Goal: Task Accomplishment & Management: Complete application form

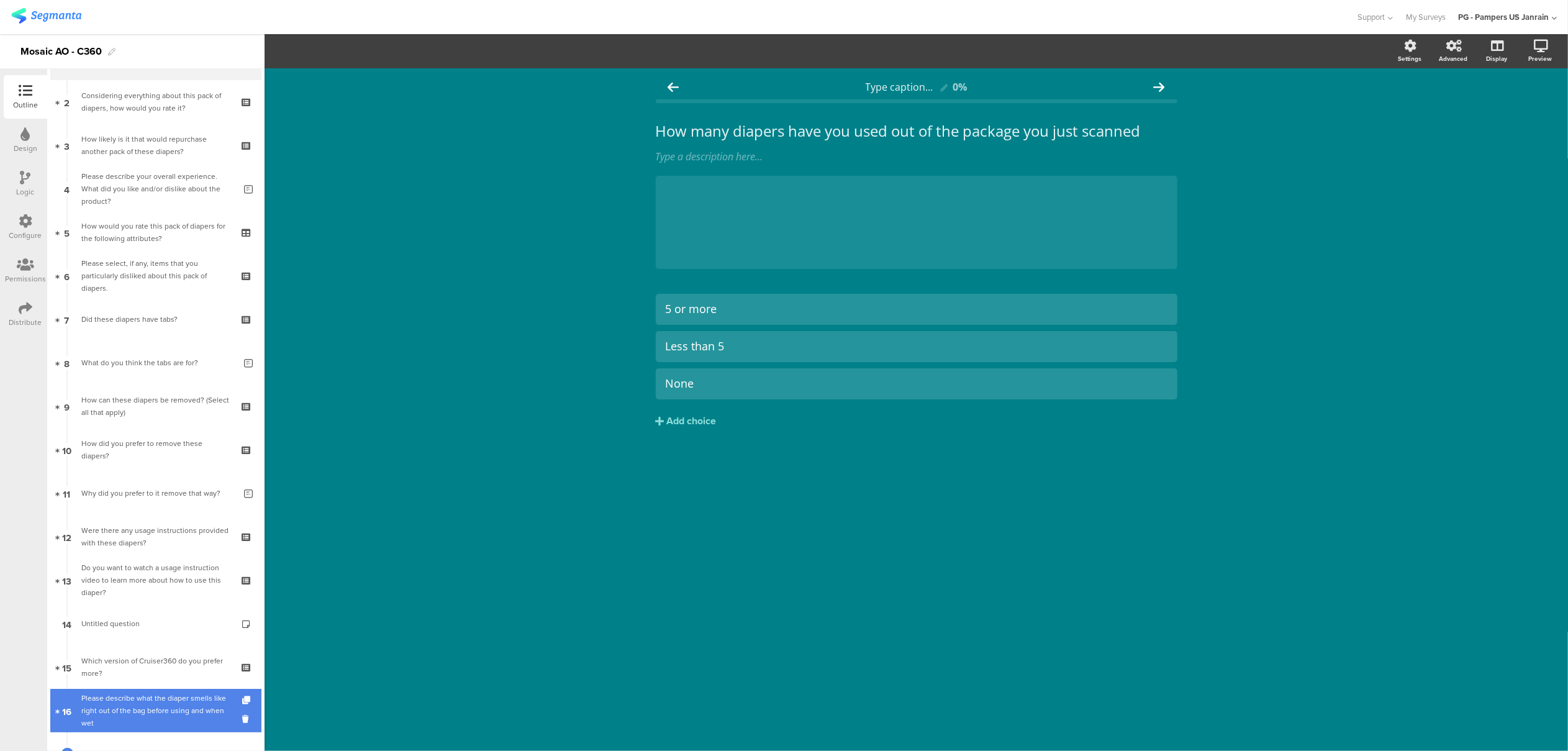
scroll to position [178, 0]
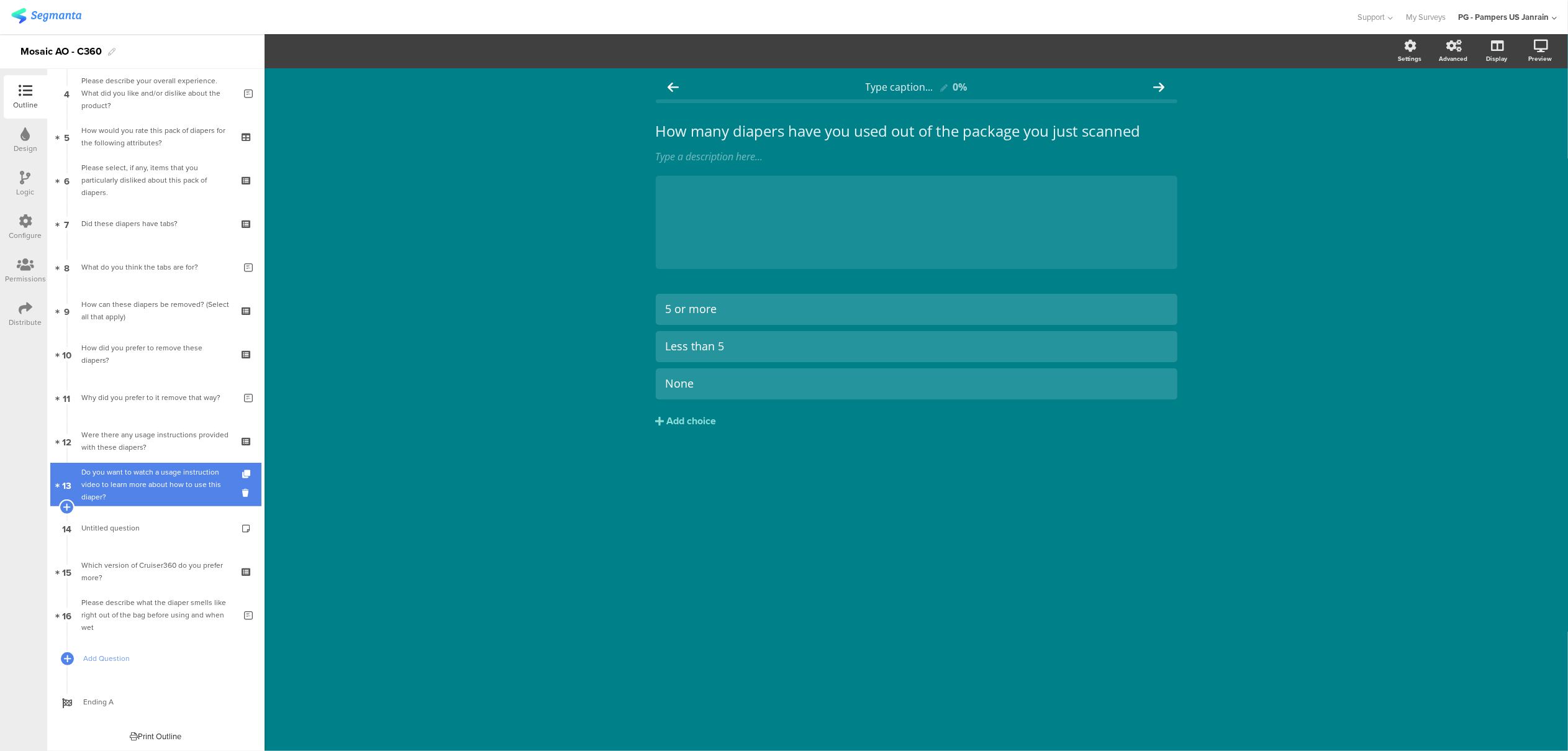
click at [114, 486] on div "Do you want to watch a usage instruction video to learn more about how to use t…" at bounding box center [155, 485] width 149 height 37
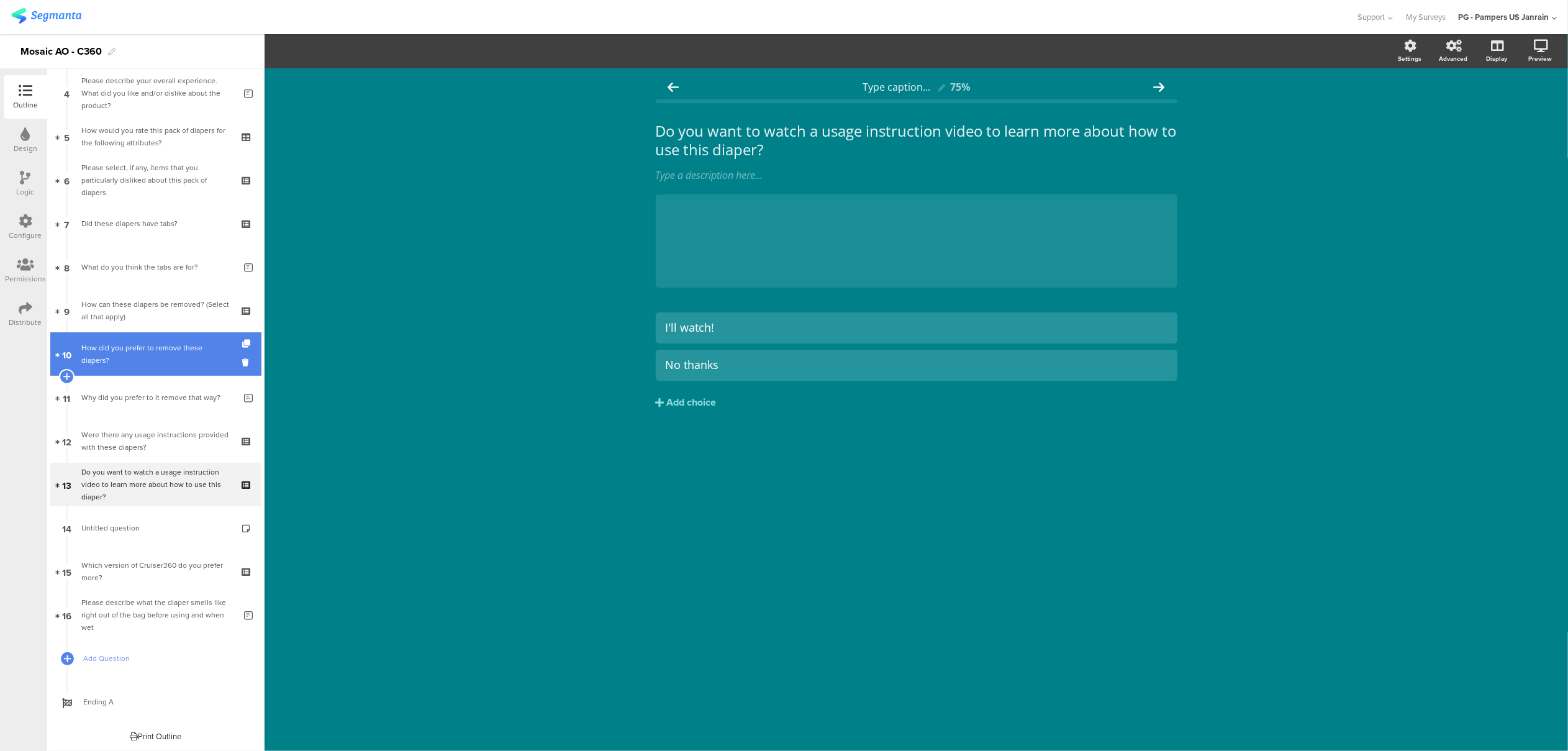
click at [117, 348] on div "How did you prefer to remove these diapers?" at bounding box center [155, 354] width 149 height 25
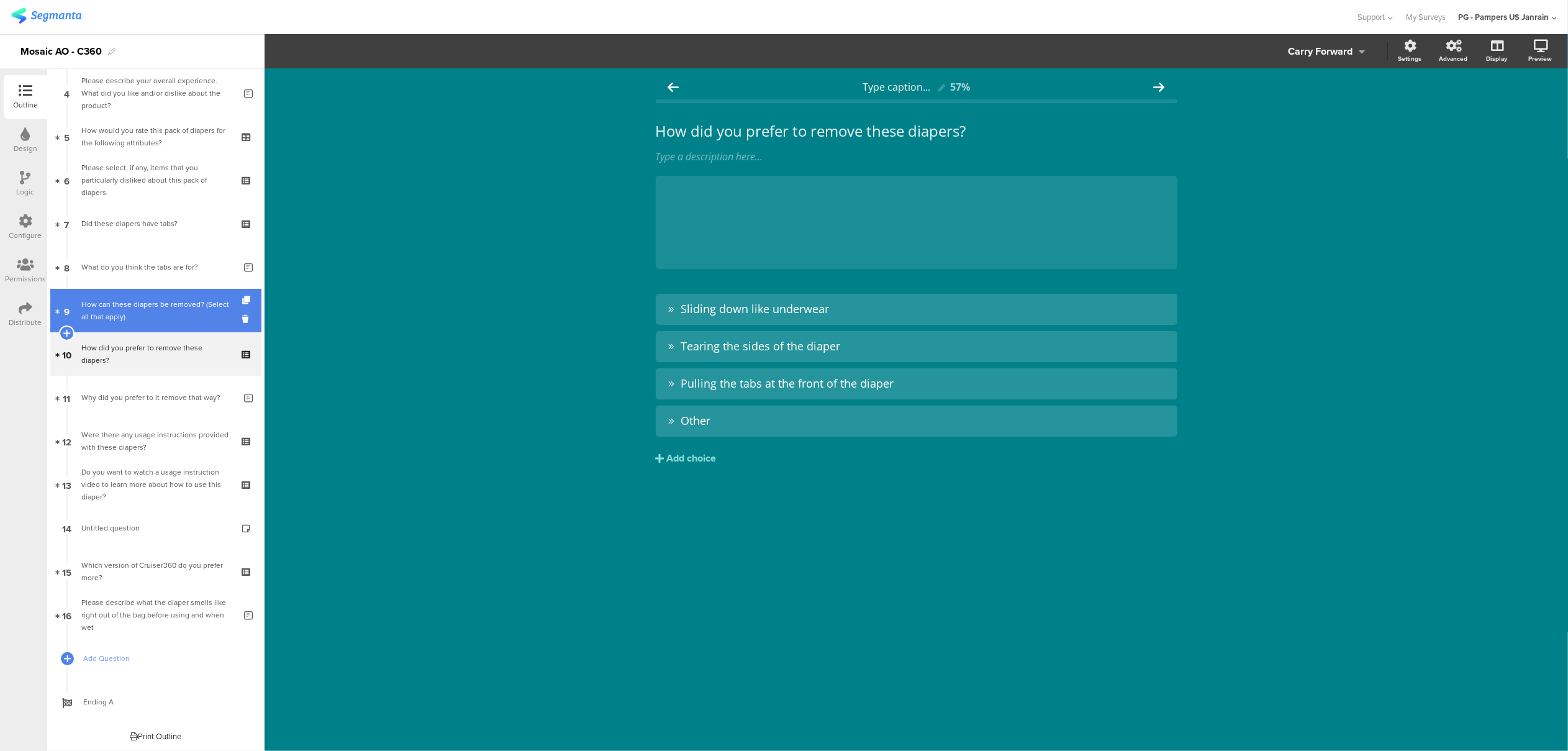
click at [134, 309] on div "How can these diapers be removed? (Select all that apply)" at bounding box center [155, 311] width 149 height 25
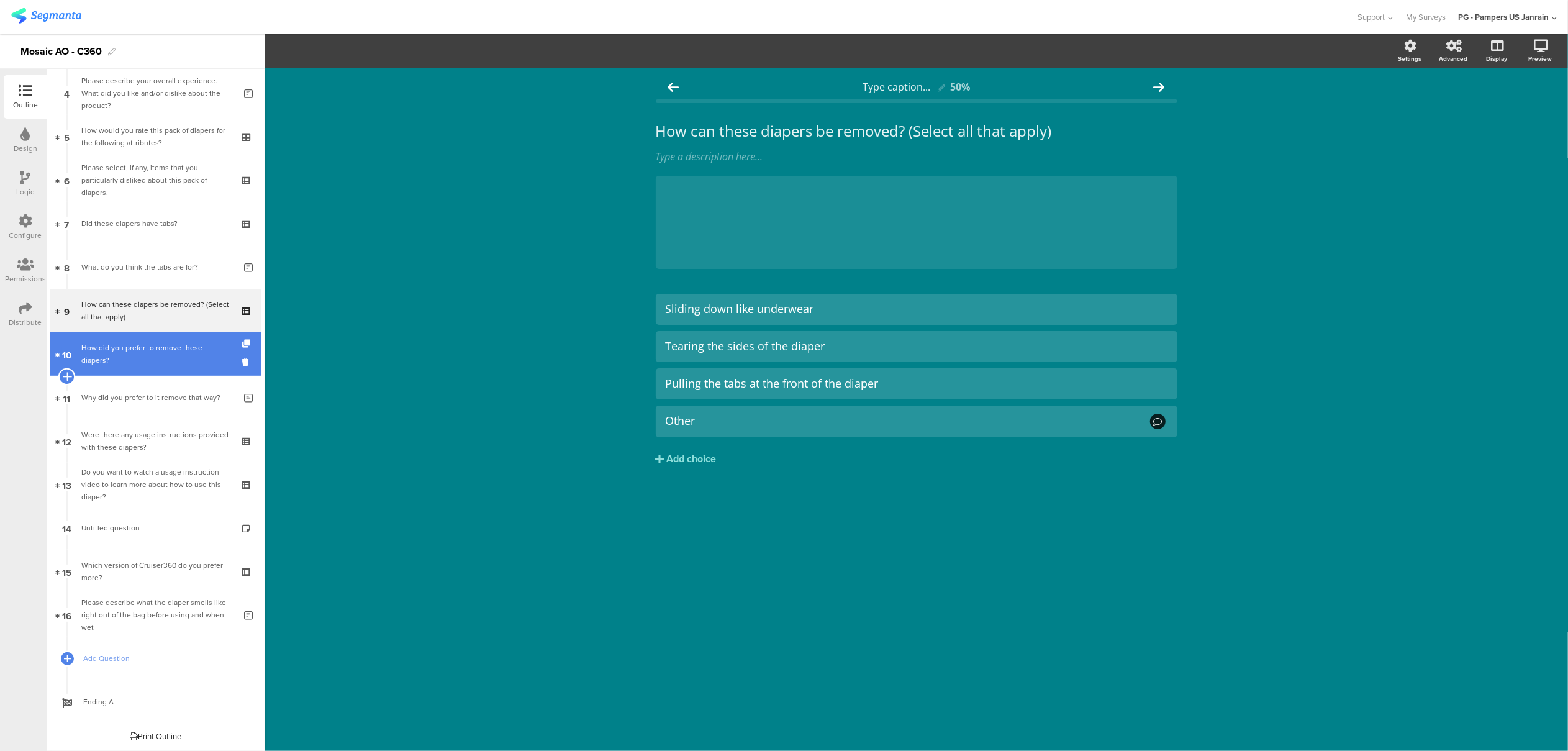
click at [65, 371] on icon at bounding box center [66, 377] width 8 height 11
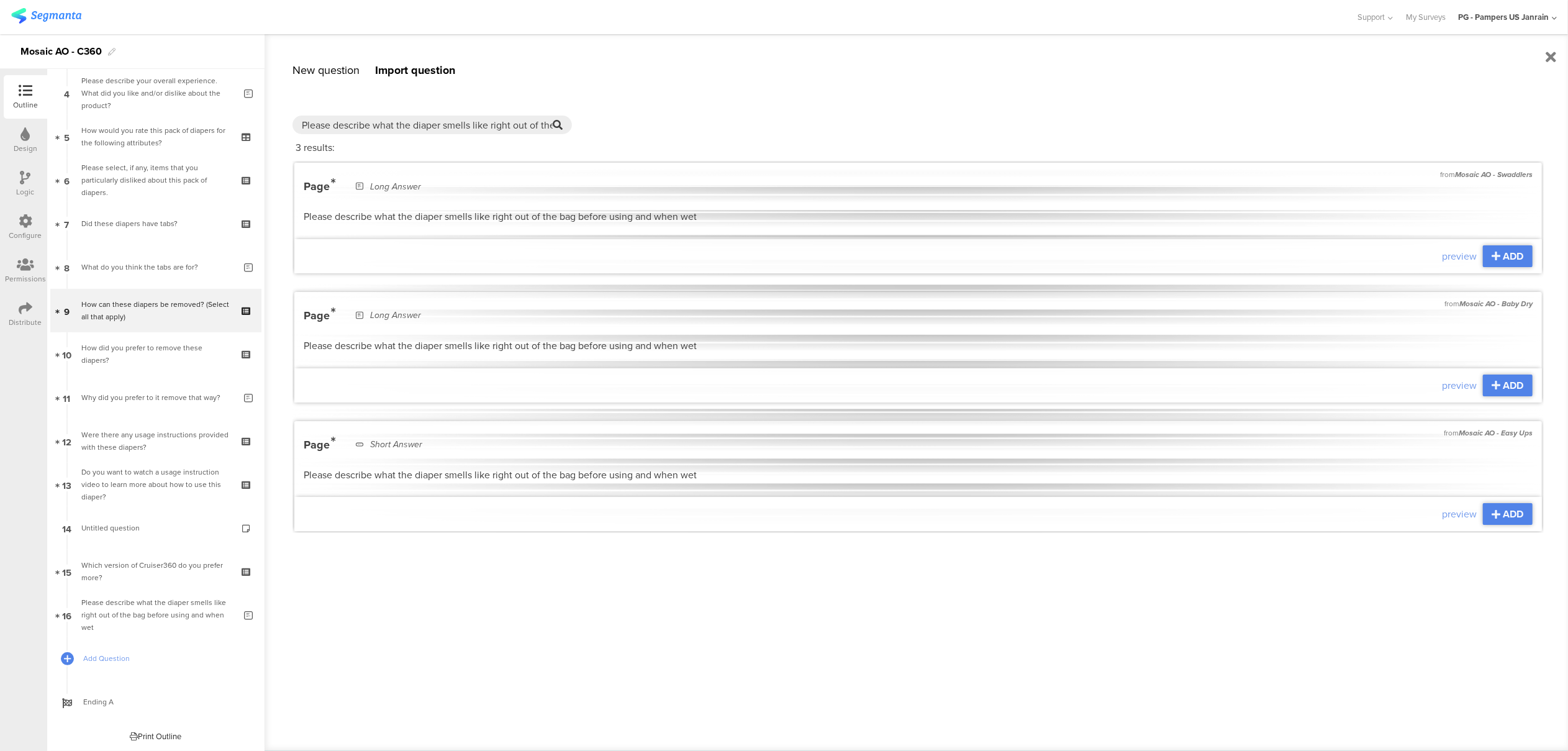
click at [310, 60] on div "New question Import question Multiple Choice Image Choice Choice Grid Question …" at bounding box center [917, 393] width 1305 height 717
click at [311, 68] on div "New question" at bounding box center [326, 70] width 67 height 16
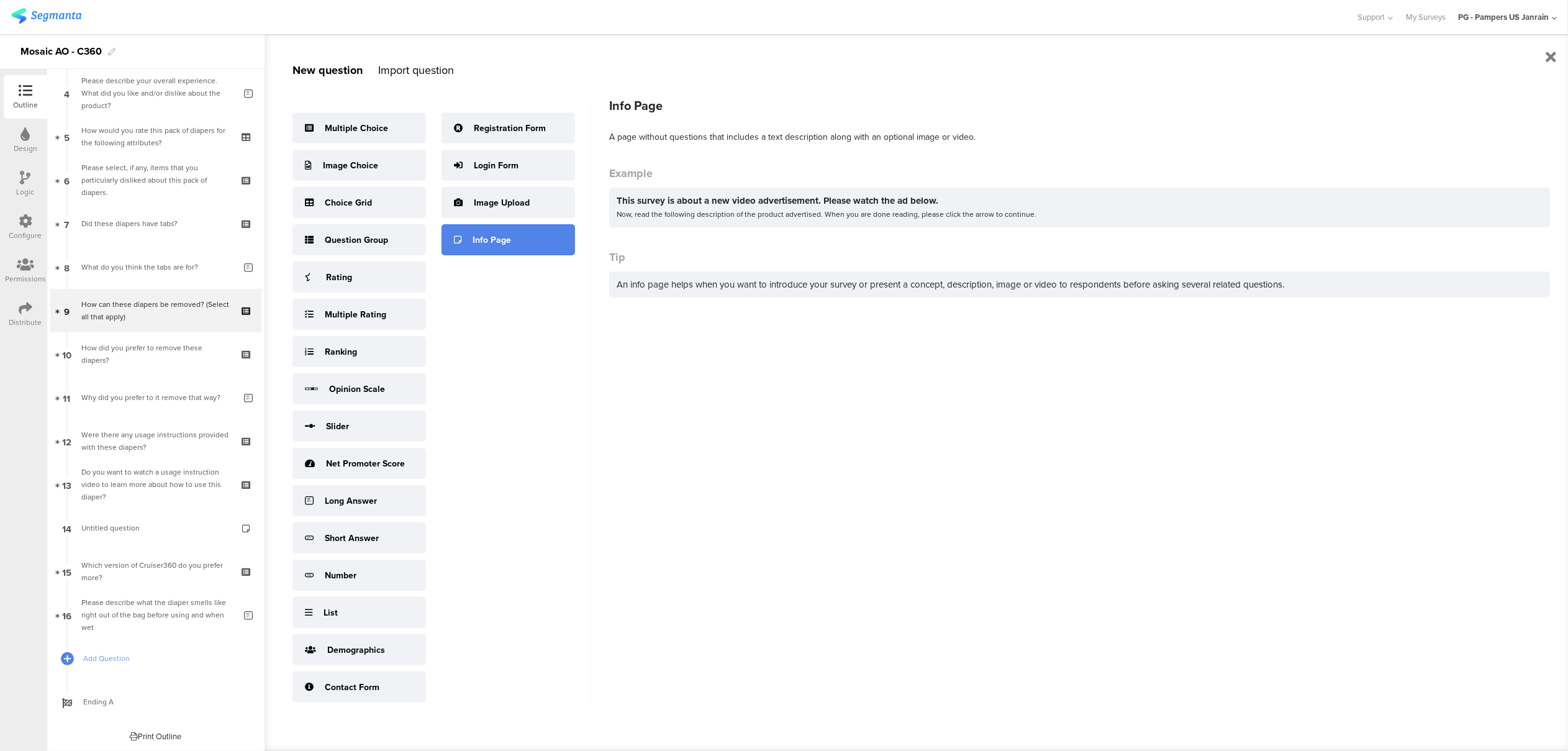
click at [513, 247] on div "Info Page" at bounding box center [509, 239] width 134 height 31
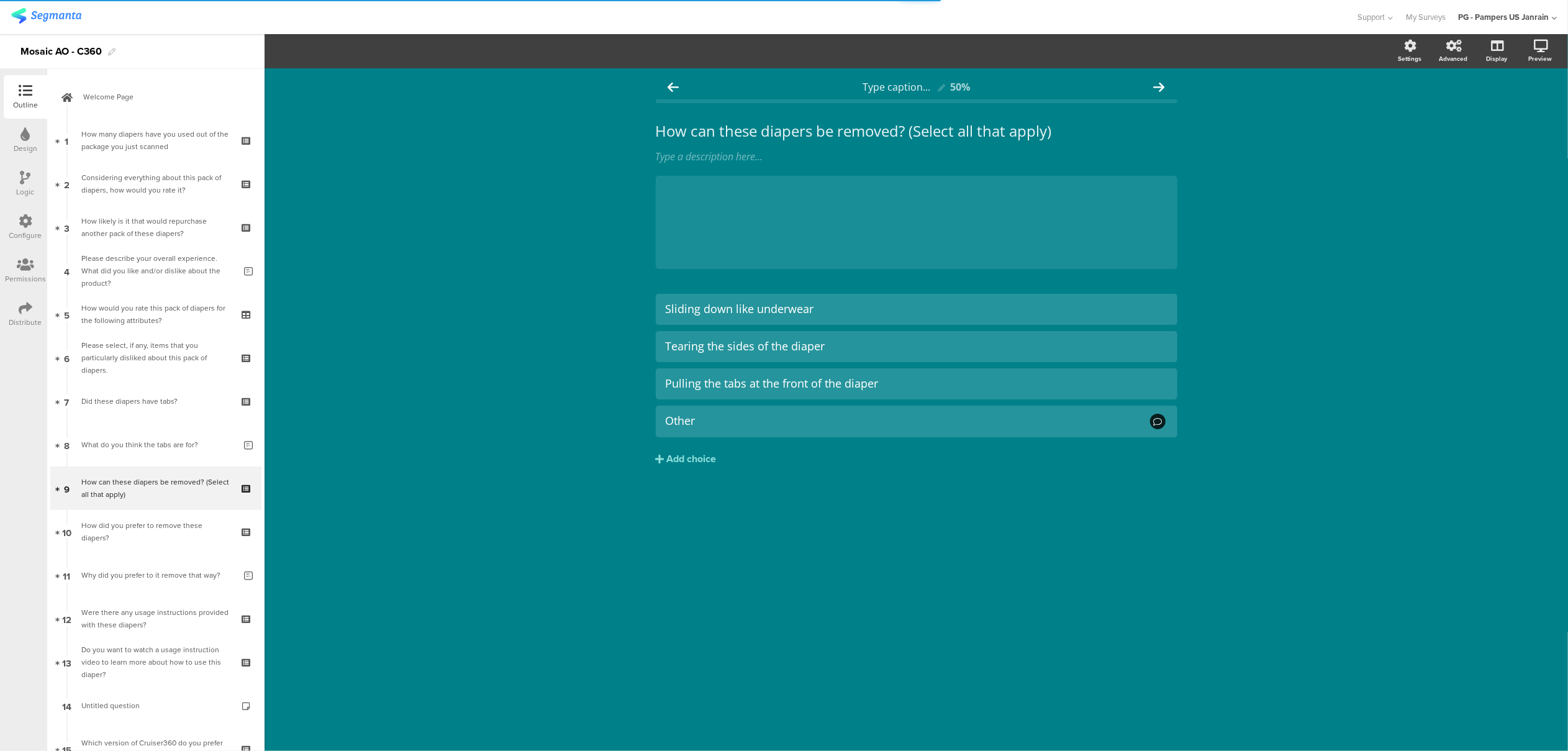
scroll to position [77, 0]
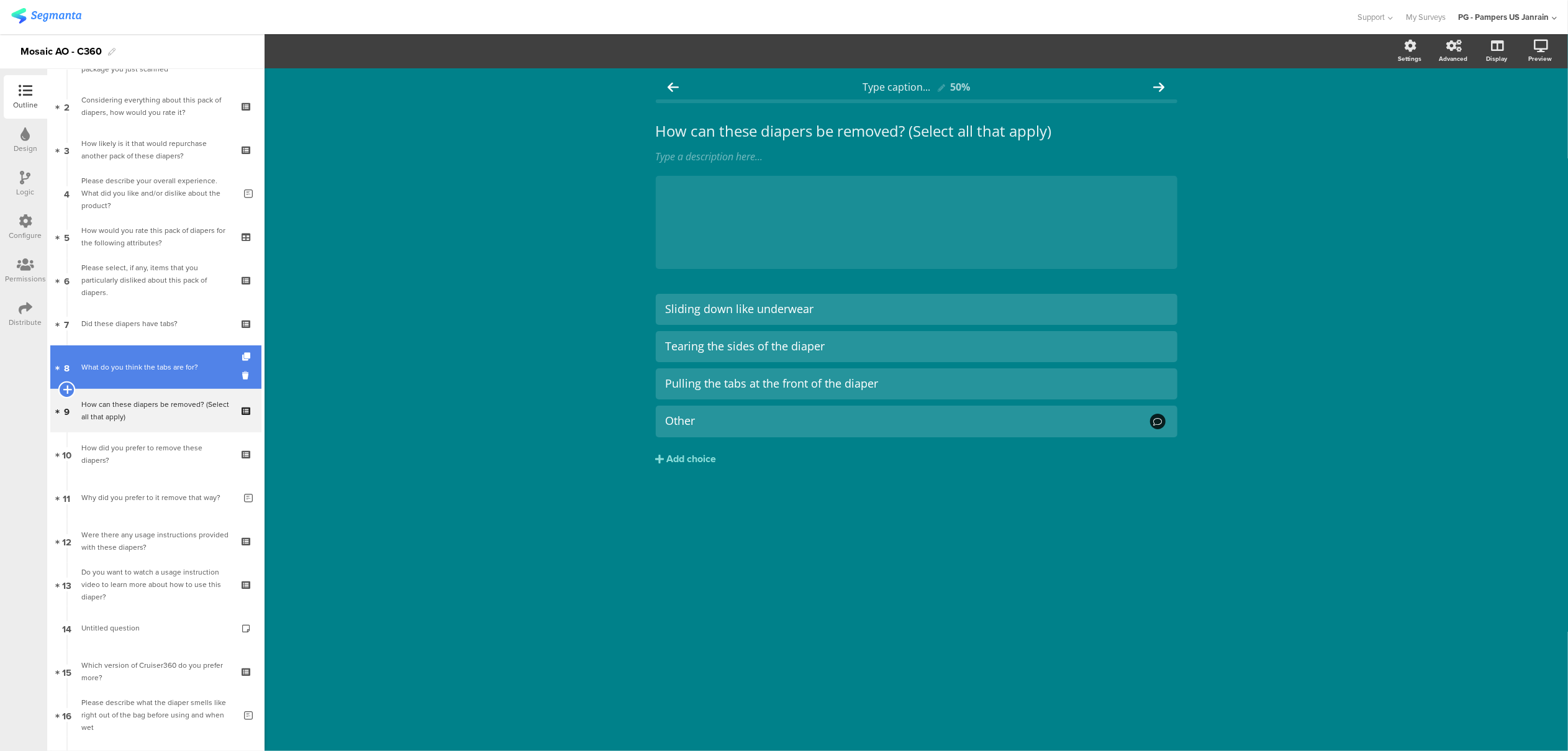
click at [66, 386] on icon at bounding box center [66, 390] width 8 height 11
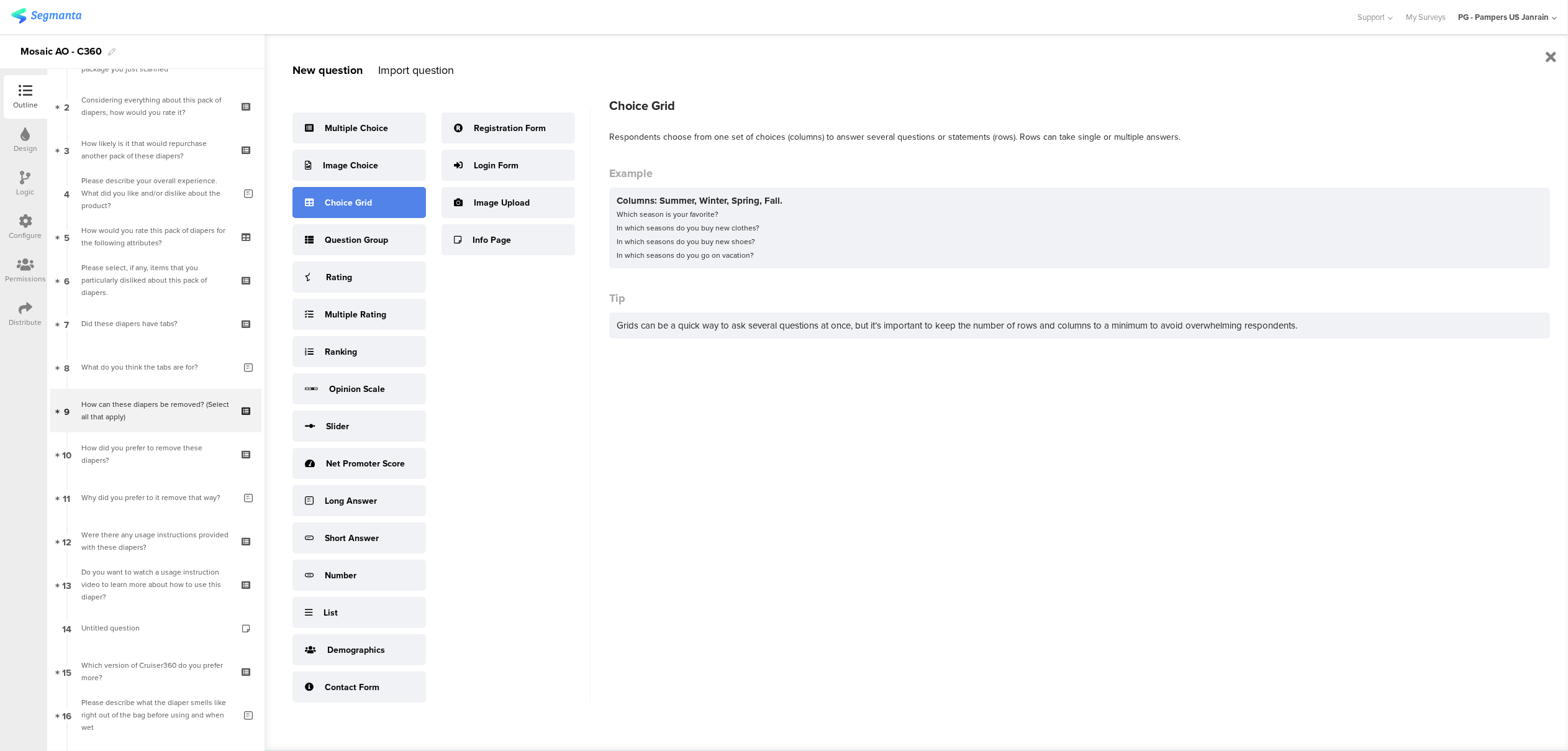
click at [385, 216] on div "Choice Grid" at bounding box center [360, 202] width 134 height 31
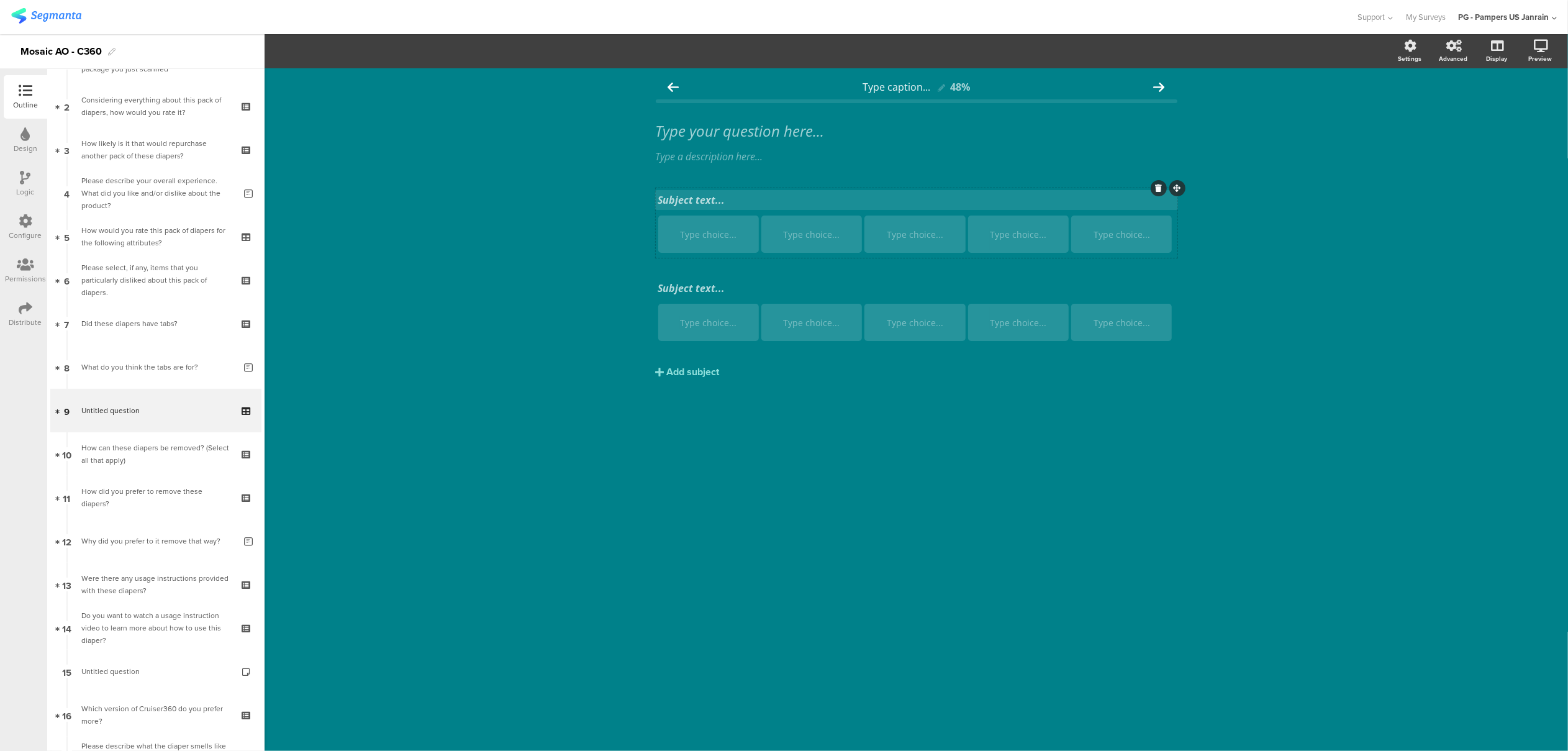
click at [698, 201] on div "Subject text..." at bounding box center [917, 200] width 517 height 14
click at [698, 201] on p at bounding box center [917, 200] width 517 height 14
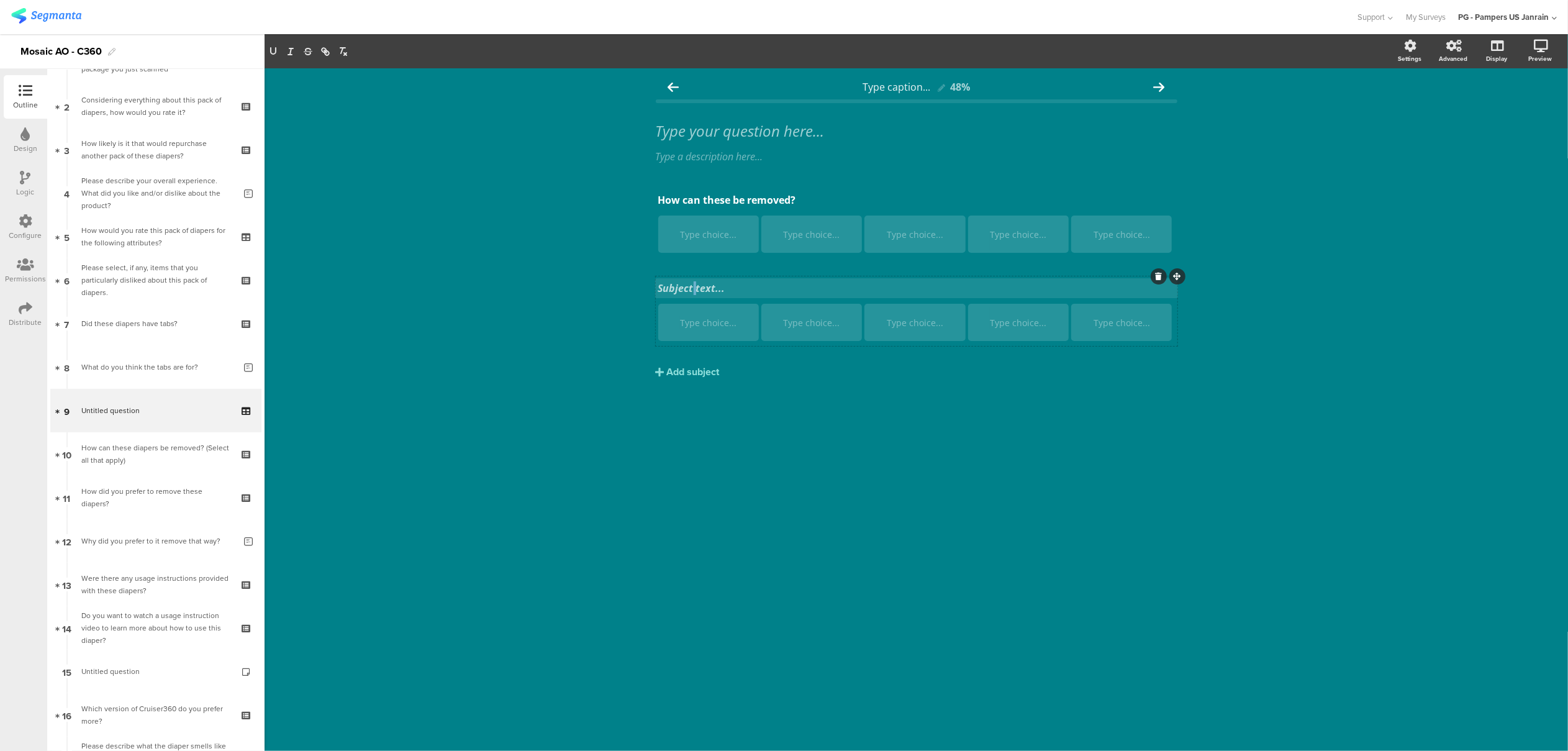
click at [694, 289] on div "Subject text..." at bounding box center [917, 288] width 523 height 20
click at [948, 437] on div "Type caption... 48% Type your question here... Type a description here... How c…" at bounding box center [917, 409] width 1304 height 683
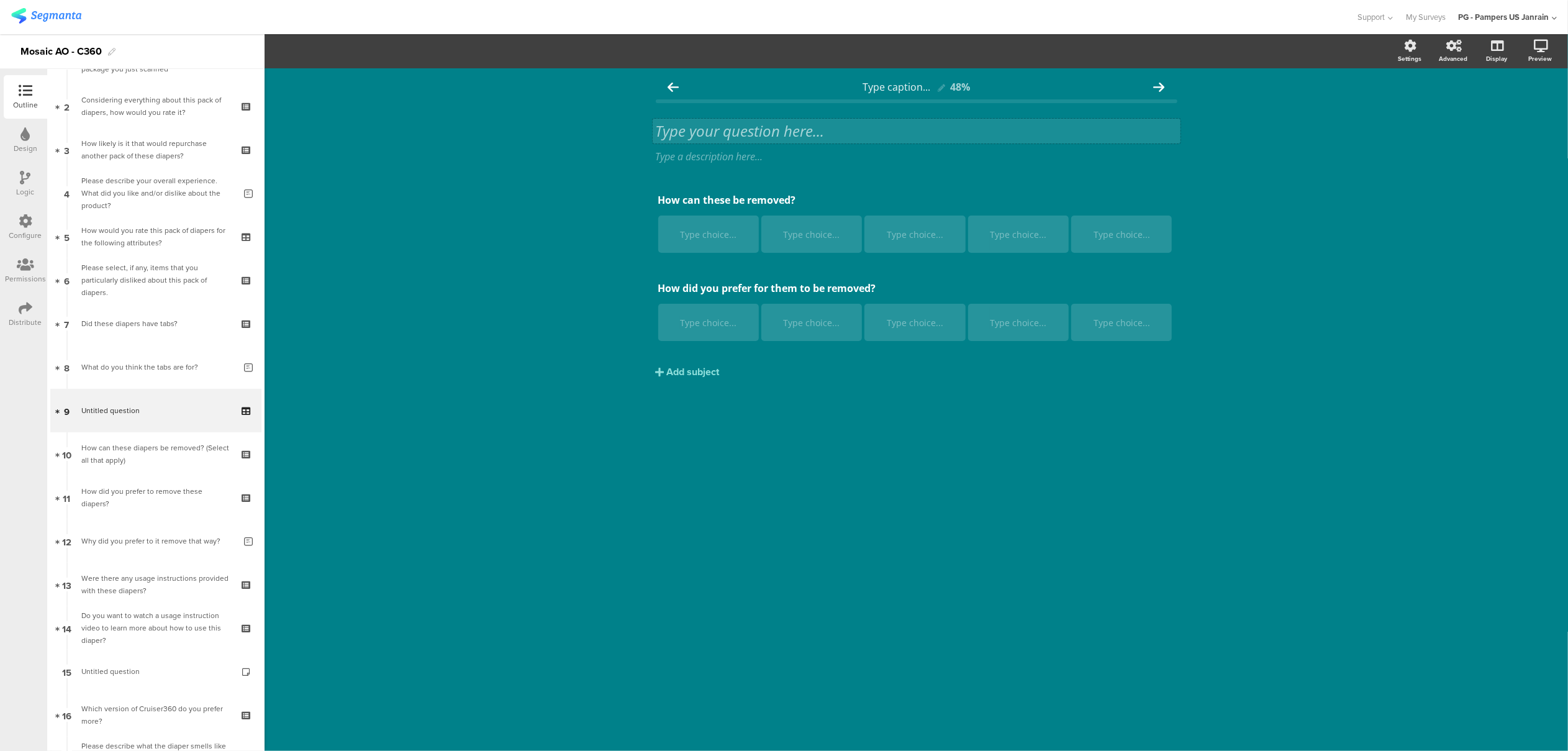
click at [786, 128] on div "Type your question here..." at bounding box center [917, 131] width 528 height 25
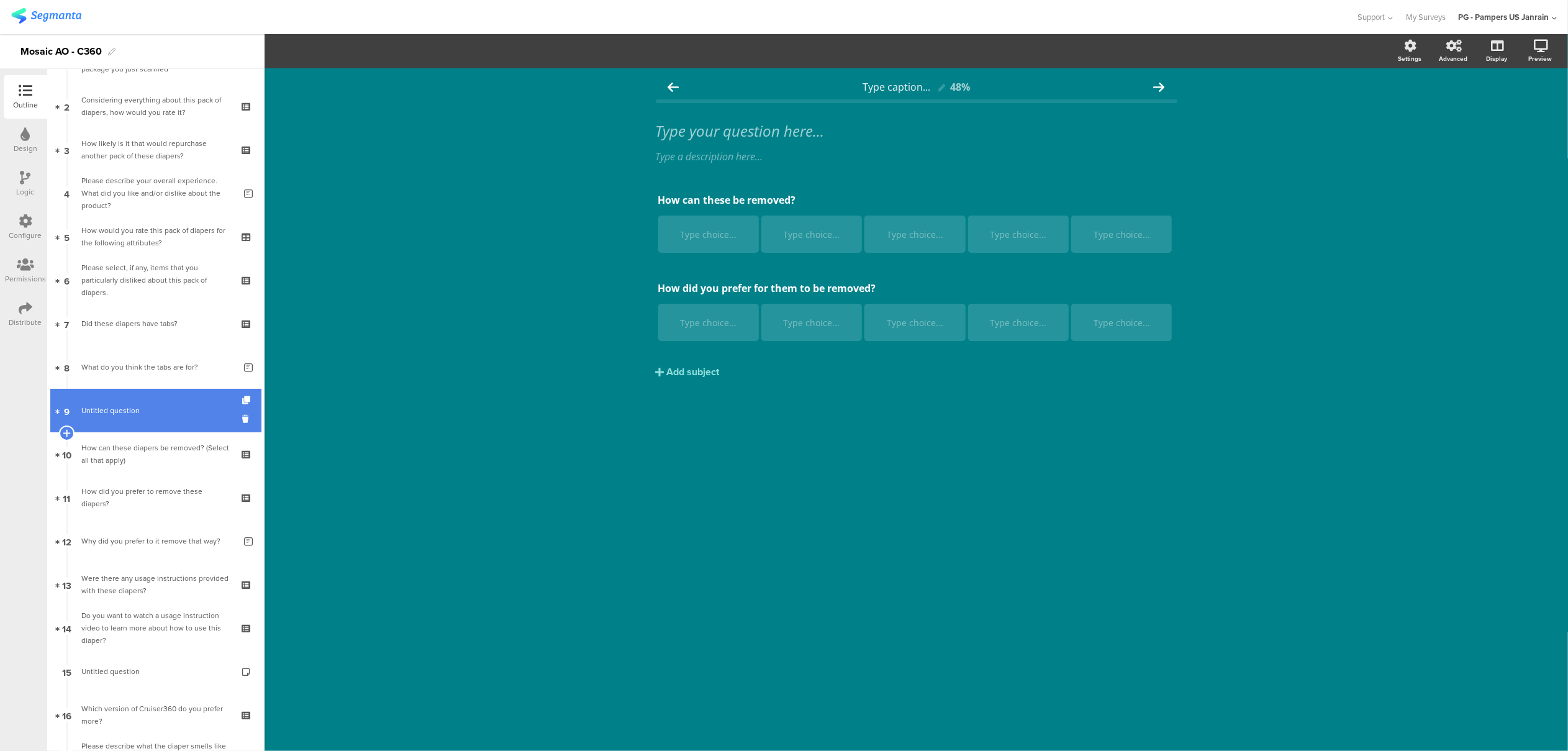
click at [152, 413] on span "Untitled question" at bounding box center [155, 410] width 149 height 12
click at [242, 416] on icon at bounding box center [246, 419] width 10 height 12
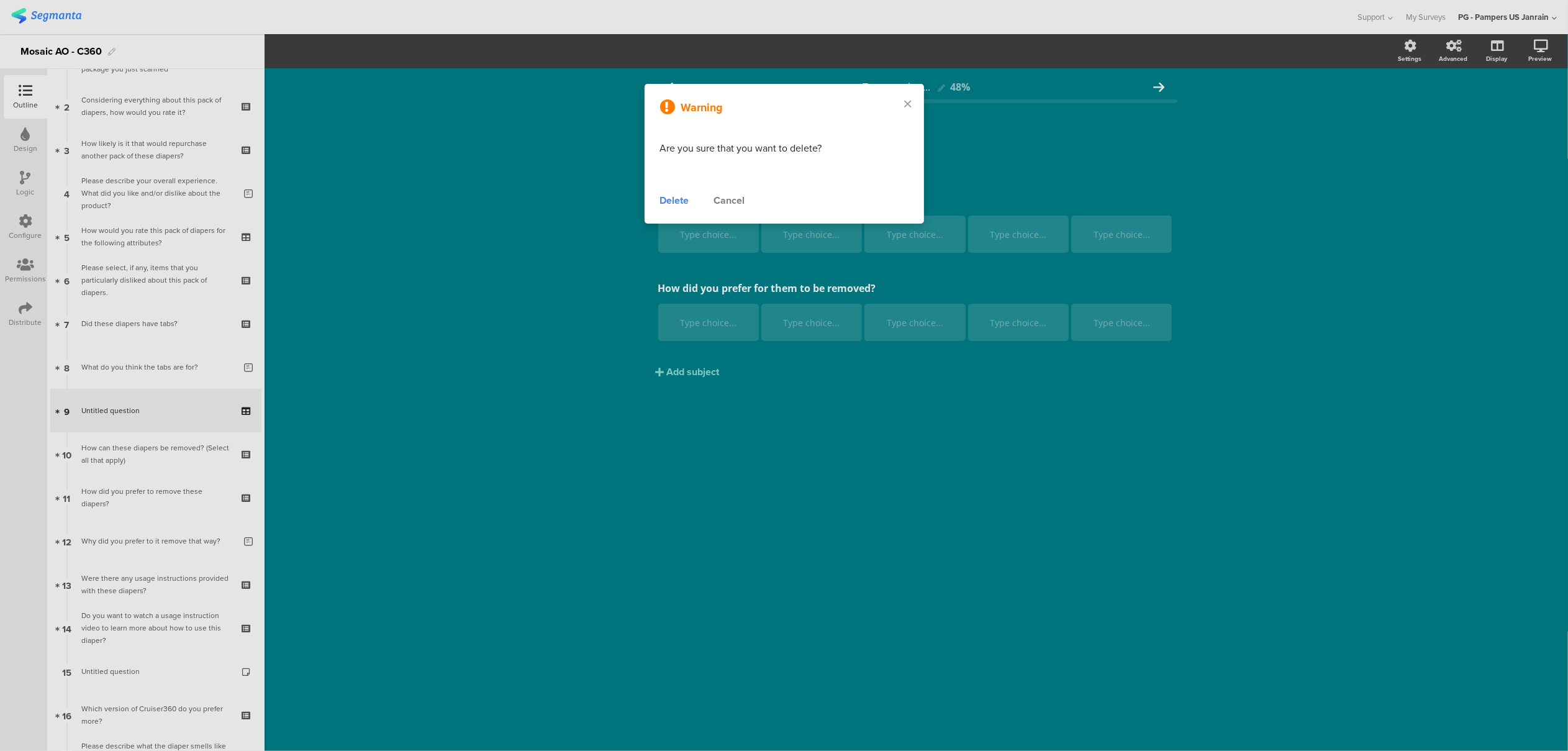
click at [680, 199] on div "Delete" at bounding box center [674, 201] width 29 height 15
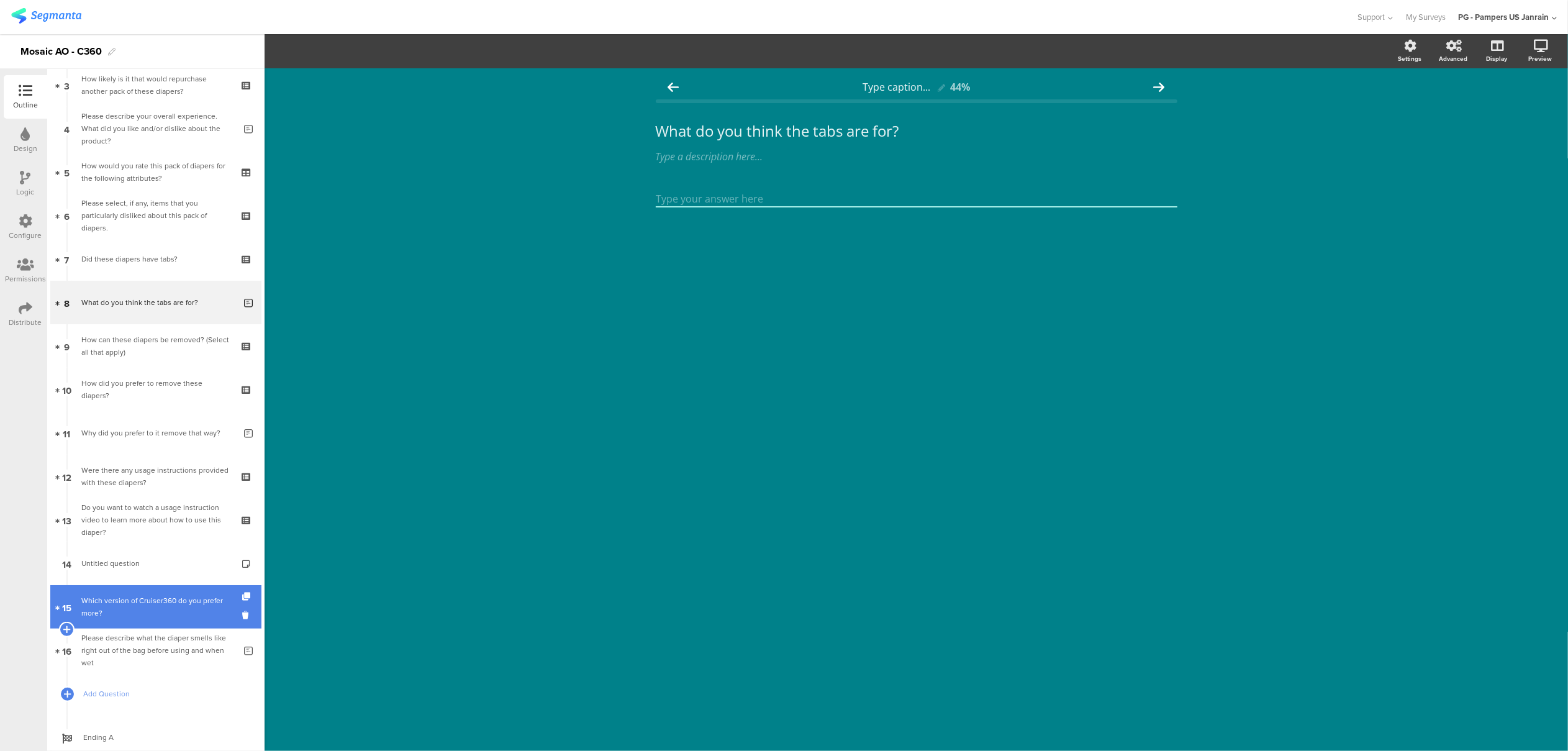
scroll to position [178, 0]
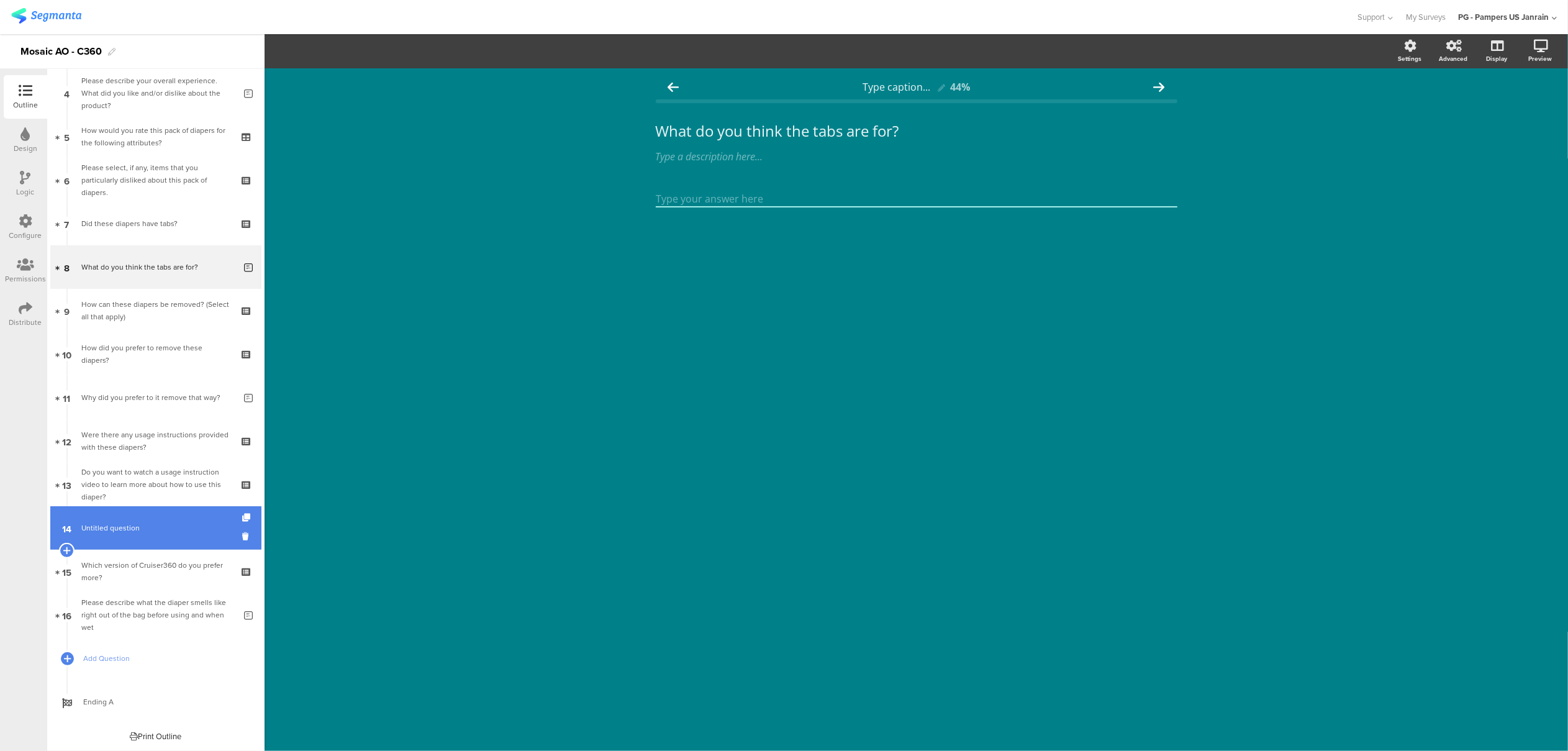
click at [126, 529] on span "Untitled question" at bounding box center [110, 529] width 59 height 11
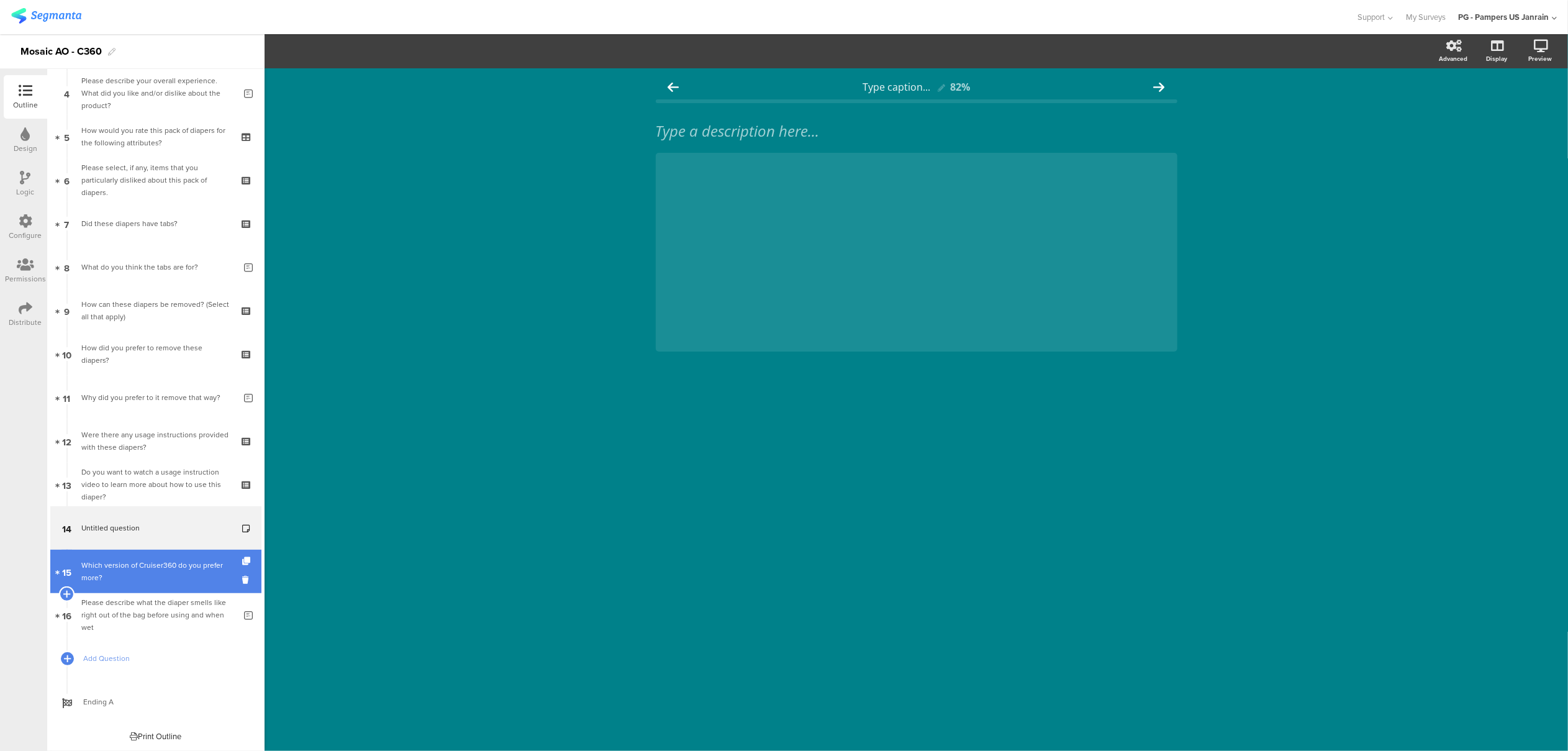
click at [133, 568] on div "Which version of Cruiser360 do you prefer more?" at bounding box center [155, 571] width 149 height 25
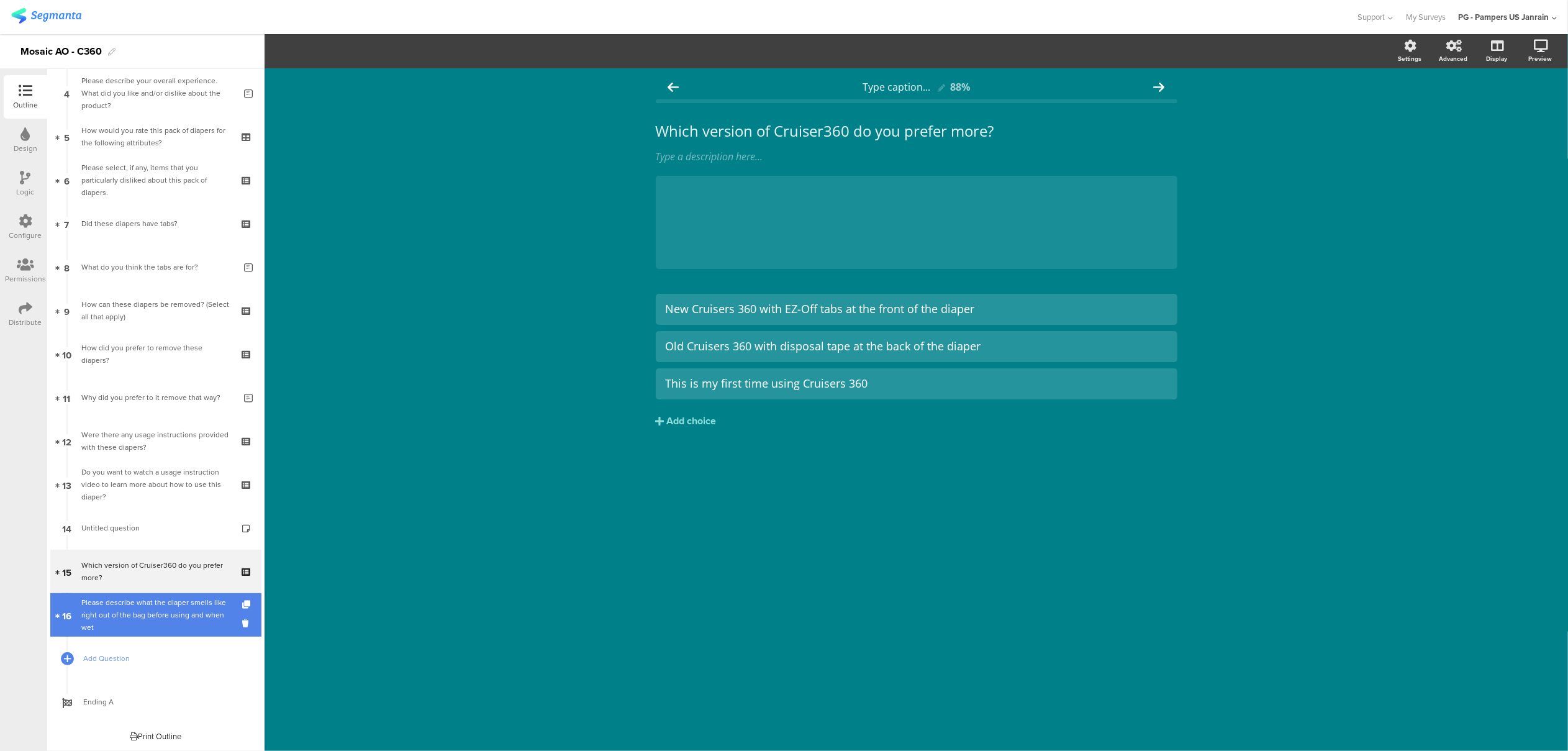
click at [153, 625] on div "Please describe what the diaper smells like right out of the bag before using a…" at bounding box center [157, 615] width 153 height 37
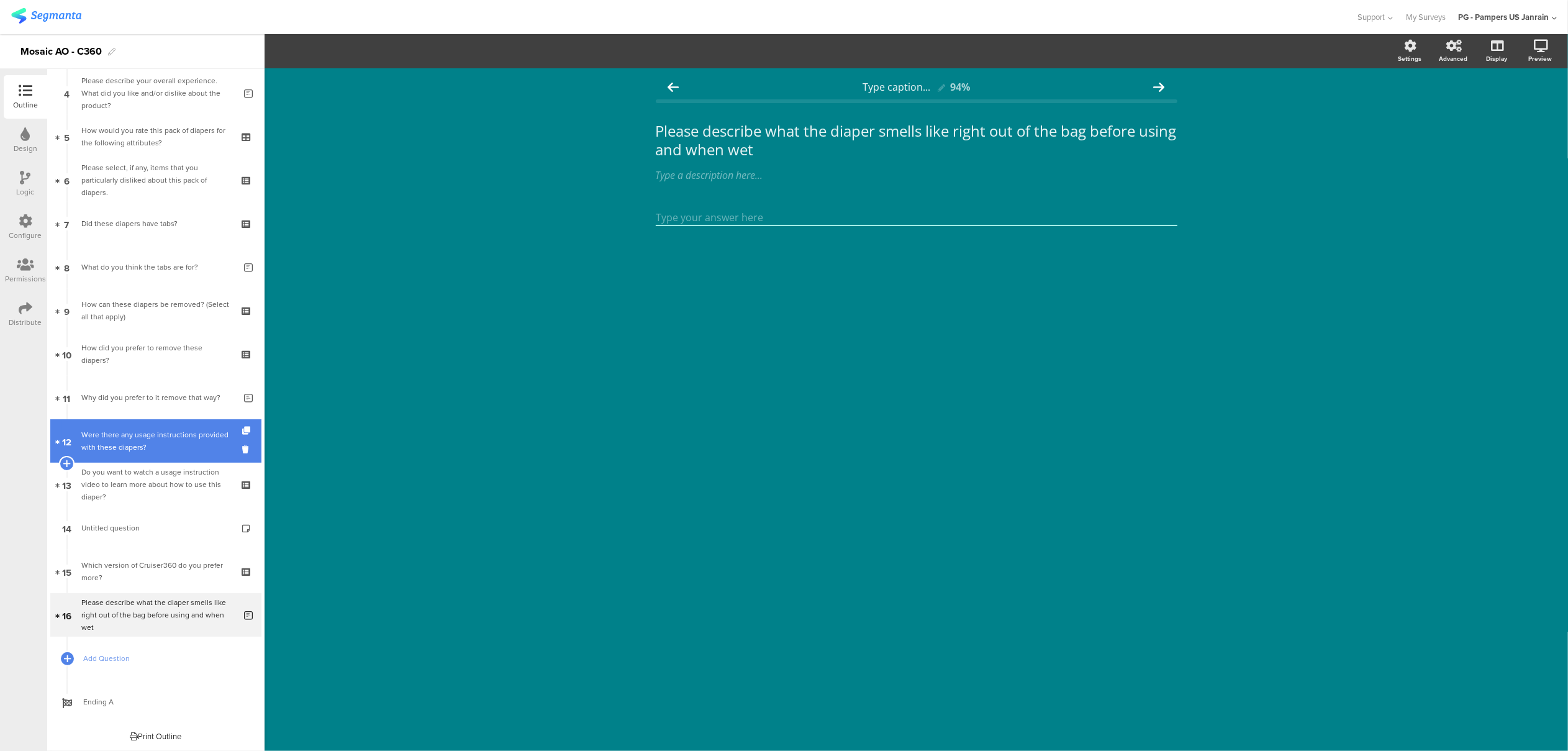
click at [121, 459] on link "12 Were there any usage instructions provided with these diapers?" at bounding box center [155, 441] width 211 height 44
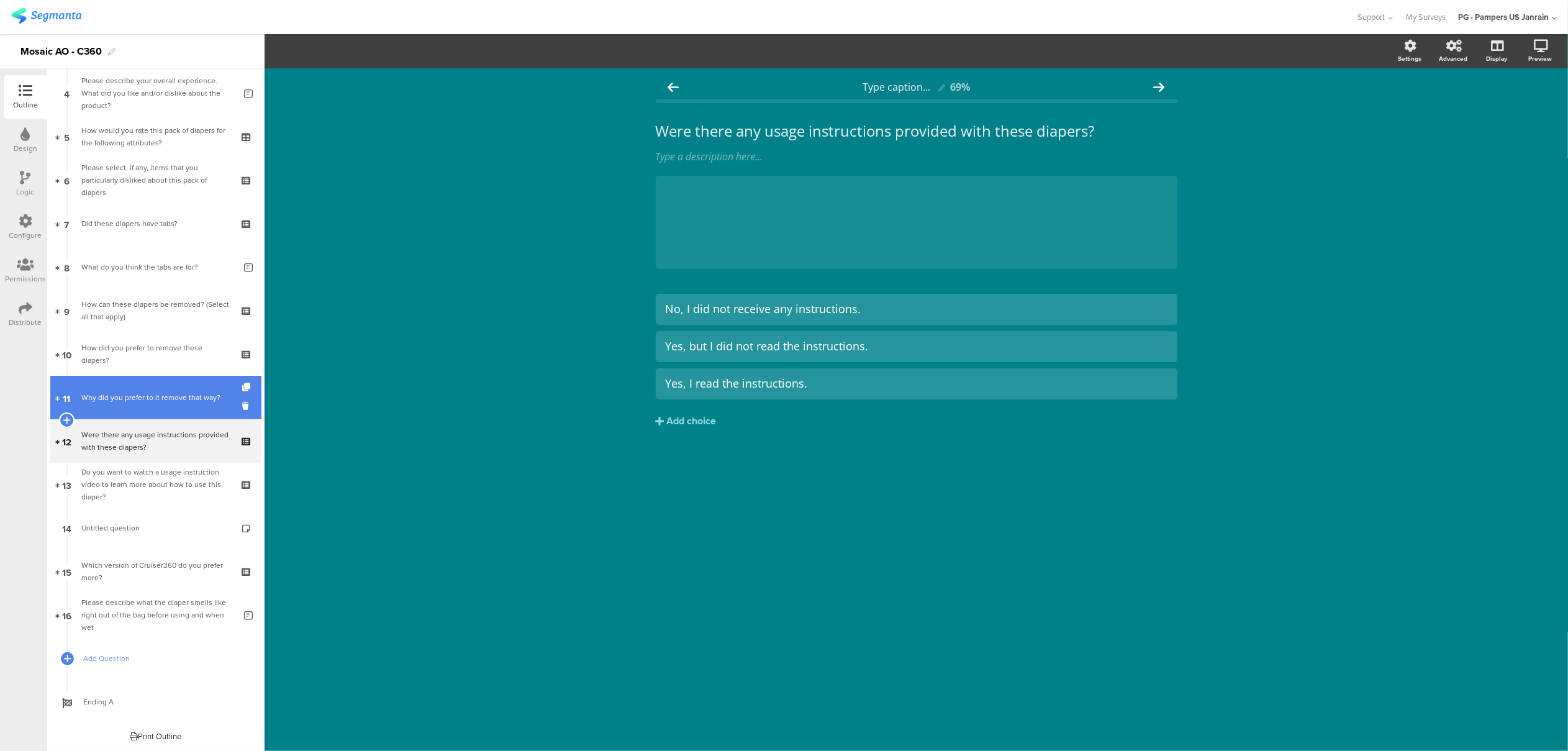
click at [110, 396] on div "Why did you prefer to it remove that way?" at bounding box center [157, 397] width 153 height 12
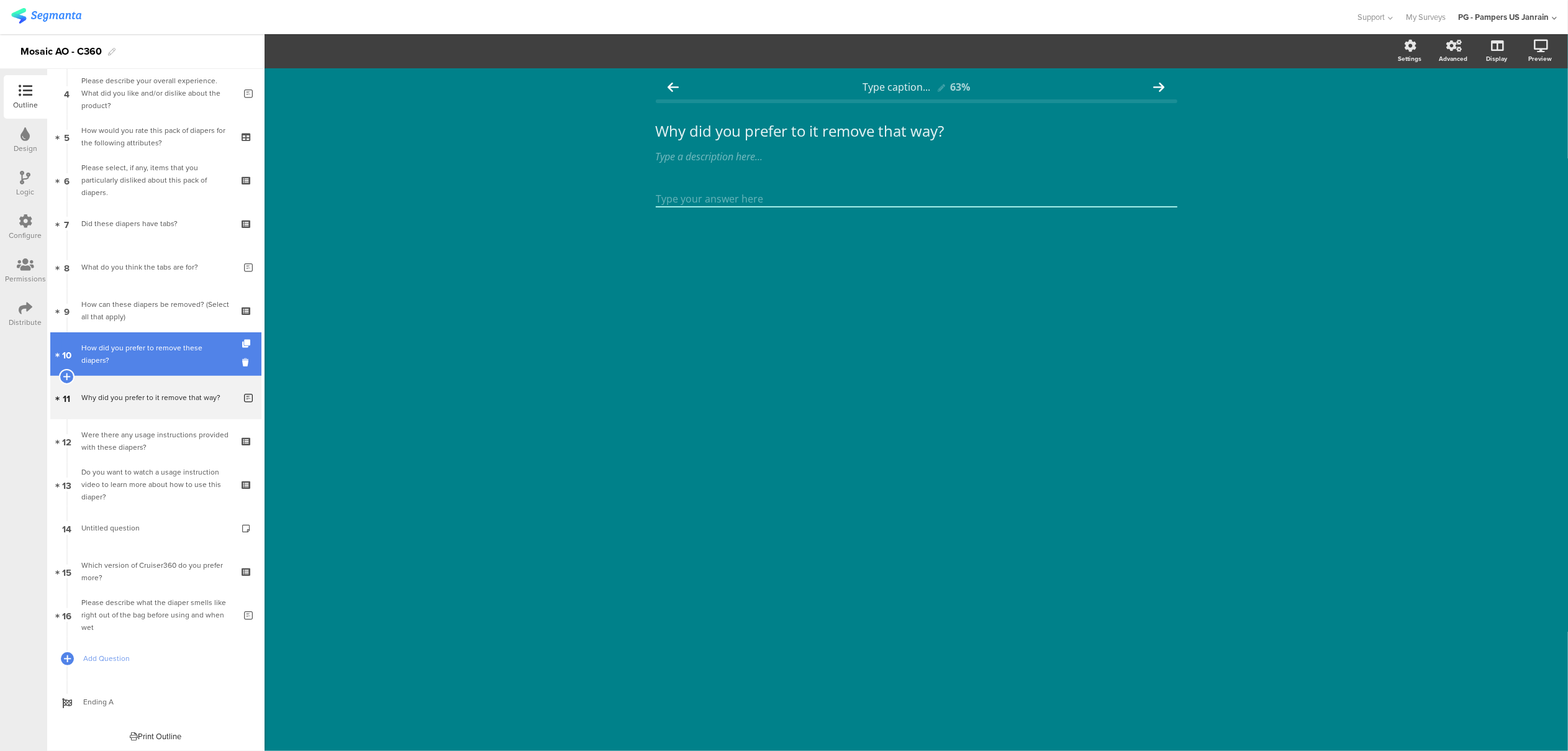
click at [115, 358] on div "How did you prefer to remove these diapers?" at bounding box center [155, 354] width 149 height 25
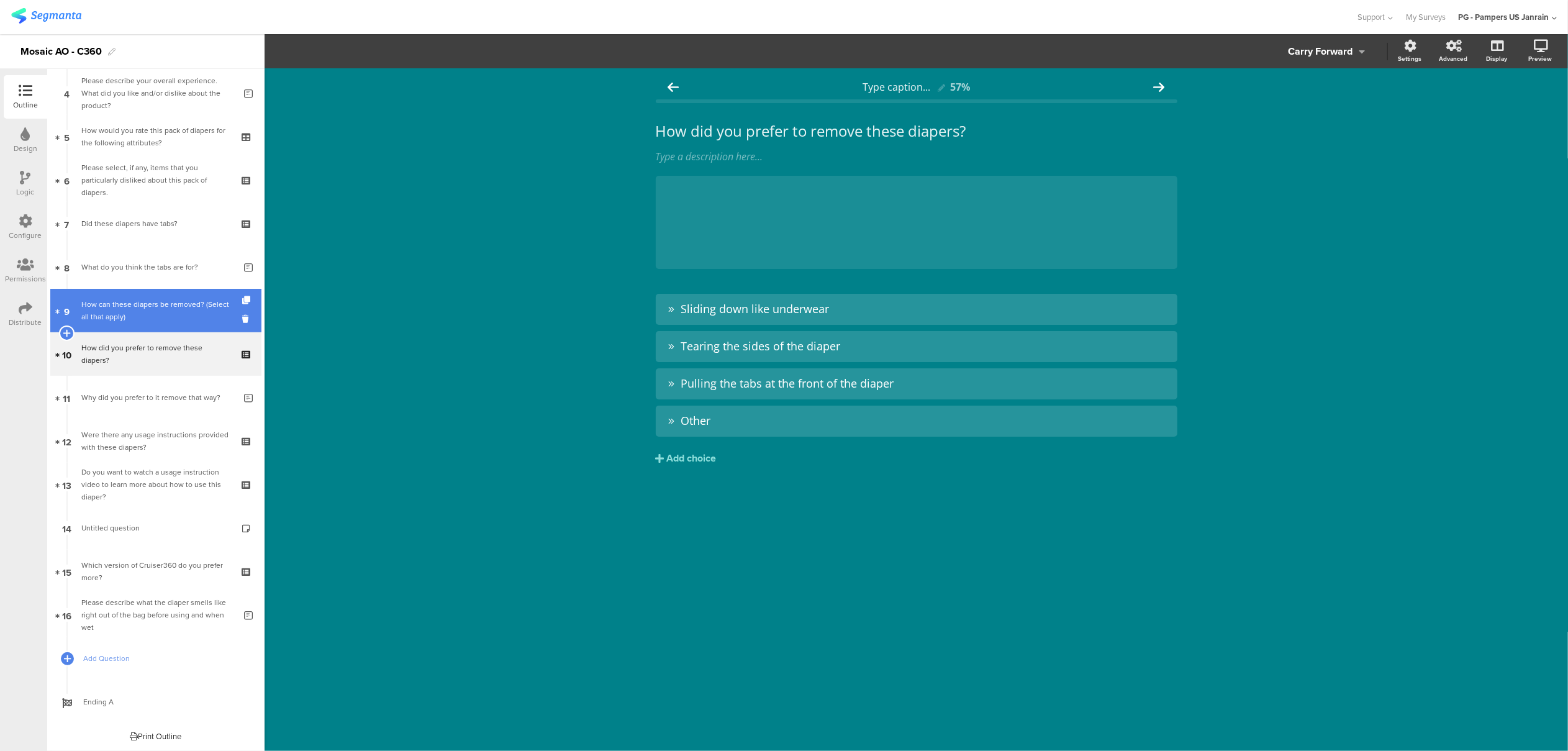
click at [122, 303] on div "How can these diapers be removed? (Select all that apply)" at bounding box center [155, 311] width 149 height 25
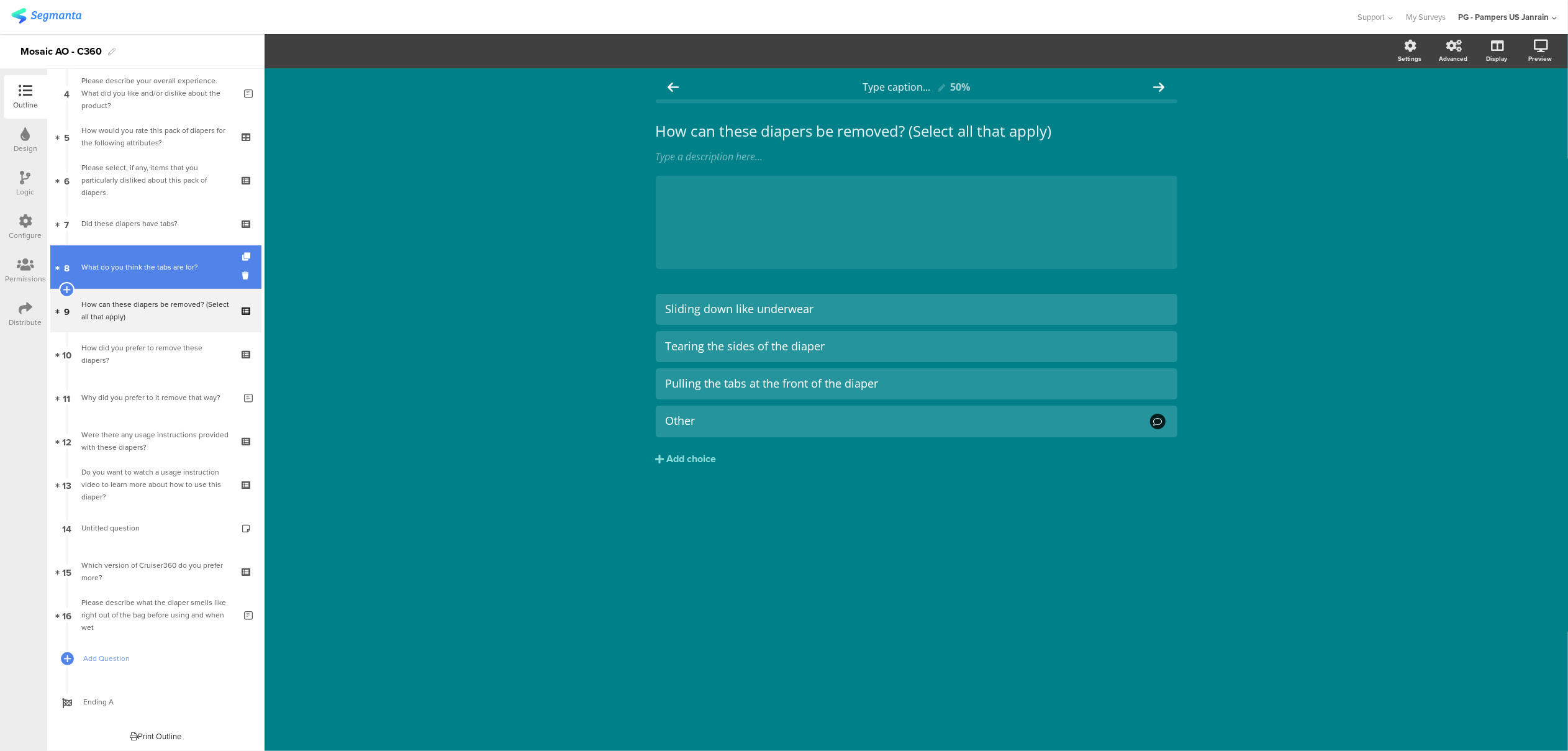
click at [122, 272] on div "What do you think the tabs are for?" at bounding box center [157, 267] width 153 height 12
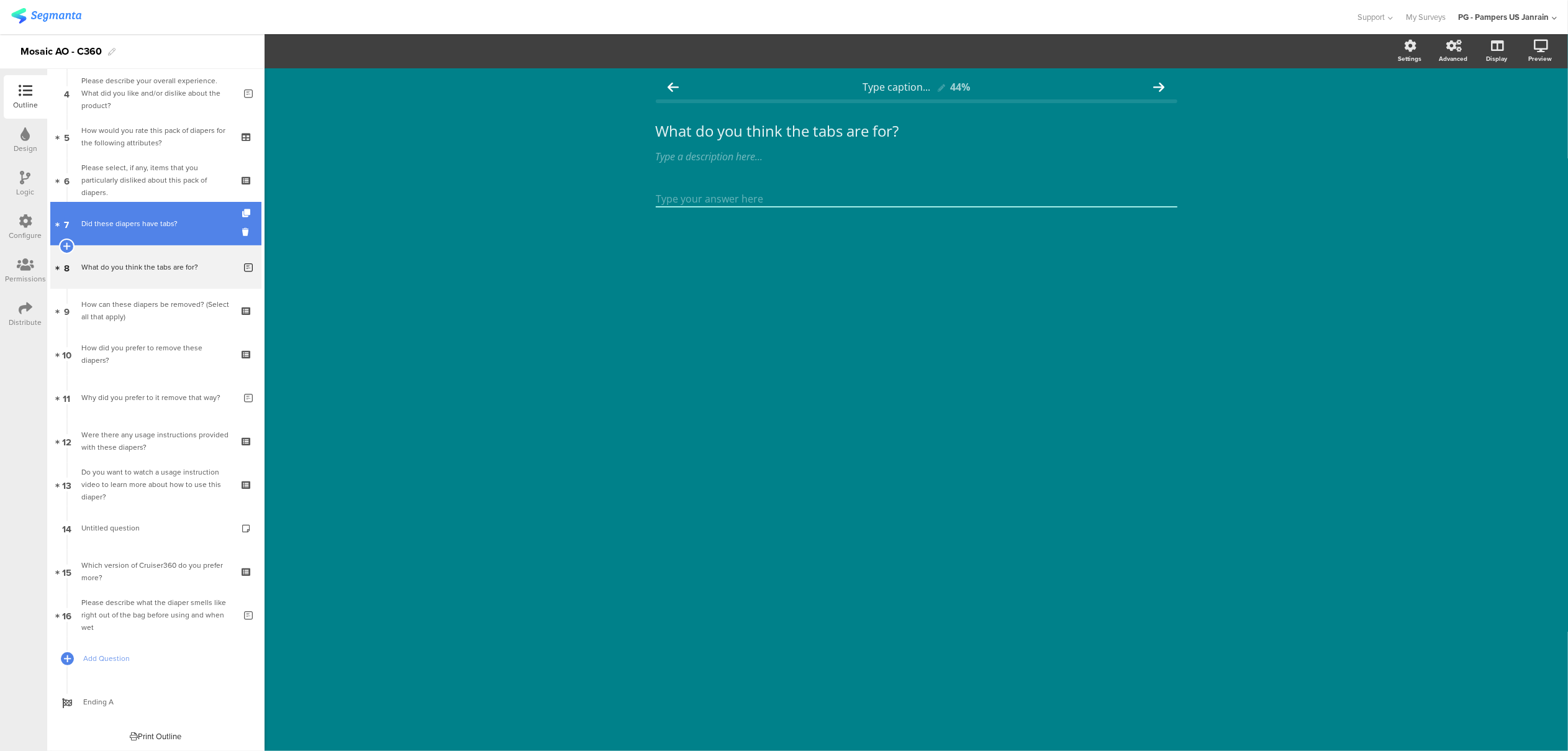
click at [120, 220] on div "Did these diapers have tabs?" at bounding box center [155, 223] width 149 height 12
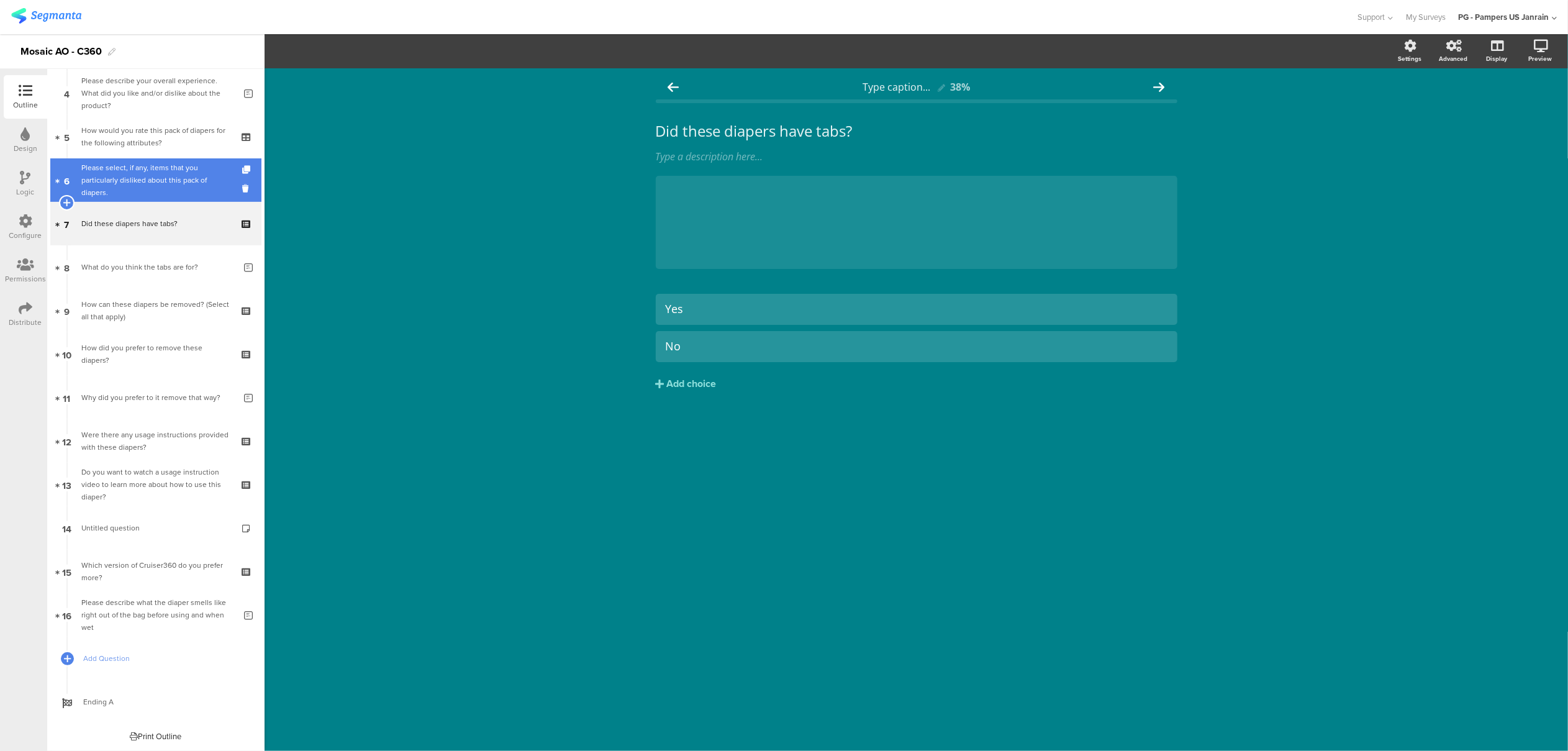
click at [126, 182] on div "Please select, if any, items that you particularly disliked about this pack of …" at bounding box center [155, 181] width 149 height 37
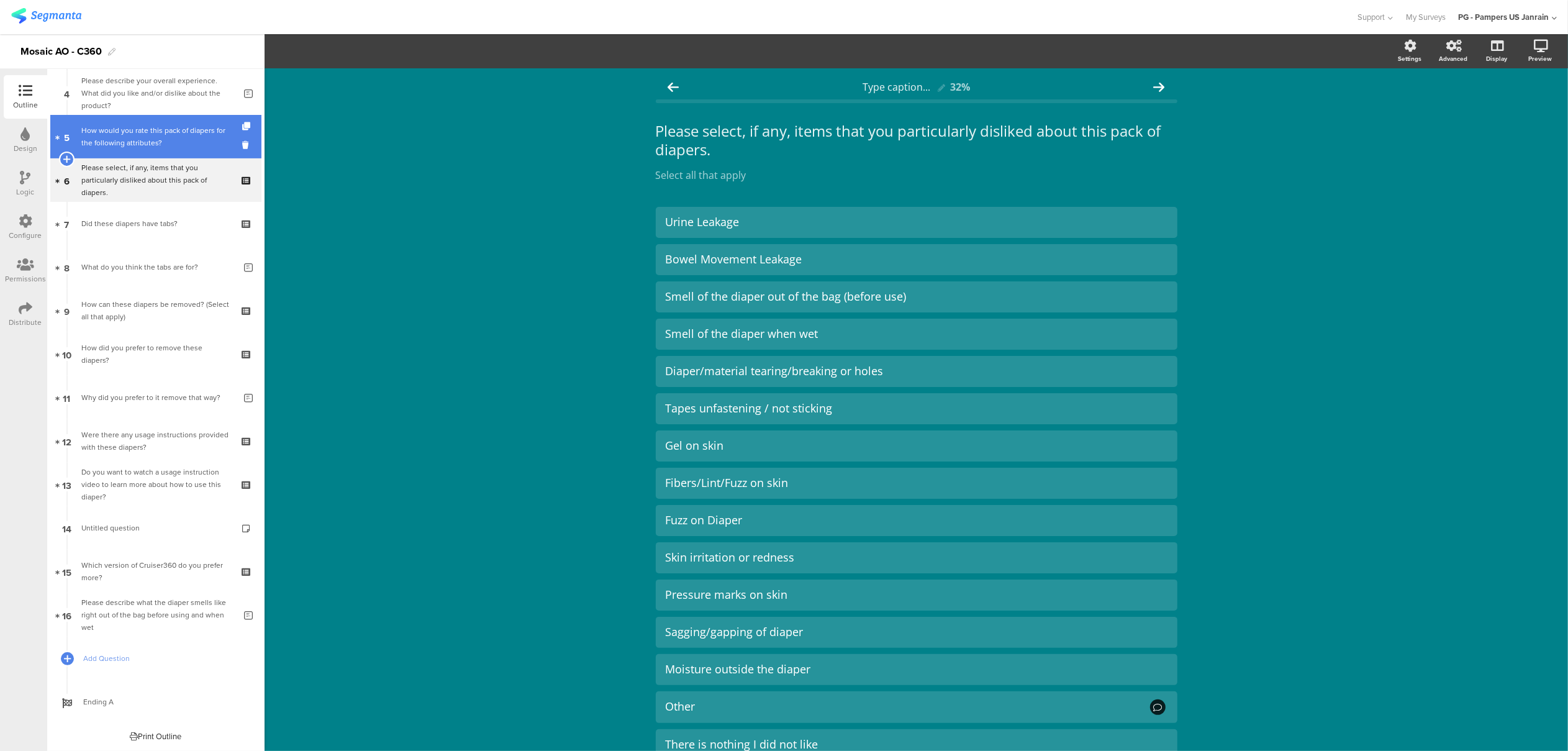
click at [113, 141] on div "How would you rate this pack of diapers for the following attributes?" at bounding box center [155, 137] width 149 height 25
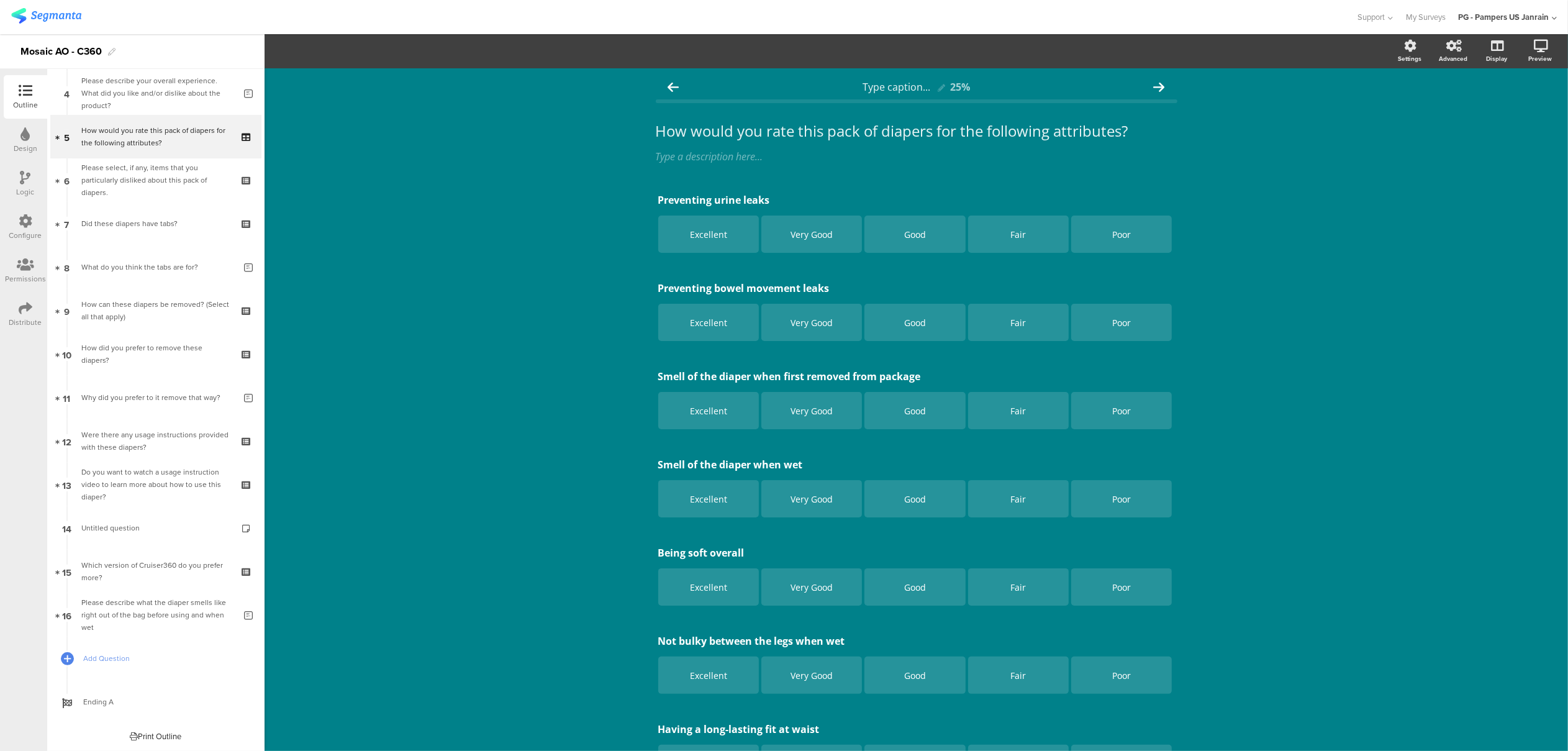
click at [1487, 373] on div "Type caption... 25% How would you rate this pack of diapers for the following a…" at bounding box center [917, 601] width 1304 height 1066
click at [19, 184] on div "Logic" at bounding box center [25, 183] width 44 height 44
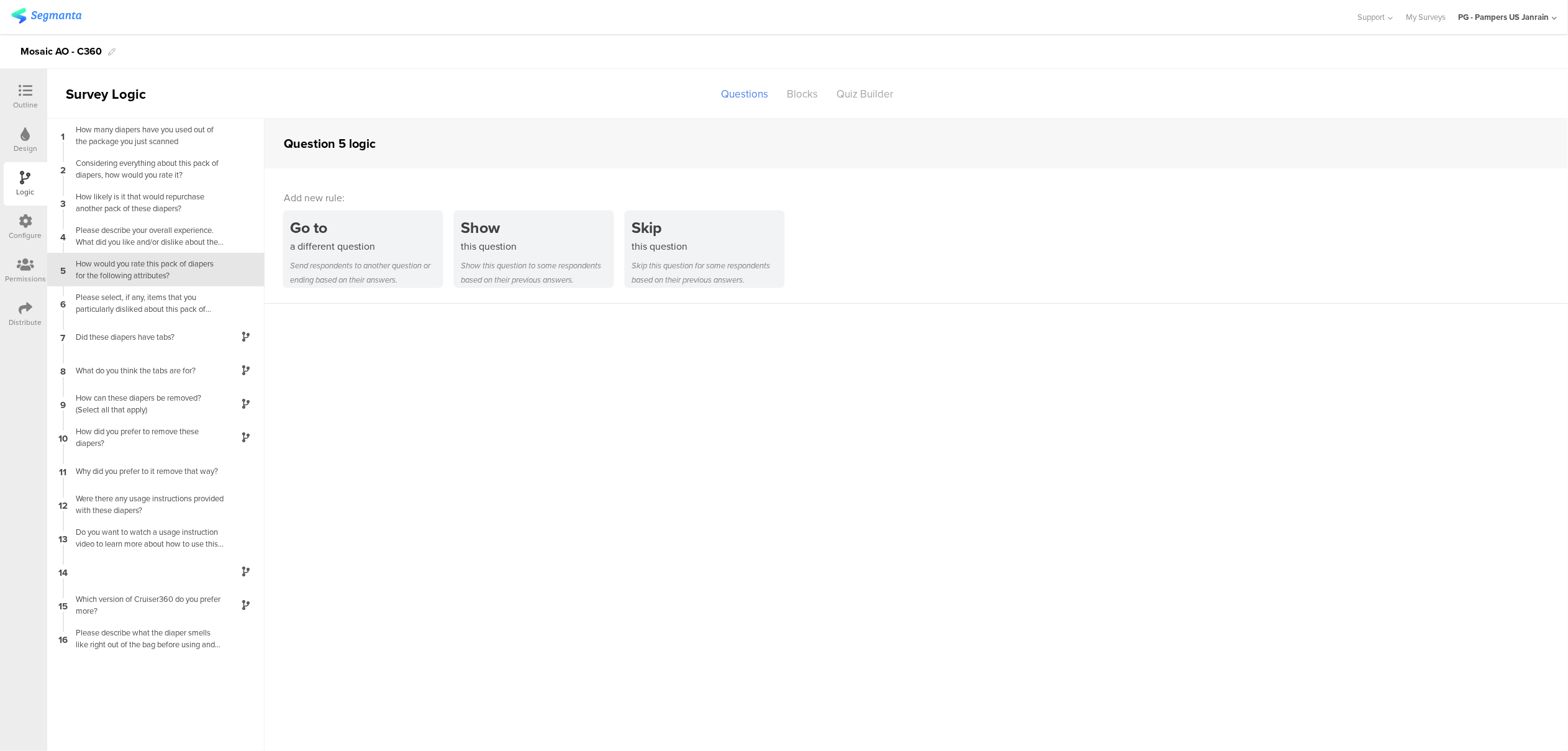
click at [20, 241] on div "Configure" at bounding box center [25, 227] width 44 height 44
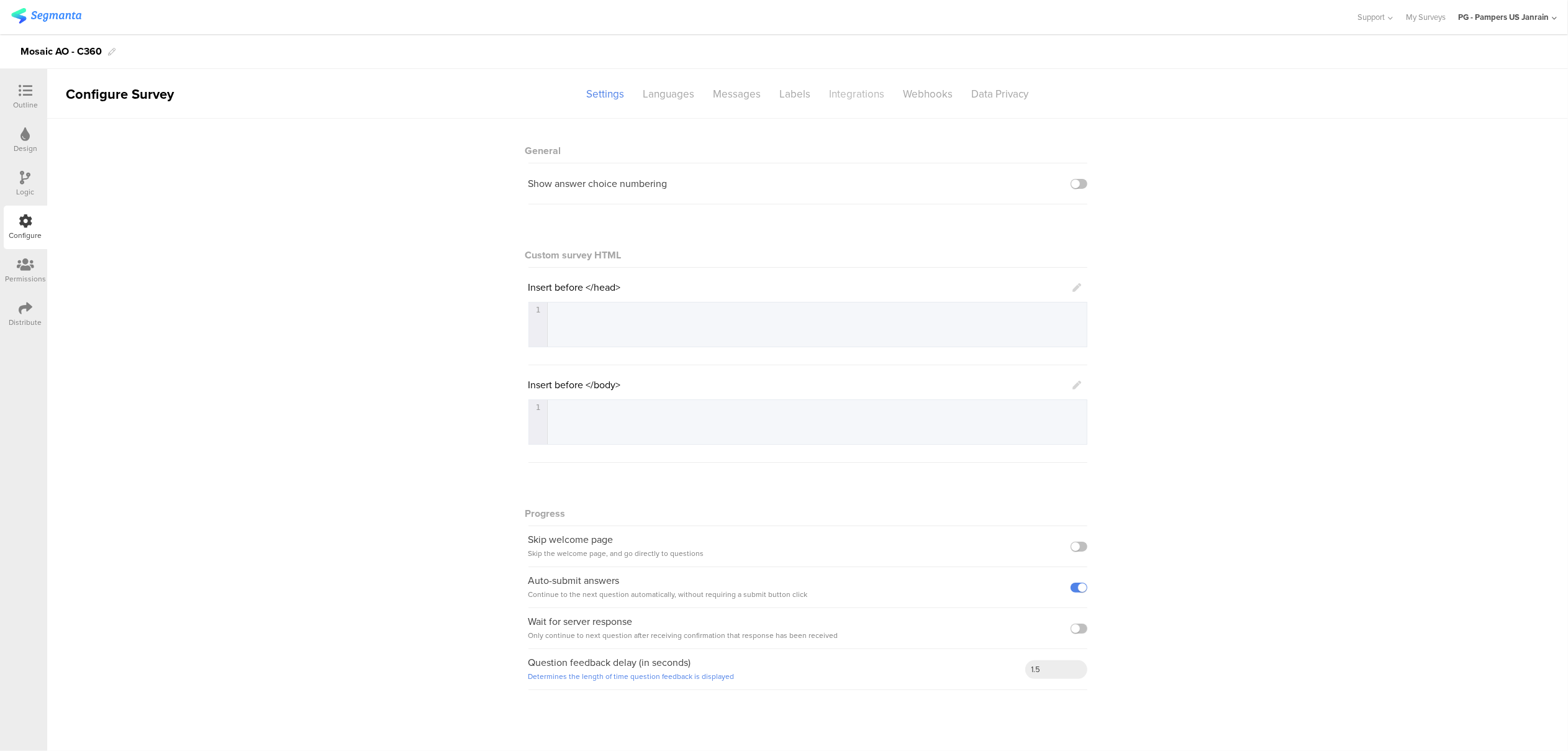
click at [857, 95] on div "Integrations" at bounding box center [857, 93] width 73 height 21
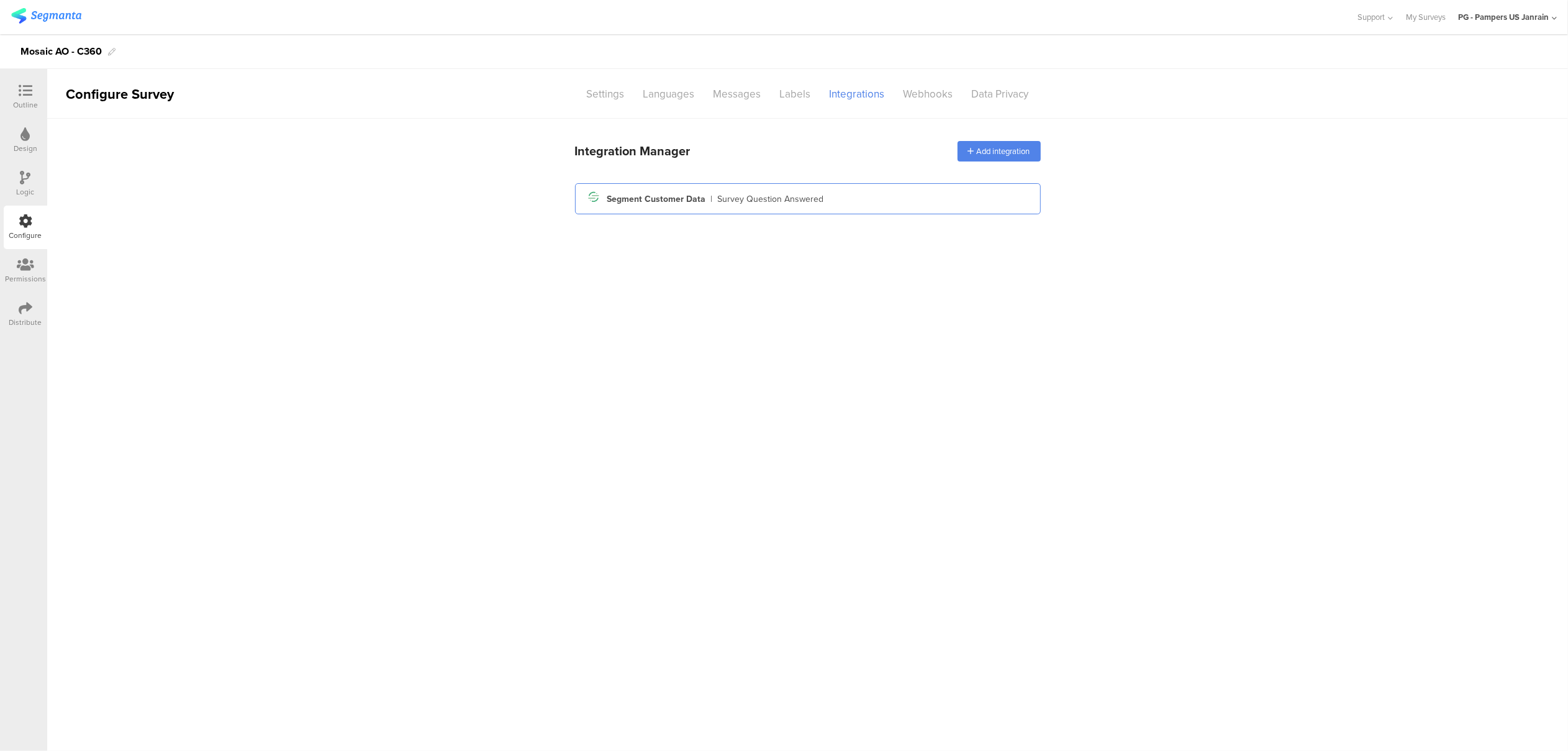
click at [837, 208] on div "Segment icon Created with Sketch. Segment Customer Data | Survey Question Answe…" at bounding box center [808, 198] width 446 height 21
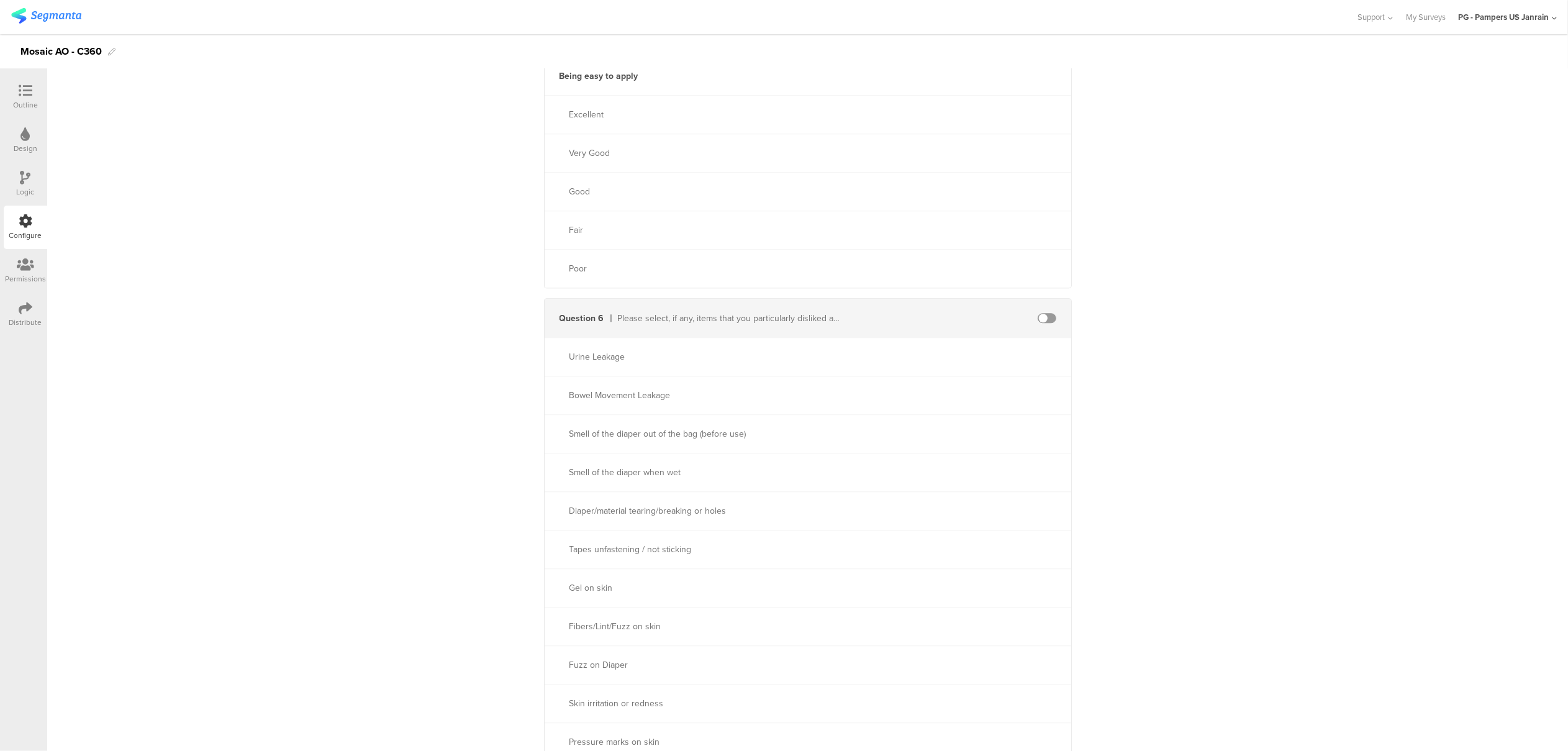
scroll to position [3398, 0]
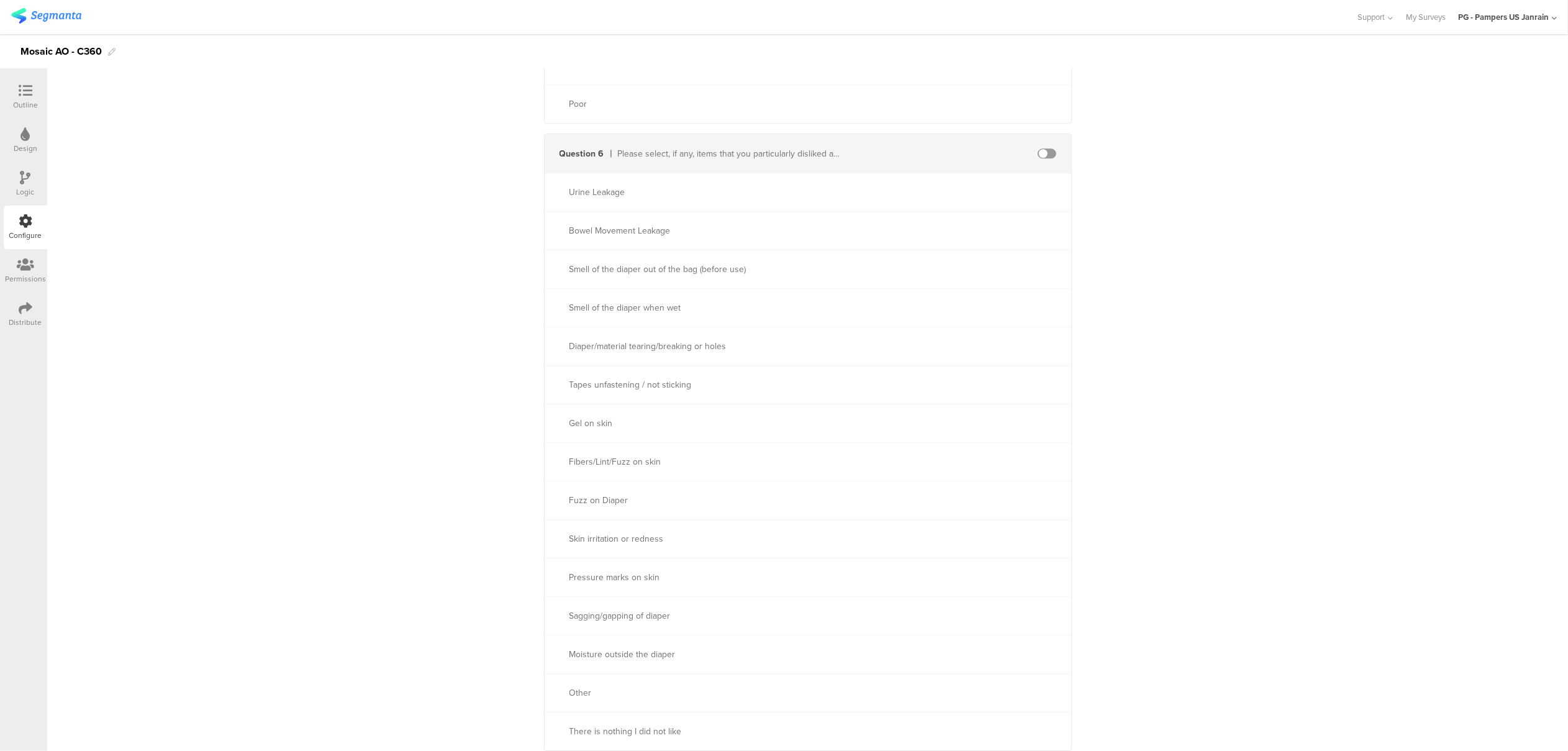
click at [1042, 151] on span at bounding box center [1047, 154] width 19 height 10
click at [1038, 153] on span at bounding box center [1047, 154] width 19 height 10
click at [1038, 152] on span at bounding box center [1047, 154] width 19 height 10
click at [1052, 155] on div at bounding box center [1047, 154] width 48 height 10
click at [1047, 152] on span at bounding box center [1047, 154] width 19 height 10
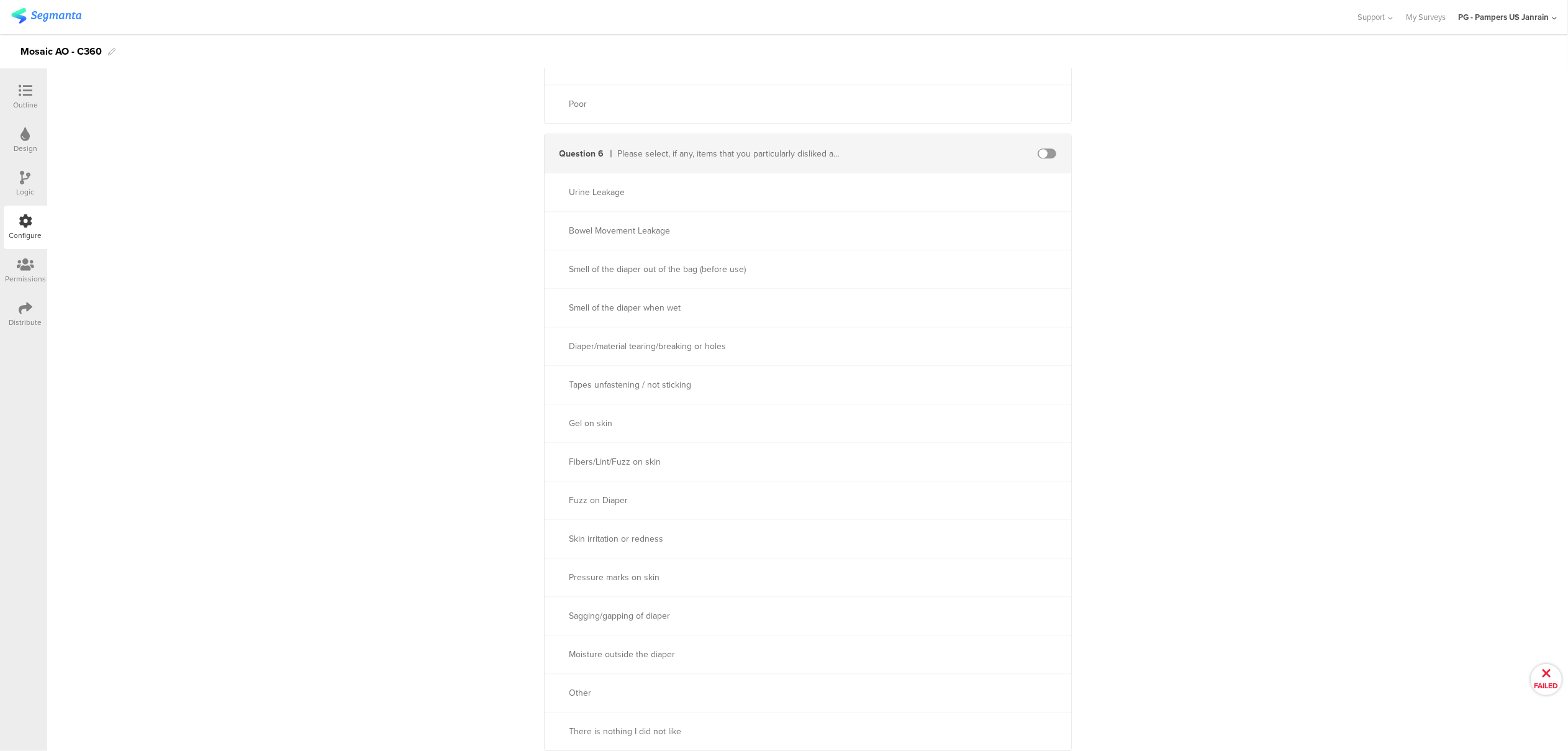
click at [1047, 152] on span at bounding box center [1047, 154] width 19 height 10
click at [1030, 153] on div at bounding box center [1047, 154] width 48 height 10
click at [1046, 154] on span at bounding box center [1047, 154] width 19 height 10
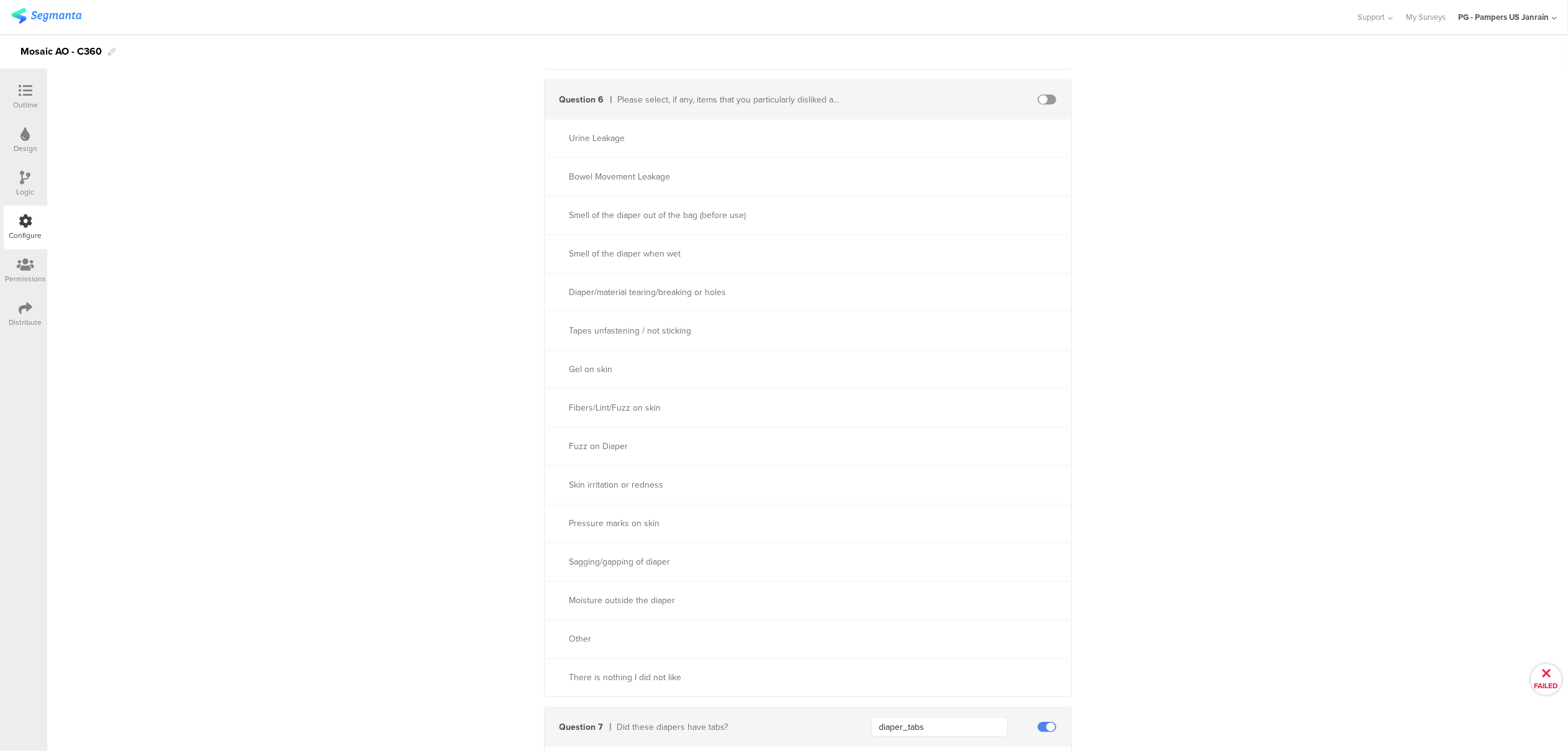
scroll to position [3315, 0]
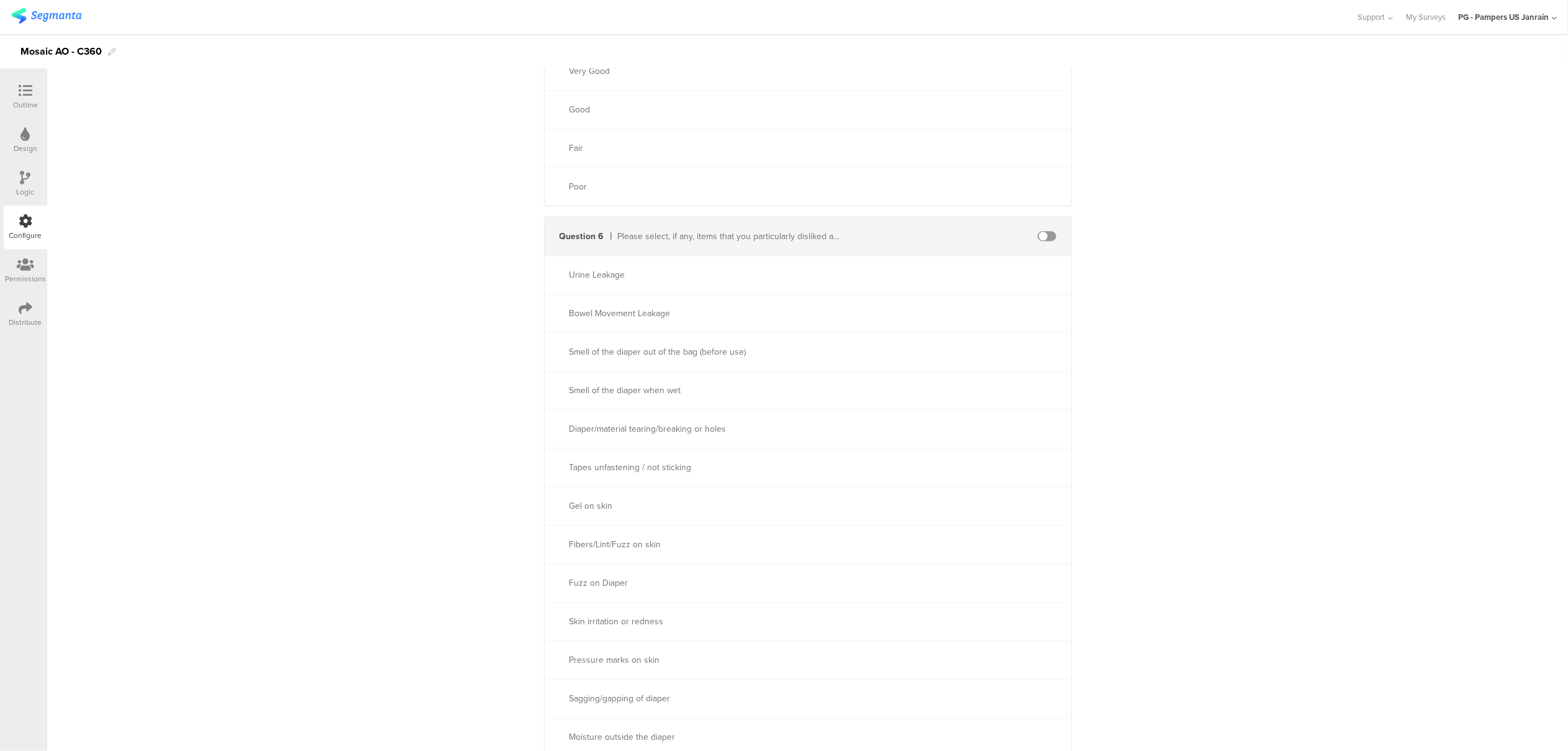
click at [1046, 237] on span at bounding box center [1047, 235] width 19 height 10
drag, startPoint x: 1040, startPoint y: 234, endPoint x: 1014, endPoint y: 238, distance: 26.3
click at [1039, 234] on span at bounding box center [1047, 235] width 19 height 10
click at [995, 242] on div "Question 6 Please select, if any, items that you particularly disliked about th…" at bounding box center [808, 235] width 526 height 38
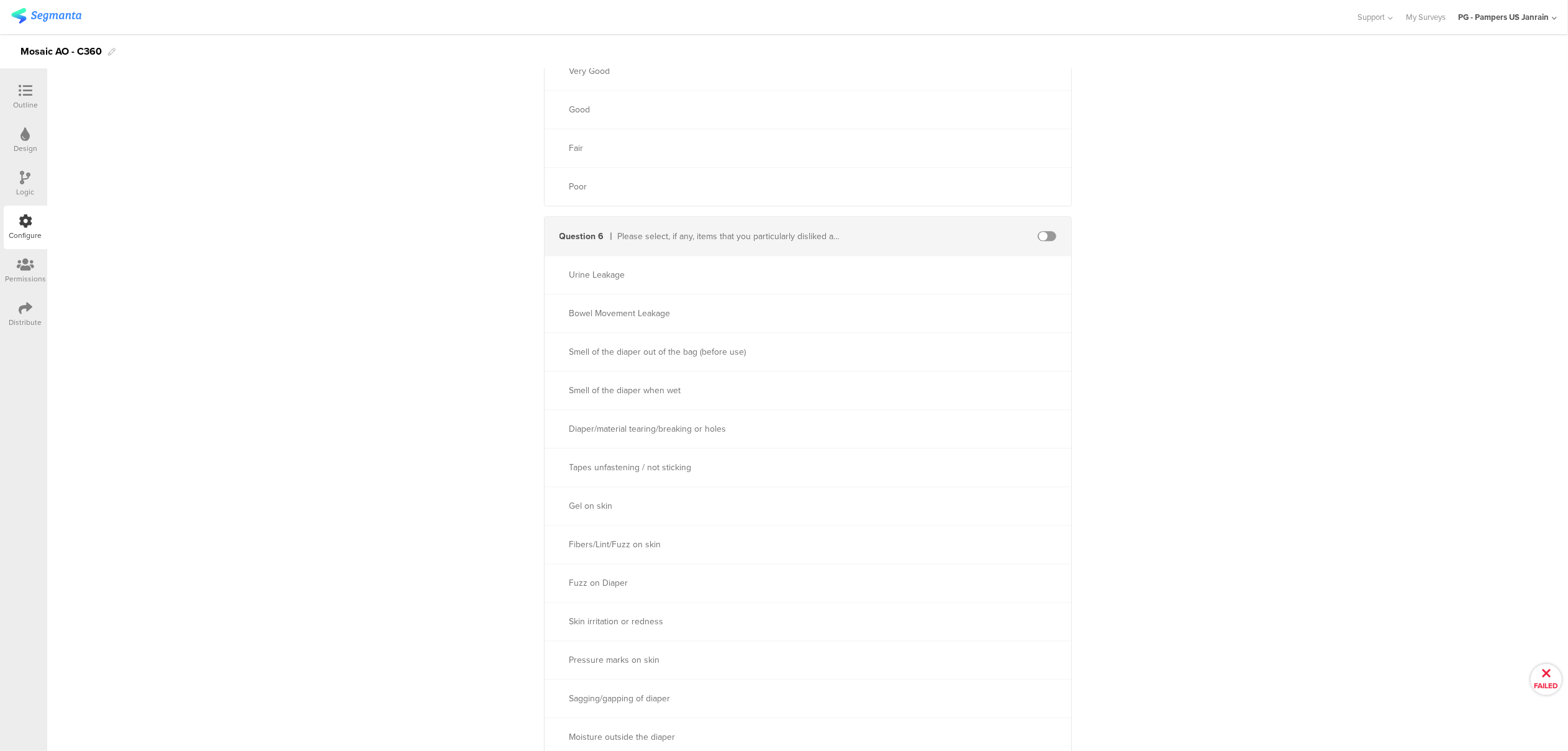
click at [1047, 231] on div "Question 6 Please select, if any, items that you particularly disliked about th…" at bounding box center [808, 235] width 526 height 38
click at [1038, 236] on span at bounding box center [1047, 235] width 19 height 10
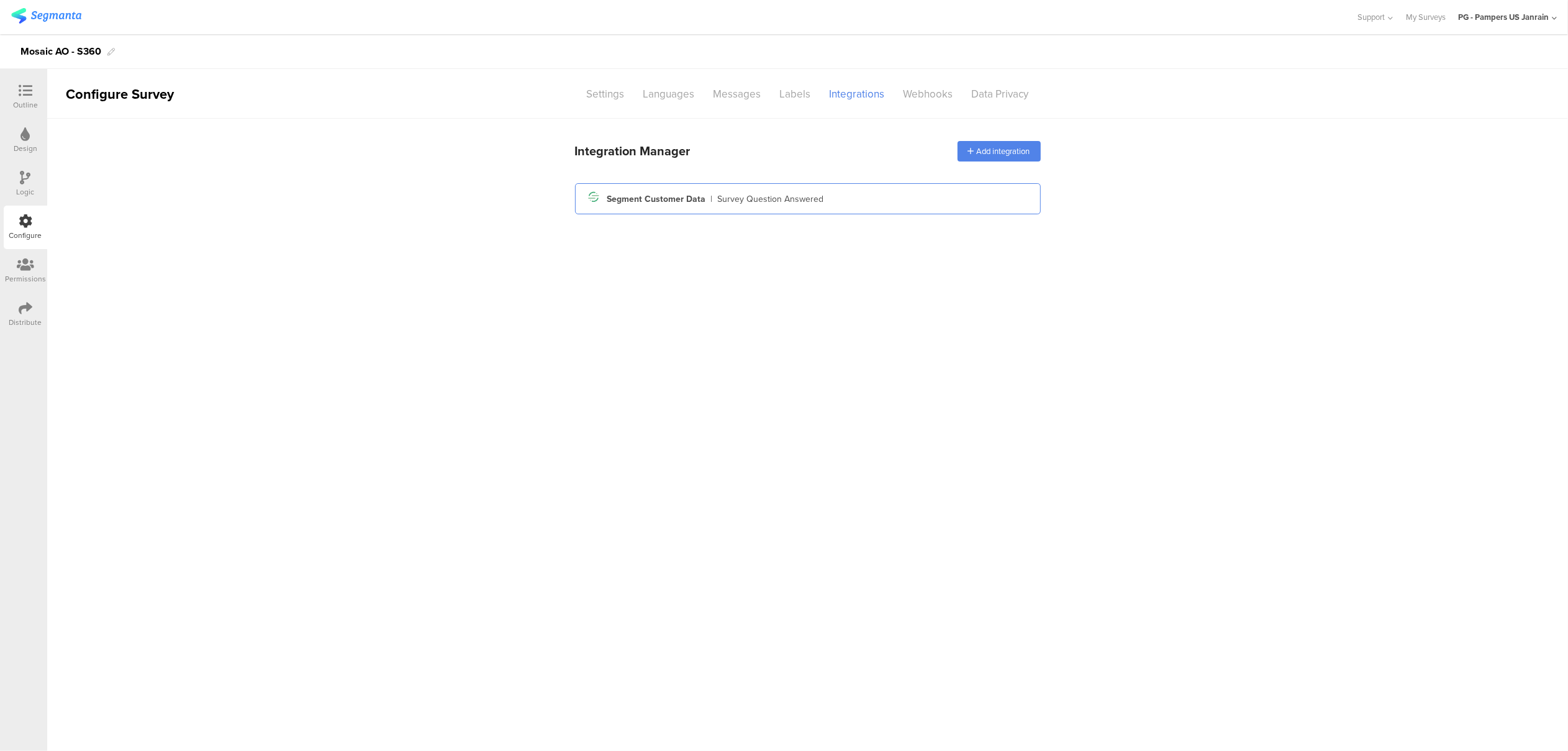
click at [713, 197] on div "Segment icon Created with Sketch. Segment Customer Data | Survey Question Answe…" at bounding box center [808, 198] width 446 height 21
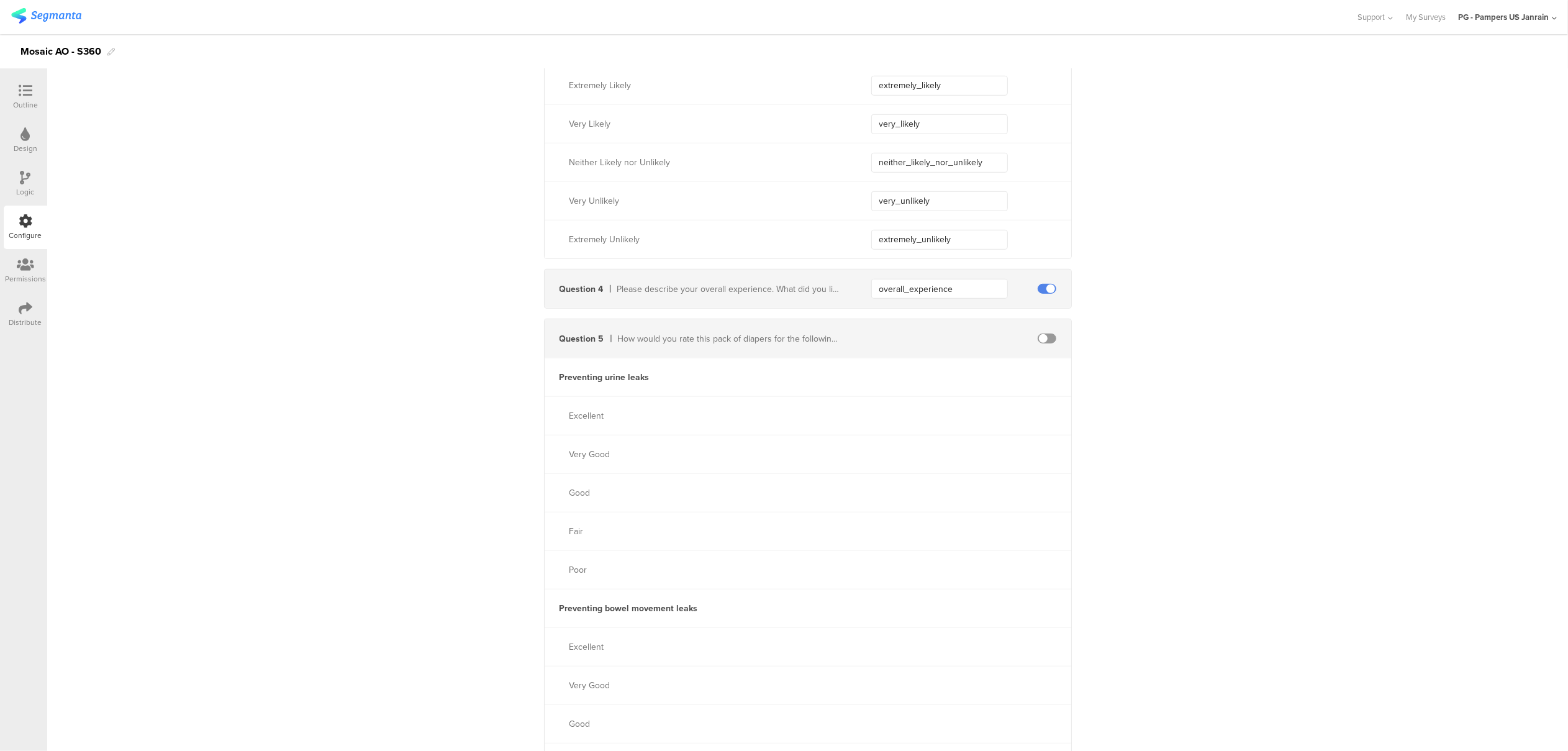
scroll to position [828, 0]
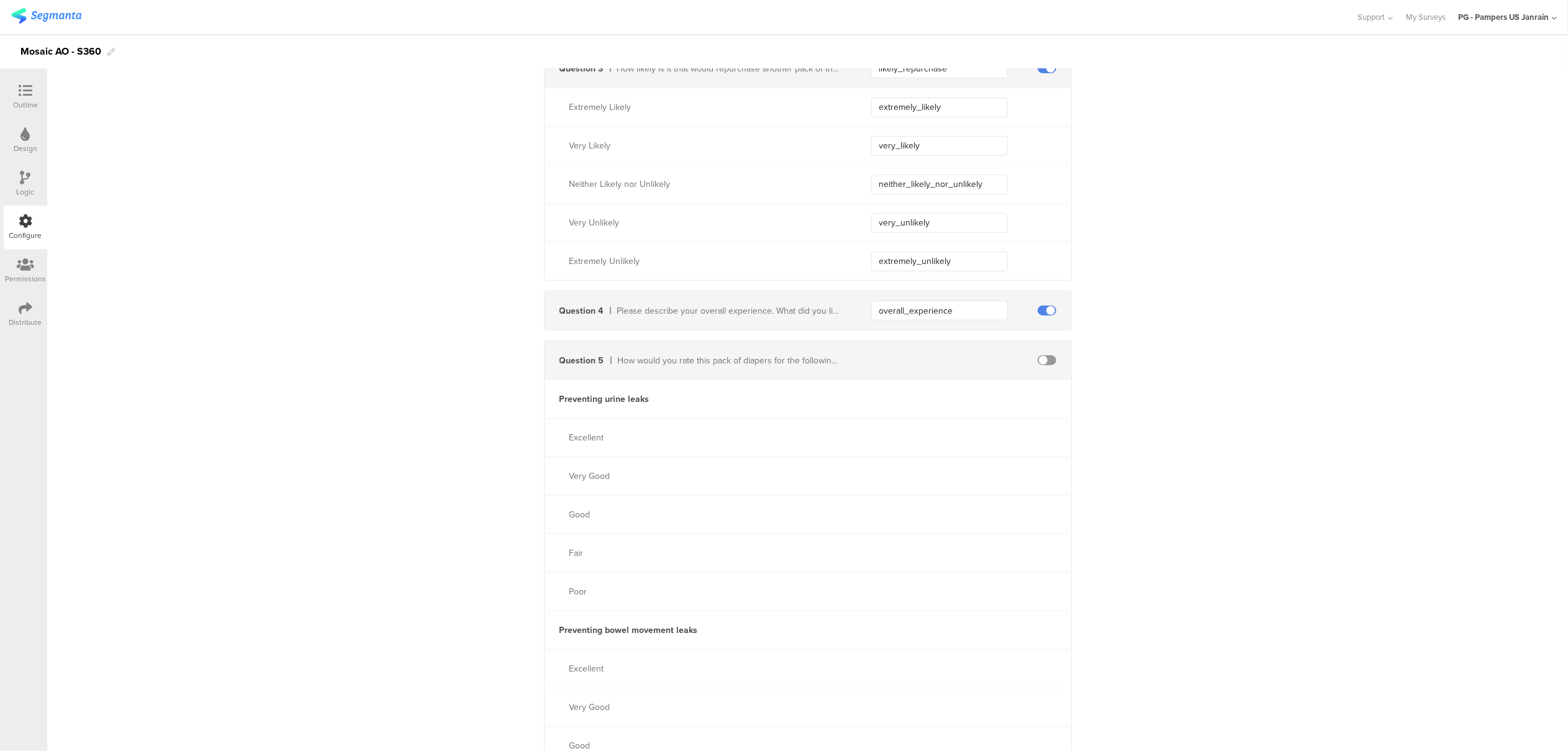
click at [1039, 361] on span at bounding box center [1047, 360] width 19 height 10
click at [1043, 361] on span at bounding box center [1047, 360] width 19 height 10
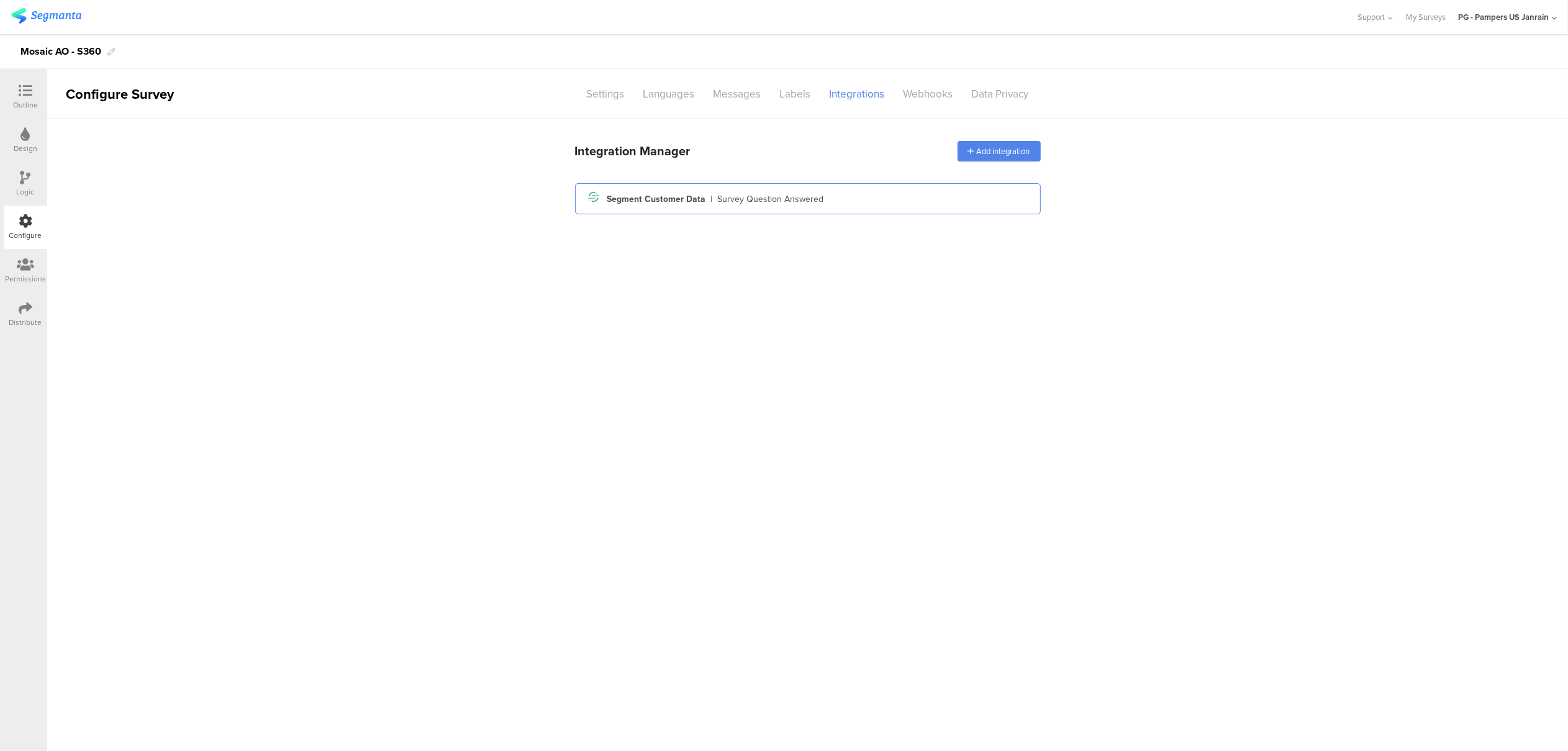
click at [680, 193] on div "Segment Customer Data" at bounding box center [657, 199] width 99 height 13
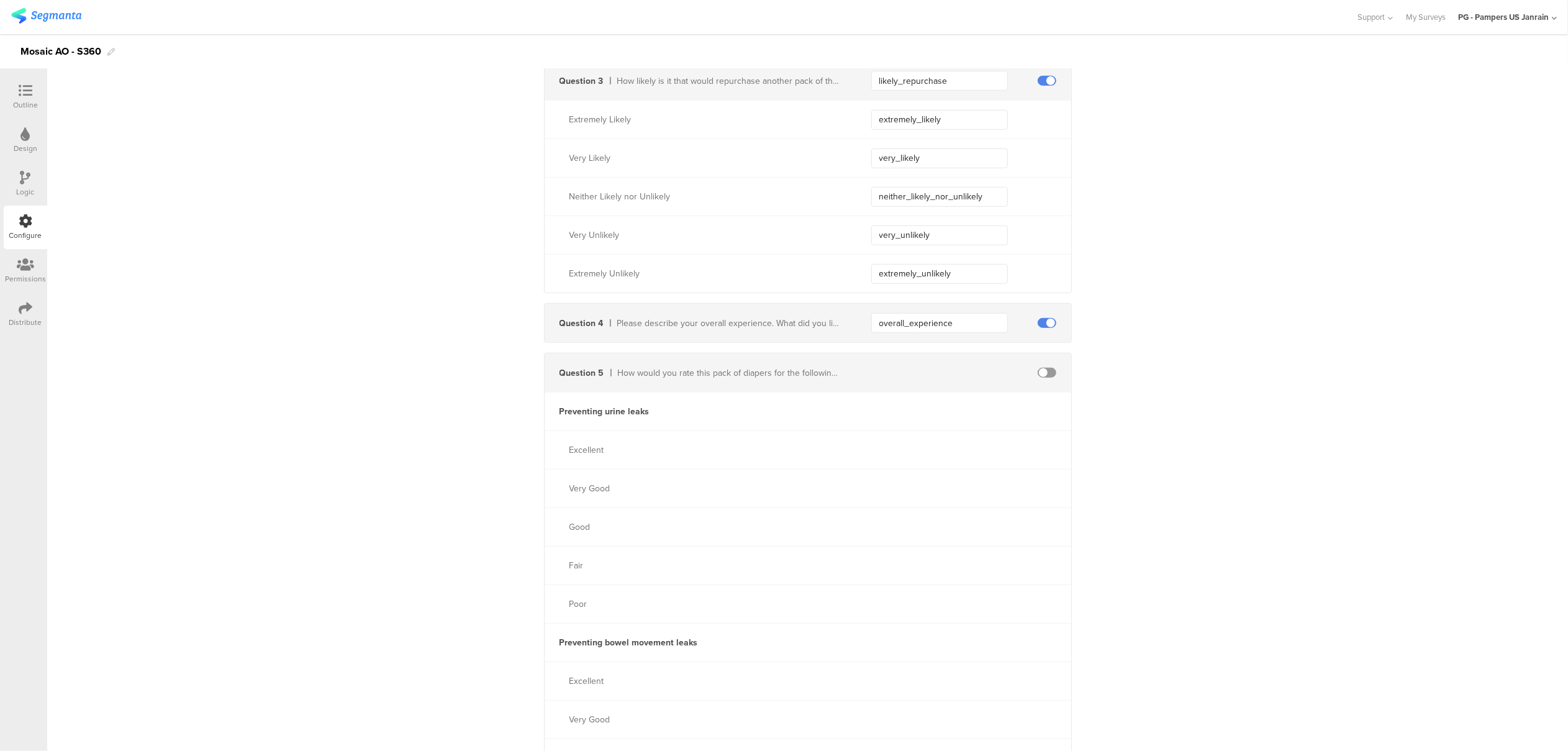
scroll to position [911, 0]
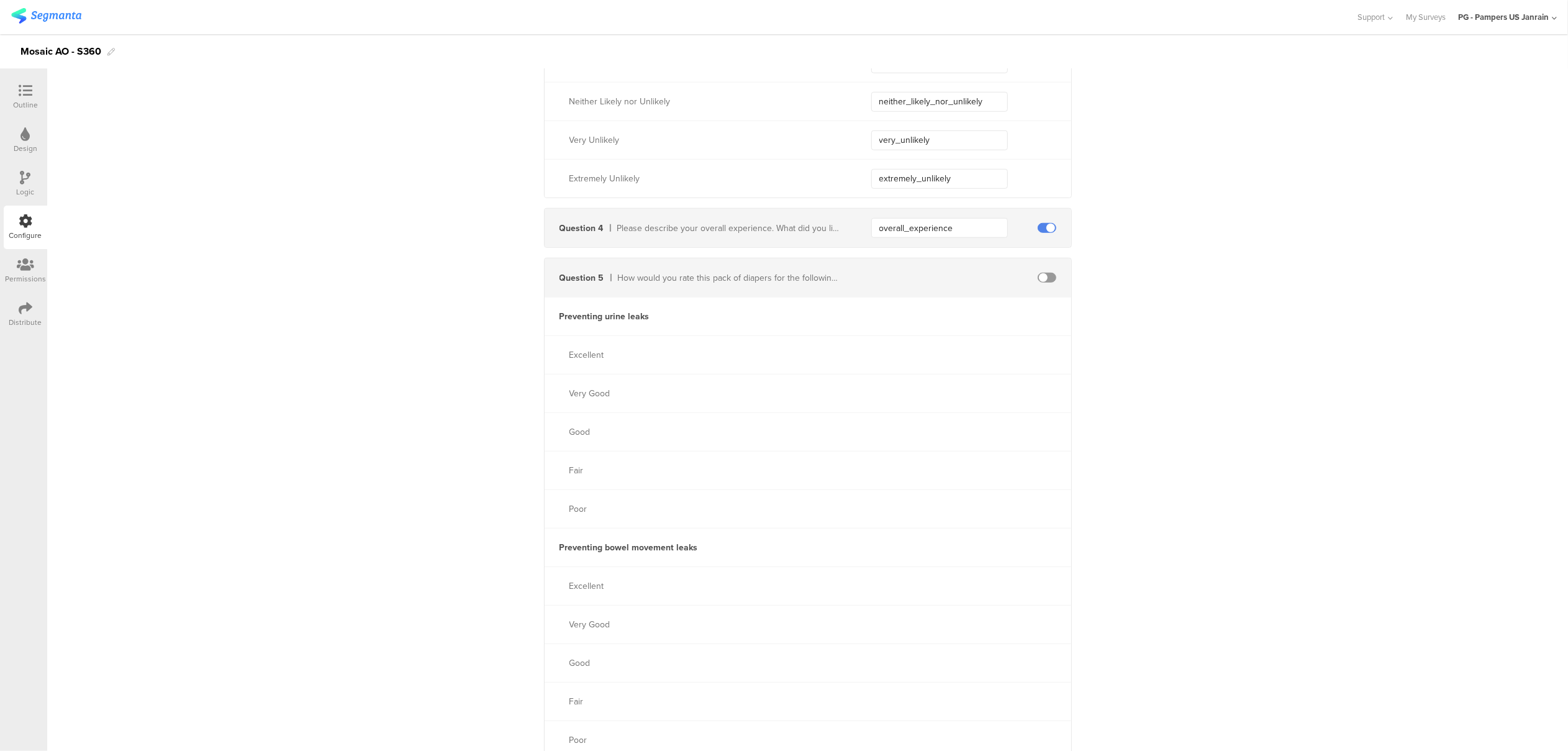
click at [1043, 284] on div "Question 5 How would you rate this pack of diapers for the following attributes?" at bounding box center [808, 277] width 526 height 38
click at [1043, 277] on span at bounding box center [1047, 277] width 19 height 10
click at [871, 317] on input "text" at bounding box center [939, 316] width 137 height 20
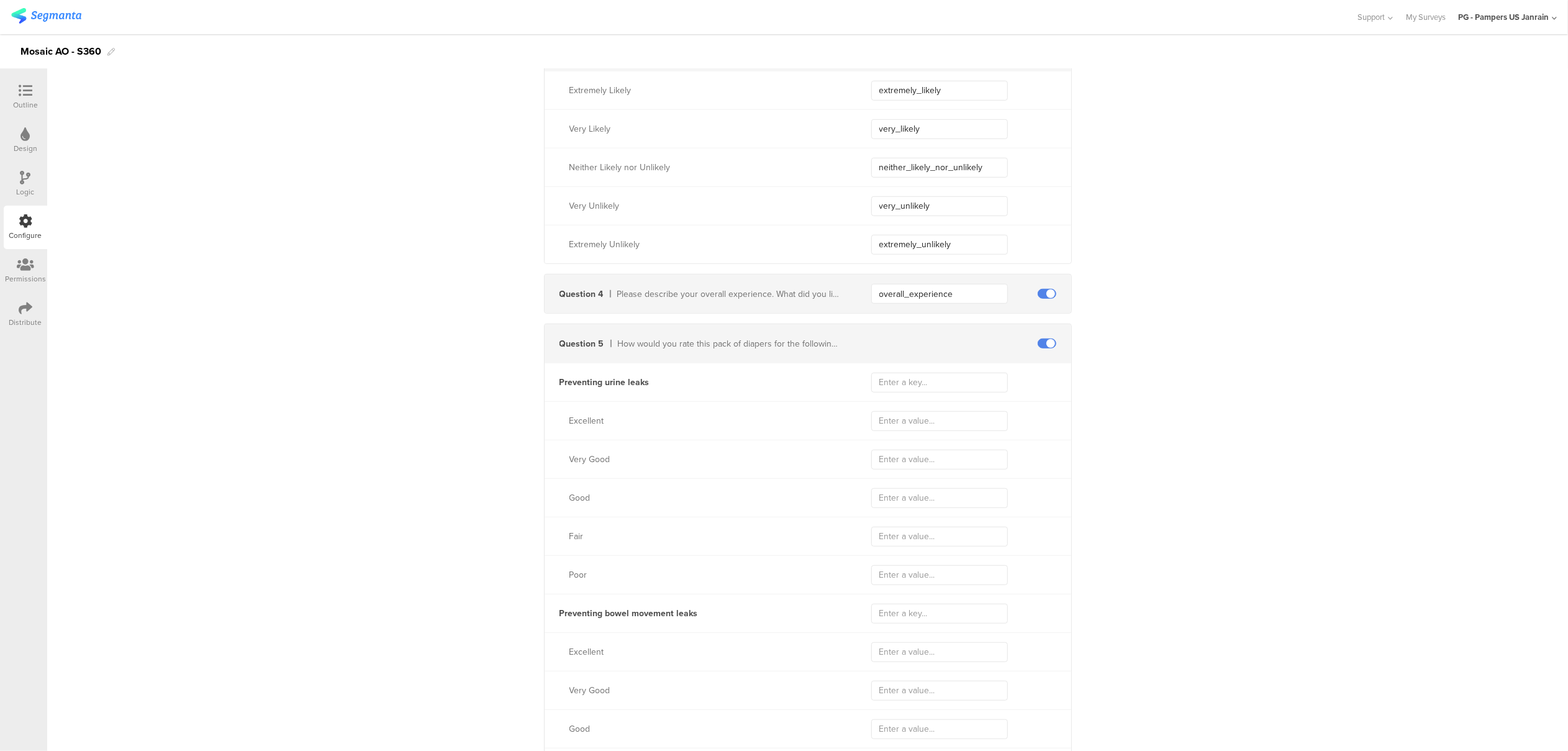
scroll to position [828, 0]
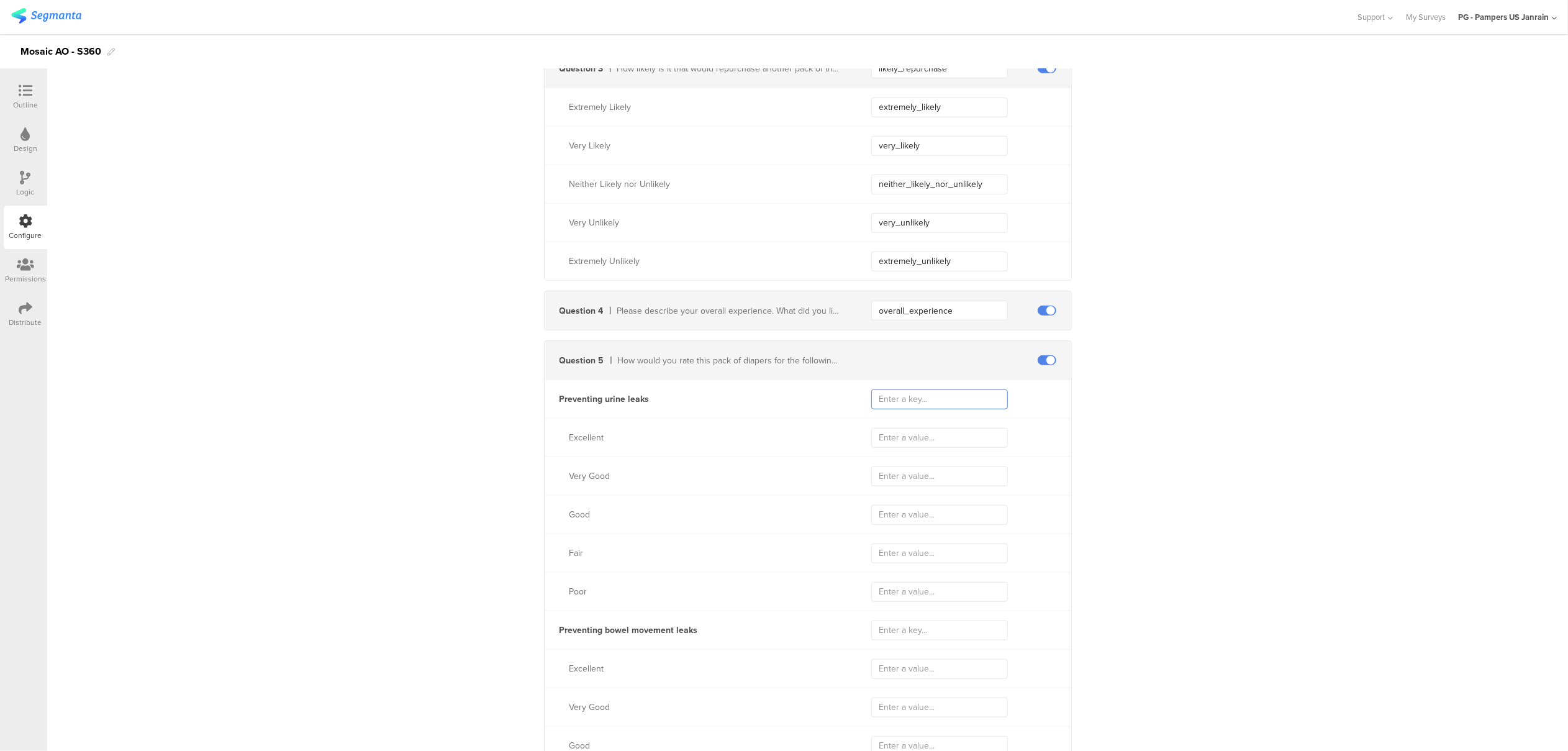
click at [933, 398] on input "text" at bounding box center [939, 399] width 137 height 20
paste input "leakage_prevention_rating"
type input "leakage_prevention_rating"
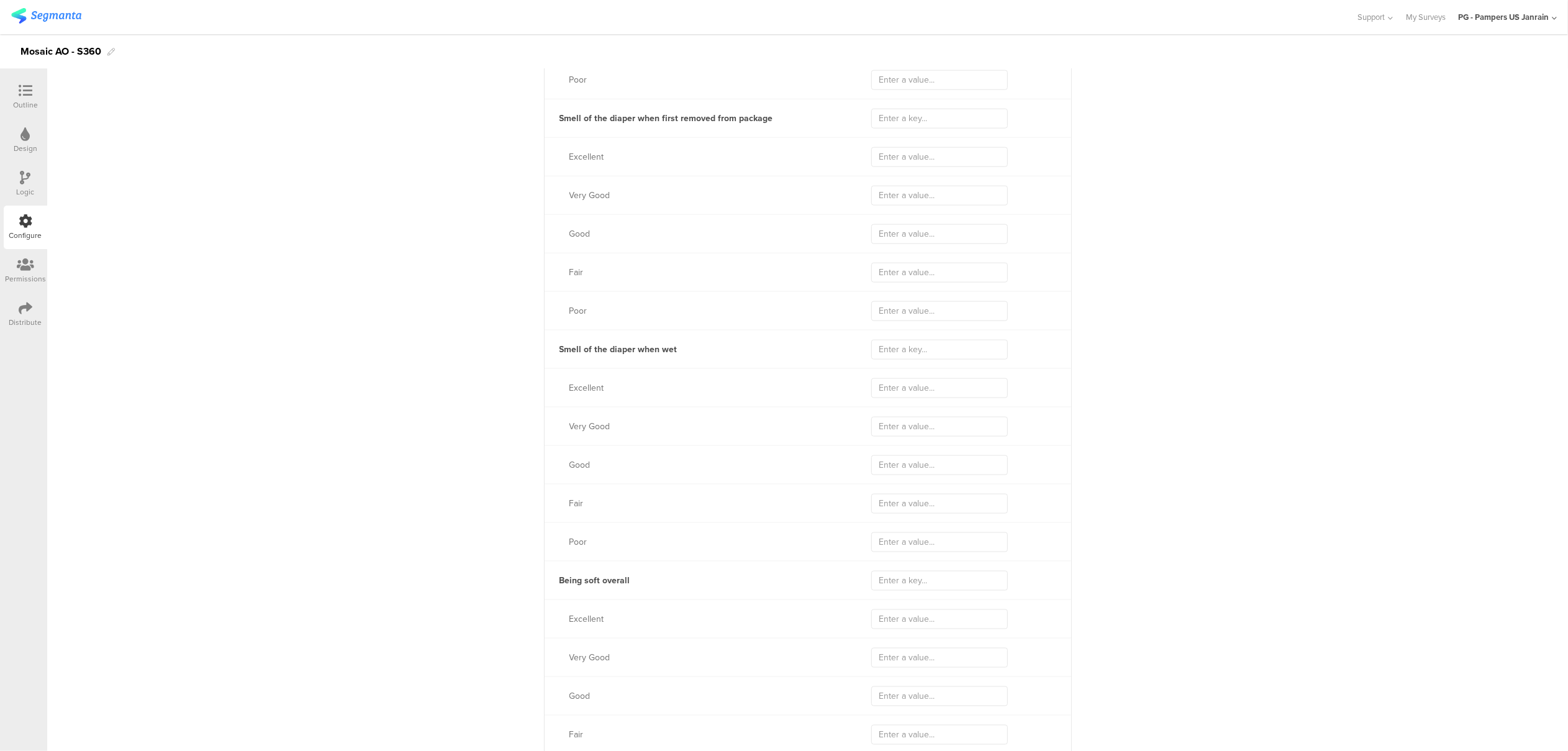
scroll to position [1492, 0]
click at [915, 199] on input "text" at bounding box center [939, 198] width 137 height 20
paste input "smell_ootb_rating"
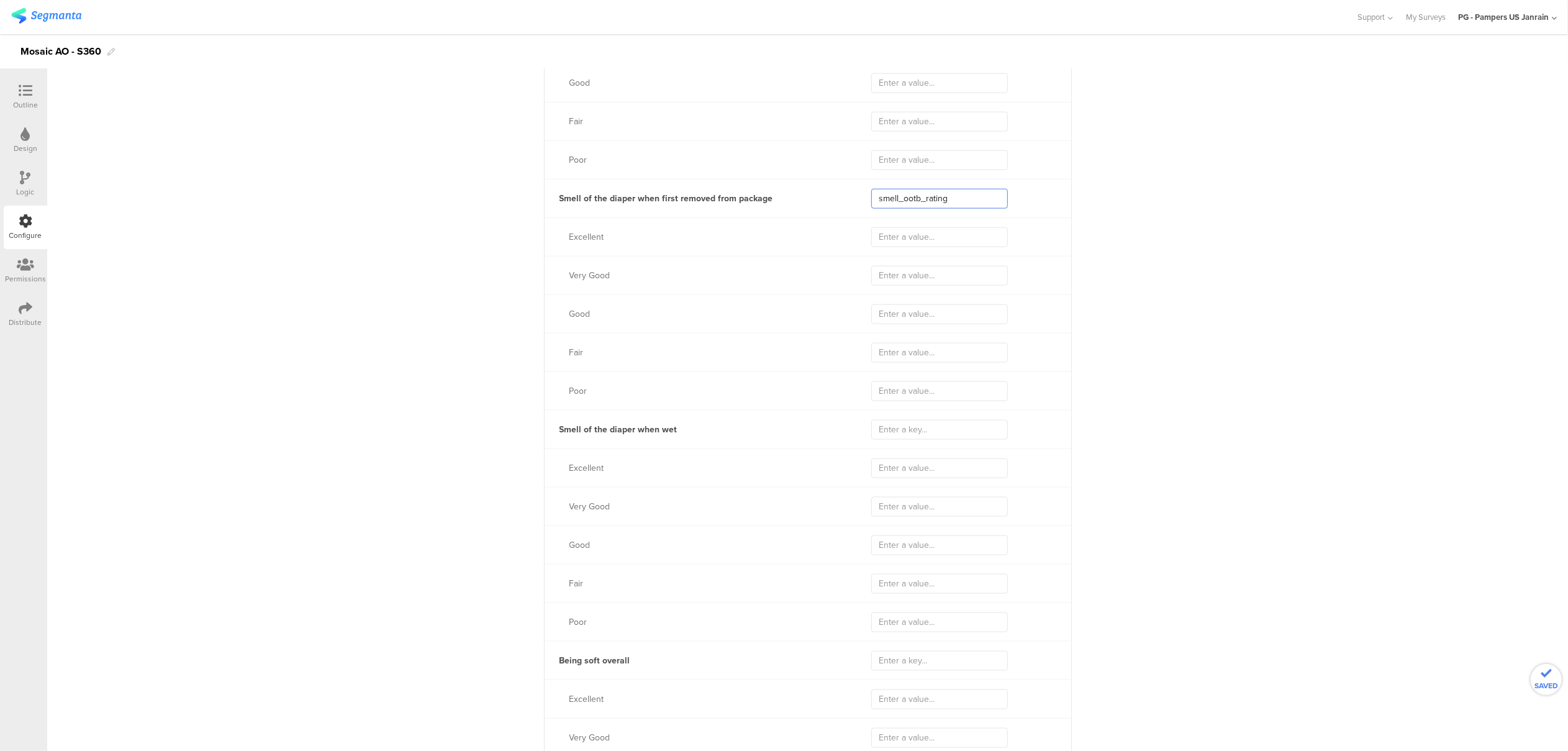
type input "smell_ootb_rating"
click at [933, 429] on input "text" at bounding box center [939, 430] width 137 height 20
paste input "smell_wet_rating"
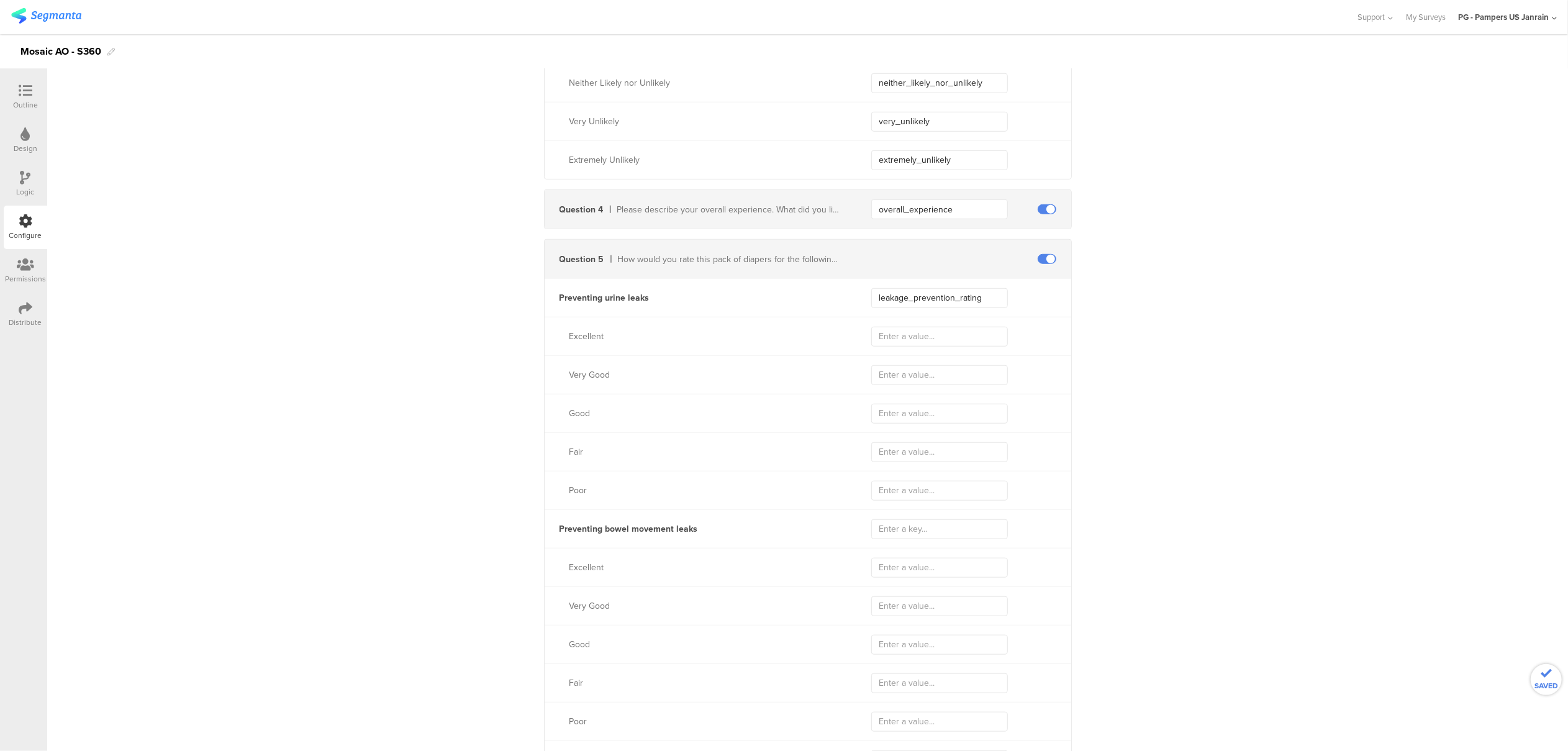
scroll to position [911, 0]
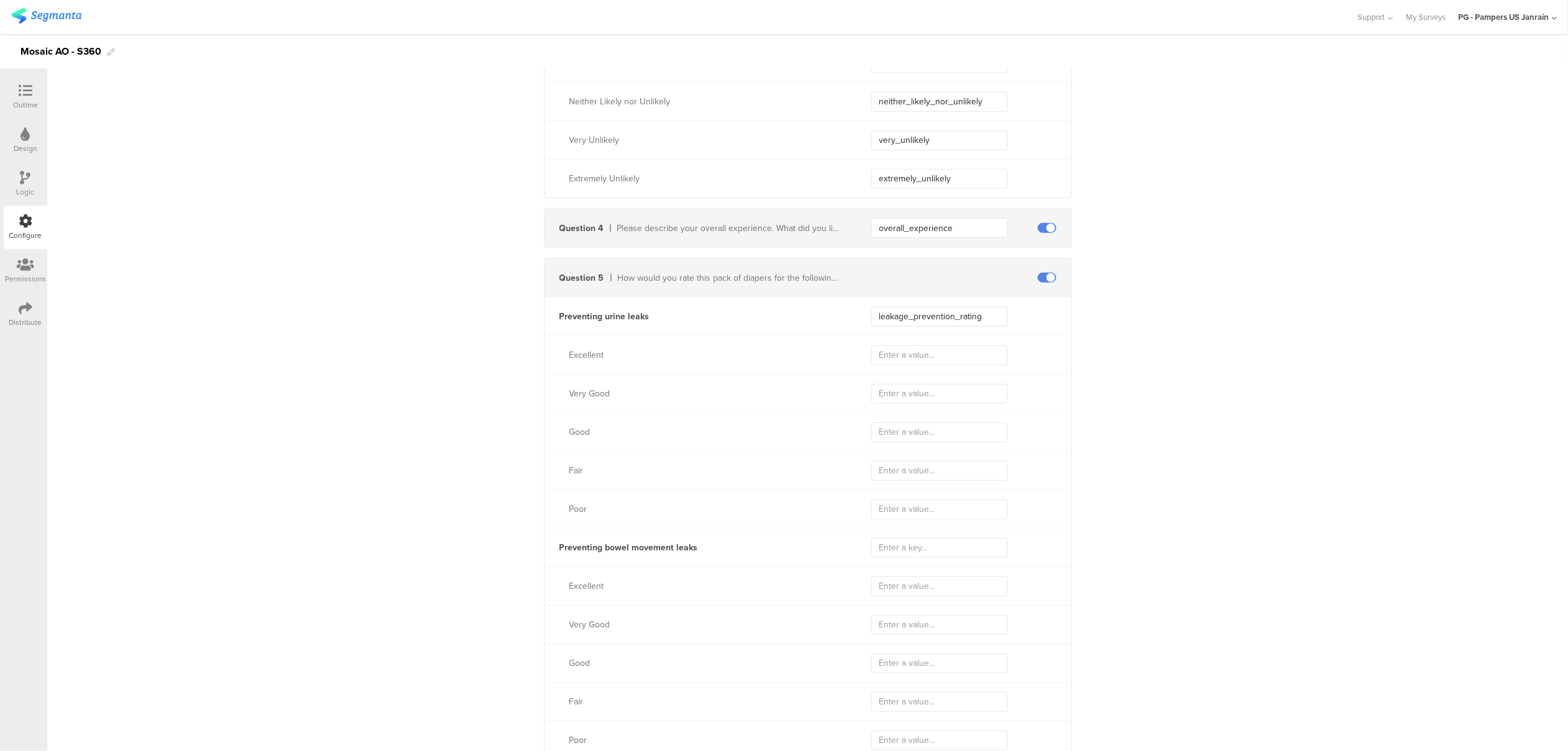
type input "smell_wet_rating"
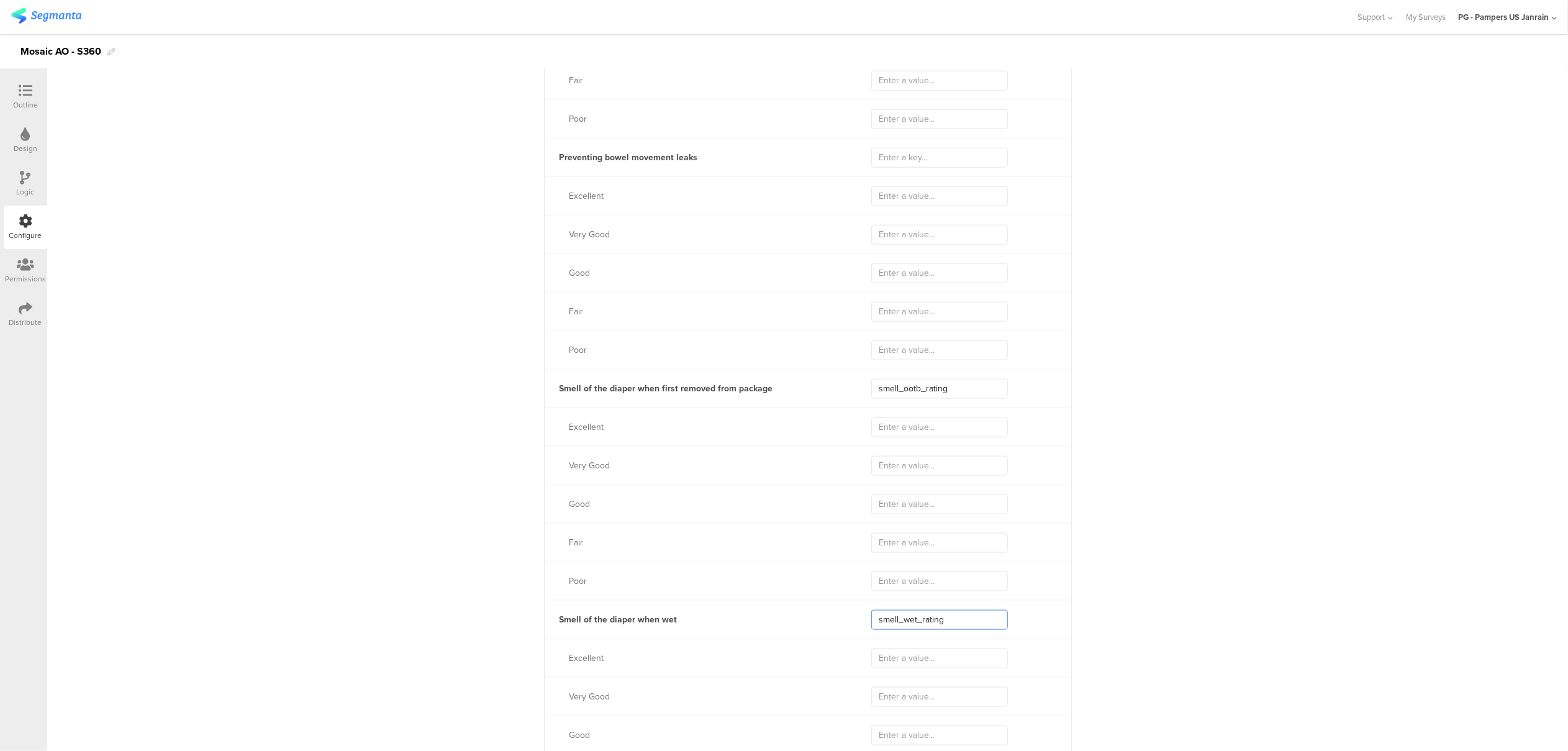
scroll to position [1077, 0]
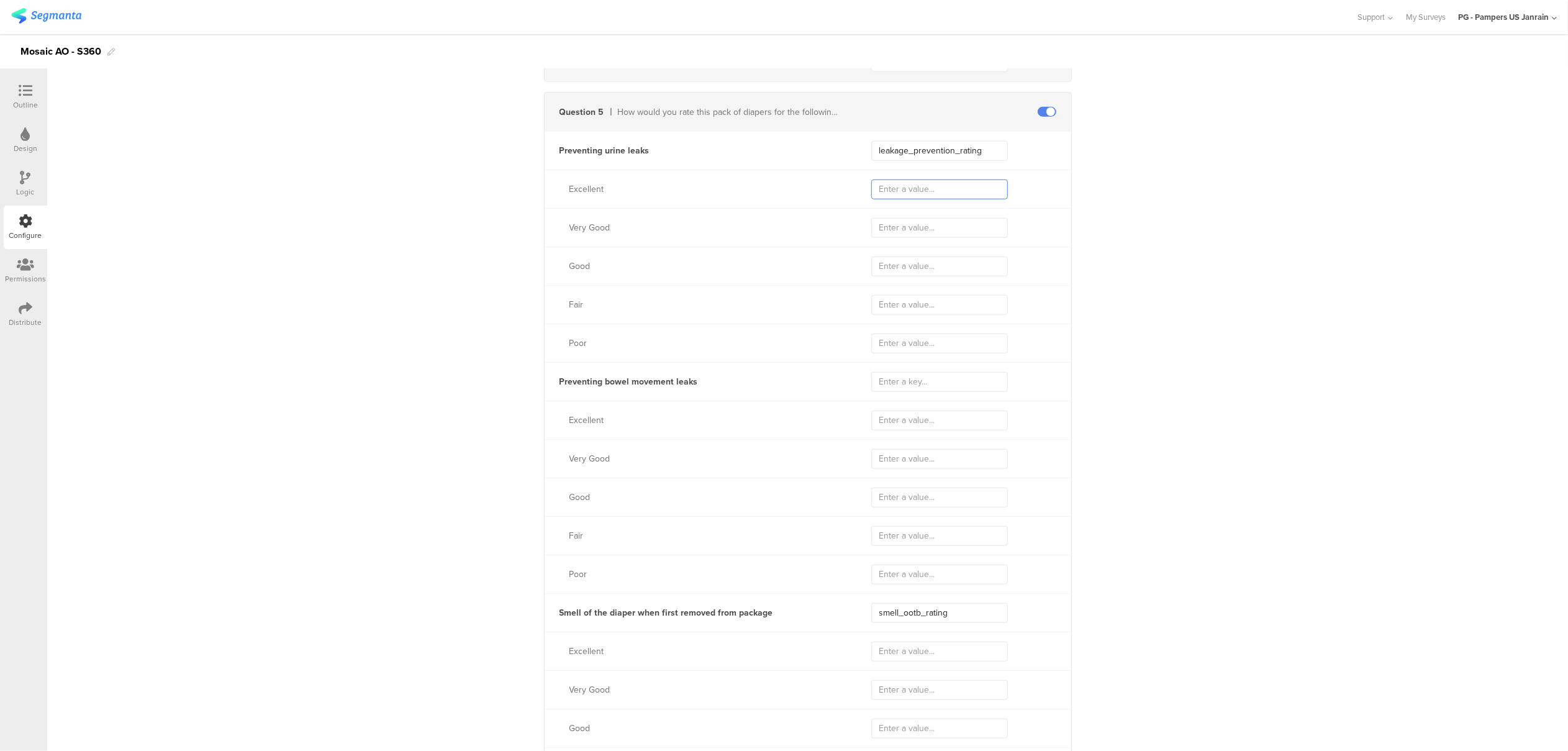
click at [905, 188] on input "text" at bounding box center [939, 189] width 137 height 20
type input "excellent"
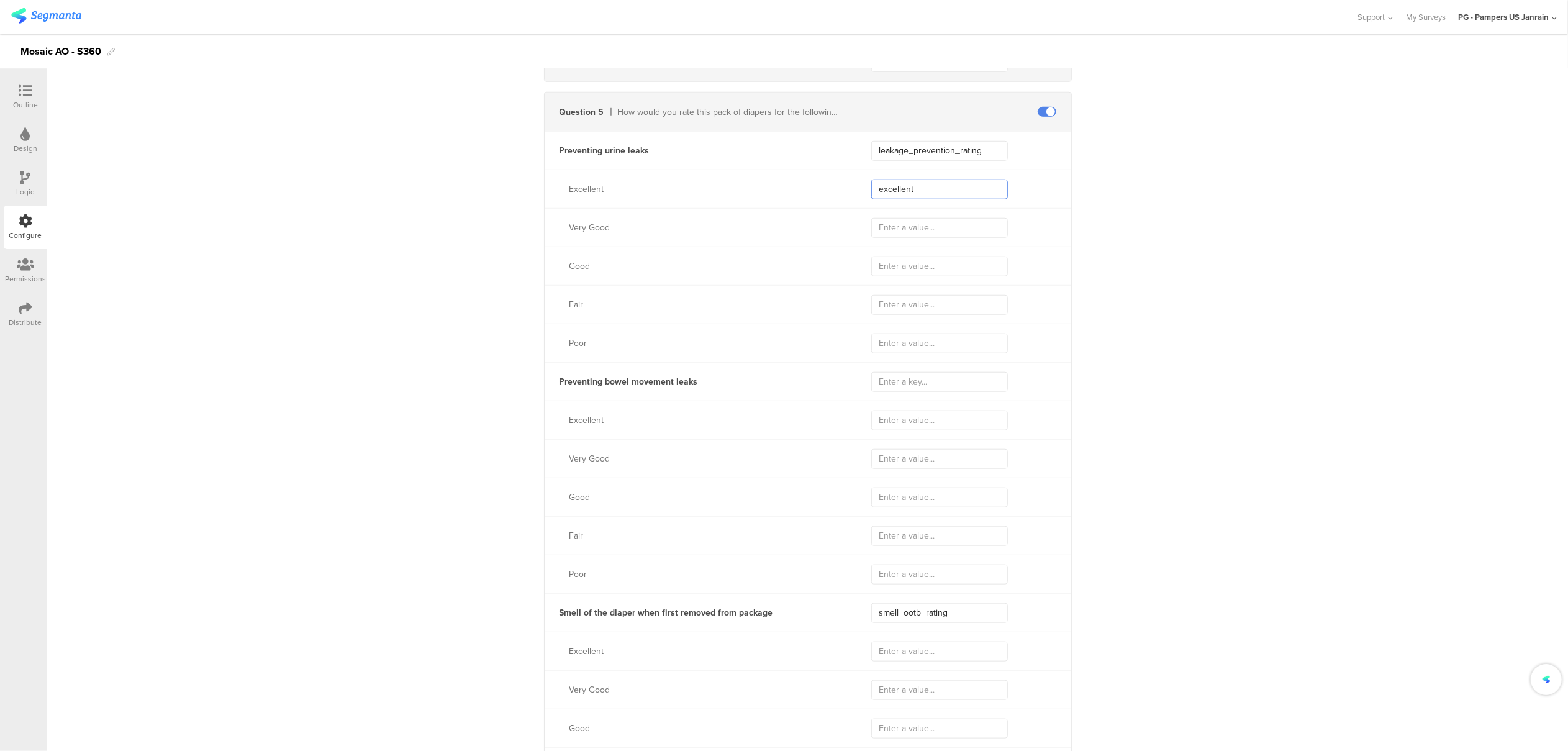
type input "excellent"
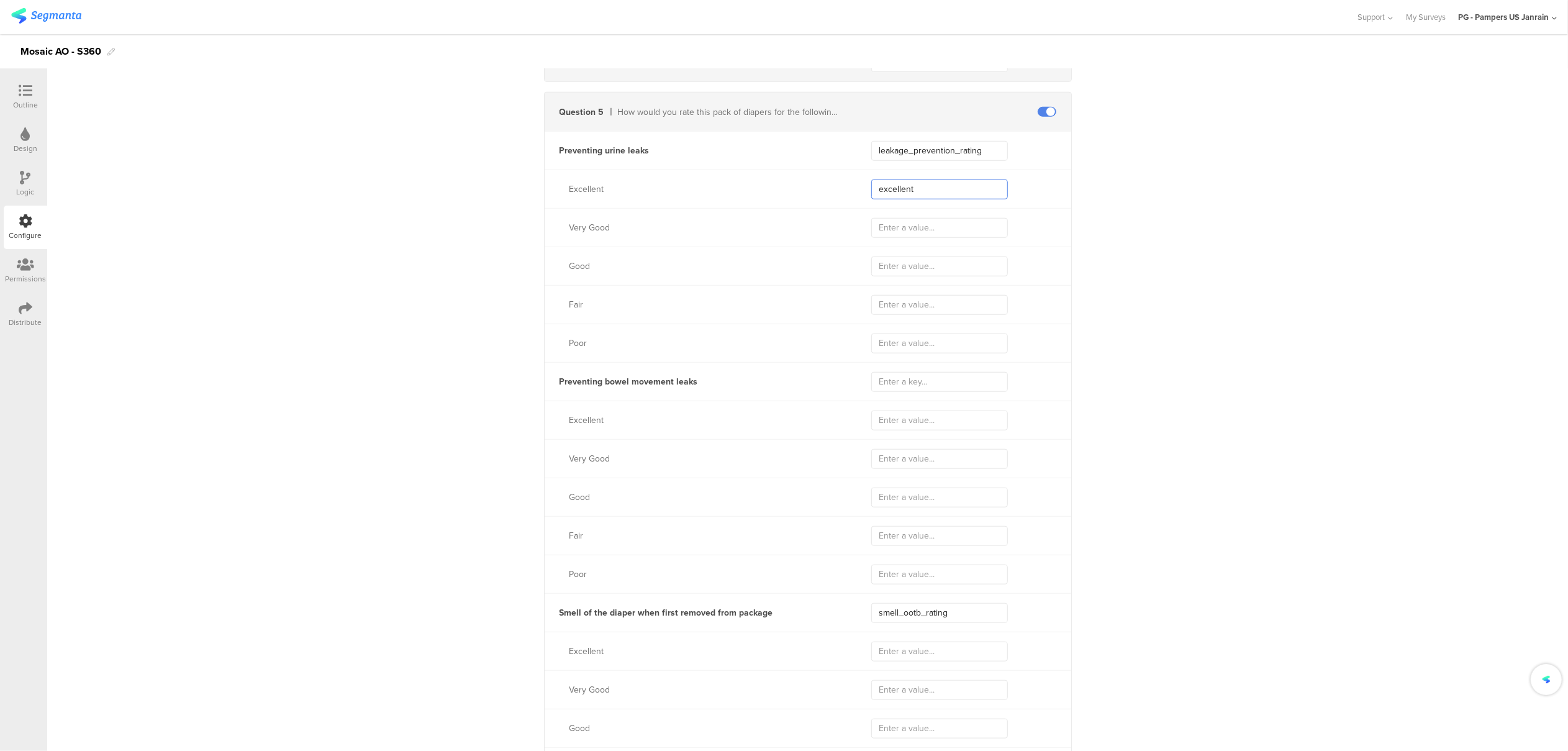
type input "excellent"
click at [904, 236] on input "text" at bounding box center [939, 227] width 137 height 20
type input "very"
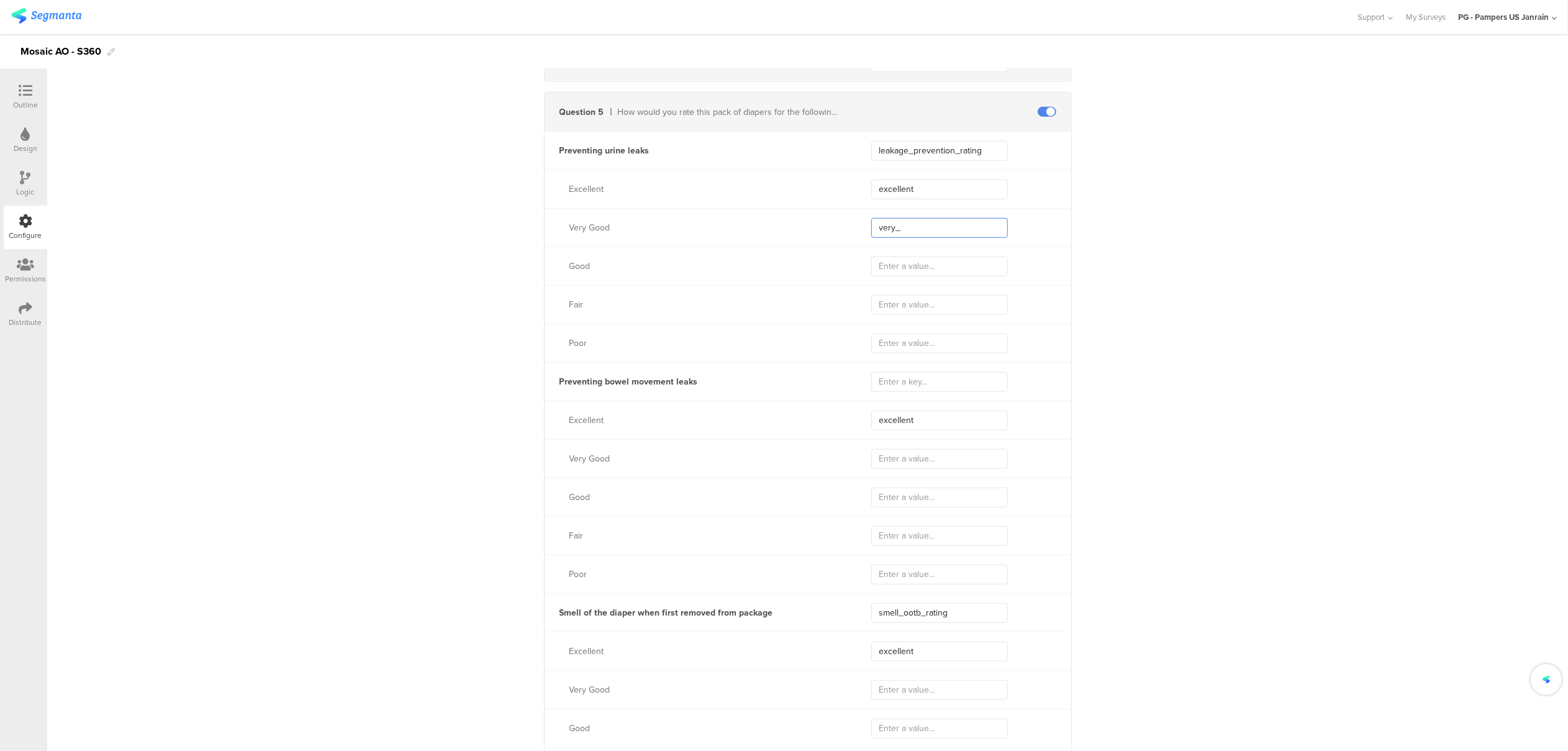
type input "very"
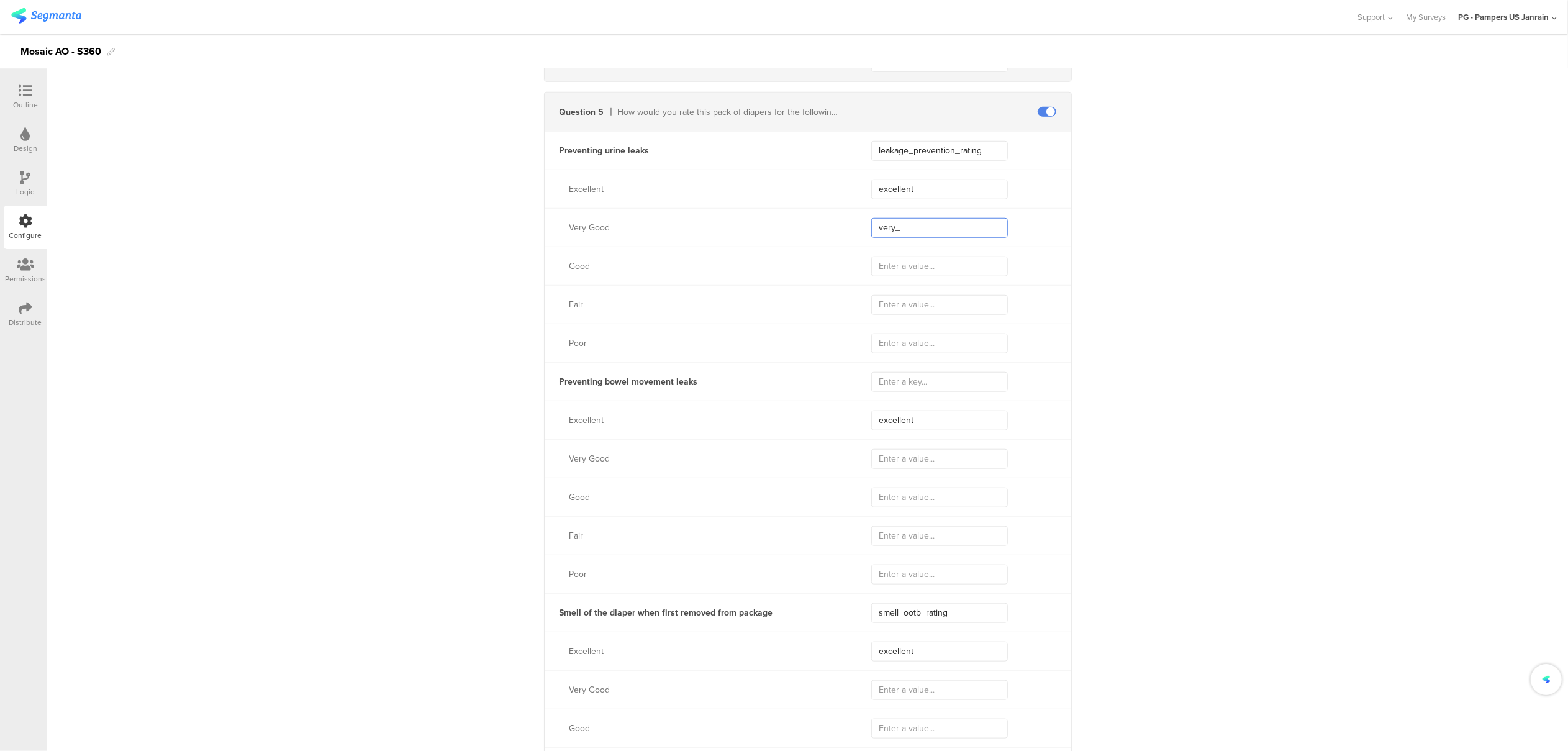
type input "very"
type input "verygood"
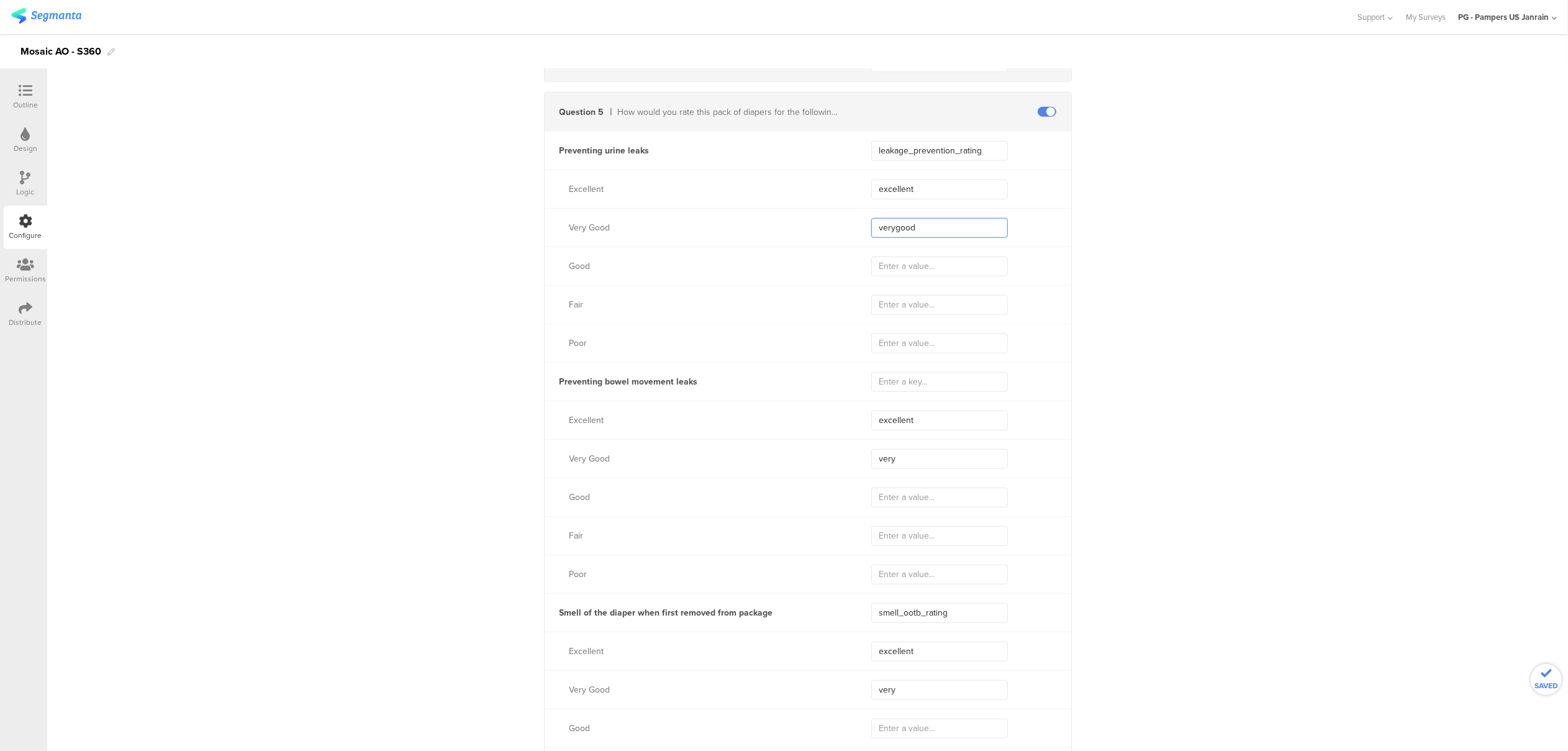
type input "verygood"
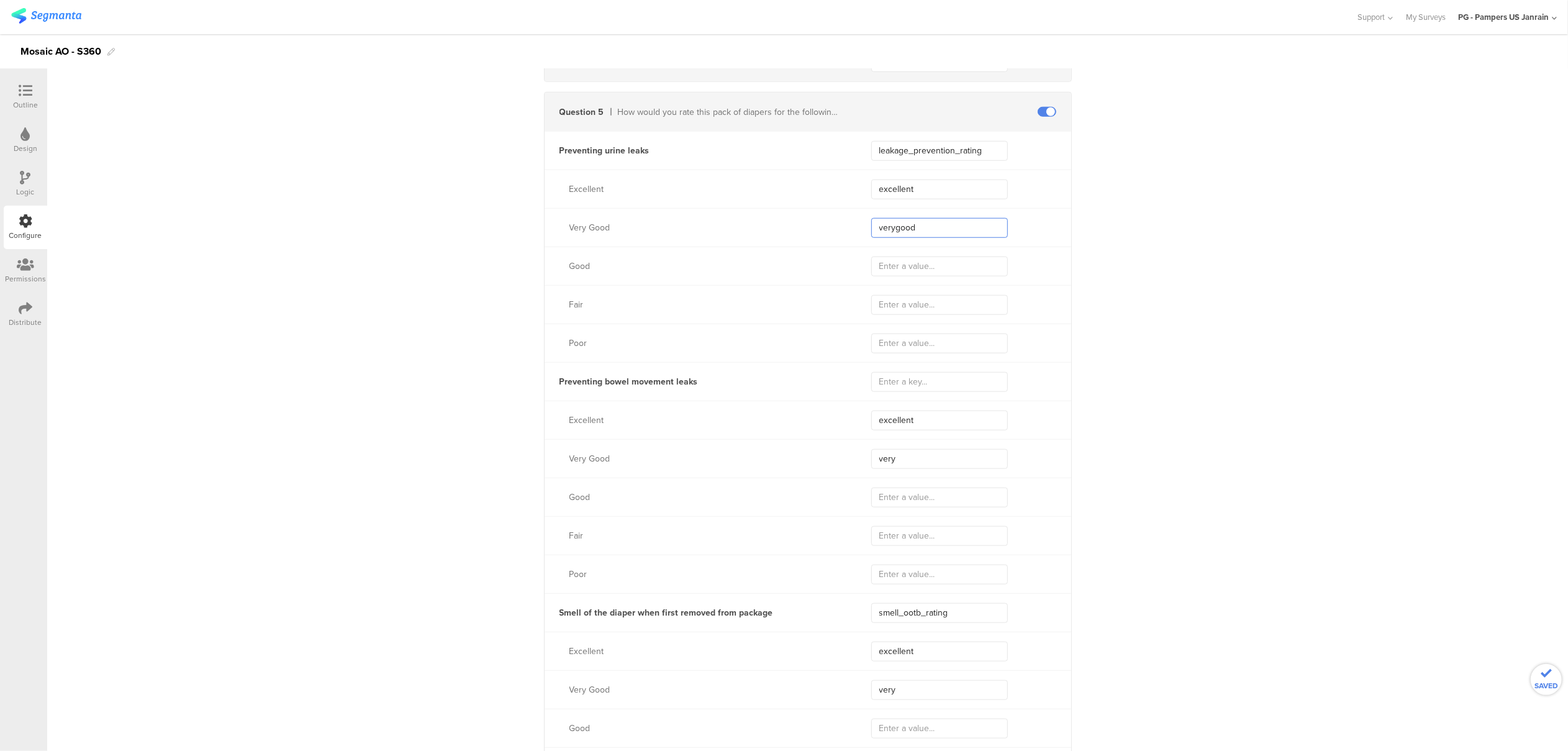
type input "verygood"
type input "very_good"
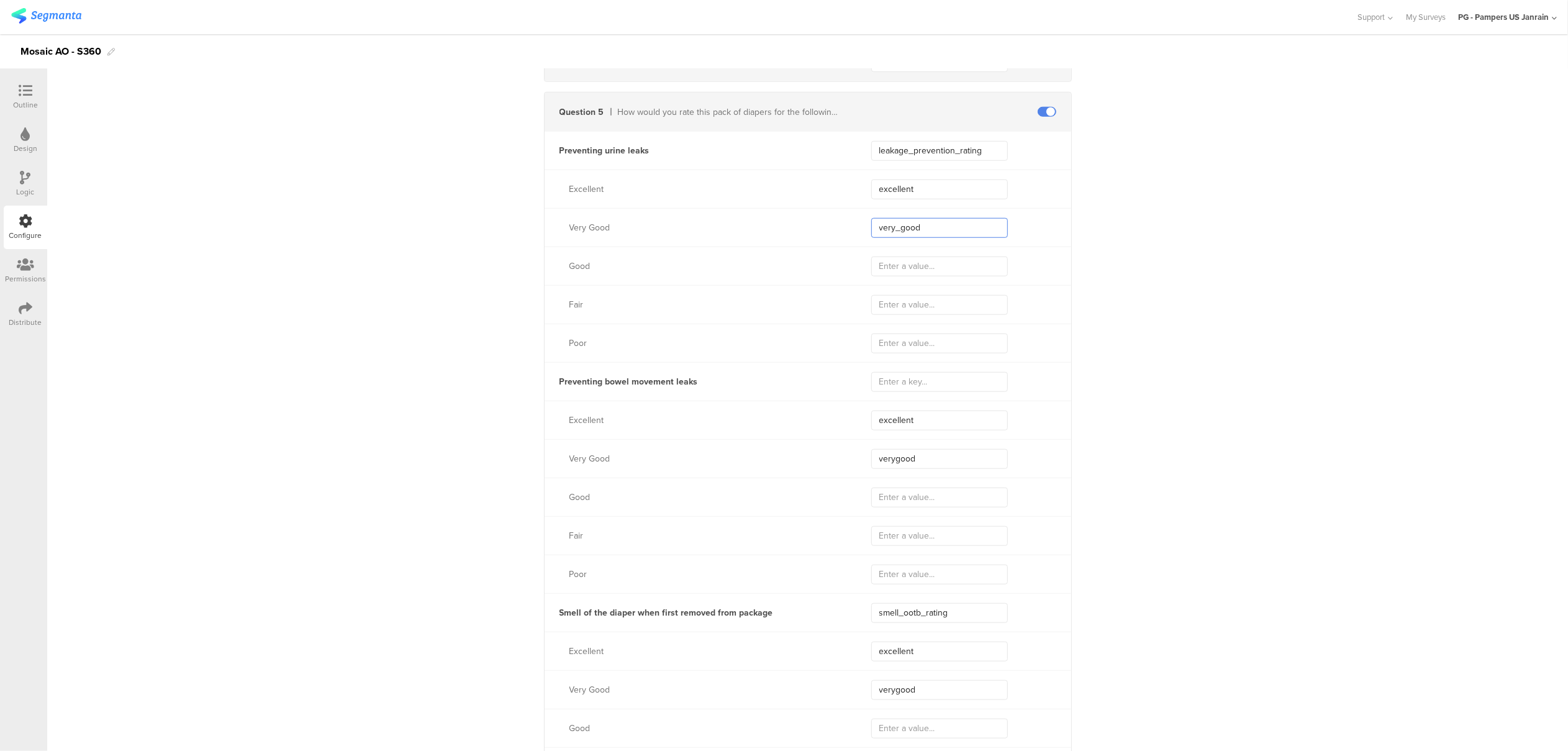
type input "very_good"
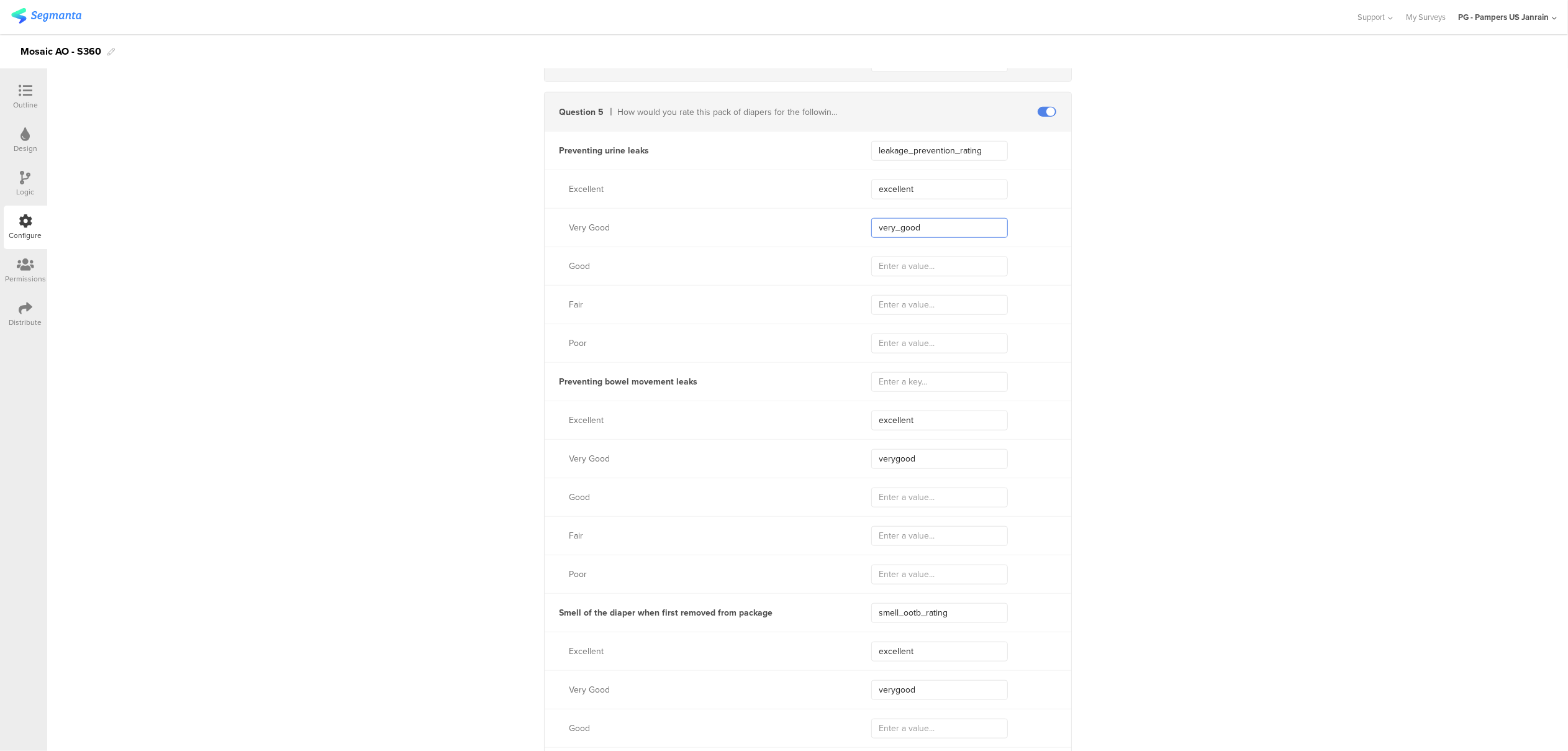
type input "very_good"
click at [889, 263] on input "text" at bounding box center [939, 266] width 137 height 20
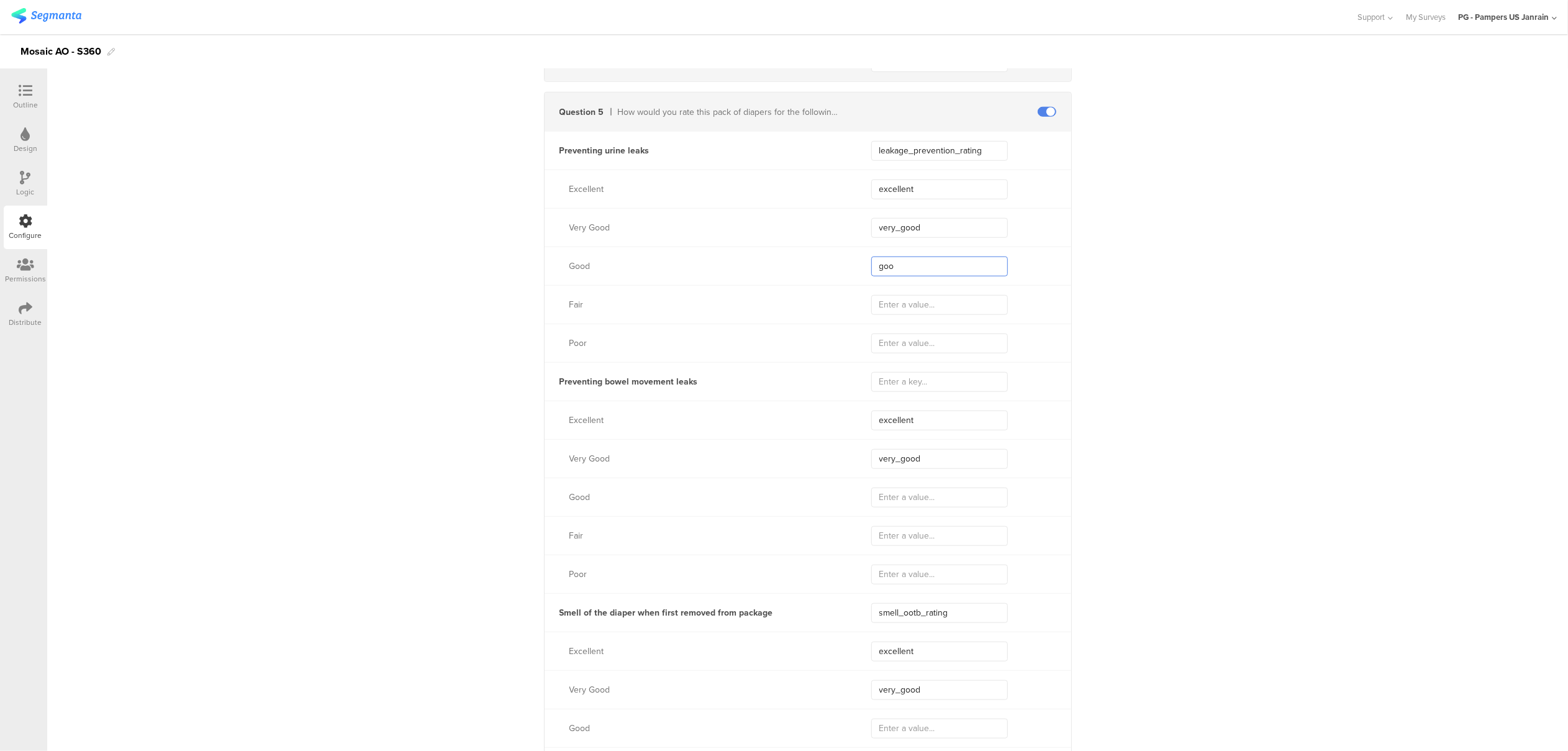
type input "good"
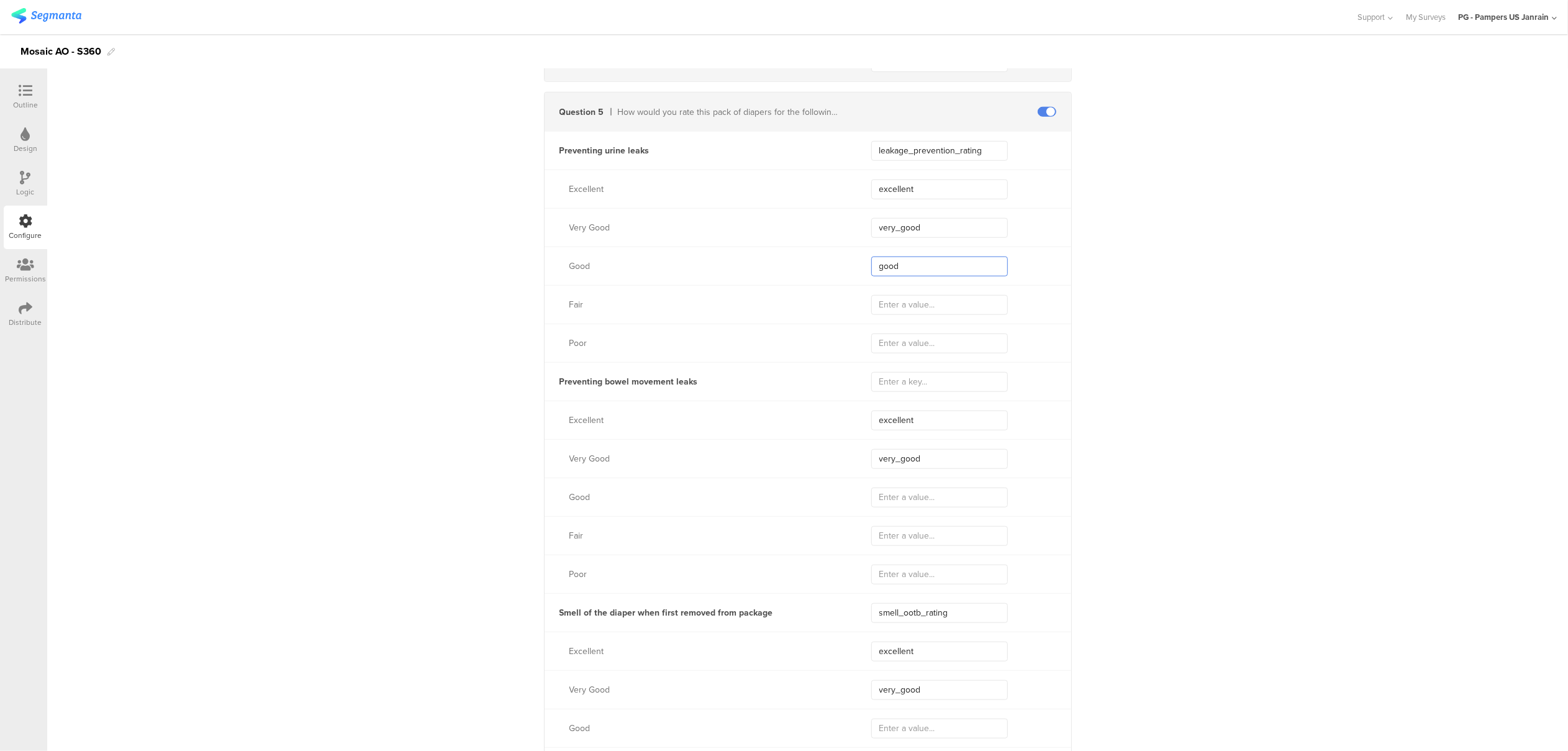
type input "good"
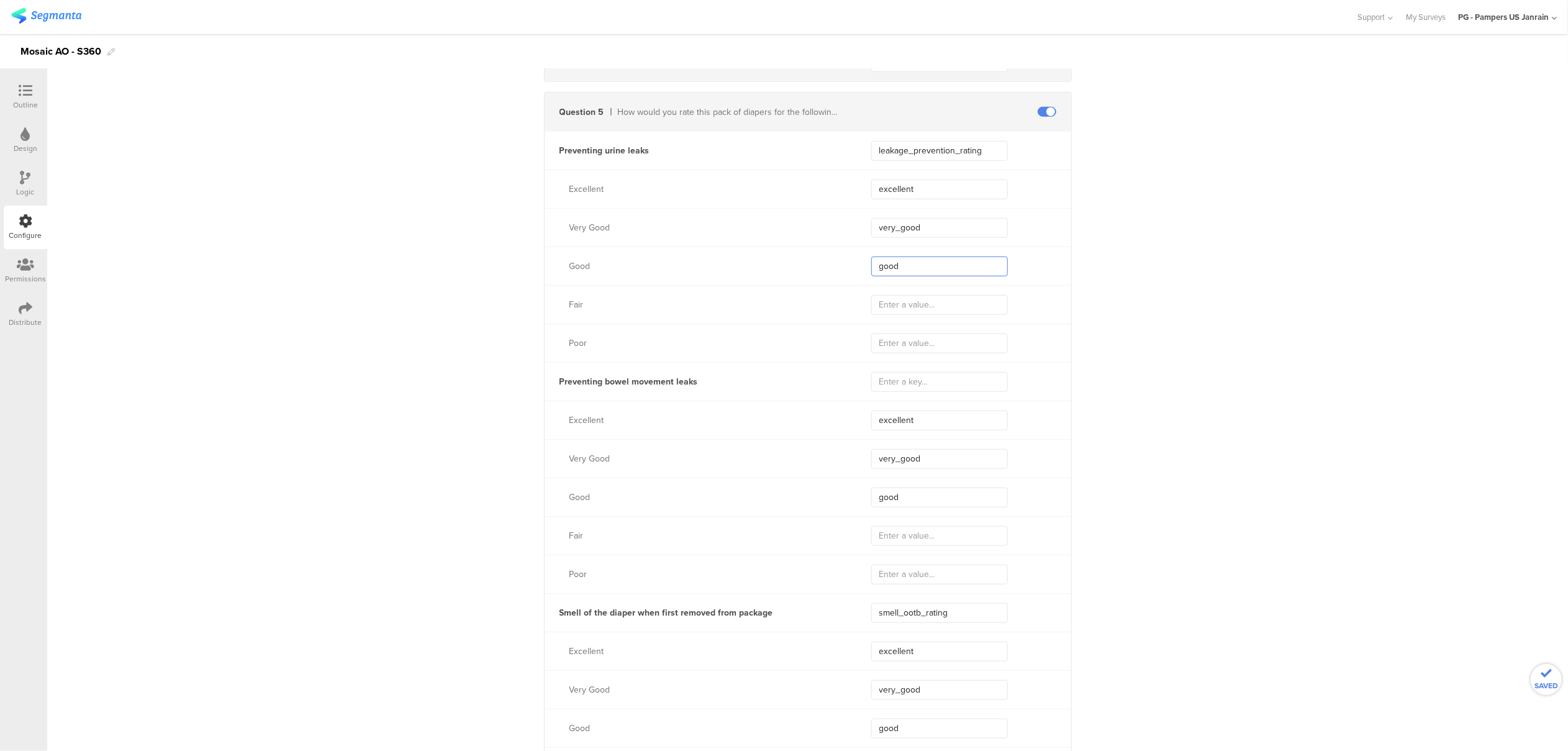
type input "good"
click at [880, 300] on input "text" at bounding box center [939, 304] width 137 height 20
type input "fair"
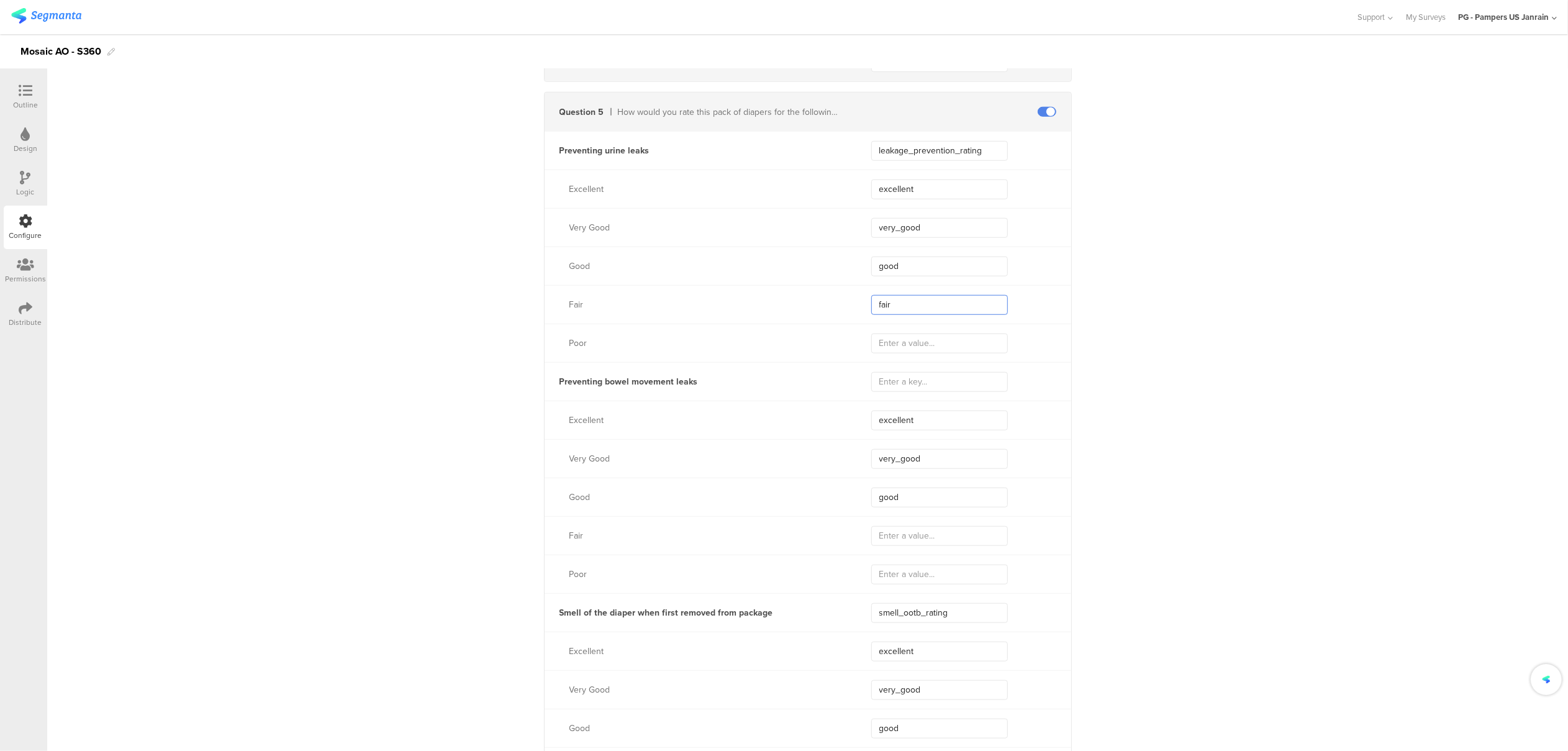
type input "fair"
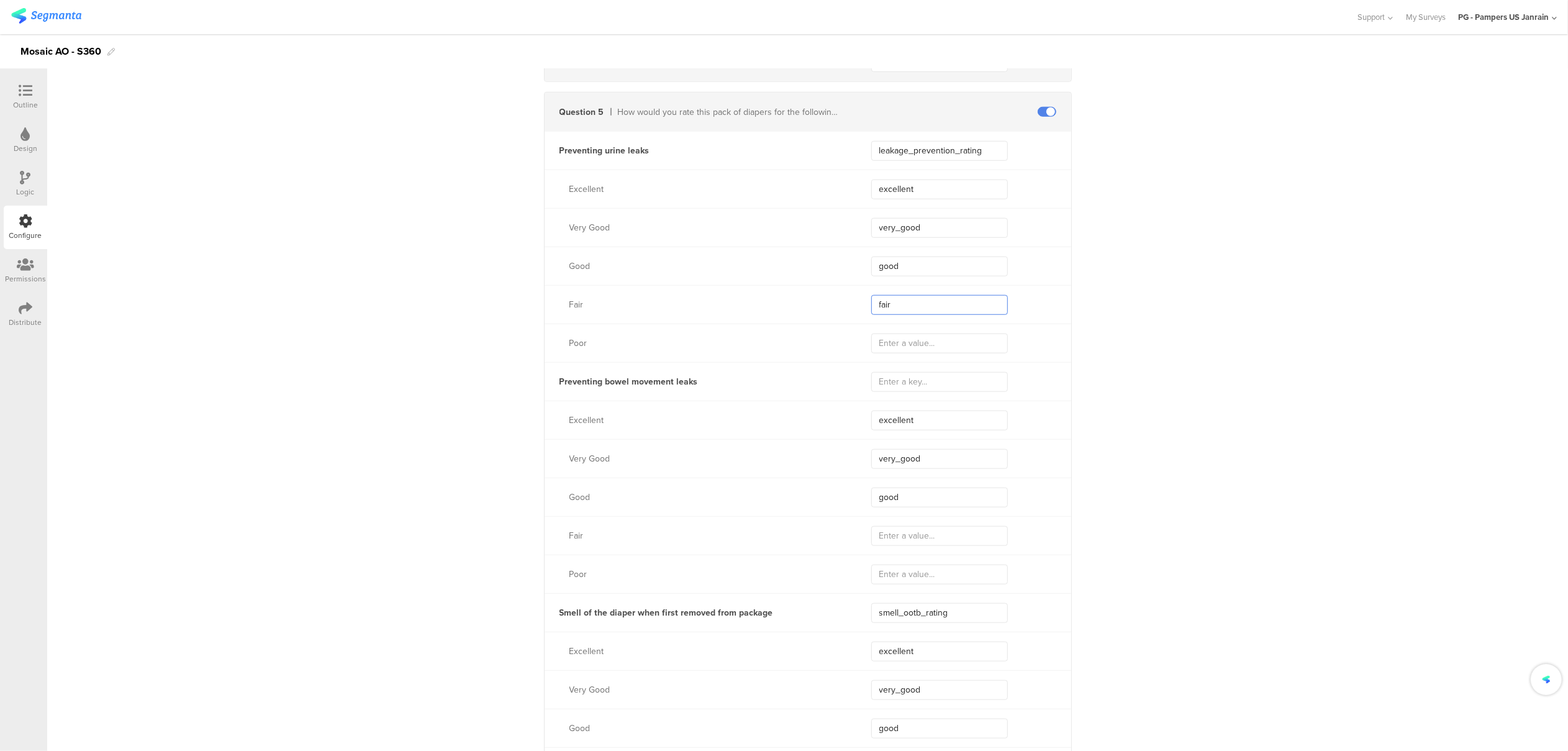
type input "fair"
click at [900, 337] on input "text" at bounding box center [939, 343] width 137 height 20
type input "poor"
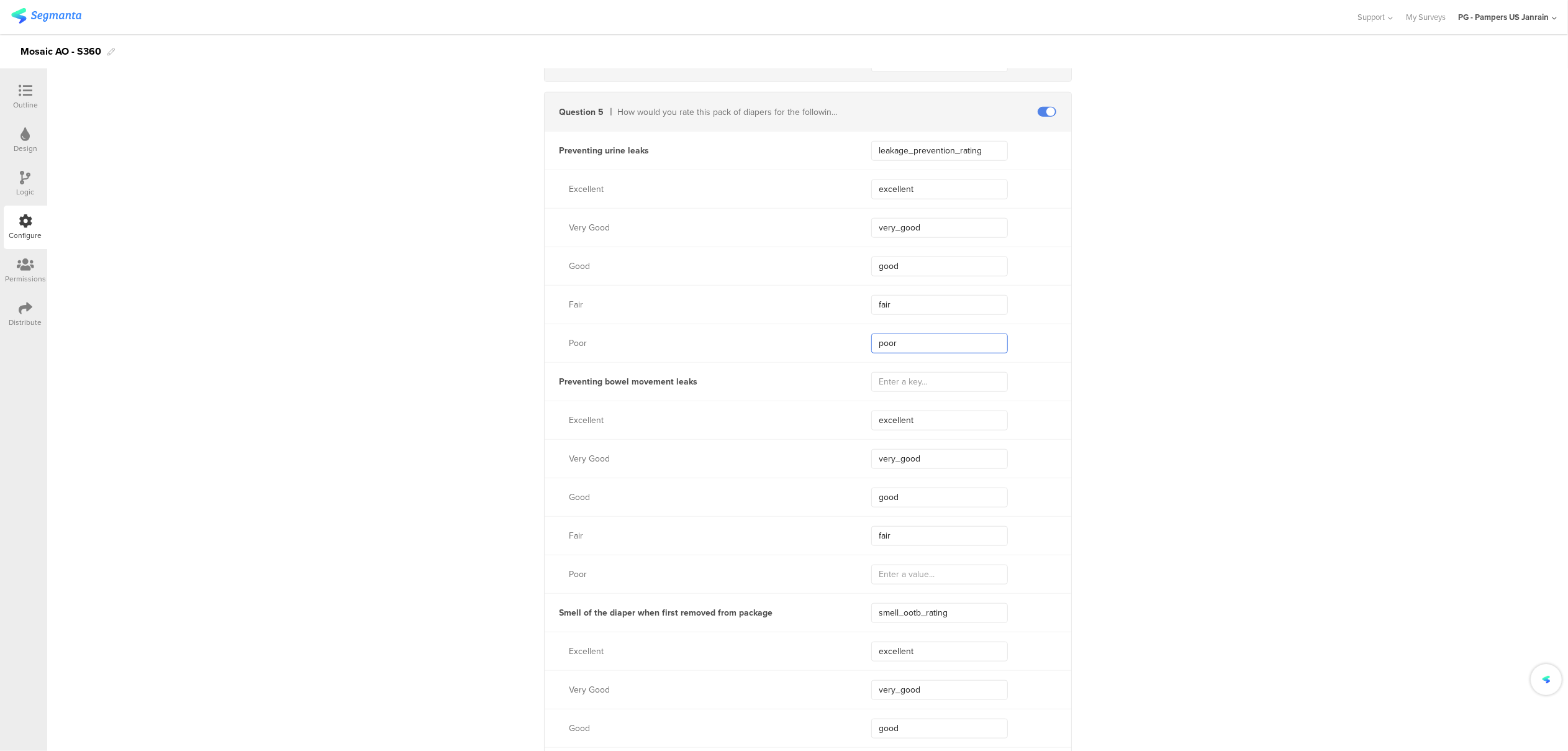
type input "poor"
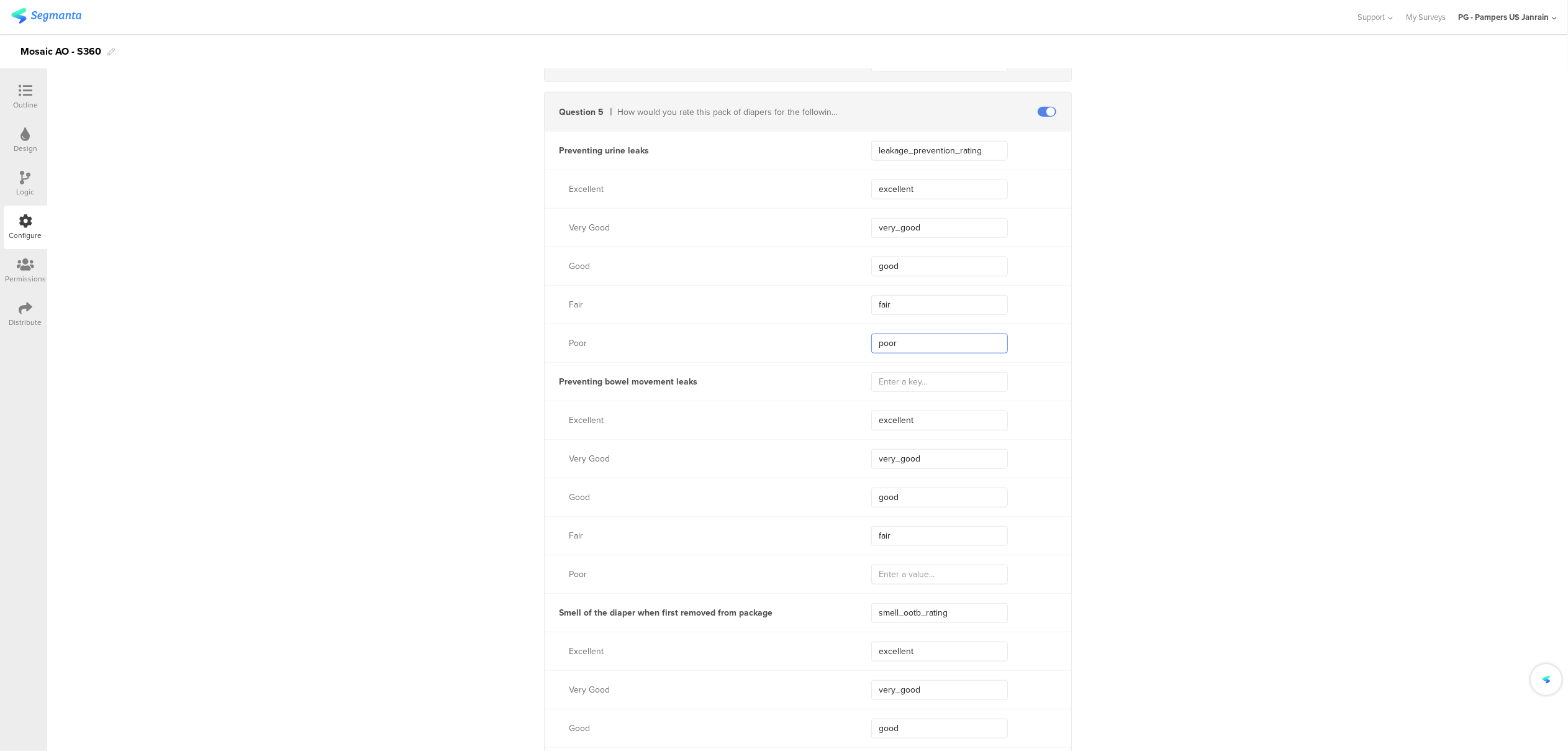
type input "poor"
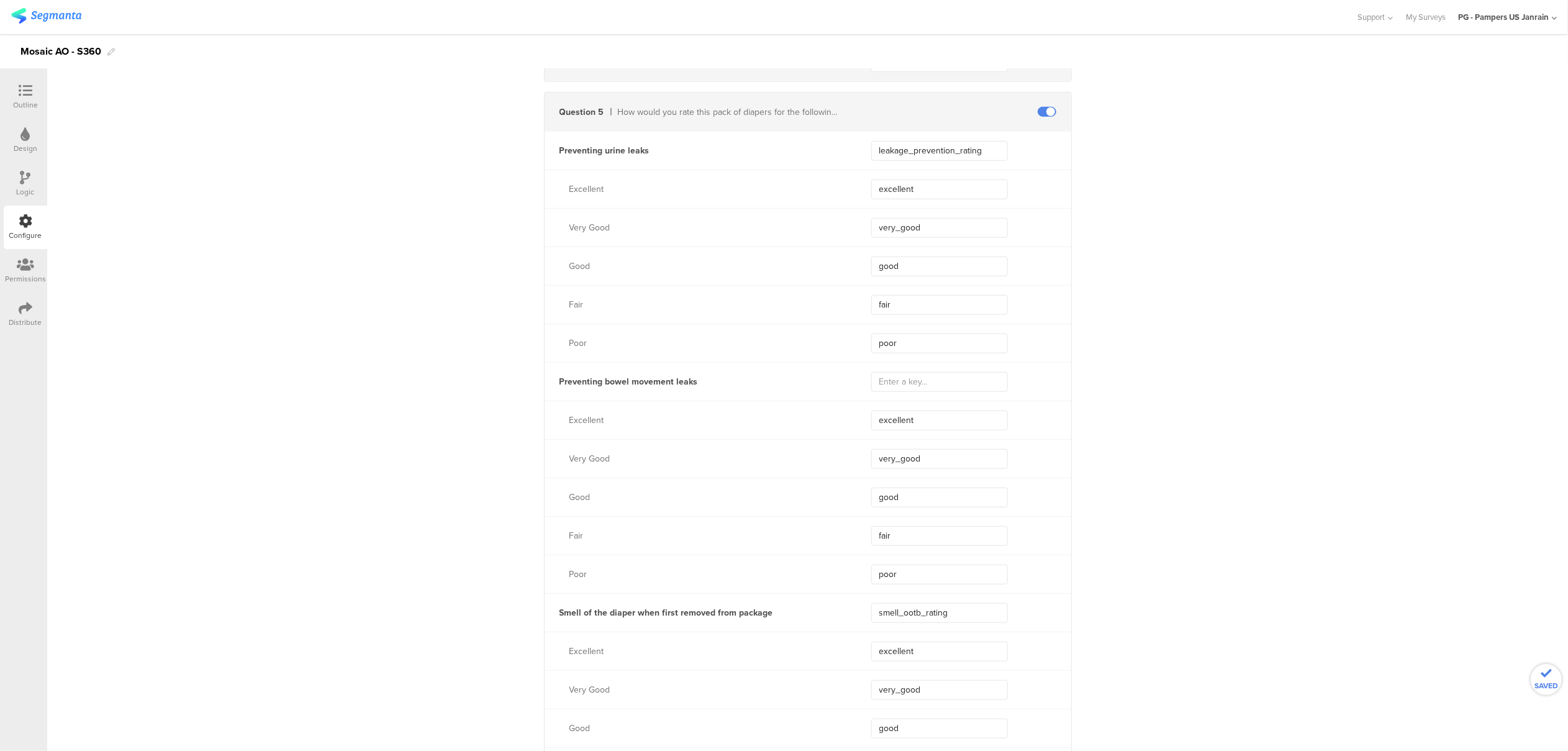
click at [964, 386] on input "text" at bounding box center [939, 382] width 137 height 20
paste input "preventing_bm_leaks_rating"
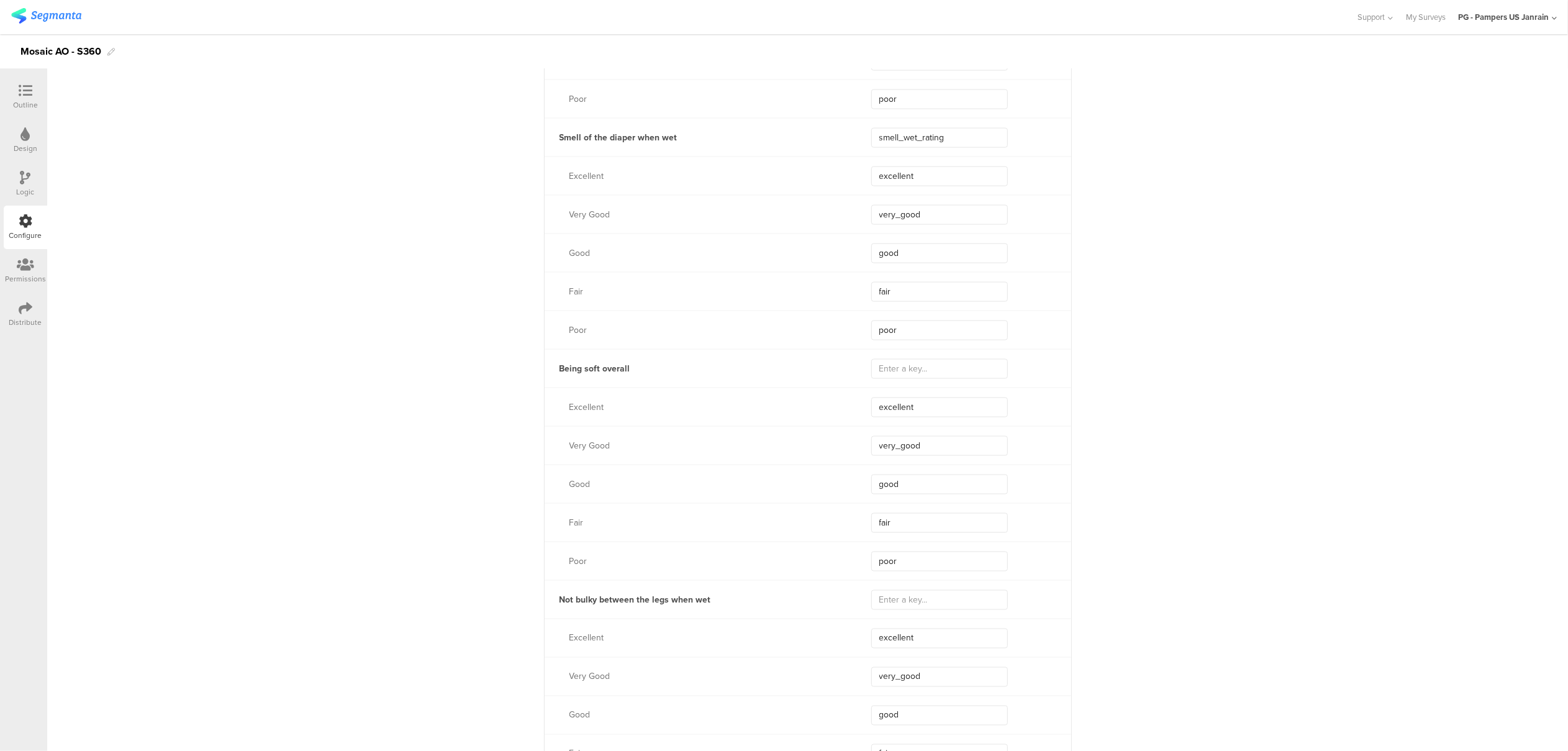
scroll to position [1823, 0]
type input "preventing_bm_leaks_rating"
click at [898, 321] on input "text" at bounding box center [939, 329] width 137 height 20
paste input "soft_overall_rating"
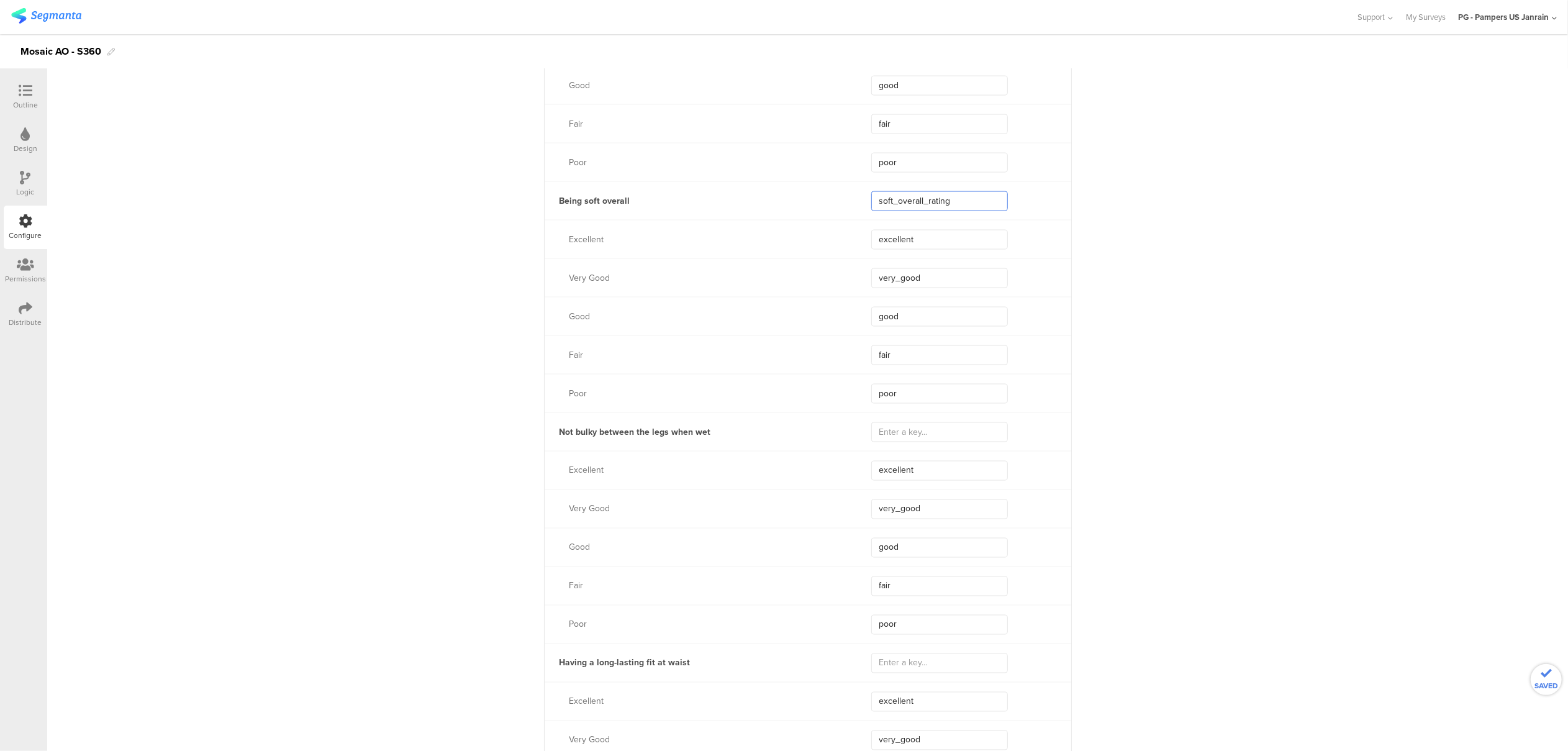
scroll to position [2072, 0]
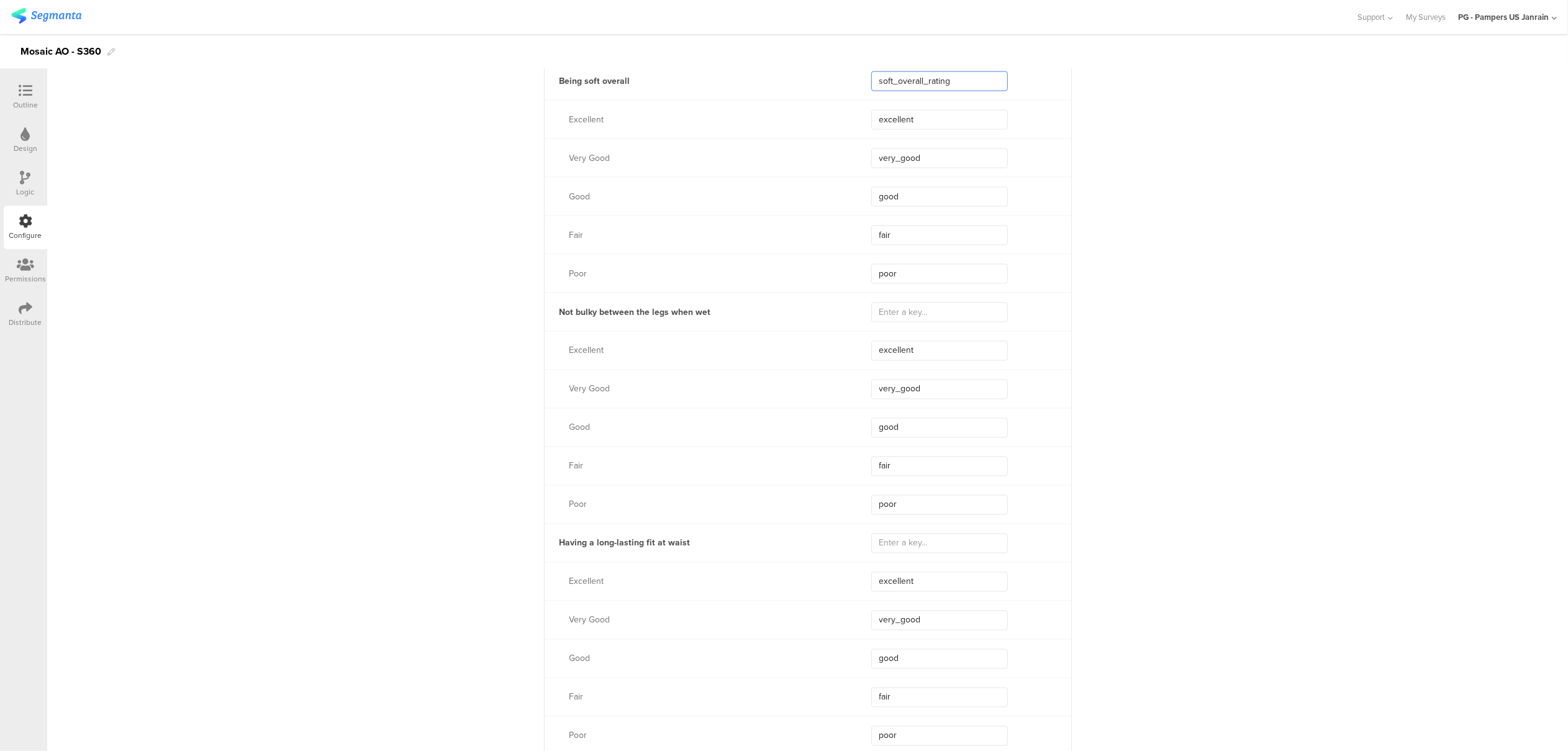
type input "soft_overall_rating"
click at [924, 316] on input "text" at bounding box center [939, 312] width 137 height 20
paste input "bulky_rating"
type input "bulky_rating"
click at [908, 552] on input "text" at bounding box center [939, 543] width 137 height 20
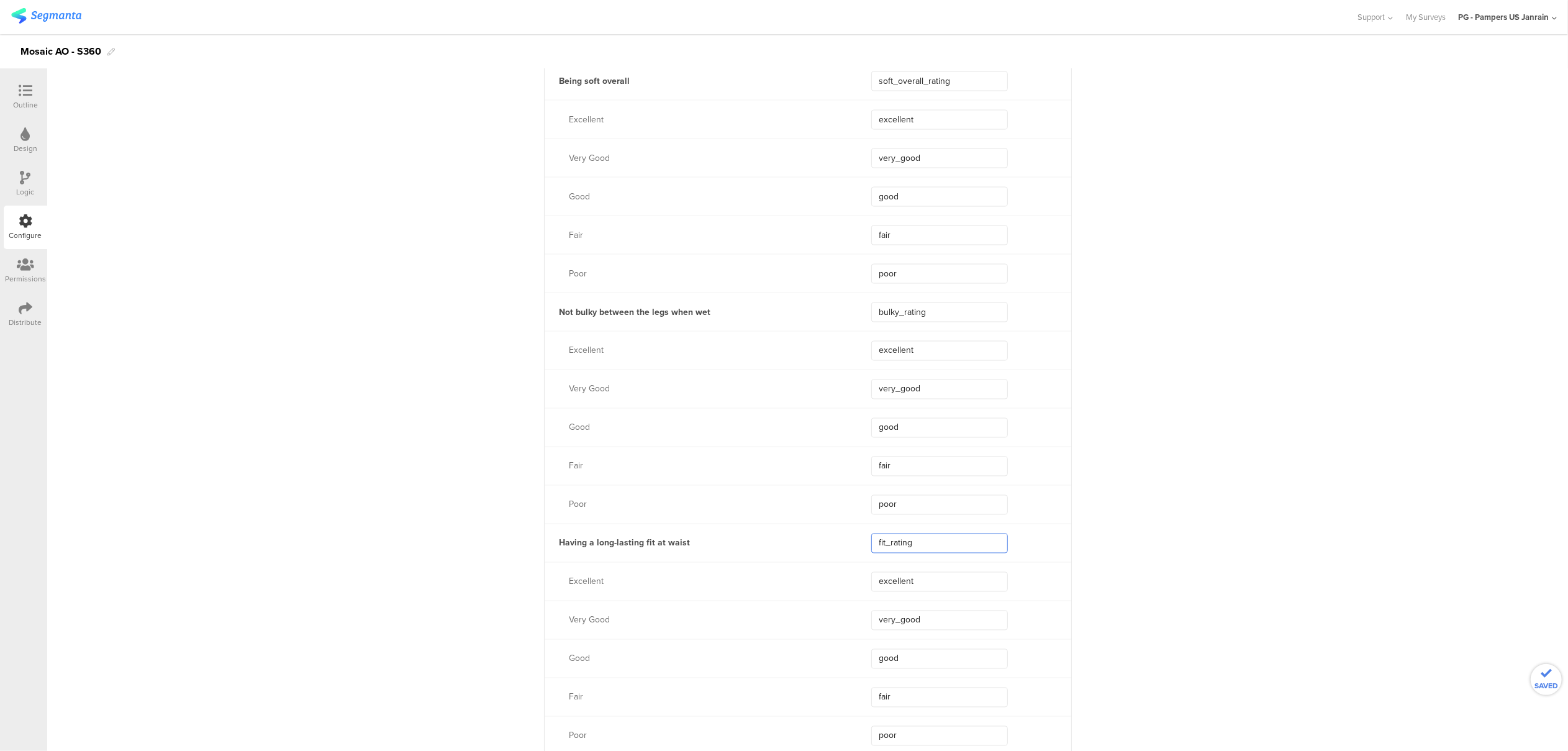
type input "fit_rating"
click at [1168, 573] on div "**********" at bounding box center [808, 697] width 1521 height 5302
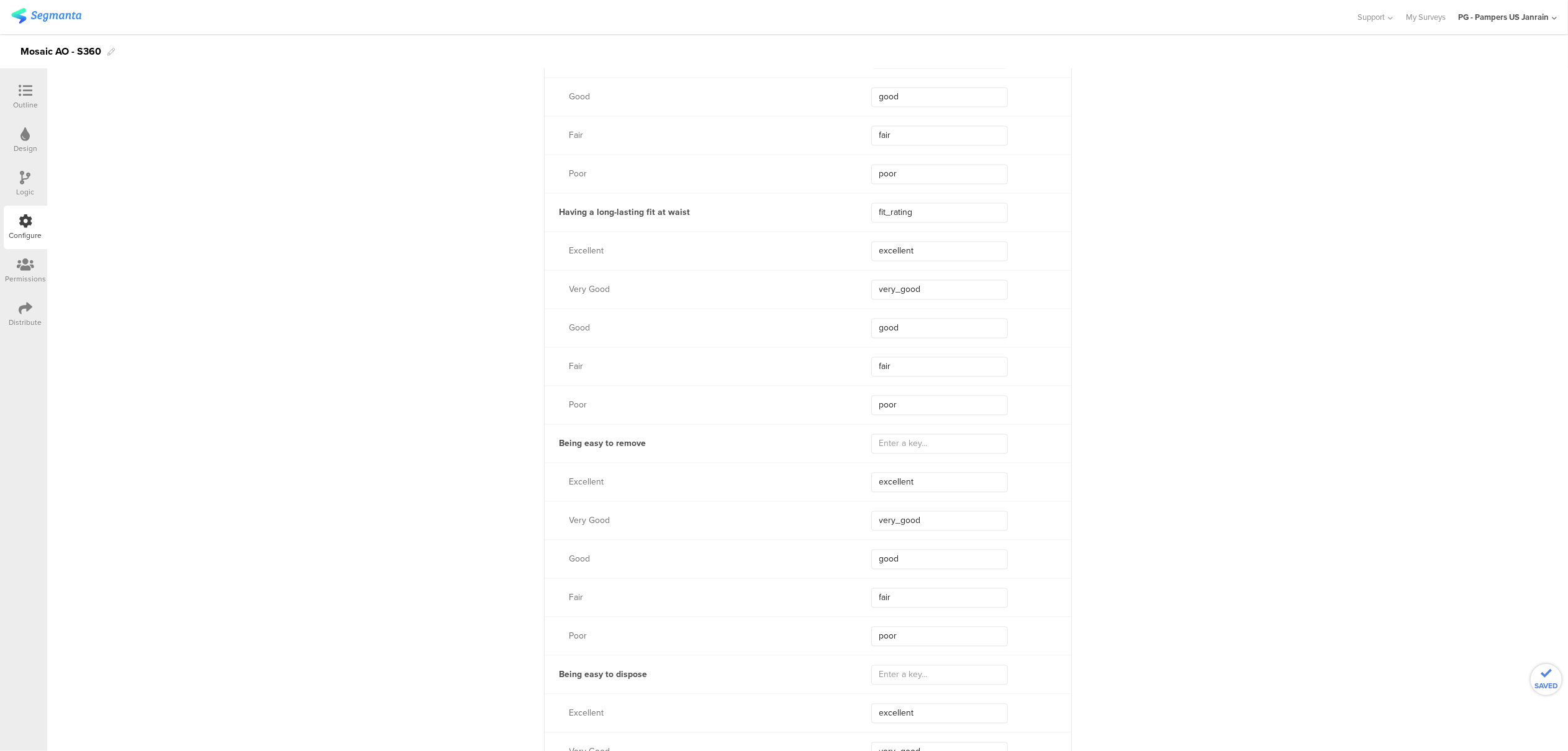
scroll to position [2403, 0]
click at [897, 448] on input "text" at bounding box center [939, 443] width 137 height 20
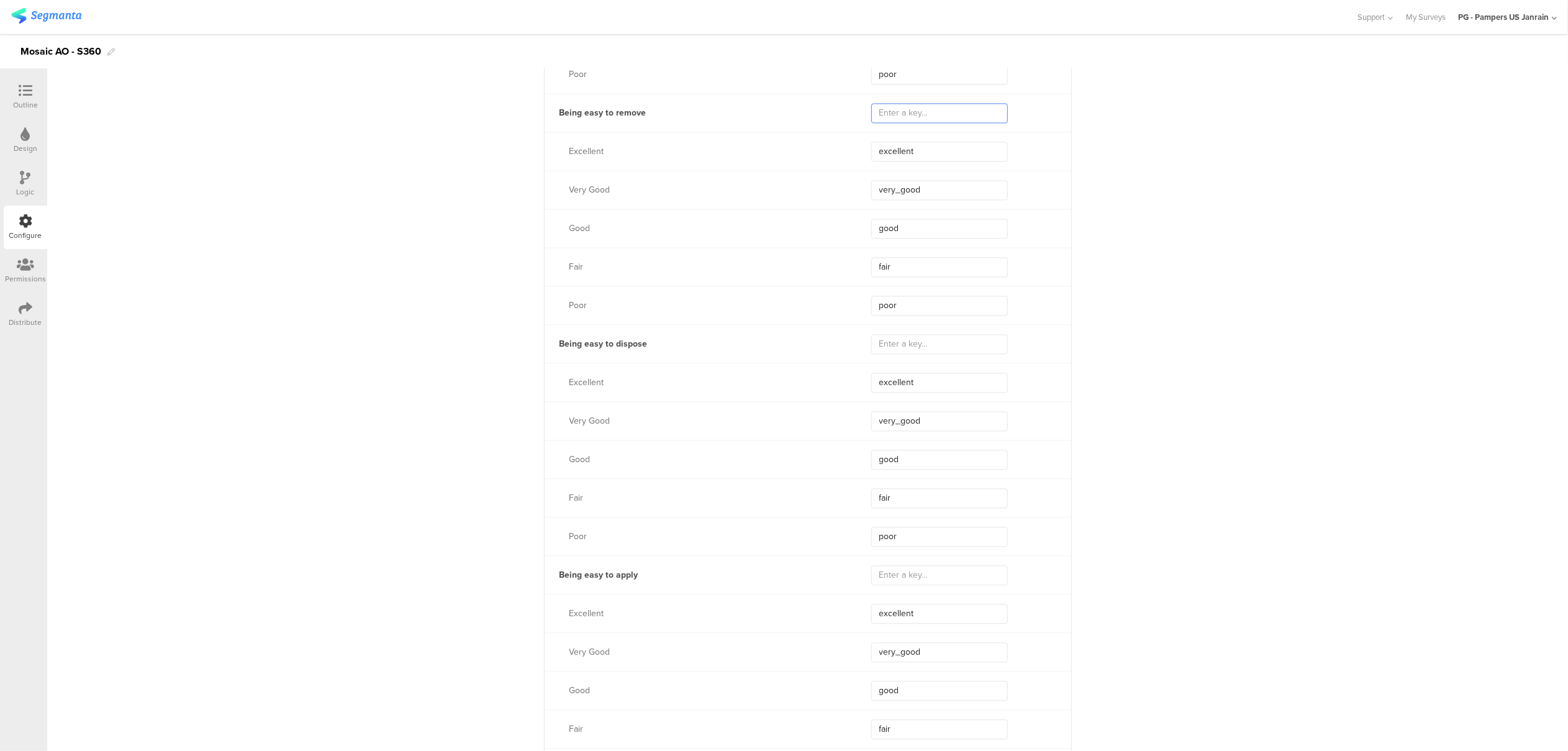
scroll to position [2735, 0]
click at [898, 343] on input "text" at bounding box center [939, 342] width 137 height 20
paste input "easy_diaper_change_rating"
drag, startPoint x: 959, startPoint y: 342, endPoint x: 815, endPoint y: 343, distance: 144.0
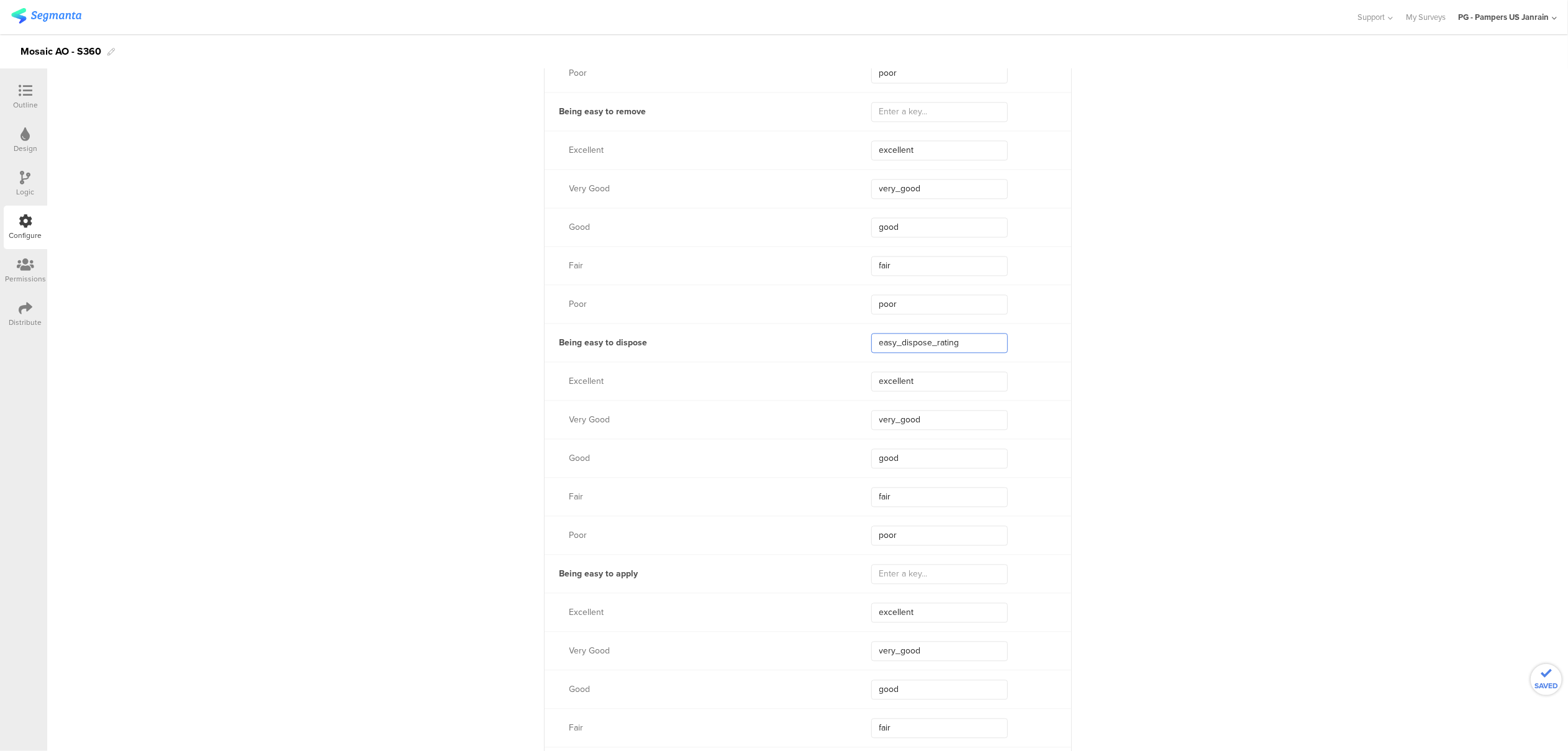
click at [815, 343] on div "Being easy to dispose easy_dispose_rating" at bounding box center [808, 342] width 526 height 38
type input "easy_dispose_rating"
click at [928, 583] on input "text" at bounding box center [939, 573] width 137 height 20
paste input "easy_dispose_rating"
click at [899, 570] on input "easy_dispose_rating" at bounding box center [939, 573] width 137 height 20
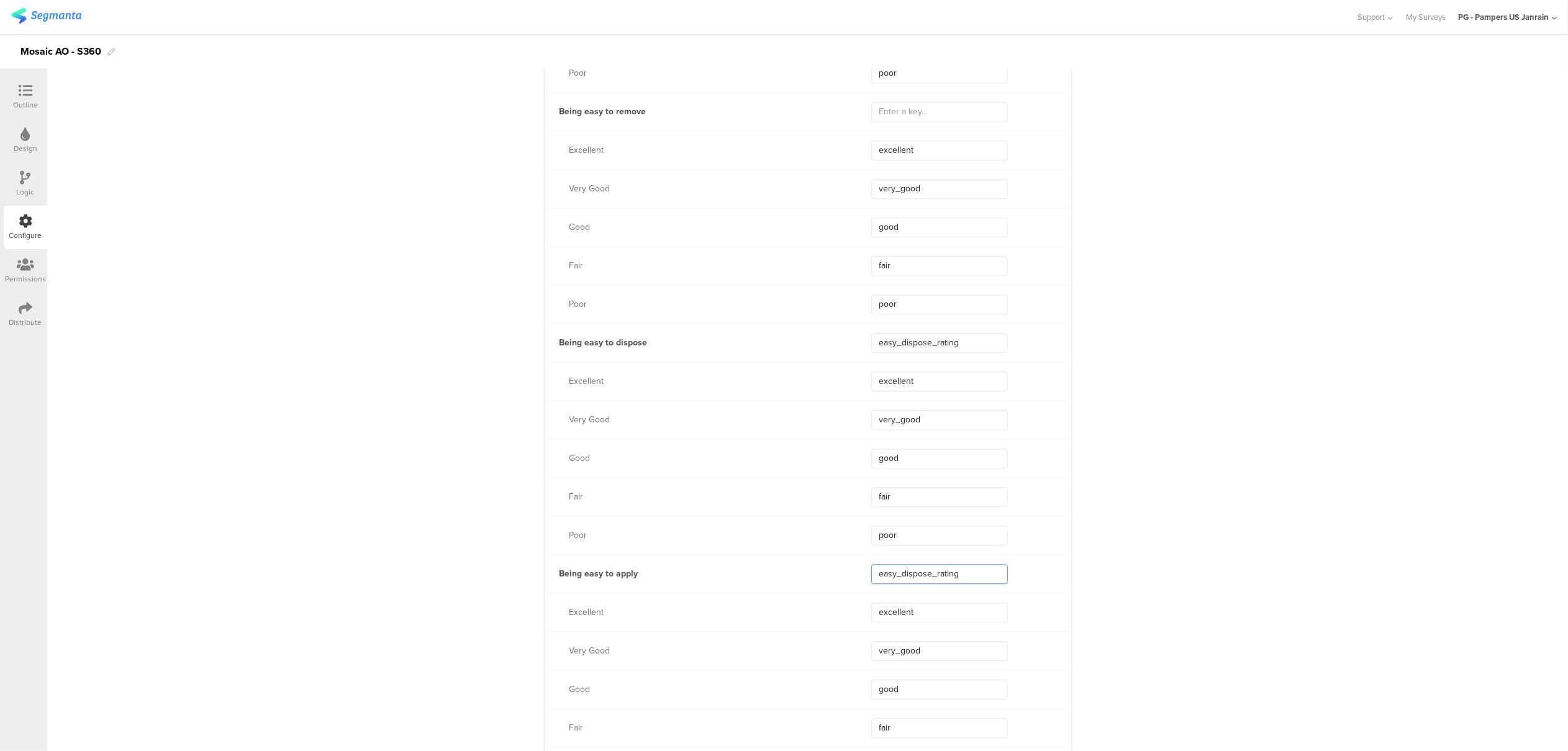
drag, startPoint x: 924, startPoint y: 575, endPoint x: 895, endPoint y: 574, distance: 29.0
click at [895, 574] on input "easy_dispose_rating" at bounding box center [939, 573] width 137 height 20
drag, startPoint x: 958, startPoint y: 578, endPoint x: 856, endPoint y: 563, distance: 103.1
click at [856, 563] on div "Being easy to apply easy_apply_rating" at bounding box center [808, 573] width 526 height 38
type input "easy_apply_rating"
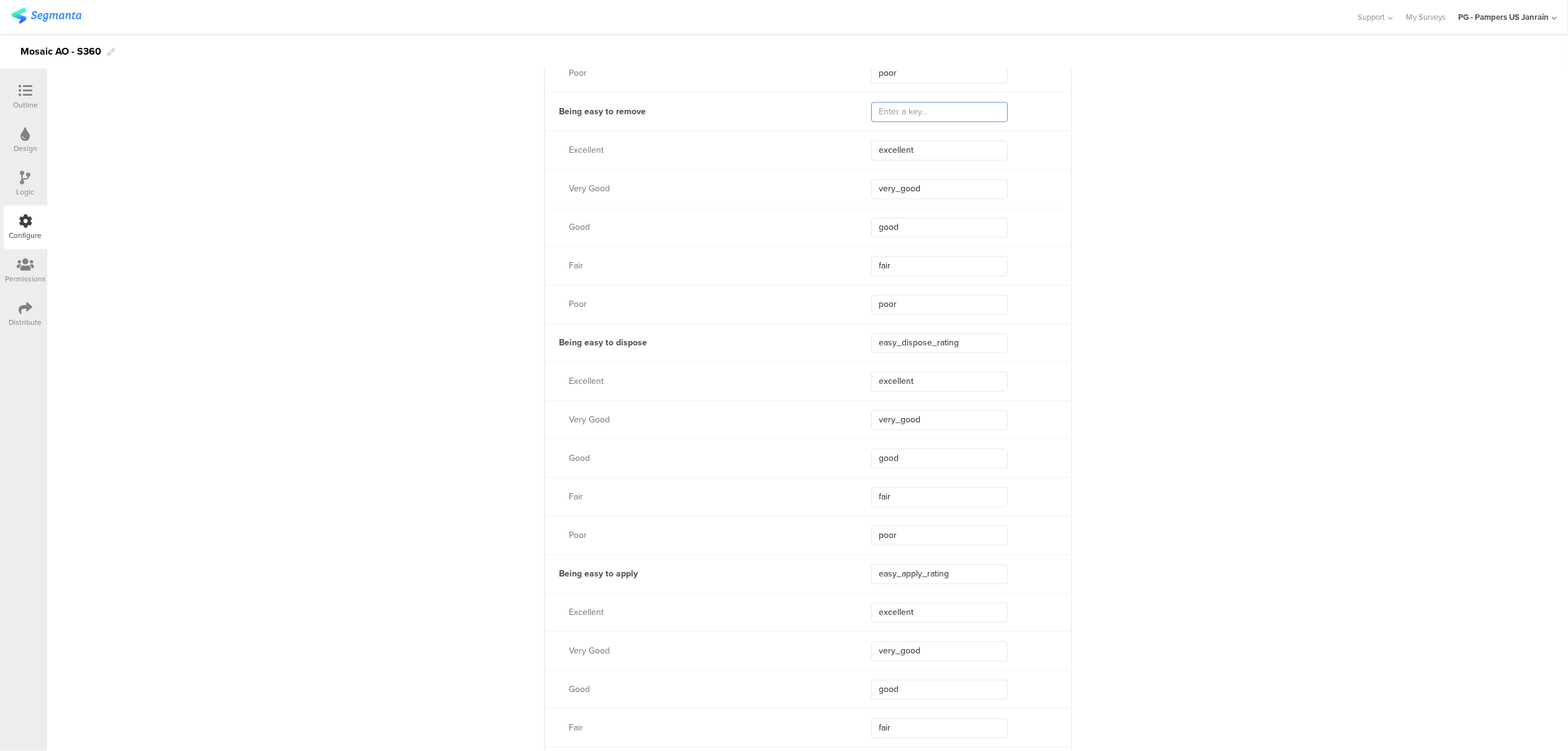
click at [895, 117] on input "text" at bounding box center [939, 112] width 137 height 20
paste input "easy_apply_rating"
type input "easy_remove_rating"
click at [1142, 233] on div "**********" at bounding box center [808, 34] width 1521 height 5302
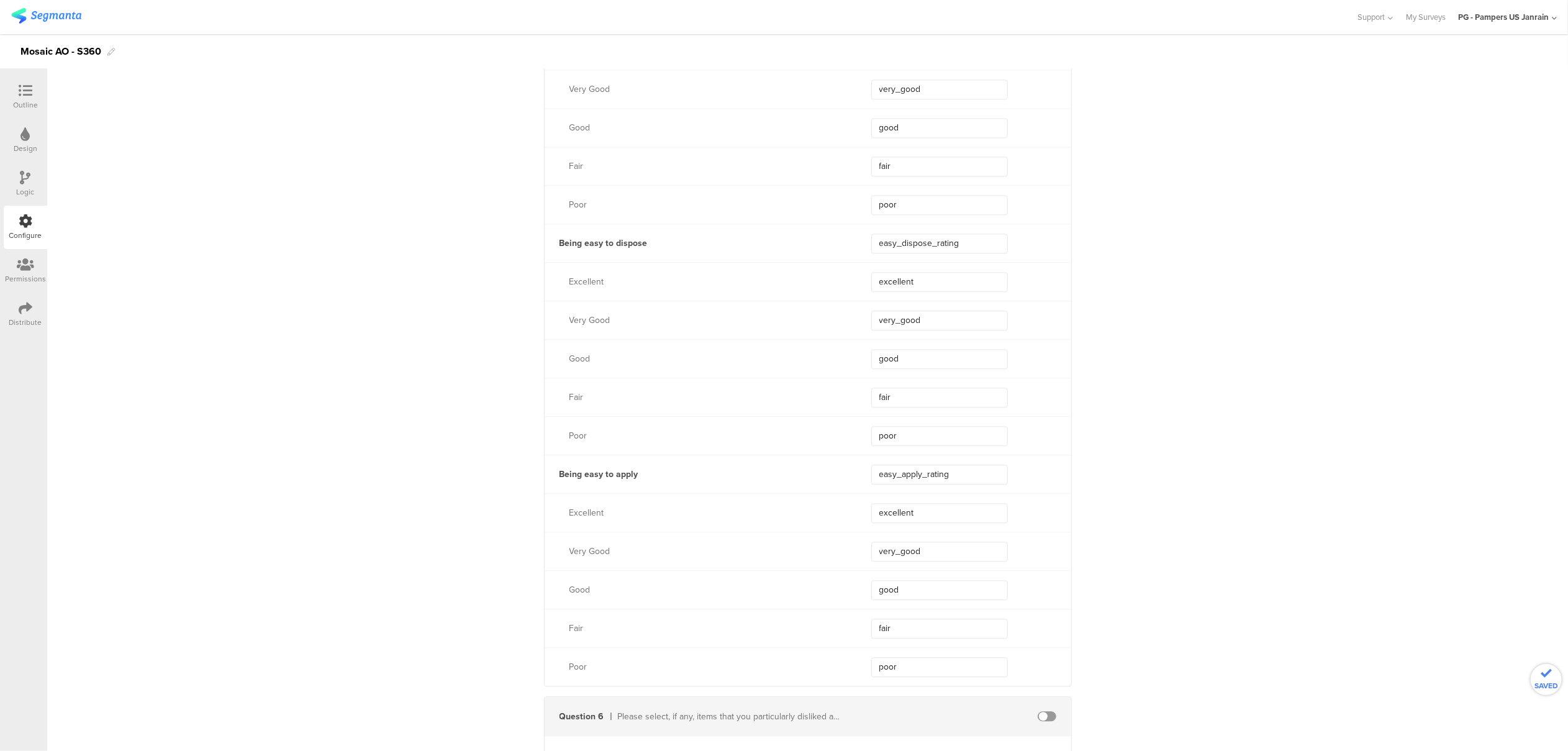
scroll to position [2984, 0]
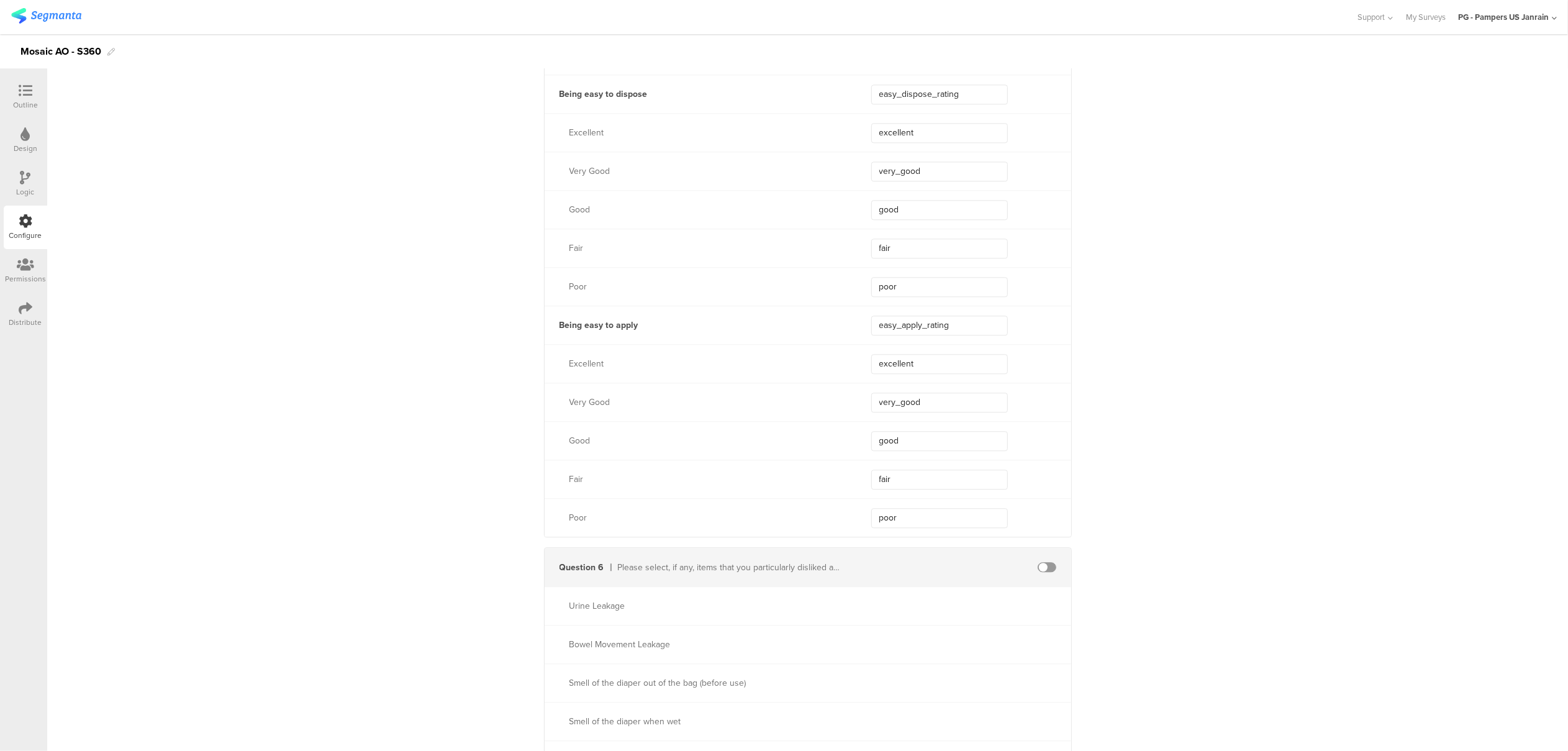
click at [1042, 574] on div "Question 6 Please select, if any, items that you particularly disliked about th…" at bounding box center [808, 567] width 526 height 38
click at [1043, 570] on span at bounding box center [1047, 567] width 19 height 10
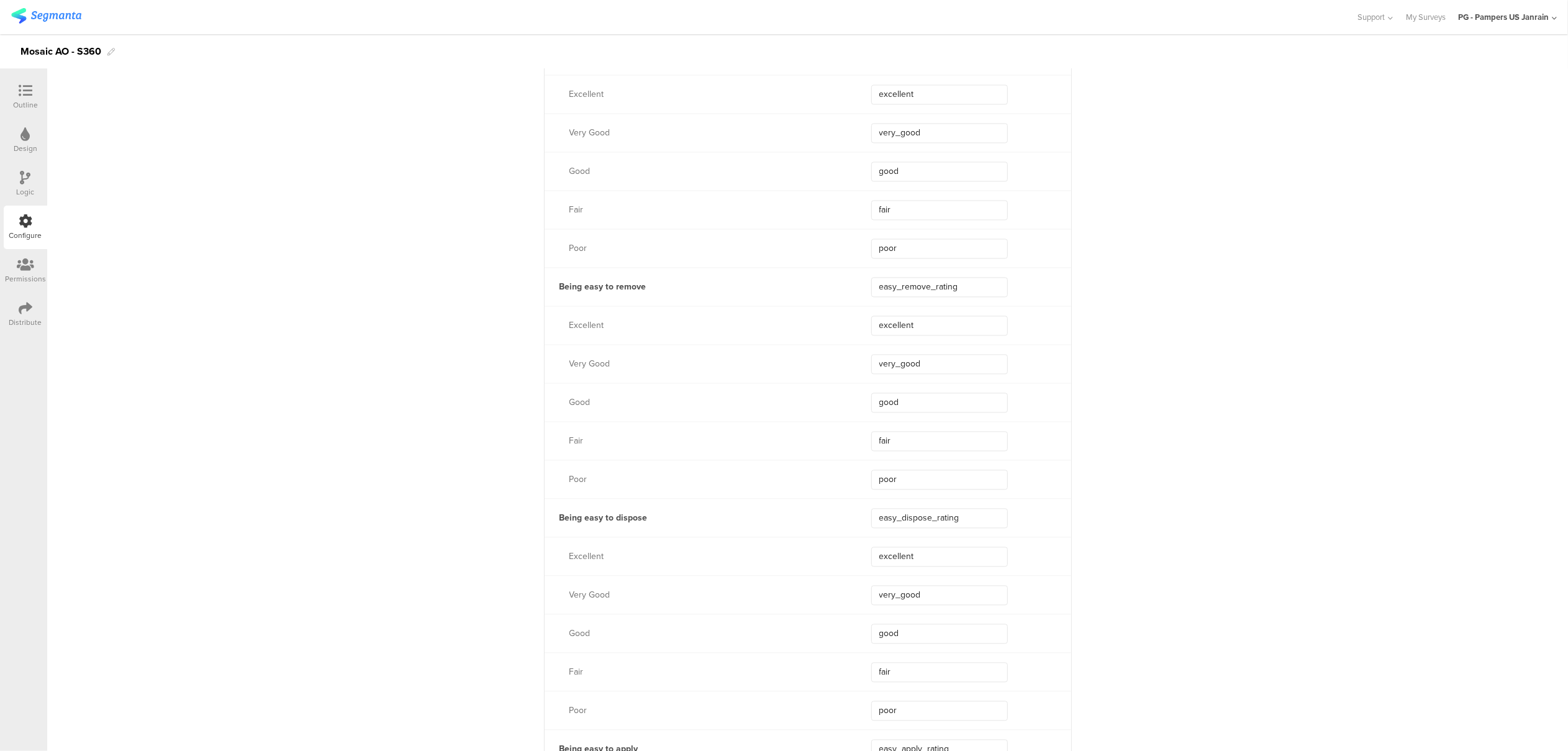
scroll to position [2568, 0]
drag, startPoint x: 965, startPoint y: 281, endPoint x: 863, endPoint y: 262, distance: 103.8
click at [863, 262] on div "Being easy to remove easy_remove_rating" at bounding box center [808, 276] width 526 height 38
drag, startPoint x: 980, startPoint y: 516, endPoint x: 847, endPoint y: 491, distance: 135.3
click at [847, 491] on div "Being easy to dispose easy_dispose_rating" at bounding box center [808, 508] width 526 height 38
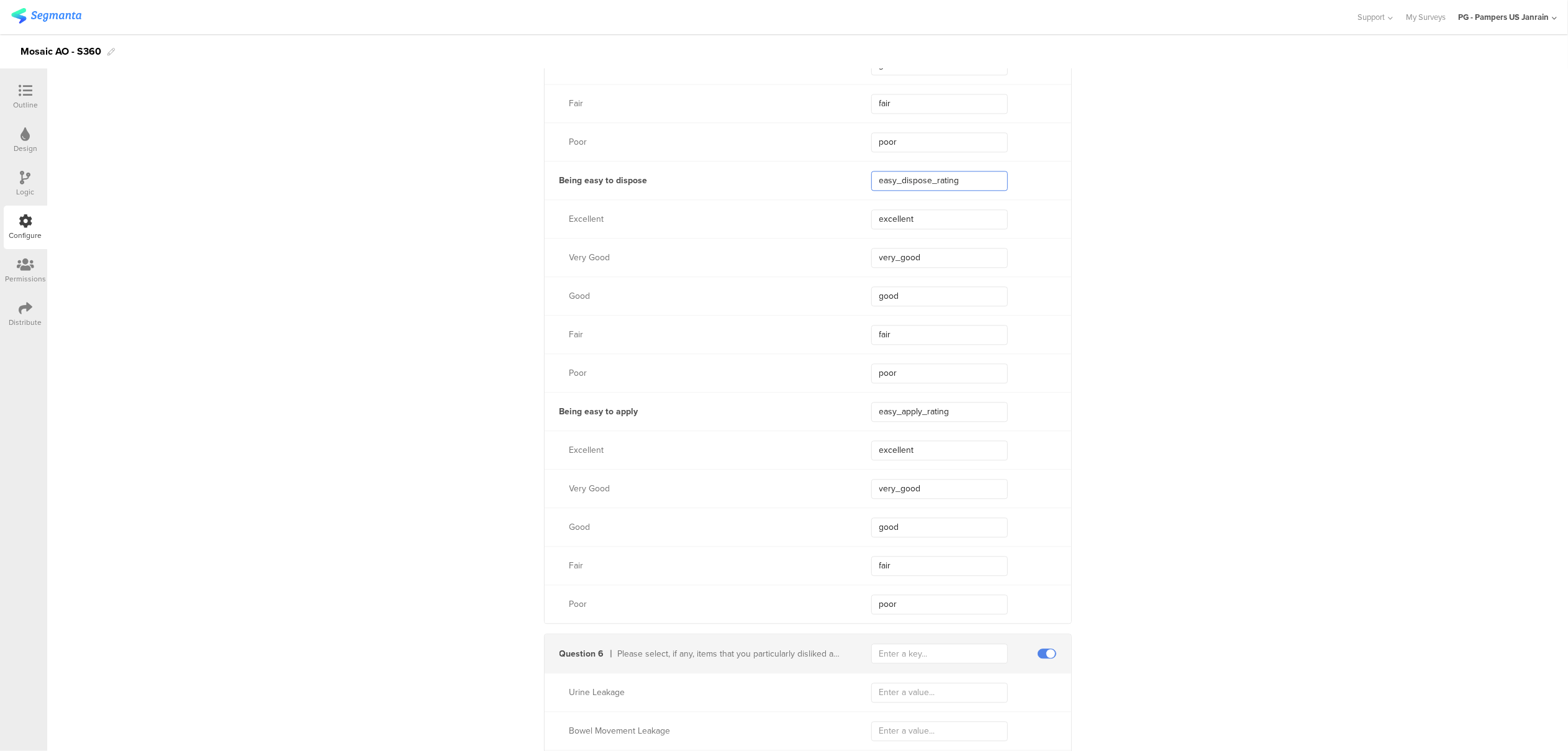
scroll to position [2900, 0]
drag, startPoint x: 950, startPoint y: 410, endPoint x: 808, endPoint y: 406, distance: 142.1
click at [808, 406] on div "Being easy to apply easy_apply_rating" at bounding box center [808, 408] width 526 height 38
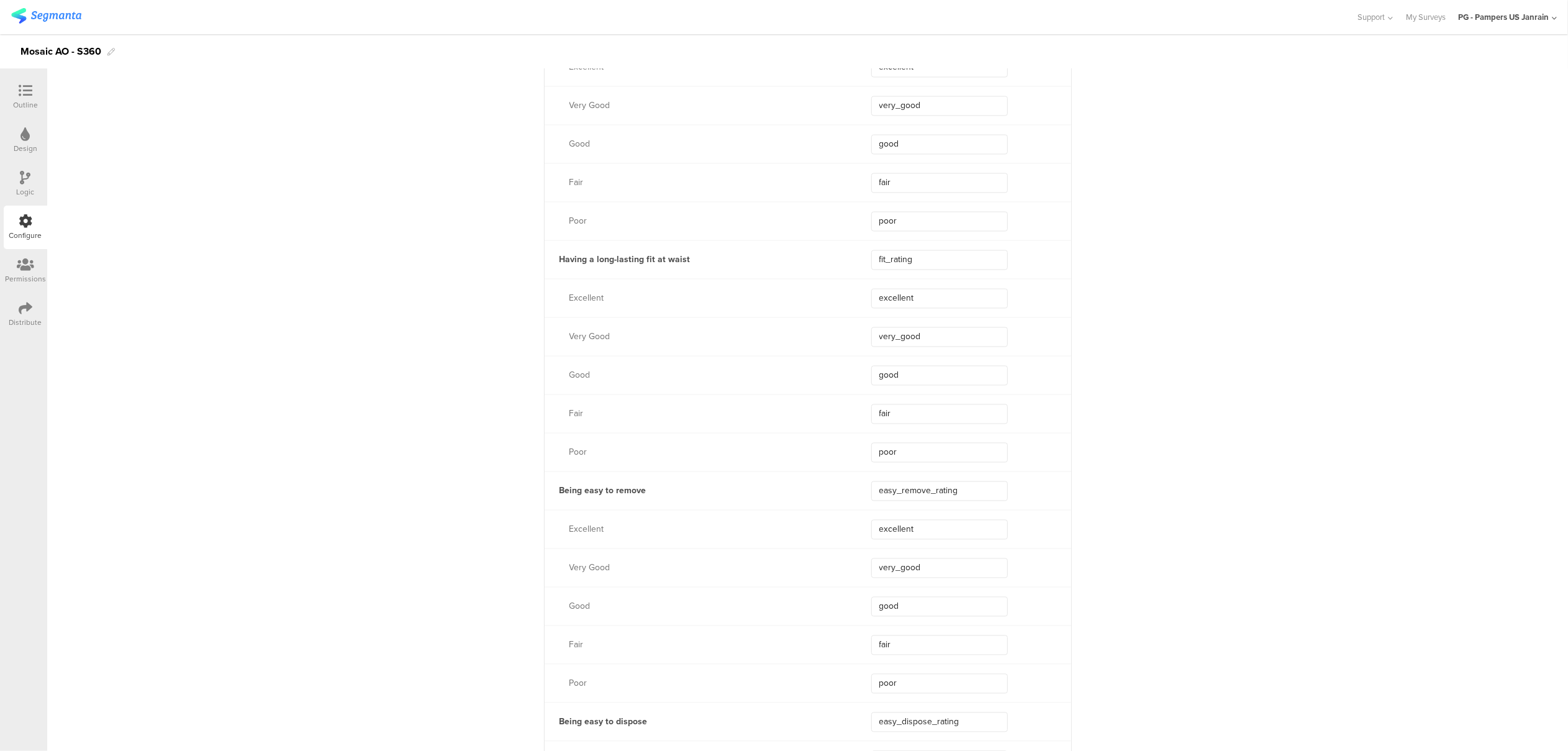
scroll to position [2320, 0]
drag, startPoint x: 939, startPoint y: 292, endPoint x: 844, endPoint y: 287, distance: 95.1
click at [844, 287] on div "Having a long-lasting fit at waist fit_rating" at bounding box center [808, 294] width 526 height 38
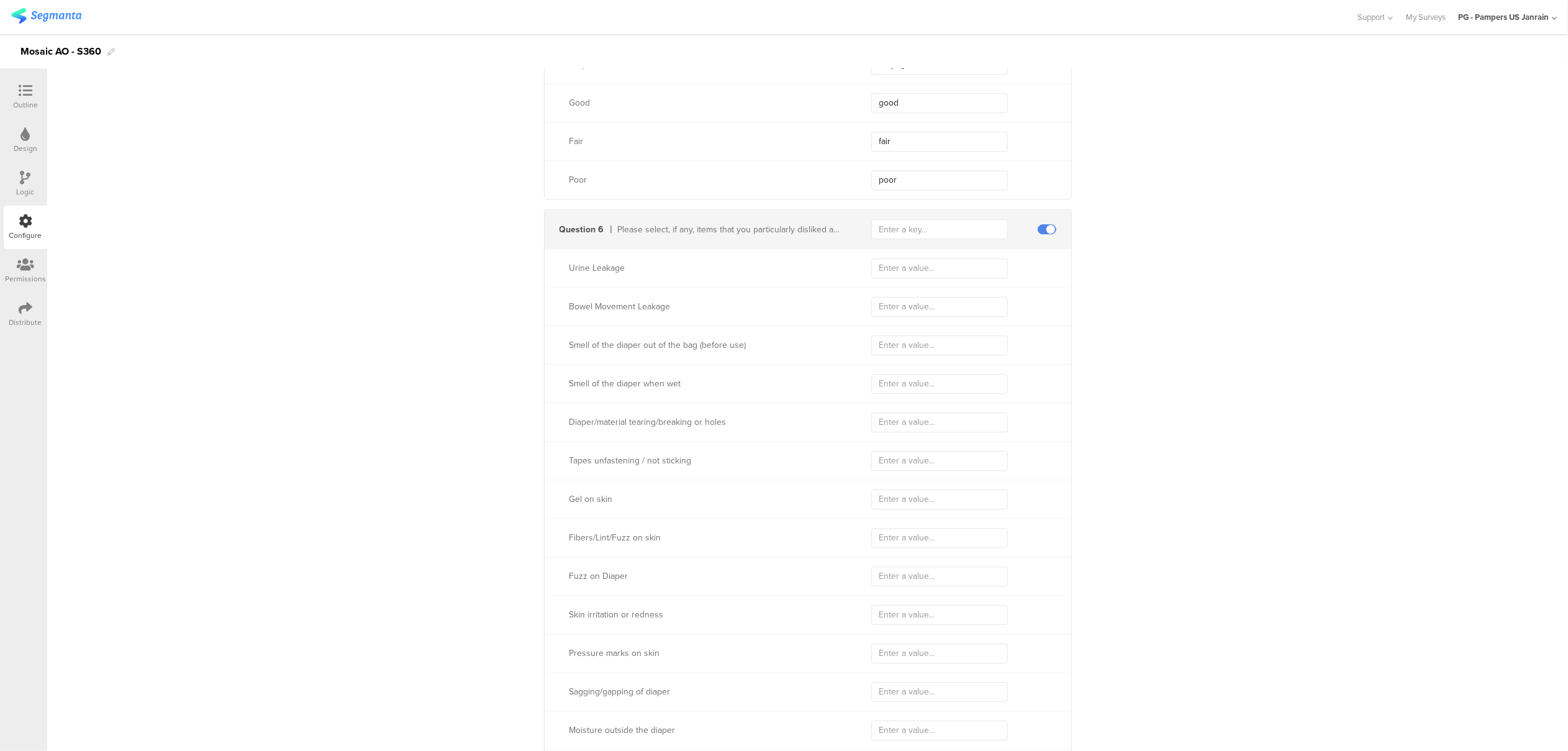
scroll to position [3315, 0]
click at [957, 237] on input "text" at bounding box center [939, 235] width 137 height 20
paste input "disliked_items"
type input "disliked_items"
click at [895, 275] on input "text" at bounding box center [939, 275] width 137 height 20
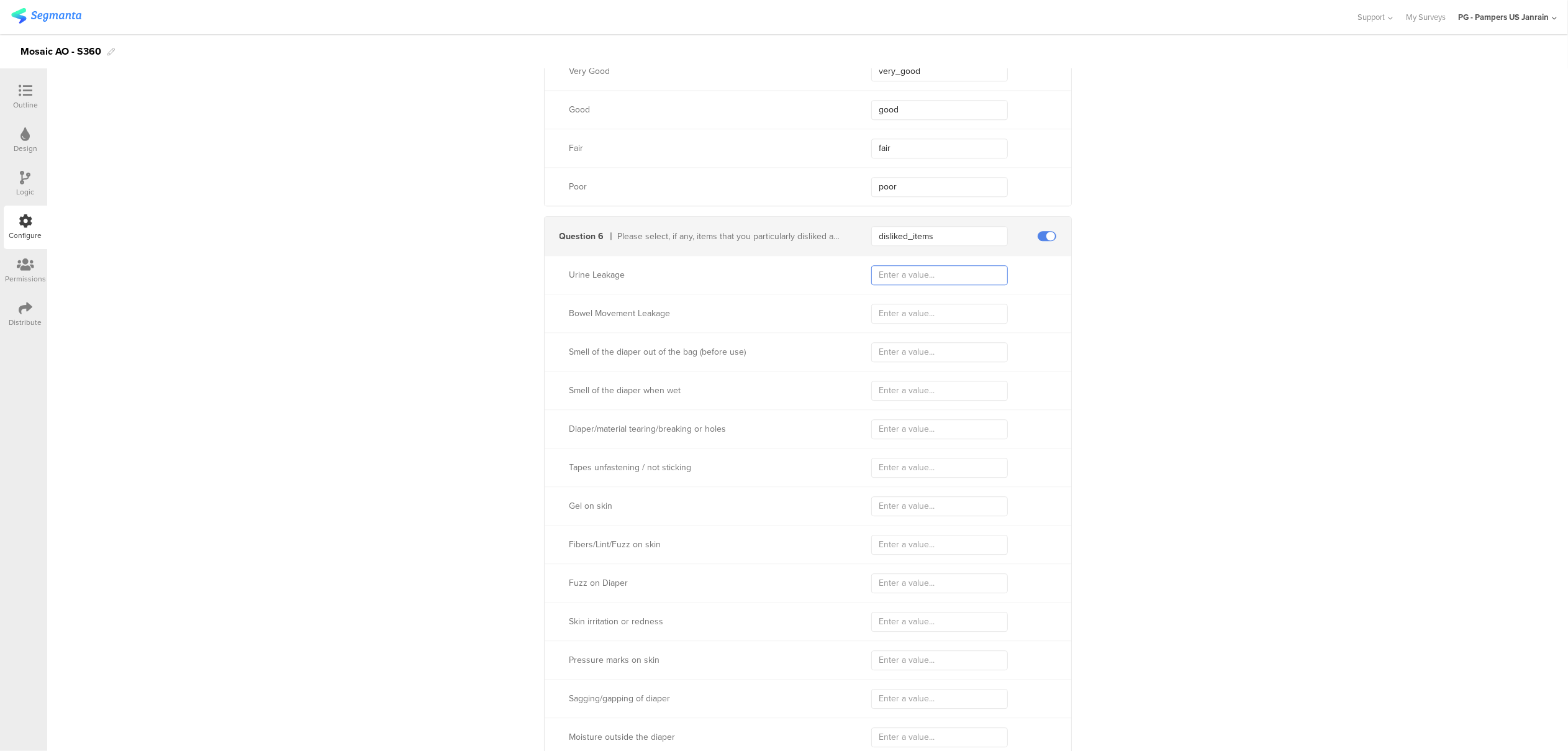
paste input "urine_leakage"
type input "urine_leakage"
click at [902, 302] on div "Bowel Movement Leakage" at bounding box center [808, 313] width 526 height 38
click at [897, 310] on input "text" at bounding box center [939, 314] width 137 height 20
paste input "bm_leakage"
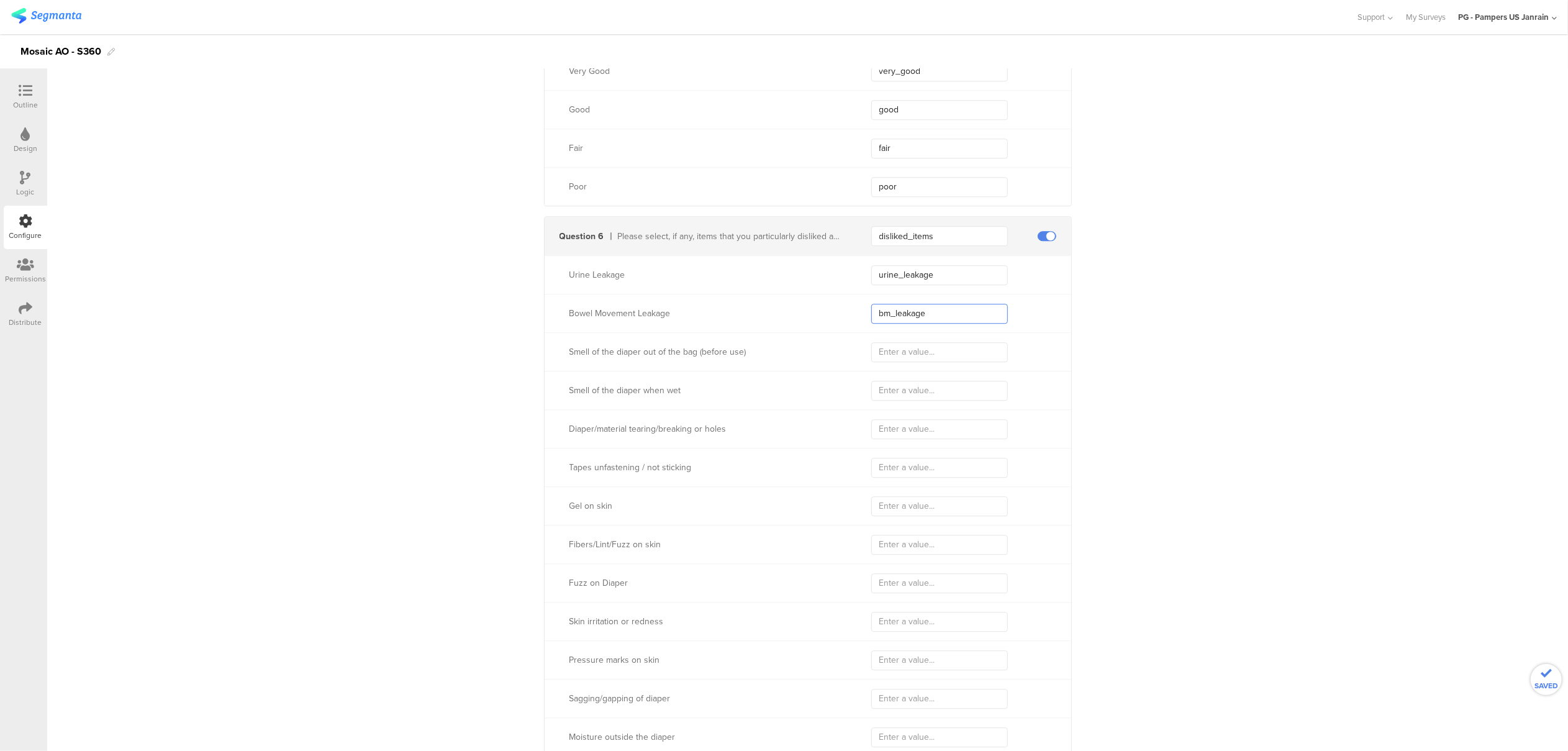
type input "bm_leakage"
click at [912, 355] on input "text" at bounding box center [939, 352] width 137 height 20
paste input "ootb_smell"
type input "ootb_smell"
click at [884, 393] on input "text" at bounding box center [939, 390] width 137 height 20
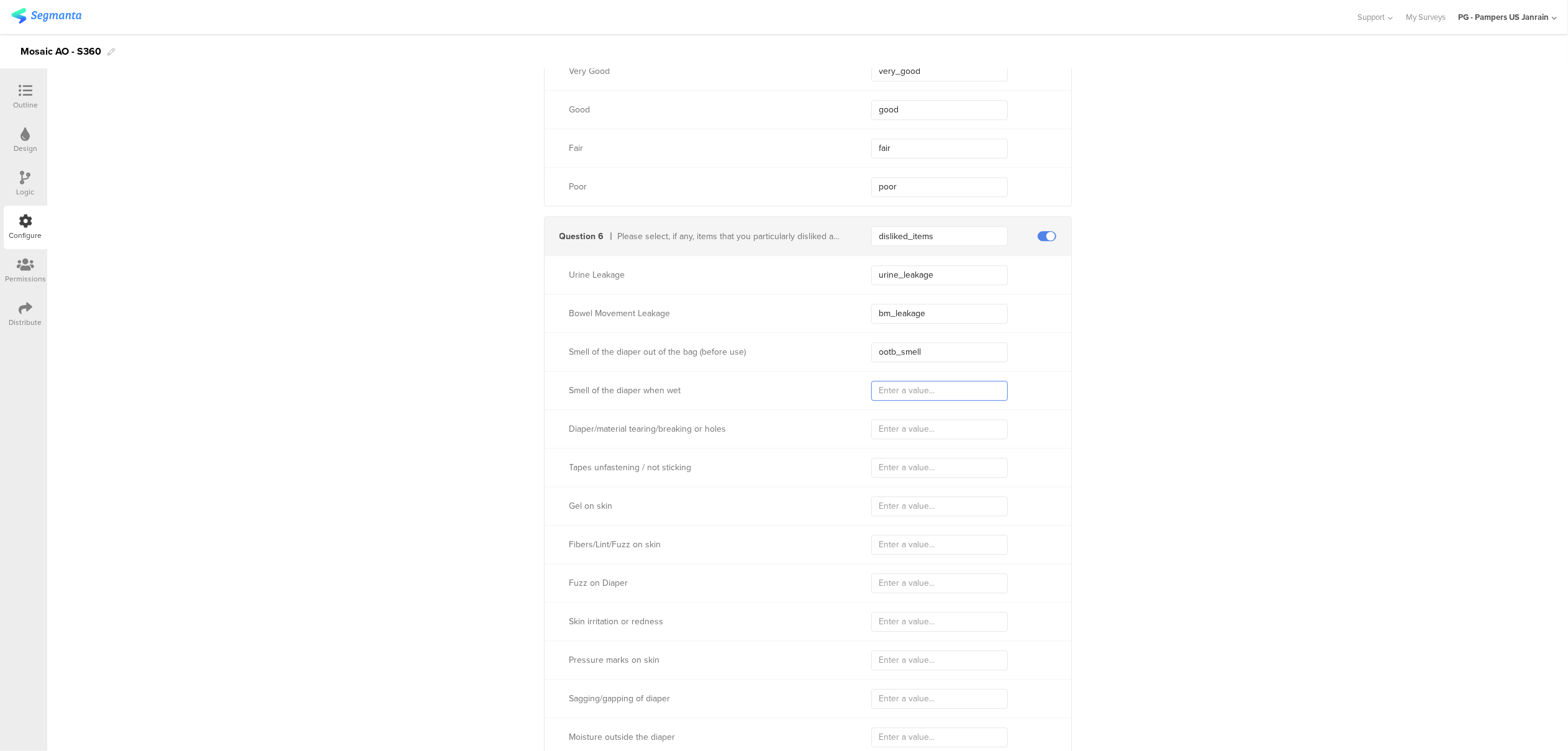
paste input "wet_smell"
type input "wet_smell"
click at [935, 428] on input "text" at bounding box center [939, 429] width 137 height 20
paste input "material_tearing"
type input "material_tearing"
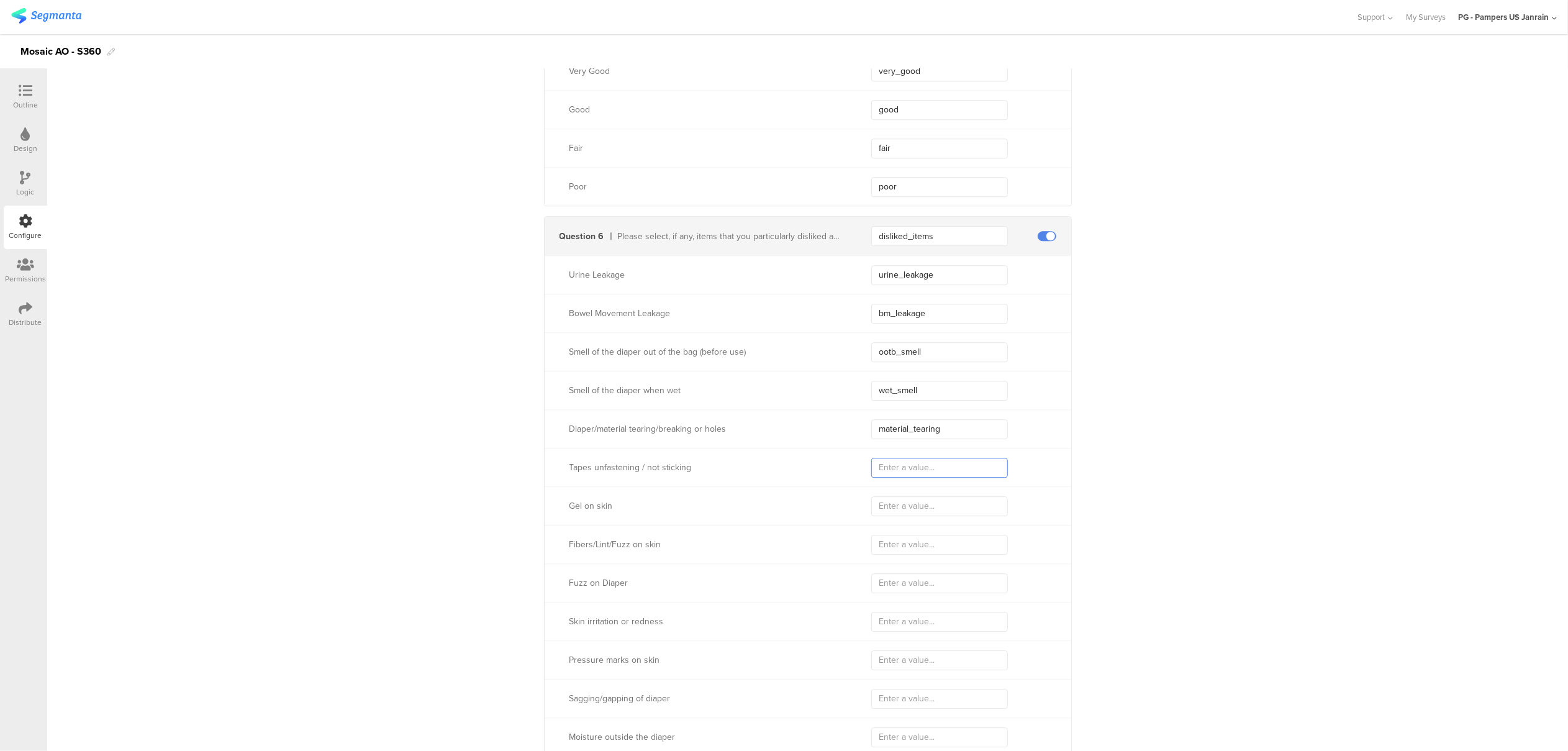
click at [896, 458] on input "text" at bounding box center [939, 467] width 137 height 20
paste input "fastening"
type input "fastening"
click at [914, 517] on div "Gel on skin" at bounding box center [808, 505] width 526 height 38
click at [910, 507] on input "text" at bounding box center [939, 506] width 137 height 20
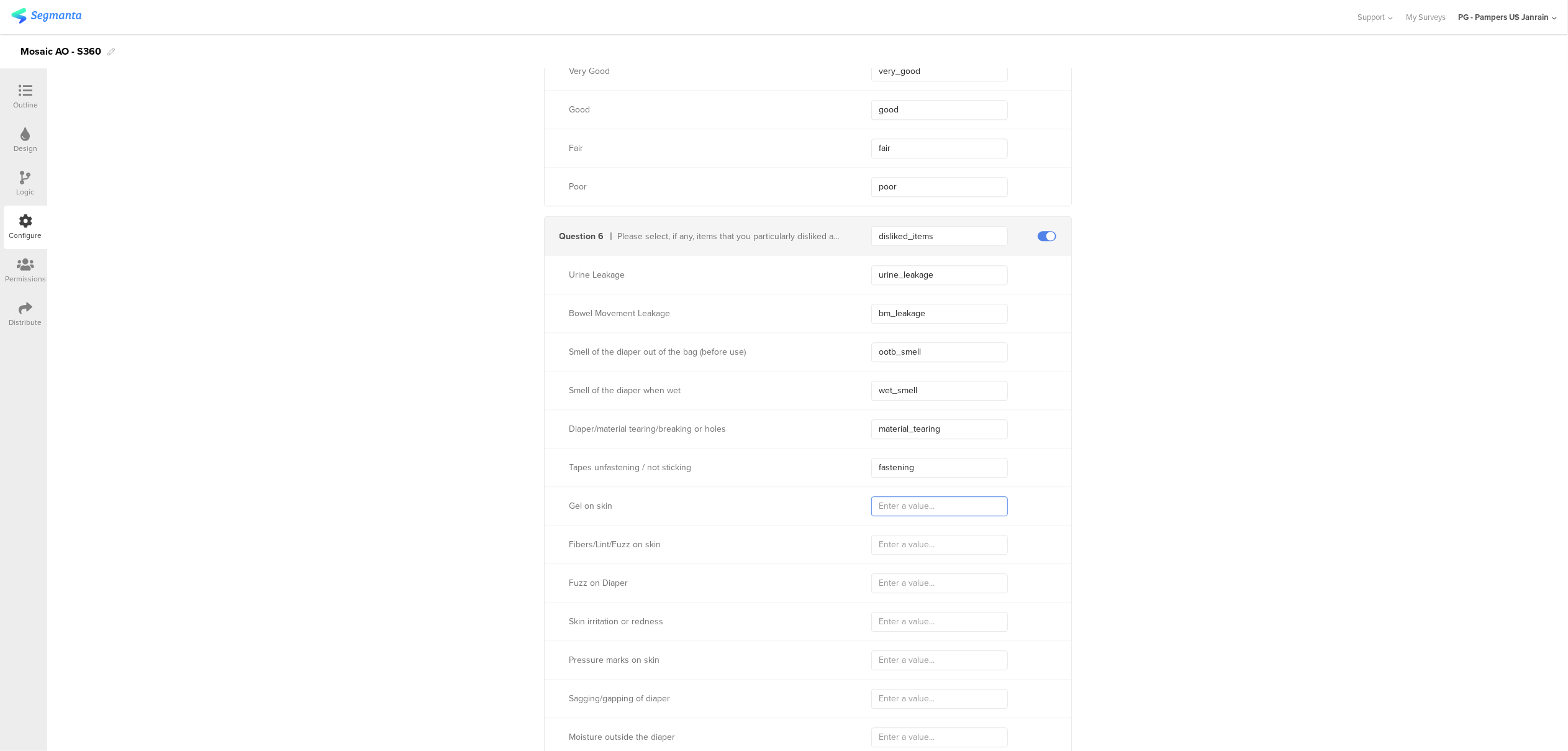
paste input "gel_on_skin"
type input "gel_on_skin"
click at [918, 545] on input "text" at bounding box center [939, 544] width 137 height 20
paste input "fuzz_on_skin"
type input "fuzz_on_skin"
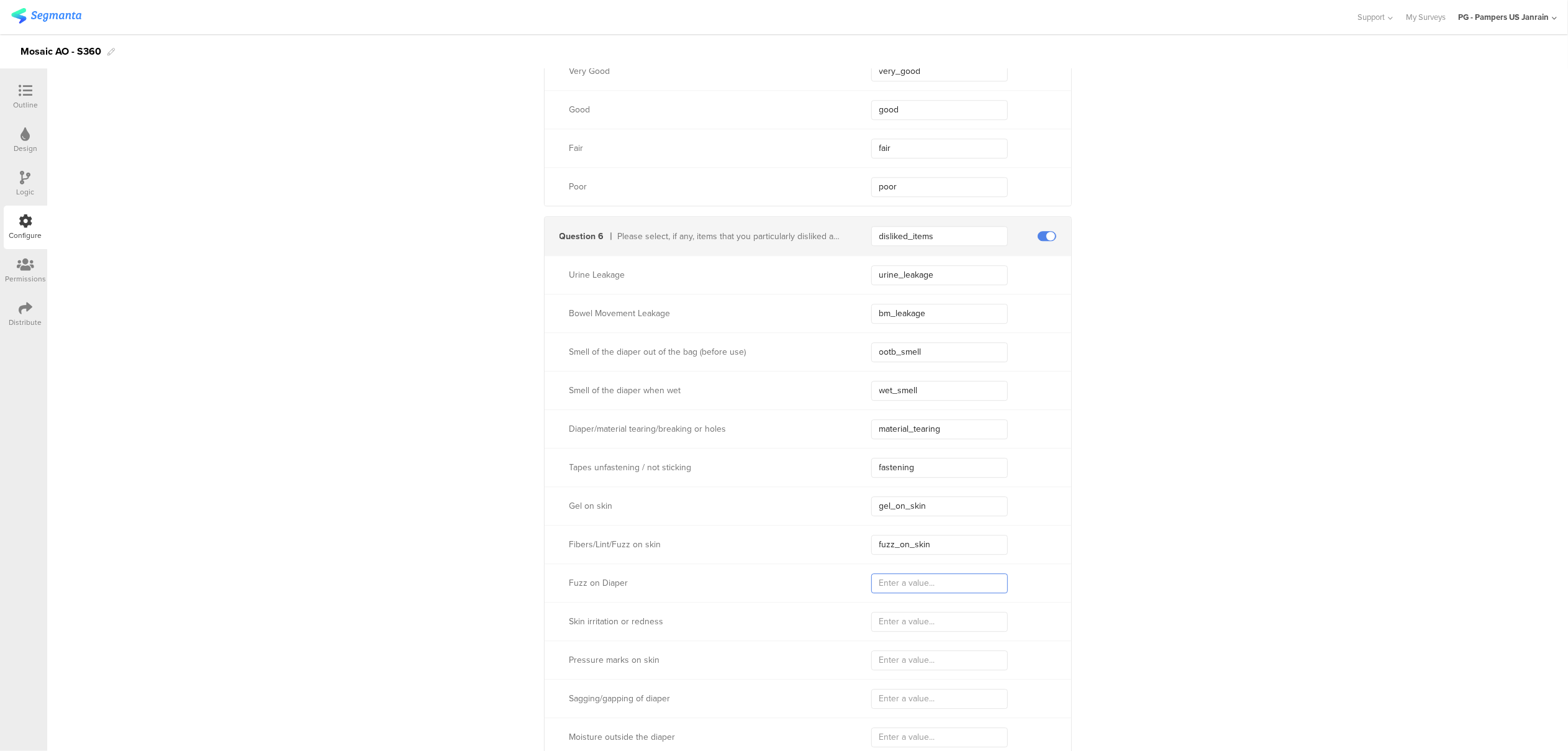
click at [933, 587] on input "text" at bounding box center [939, 583] width 137 height 20
paste input "fuzz_on_diaper"
type input "fuzz_on_diaper"
click at [911, 621] on input "text" at bounding box center [939, 622] width 137 height 20
paste input "skin_irritation"
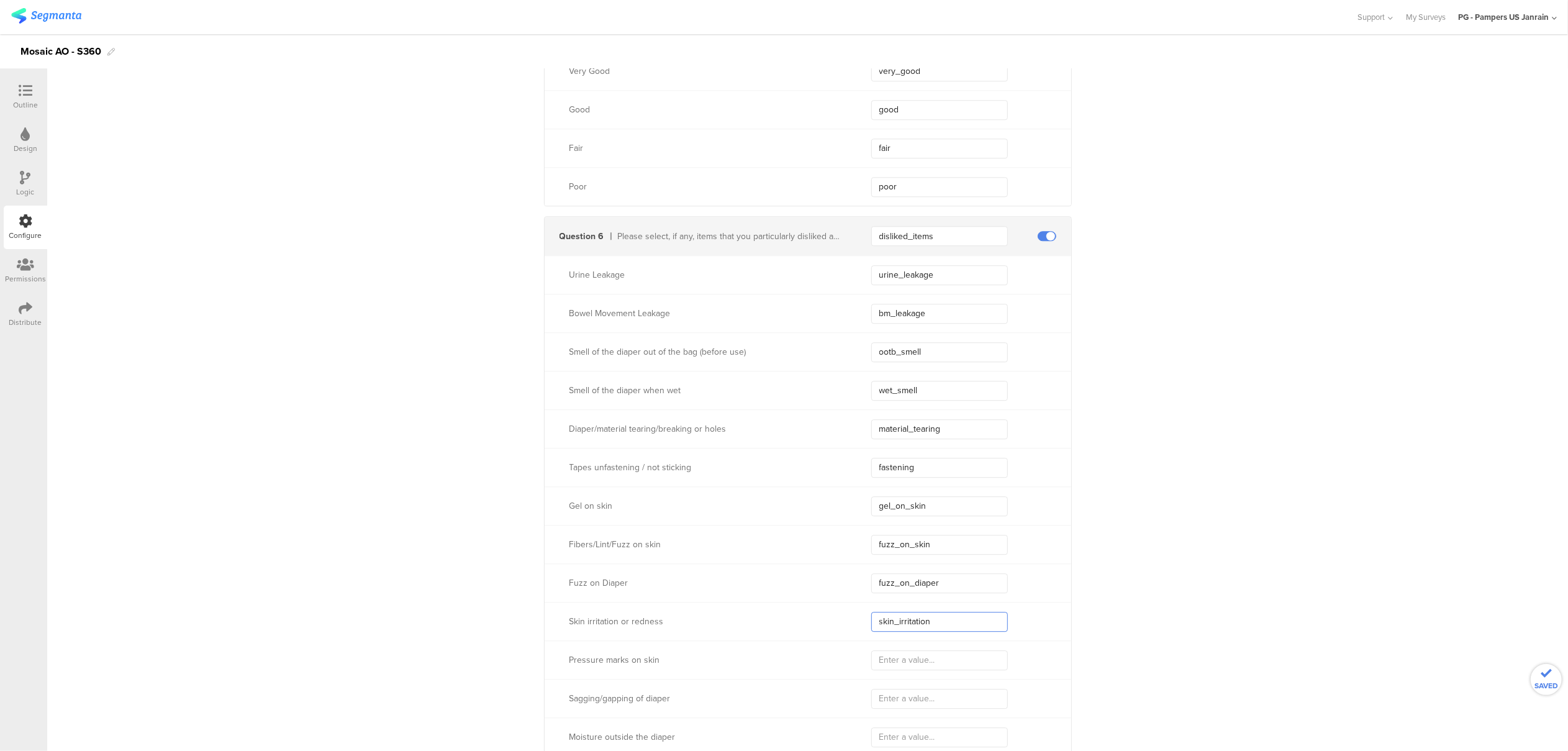
type input "skin_irritation"
click at [905, 664] on input "text" at bounding box center [939, 660] width 137 height 20
paste input "pressure_marks"
type input "pressure_marks"
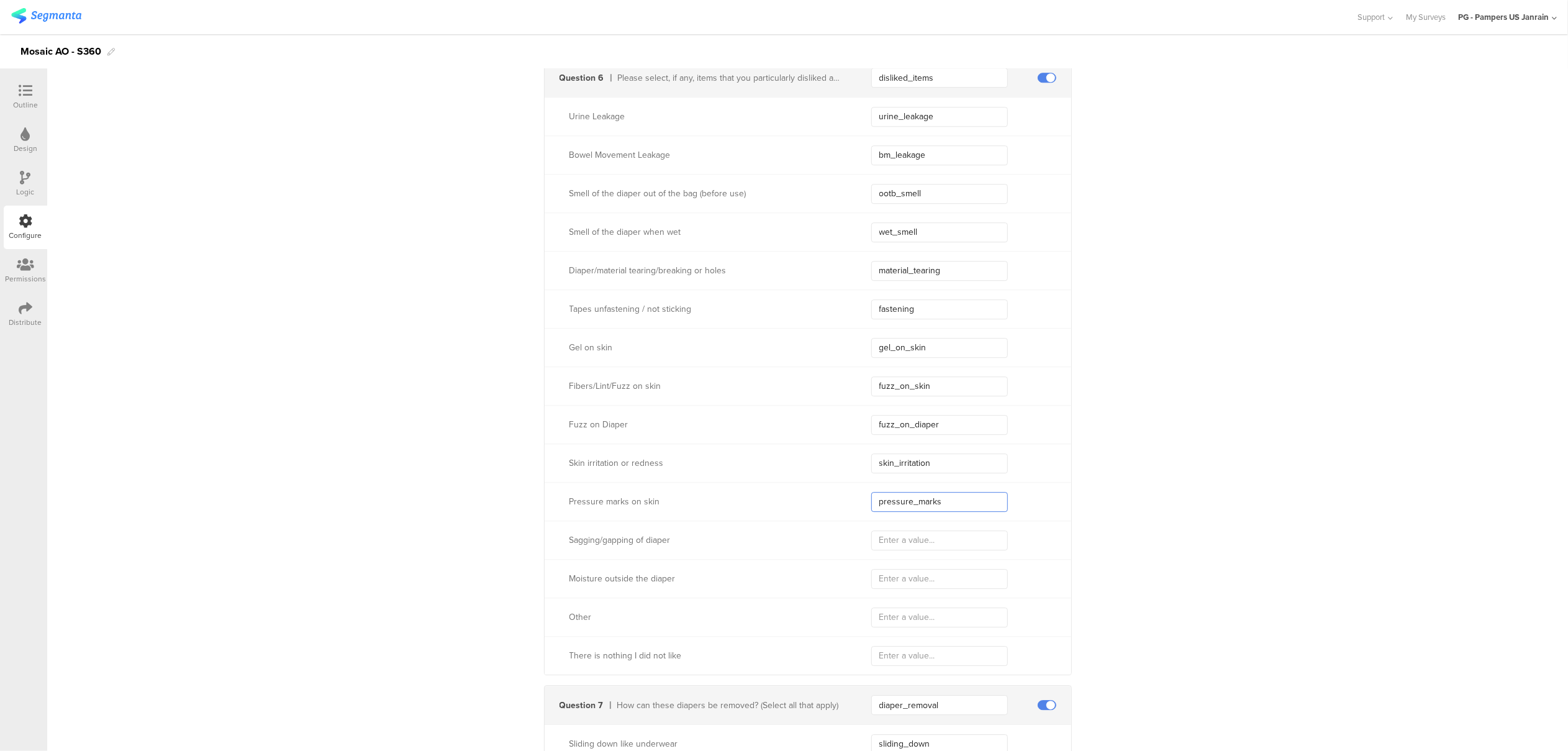
scroll to position [3480, 0]
click at [917, 532] on input "text" at bounding box center [939, 532] width 137 height 20
paste input "sagging_gapping"
type input "sagging_gapping"
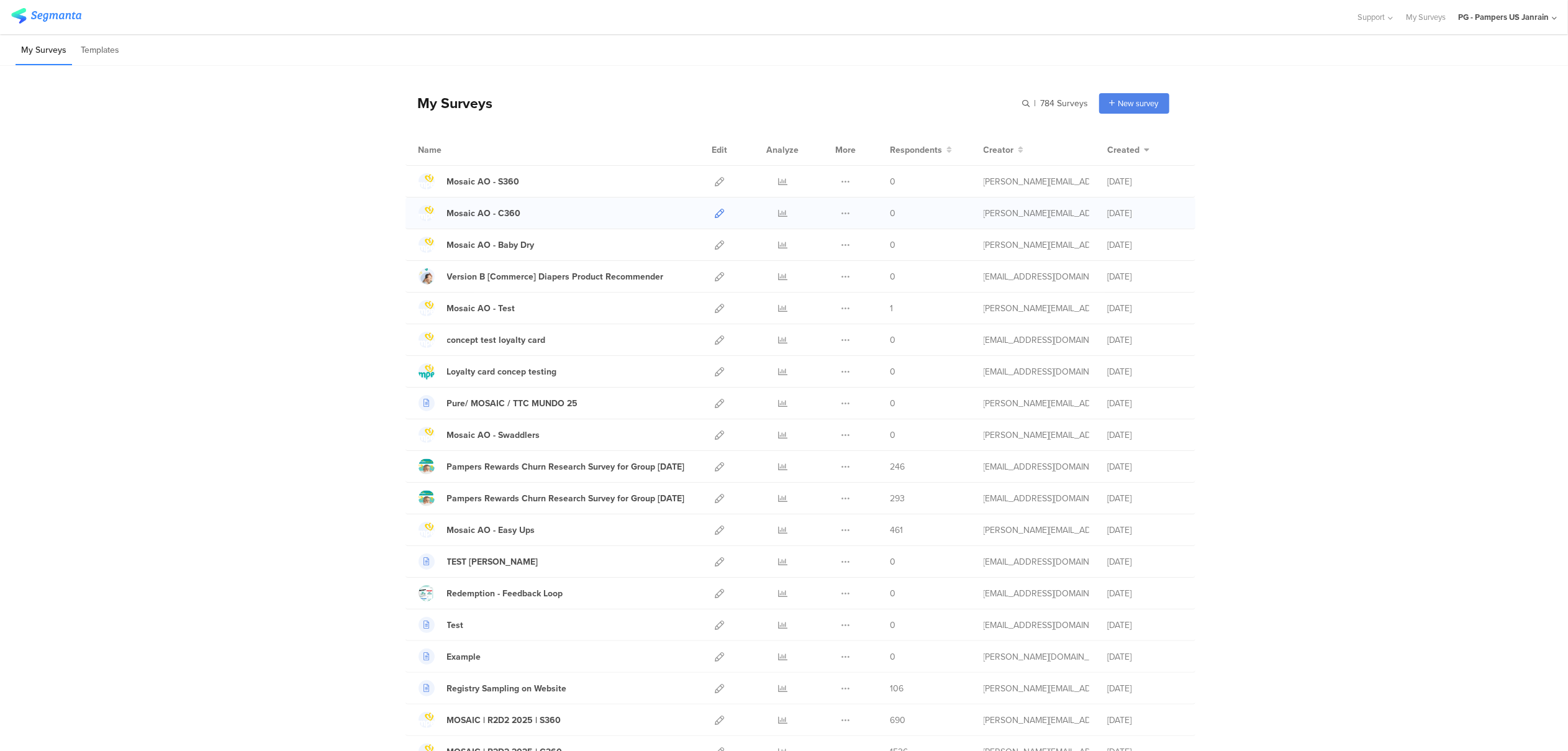
click at [715, 211] on icon at bounding box center [720, 213] width 9 height 9
click at [1043, 102] on input "text" at bounding box center [1002, 103] width 174 height 20
type input "swaddlers"
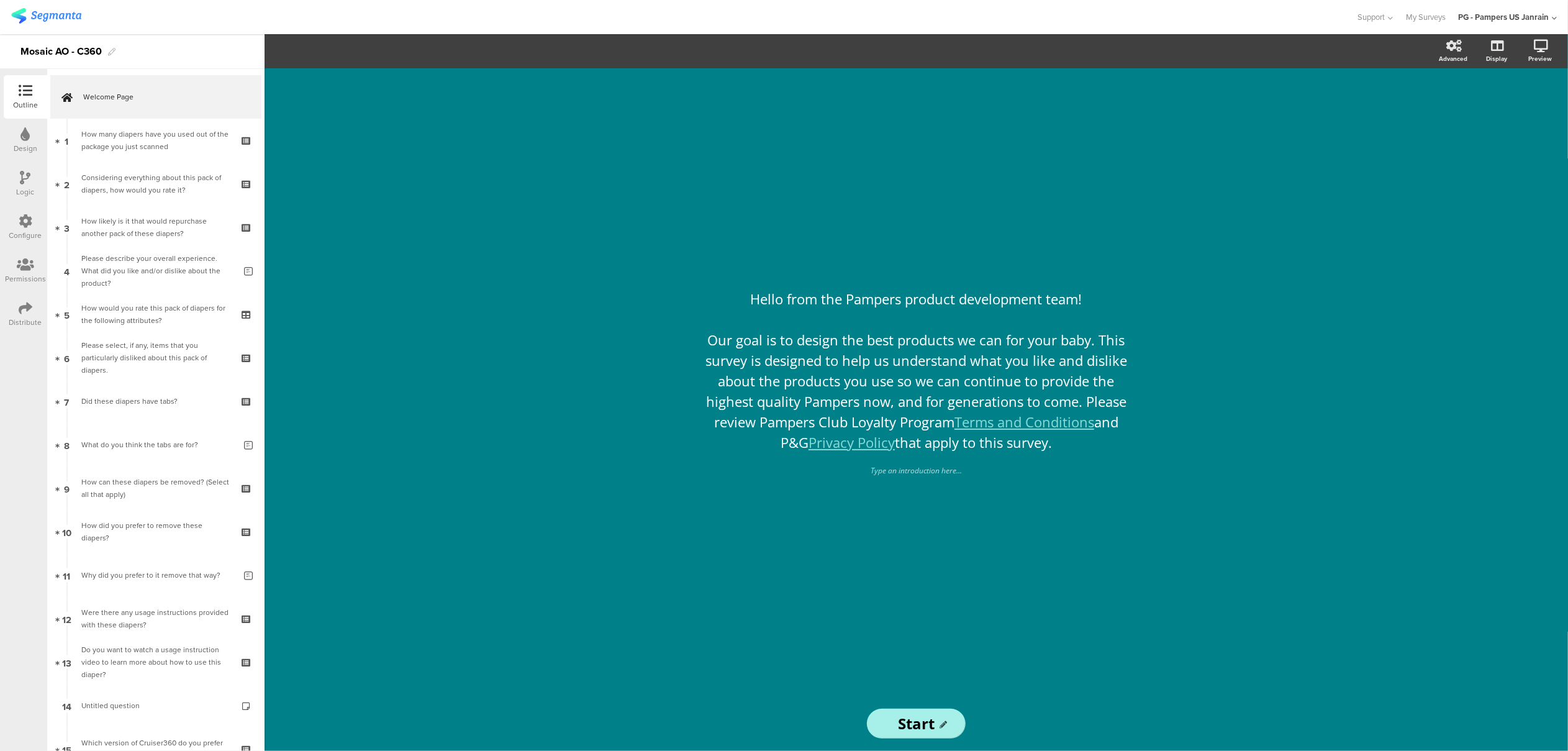
click at [16, 220] on div "Configure" at bounding box center [25, 227] width 44 height 44
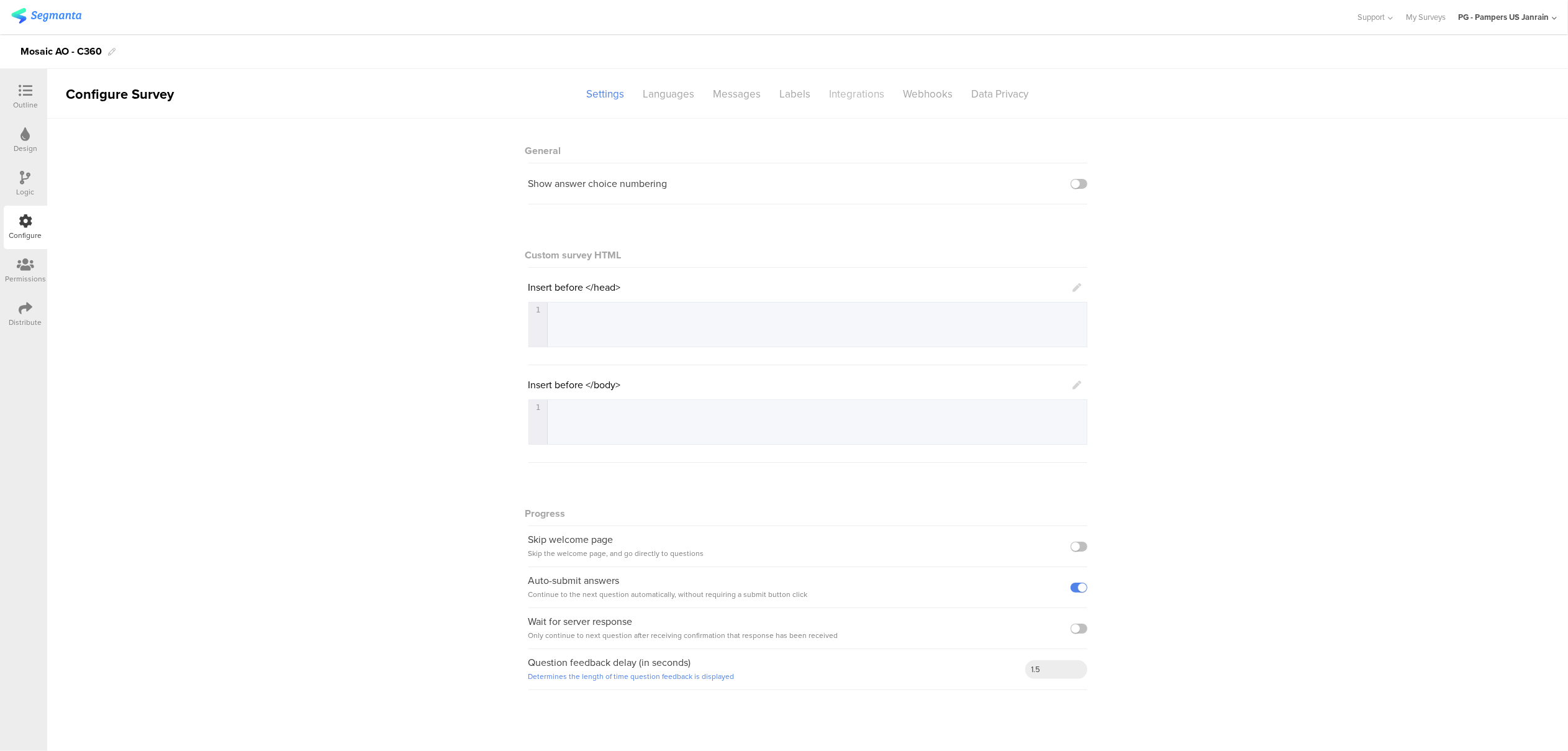
click at [823, 91] on div "Integrations" at bounding box center [857, 93] width 73 height 21
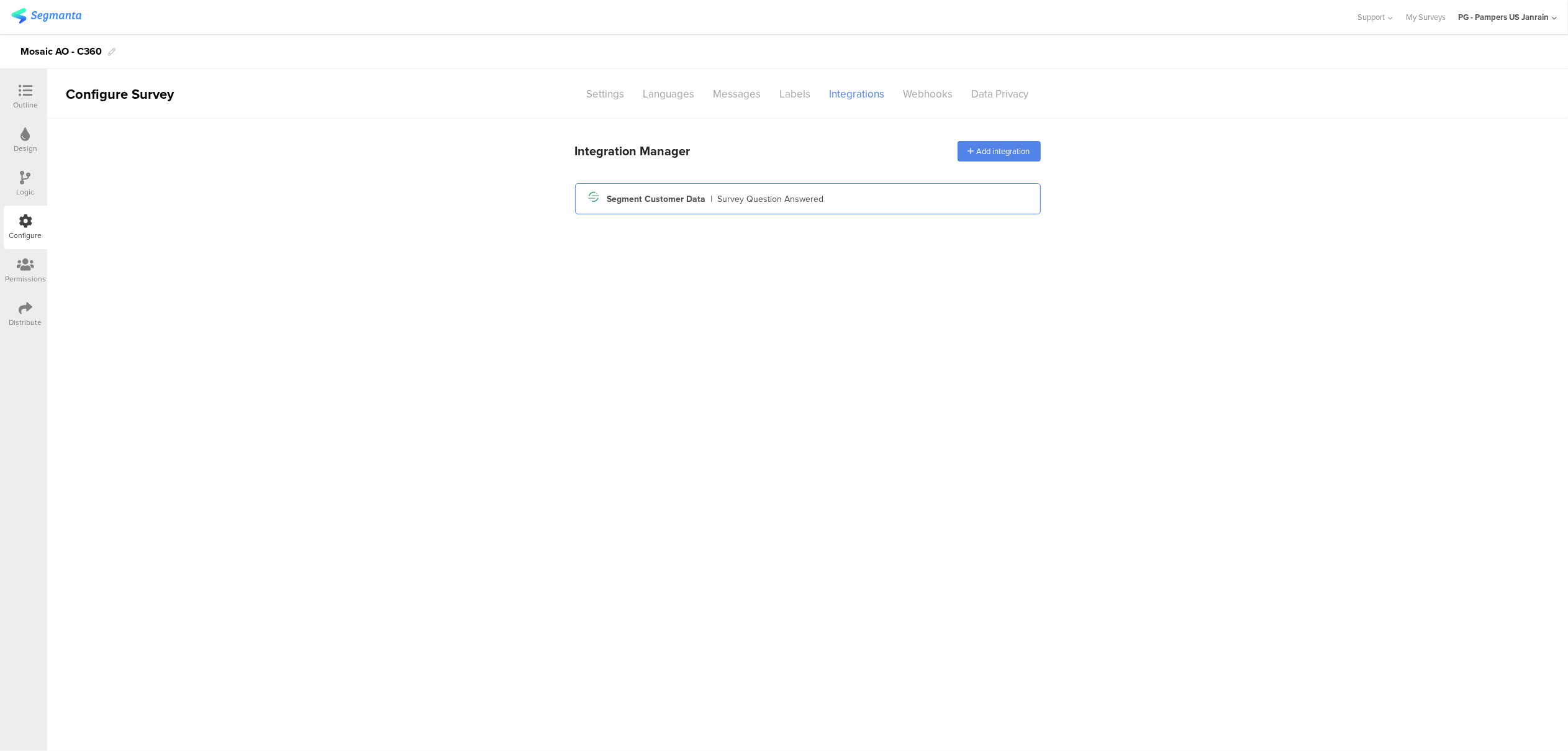
click at [793, 190] on div "Segment icon Created with Sketch. Segment Customer Data | Survey Question Answe…" at bounding box center [808, 198] width 446 height 21
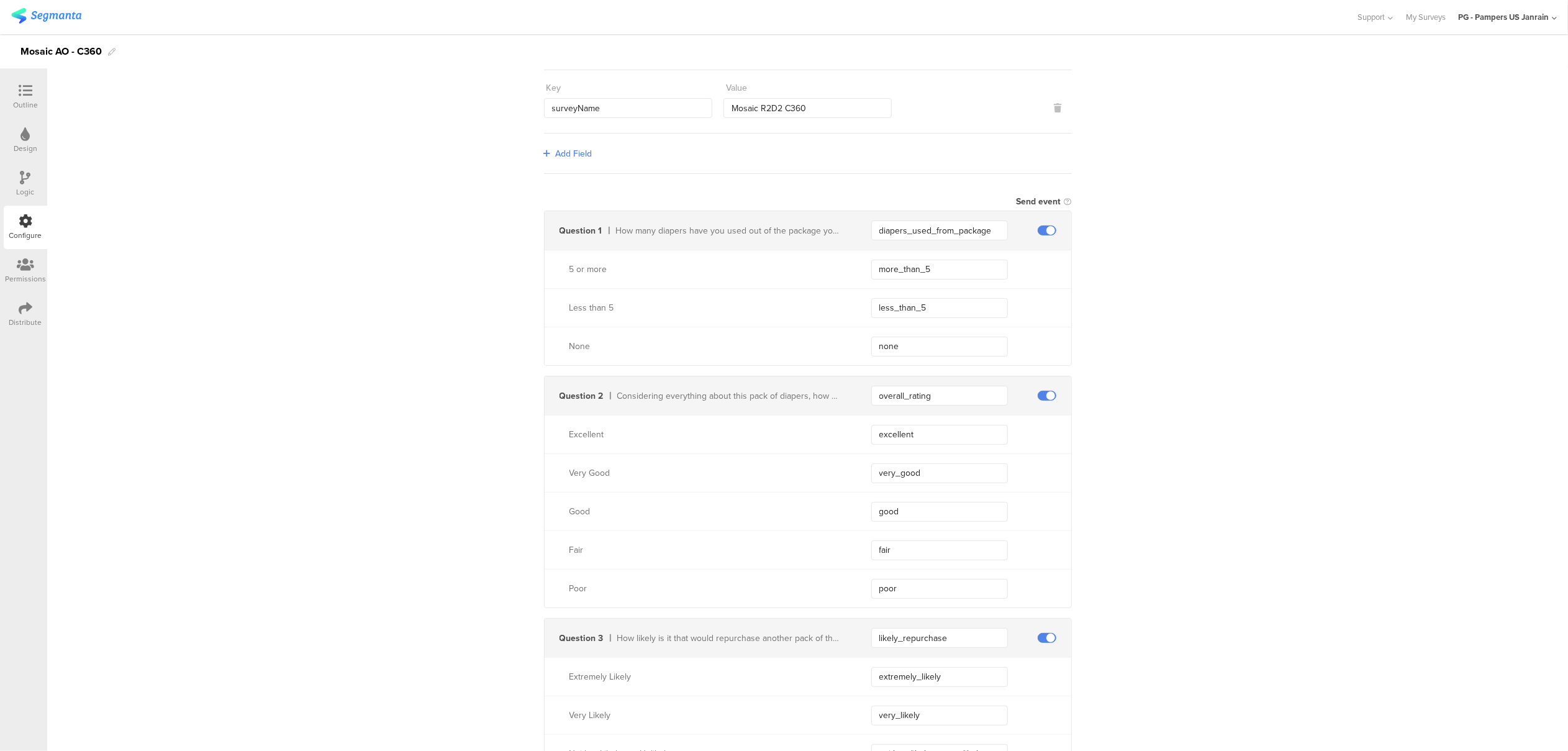
scroll to position [745, 0]
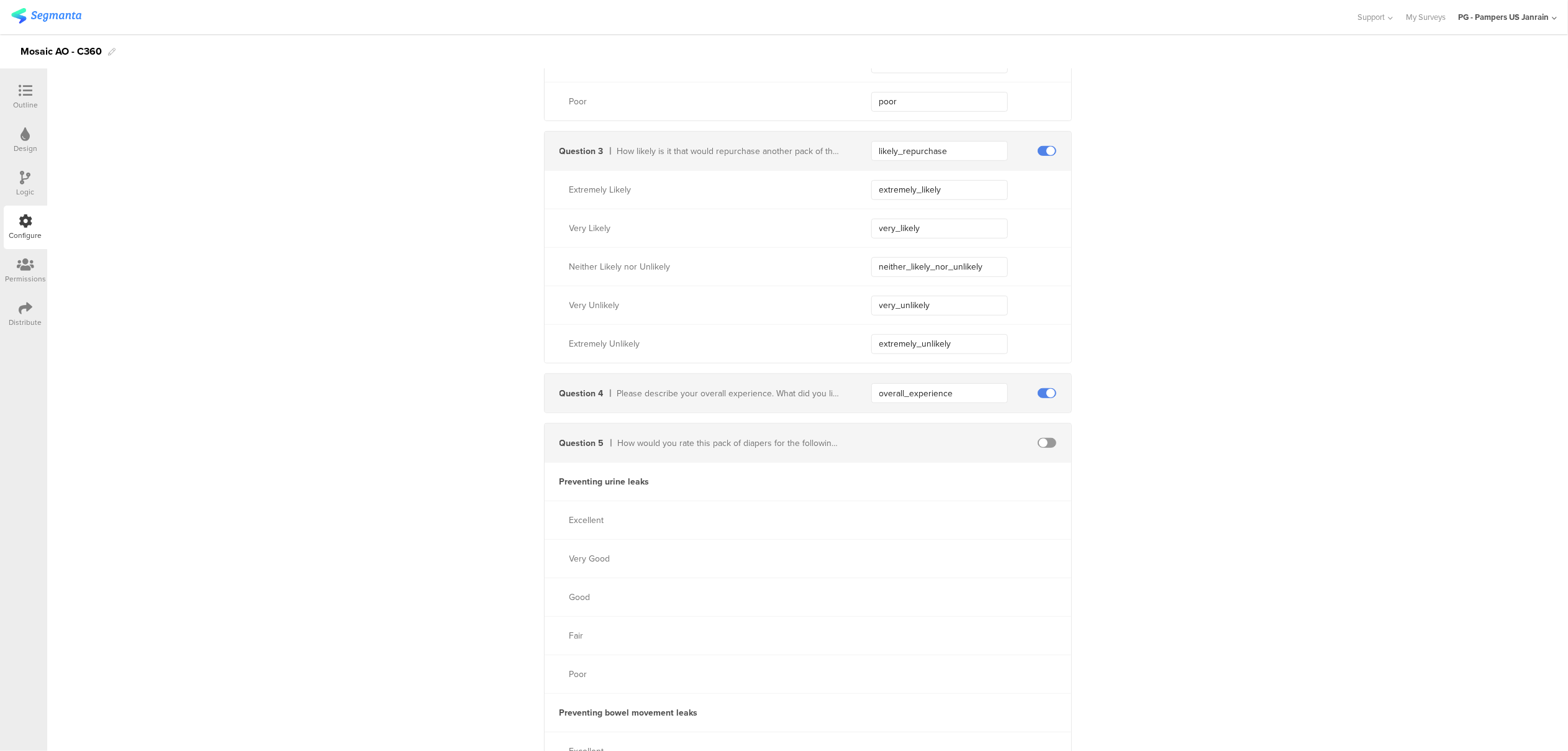
click at [1046, 443] on span at bounding box center [1047, 443] width 19 height 10
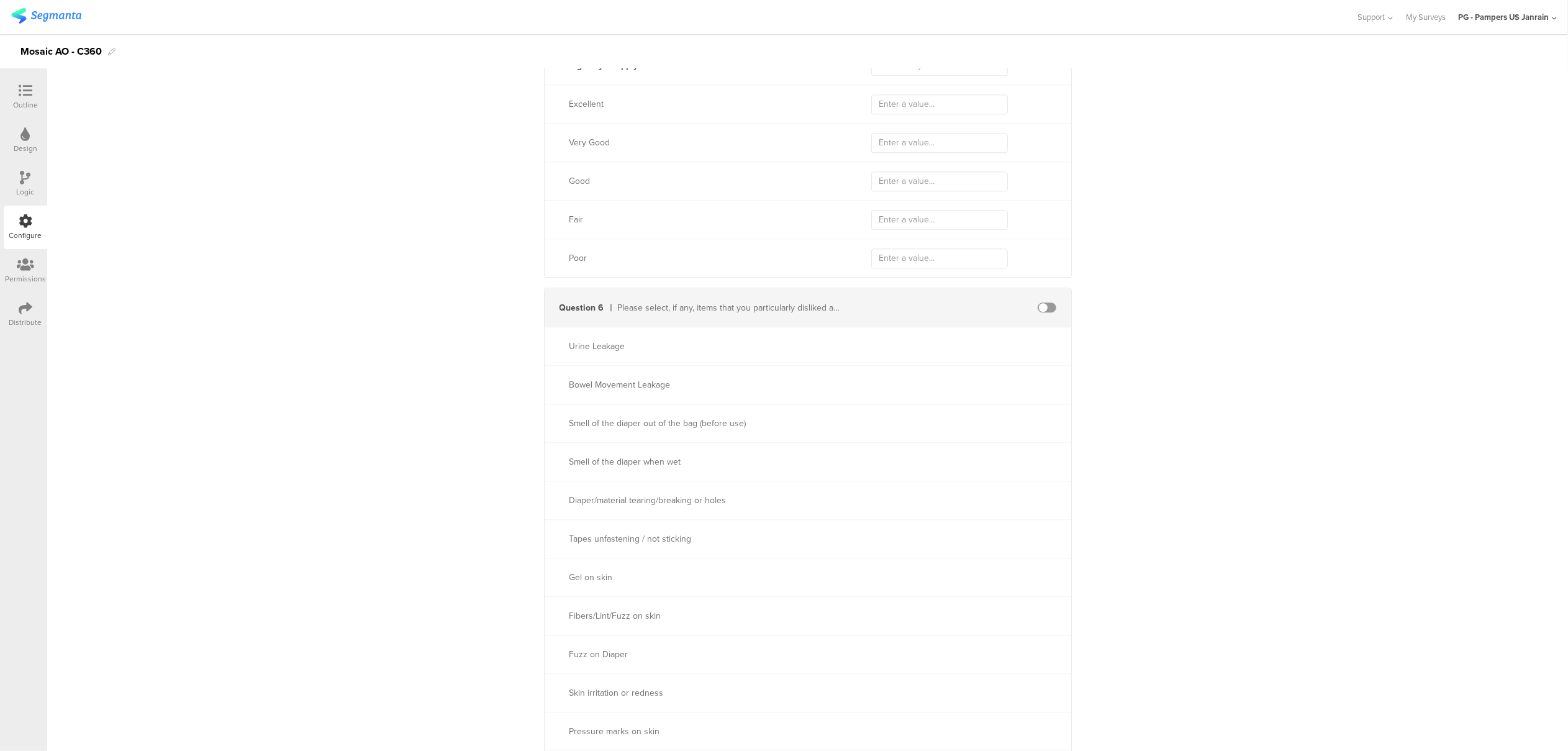
scroll to position [3232, 0]
click at [1040, 321] on span at bounding box center [1047, 318] width 19 height 10
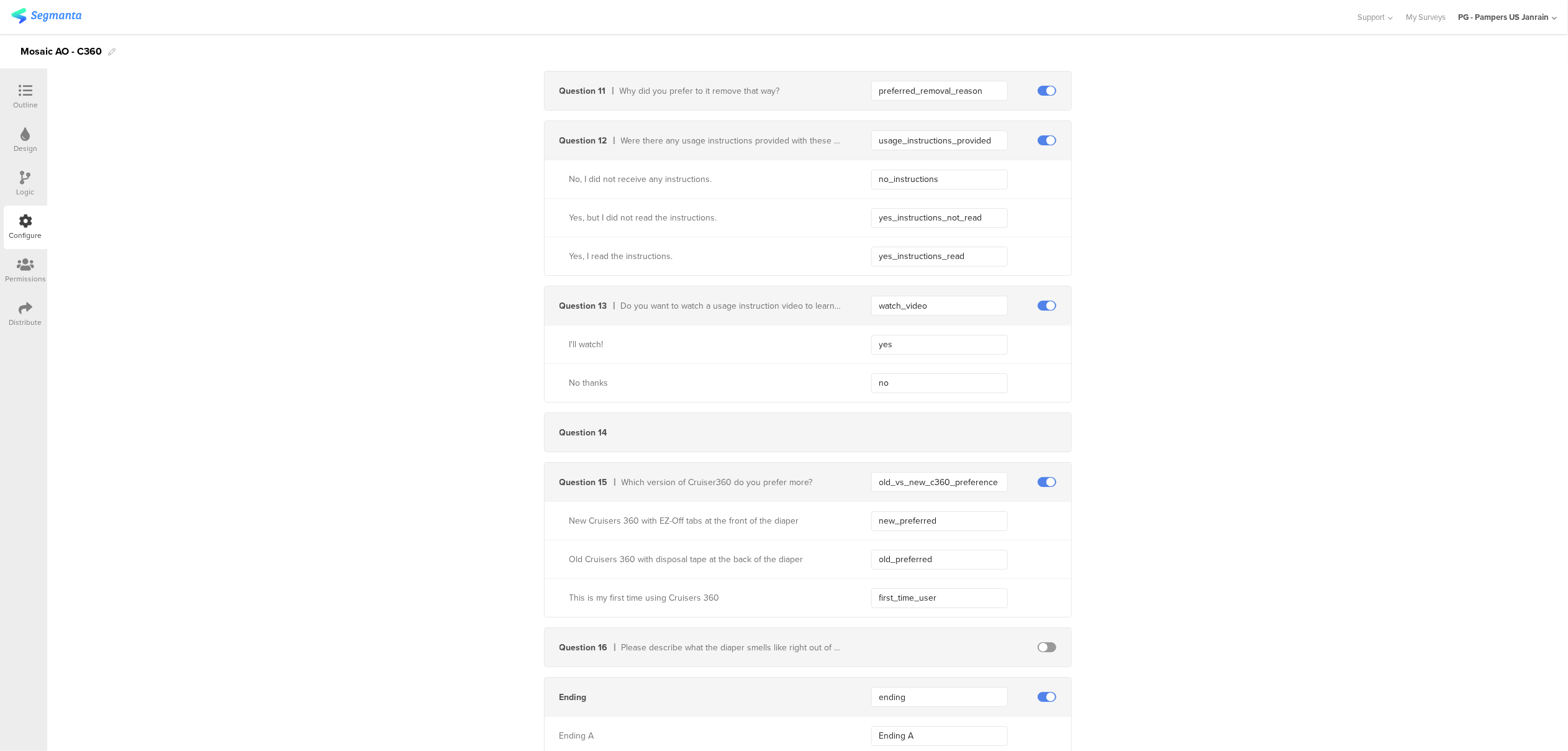
scroll to position [4723, 0]
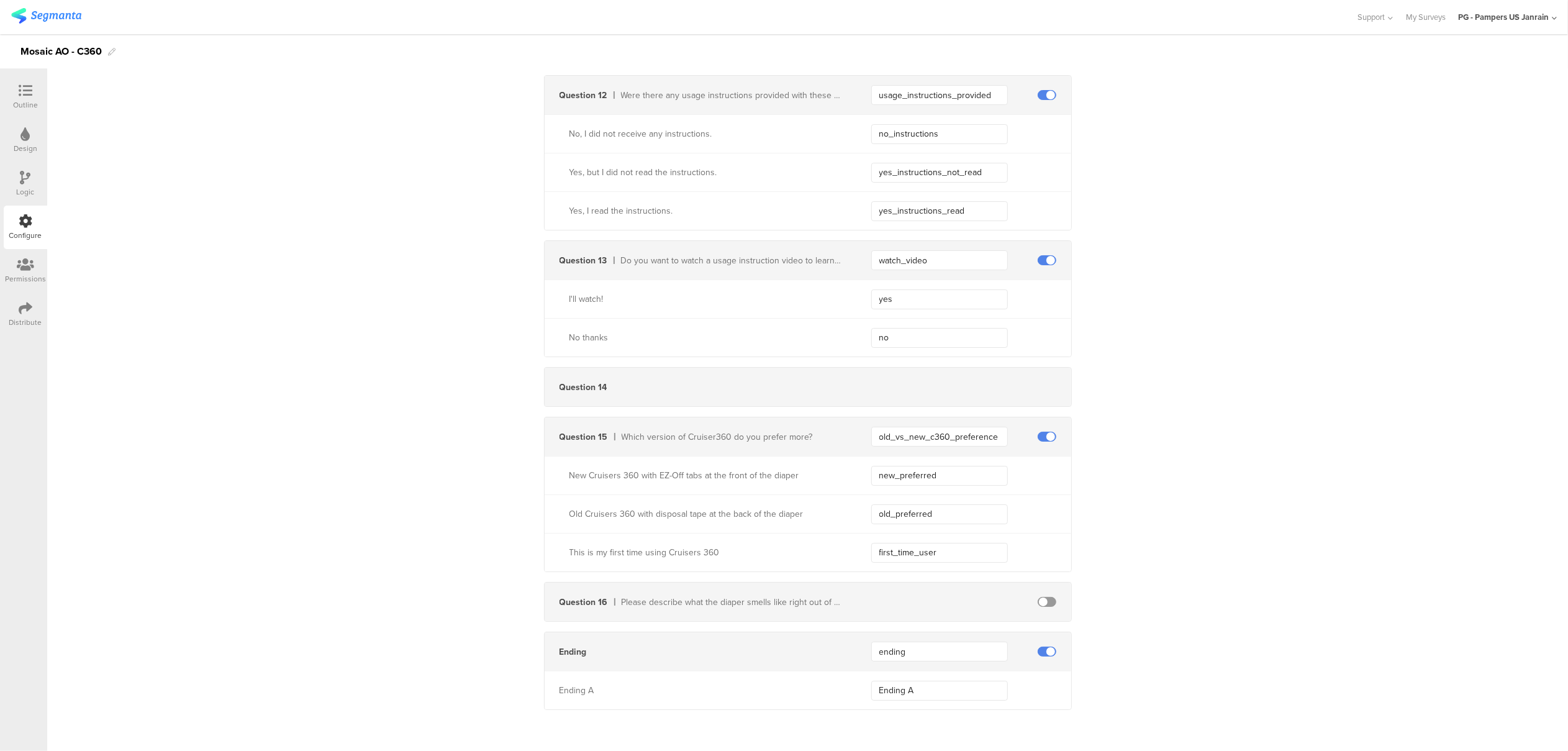
click at [1041, 606] on span at bounding box center [1047, 602] width 19 height 10
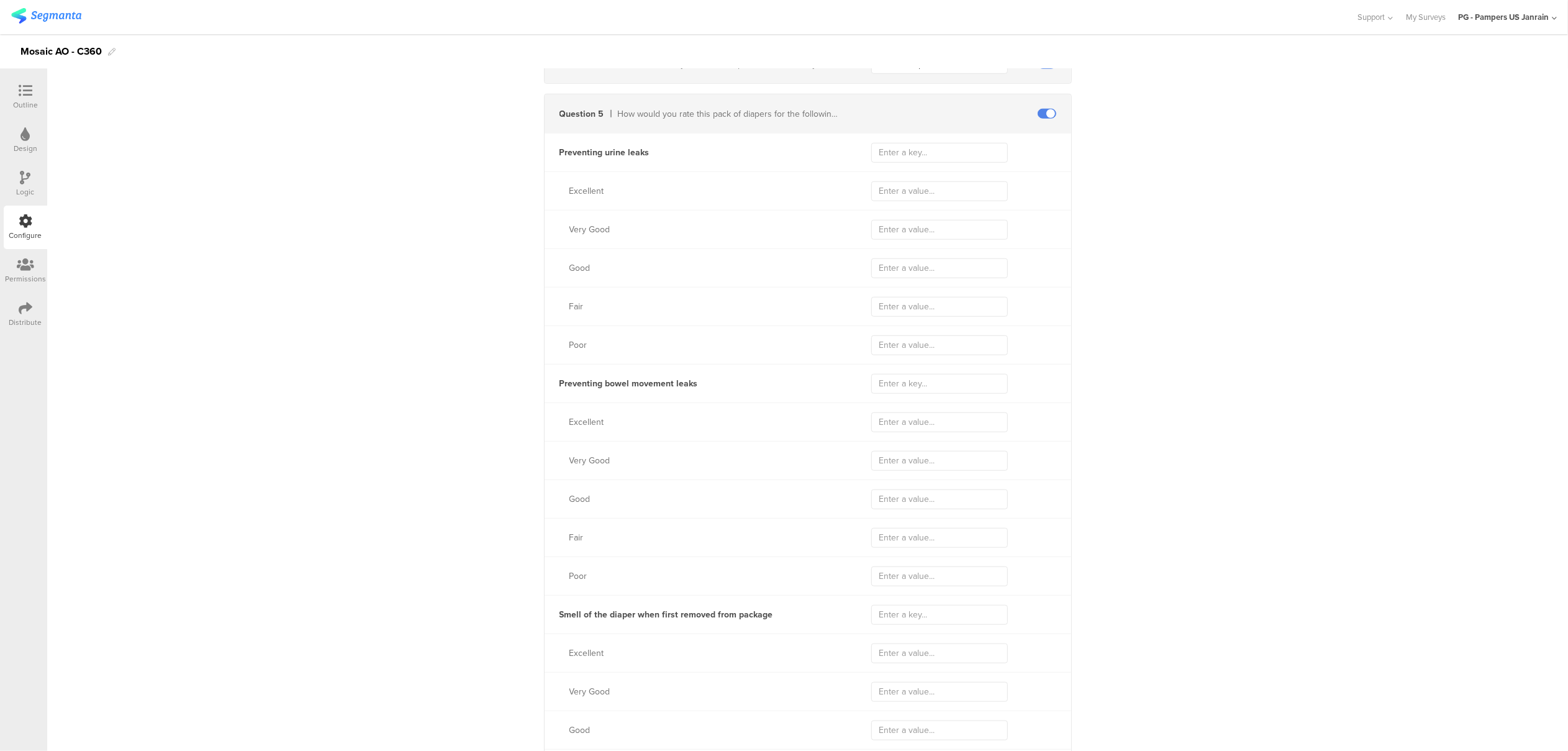
scroll to position [744, 0]
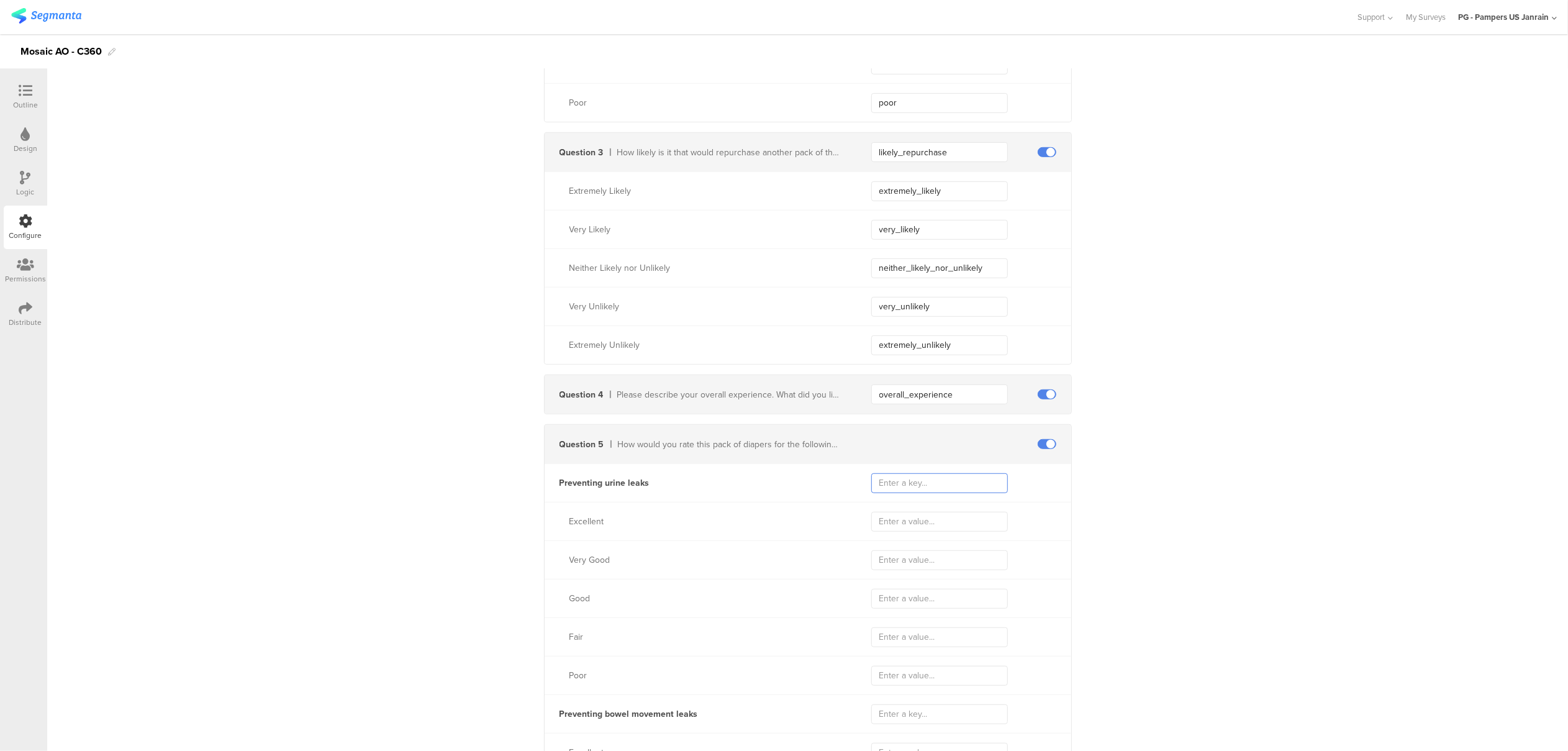
click at [908, 480] on input "text" at bounding box center [939, 483] width 137 height 20
paste input "leakage_prevention_rating"
type input "leakage_prevention_rating"
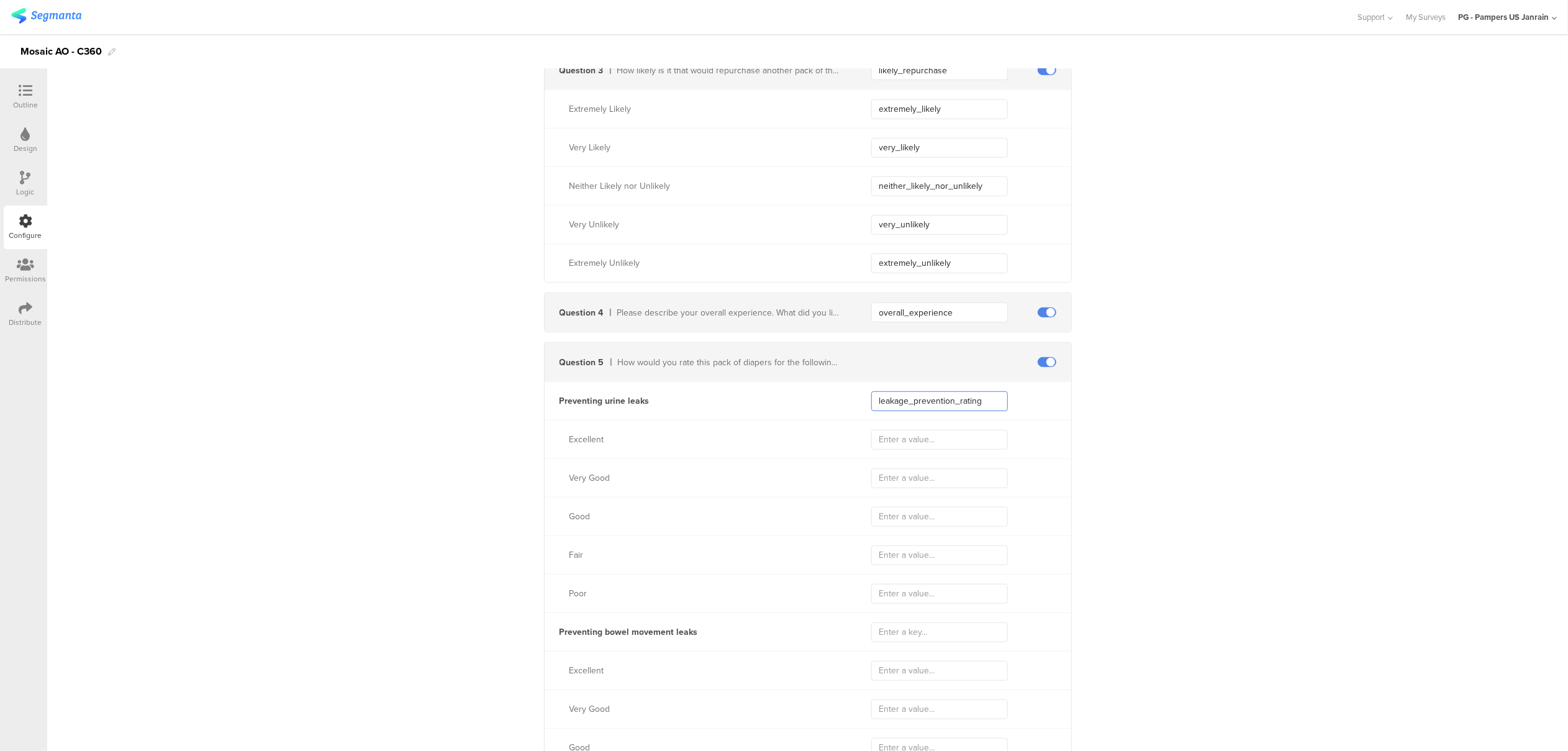
scroll to position [993, 0]
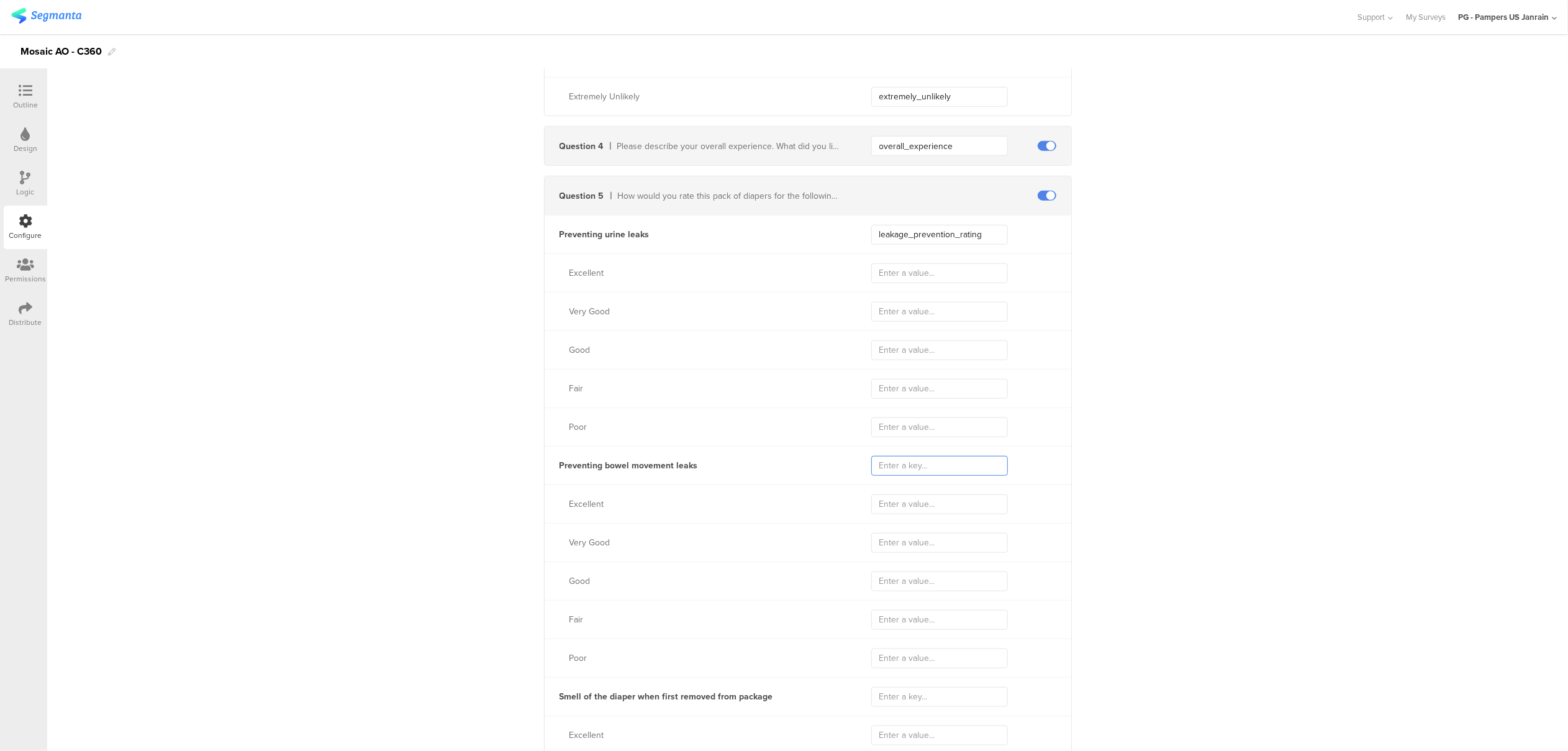
click at [885, 458] on input "text" at bounding box center [939, 465] width 137 height 20
paste input "preventing_bm_leaks_rating"
type input "preventing_bm_leaks_rating"
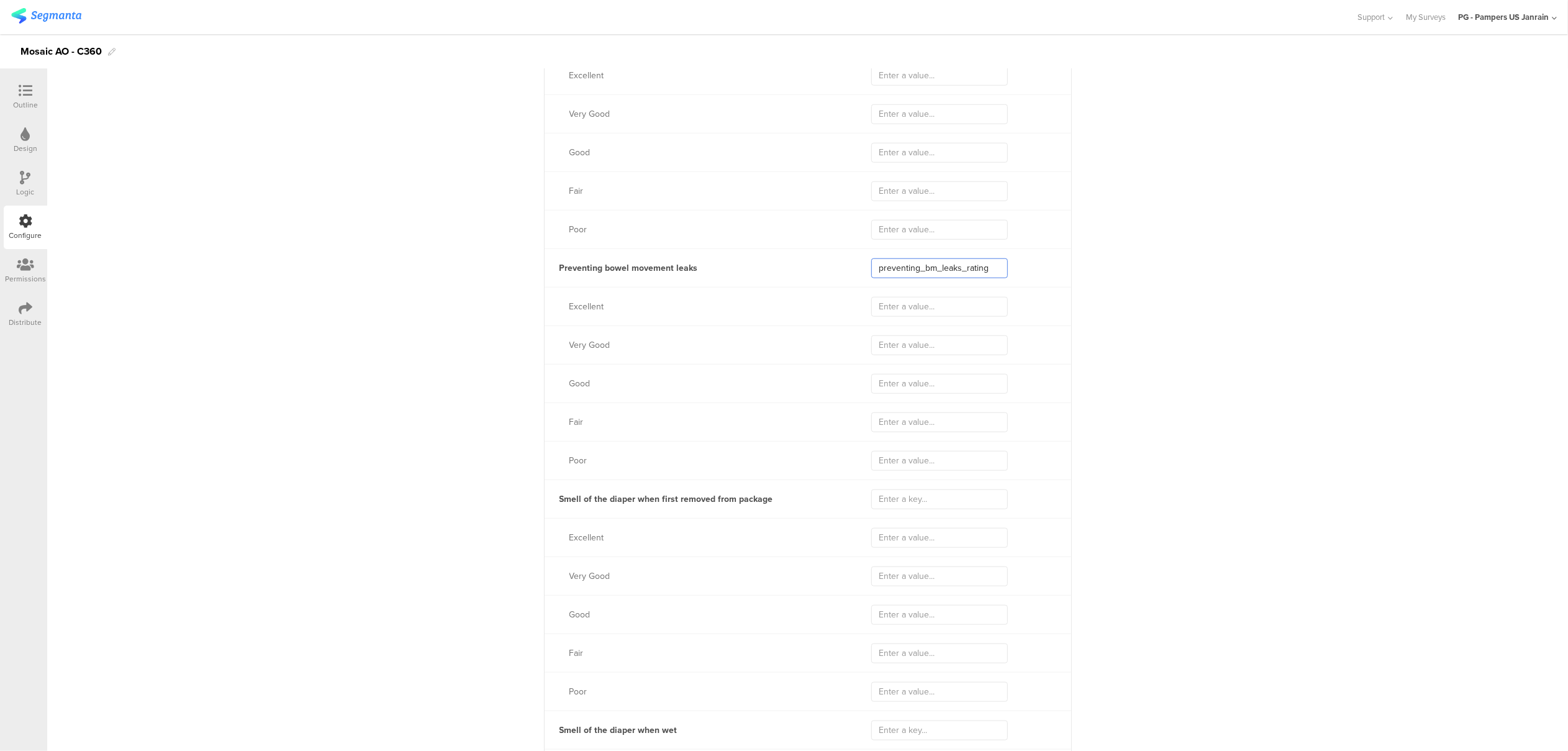
scroll to position [1408, 0]
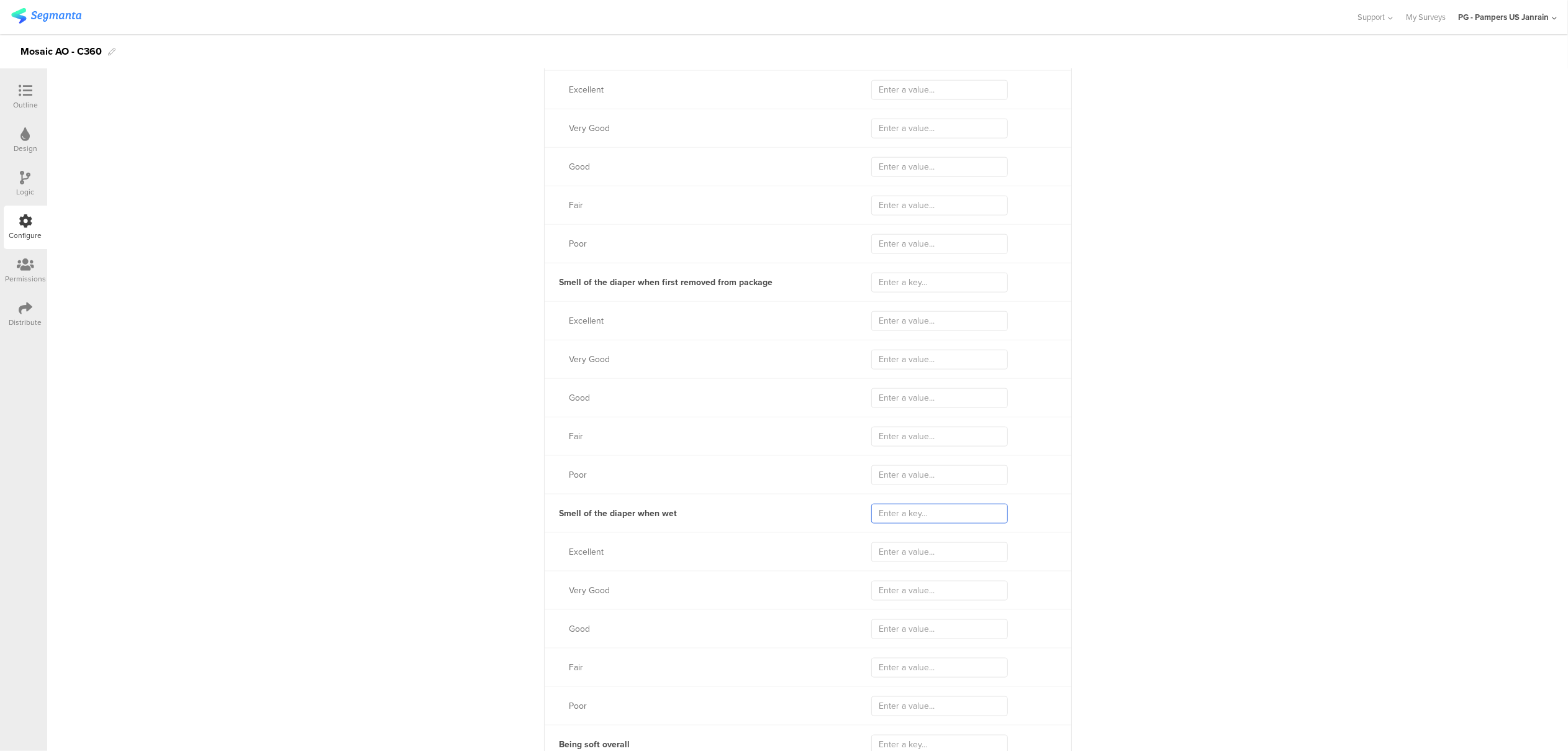
click at [942, 512] on input "text" at bounding box center [939, 514] width 137 height 20
paste input "smell_wet_rating"
type input "smell_wet_rating"
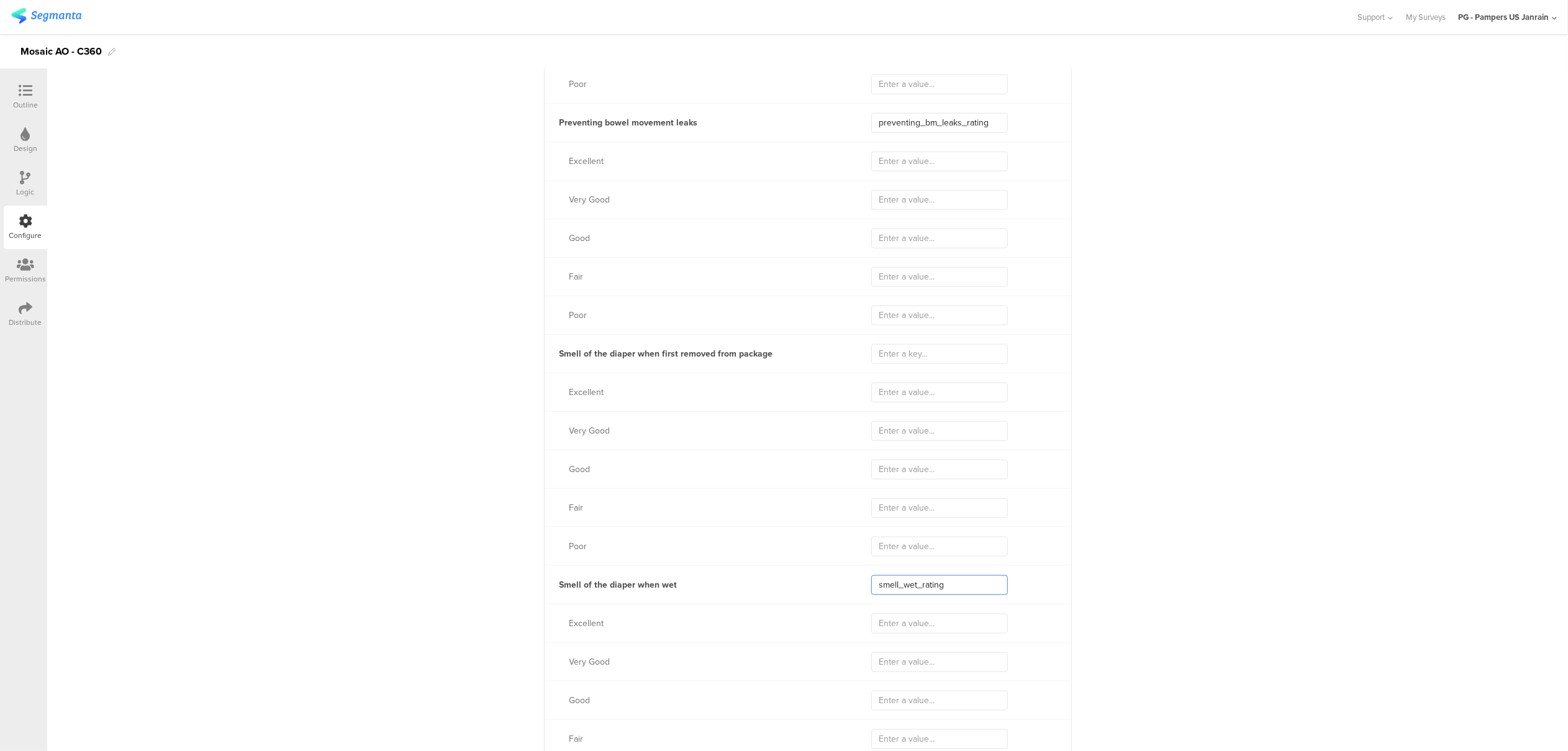
scroll to position [1325, 0]
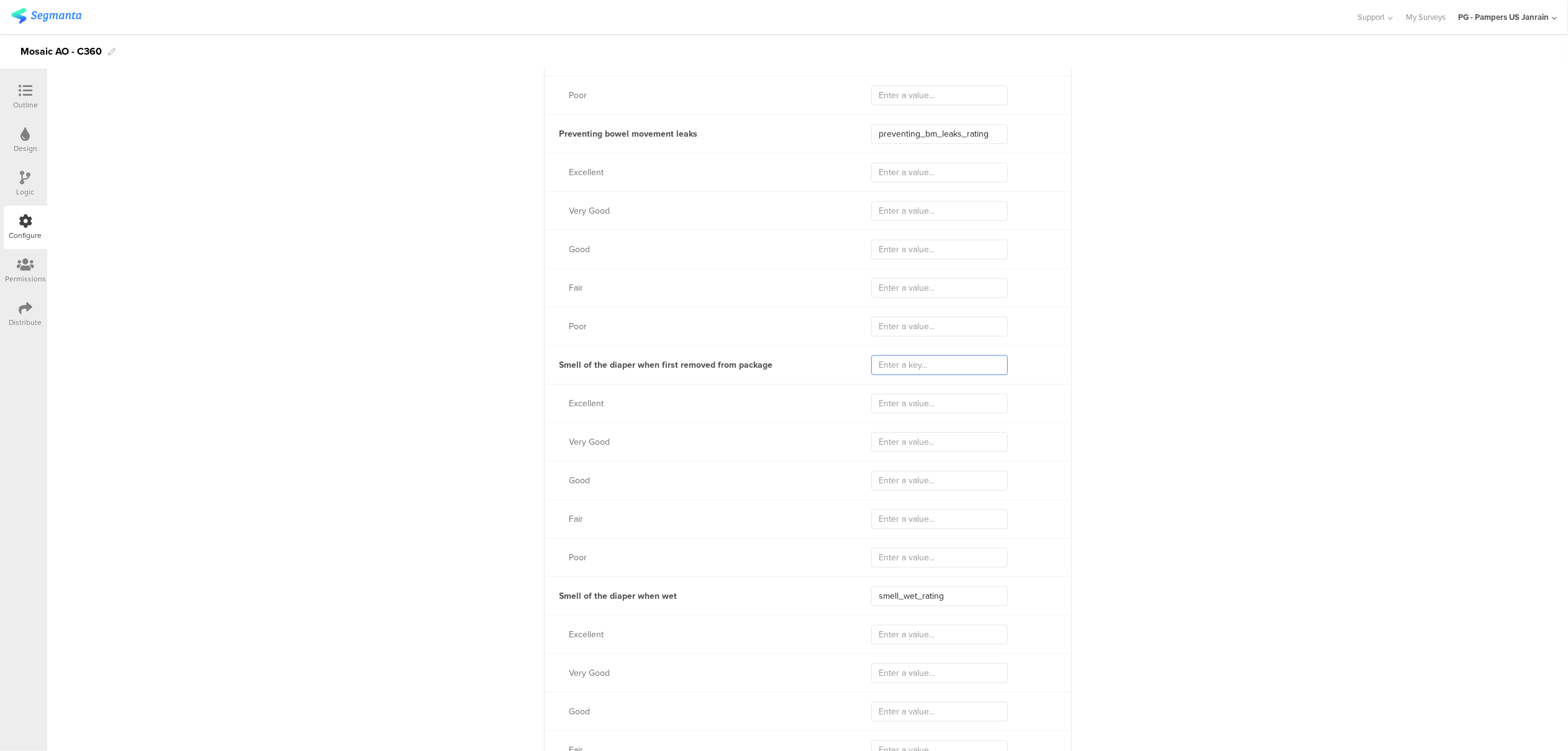
click at [923, 370] on input "text" at bounding box center [939, 365] width 137 height 20
paste input "smell_ootb_rating"
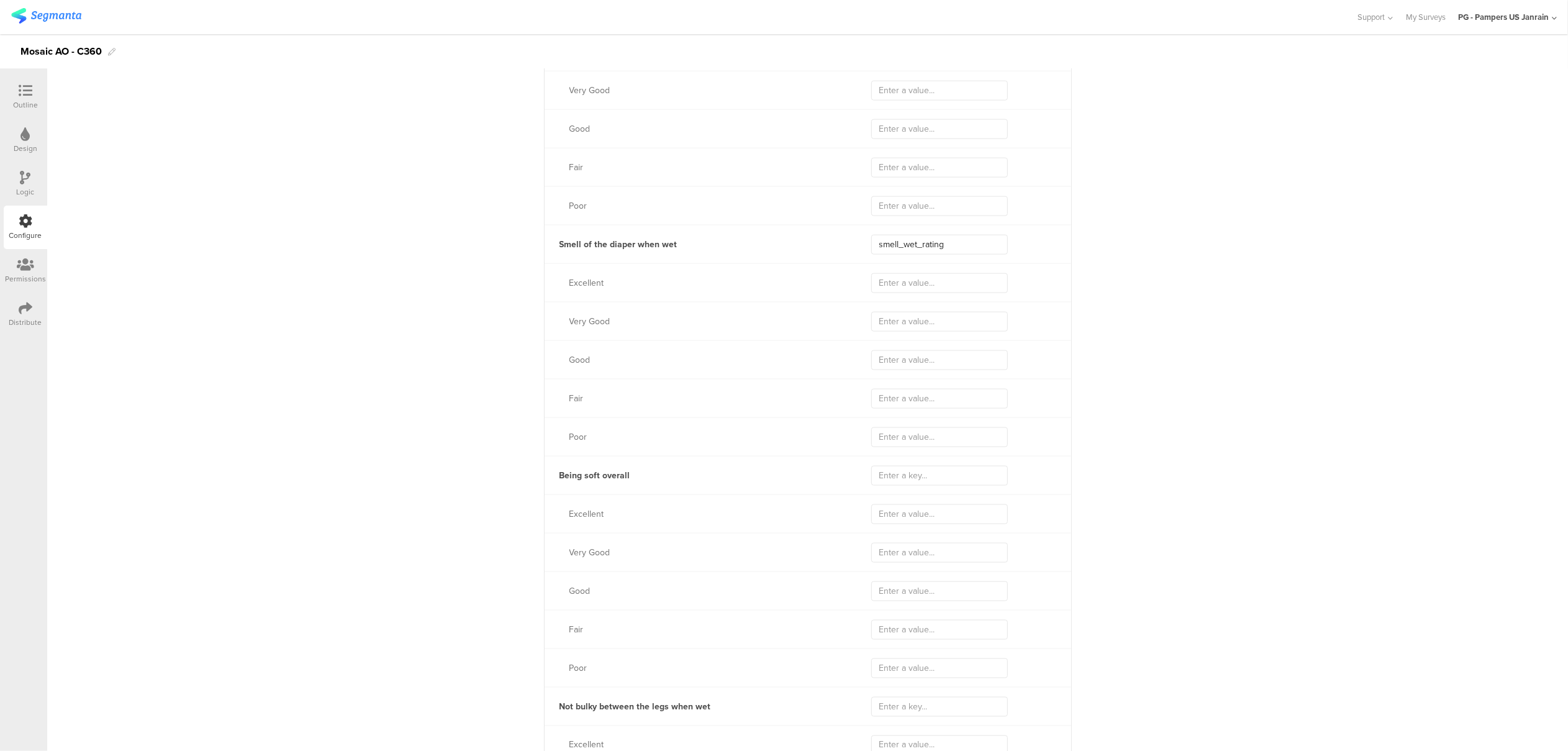
scroll to position [1739, 0]
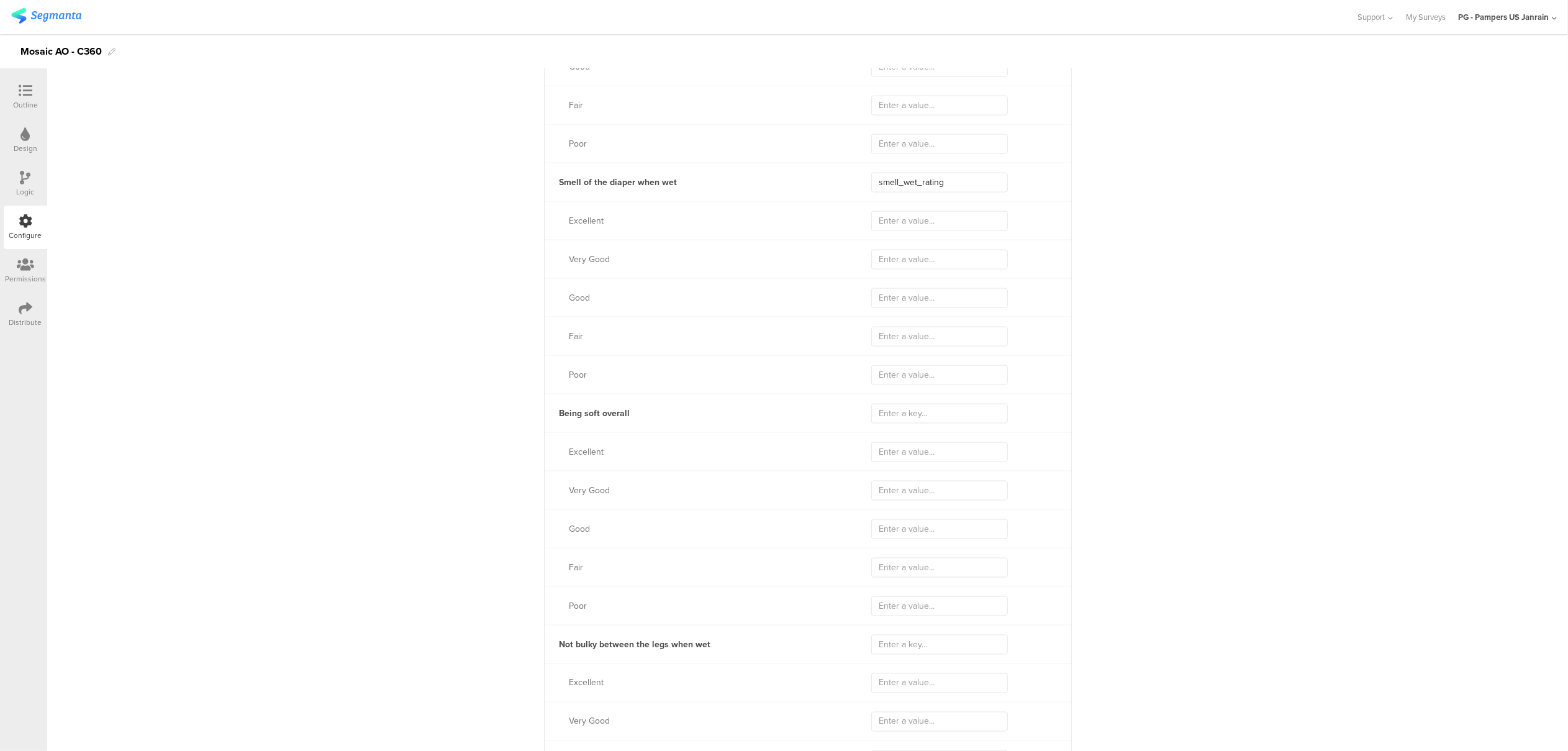
type input "smell_ootb_rating"
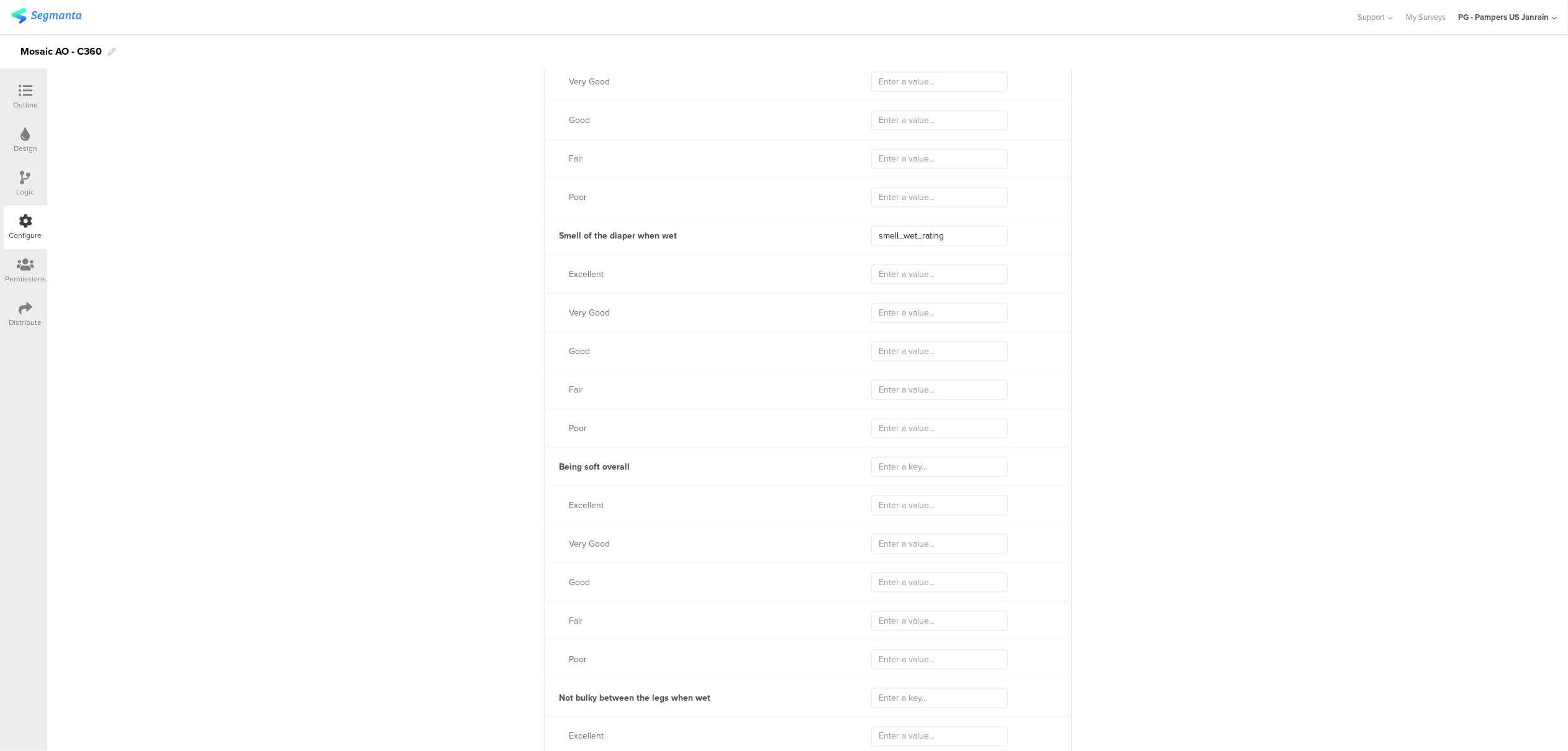
scroll to position [1656, 0]
drag, startPoint x: 945, startPoint y: 265, endPoint x: 859, endPoint y: 262, distance: 86.1
click at [859, 262] on div "Smell of the diaper when wet smell_wet_rating" at bounding box center [808, 264] width 526 height 38
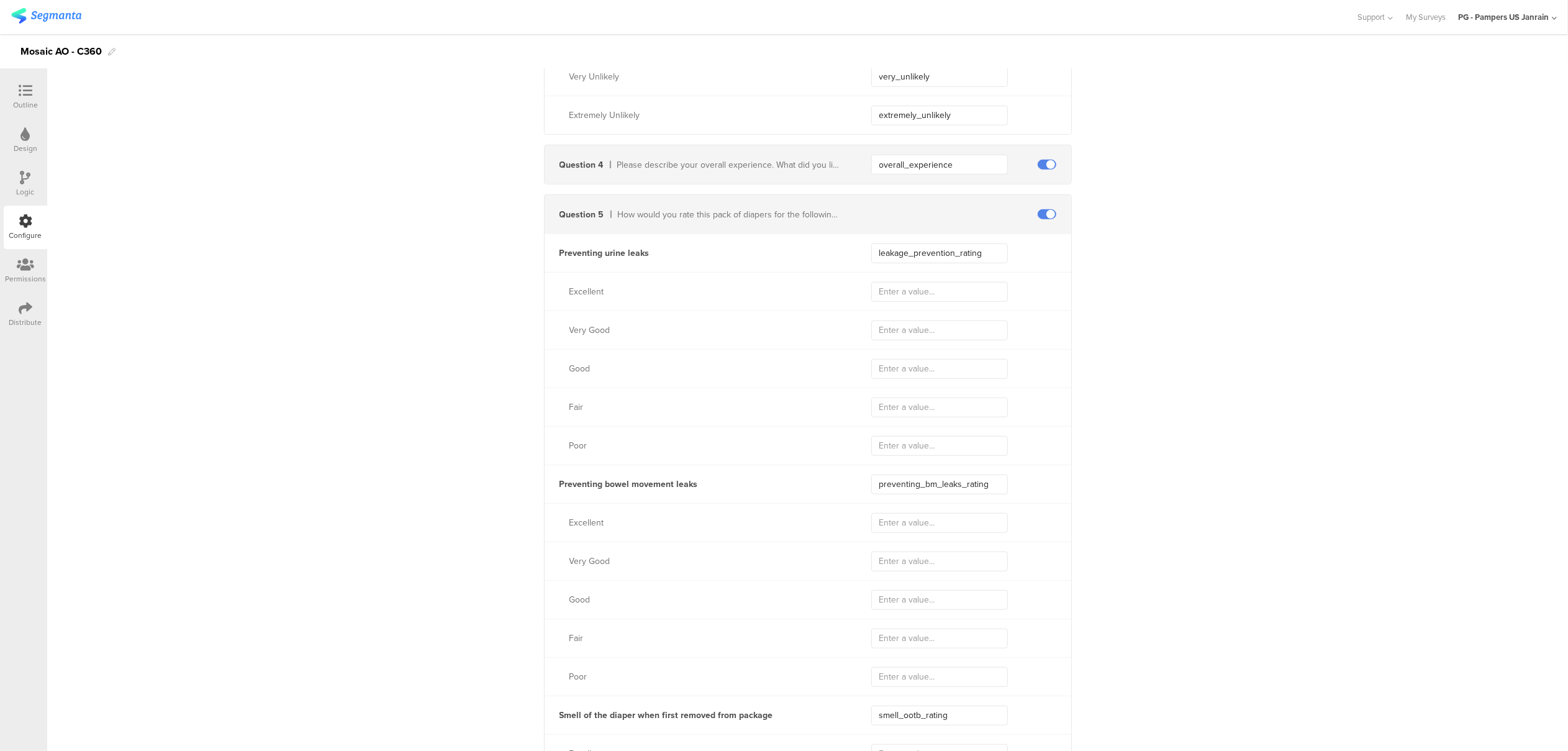
scroll to position [744, 0]
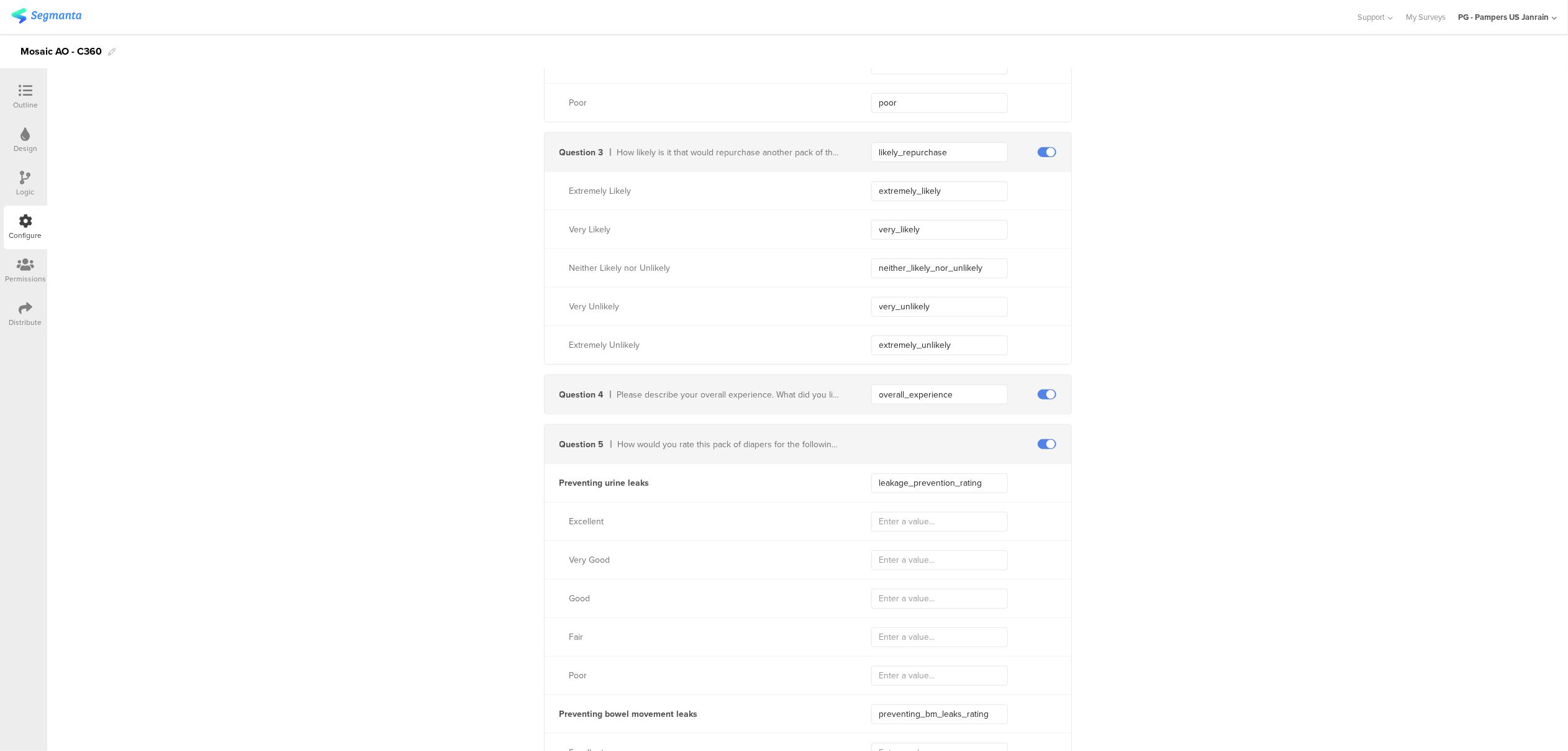
click at [908, 507] on div "Excellent" at bounding box center [808, 521] width 526 height 38
click at [908, 519] on input "text" at bounding box center [939, 521] width 137 height 20
type input "excellent"
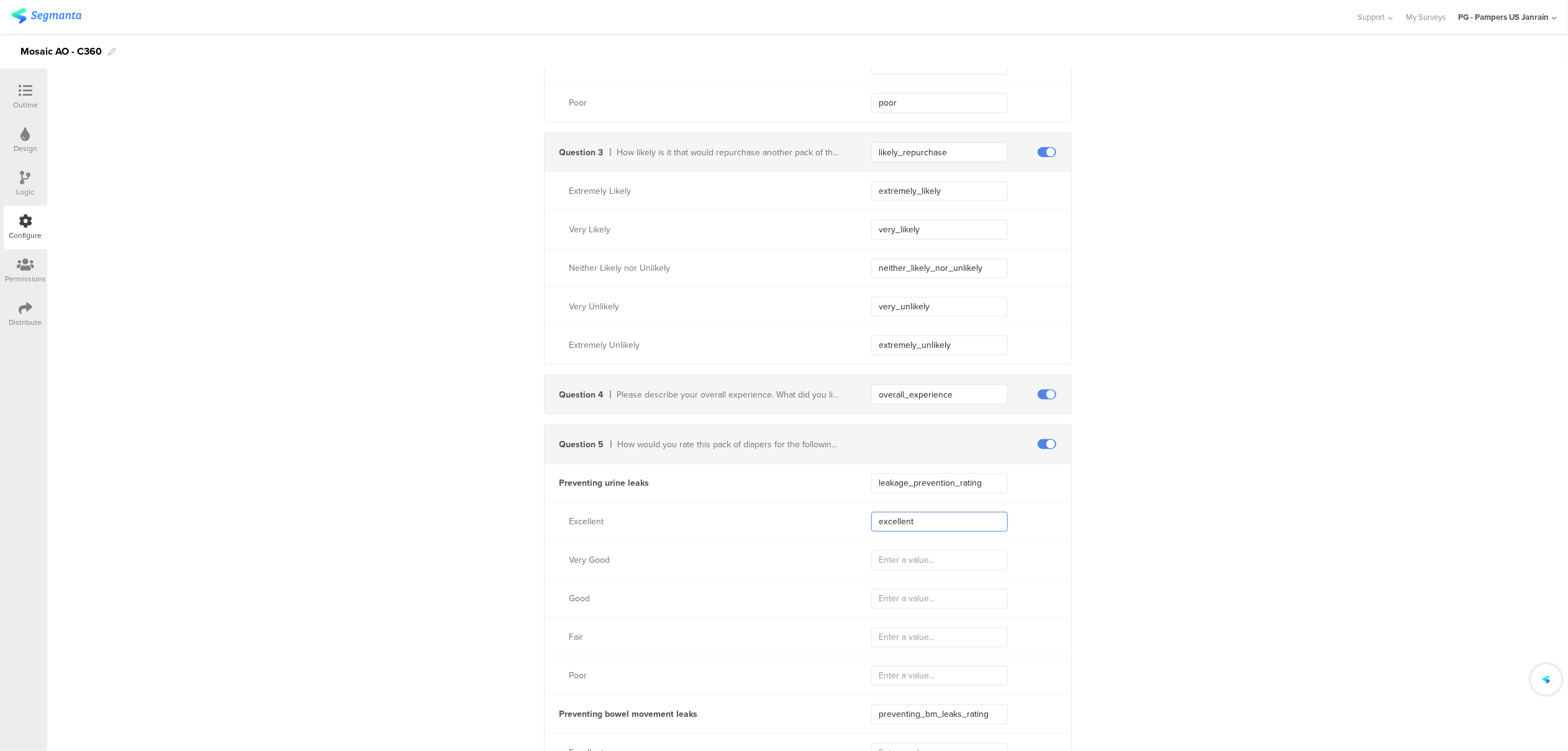
type input "excellent"
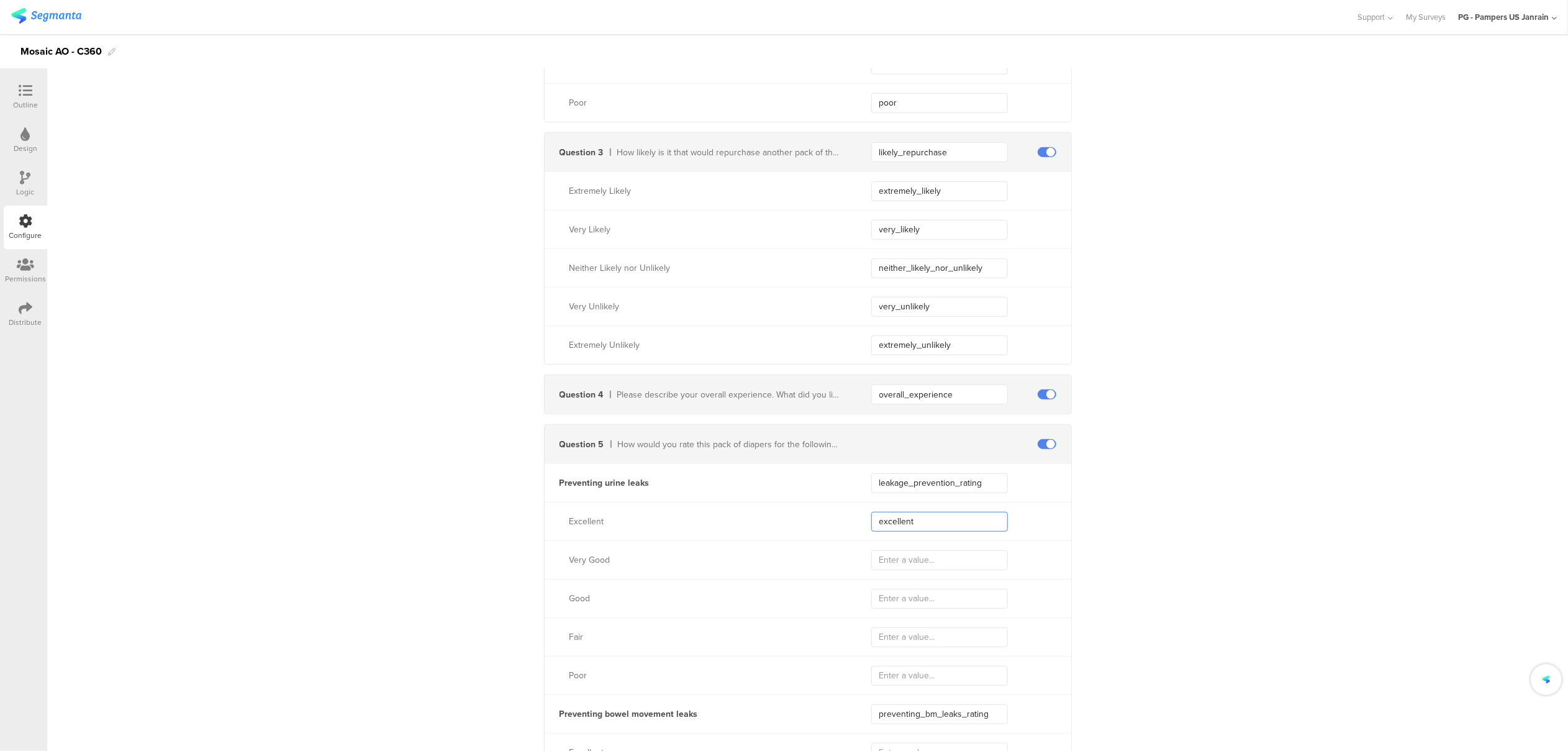
type input "excellent"
click at [921, 564] on input "text" at bounding box center [939, 560] width 137 height 20
type input "very_"
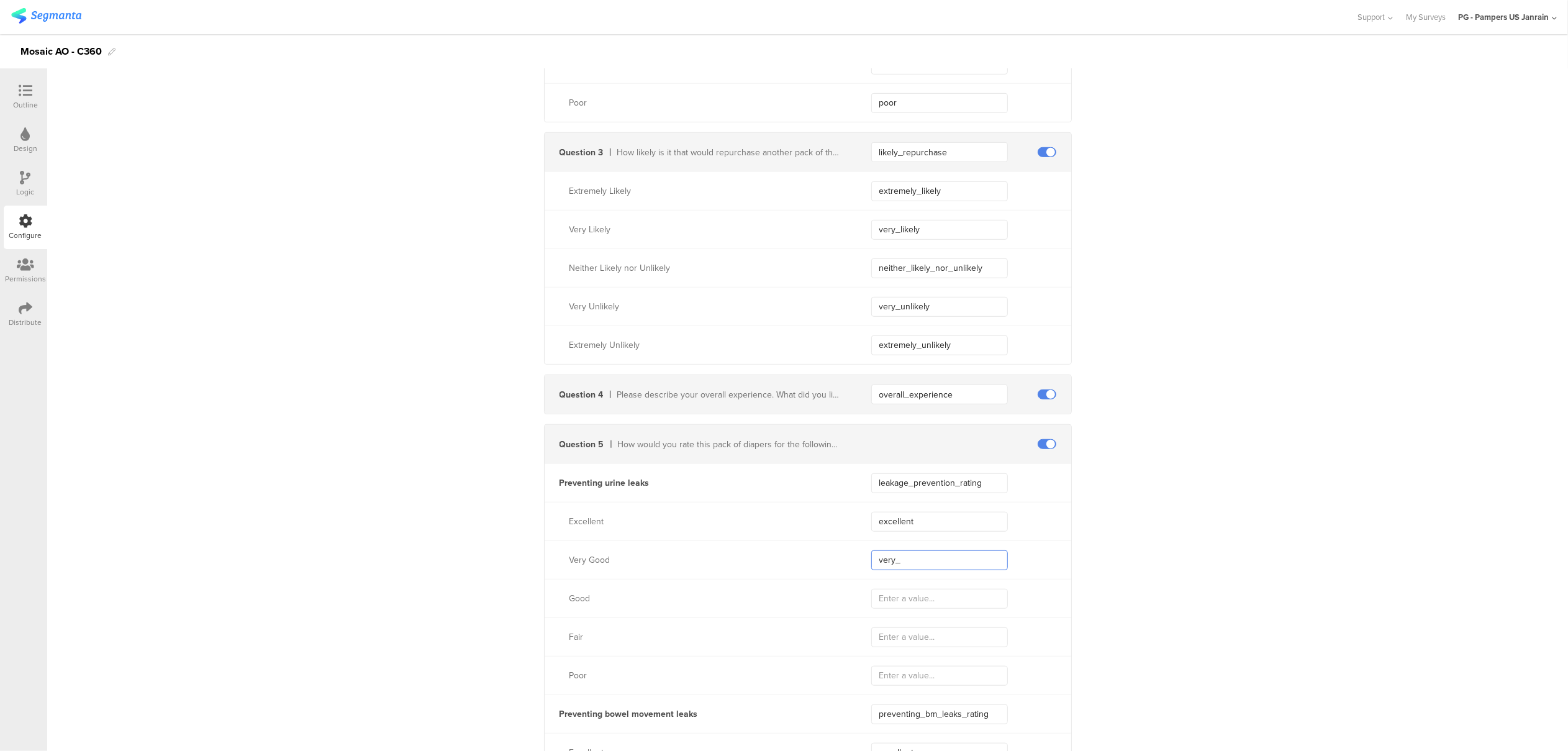
type input "very"
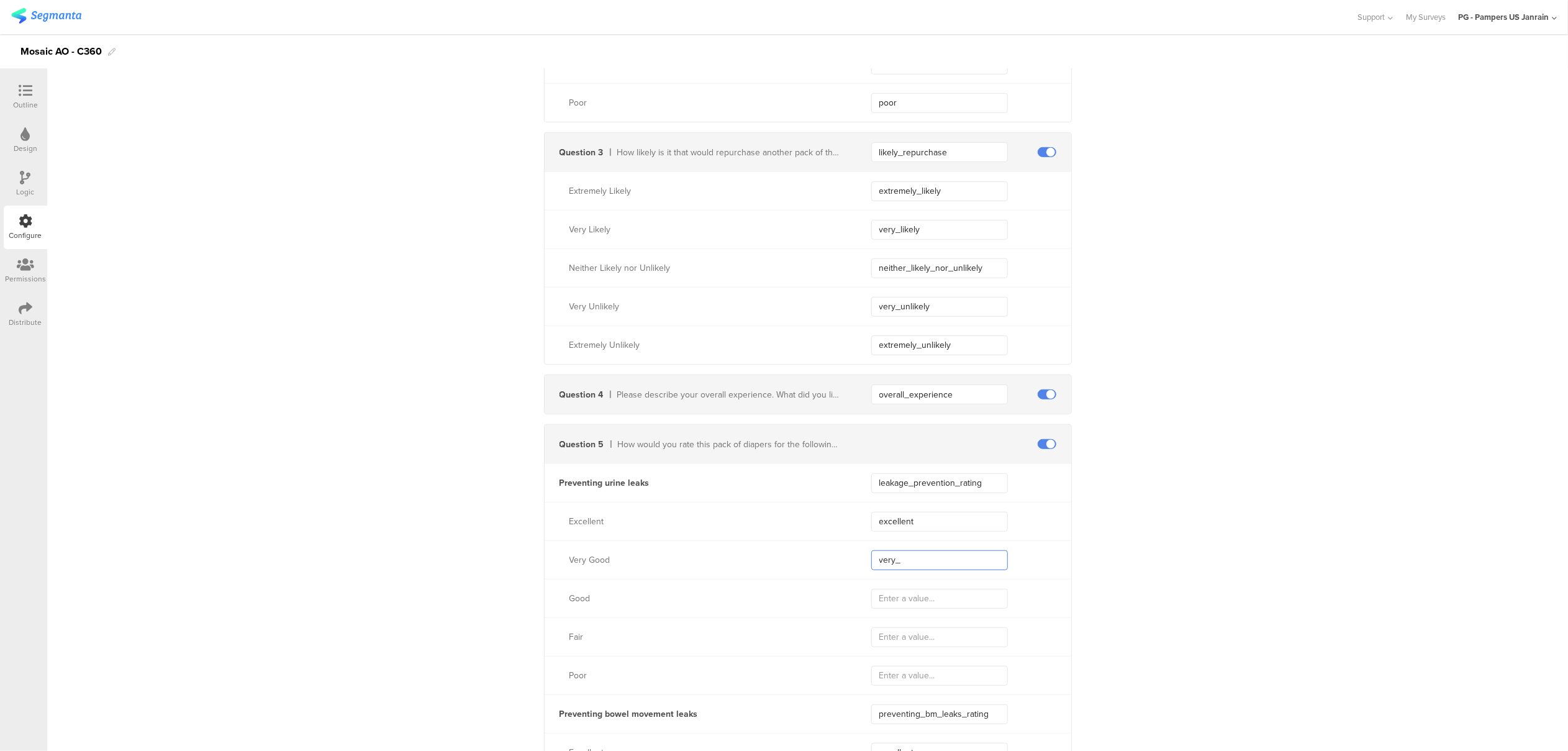
type input "very"
type input "very_good"
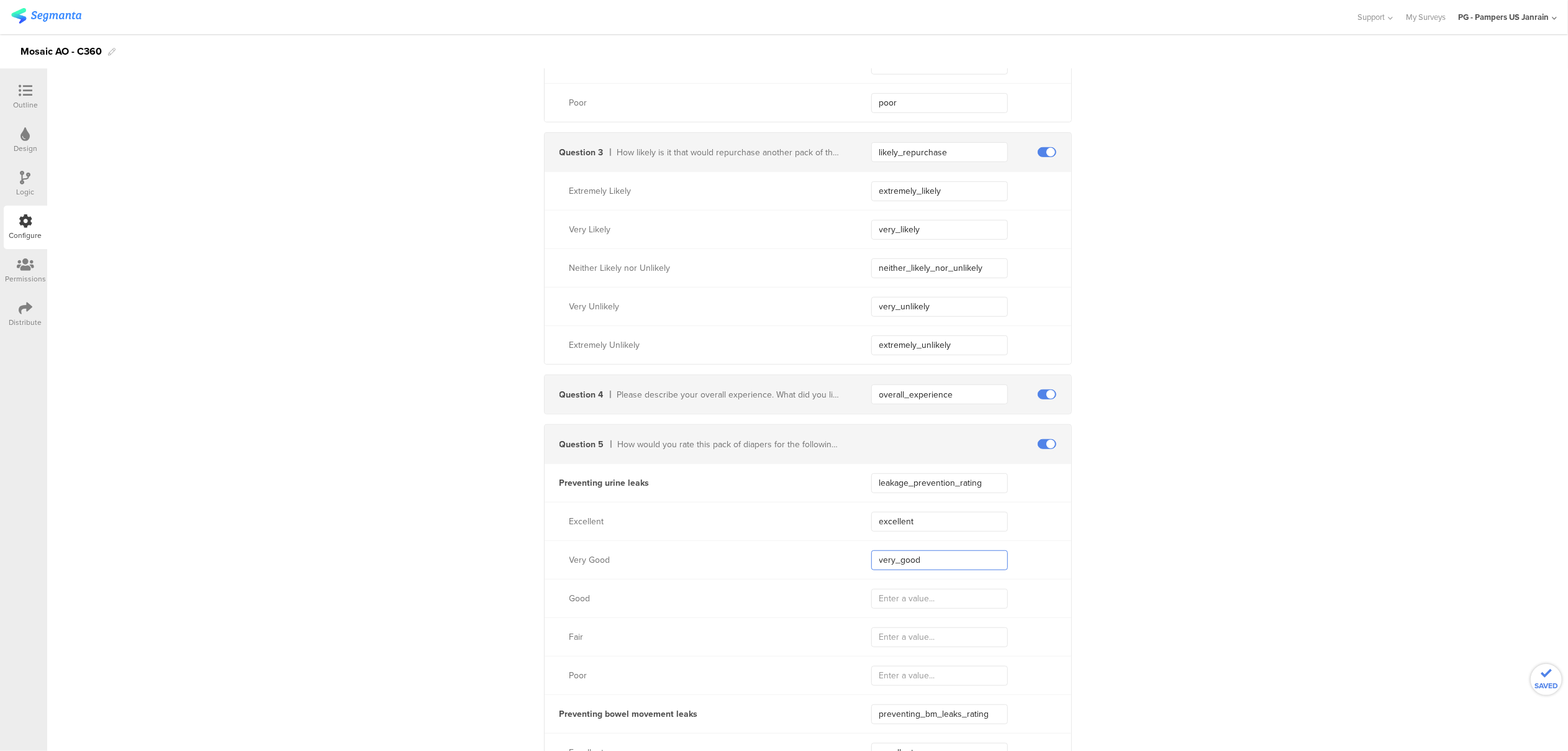
type input "very_good"
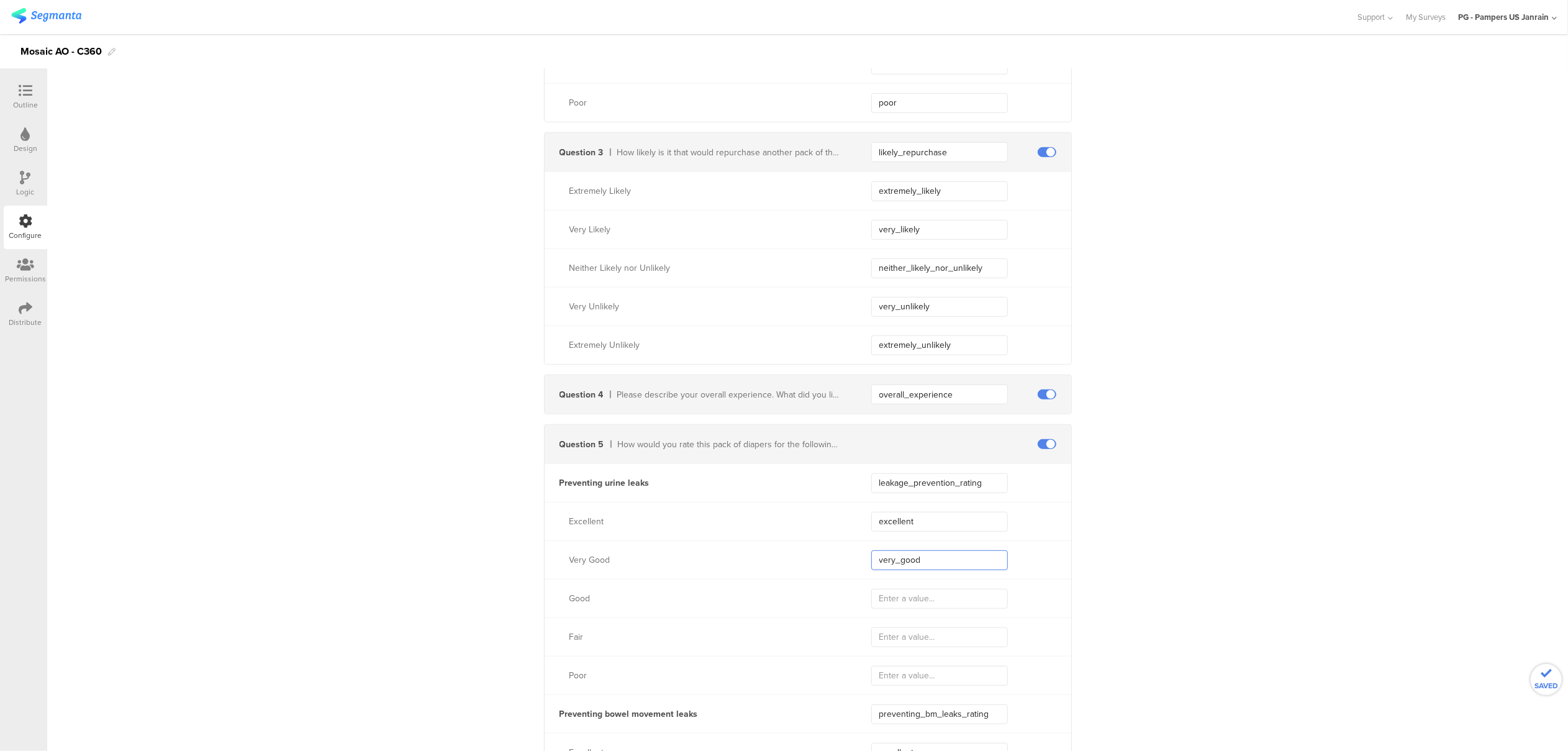
type input "very_good"
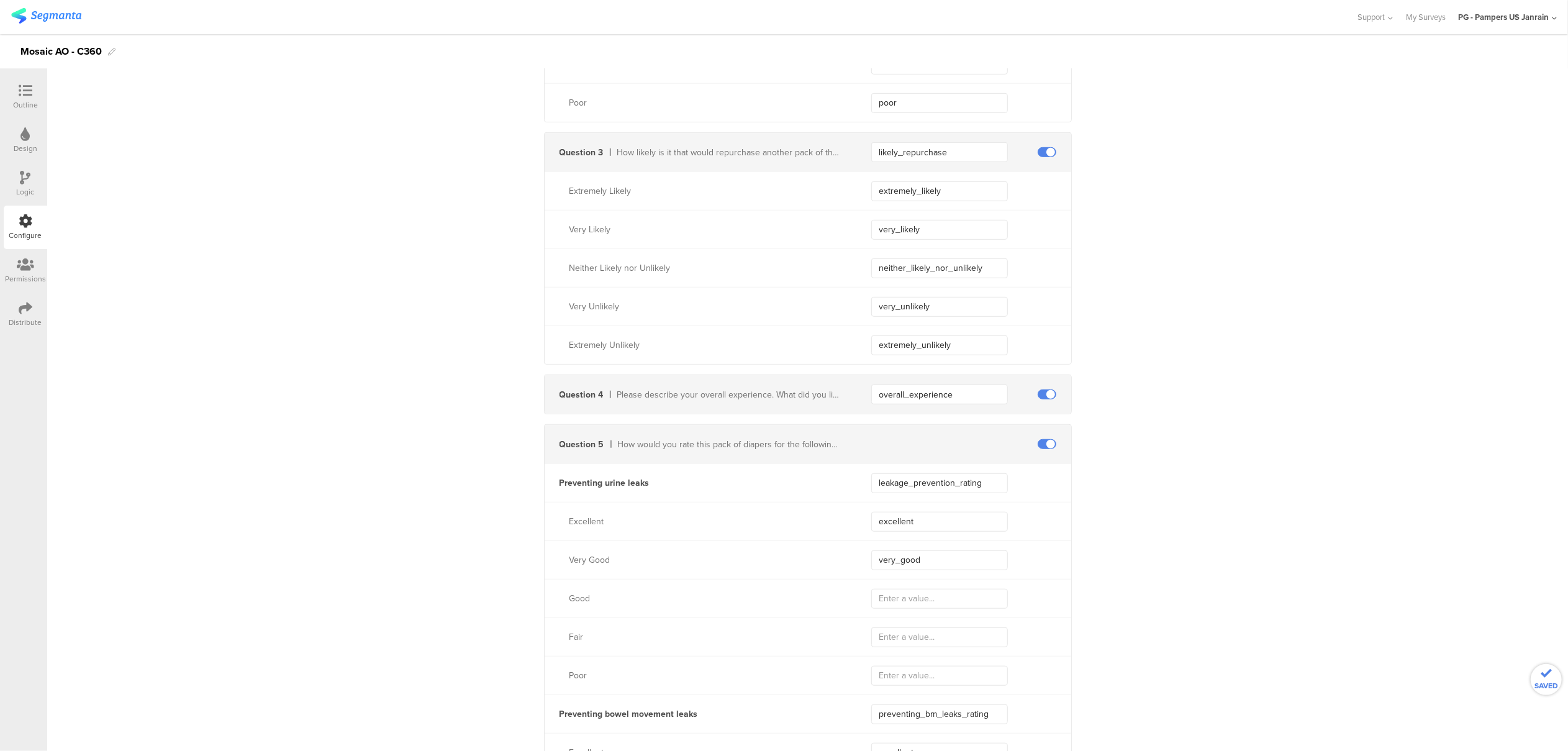
click at [924, 612] on div "Good" at bounding box center [808, 597] width 526 height 38
click at [924, 604] on input "text" at bounding box center [939, 598] width 137 height 20
type input "good"
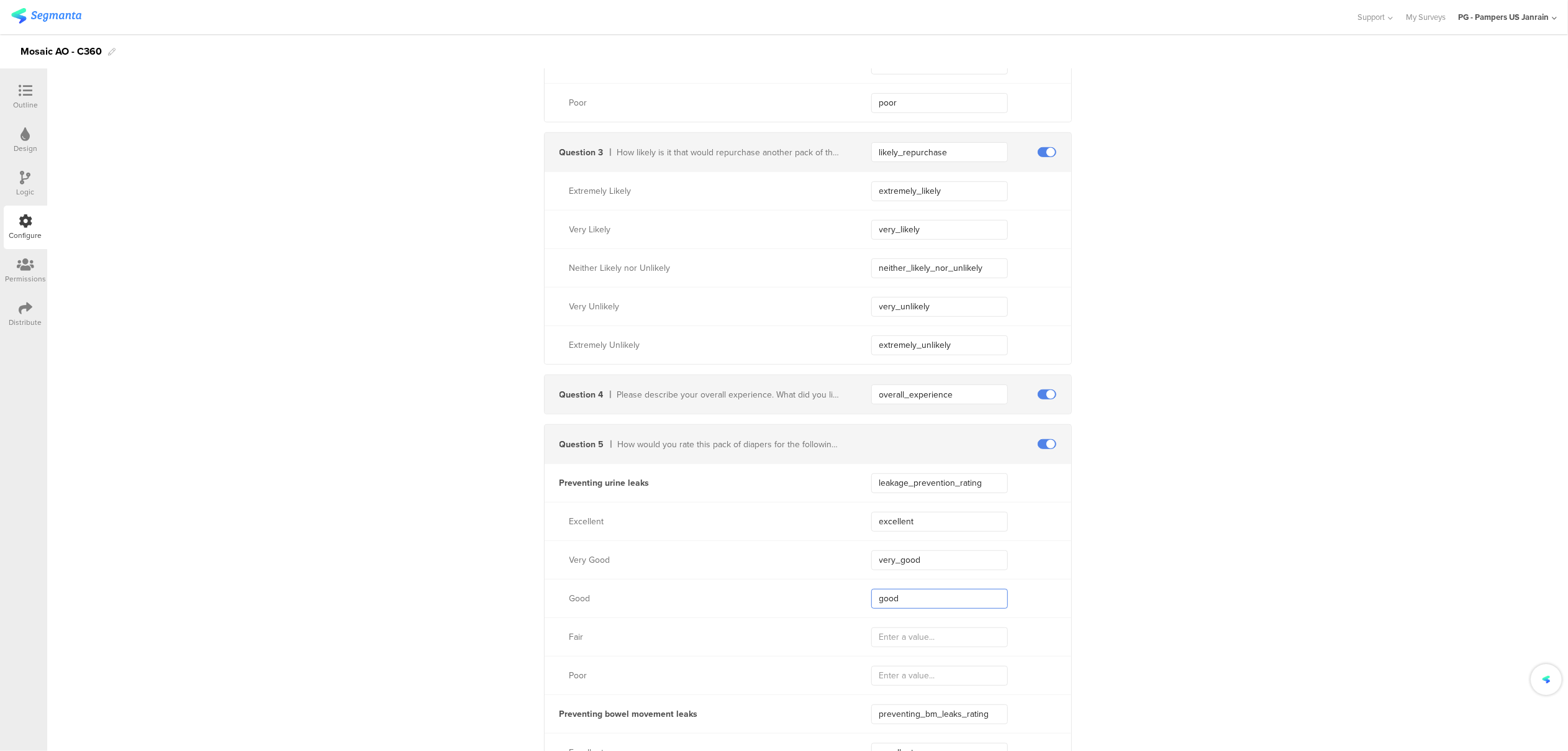
type input "good"
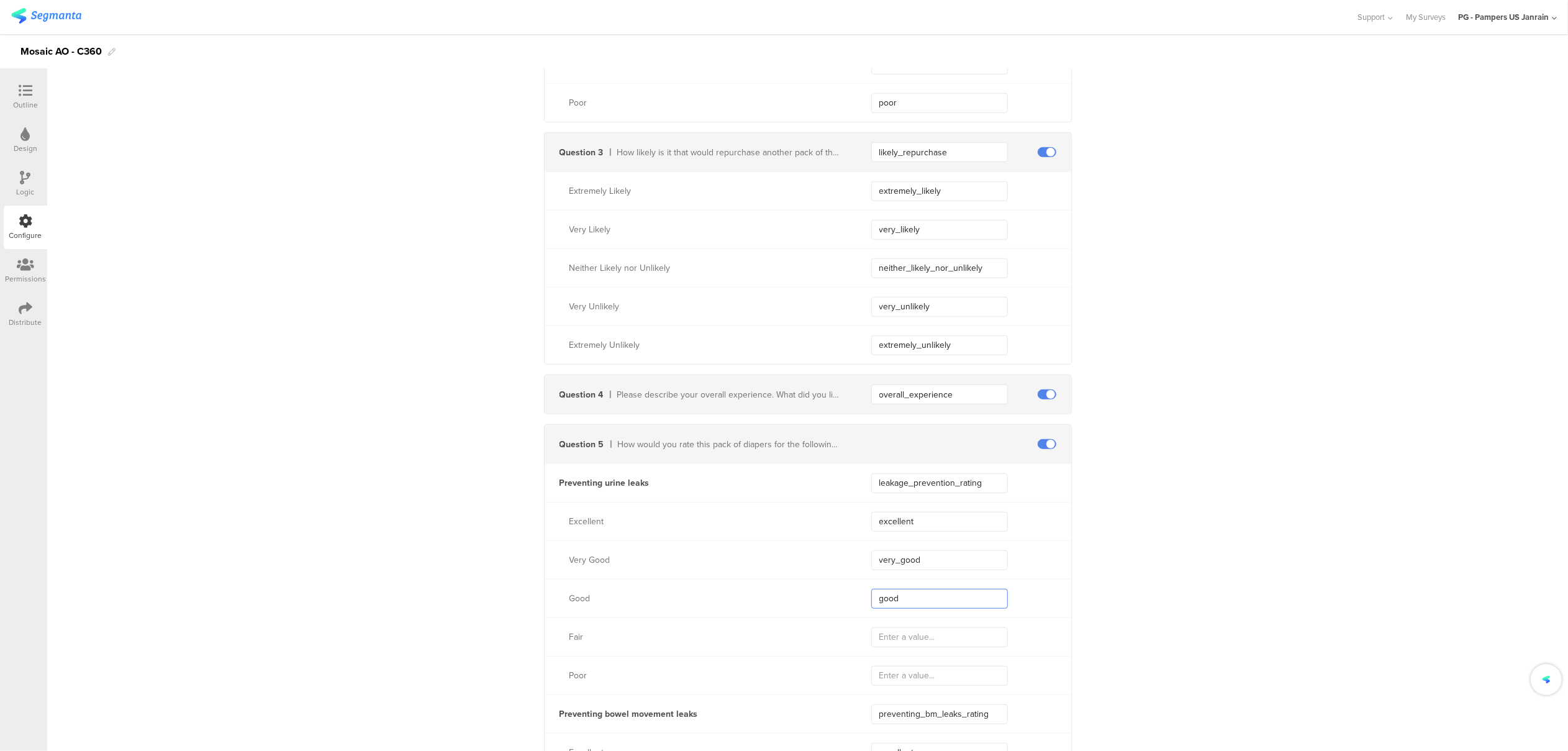
type input "good"
click at [908, 637] on input "text" at bounding box center [939, 637] width 137 height 20
type input "fair"
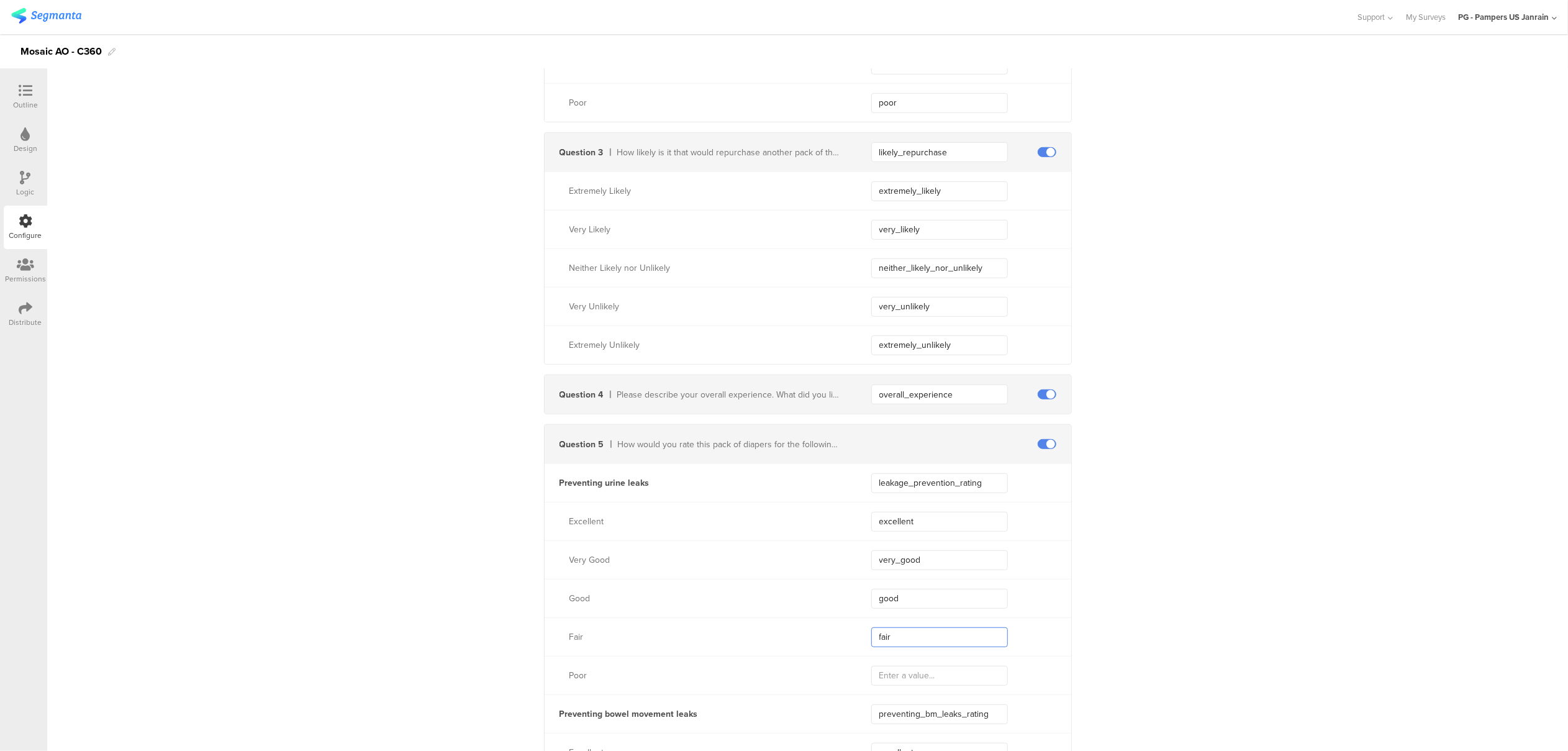
type input "fair"
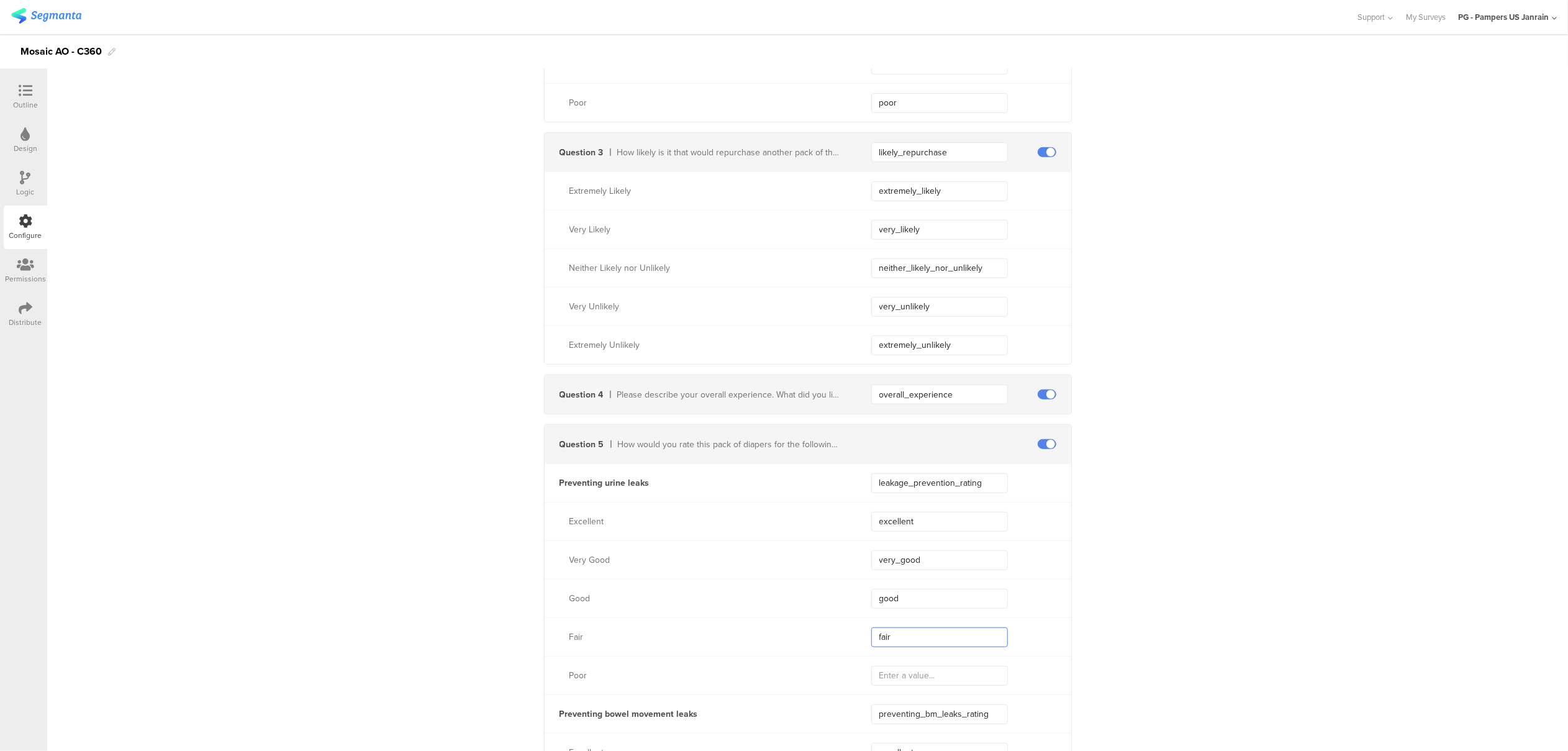
type input "fair"
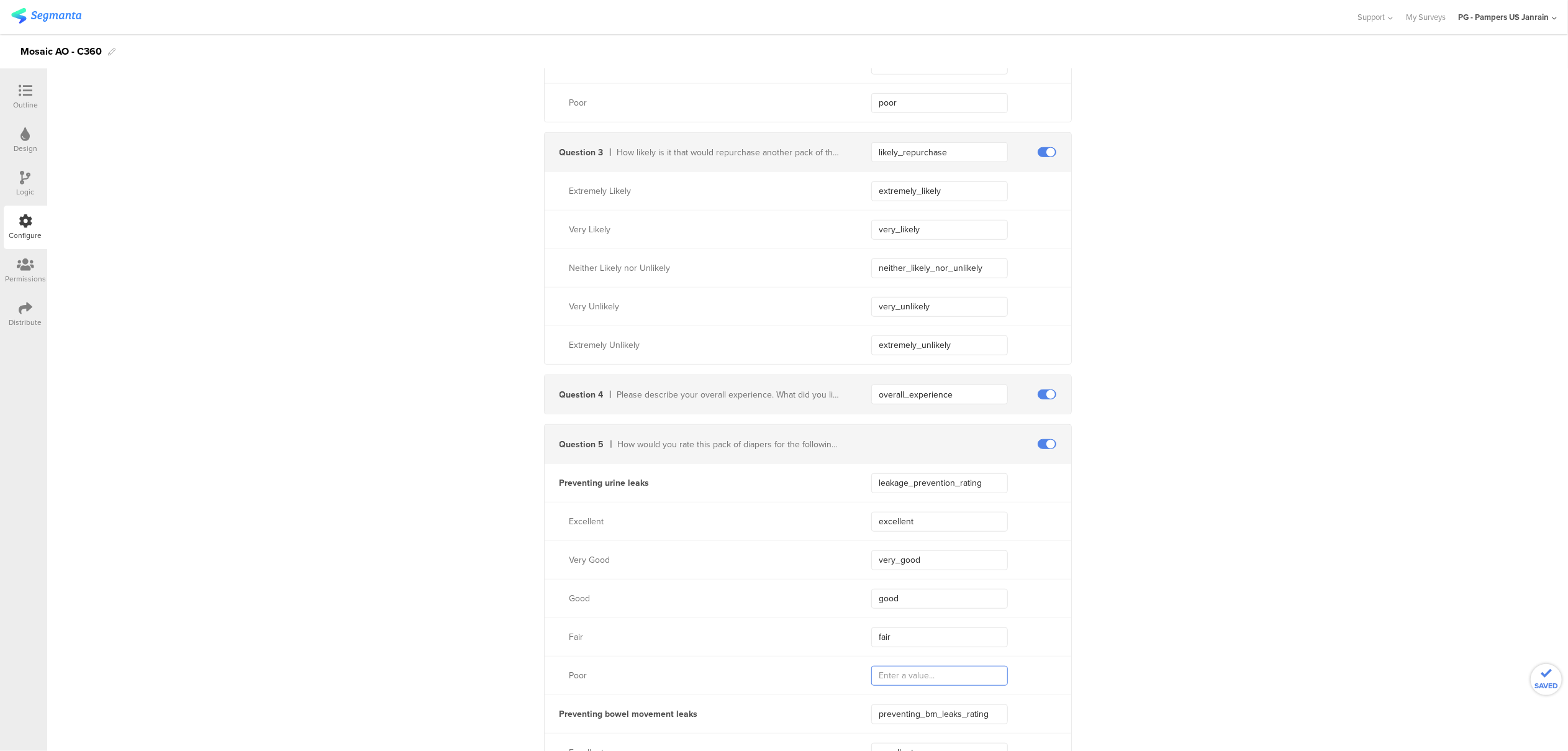
click at [914, 673] on input "text" at bounding box center [939, 676] width 137 height 20
type input "poor"
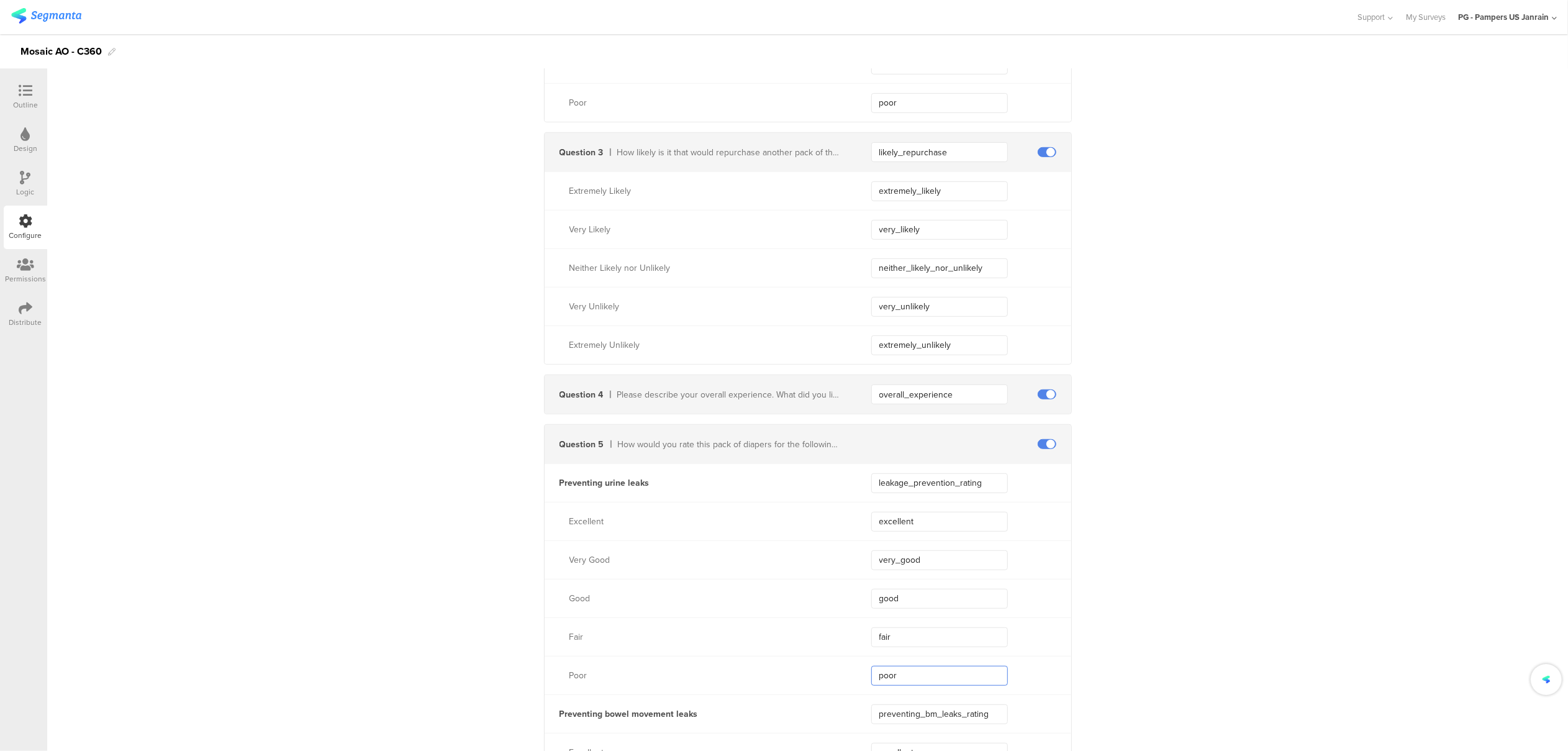
type input "poor"
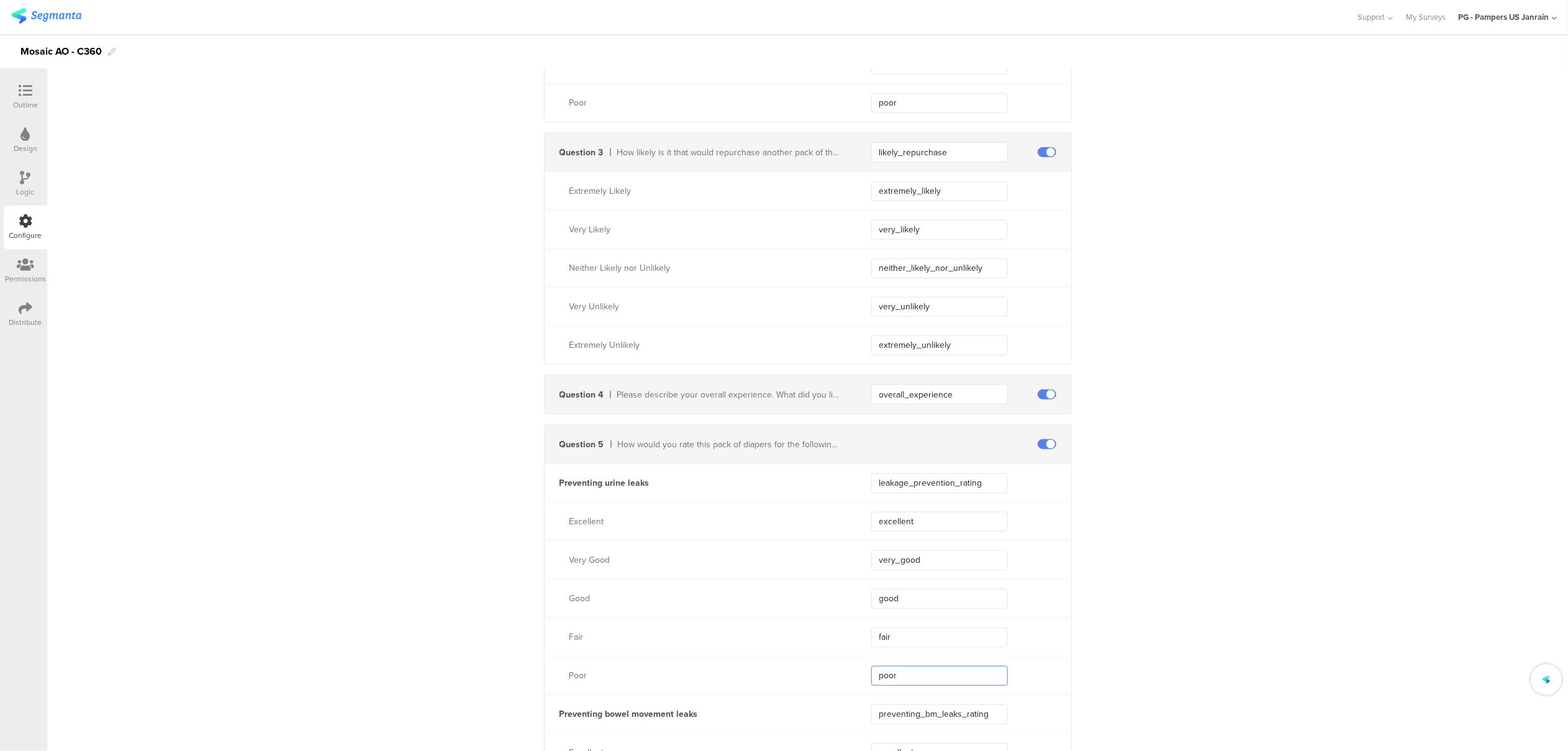
type input "poor"
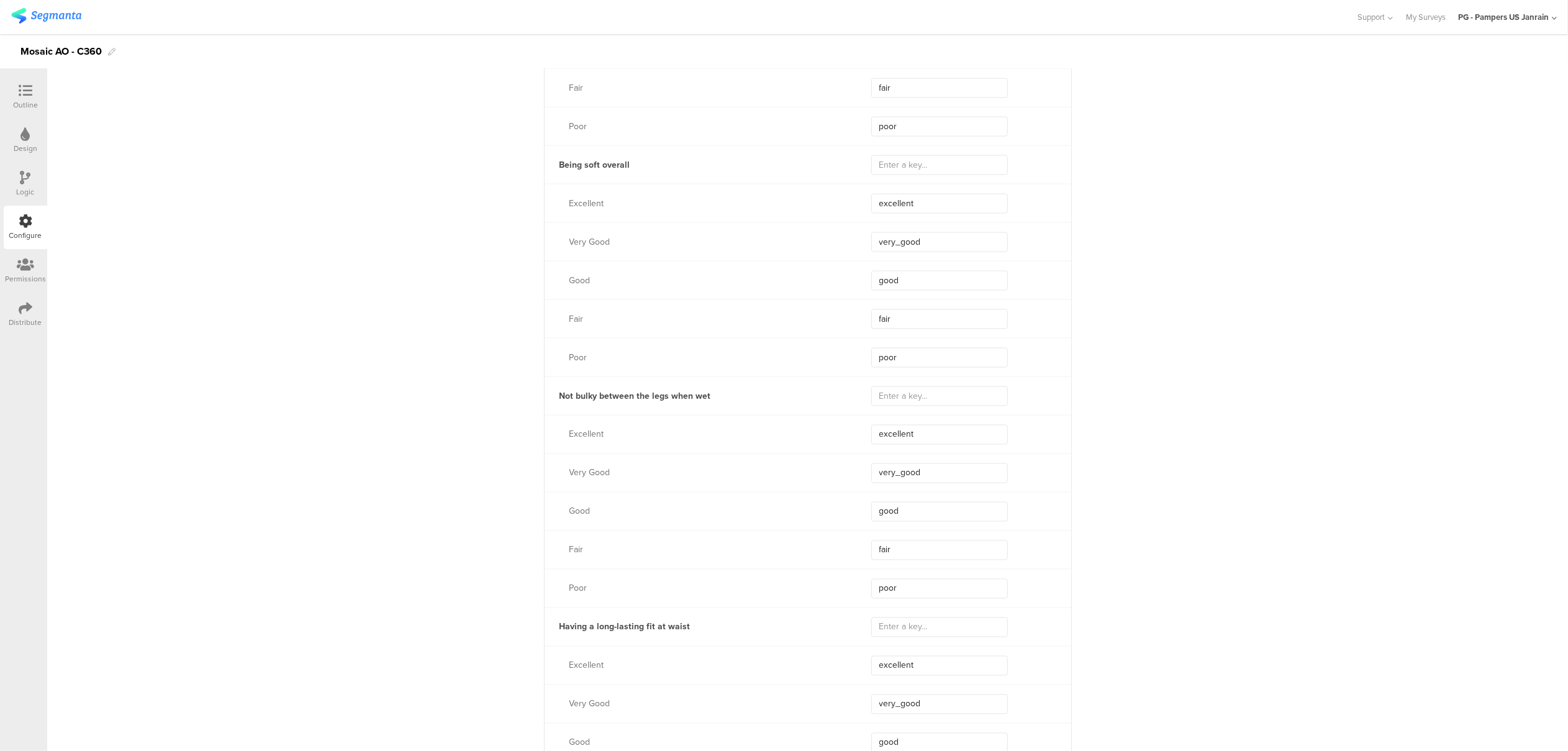
scroll to position [1822, 0]
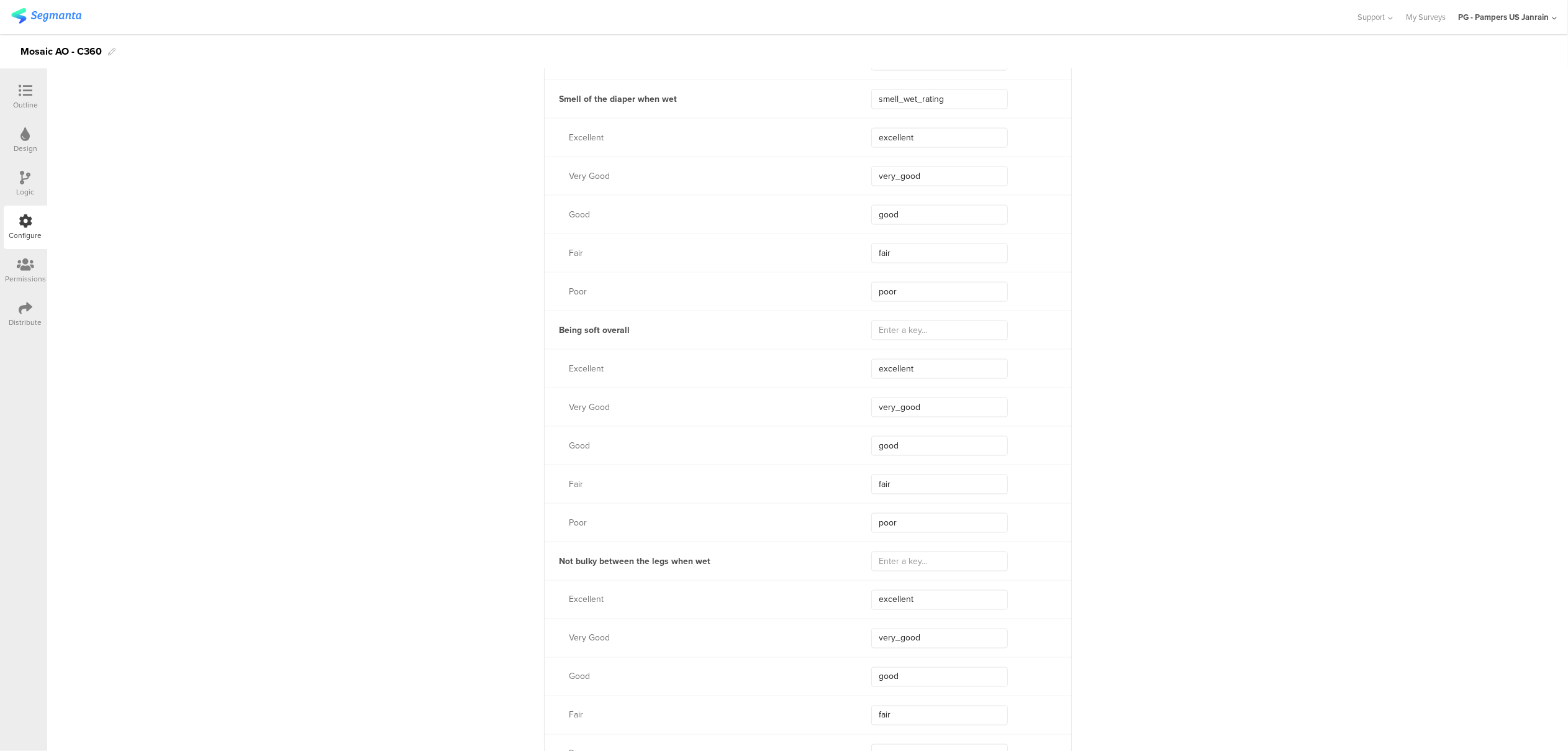
type input "poor"
click at [897, 322] on input "text" at bounding box center [939, 330] width 137 height 20
paste input "soft_overall_rating"
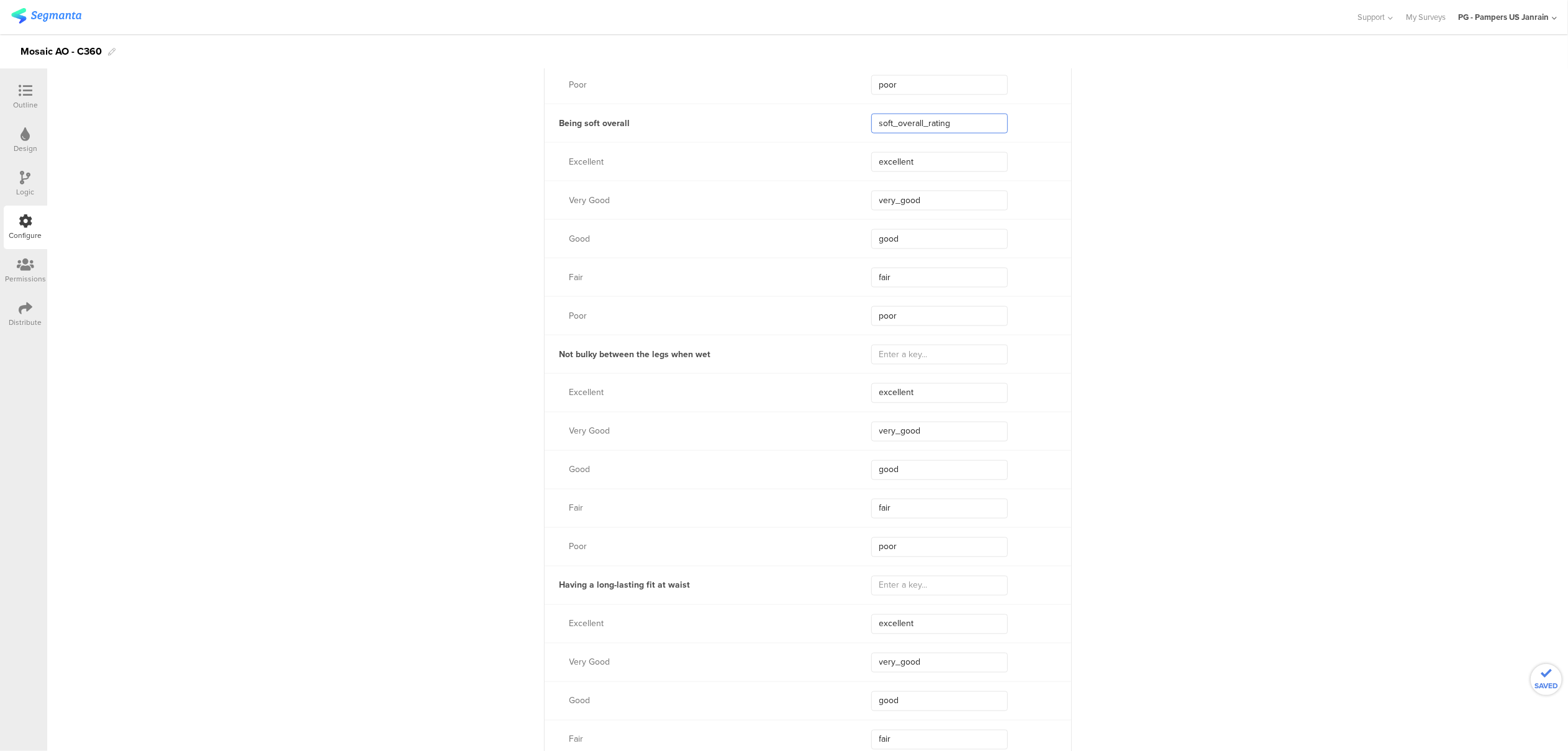
scroll to position [2153, 0]
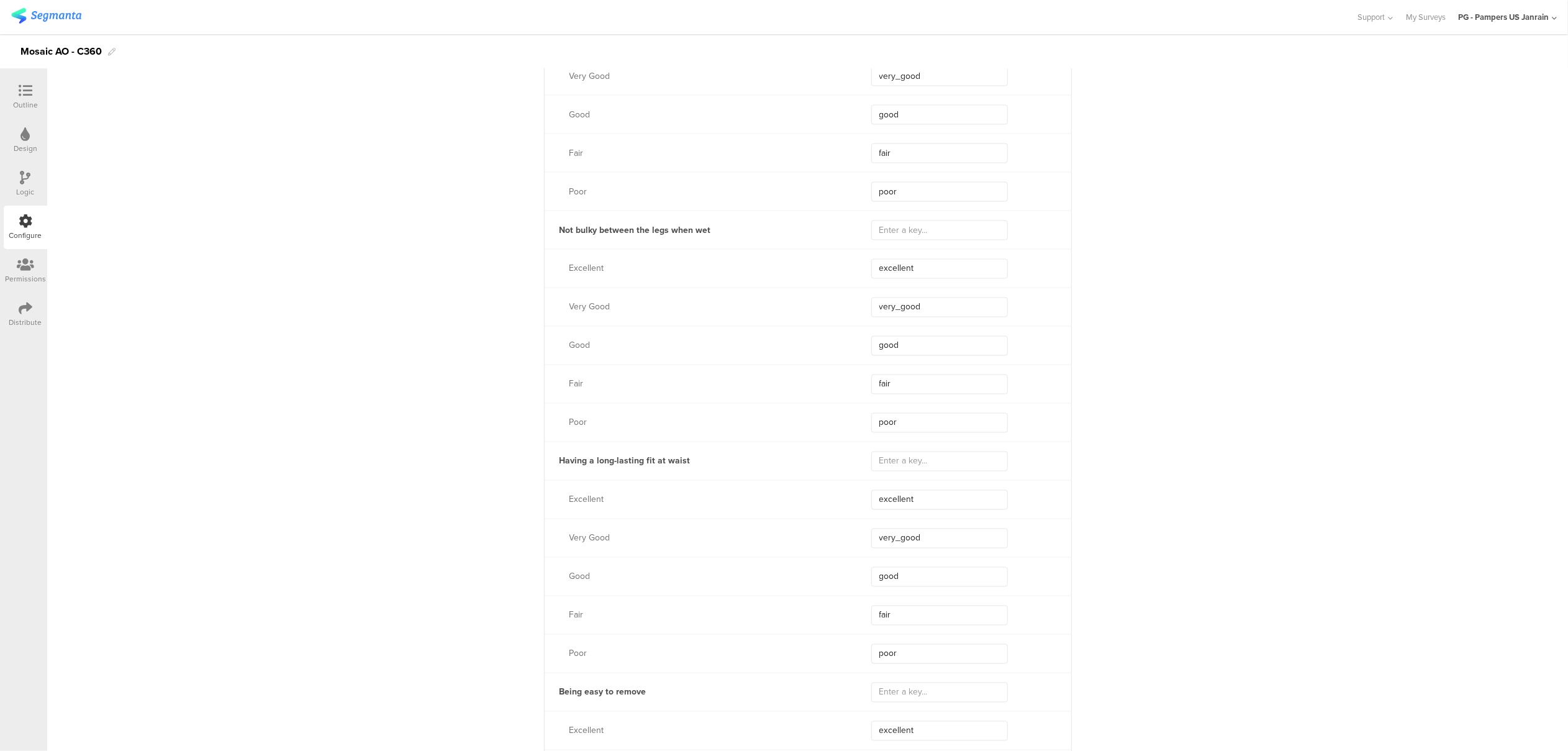
type input "soft_overall_rating"
click at [900, 232] on input "text" at bounding box center [939, 230] width 137 height 20
paste input "bulky_rating"
type input "bulky_rating"
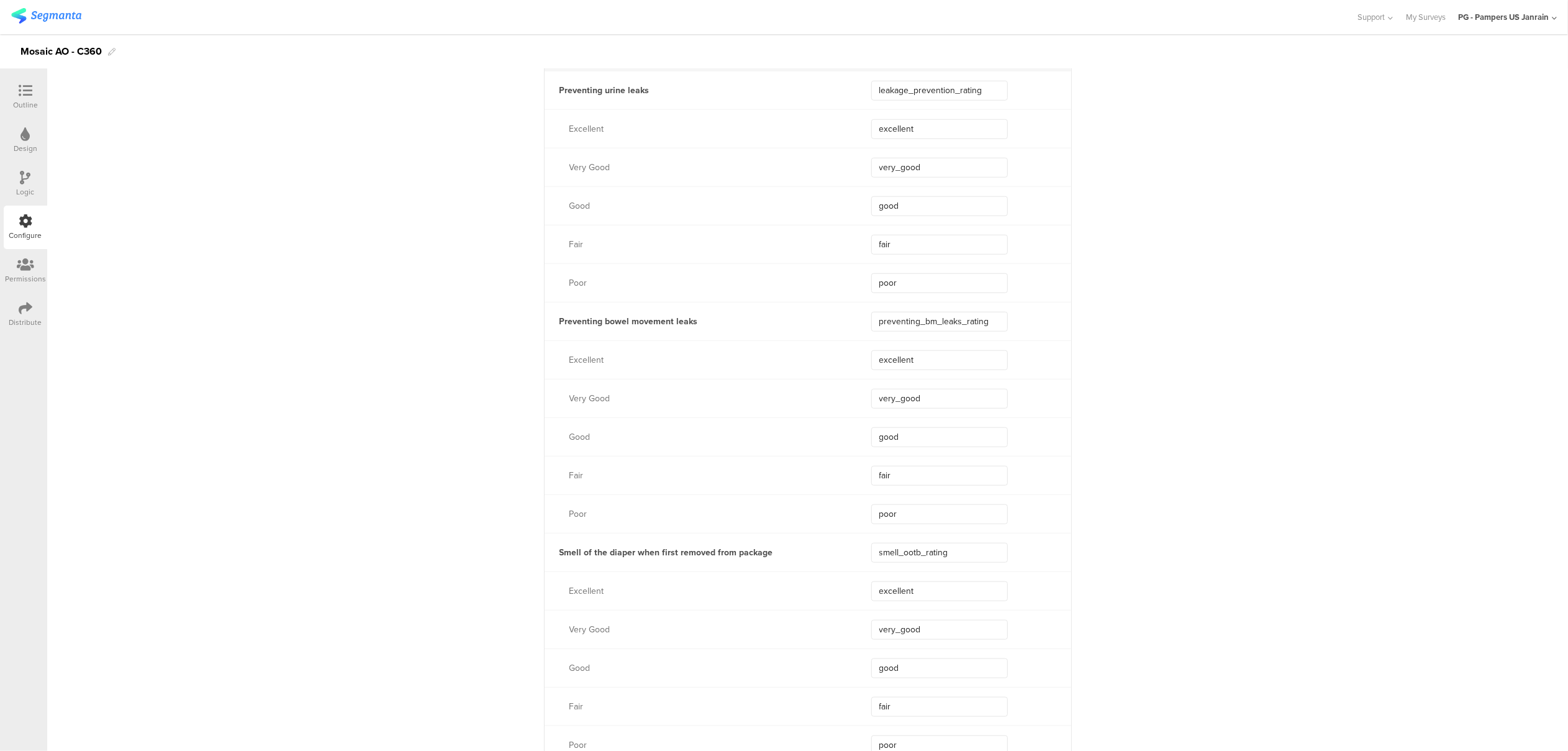
scroll to position [1077, 0]
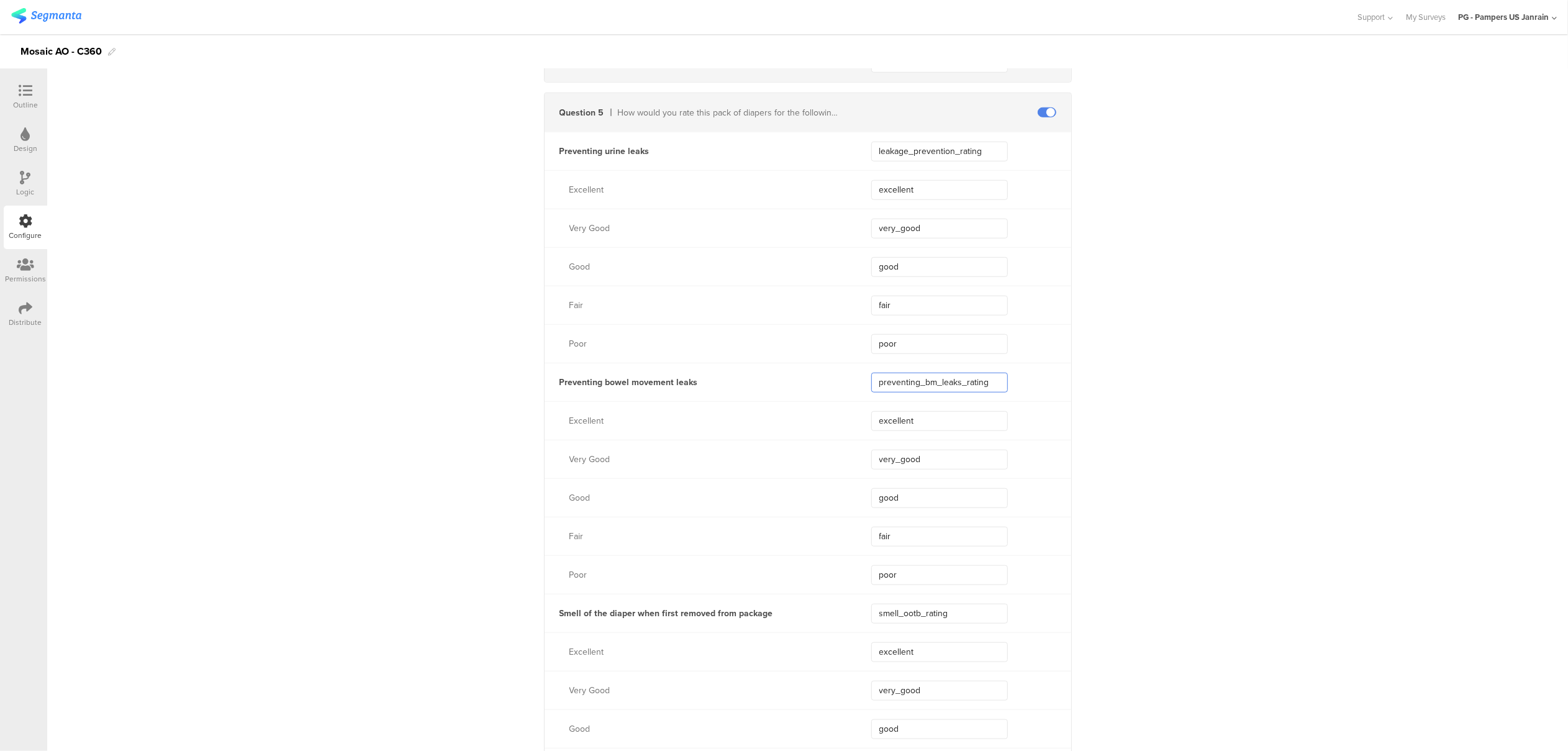
drag, startPoint x: 990, startPoint y: 385, endPoint x: 833, endPoint y: 383, distance: 157.0
click at [833, 383] on div "Preventing bowel movement leaks preventing_bm_leaks_rating" at bounding box center [808, 382] width 526 height 38
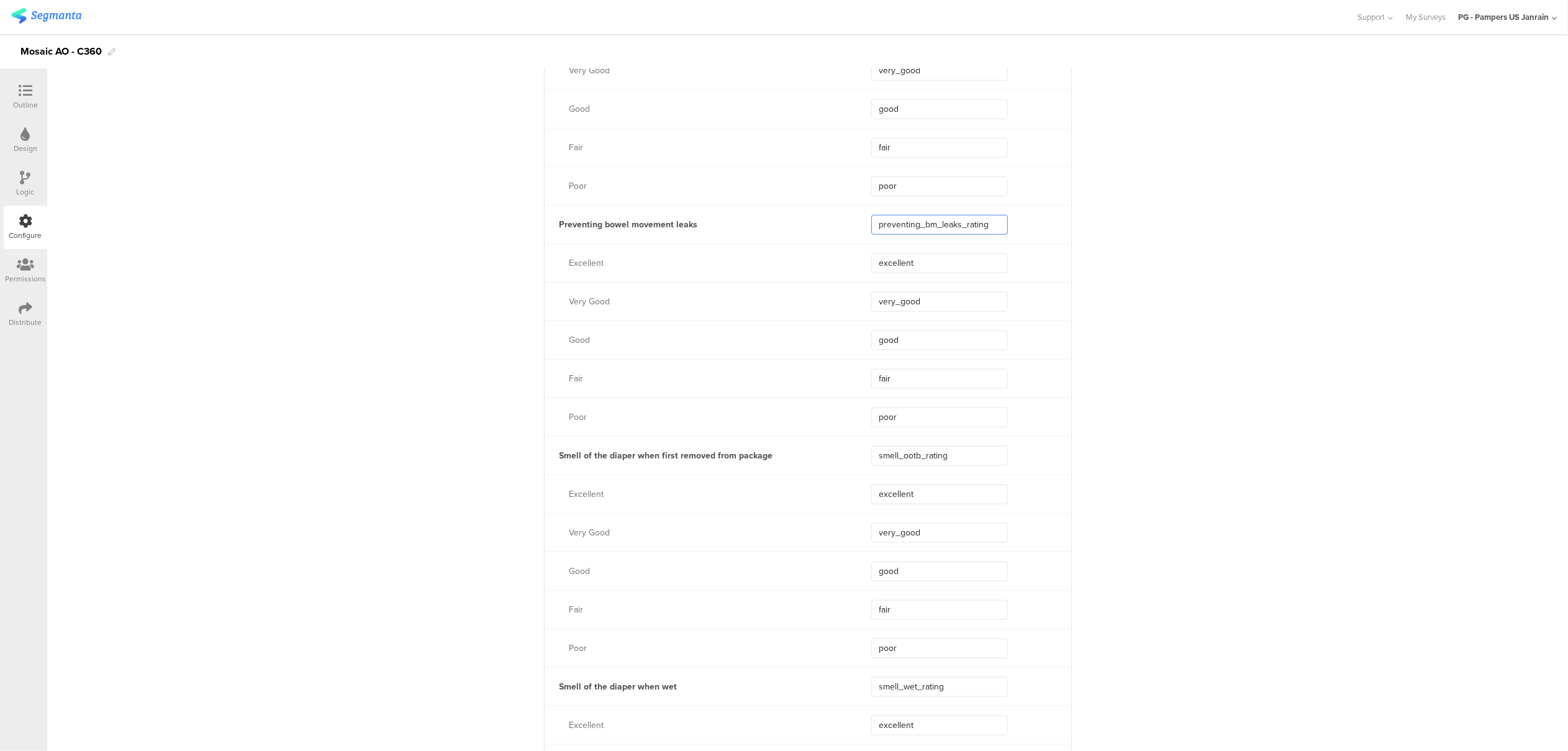
scroll to position [1574, 0]
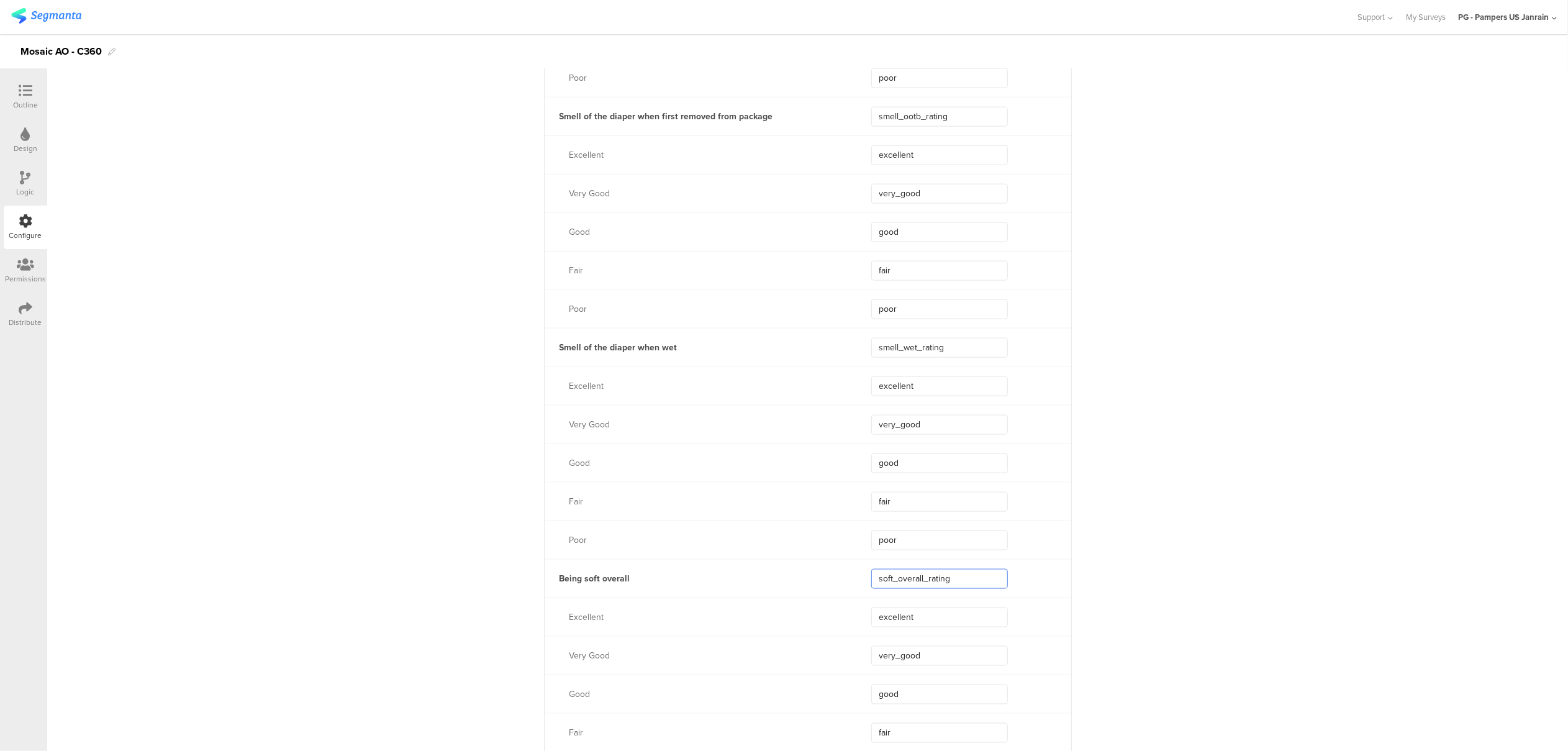
drag, startPoint x: 984, startPoint y: 575, endPoint x: 823, endPoint y: 568, distance: 161.2
click at [823, 568] on div "Being soft overall soft_overall_rating" at bounding box center [808, 578] width 526 height 38
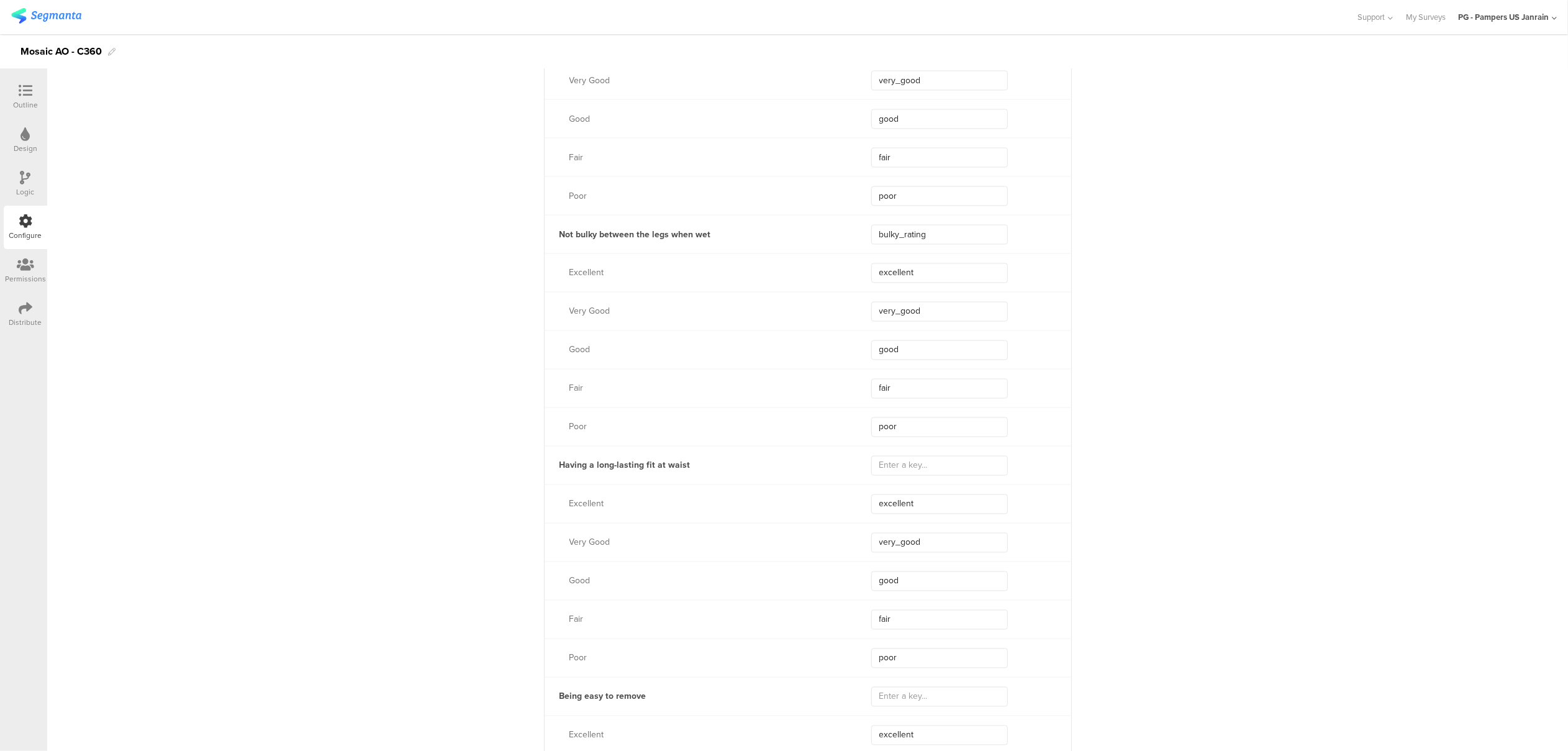
scroll to position [2153, 0]
drag, startPoint x: 936, startPoint y: 230, endPoint x: 841, endPoint y: 222, distance: 95.3
click at [841, 225] on div "Not bulky between the legs when wet bulky_rating" at bounding box center [808, 229] width 526 height 38
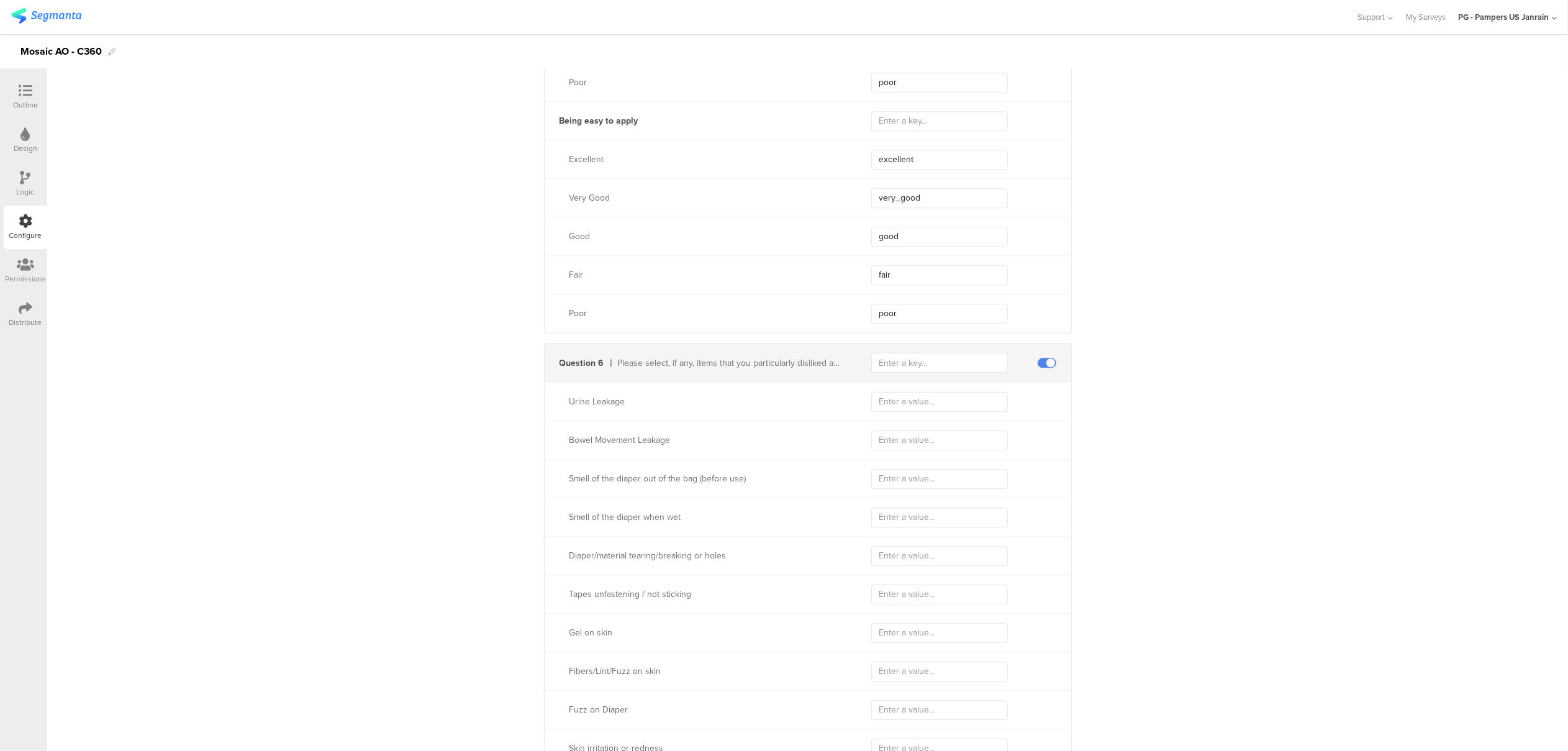
scroll to position [3397, 0]
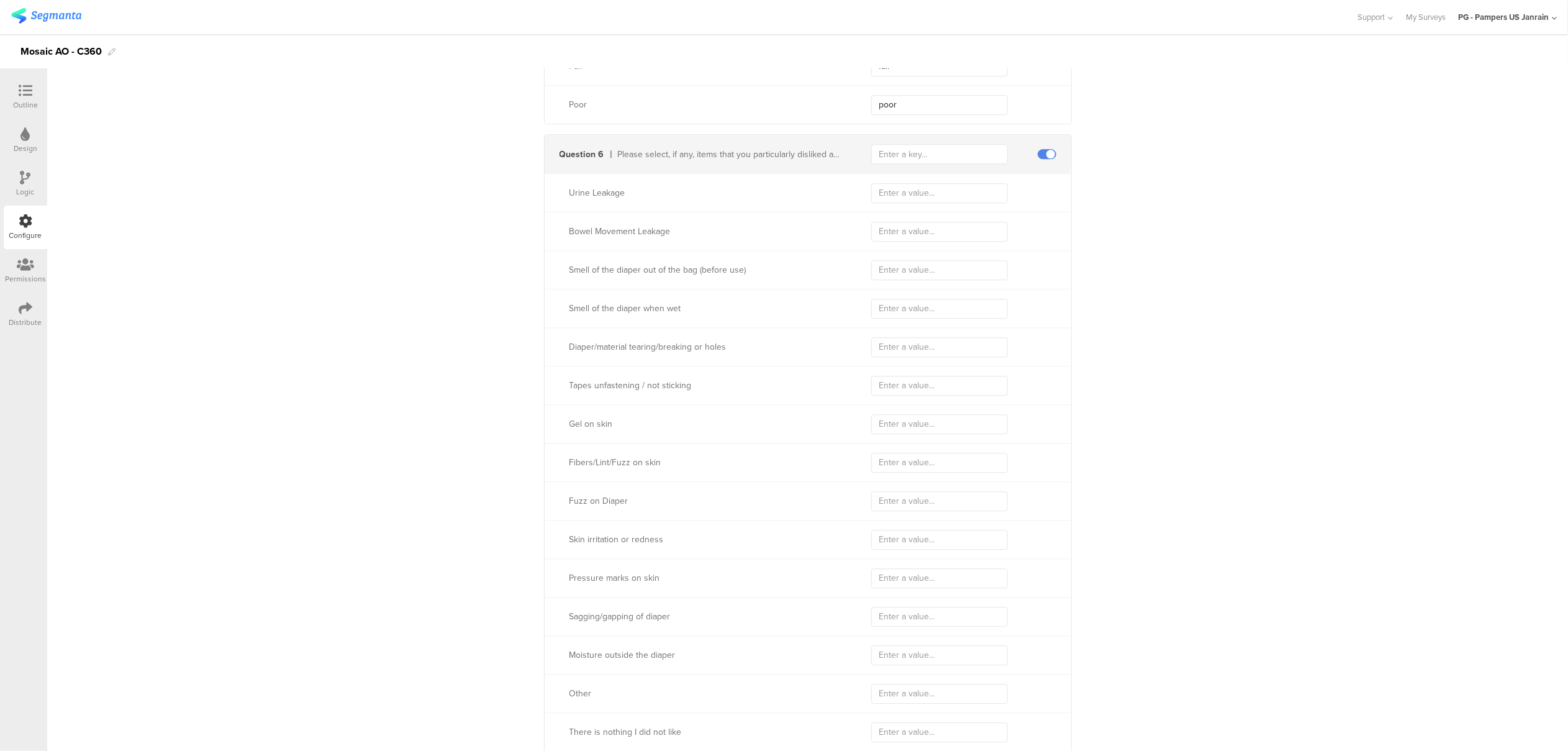
click at [900, 207] on div "Urine Leakage" at bounding box center [808, 192] width 526 height 38
click at [900, 195] on input "text" at bounding box center [939, 193] width 137 height 20
paste input "urine_leakage"
type input "urine_leakage"
click at [890, 232] on input "text" at bounding box center [939, 231] width 137 height 20
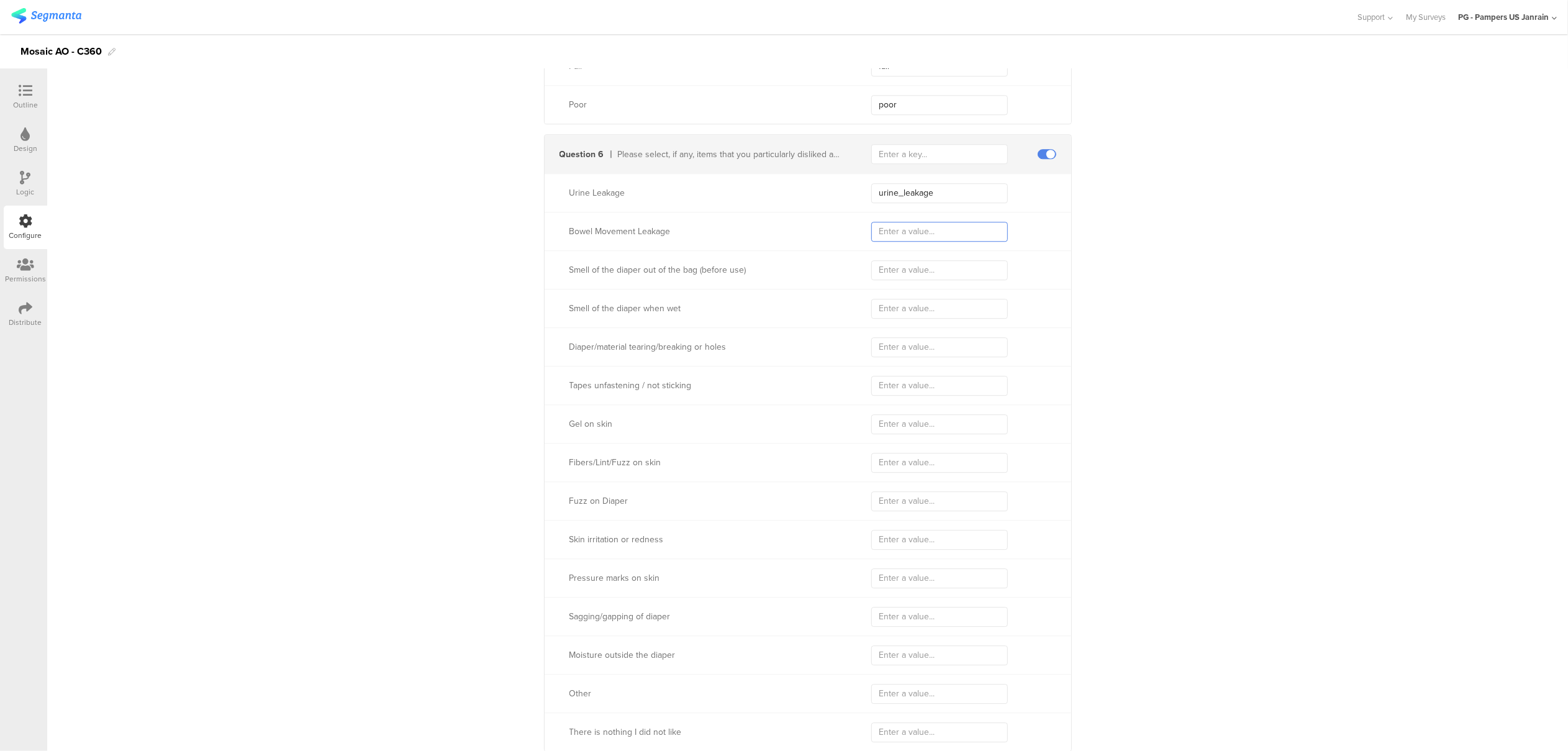
paste input "bm_leakage"
type input "bm_leakage"
click at [912, 275] on input "text" at bounding box center [939, 270] width 137 height 20
paste input "ootb_smell"
type input "ootb_smell"
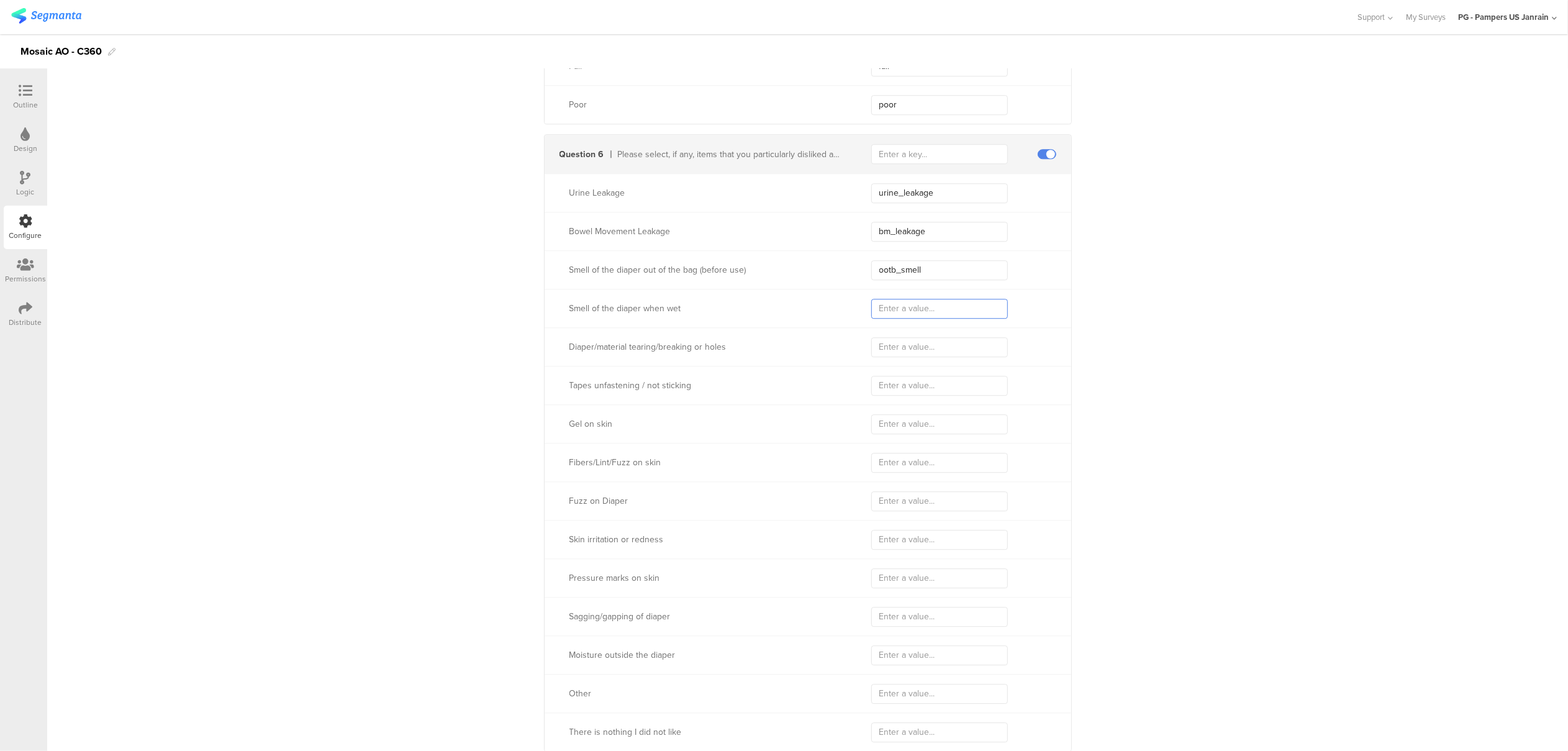
click at [895, 317] on input "text" at bounding box center [939, 308] width 137 height 20
paste input "wet_smell"
type input "wet_smell"
click at [920, 356] on input "text" at bounding box center [939, 347] width 137 height 20
paste input "material_tearing"
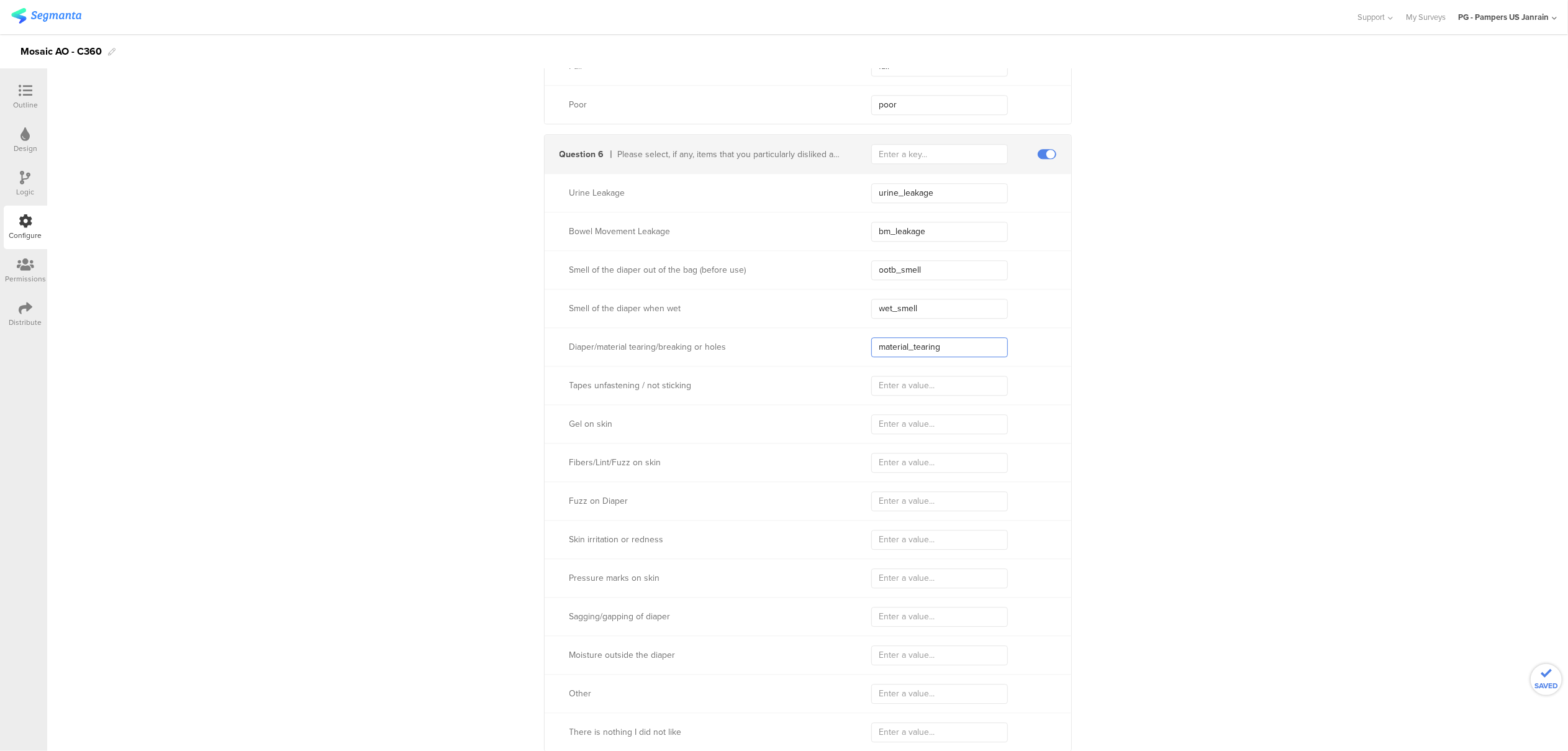
type input "material_tearing"
click at [903, 392] on input "text" at bounding box center [939, 385] width 137 height 20
paste input "fastening"
type input "fastening"
click at [898, 422] on input "text" at bounding box center [939, 423] width 137 height 20
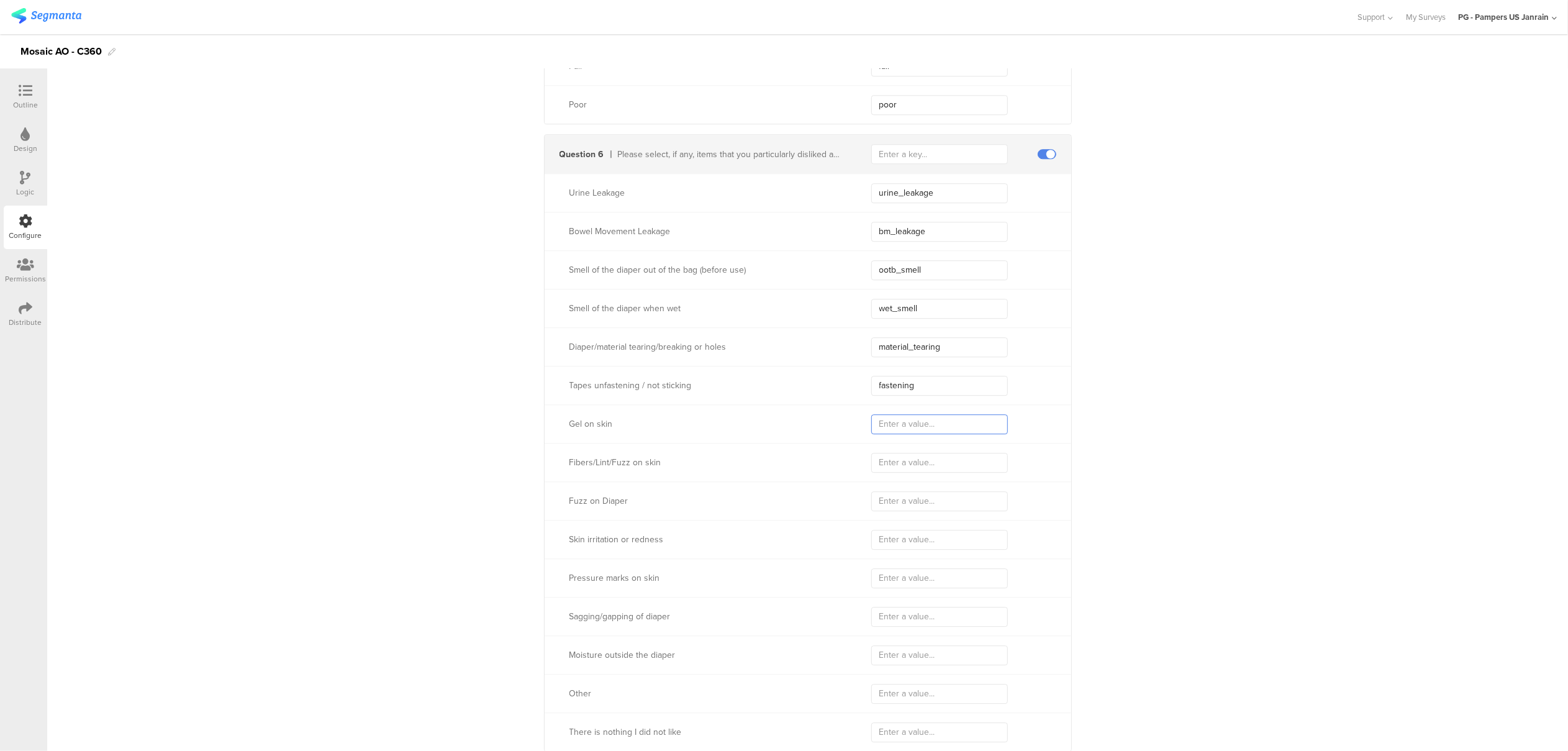
paste input "gel_on_skin"
type input "gel_on_skin"
click at [931, 465] on input "text" at bounding box center [939, 463] width 137 height 20
paste input "fuzz_on_skin"
type input "fuzz_on_skin"
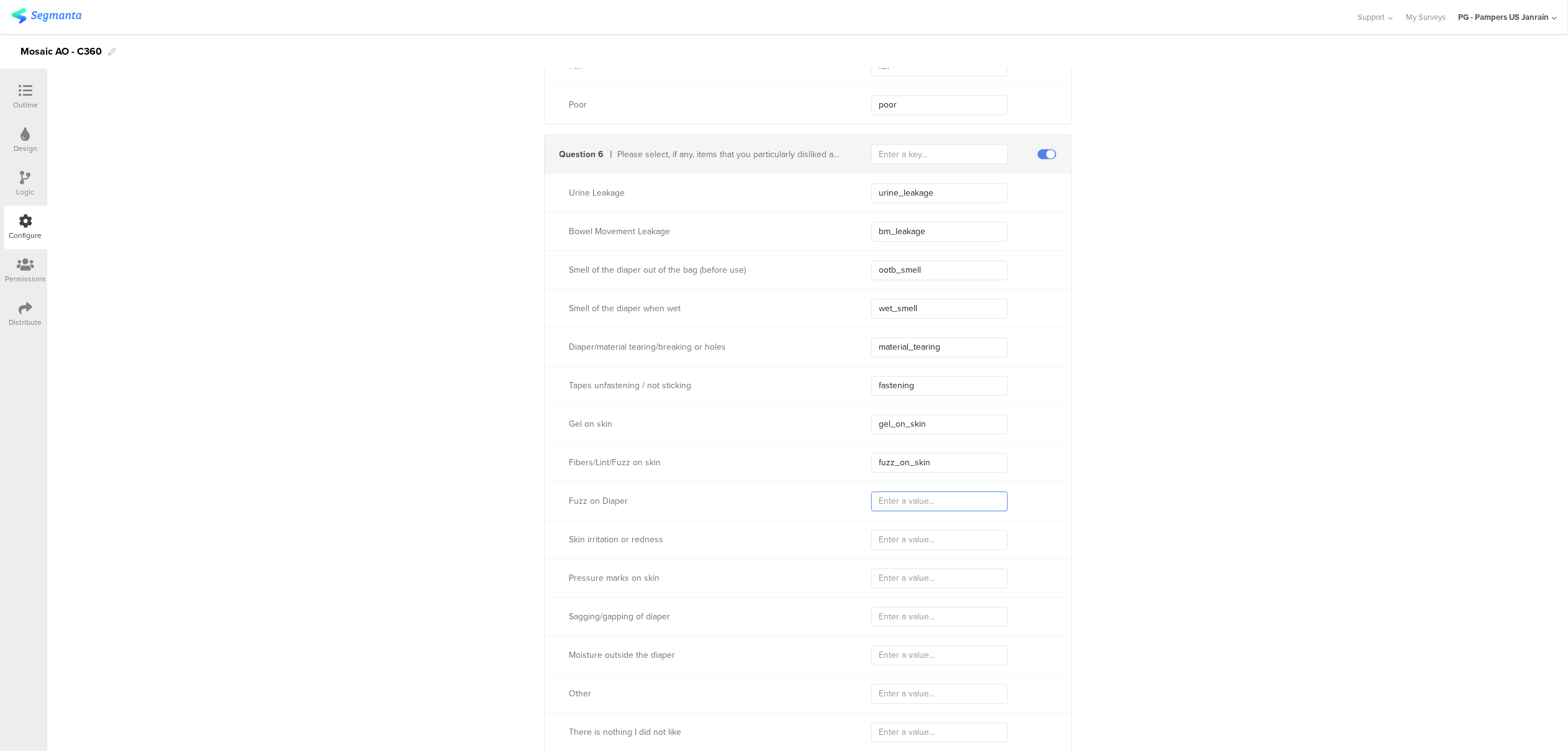
click at [917, 498] on input "text" at bounding box center [939, 501] width 137 height 20
paste input "fuzz_on_diaper"
type input "fuzz_on_diaper"
click at [925, 535] on input "text" at bounding box center [939, 540] width 137 height 20
paste input "skin_irritation"
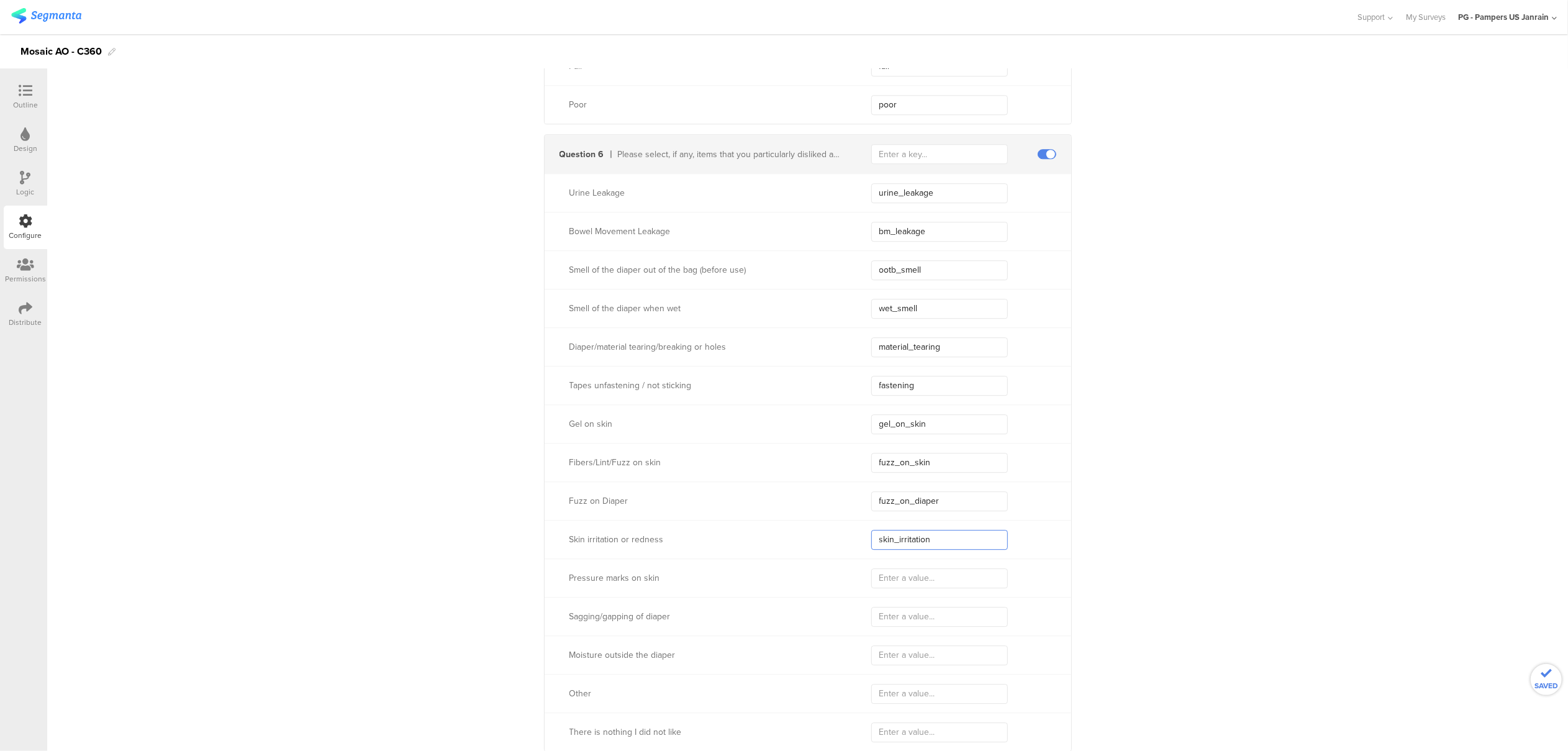
type input "skin_irritation"
click at [924, 583] on input "text" at bounding box center [939, 578] width 137 height 20
paste input "pressure_marks"
type input "pressure_marks"
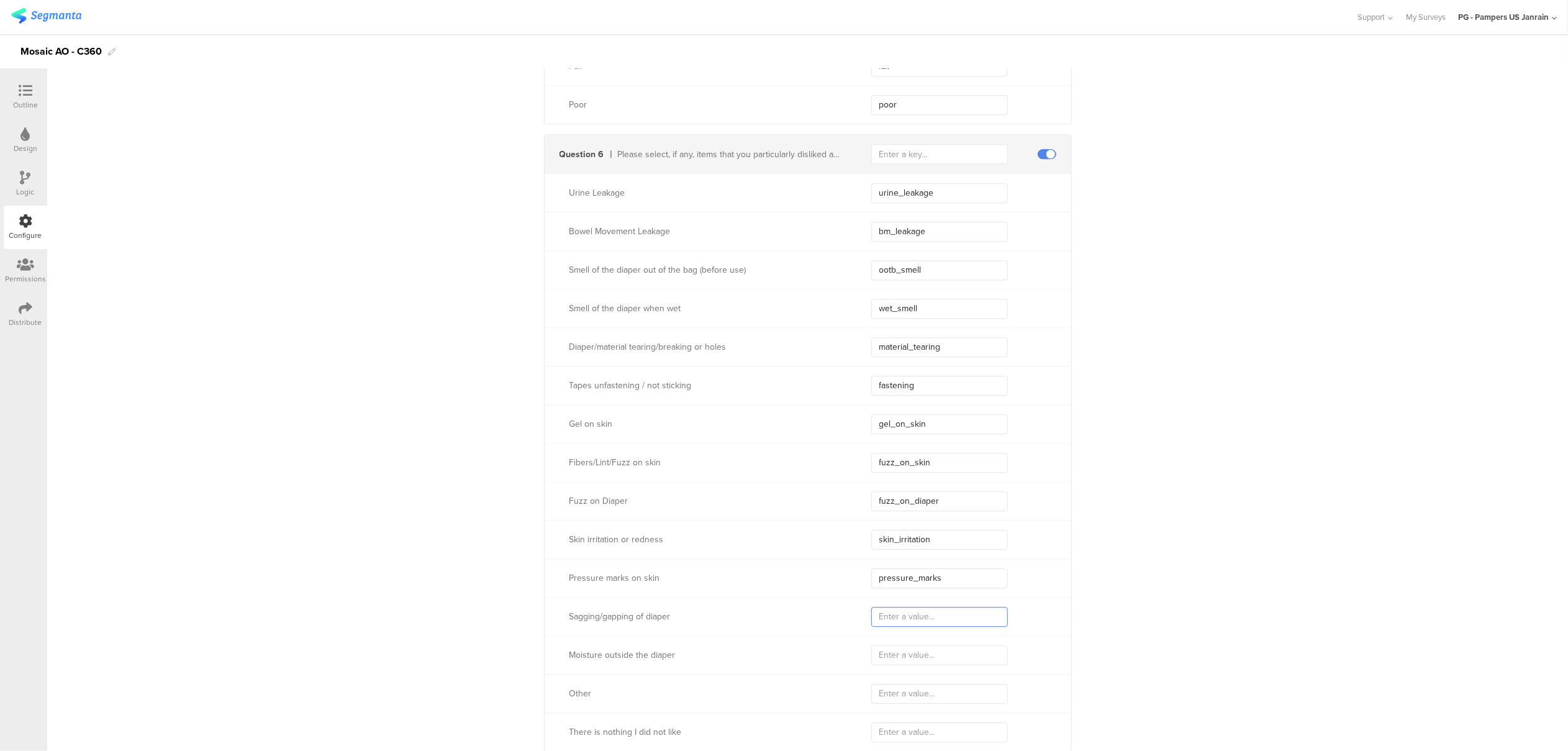
click at [902, 625] on input "text" at bounding box center [939, 617] width 137 height 20
paste input "sagging_gapping"
type input "sagging_gapping"
click at [889, 660] on input "text" at bounding box center [939, 655] width 137 height 20
paste input "outside_moisture"
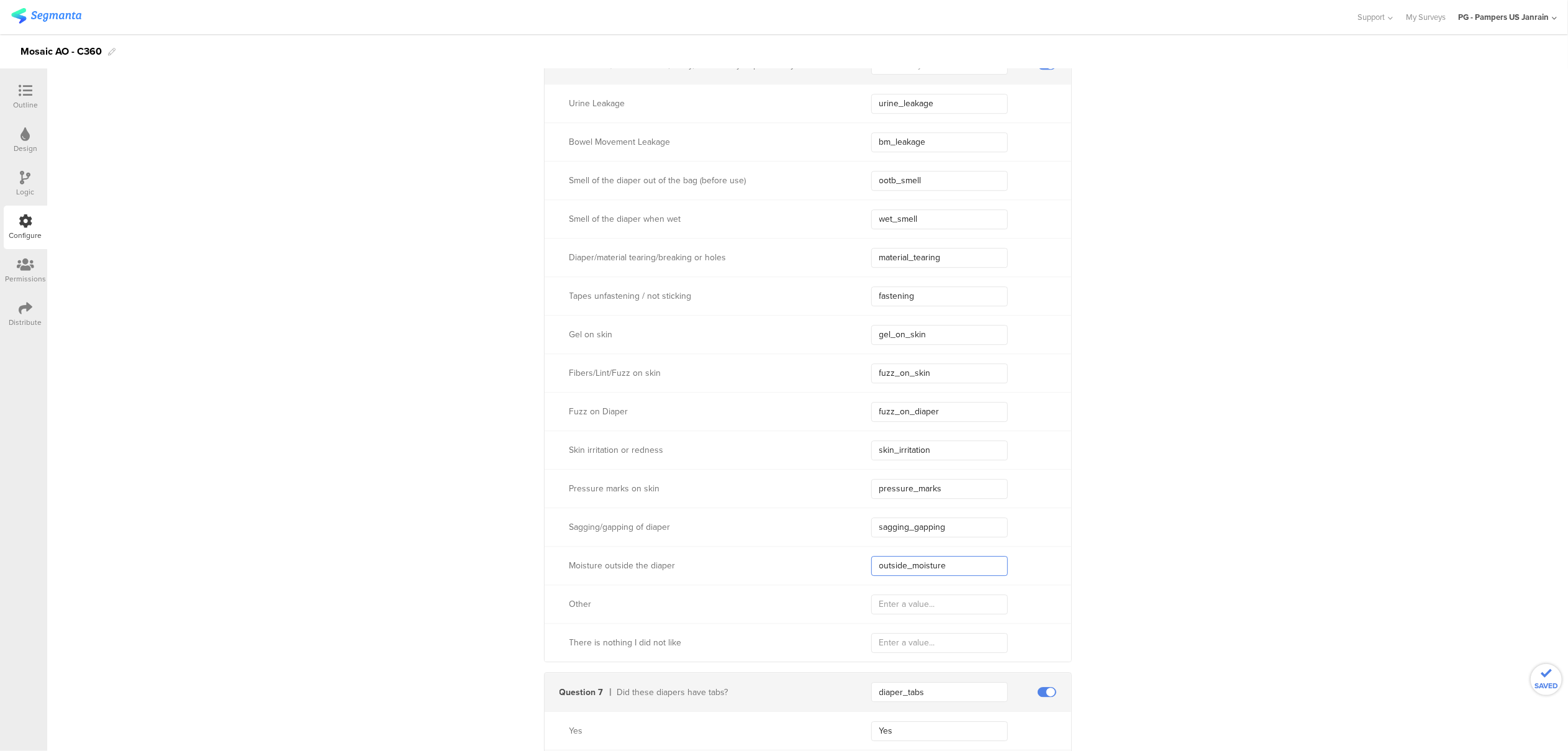
scroll to position [3562, 0]
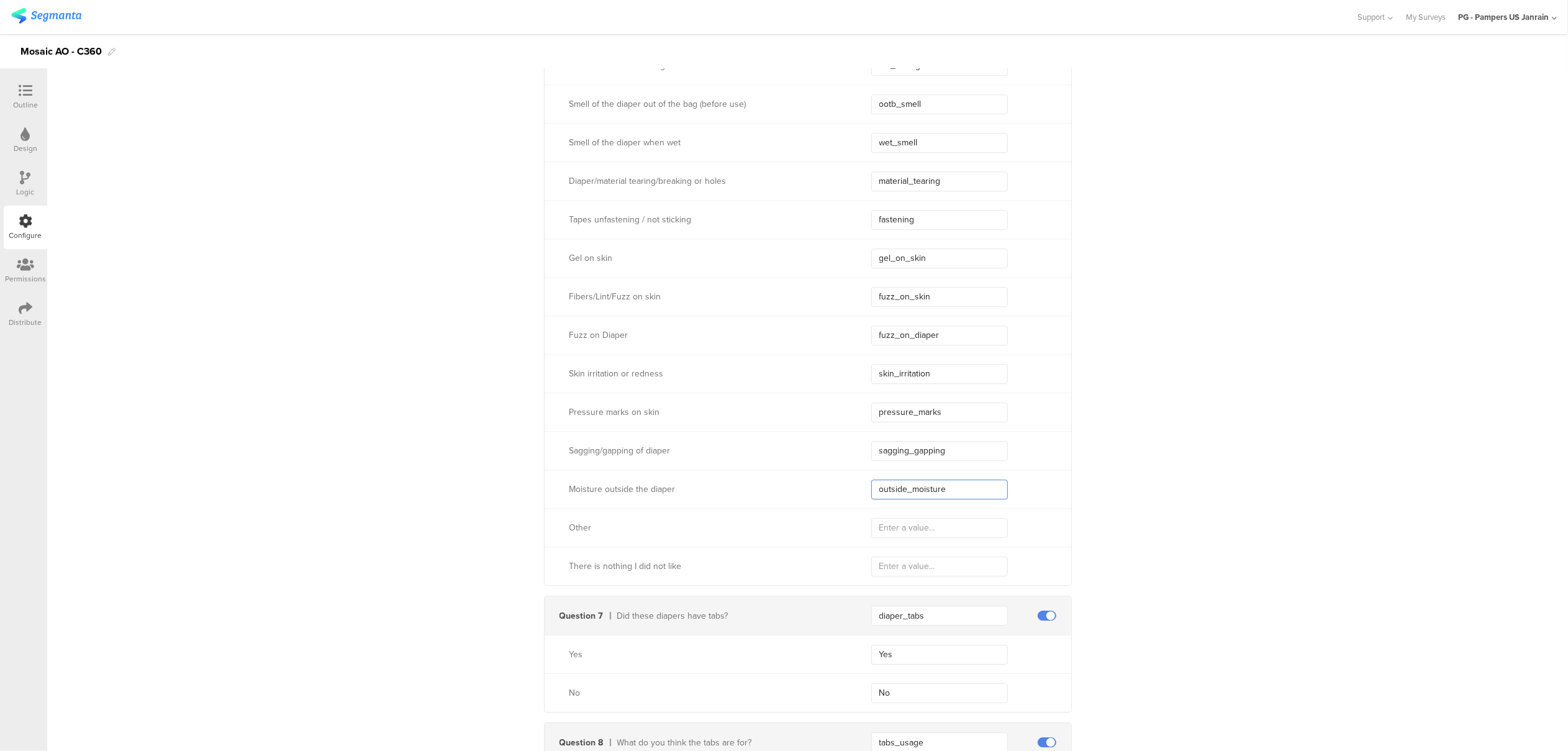
type input "outside_moisture"
click at [904, 530] on input "text" at bounding box center [939, 528] width 137 height 20
type input "other"
click at [932, 562] on input "text" at bounding box center [939, 566] width 137 height 20
type input "nothing"
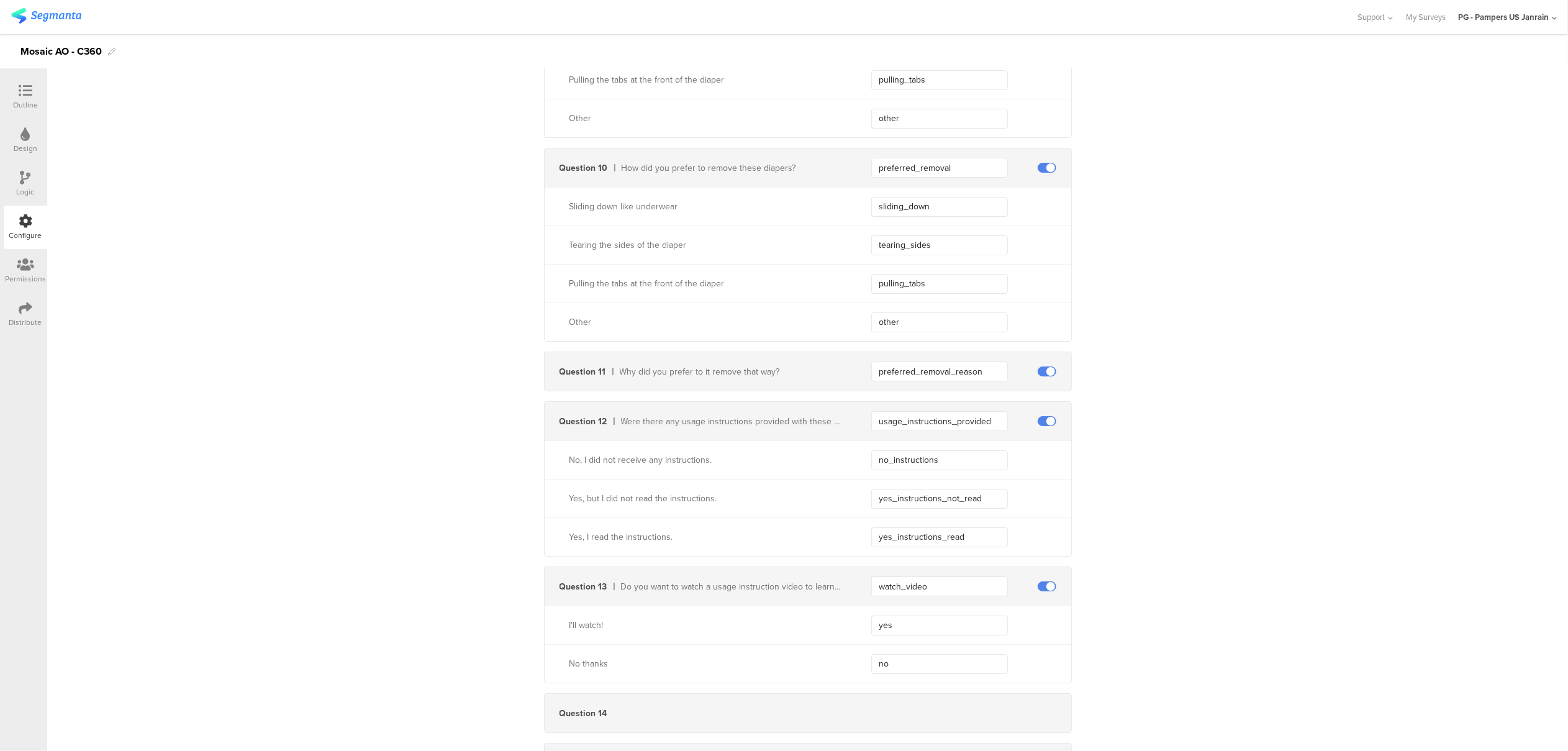
scroll to position [4723, 0]
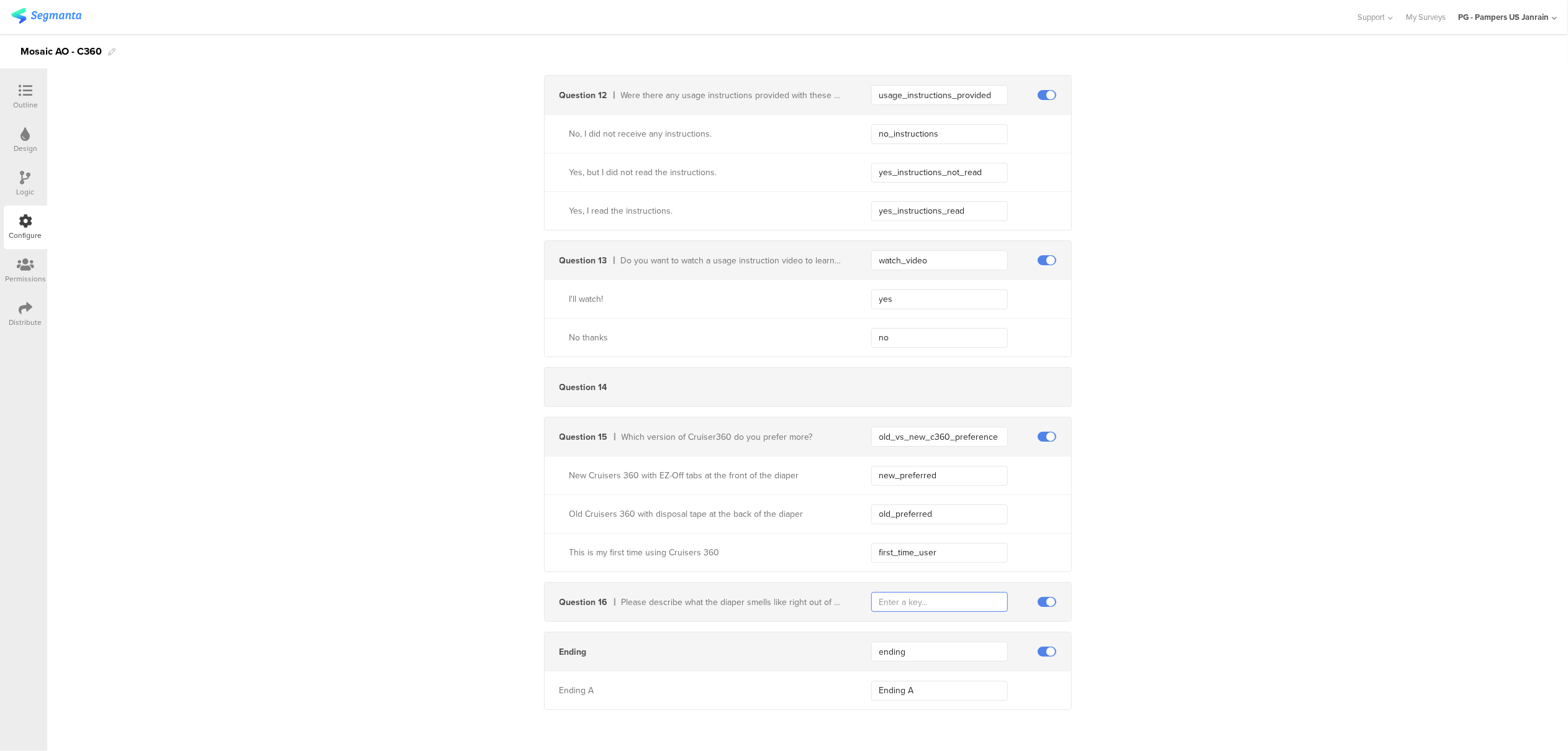
click at [977, 607] on input "text" at bounding box center [939, 602] width 137 height 20
paste input "smell_description_other"
type input "smell_description_other"
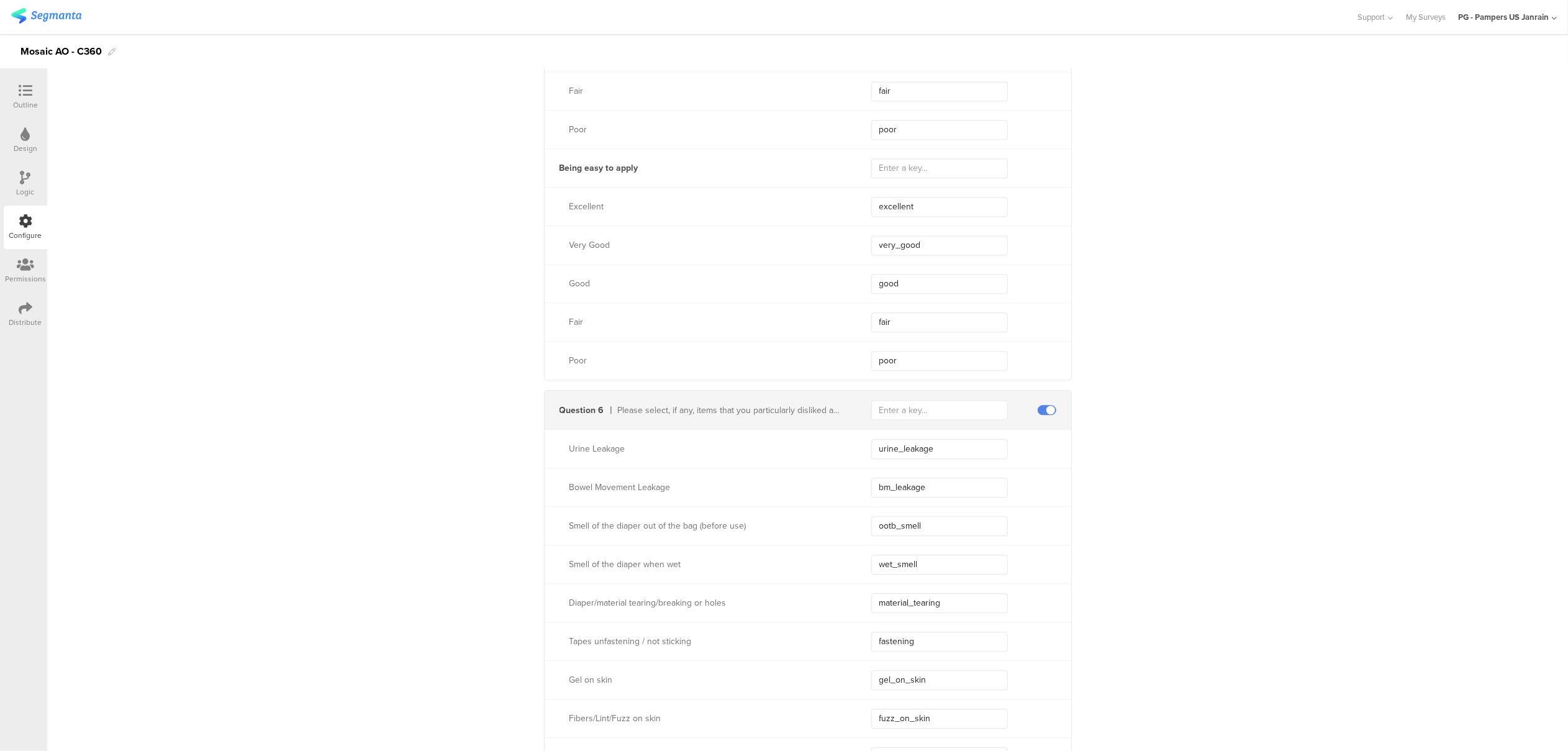
scroll to position [3148, 0]
click at [937, 399] on input "text" at bounding box center [939, 402] width 137 height 20
paste input "disliked_items"
type input "disliked_items"
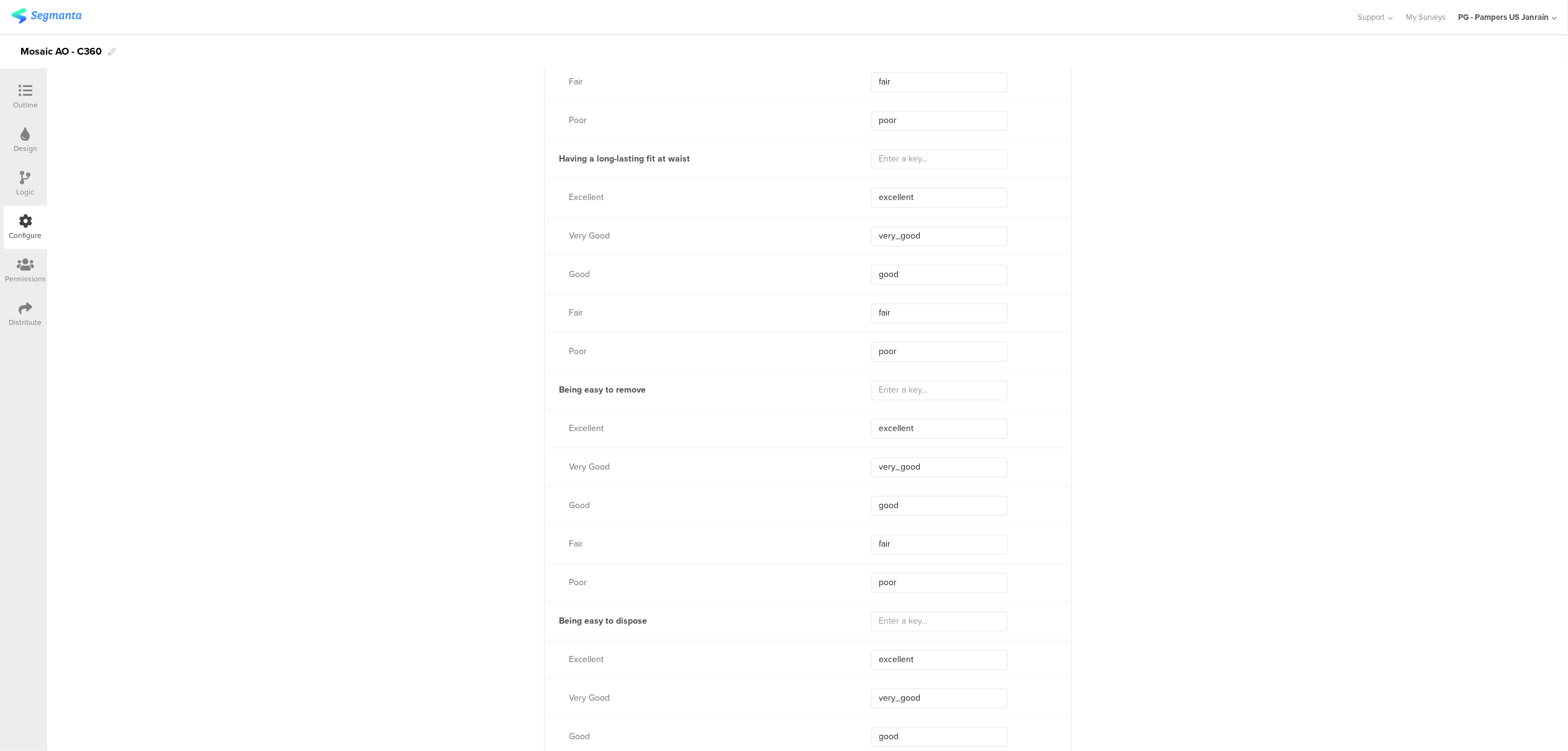
scroll to position [2485, 0]
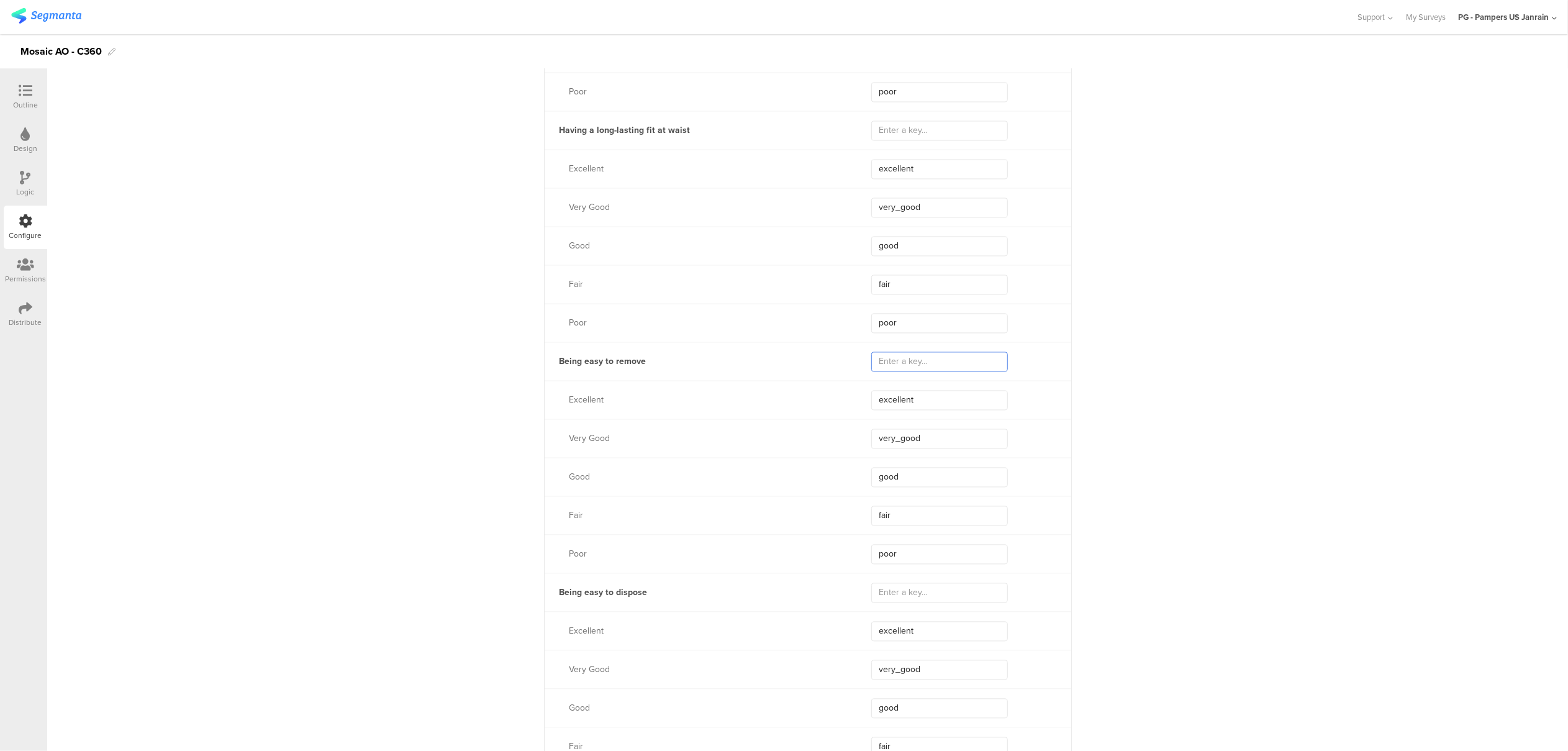
click at [899, 369] on input "text" at bounding box center [939, 361] width 137 height 20
paste input "easy_remove_rating"
type input "easy_remove_rating"
click at [920, 595] on input "text" at bounding box center [939, 592] width 137 height 20
paste input "easy_dispose_rating"
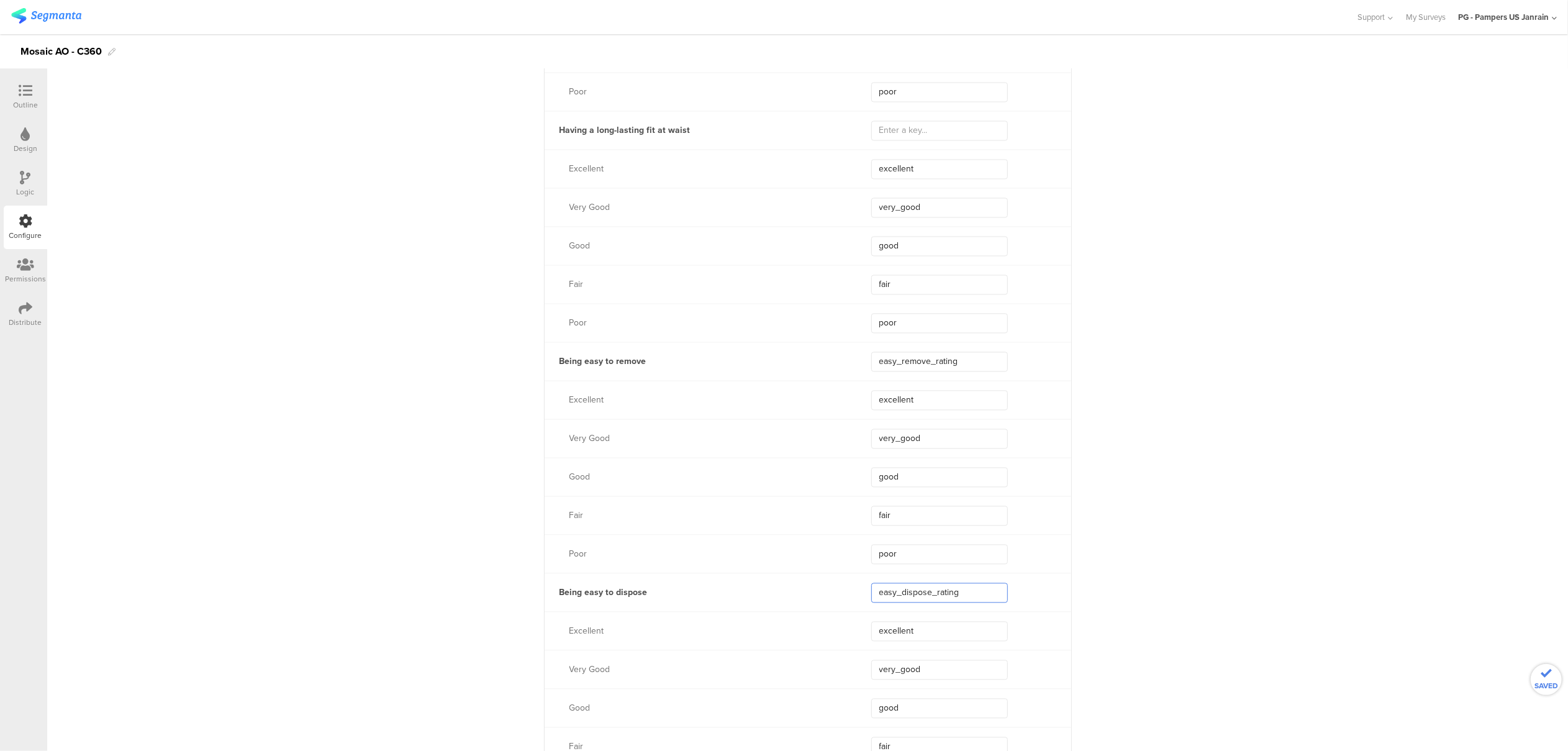
type input "easy_dispose_rating"
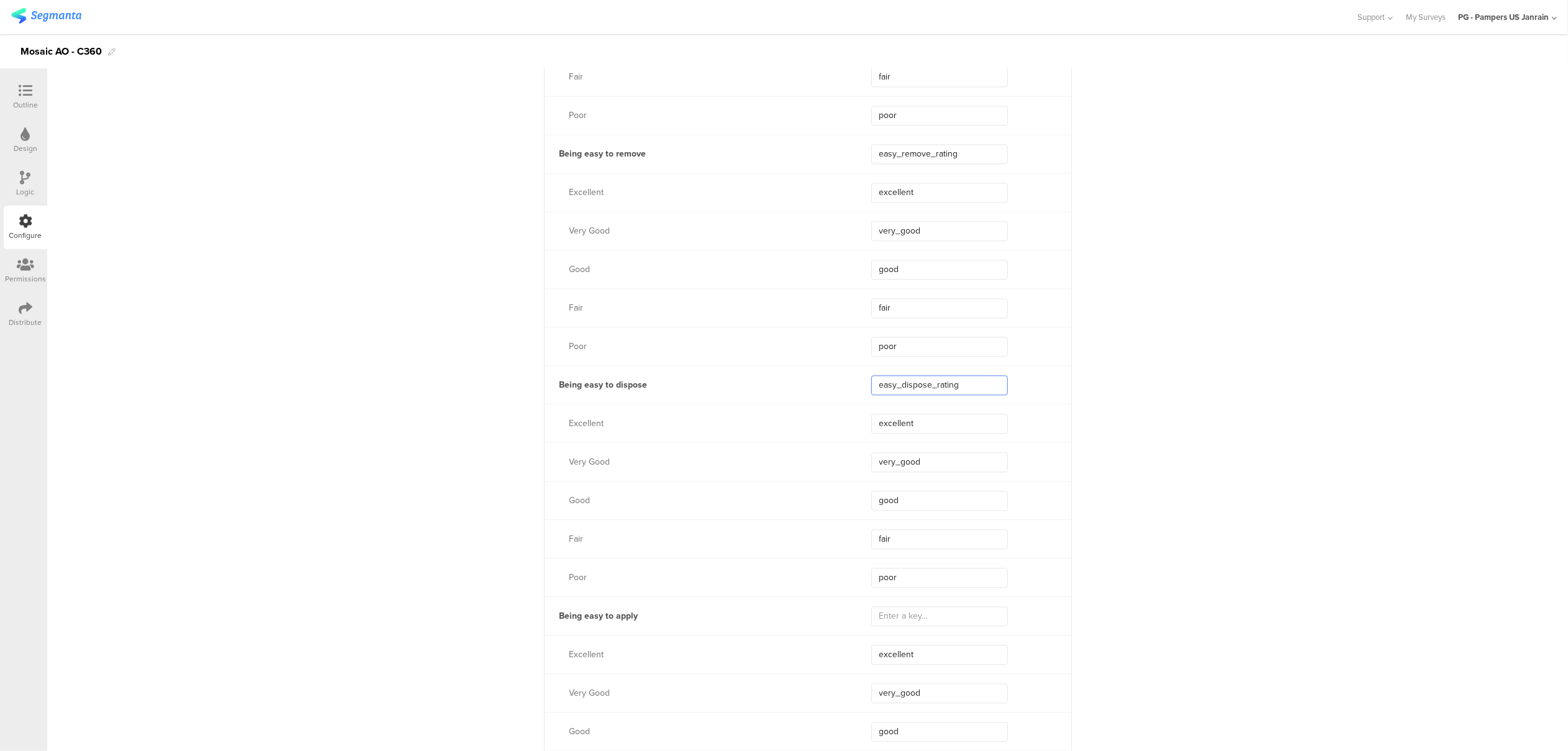
scroll to position [2900, 0]
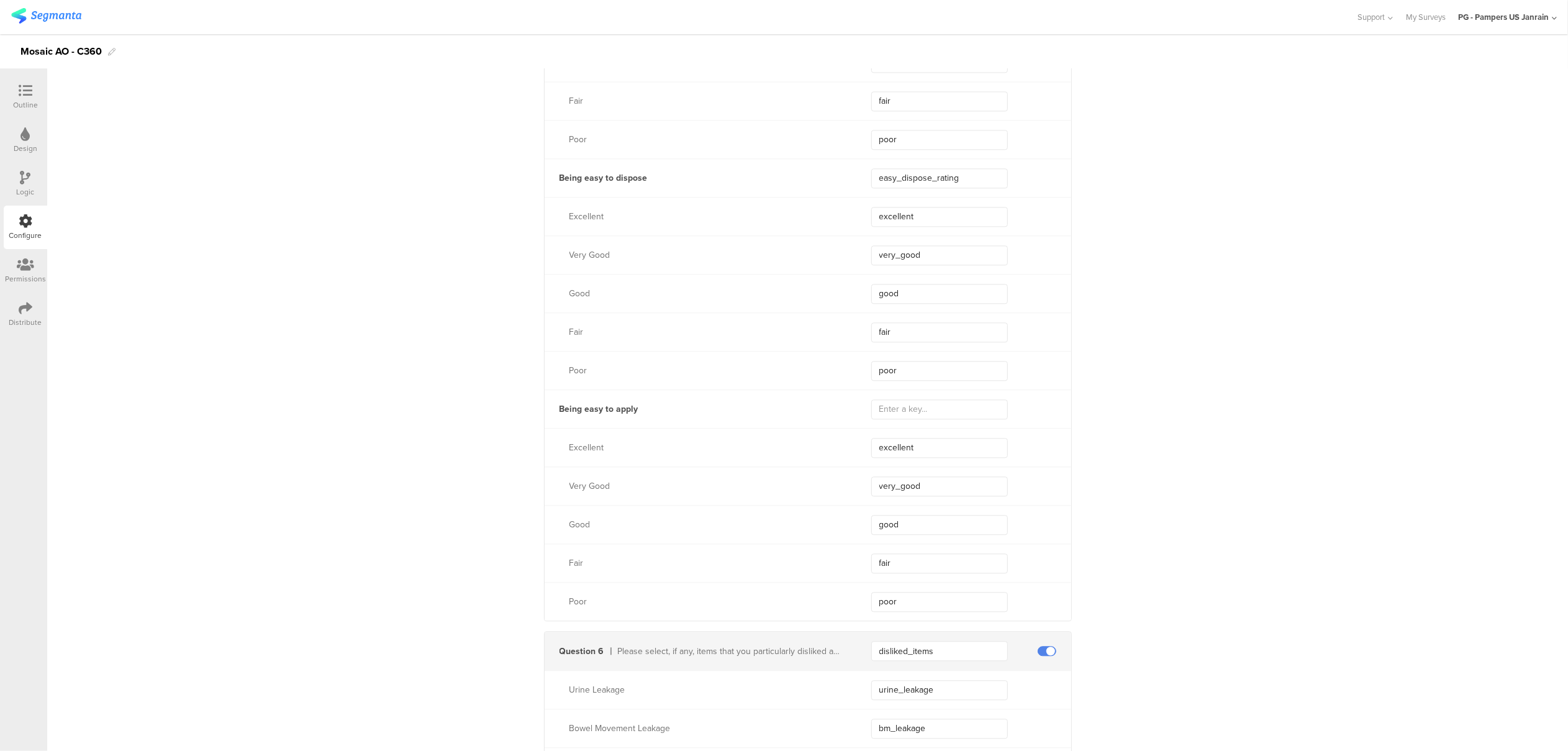
click at [923, 422] on div "Being easy to apply" at bounding box center [808, 409] width 526 height 38
click at [922, 416] on input "text" at bounding box center [939, 409] width 137 height 20
paste input "easy_apply_rating"
type input "easy_apply_rating"
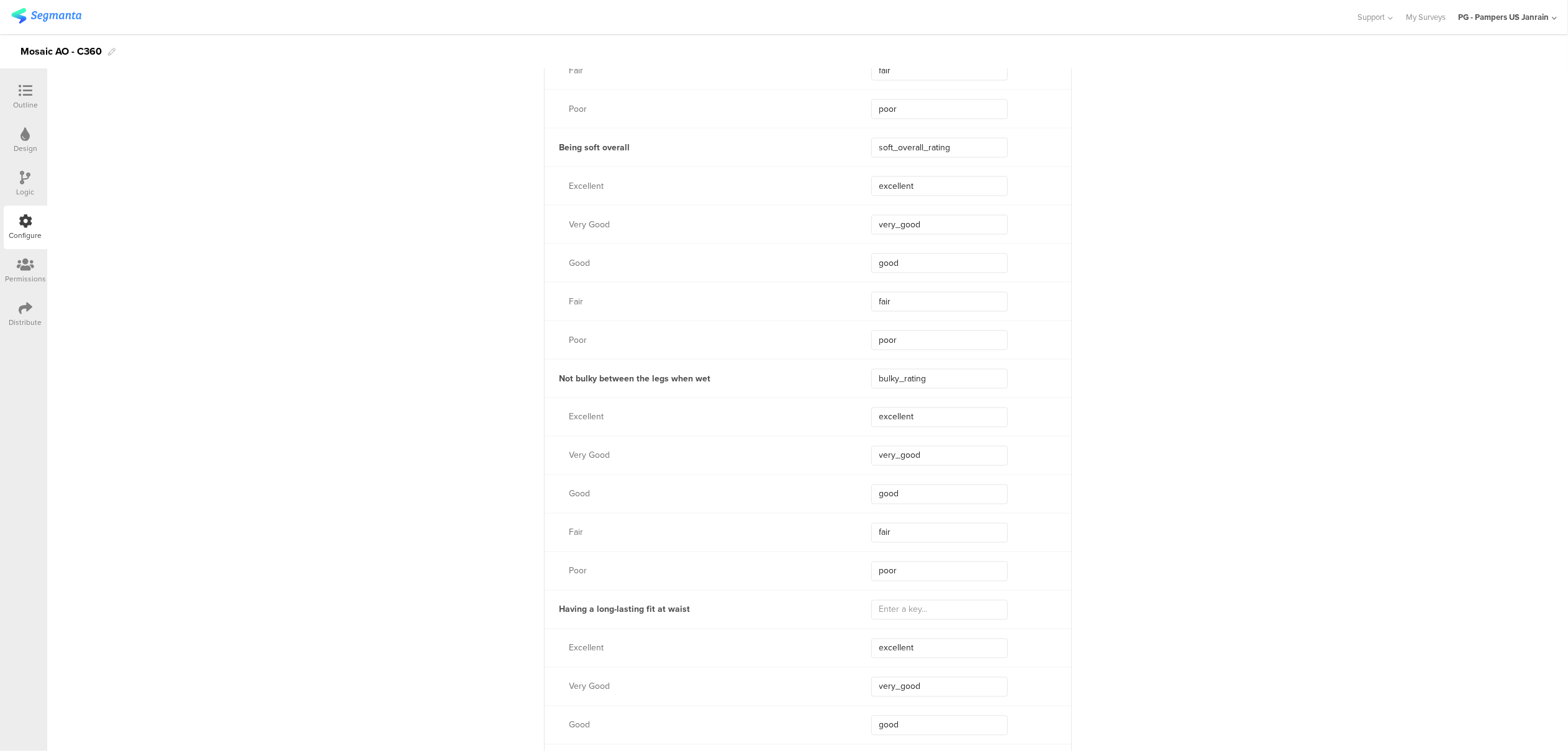
scroll to position [2153, 0]
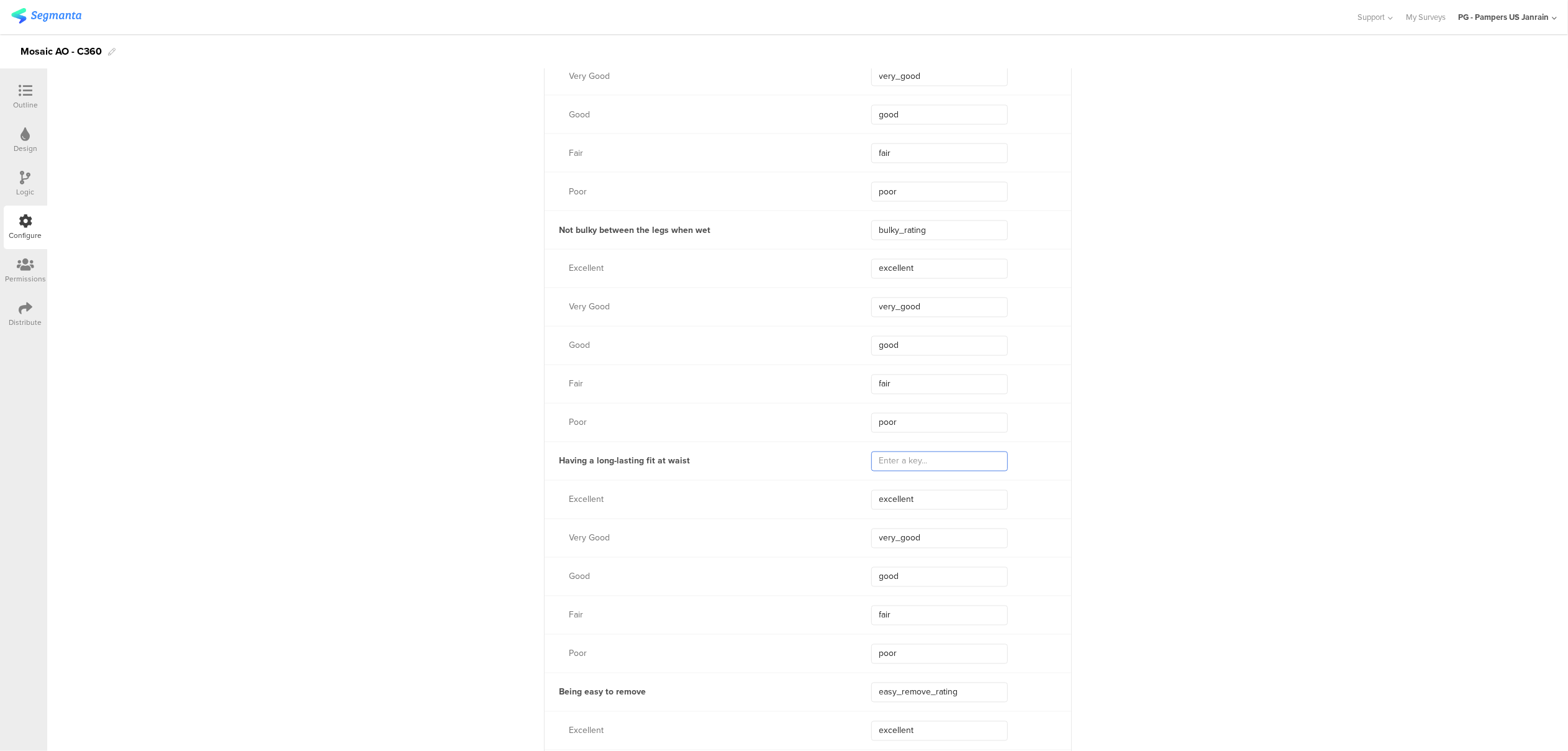
click at [910, 458] on input "text" at bounding box center [939, 462] width 137 height 20
paste input "fit_rating"
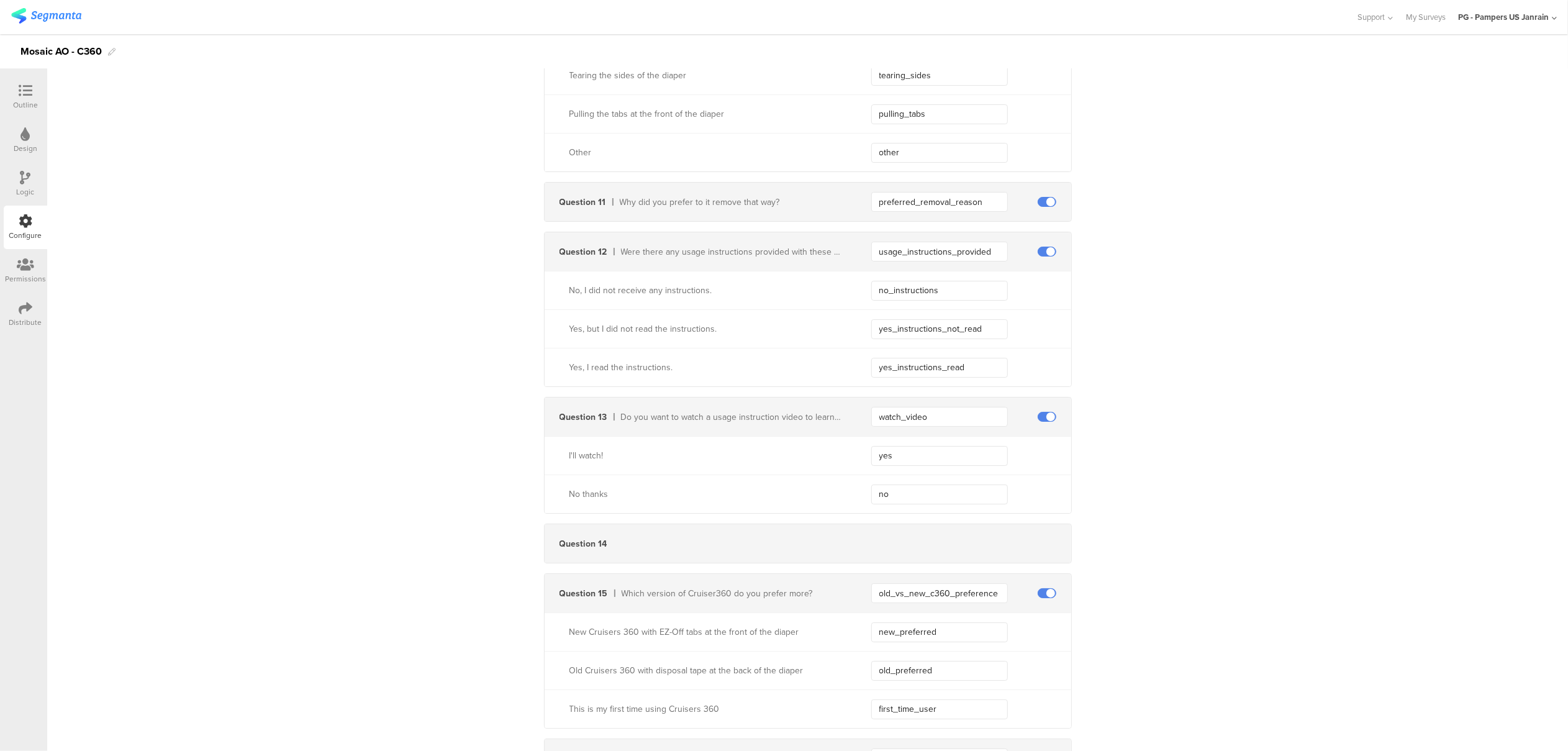
scroll to position [4557, 0]
type input "fit_rating"
click at [33, 100] on div "Outline" at bounding box center [25, 105] width 25 height 11
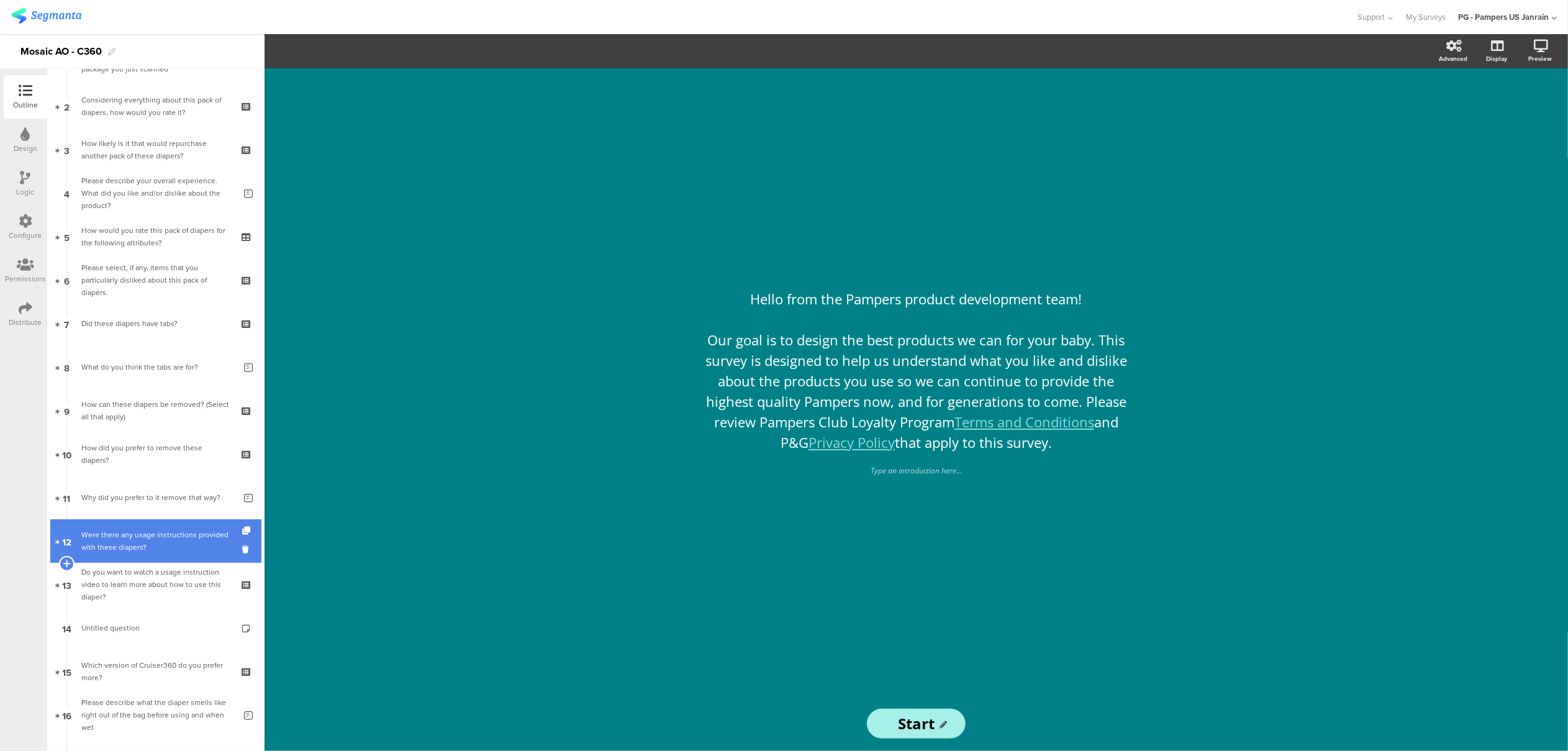
scroll to position [178, 0]
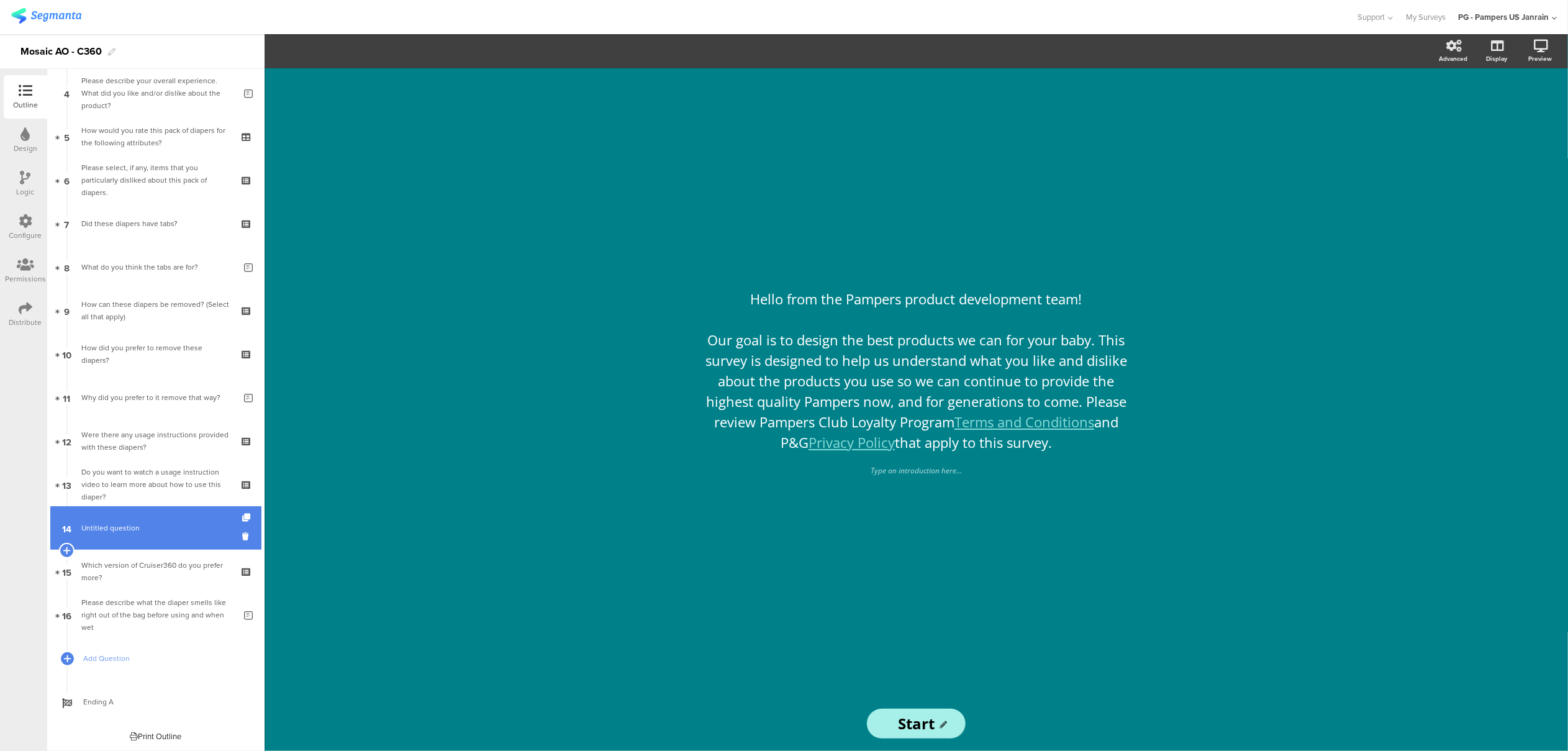
click at [180, 527] on span "Untitled question" at bounding box center [155, 528] width 149 height 12
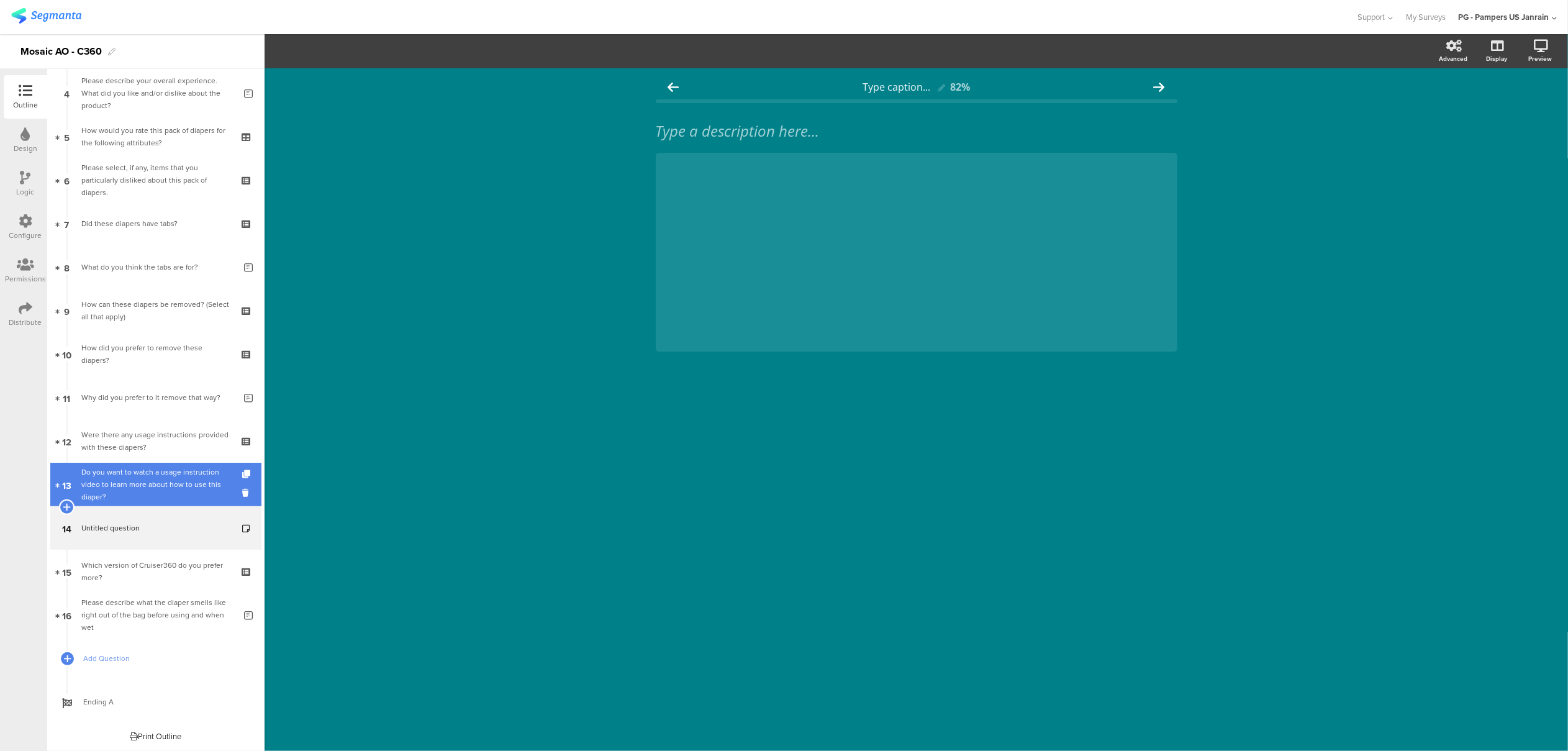
click at [166, 493] on div "Do you want to watch a usage instruction video to learn more about how to use t…" at bounding box center [155, 485] width 149 height 37
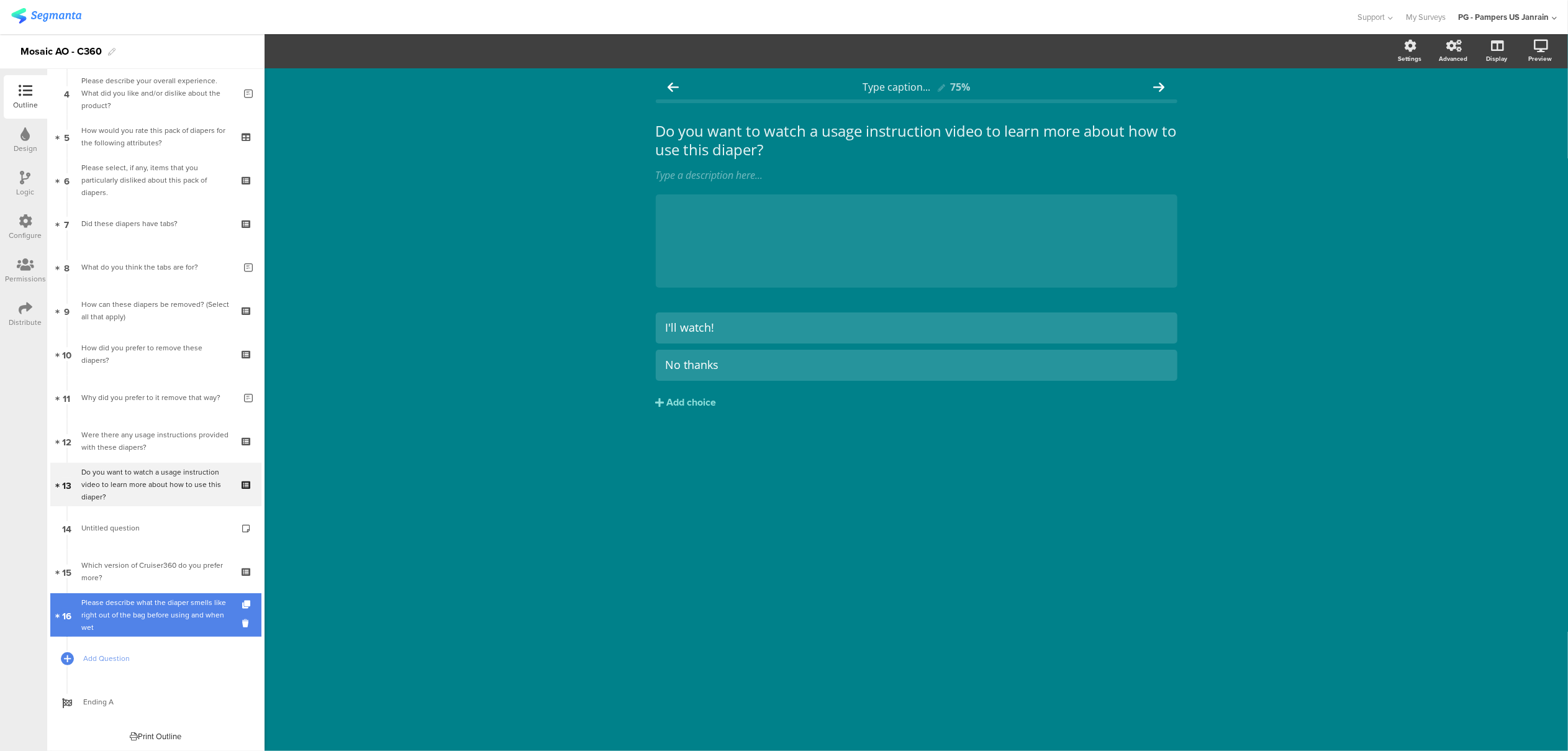
click at [166, 608] on div "Please describe what the diaper smells like right out of the bag before using a…" at bounding box center [157, 615] width 153 height 37
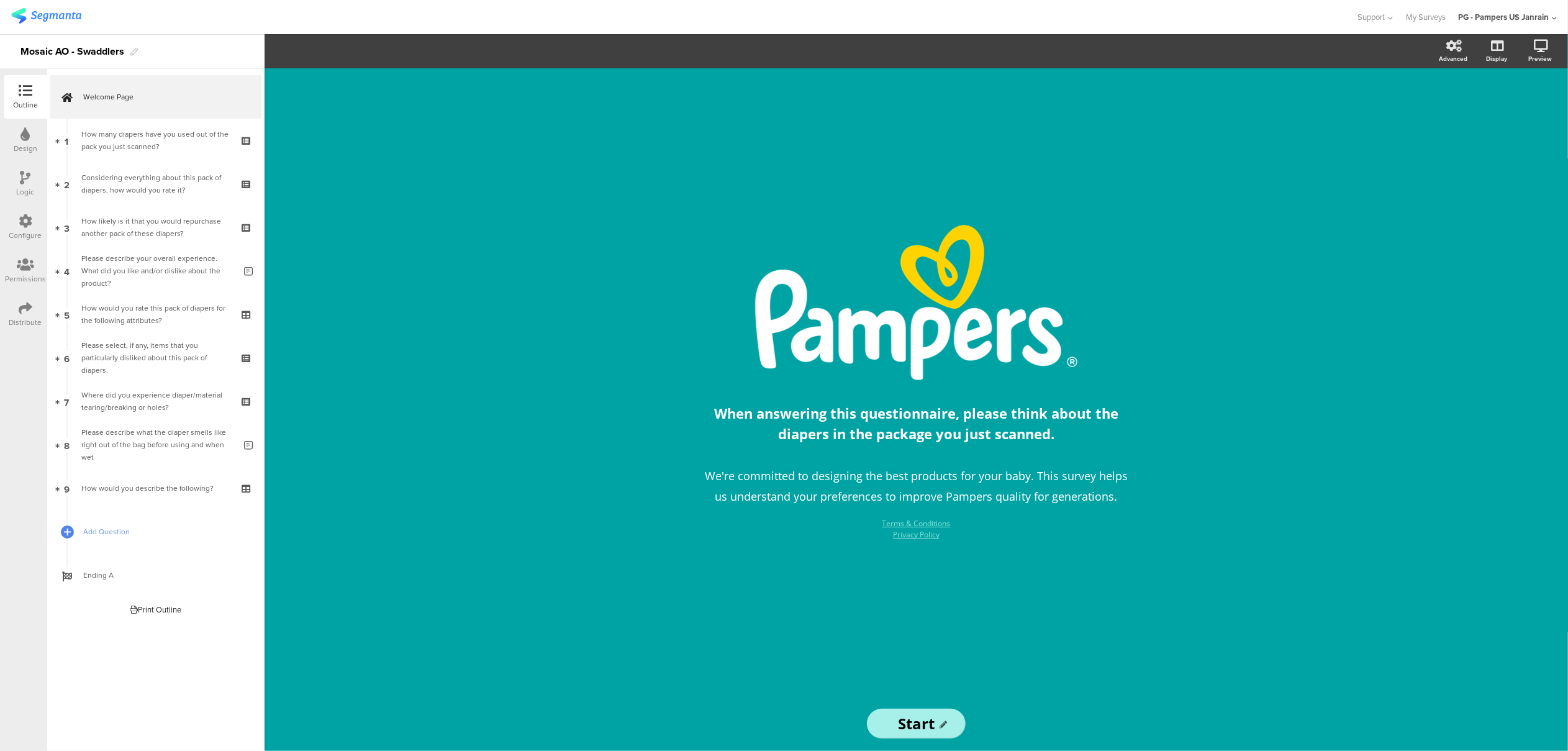
click at [15, 224] on div "Configure" at bounding box center [25, 227] width 44 height 44
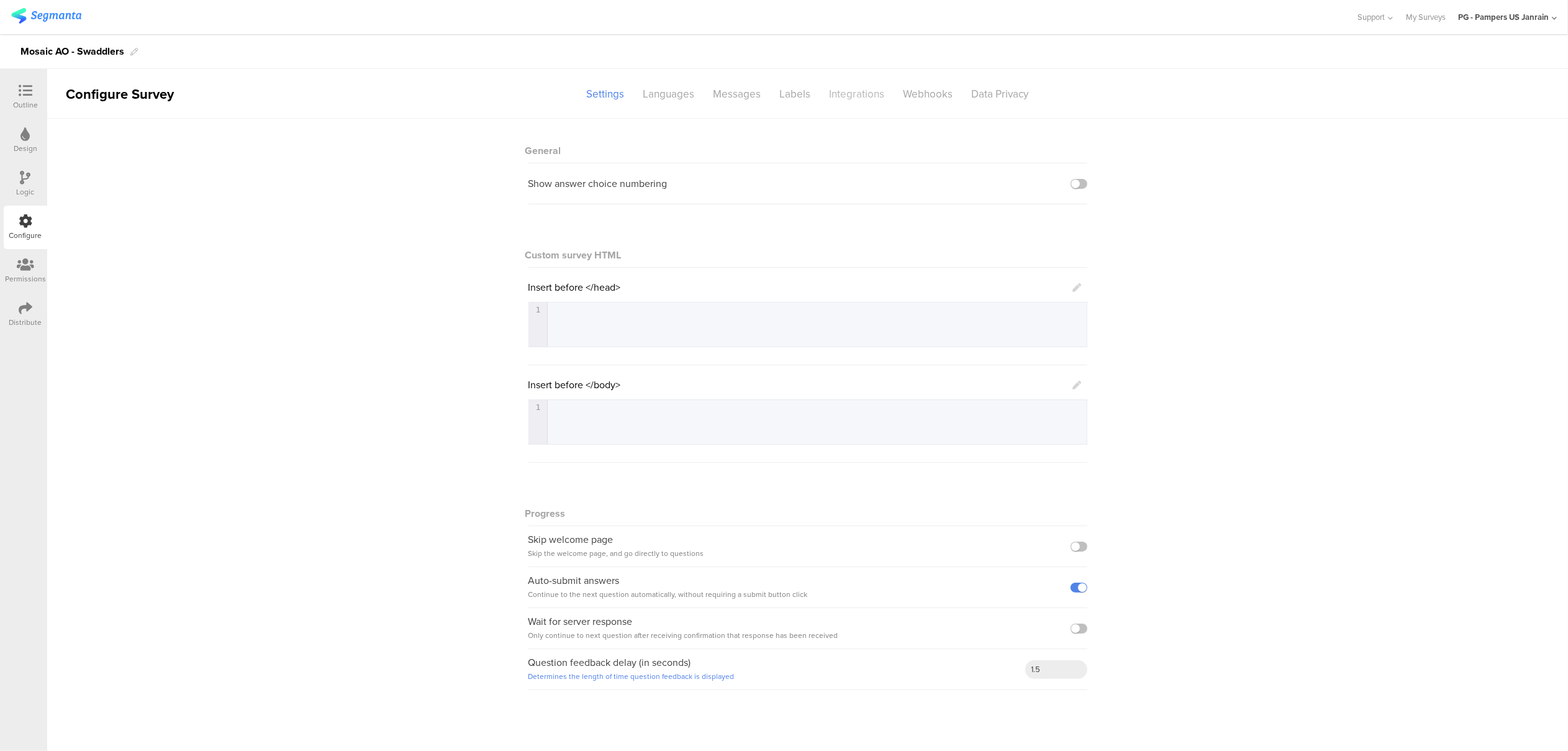
click at [825, 93] on div "Integrations" at bounding box center [857, 93] width 73 height 21
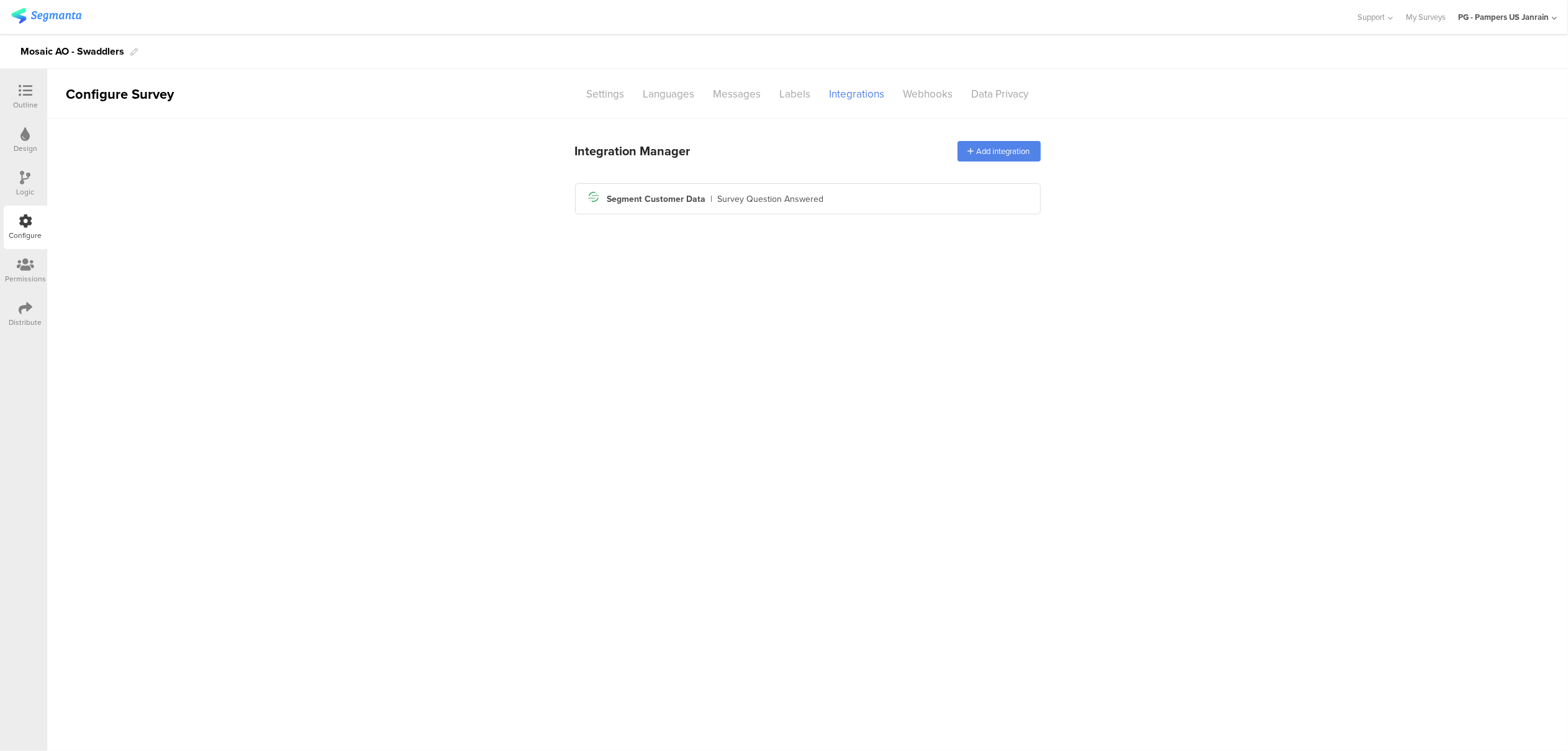
click at [764, 199] on div "Survey Question Answered" at bounding box center [771, 199] width 106 height 13
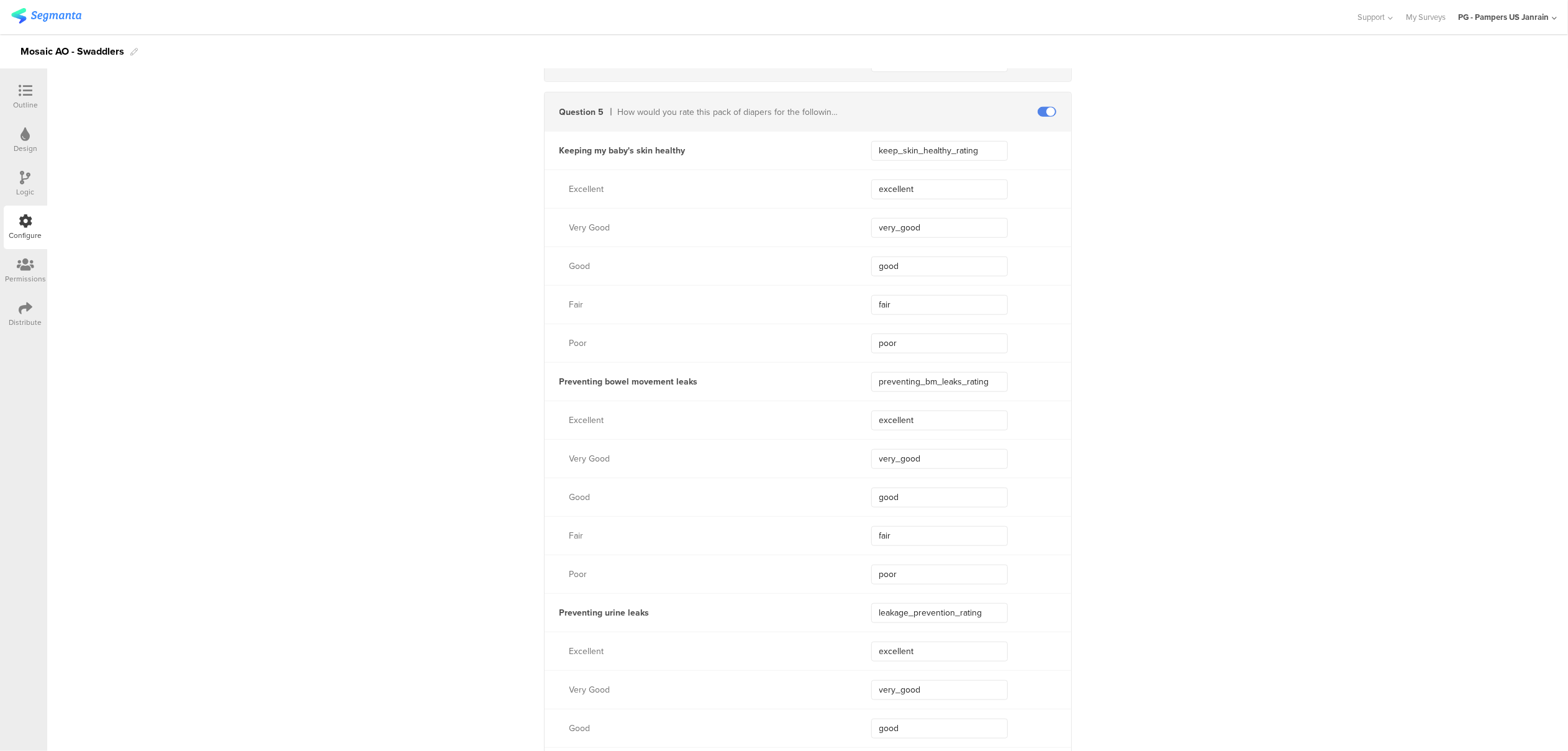
scroll to position [745, 0]
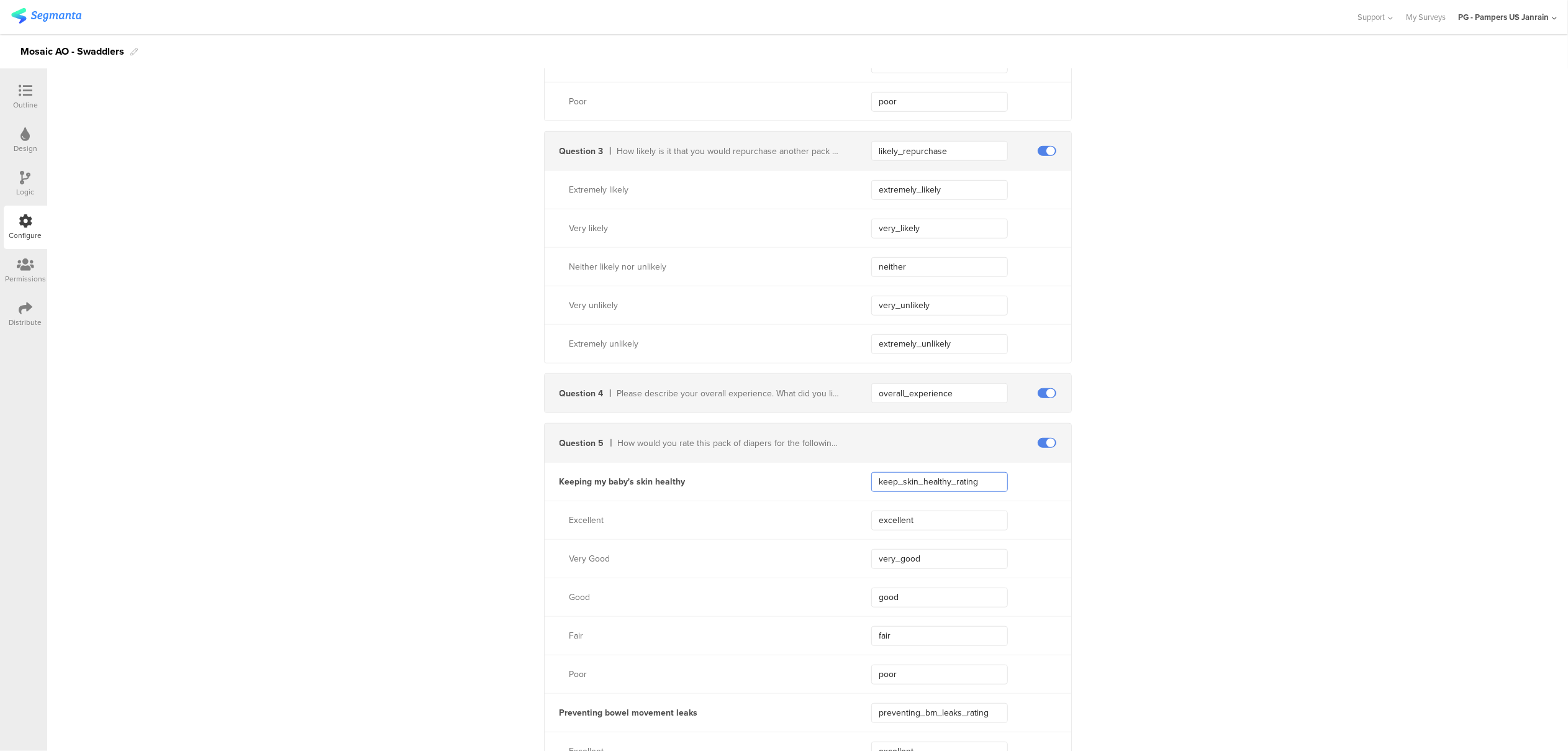
drag, startPoint x: 984, startPoint y: 486, endPoint x: 823, endPoint y: 480, distance: 161.1
click at [823, 480] on div "Keeping my baby's skin healthy keep_skin_healthy_rating" at bounding box center [808, 481] width 526 height 38
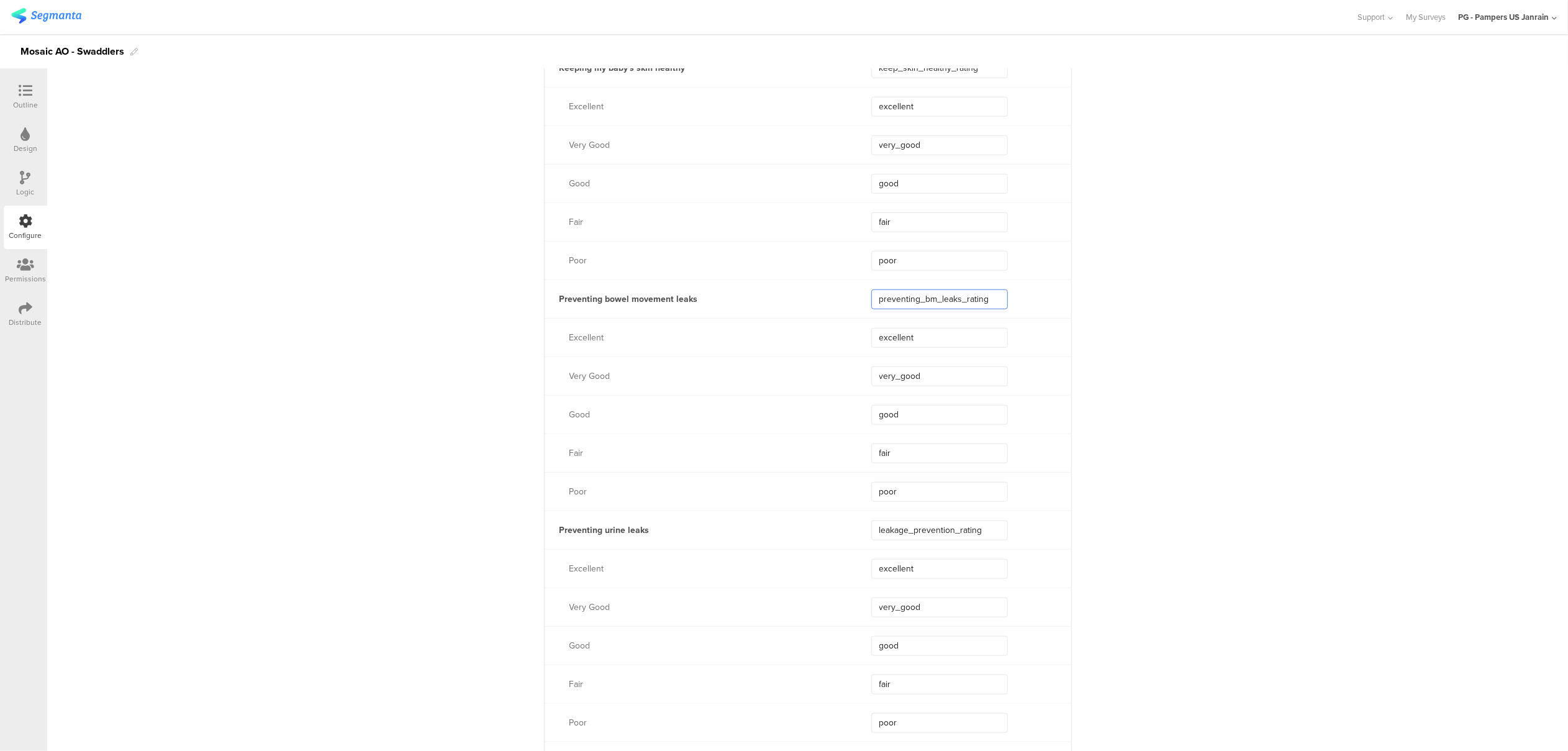
drag, startPoint x: 991, startPoint y: 299, endPoint x: 851, endPoint y: 300, distance: 140.0
click at [851, 300] on div "Preventing bowel movement leaks preventing_bm_leaks_rating" at bounding box center [808, 299] width 526 height 38
drag, startPoint x: 992, startPoint y: 534, endPoint x: 847, endPoint y: 532, distance: 145.0
click at [847, 532] on div "Preventing urine leaks leakage_prevention_rating" at bounding box center [808, 530] width 526 height 38
drag, startPoint x: 994, startPoint y: 299, endPoint x: 866, endPoint y: 296, distance: 128.0
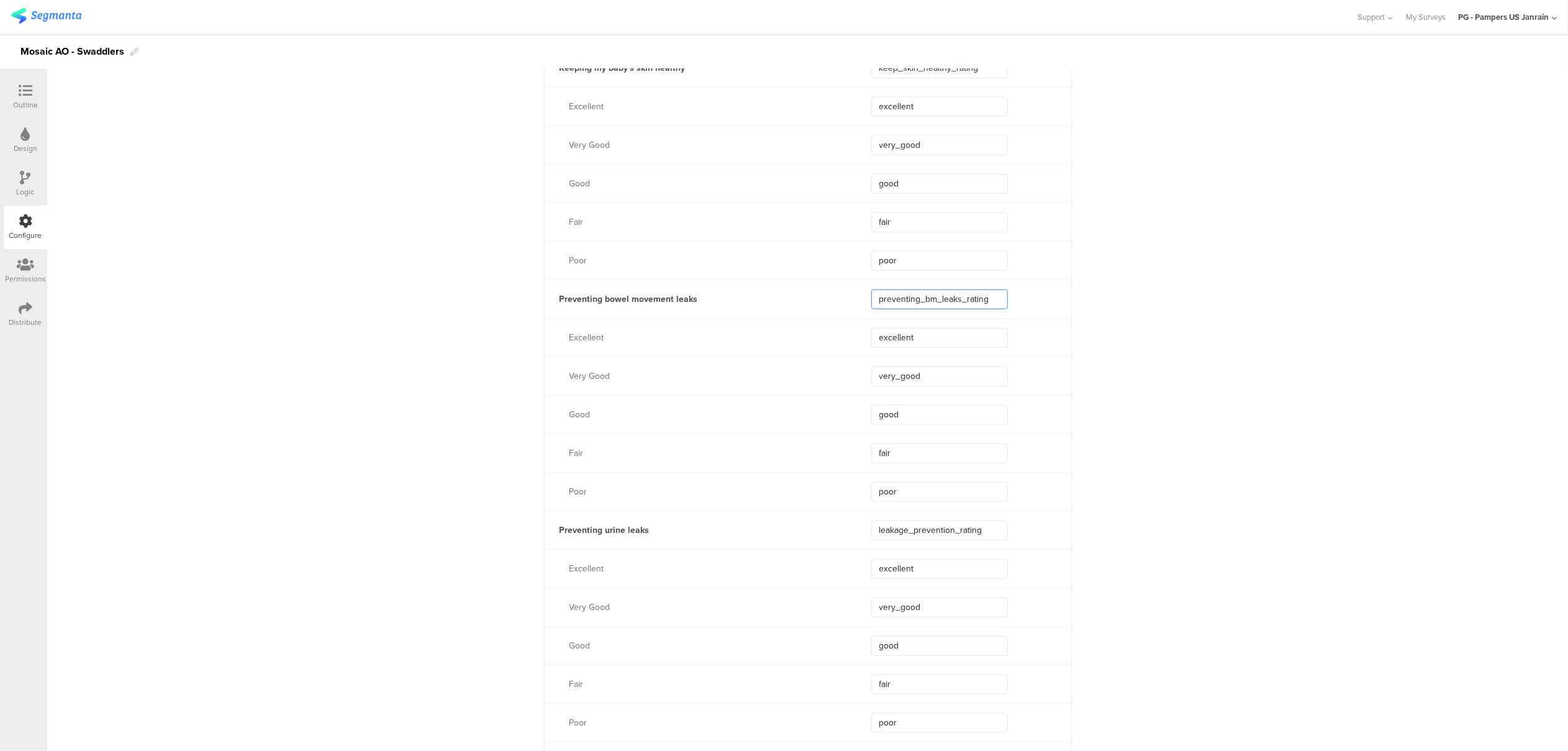
click at [871, 296] on input "preventing_bm_leaks_rating" at bounding box center [939, 299] width 137 height 20
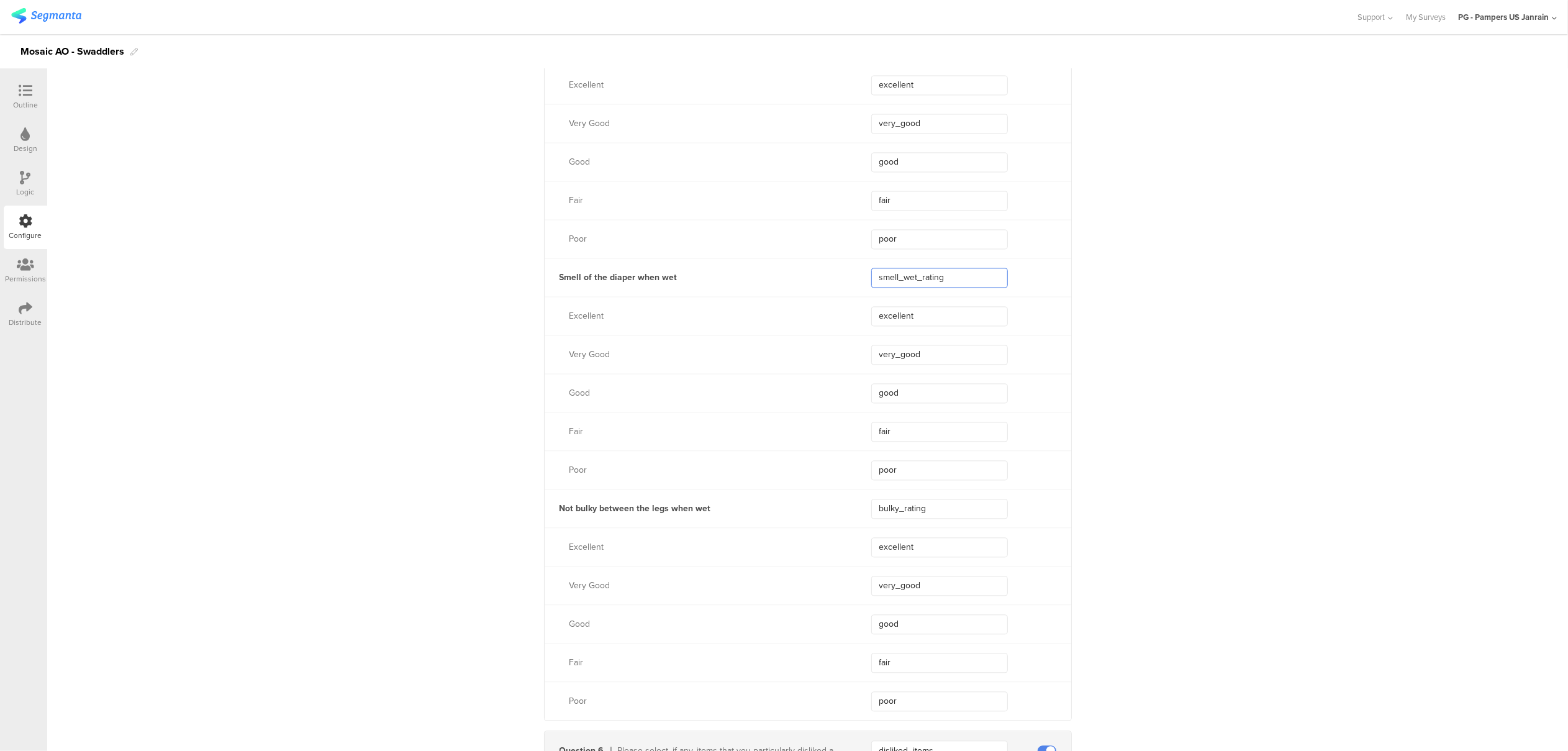
drag, startPoint x: 945, startPoint y: 276, endPoint x: 841, endPoint y: 260, distance: 105.2
click at [841, 260] on div "Smell of the diaper when wet smell_wet_rating" at bounding box center [808, 276] width 526 height 38
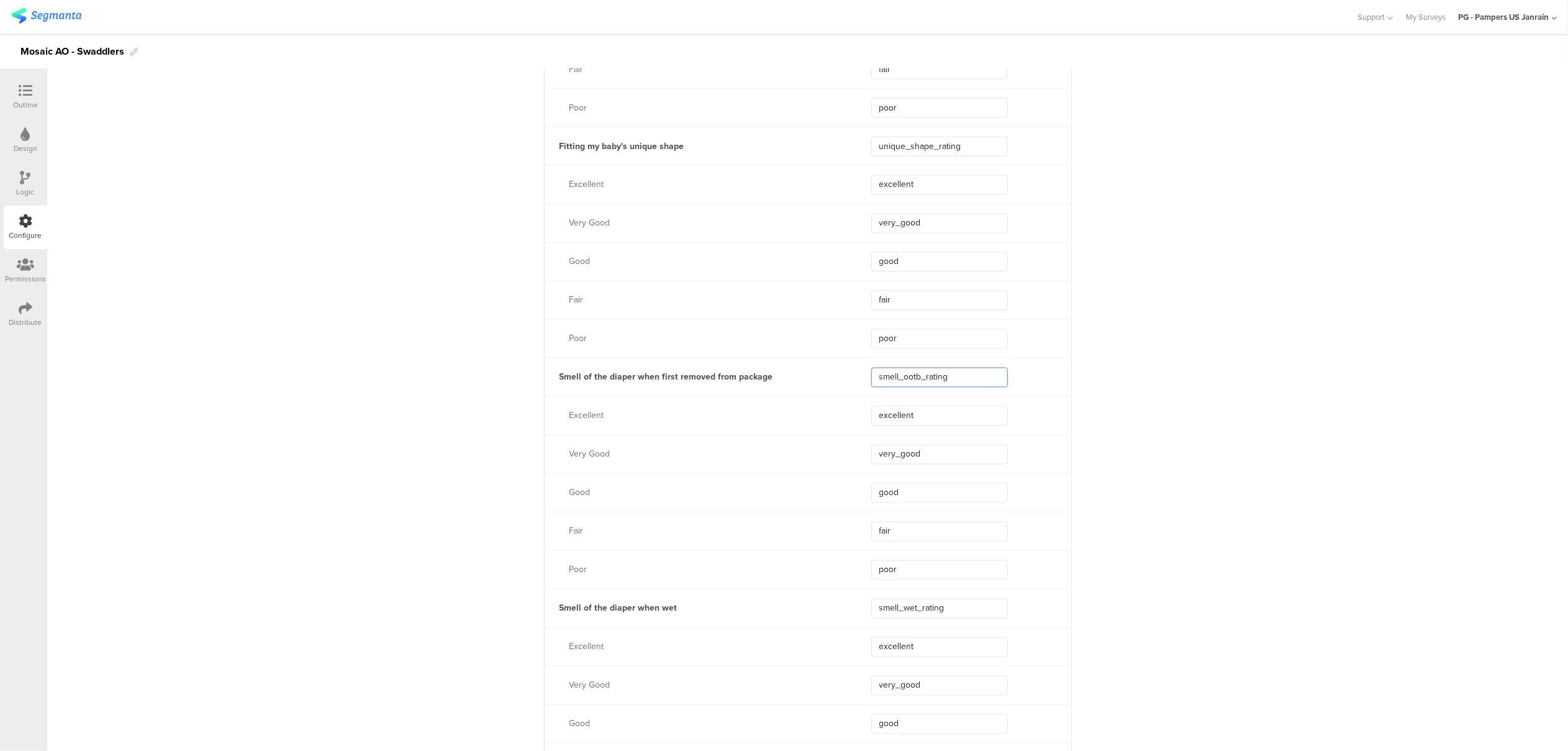
drag, startPoint x: 950, startPoint y: 379, endPoint x: 835, endPoint y: 379, distance: 115.0
click at [835, 379] on div "Smell of the diaper when first removed from package smell_ootb_rating" at bounding box center [808, 377] width 526 height 38
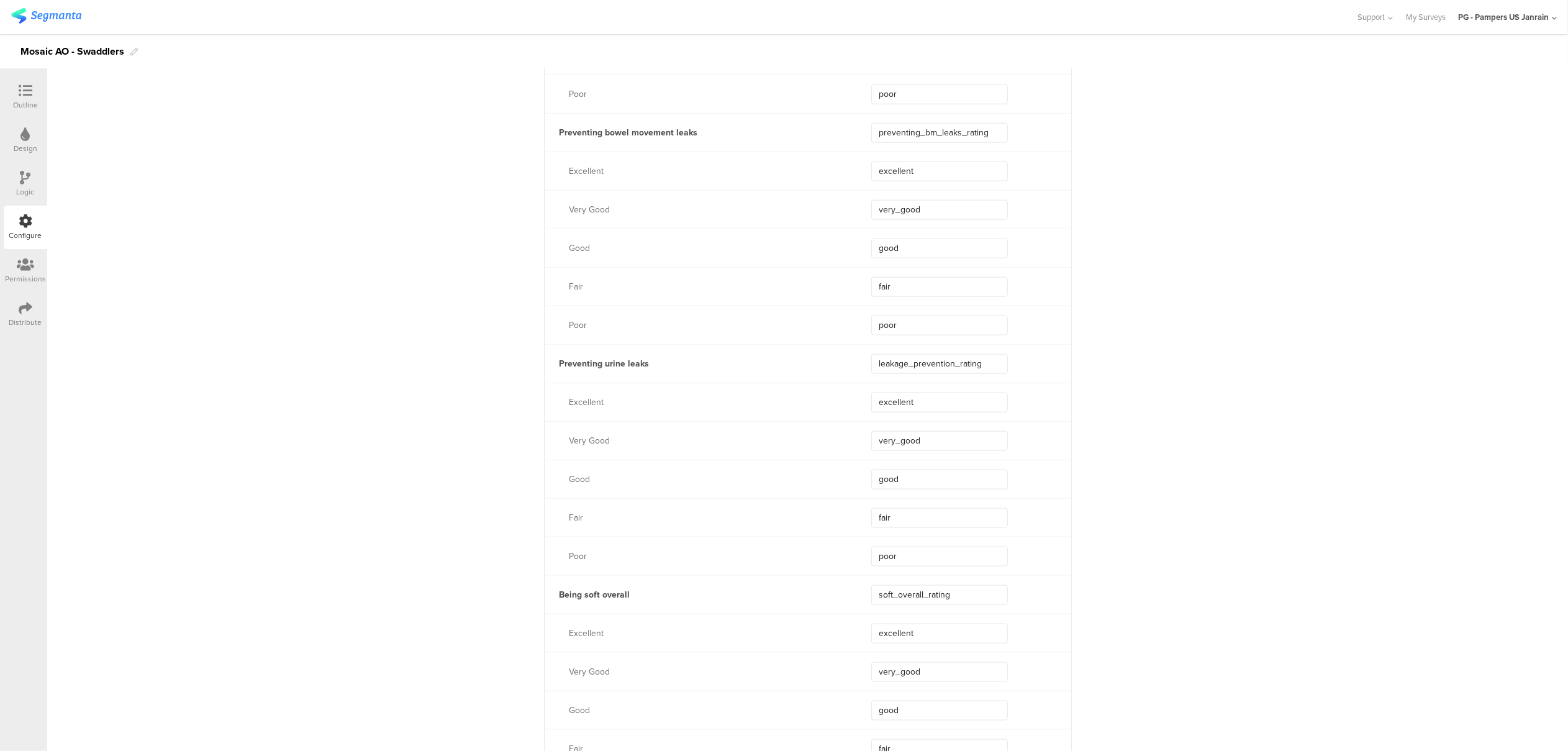
scroll to position [1326, 0]
drag, startPoint x: 962, startPoint y: 600, endPoint x: 852, endPoint y: 602, distance: 110.0
click at [852, 602] on div "Being soft overall soft_overall_rating" at bounding box center [808, 595] width 526 height 38
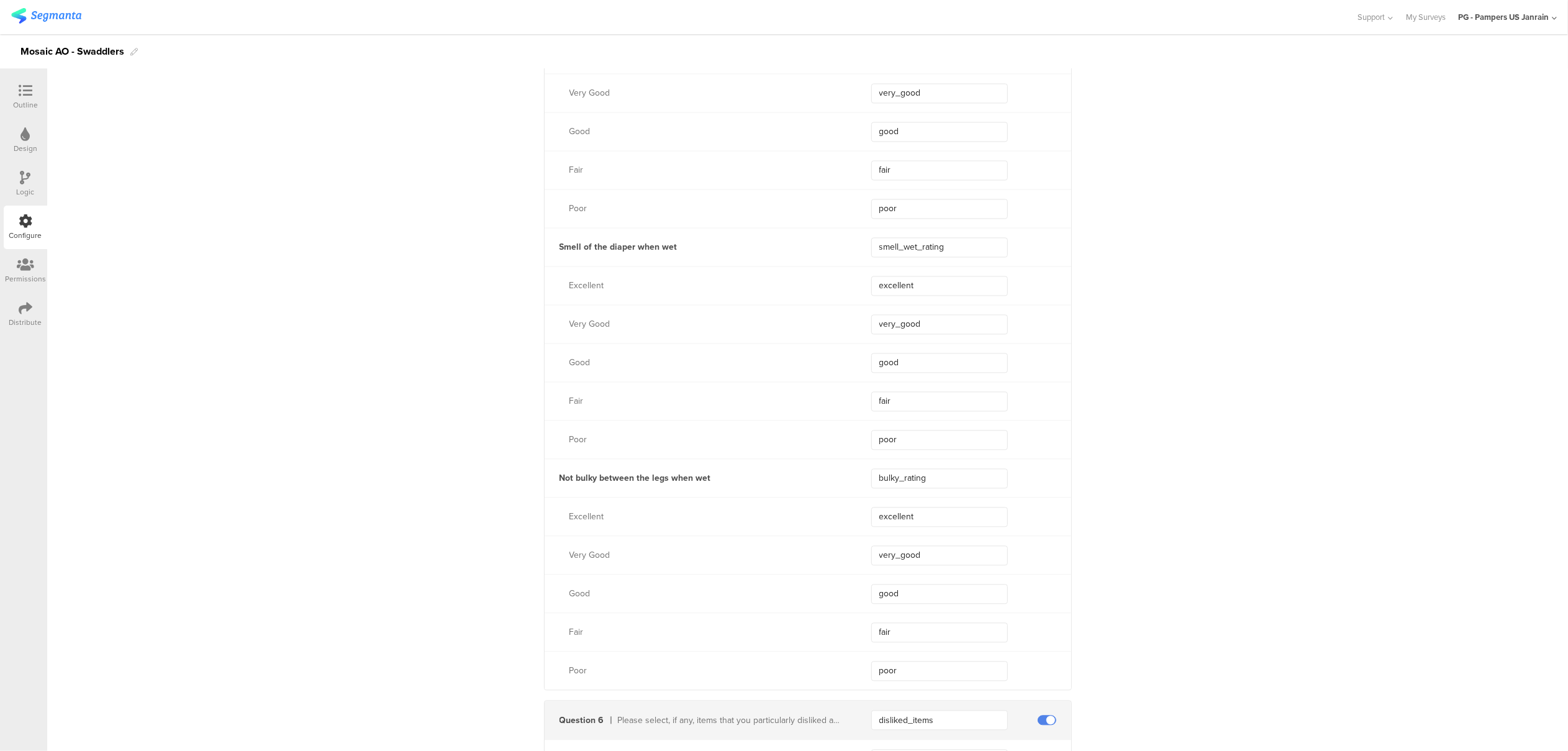
scroll to position [2651, 0]
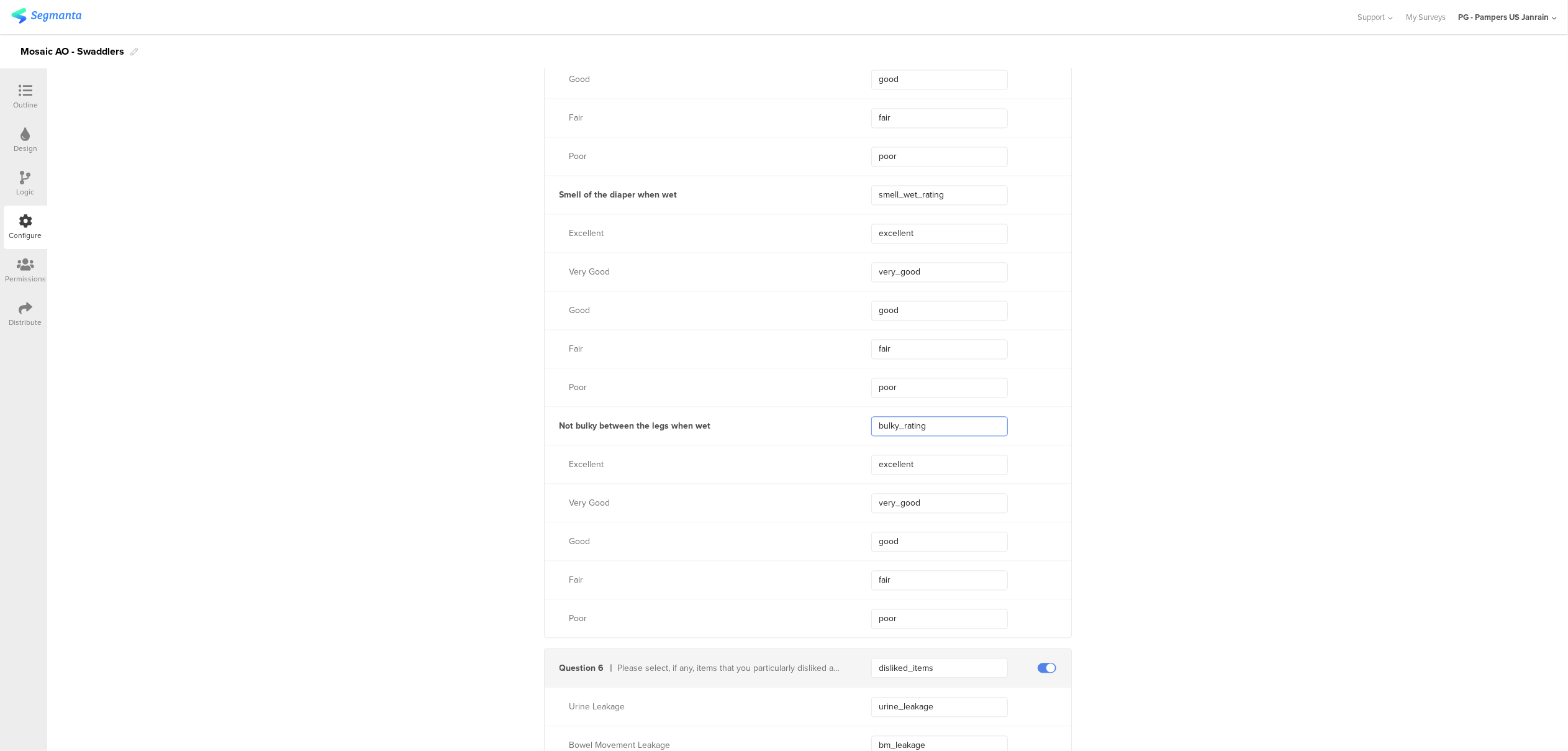
drag, startPoint x: 932, startPoint y: 423, endPoint x: 817, endPoint y: 421, distance: 115.0
click at [817, 421] on div "Not bulky between the legs when wet bulky_rating" at bounding box center [808, 425] width 526 height 38
click at [1217, 390] on div "**********" at bounding box center [808, 280] width 1521 height 5626
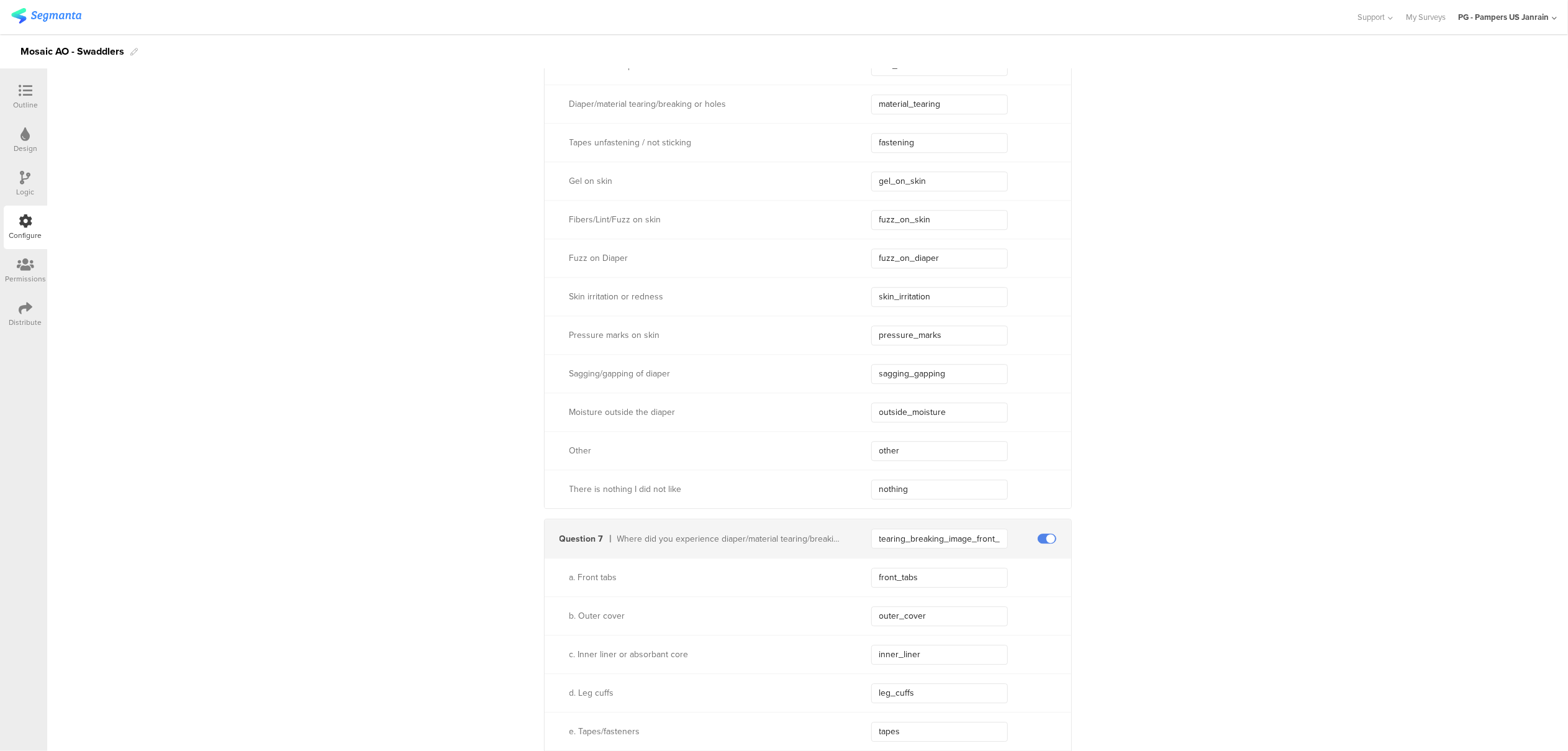
scroll to position [3149, 0]
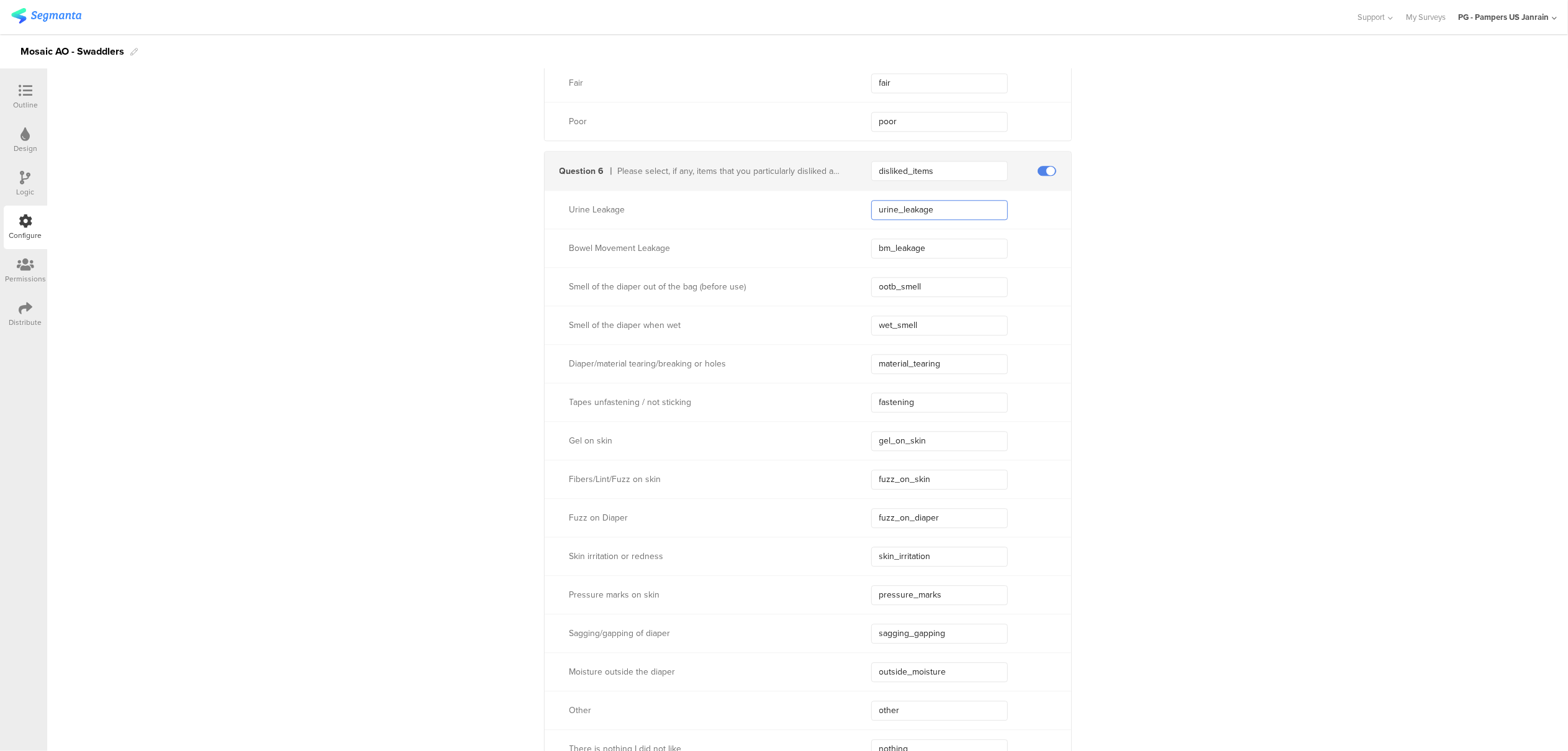
drag, startPoint x: 944, startPoint y: 205, endPoint x: 869, endPoint y: 204, distance: 75.0
click at [871, 204] on input "urine_leakage" at bounding box center [939, 209] width 137 height 20
drag, startPoint x: 931, startPoint y: 247, endPoint x: 832, endPoint y: 238, distance: 99.4
click at [832, 238] on div "Bowel Movement Leakage bm_leakage" at bounding box center [808, 248] width 526 height 38
drag, startPoint x: 929, startPoint y: 287, endPoint x: 855, endPoint y: 278, distance: 74.5
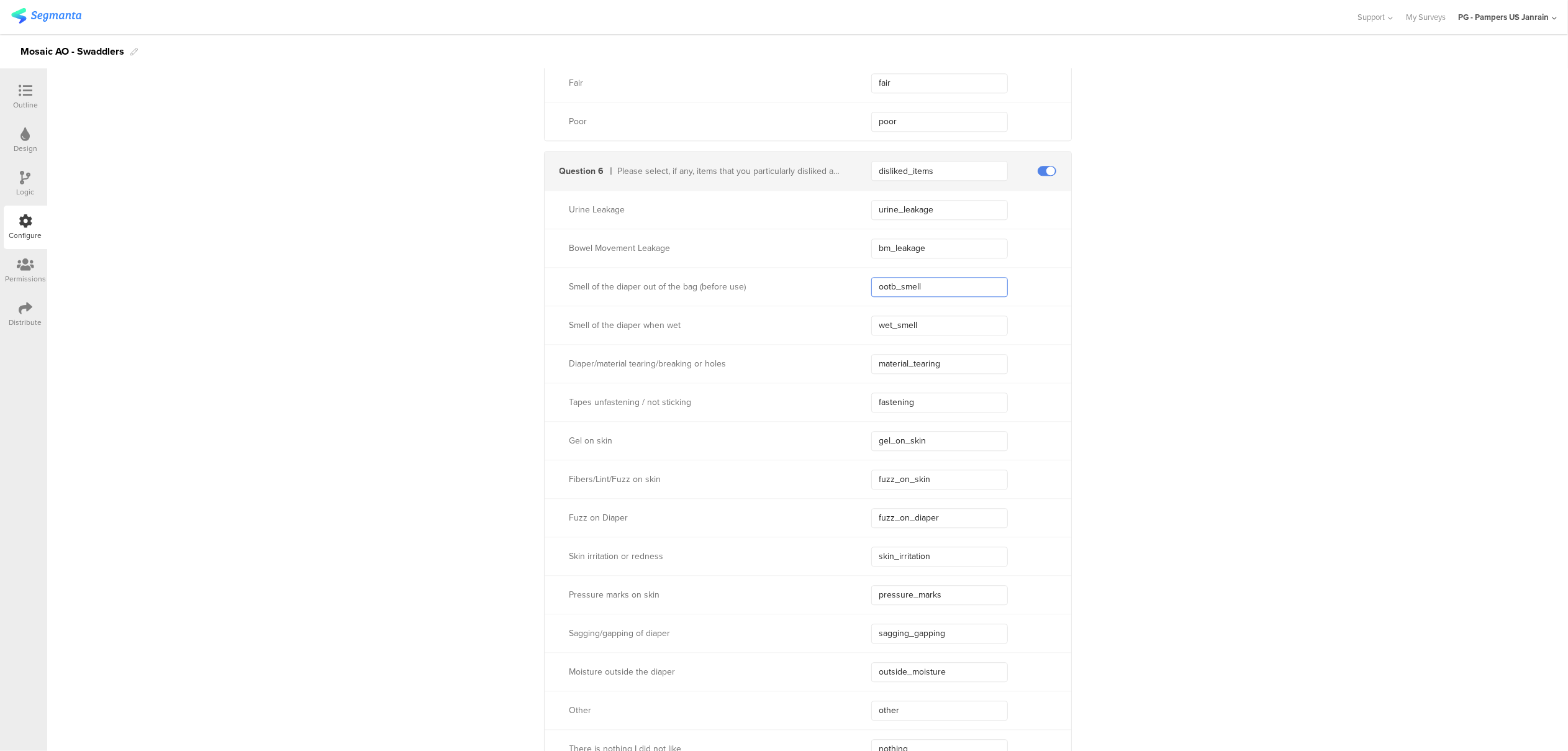
click at [855, 278] on div "Smell of the diaper out of the bag (before use) ootb_smell" at bounding box center [808, 286] width 526 height 38
drag, startPoint x: 966, startPoint y: 321, endPoint x: 814, endPoint y: 324, distance: 152.0
click at [814, 324] on div "Smell of the diaper when wet wet_smell" at bounding box center [808, 325] width 526 height 38
drag, startPoint x: 948, startPoint y: 366, endPoint x: 845, endPoint y: 366, distance: 103.0
click at [845, 366] on div "Diaper/material tearing/breaking or holes material_tearing" at bounding box center [808, 363] width 526 height 38
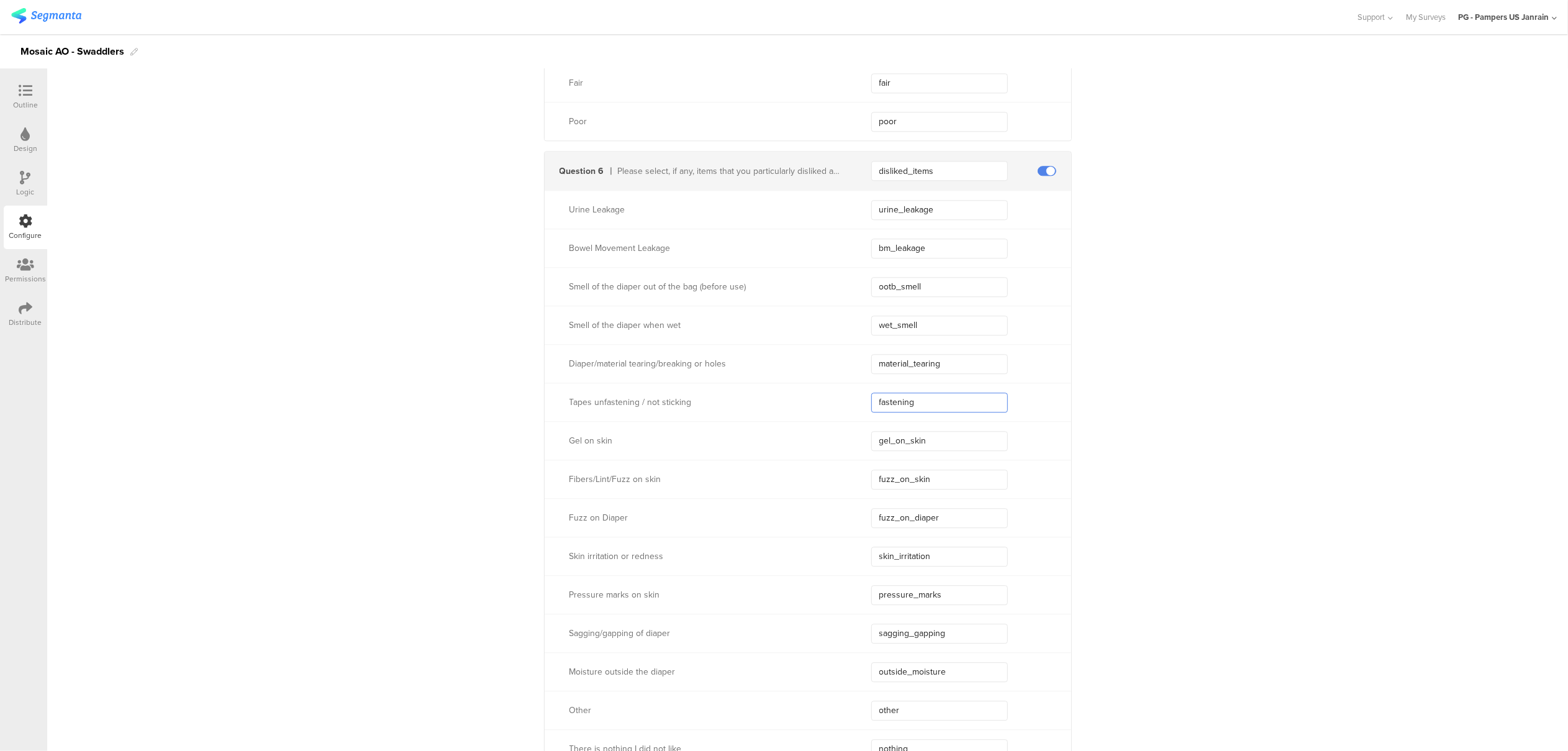
drag, startPoint x: 923, startPoint y: 400, endPoint x: 835, endPoint y: 393, distance: 88.3
click at [835, 393] on div "Tapes unfastening / not sticking fastening" at bounding box center [808, 401] width 526 height 38
drag, startPoint x: 929, startPoint y: 444, endPoint x: 848, endPoint y: 444, distance: 81.0
click at [848, 444] on div "Gel on skin gel_on_skin" at bounding box center [808, 440] width 526 height 38
drag, startPoint x: 943, startPoint y: 481, endPoint x: 851, endPoint y: 483, distance: 92.0
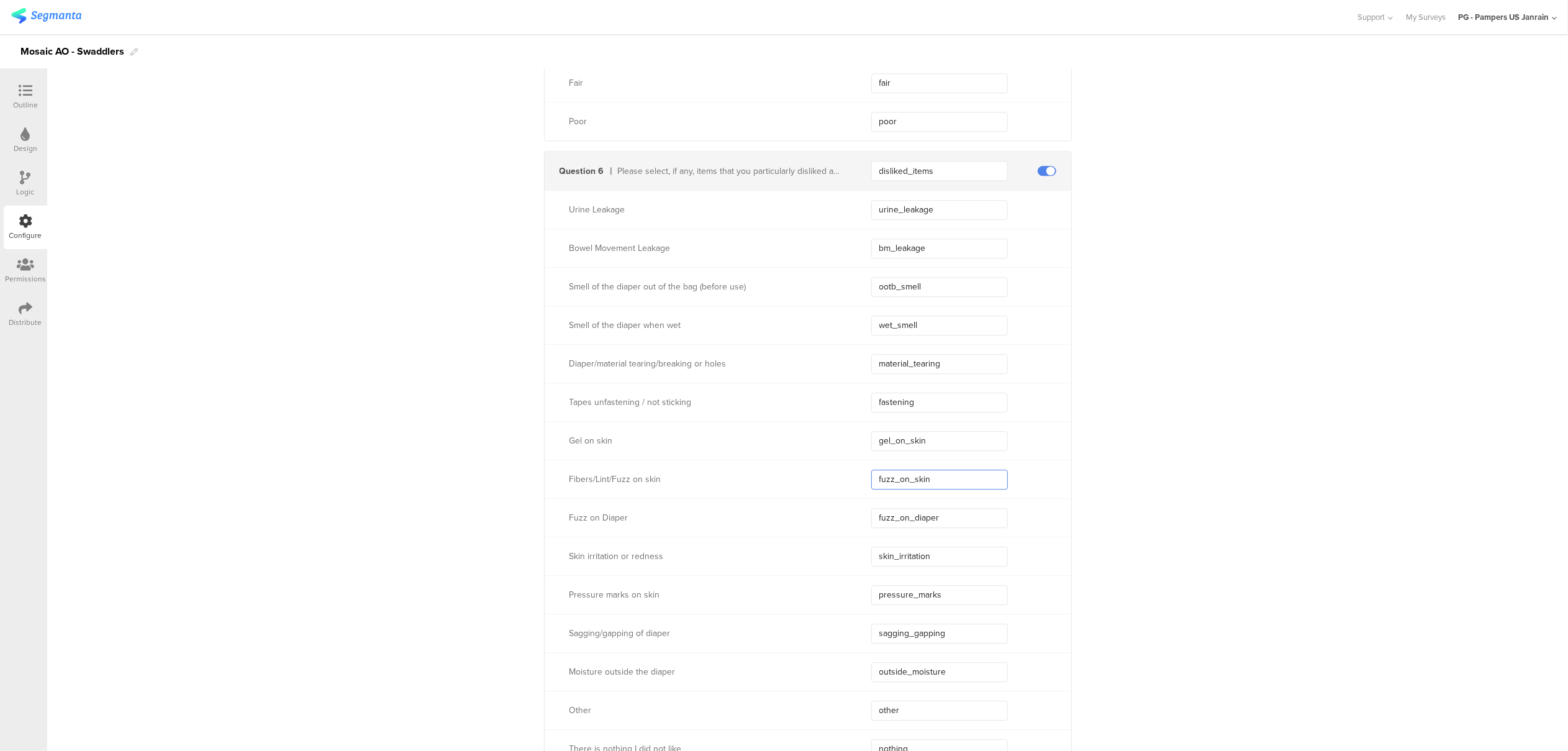
click at [851, 483] on div "Fibers/Lint/Fuzz on skin fuzz_on_skin" at bounding box center [808, 478] width 526 height 38
drag, startPoint x: 946, startPoint y: 516, endPoint x: 870, endPoint y: 508, distance: 76.4
click at [871, 508] on input "fuzz_on_diaper" at bounding box center [939, 517] width 137 height 20
drag, startPoint x: 942, startPoint y: 562, endPoint x: 873, endPoint y: 549, distance: 70.2
click at [873, 549] on input "skin_irritation" at bounding box center [939, 557] width 137 height 20
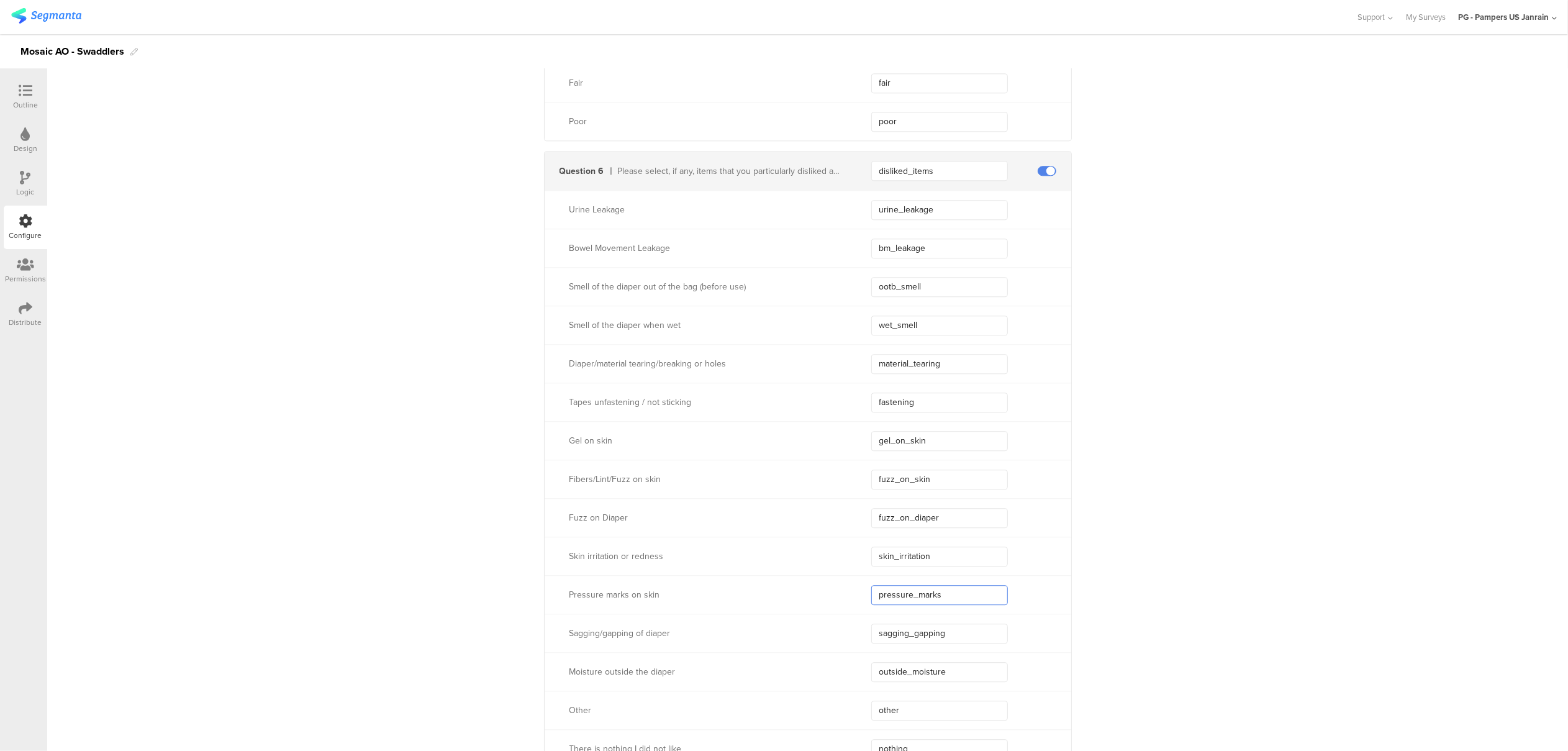
drag, startPoint x: 963, startPoint y: 600, endPoint x: 852, endPoint y: 585, distance: 112.0
click at [852, 585] on div "Pressure marks on skin pressure_marks" at bounding box center [808, 594] width 526 height 38
drag, startPoint x: 902, startPoint y: 630, endPoint x: 850, endPoint y: 630, distance: 52.0
click at [850, 630] on div "Sagging/gapping of diaper sagging_gapping" at bounding box center [808, 633] width 526 height 38
drag, startPoint x: 961, startPoint y: 677, endPoint x: 850, endPoint y: 685, distance: 111.3
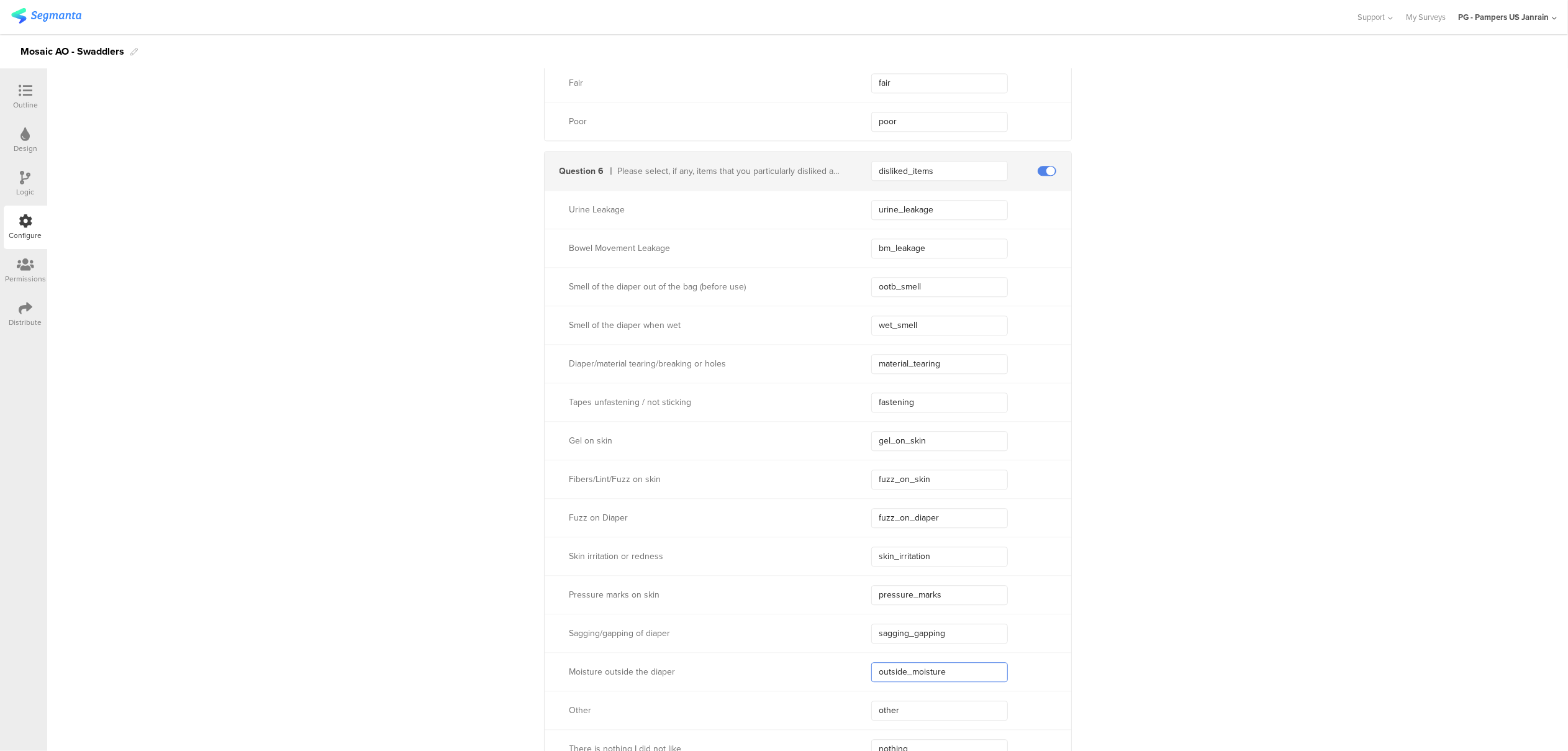
click at [850, 685] on div "Moisture outside the diaper outside_moisture" at bounding box center [808, 671] width 526 height 38
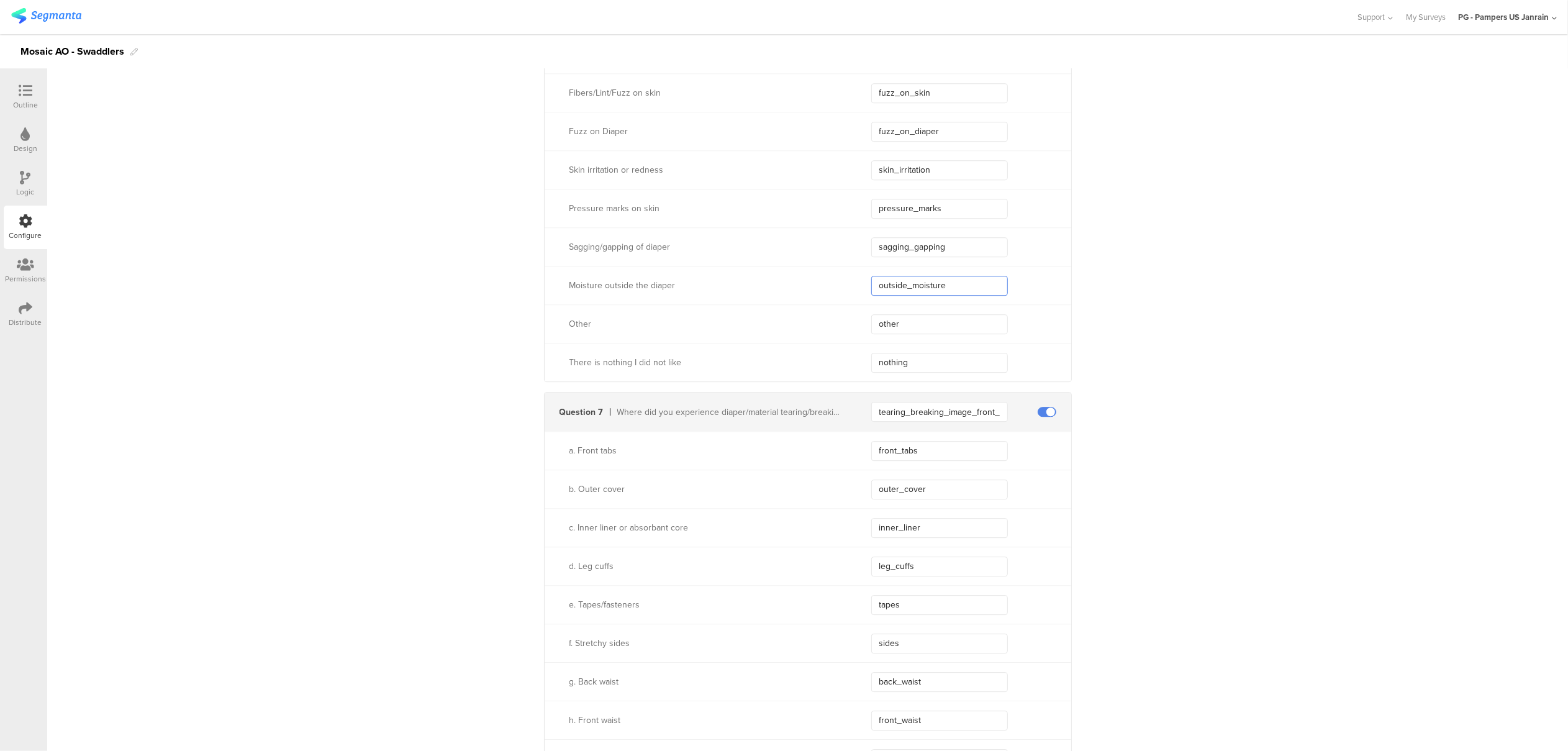
scroll to position [3867, 0]
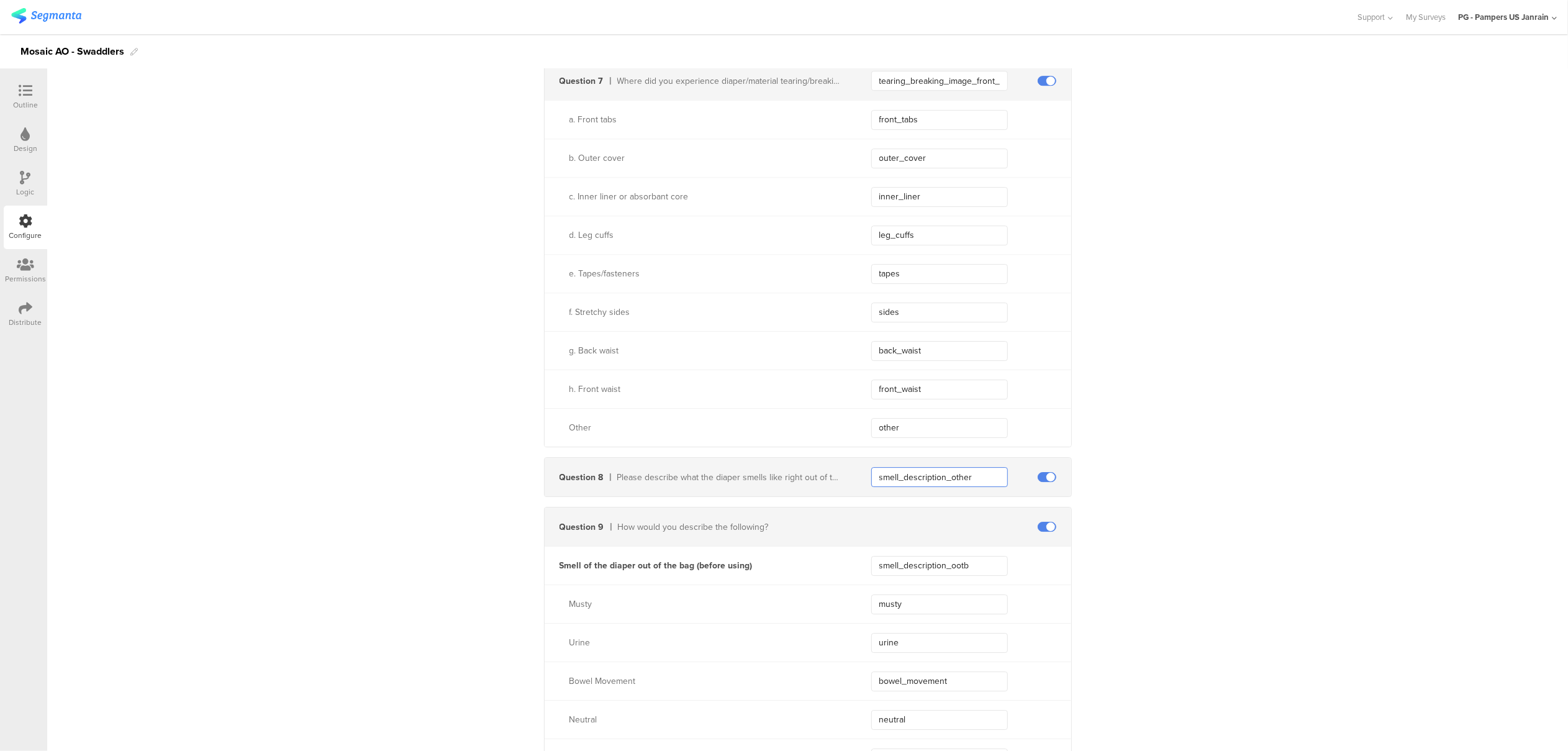
drag, startPoint x: 977, startPoint y: 480, endPoint x: 865, endPoint y: 476, distance: 112.1
click at [871, 476] on input "smell_description_other" at bounding box center [939, 476] width 137 height 20
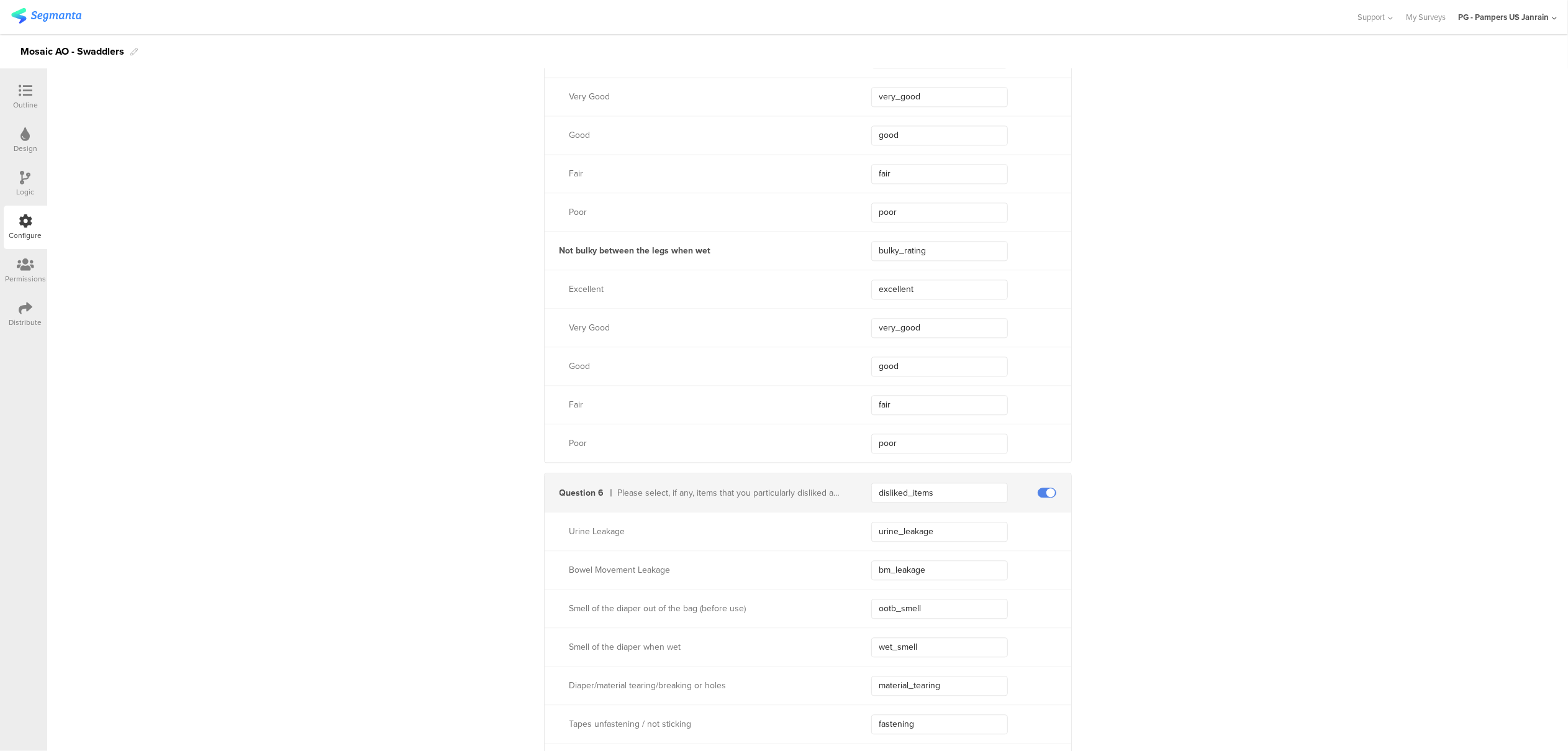
scroll to position [2790, 0]
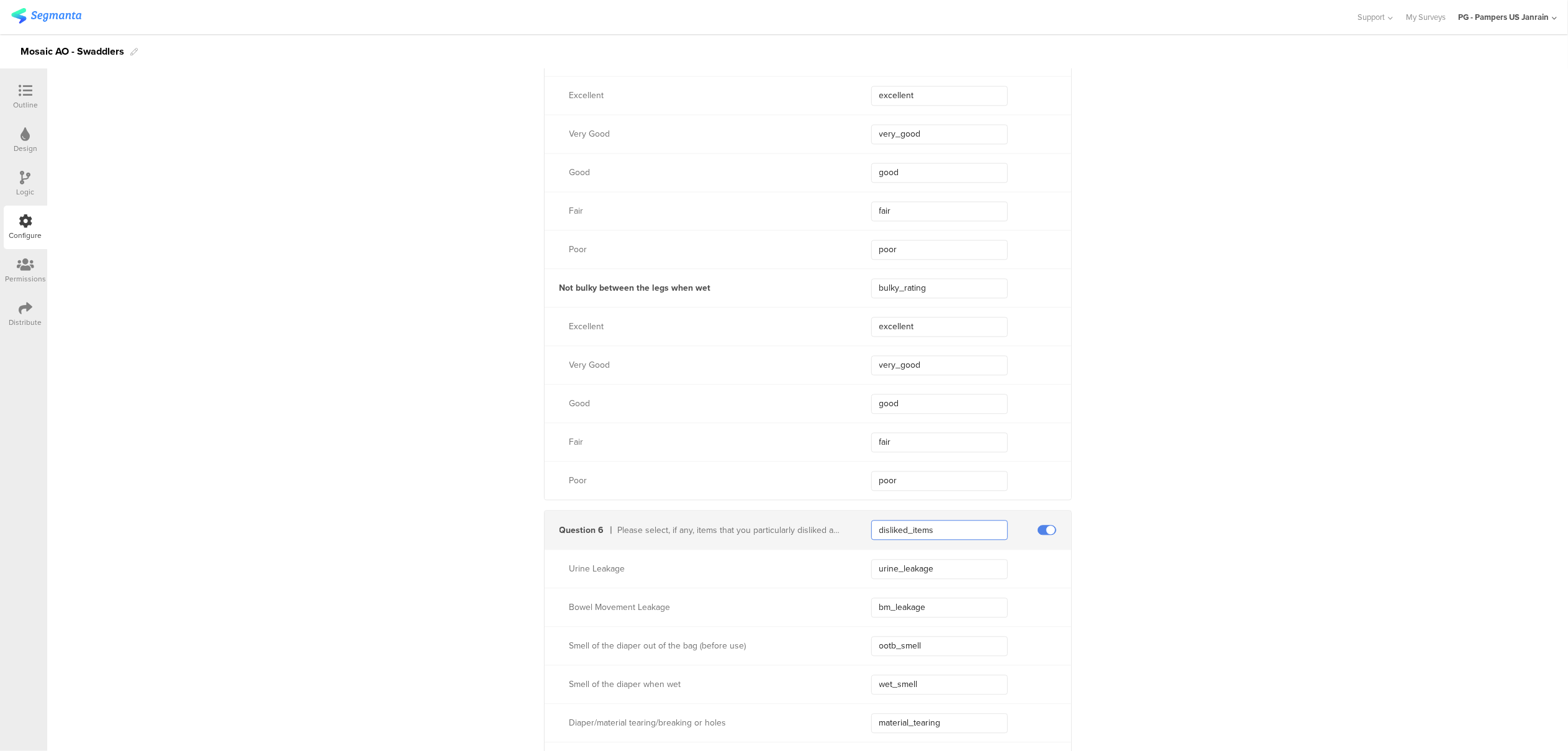
drag, startPoint x: 935, startPoint y: 537, endPoint x: 835, endPoint y: 525, distance: 100.7
click at [835, 525] on div "Question 6 Please select, if any, items that you particularly disliked about th…" at bounding box center [808, 530] width 526 height 38
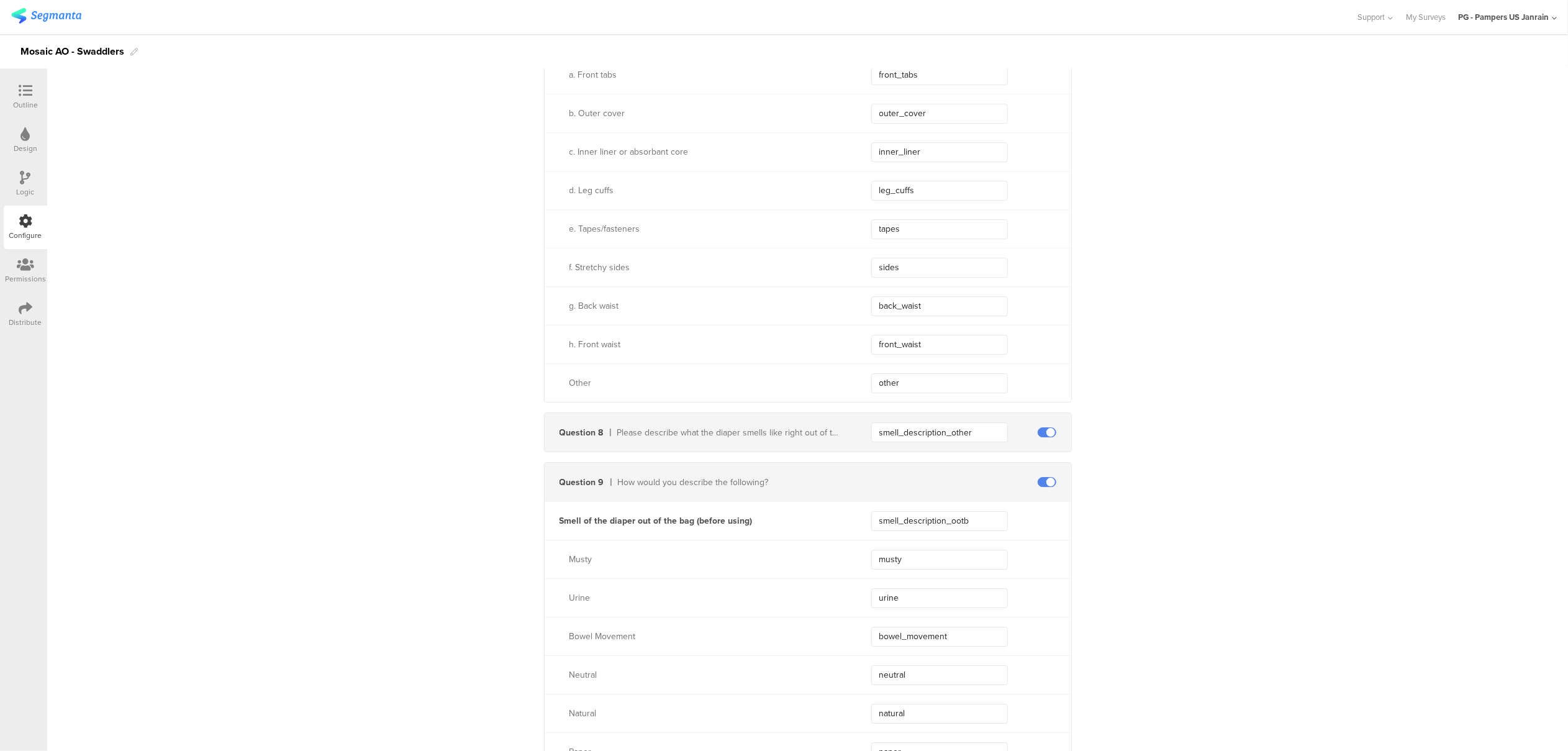
scroll to position [3784, 0]
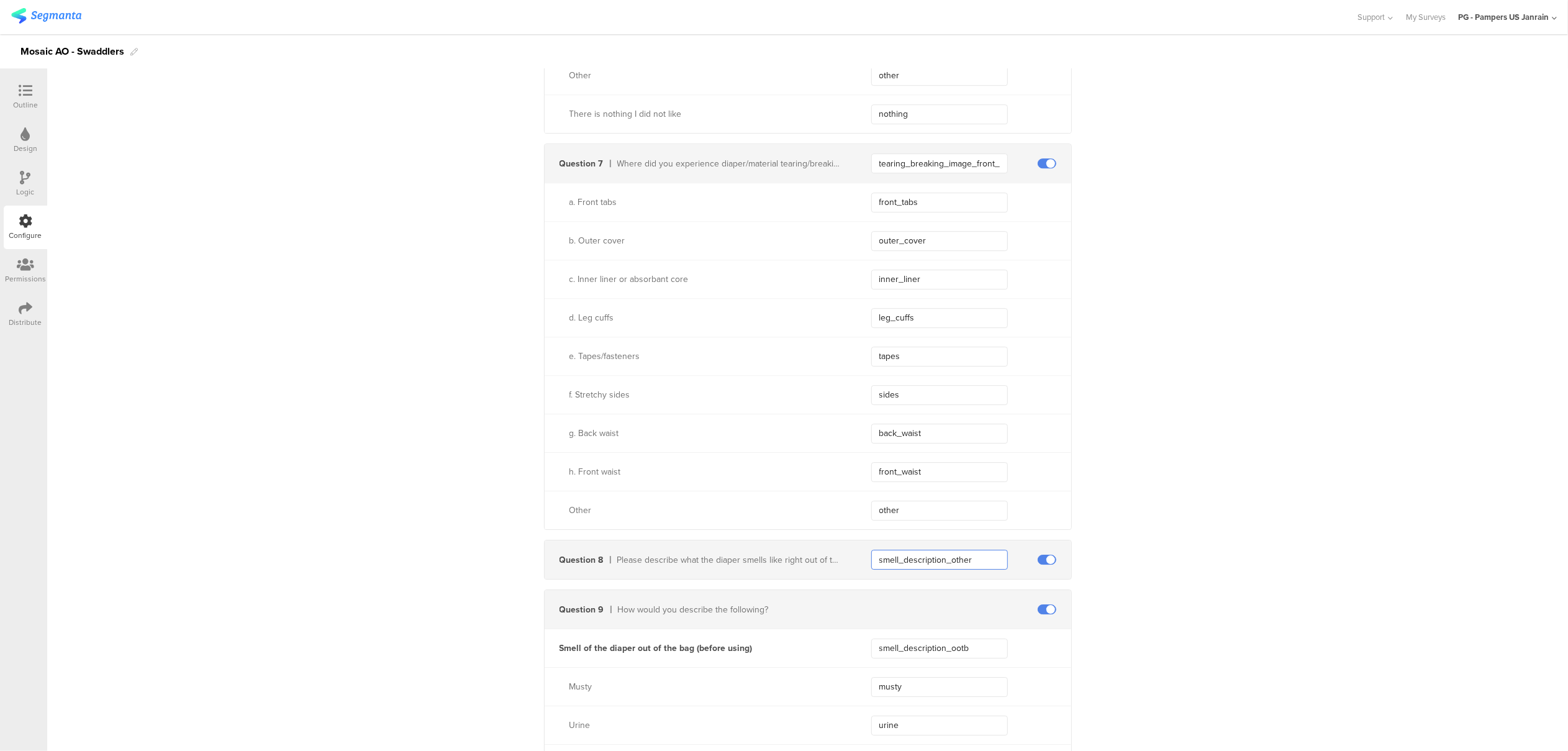
drag, startPoint x: 974, startPoint y: 562, endPoint x: 868, endPoint y: 564, distance: 106.0
click at [871, 564] on input "smell_description_other" at bounding box center [939, 559] width 137 height 20
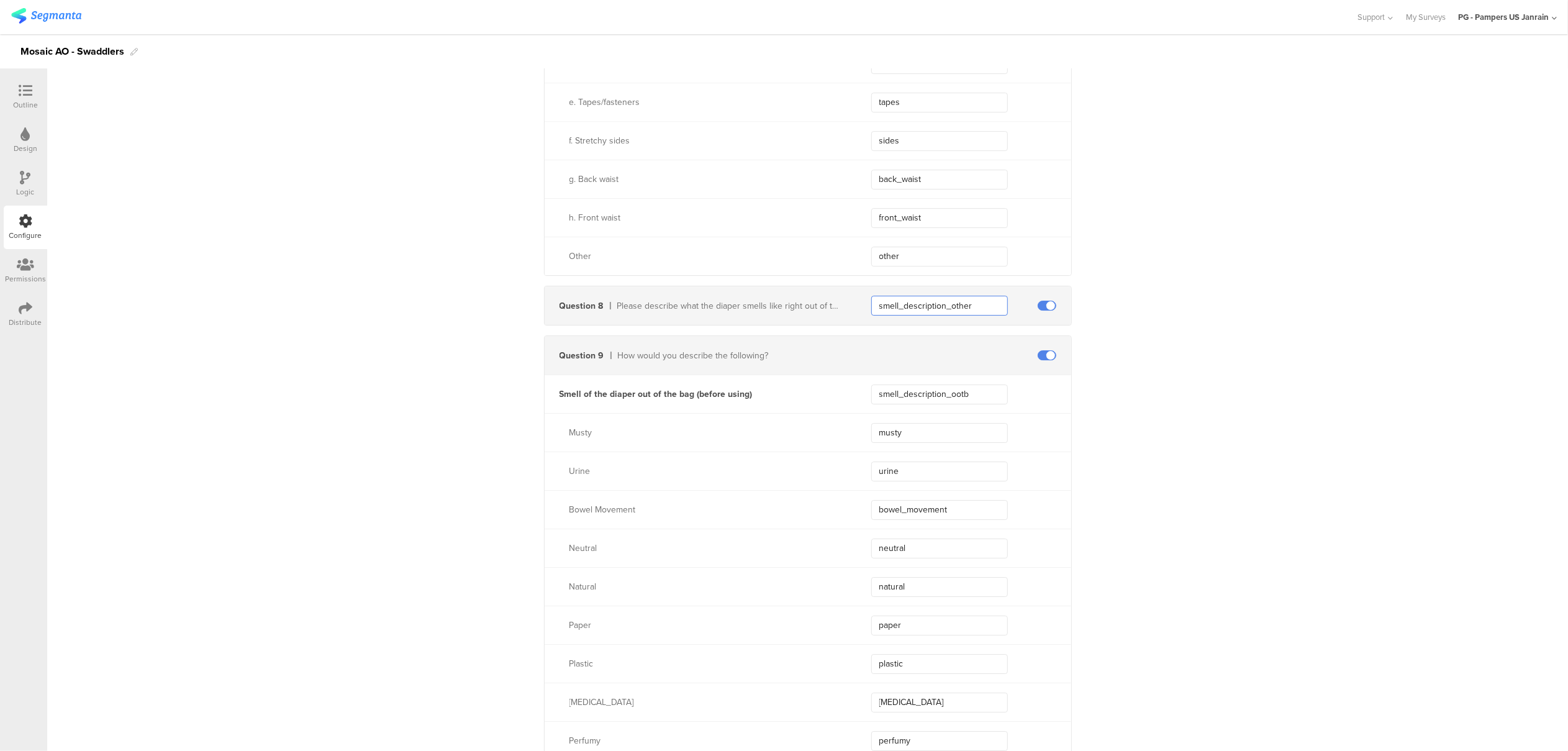
scroll to position [4032, 0]
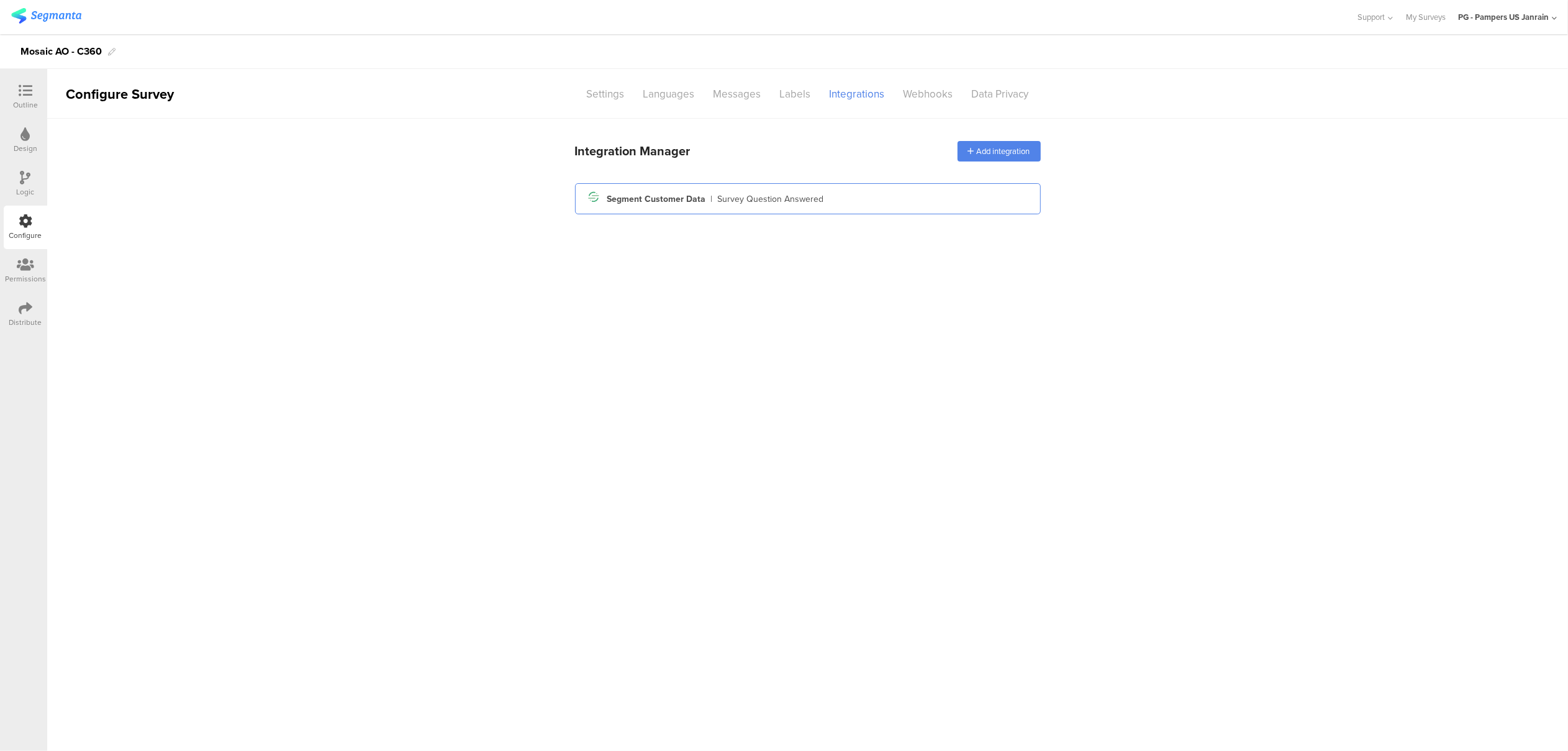
click at [804, 202] on div "Survey Question Answered" at bounding box center [771, 199] width 106 height 13
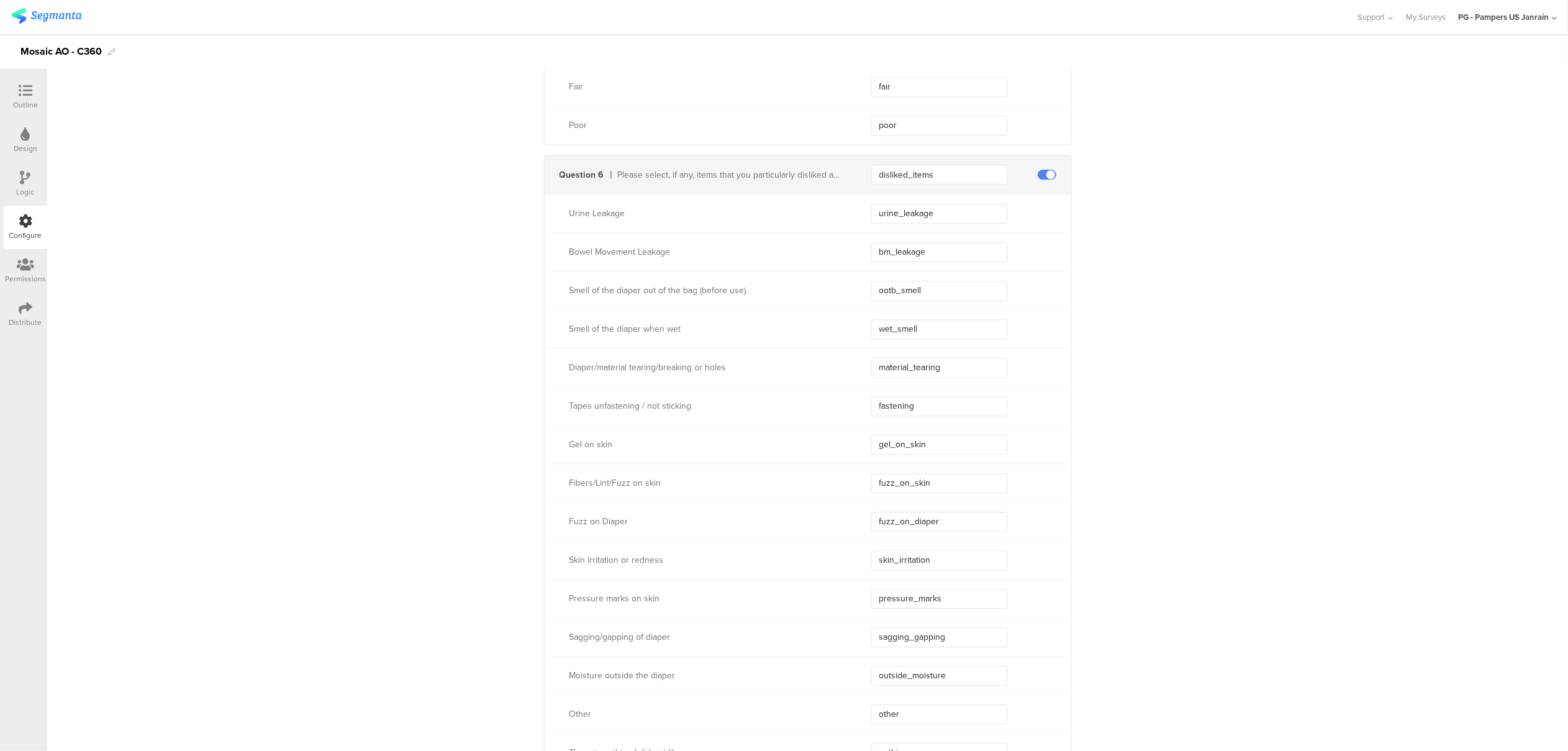
scroll to position [3314, 0]
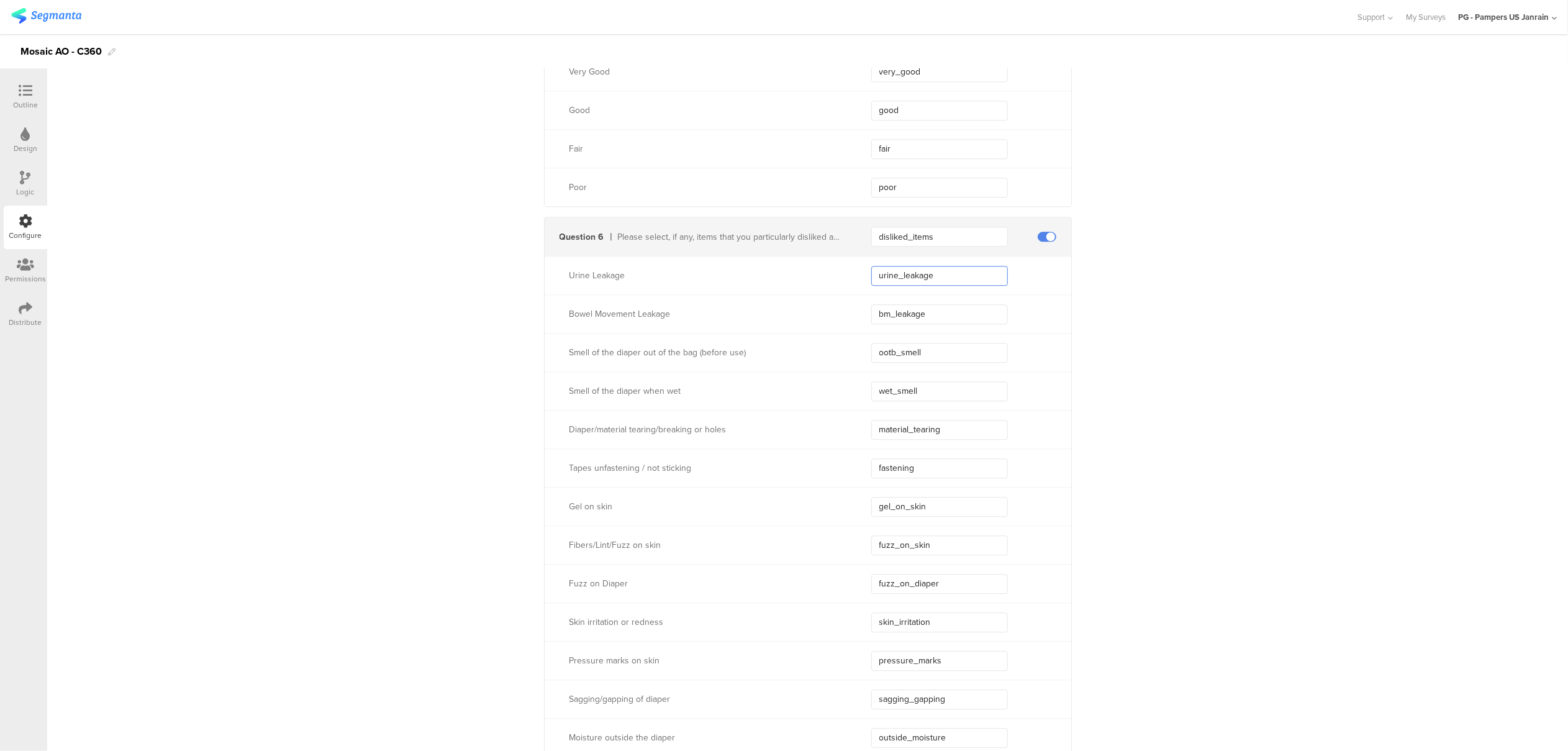
drag, startPoint x: 937, startPoint y: 279, endPoint x: 832, endPoint y: 264, distance: 106.1
click at [832, 264] on div "Urine Leakage urine_leakage" at bounding box center [808, 275] width 526 height 38
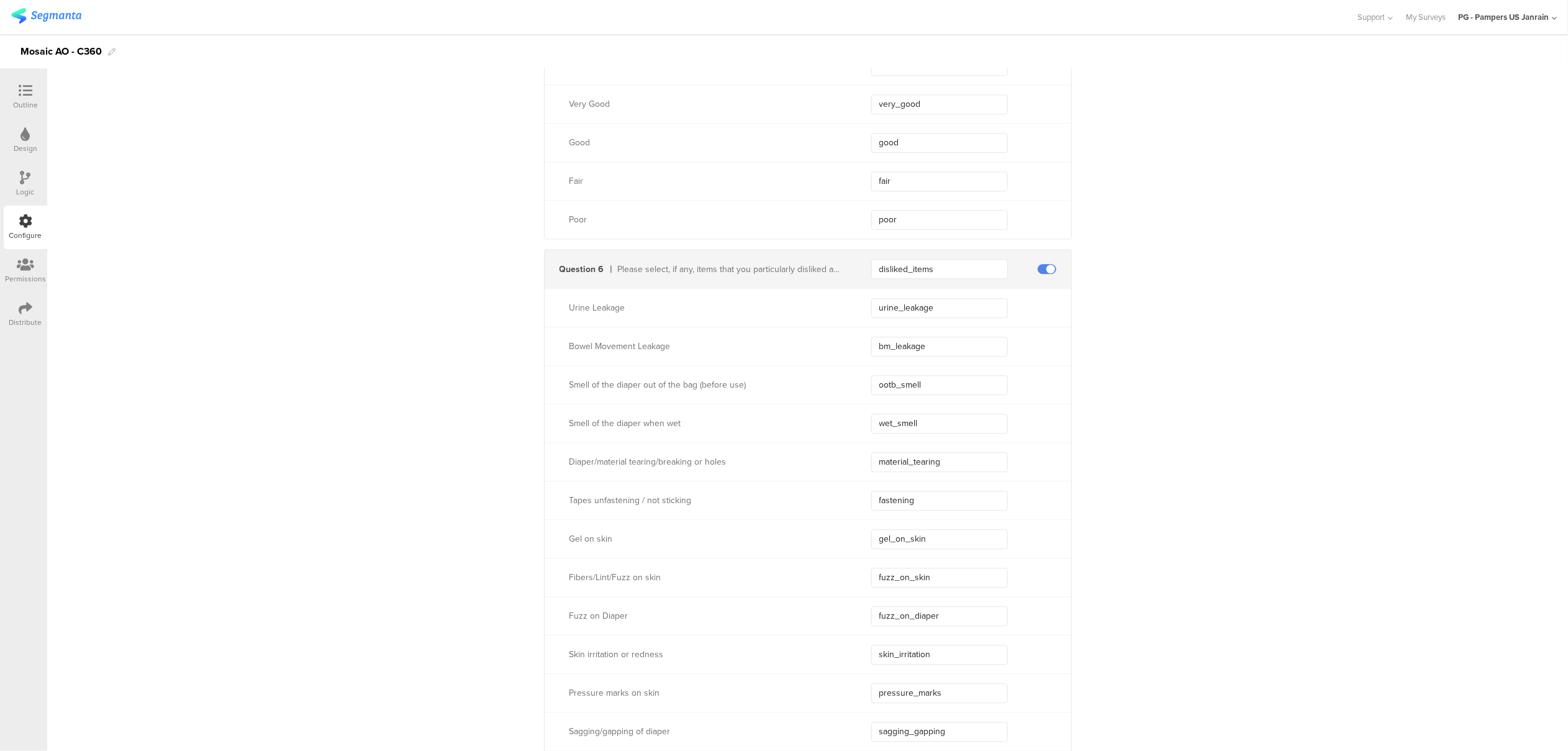
scroll to position [3065, 0]
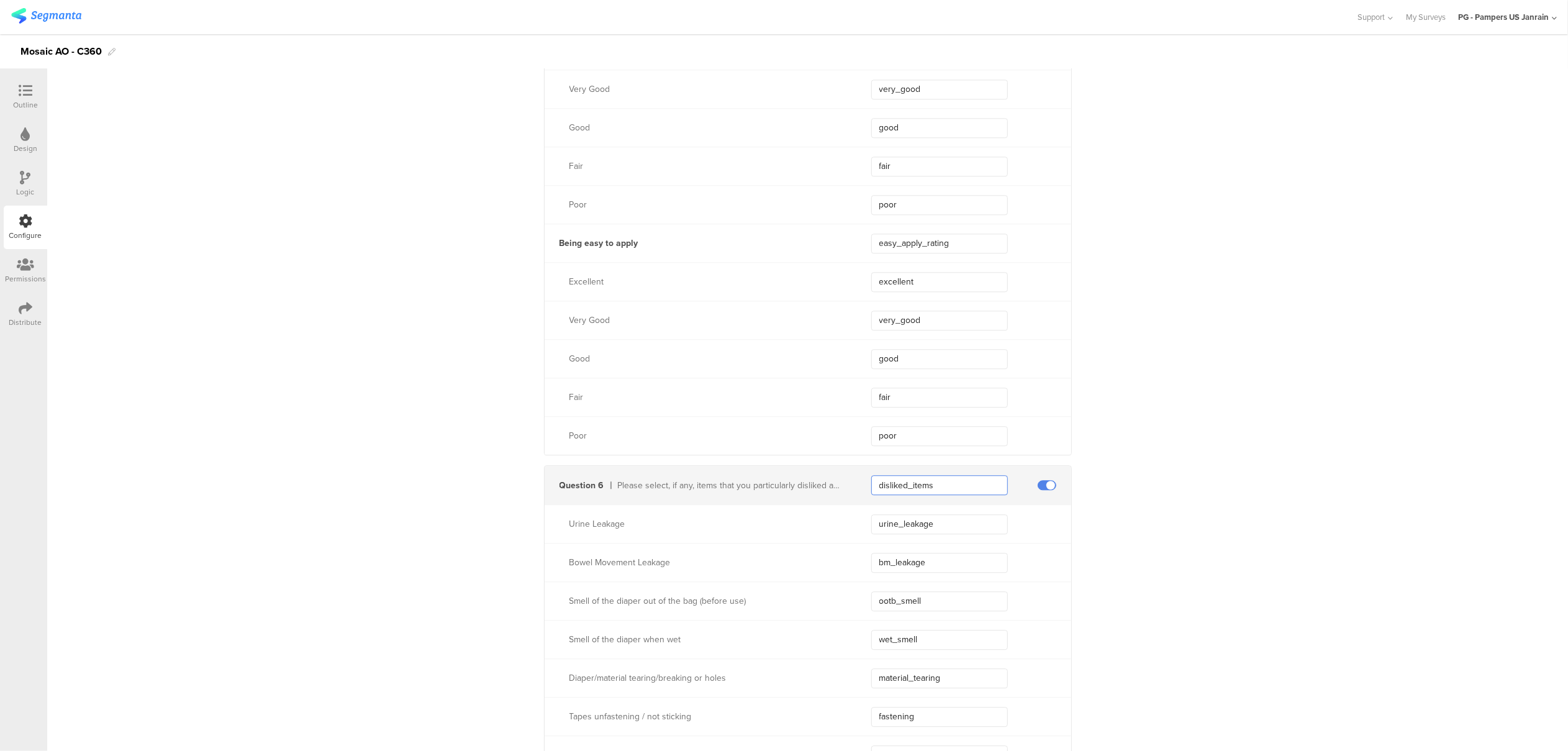
drag, startPoint x: 940, startPoint y: 490, endPoint x: 848, endPoint y: 478, distance: 92.8
click at [848, 478] on div "Question 6 Please select, if any, items that you particularly disliked about th…" at bounding box center [808, 485] width 526 height 38
drag, startPoint x: 940, startPoint y: 525, endPoint x: 855, endPoint y: 523, distance: 85.0
click at [855, 523] on div "Urine Leakage urine_leakage" at bounding box center [808, 523] width 526 height 38
drag, startPoint x: 948, startPoint y: 562, endPoint x: 848, endPoint y: 562, distance: 100.0
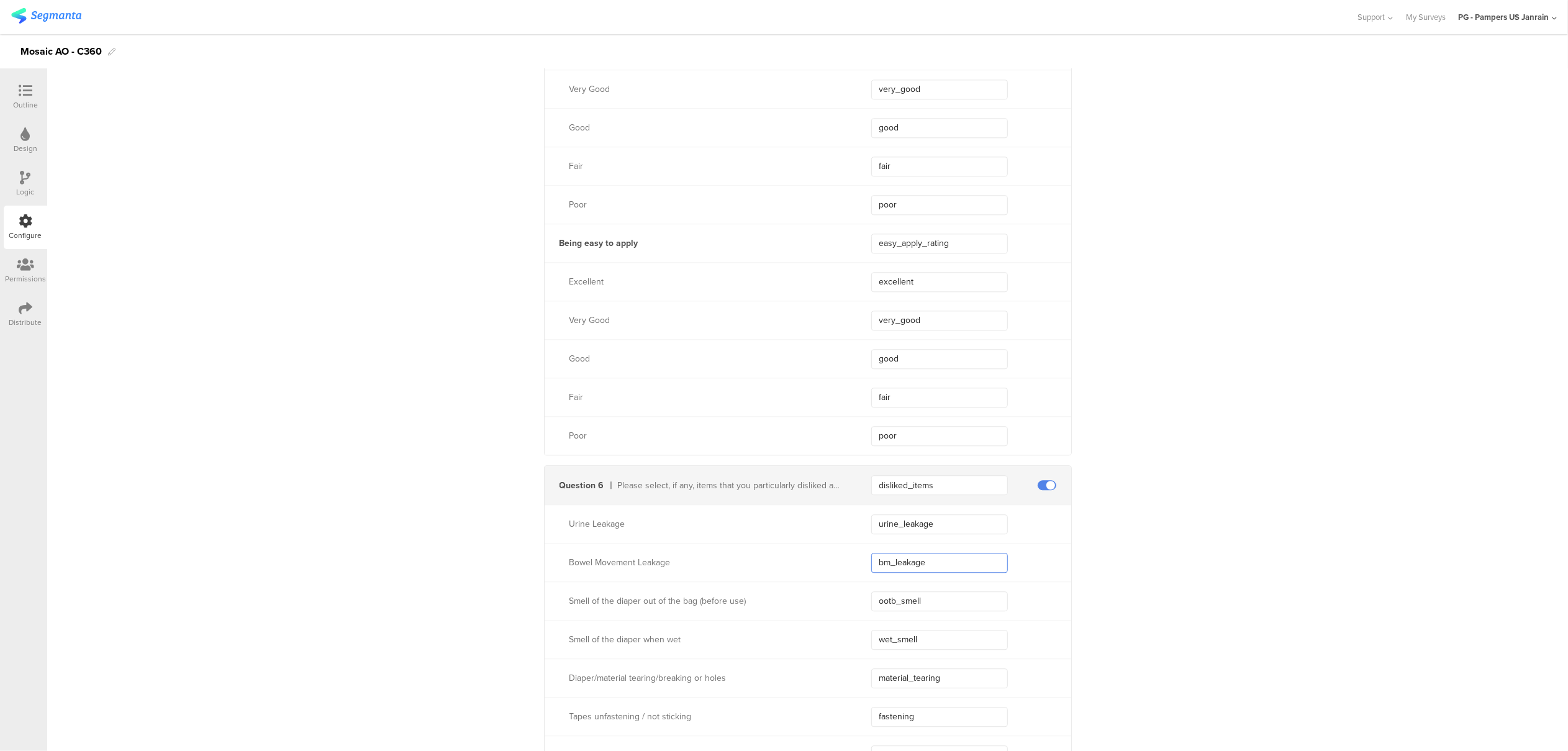
click at [848, 562] on div "Bowel Movement Leakage bm_leakage" at bounding box center [808, 562] width 526 height 38
drag, startPoint x: 947, startPoint y: 608, endPoint x: 855, endPoint y: 608, distance: 92.0
click at [855, 608] on div "Smell of the diaper out of the bag (before use) ootb_smell" at bounding box center [808, 600] width 526 height 38
drag, startPoint x: 935, startPoint y: 643, endPoint x: 863, endPoint y: 642, distance: 72.0
click at [863, 642] on div "Smell of the diaper when wet wet_smell" at bounding box center [808, 639] width 526 height 38
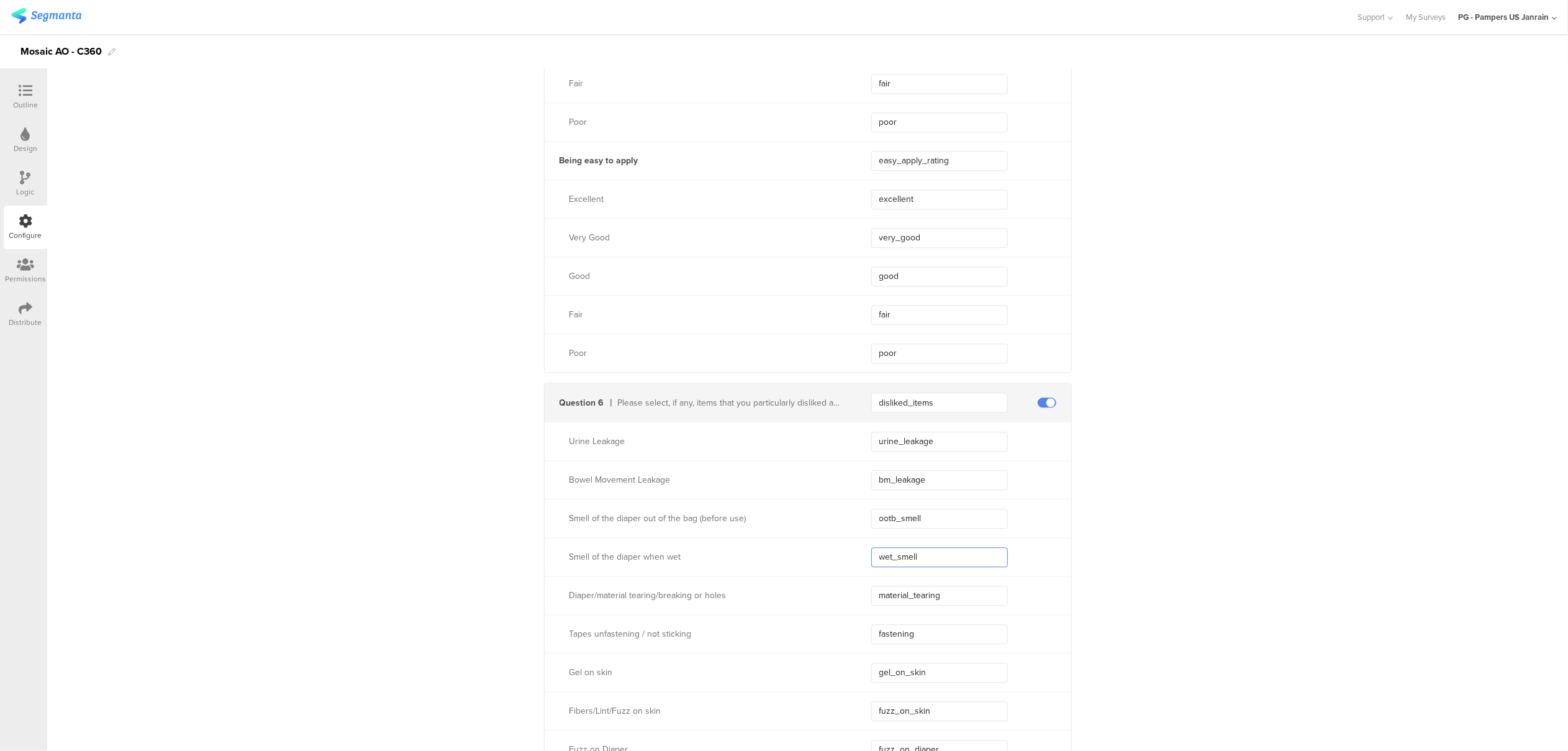
scroll to position [3314, 0]
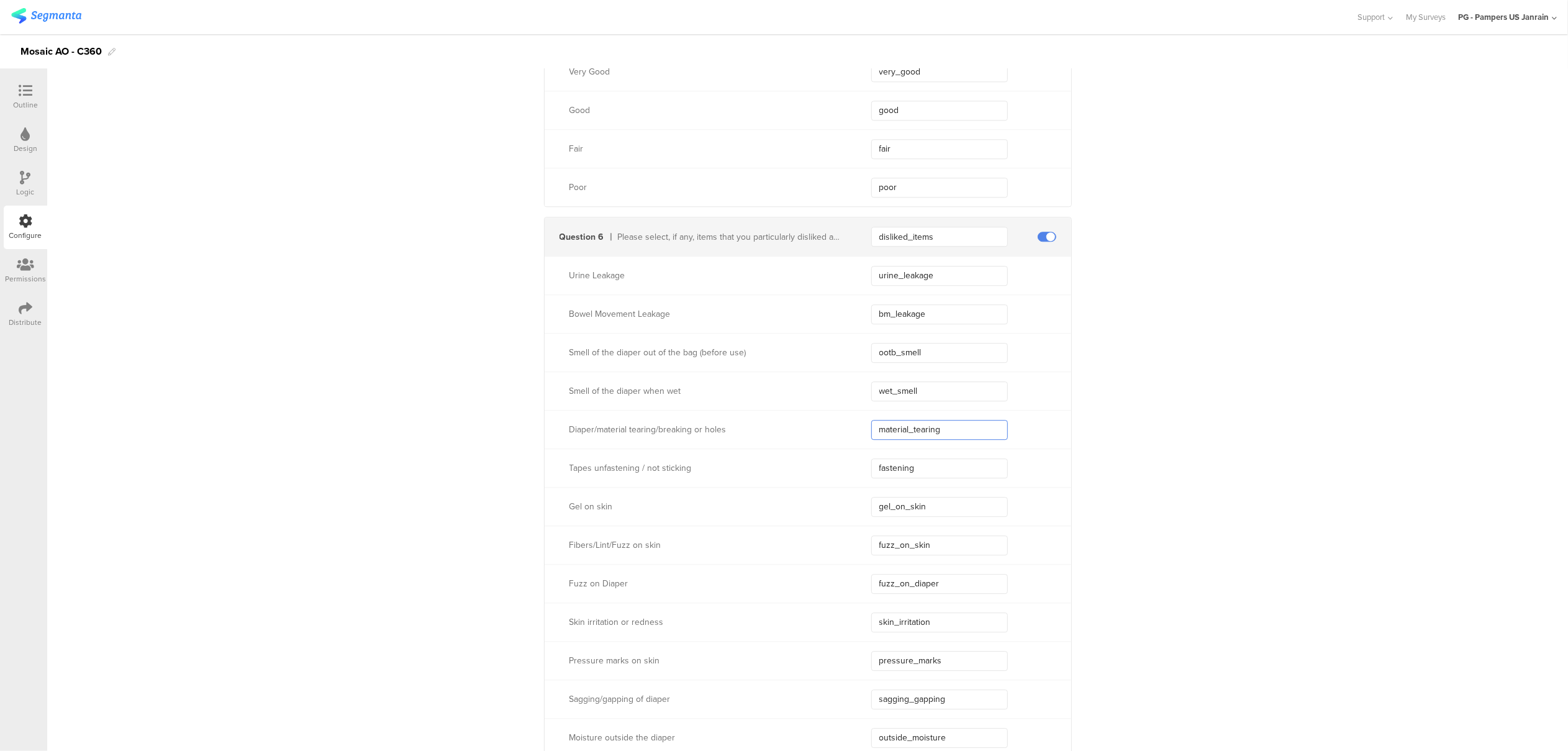
drag, startPoint x: 945, startPoint y: 425, endPoint x: 862, endPoint y: 426, distance: 83.0
click at [862, 426] on div "Diaper/material tearing/breaking or holes material_tearing" at bounding box center [808, 429] width 526 height 38
drag, startPoint x: 862, startPoint y: 465, endPoint x: 802, endPoint y: 453, distance: 61.2
click at [802, 453] on div "Tapes unfastening / not sticking fastening" at bounding box center [808, 467] width 526 height 38
drag, startPoint x: 933, startPoint y: 508, endPoint x: 848, endPoint y: 491, distance: 86.7
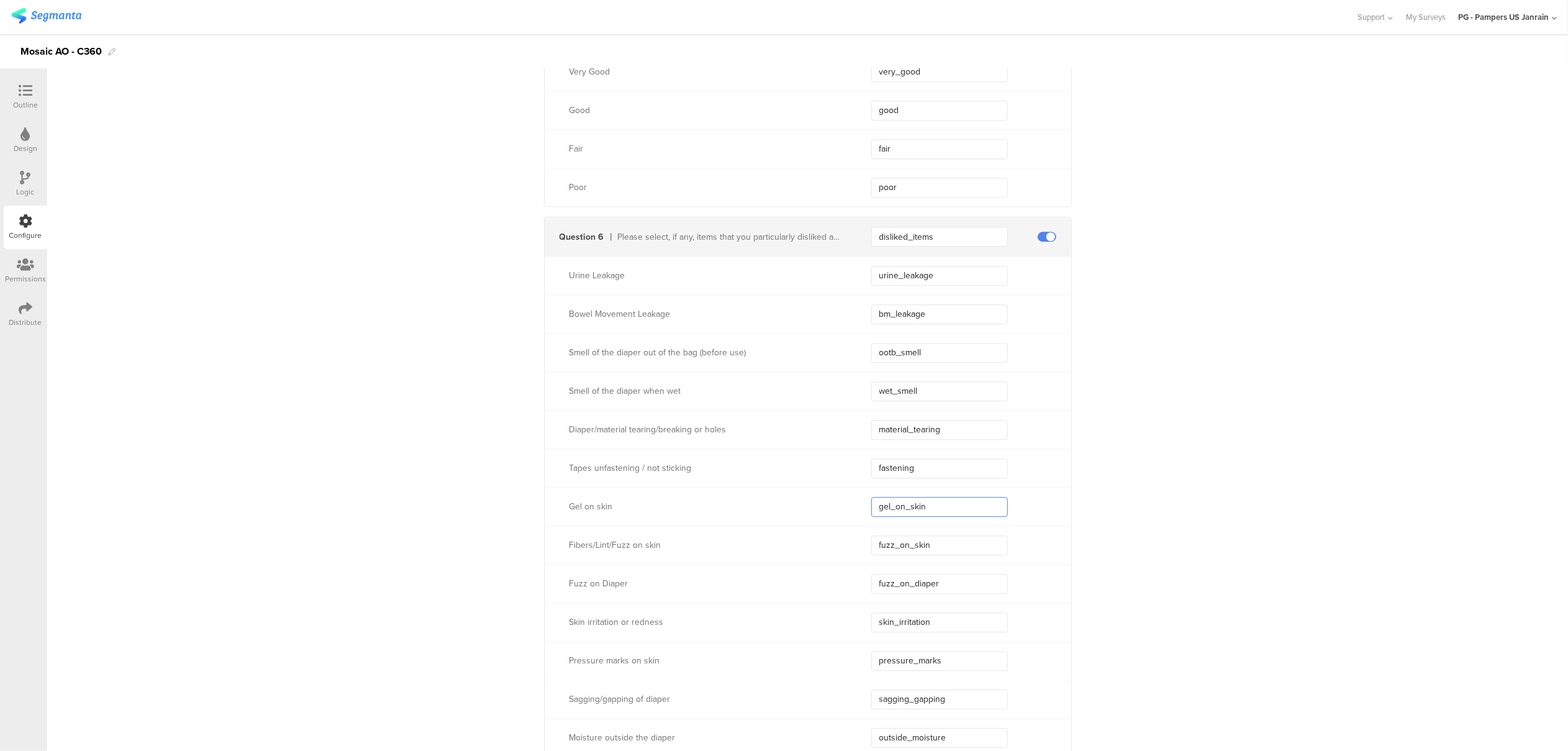
click at [848, 491] on div "Gel on skin gel_on_skin" at bounding box center [808, 506] width 526 height 38
drag, startPoint x: 937, startPoint y: 541, endPoint x: 796, endPoint y: 540, distance: 141.0
click at [796, 540] on div "Fibers/Lint/Fuzz on skin fuzz_on_skin" at bounding box center [808, 544] width 526 height 38
drag, startPoint x: 946, startPoint y: 585, endPoint x: 837, endPoint y: 570, distance: 110.0
click at [837, 570] on div "Fuzz on Diaper fuzz_on_diaper" at bounding box center [808, 583] width 526 height 38
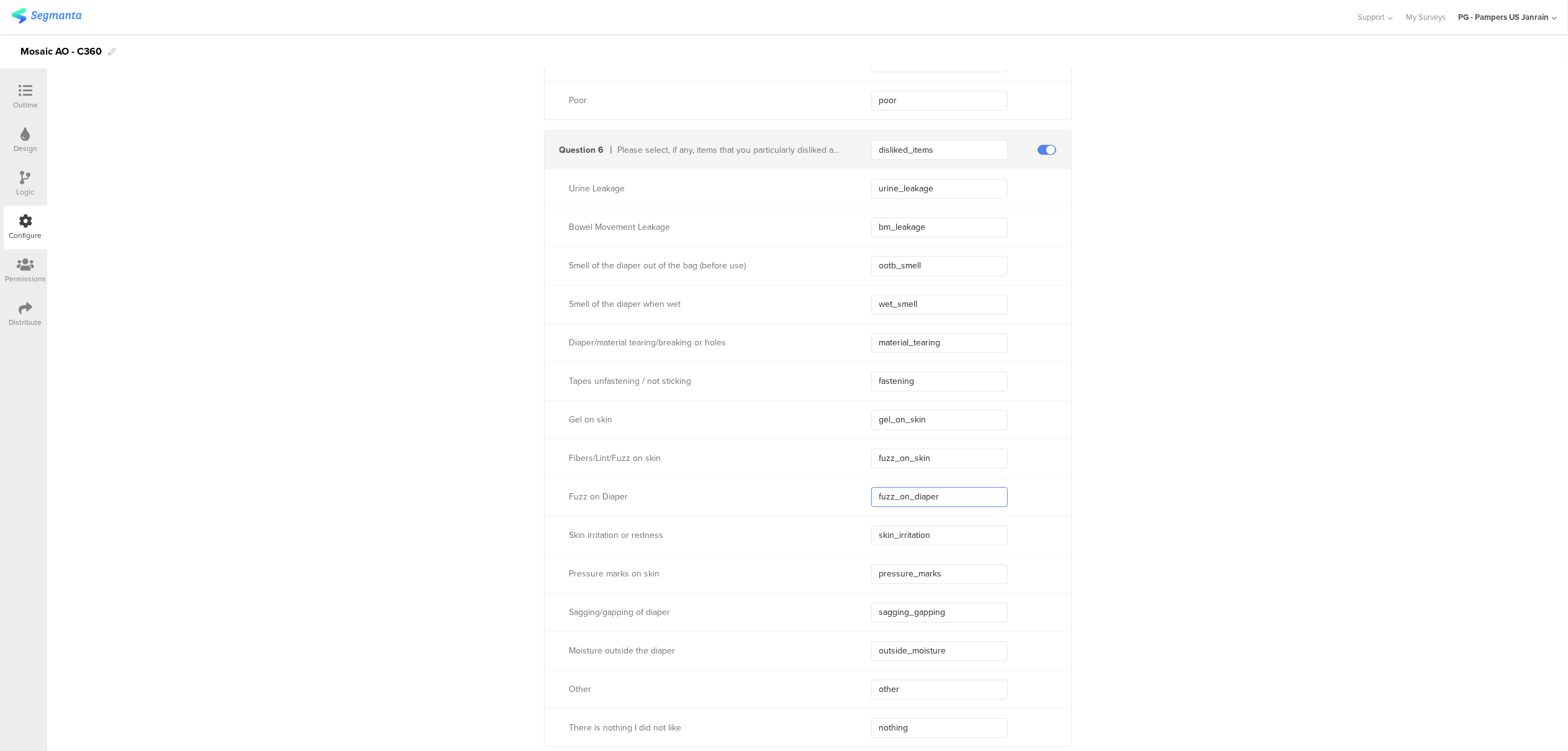
scroll to position [3480, 0]
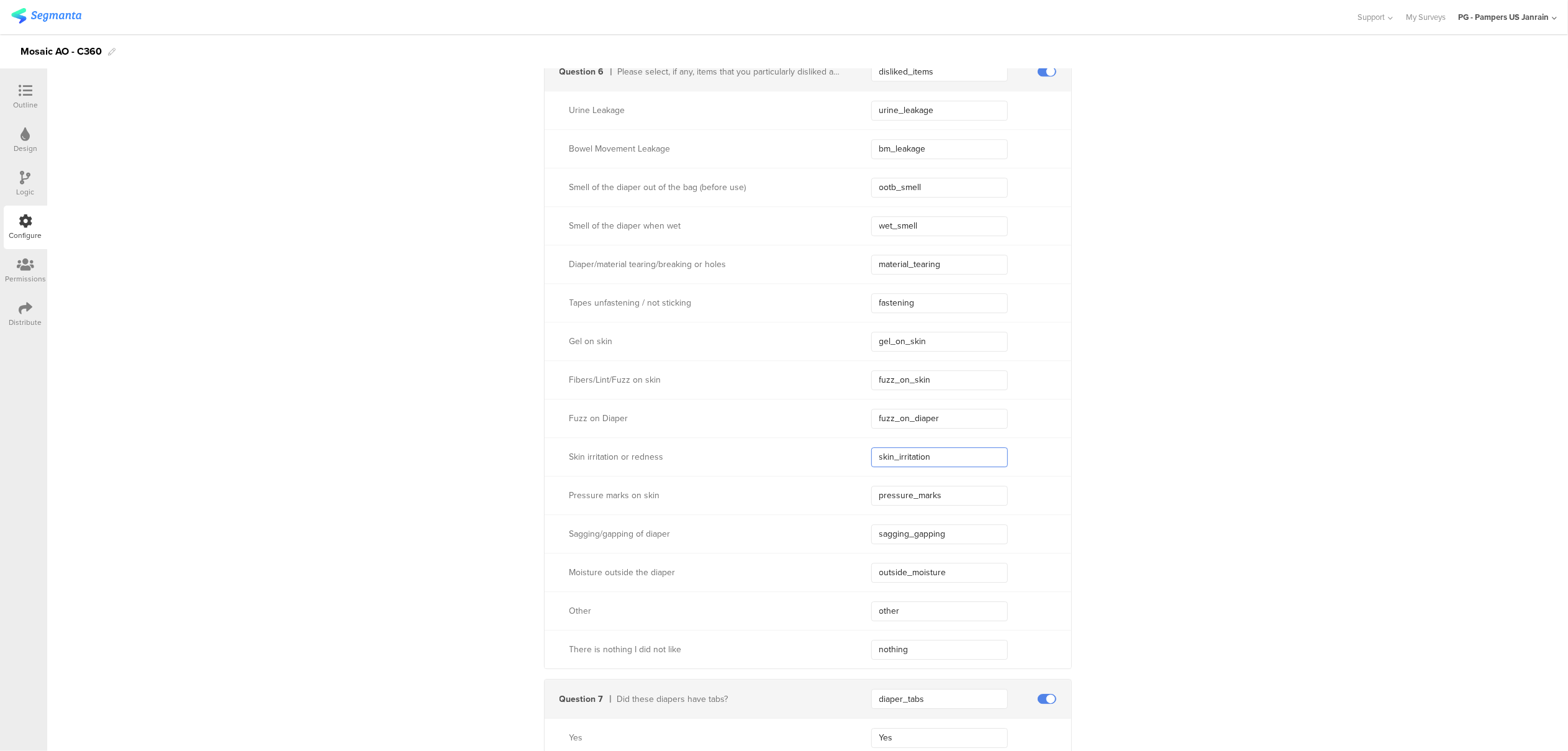
drag, startPoint x: 908, startPoint y: 458, endPoint x: 848, endPoint y: 450, distance: 60.5
click at [848, 450] on div "Skin irritation or redness skin_irritation" at bounding box center [808, 456] width 526 height 38
drag, startPoint x: 958, startPoint y: 490, endPoint x: 814, endPoint y: 489, distance: 144.0
click at [814, 489] on div "Pressure marks on skin pressure_marks" at bounding box center [808, 495] width 526 height 38
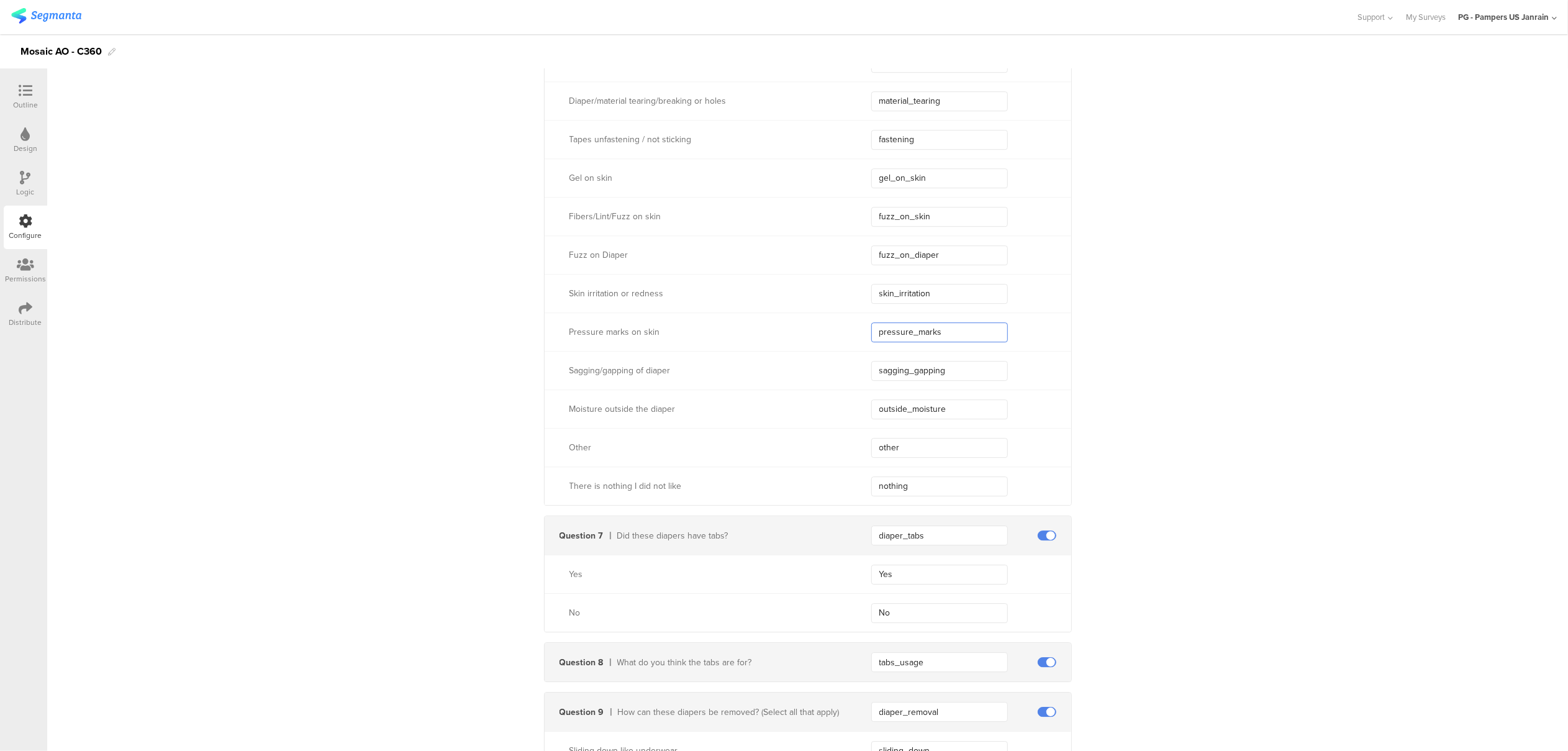
scroll to position [3645, 0]
drag, startPoint x: 954, startPoint y: 373, endPoint x: 847, endPoint y: 360, distance: 107.8
click at [847, 360] on div "Sagging/gapping of diaper sagging_gapping" at bounding box center [808, 368] width 526 height 38
drag, startPoint x: 948, startPoint y: 401, endPoint x: 841, endPoint y: 401, distance: 107.0
click at [844, 401] on div "Moisture outside the diaper outside_moisture" at bounding box center [808, 406] width 526 height 38
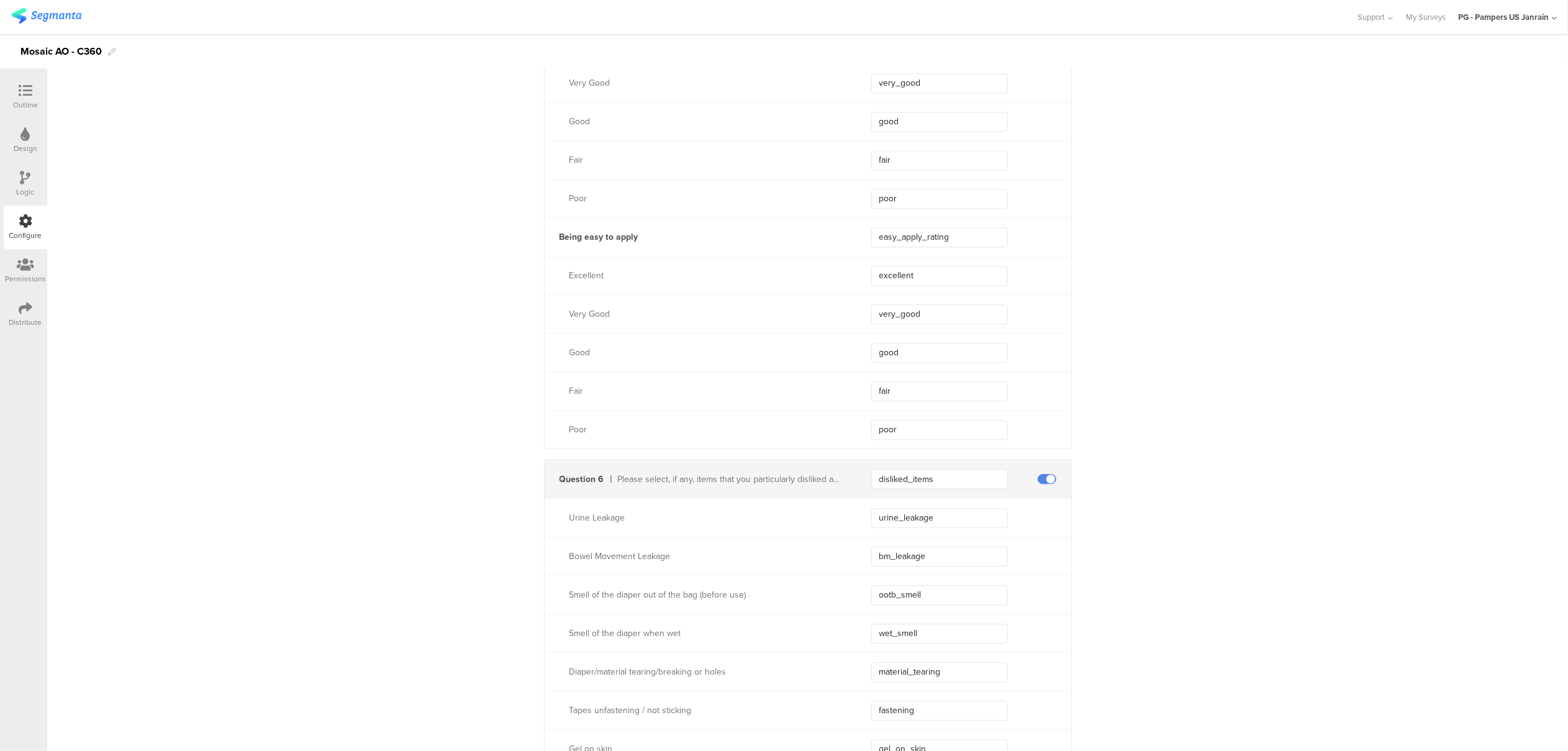
scroll to position [3065, 0]
click at [33, 95] on div at bounding box center [25, 91] width 25 height 16
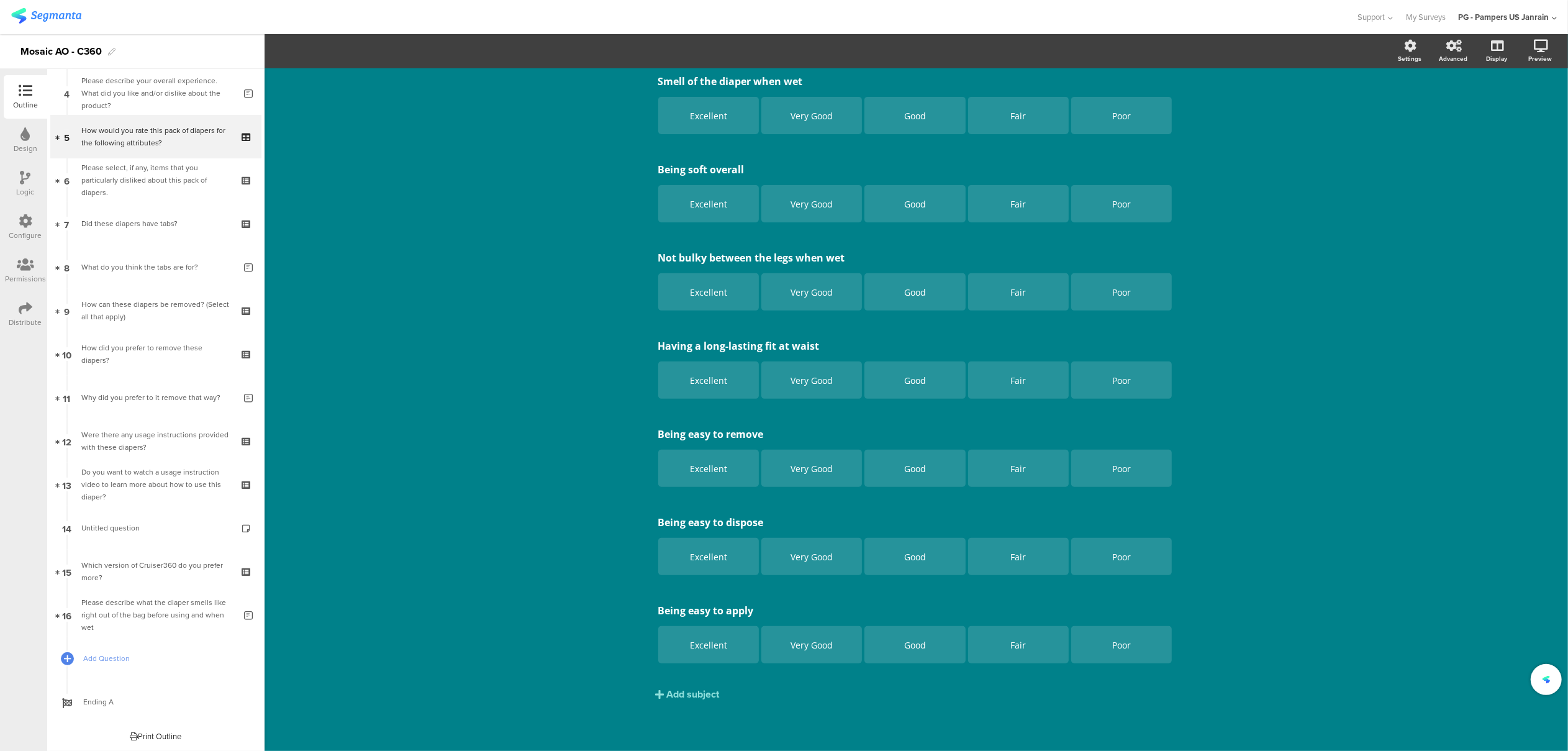
scroll to position [134, 0]
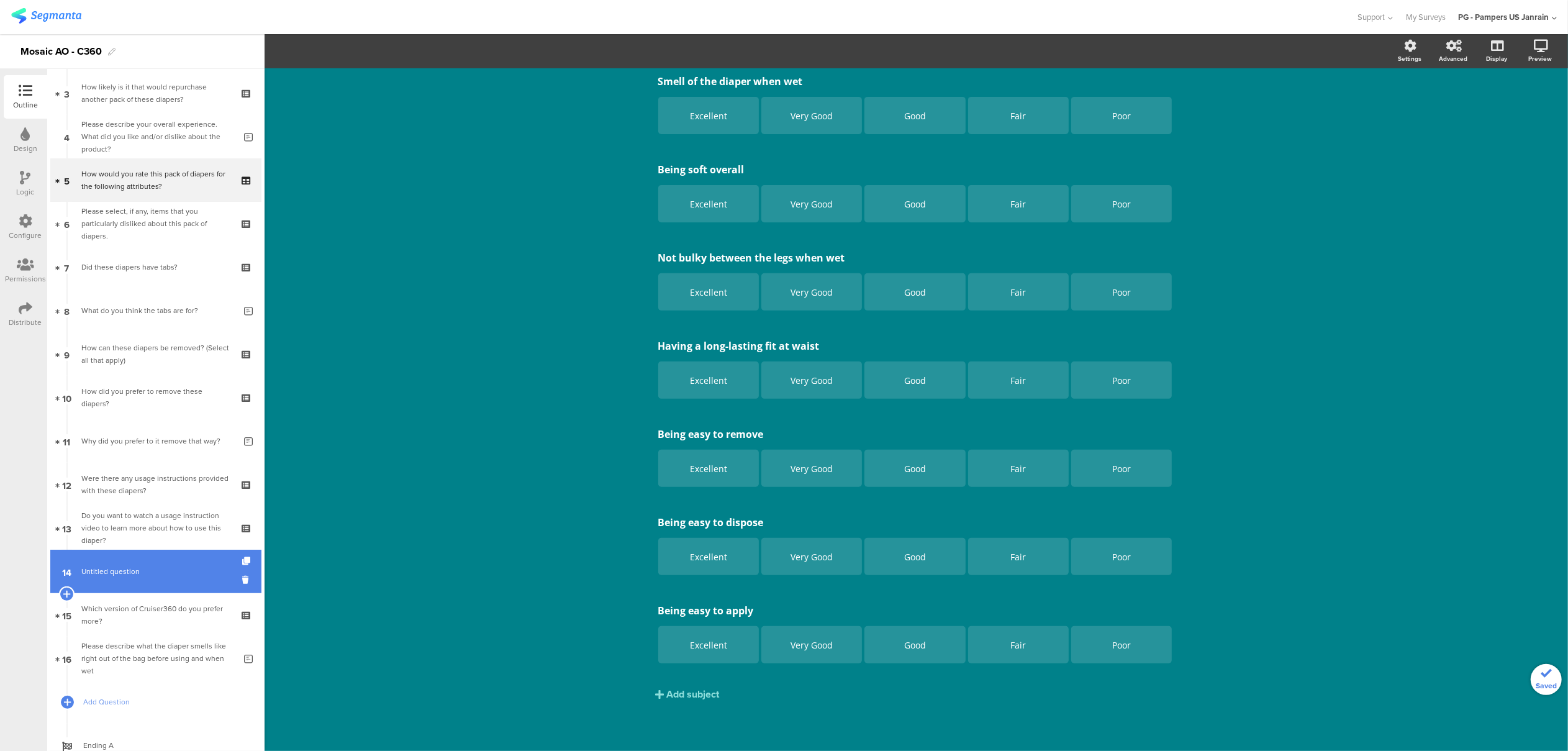
click at [129, 570] on span "Untitled question" at bounding box center [110, 571] width 59 height 11
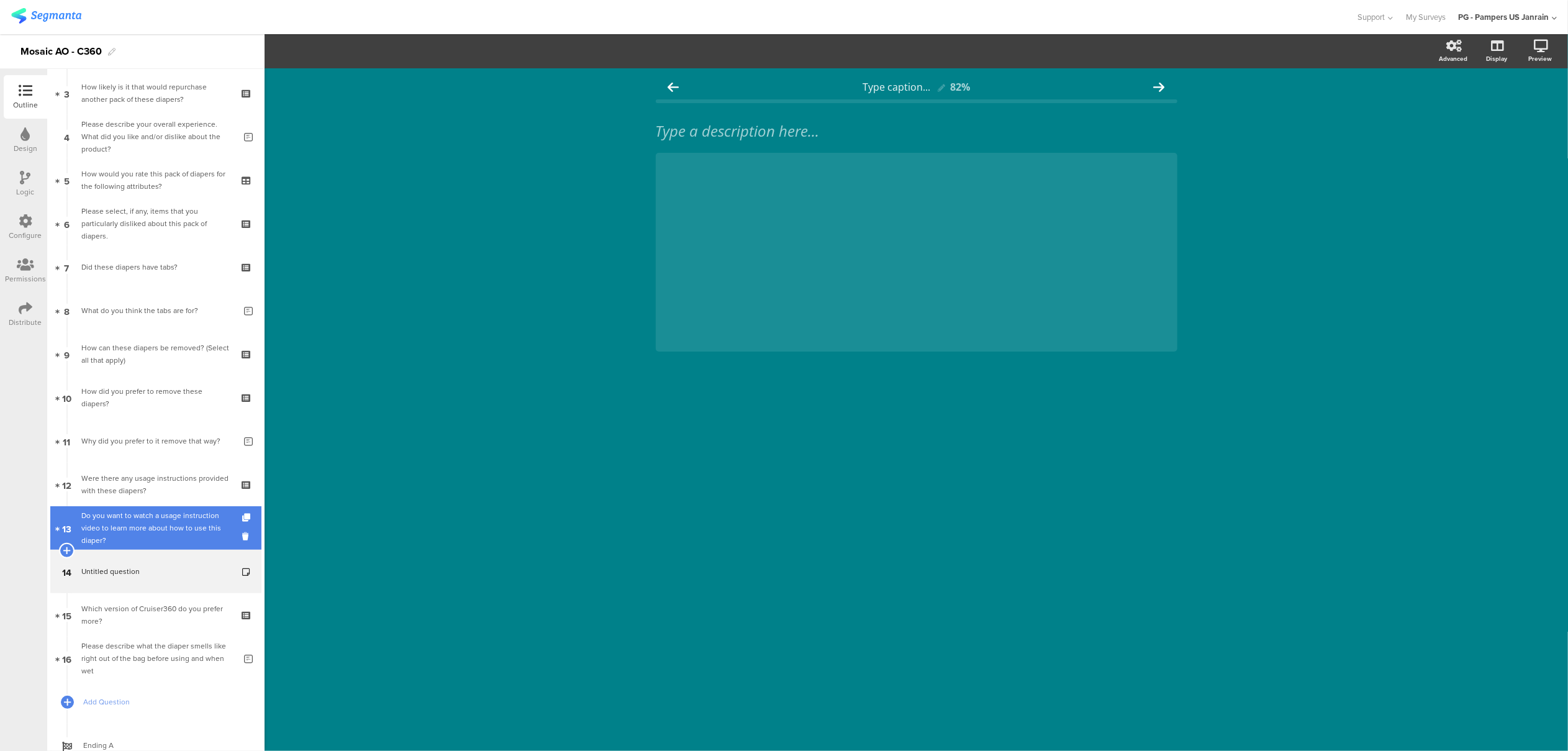
click at [147, 538] on div "Do you want to watch a usage instruction video to learn more about how to use t…" at bounding box center [155, 529] width 149 height 37
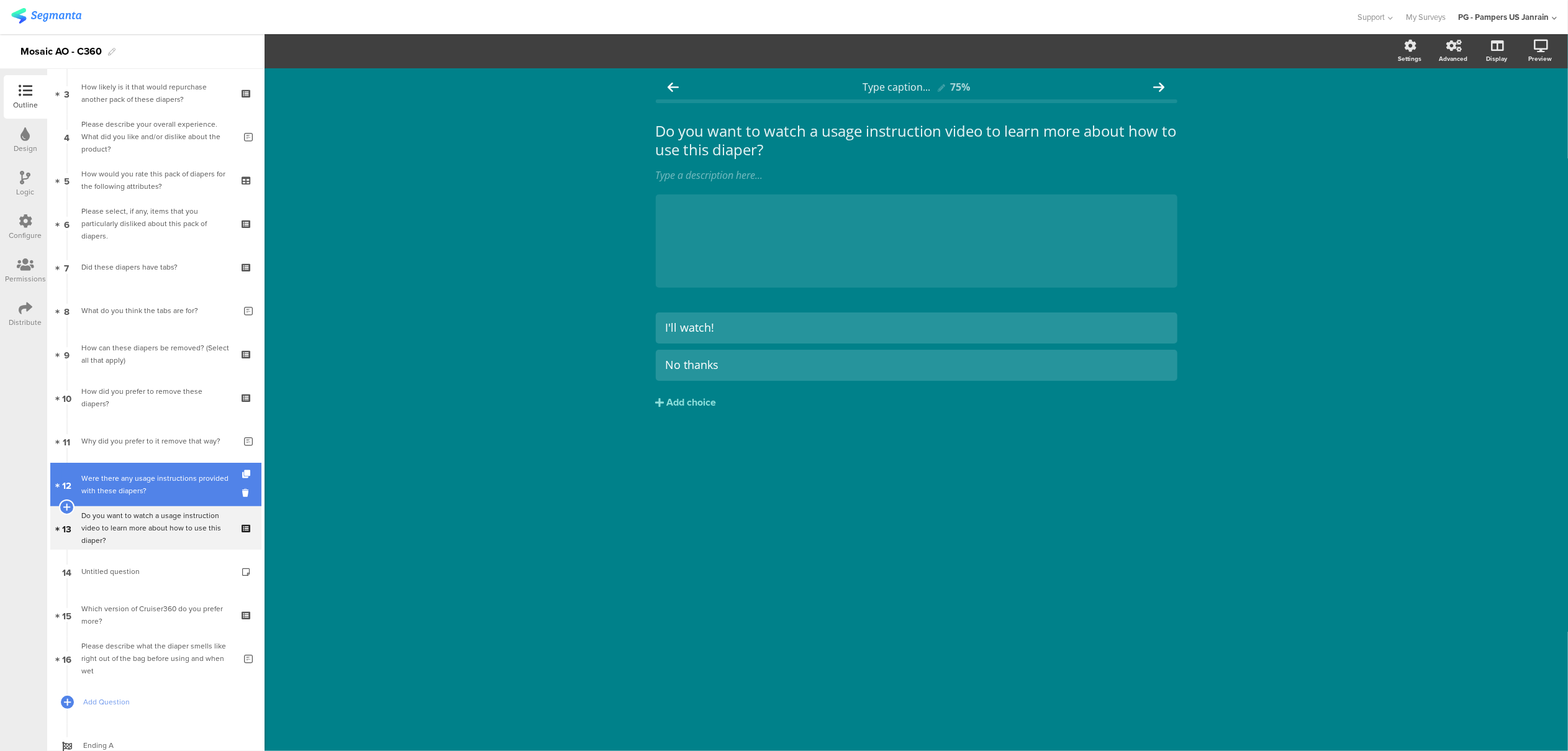
click at [145, 488] on div "Were there any usage instructions provided with these diapers?" at bounding box center [155, 485] width 149 height 25
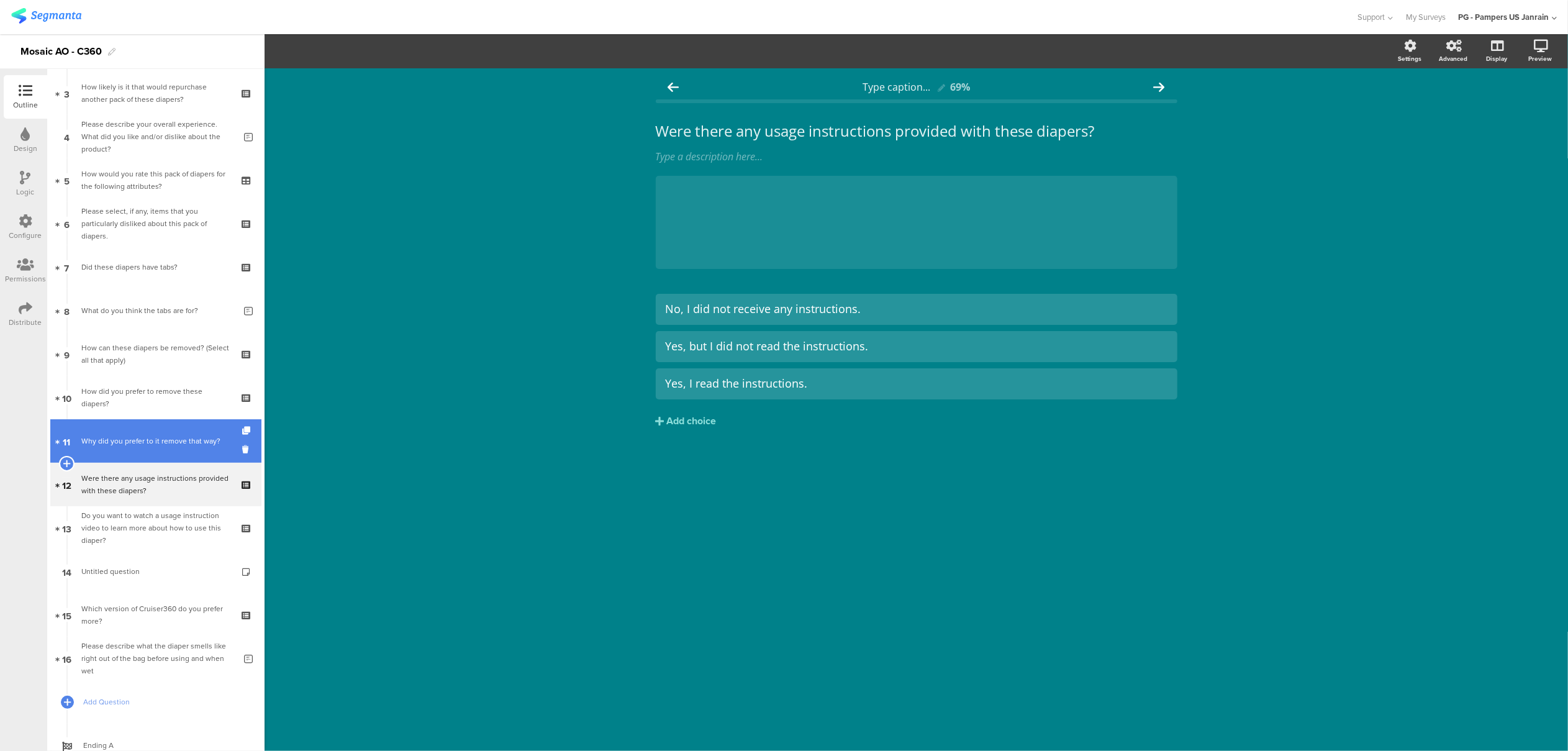
click at [128, 441] on div "Why did you prefer to it remove that way?" at bounding box center [157, 441] width 153 height 12
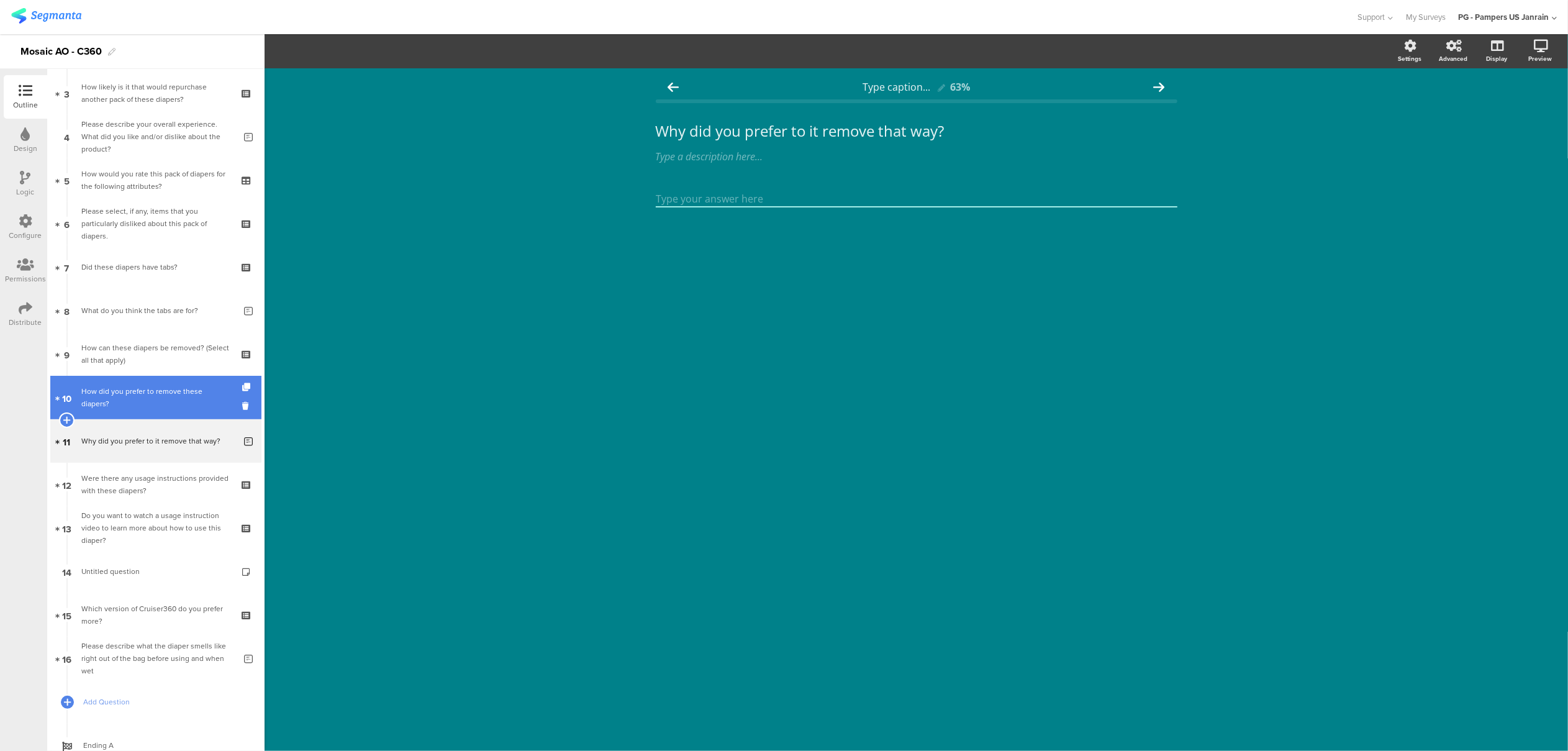
click at [128, 403] on div "How did you prefer to remove these diapers?" at bounding box center [155, 397] width 149 height 25
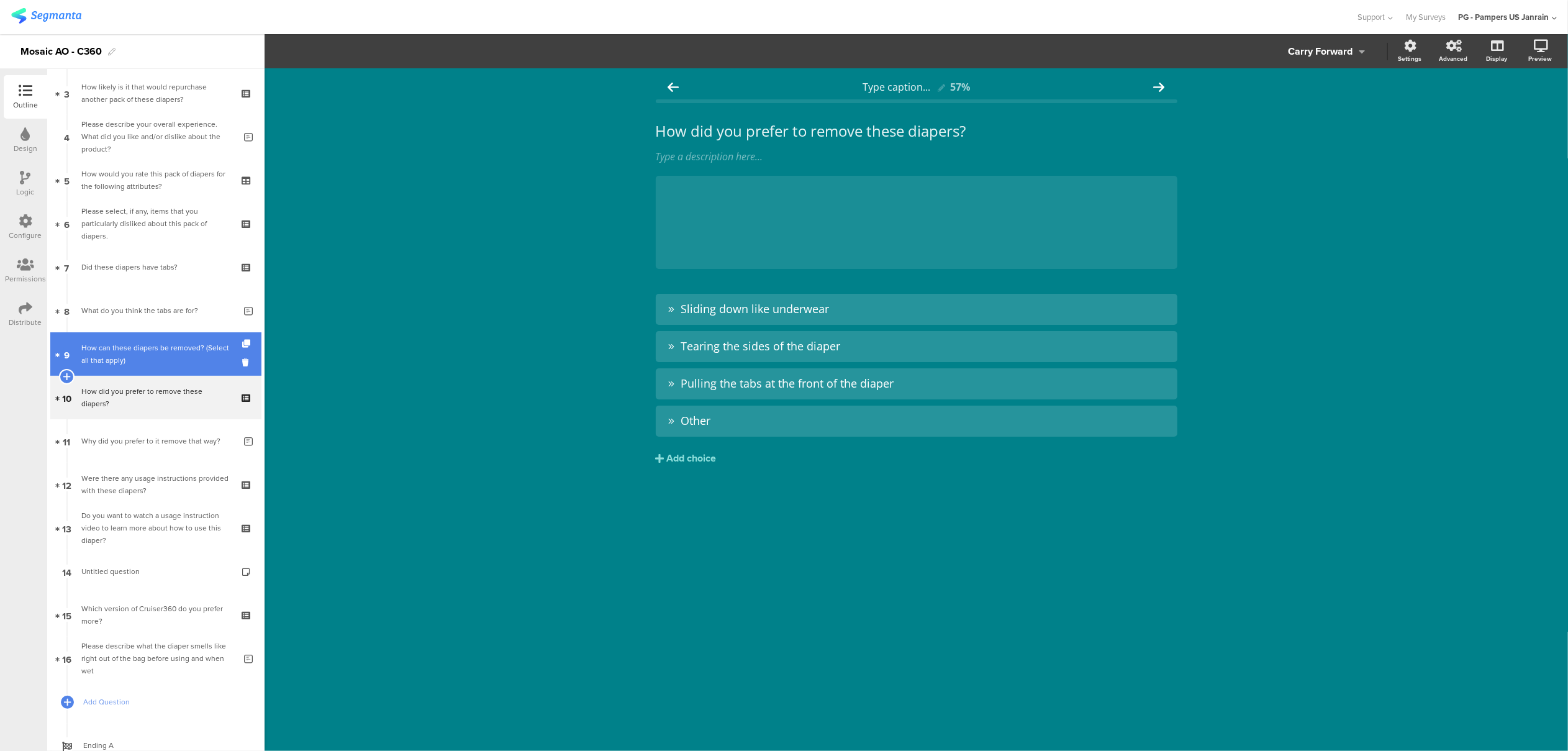
click at [133, 356] on div "How can these diapers be removed? (Select all that apply)" at bounding box center [155, 354] width 149 height 25
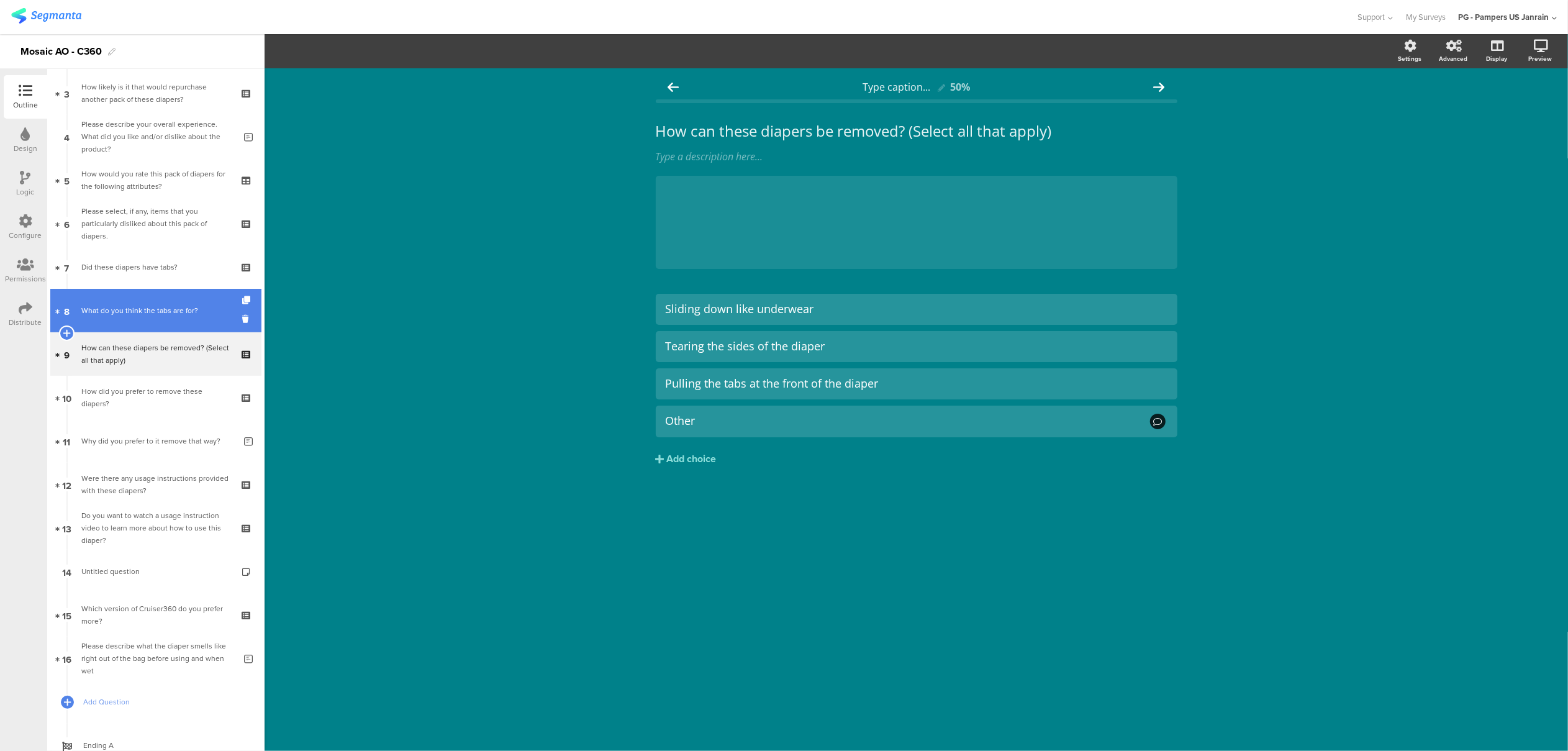
click at [129, 314] on div "What do you think the tabs are for?" at bounding box center [157, 310] width 153 height 12
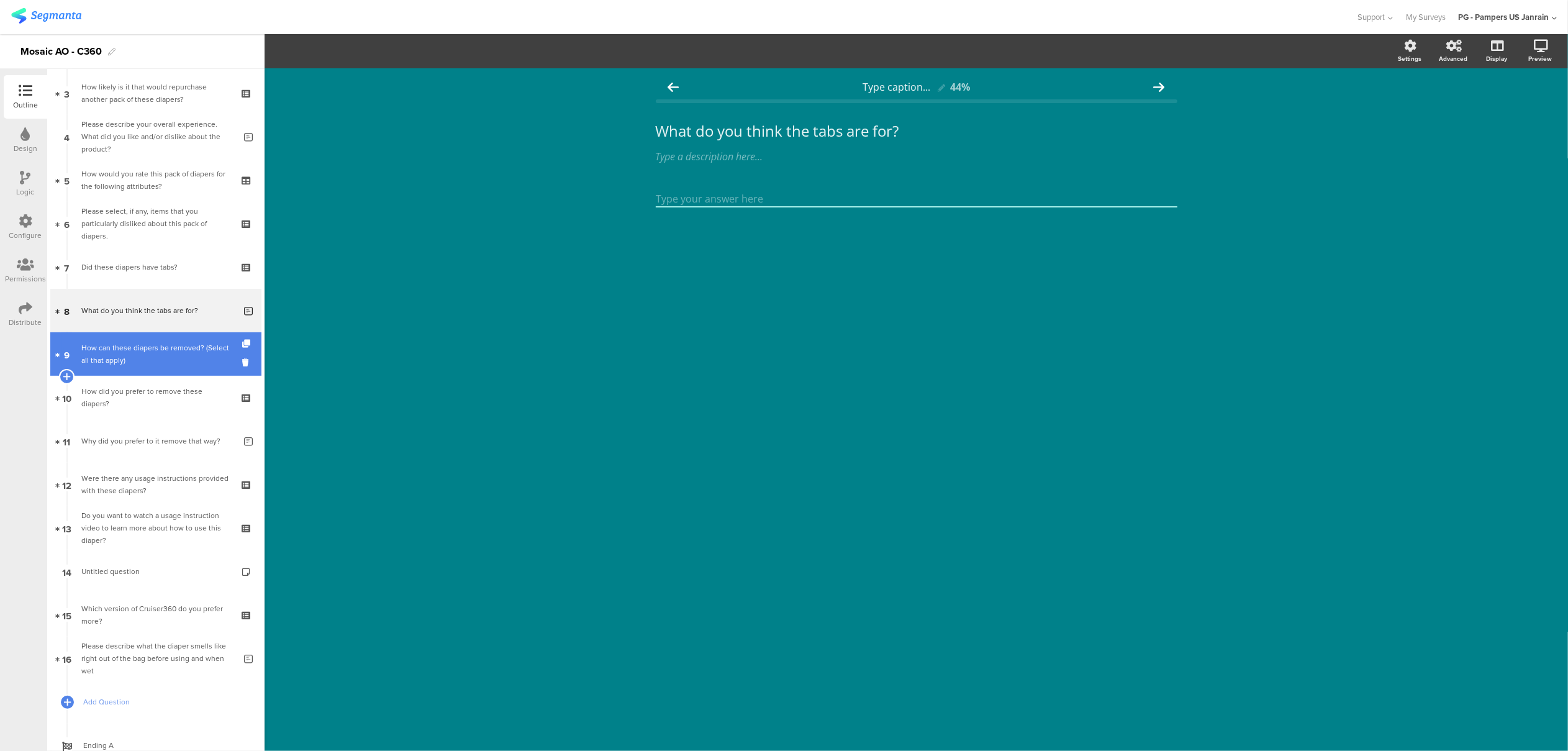
click at [130, 344] on div "How can these diapers be removed? (Select all that apply)" at bounding box center [155, 354] width 149 height 25
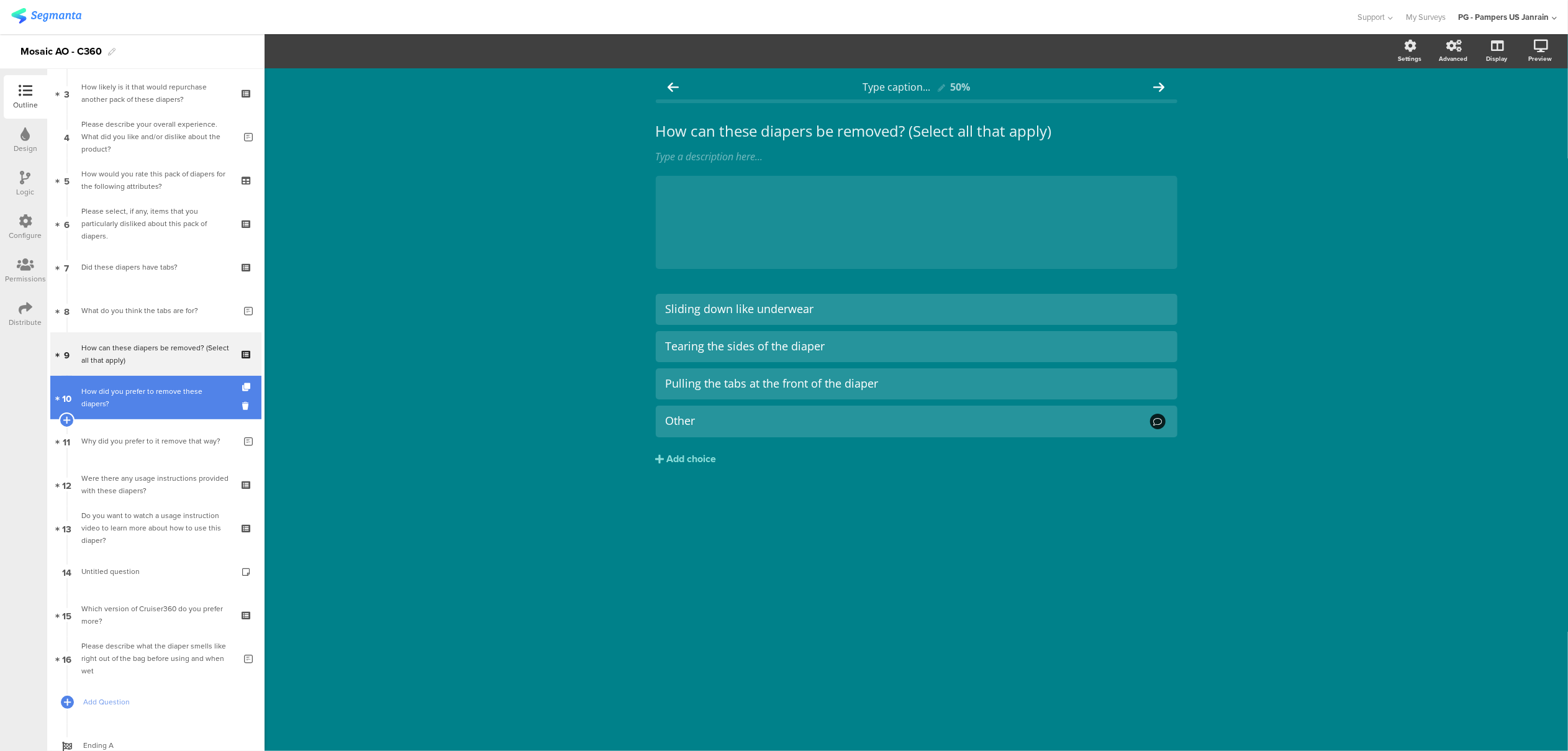
click at [132, 400] on div "How did you prefer to remove these diapers?" at bounding box center [155, 397] width 149 height 25
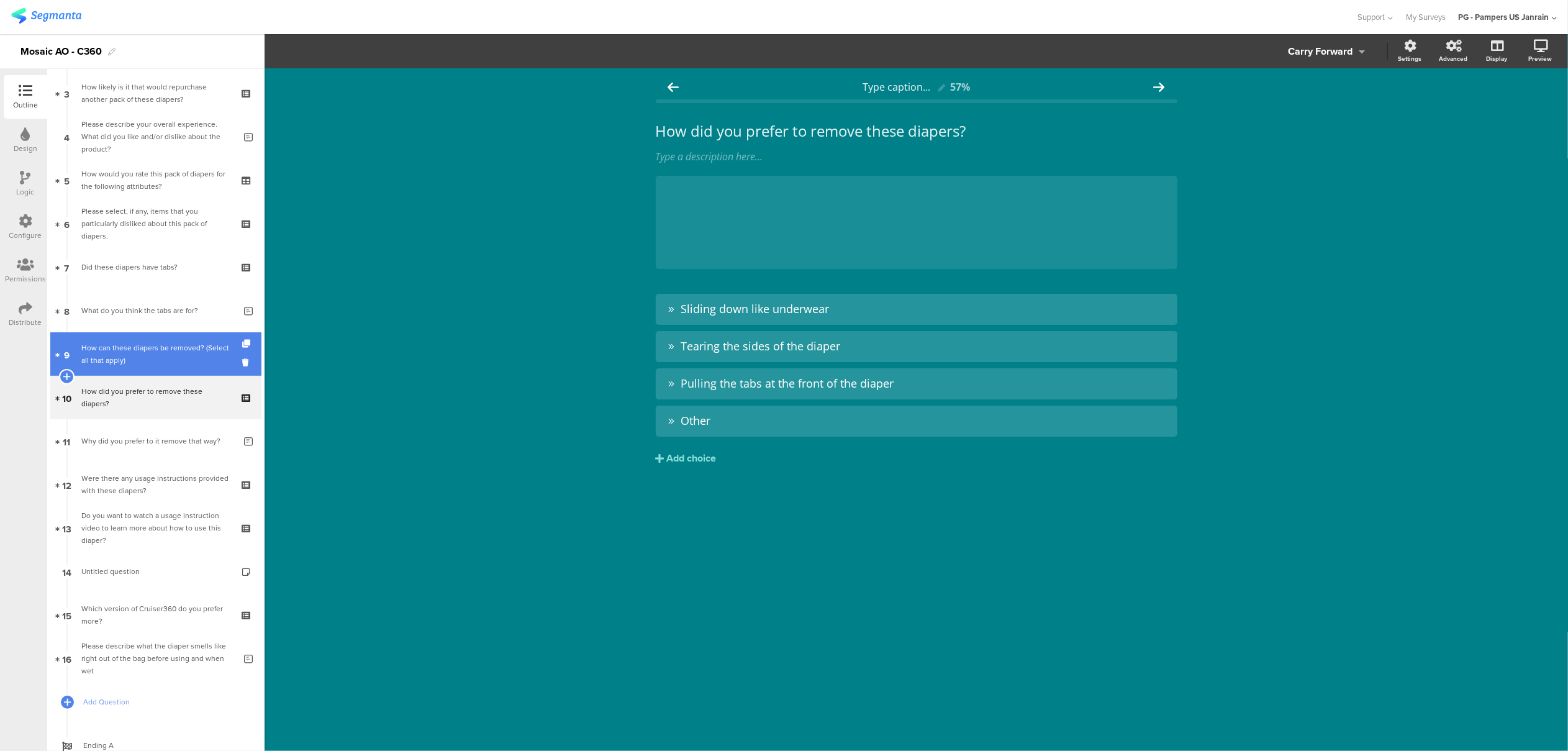
click at [137, 358] on div "How can these diapers be removed? (Select all that apply)" at bounding box center [155, 354] width 149 height 25
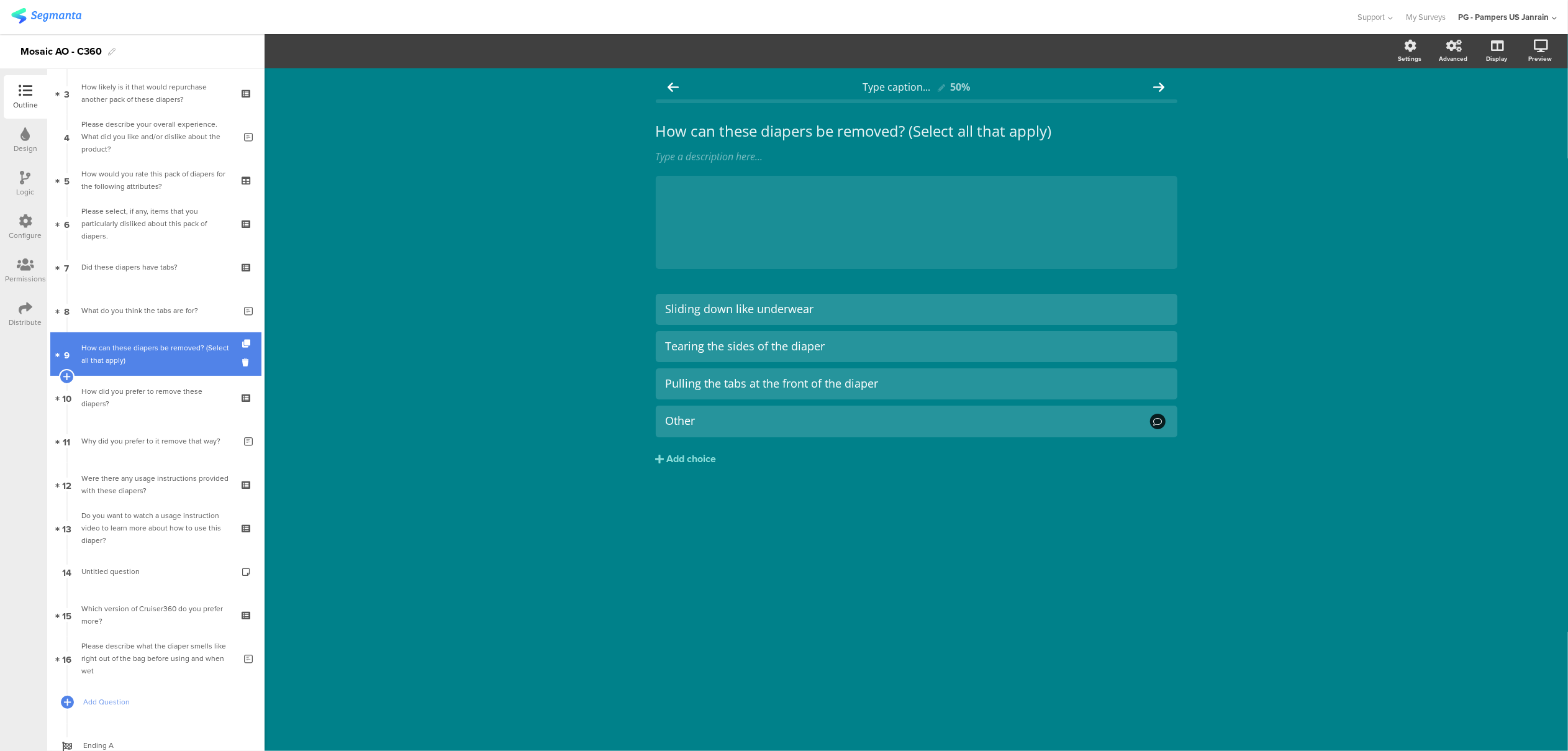
click at [147, 355] on div "How can these diapers be removed? (Select all that apply)" at bounding box center [155, 354] width 149 height 25
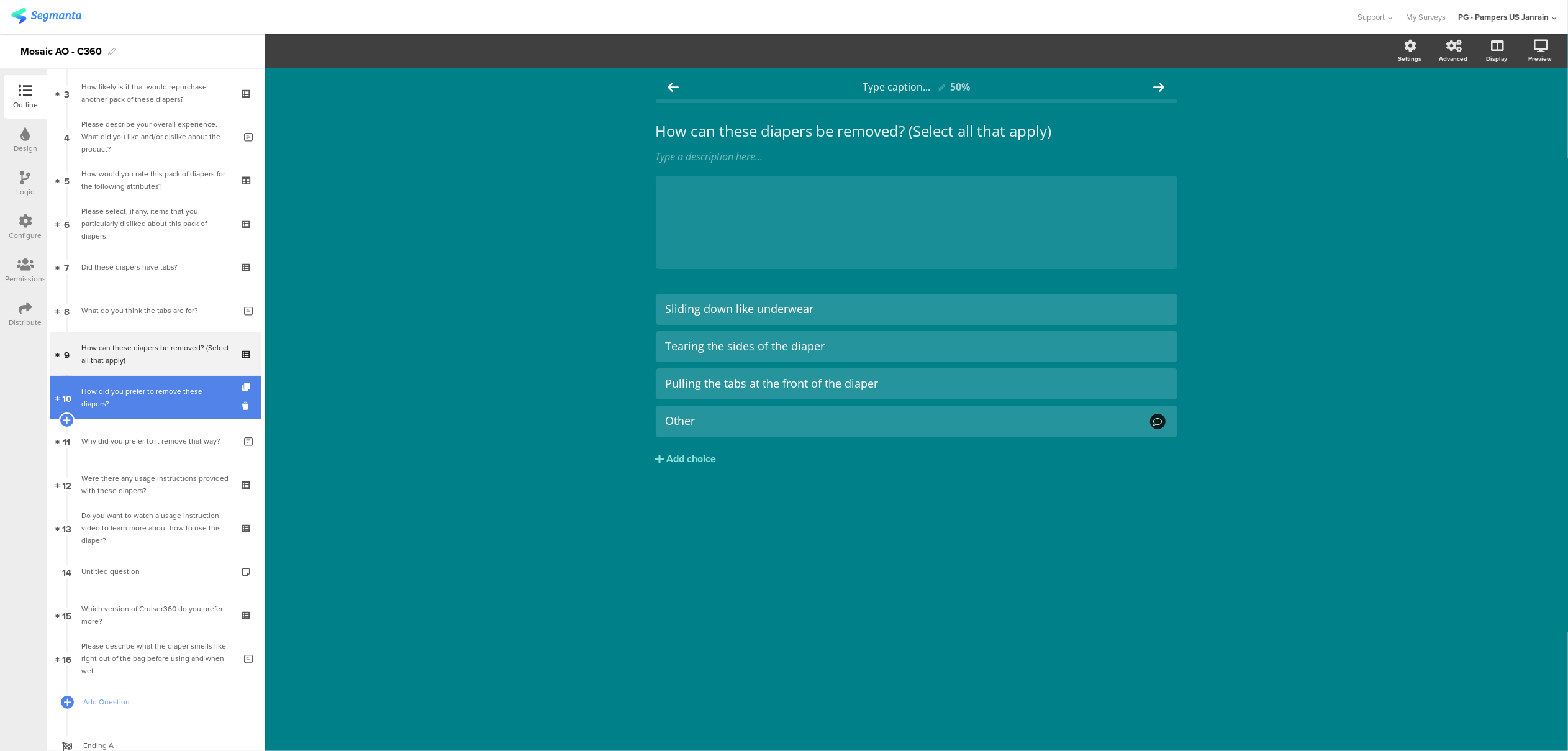
click at [153, 408] on div "How did you prefer to remove these diapers?" at bounding box center [155, 397] width 149 height 25
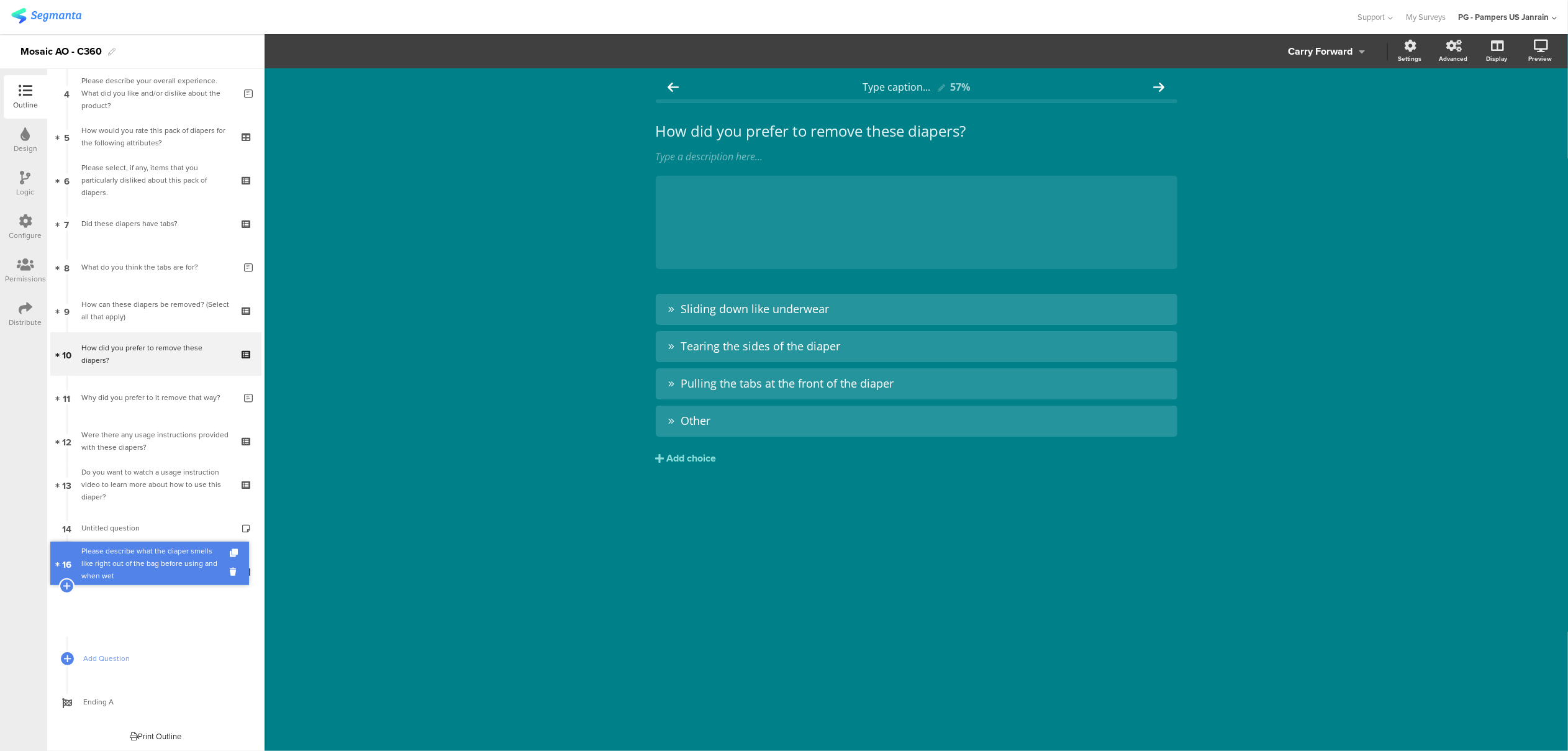
scroll to position [134, 0]
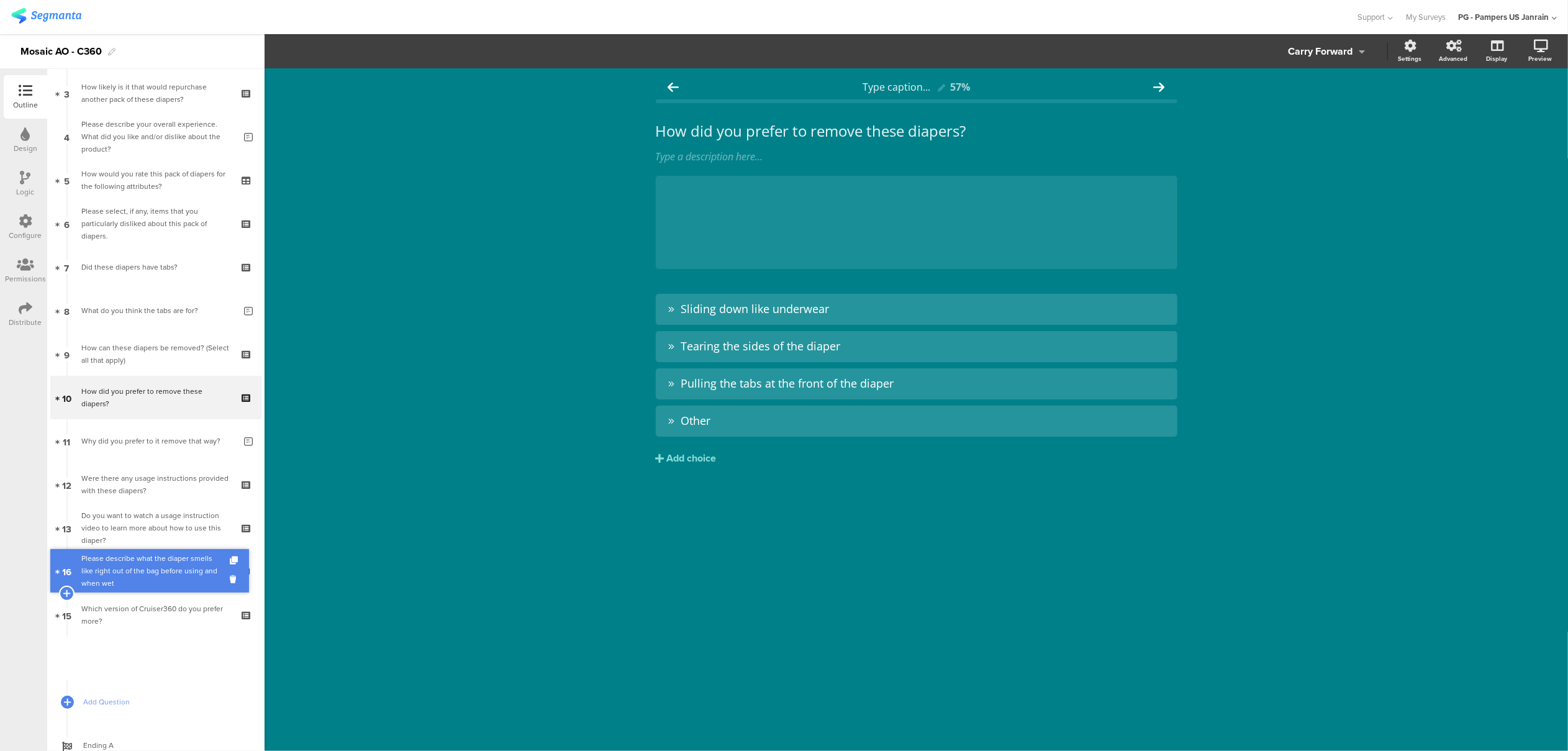
drag, startPoint x: 144, startPoint y: 626, endPoint x: 141, endPoint y: 583, distance: 43.1
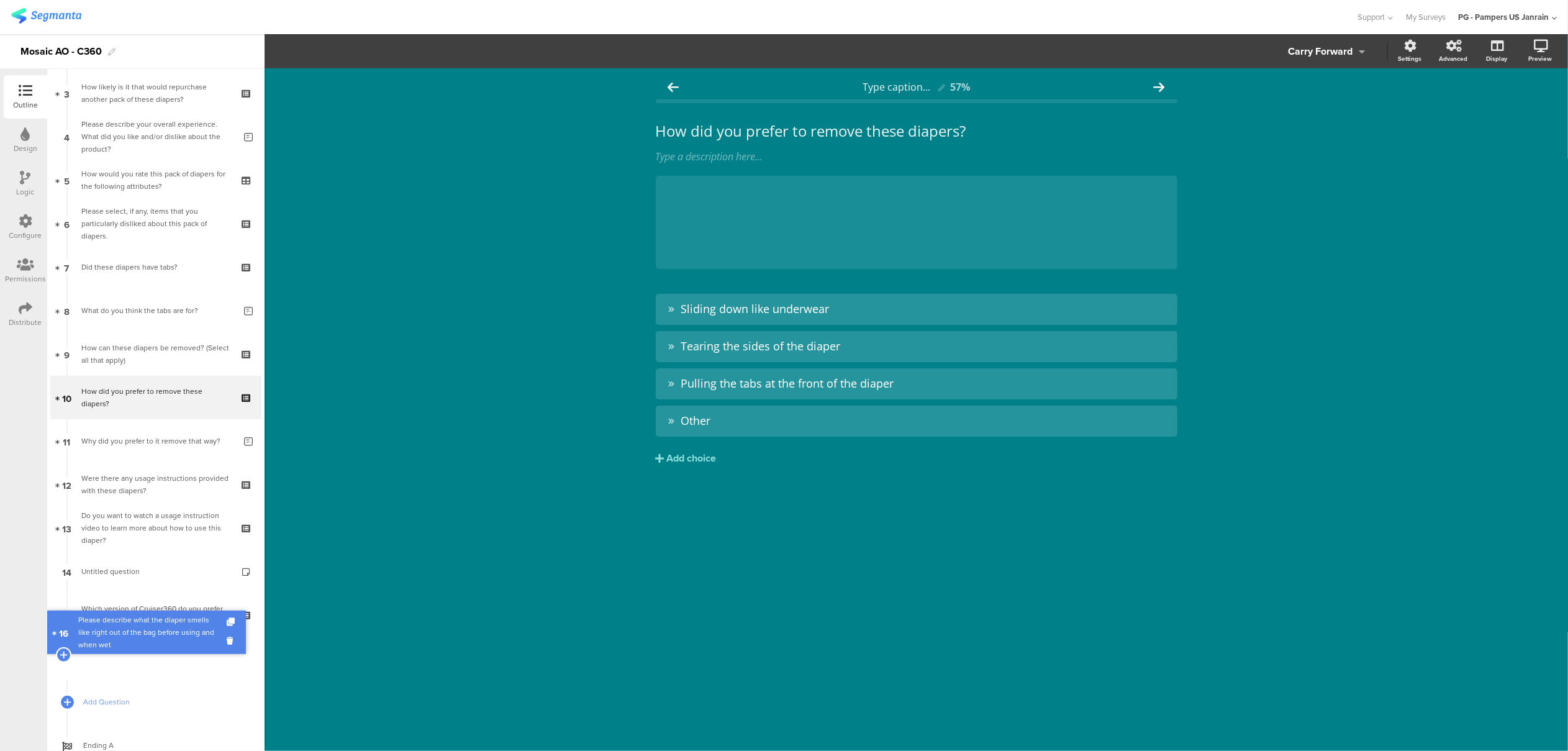
drag, startPoint x: 138, startPoint y: 647, endPoint x: 140, endPoint y: 621, distance: 26.1
drag, startPoint x: 153, startPoint y: 651, endPoint x: 154, endPoint y: 610, distance: 41.0
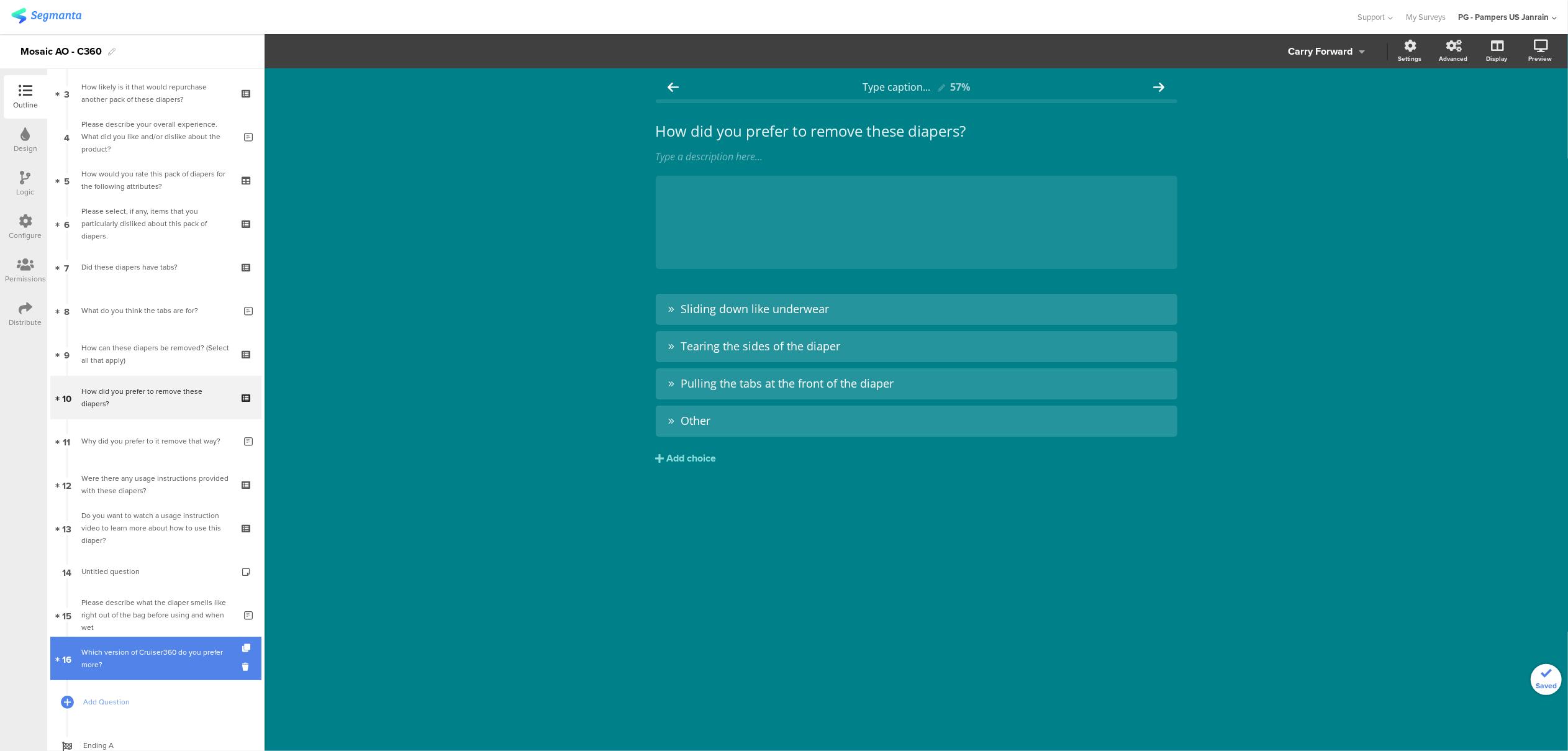
click at [150, 652] on div "Which version of Cruiser360 do you prefer more?" at bounding box center [155, 659] width 149 height 25
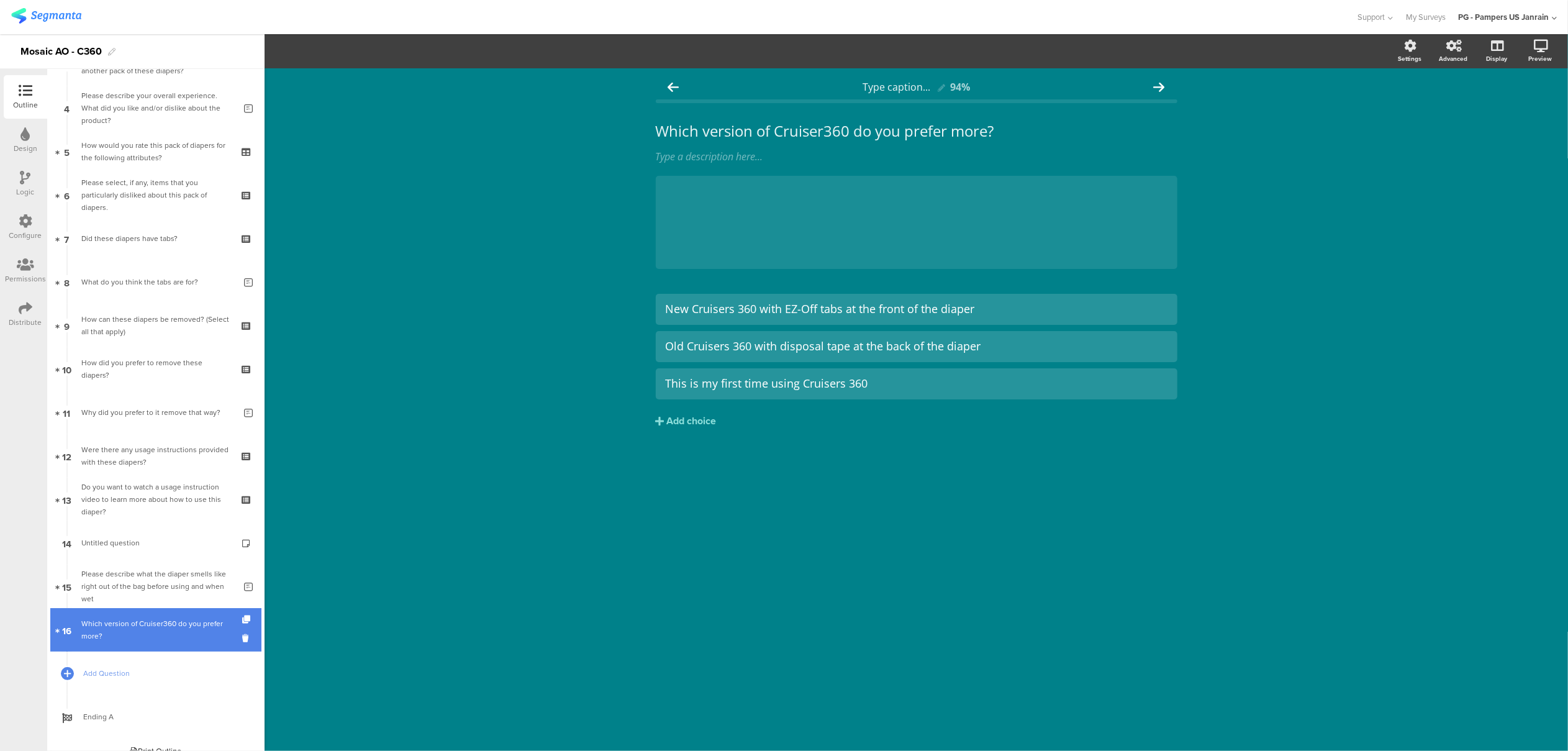
scroll to position [178, 0]
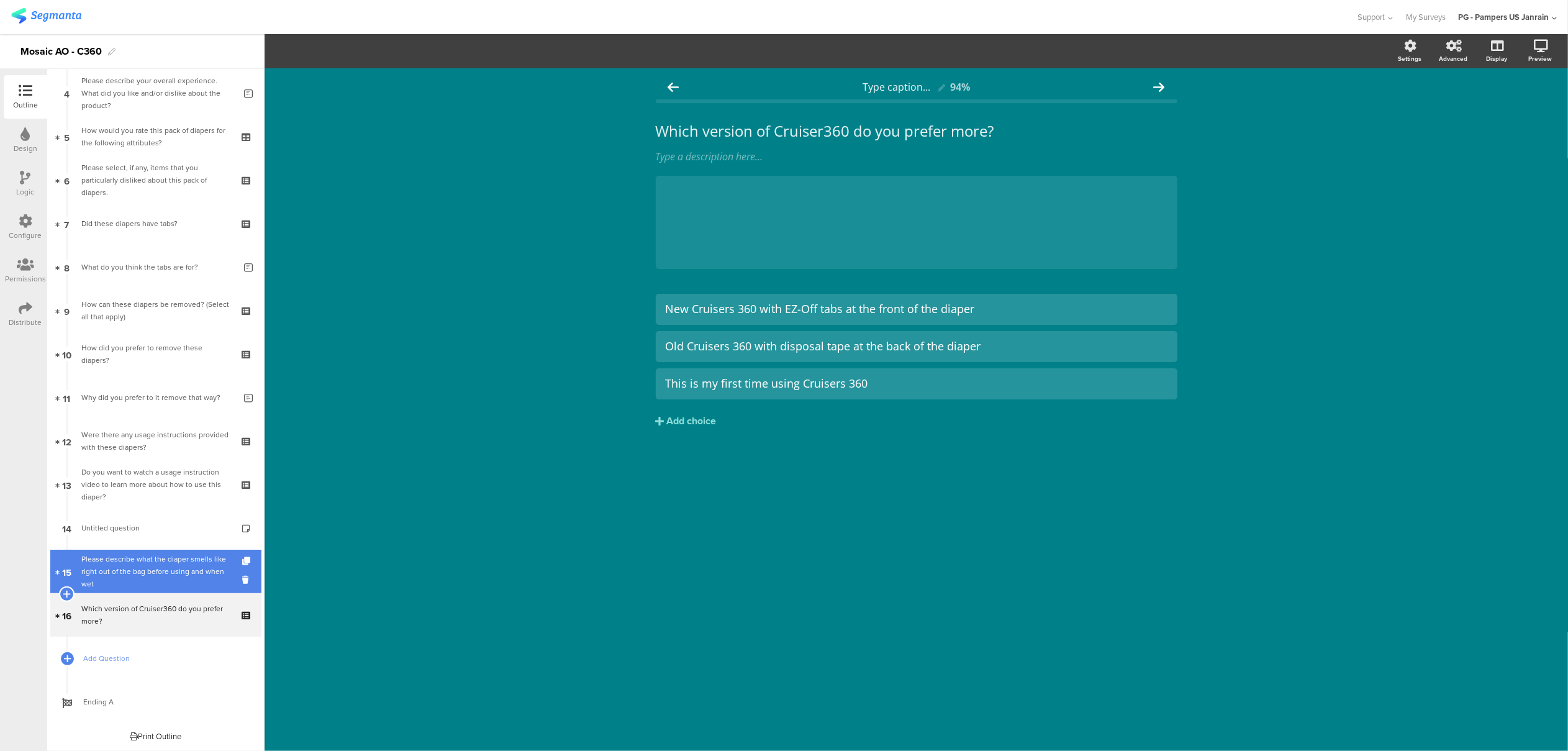
click at [125, 575] on div "Please describe what the diaper smells like right out of the bag before using a…" at bounding box center [157, 571] width 153 height 37
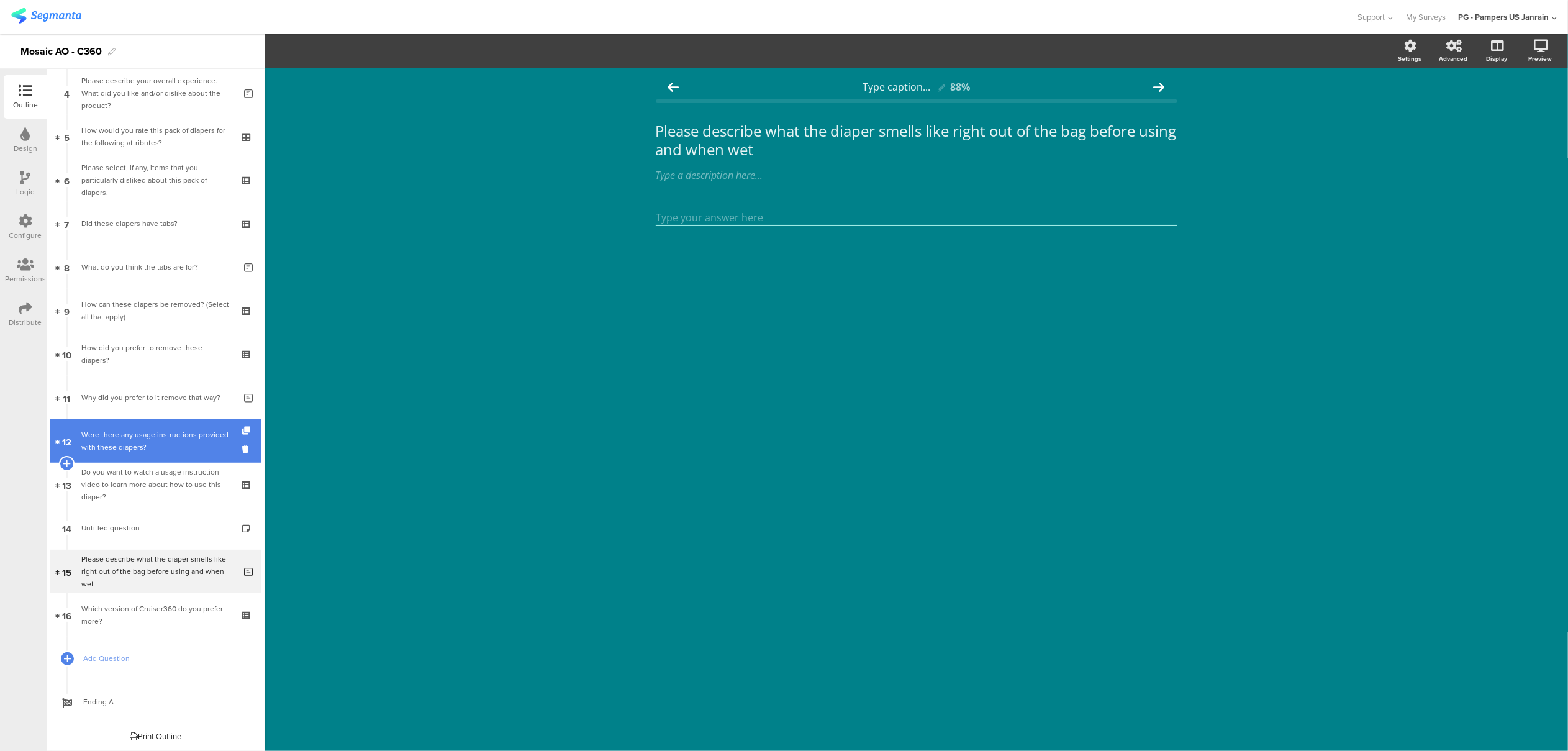
click at [155, 443] on div "Were there any usage instructions provided with these diapers?" at bounding box center [155, 441] width 149 height 25
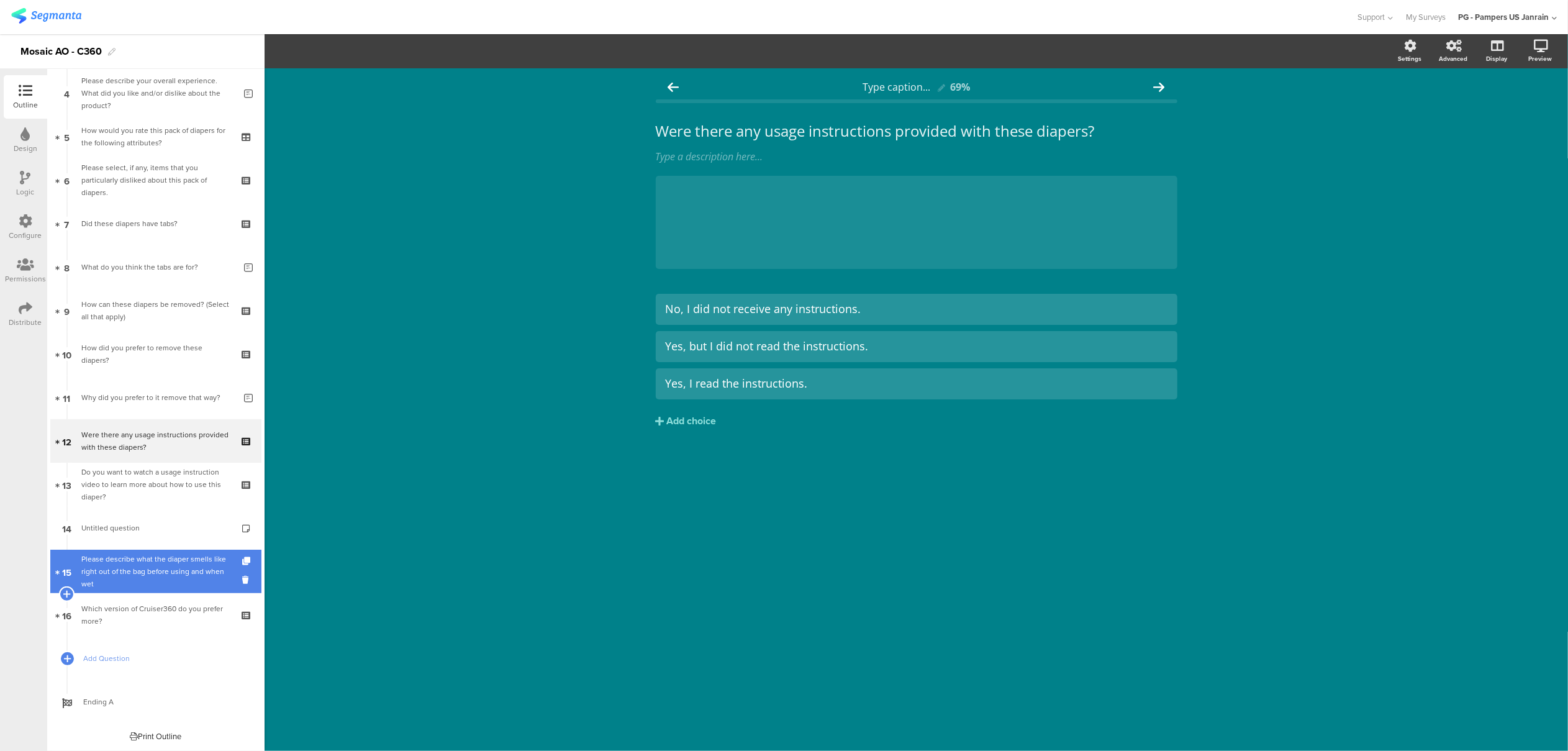
click at [147, 574] on div "Please describe what the diaper smells like right out of the bag before using a…" at bounding box center [157, 571] width 153 height 37
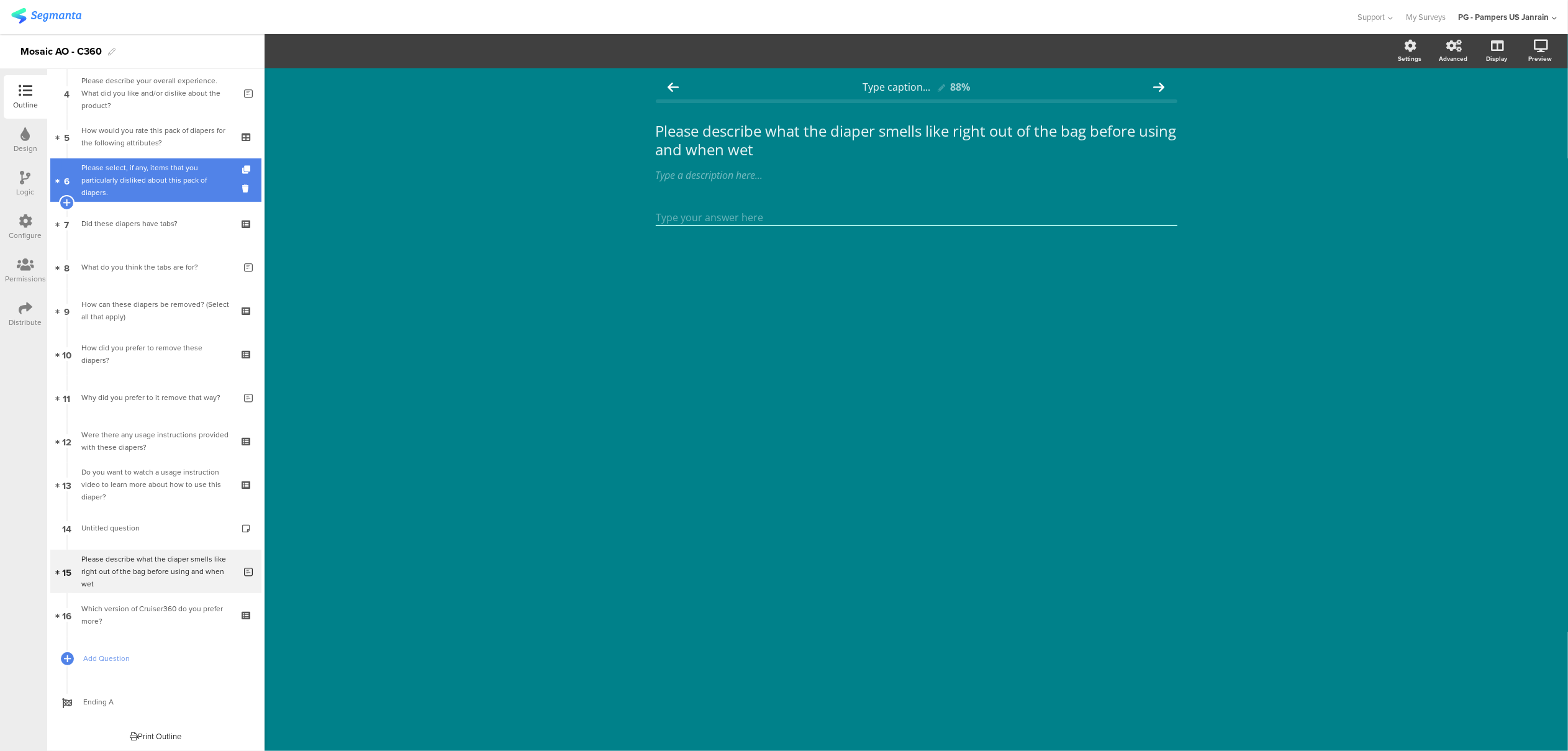
click at [111, 184] on div "Please select, if any, items that you particularly disliked about this pack of …" at bounding box center [155, 181] width 149 height 37
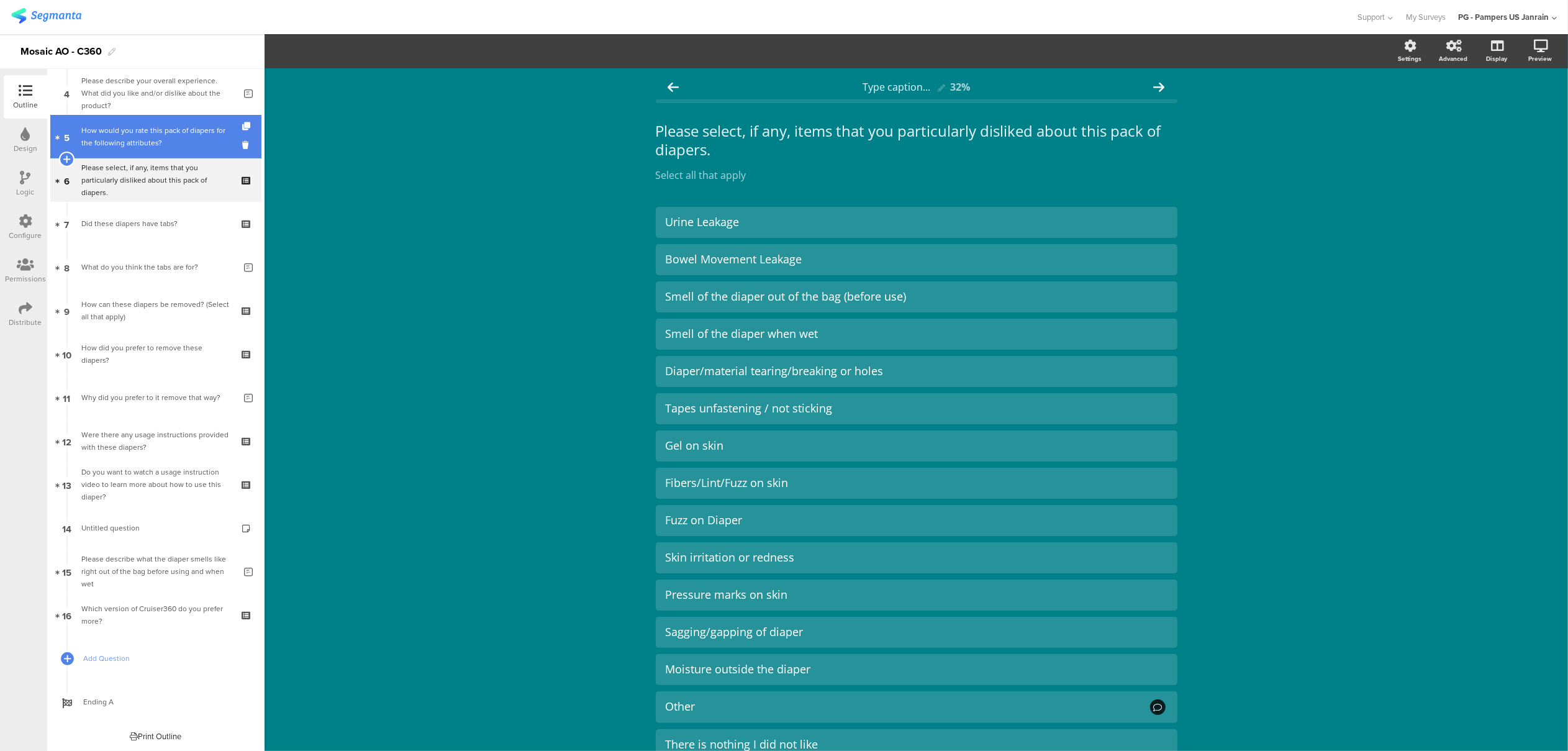
click at [112, 133] on div "How would you rate this pack of diapers for the following attributes?" at bounding box center [155, 137] width 149 height 25
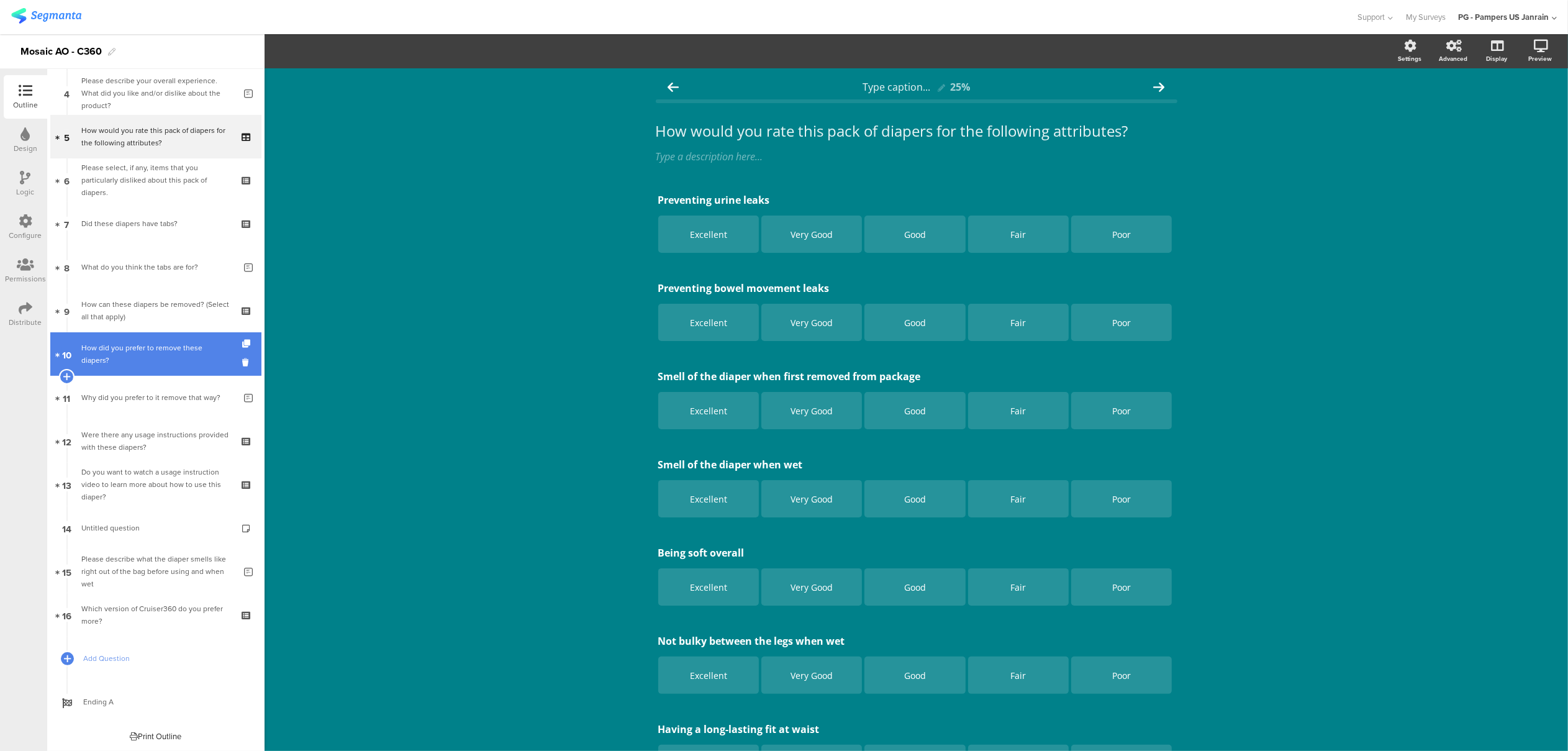
click at [126, 337] on link "10 How did you prefer to remove these diapers?" at bounding box center [155, 354] width 211 height 44
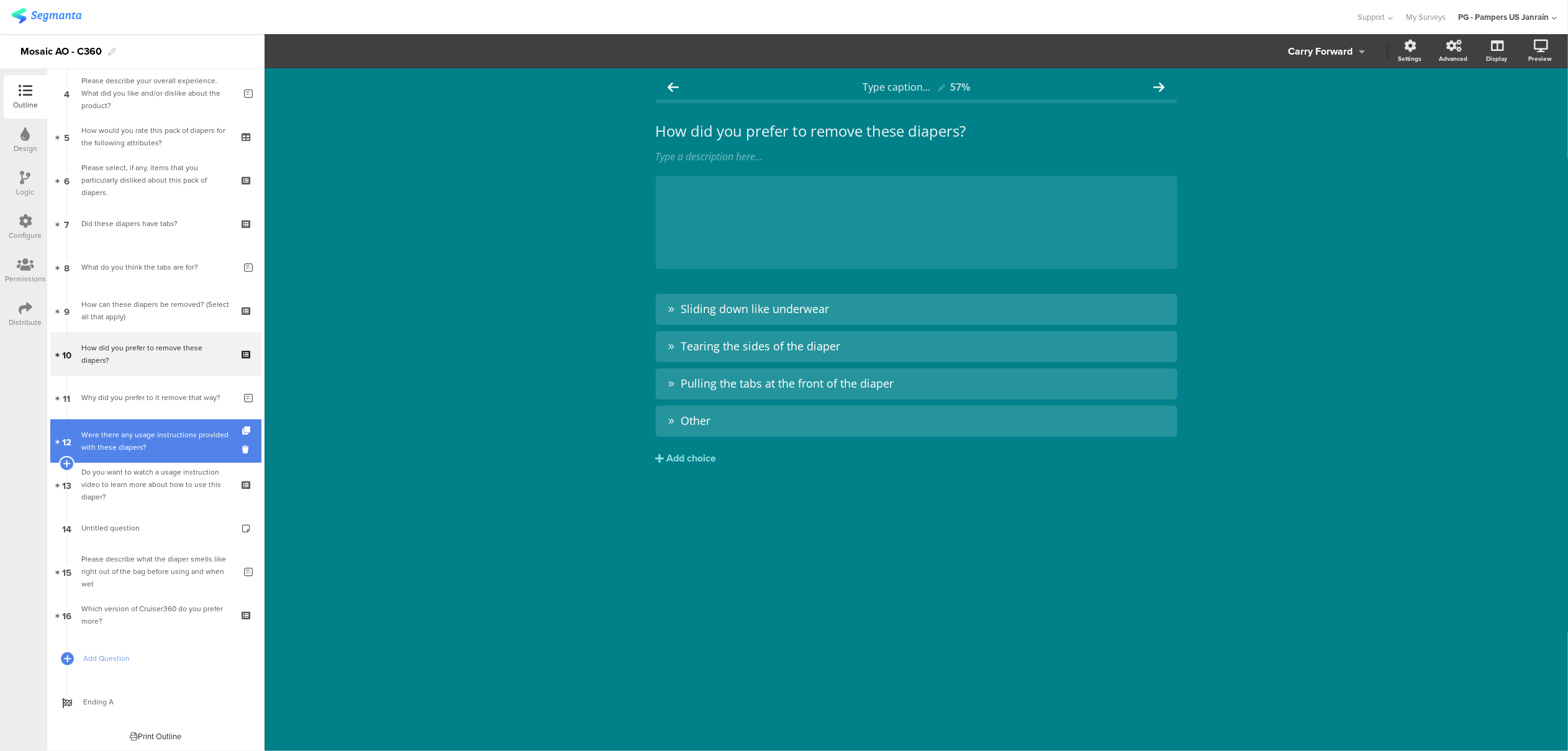
click at [126, 443] on div "Were there any usage instructions provided with these diapers?" at bounding box center [155, 441] width 149 height 25
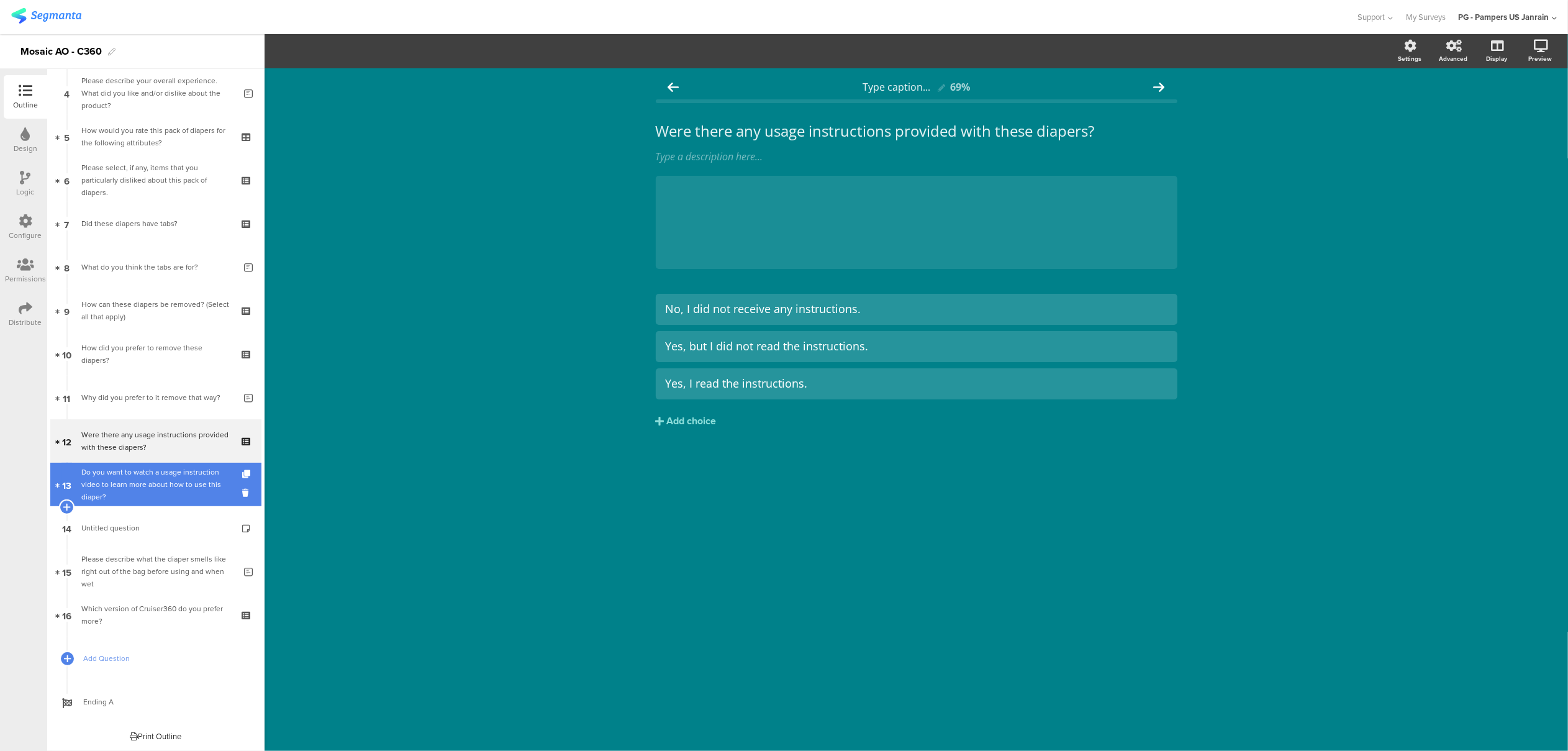
click at [122, 490] on div "Do you want to watch a usage instruction video to learn more about how to use t…" at bounding box center [155, 485] width 149 height 37
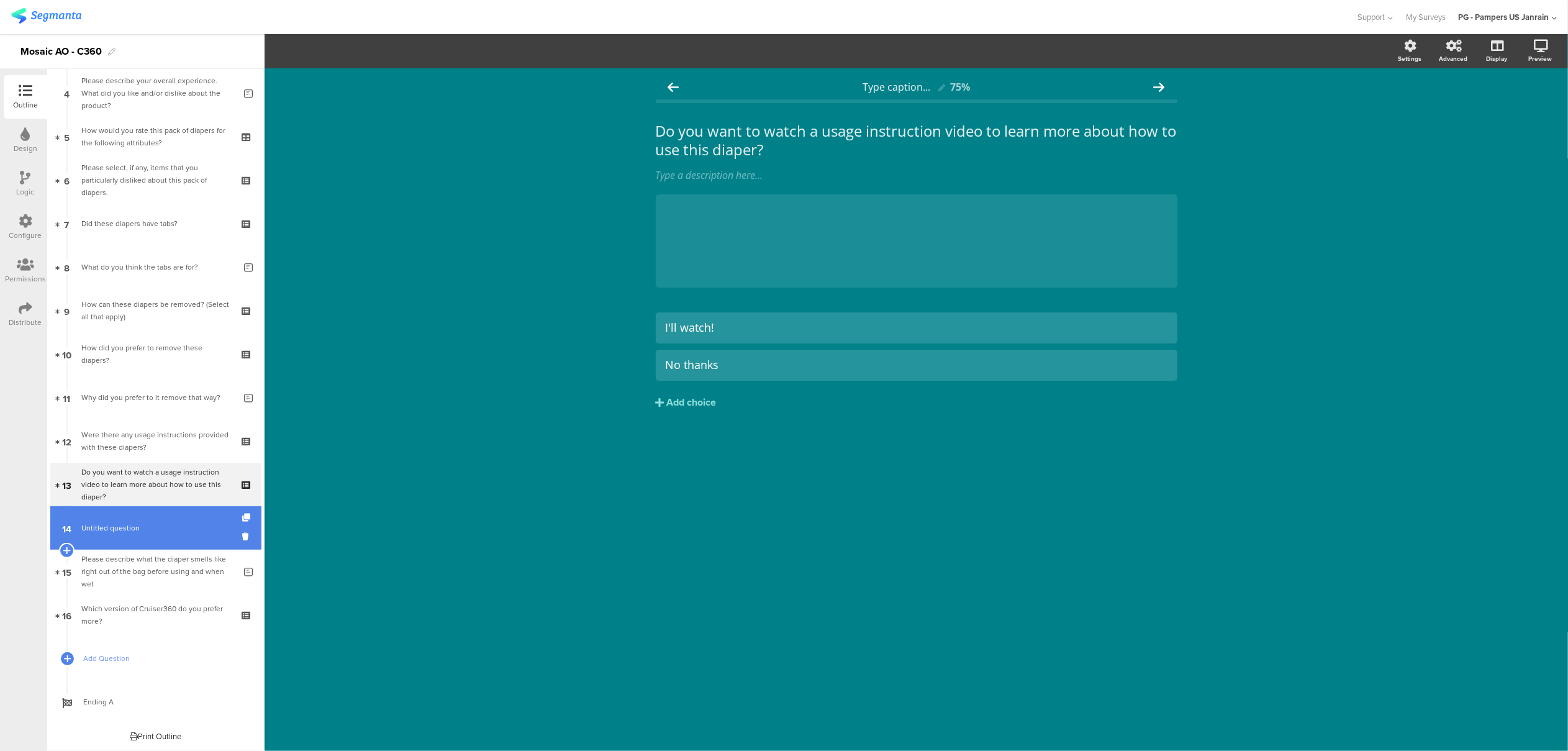
click at [126, 518] on link "14 Untitled question" at bounding box center [155, 528] width 211 height 44
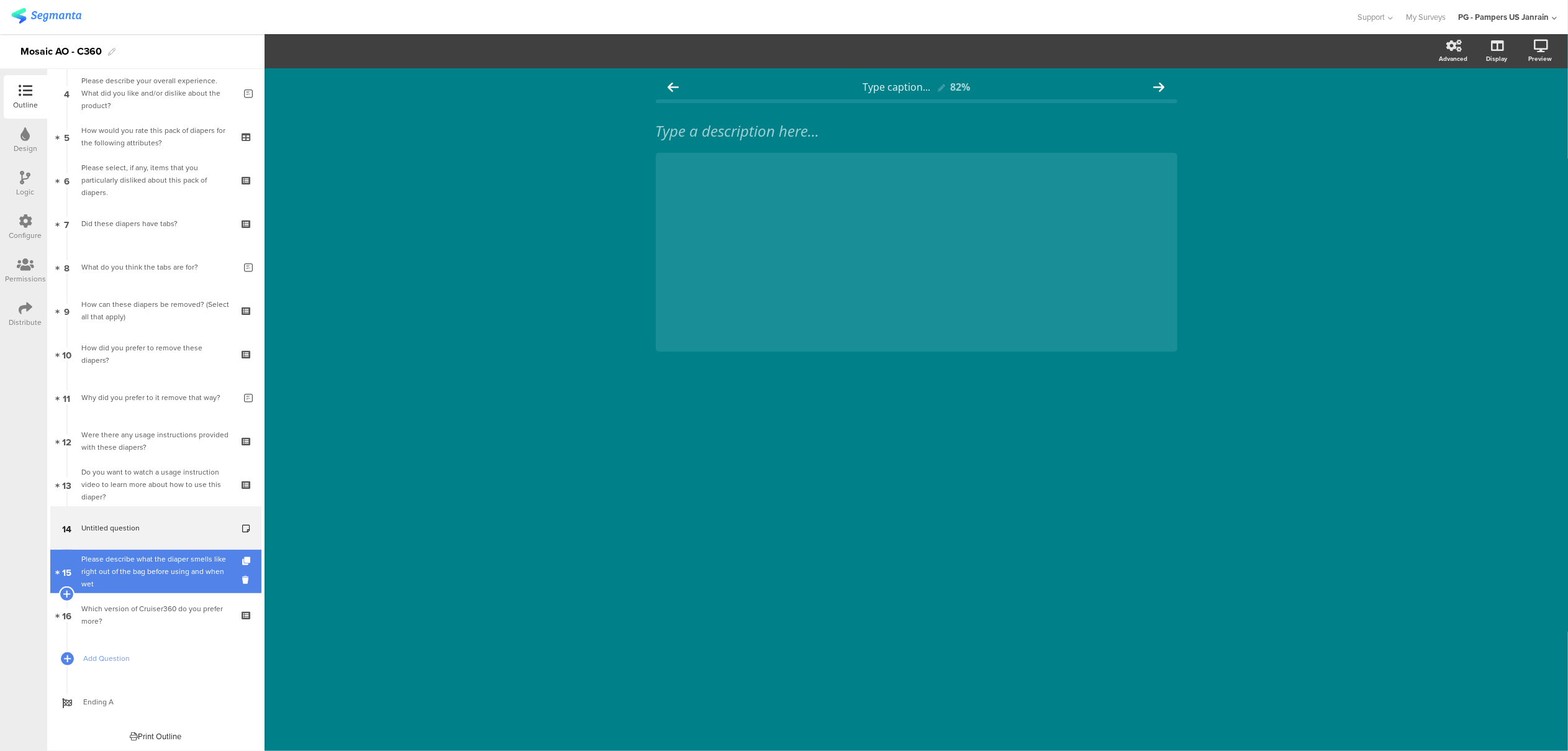
click at [130, 577] on div "Please describe what the diaper smells like right out of the bag before using a…" at bounding box center [157, 571] width 153 height 37
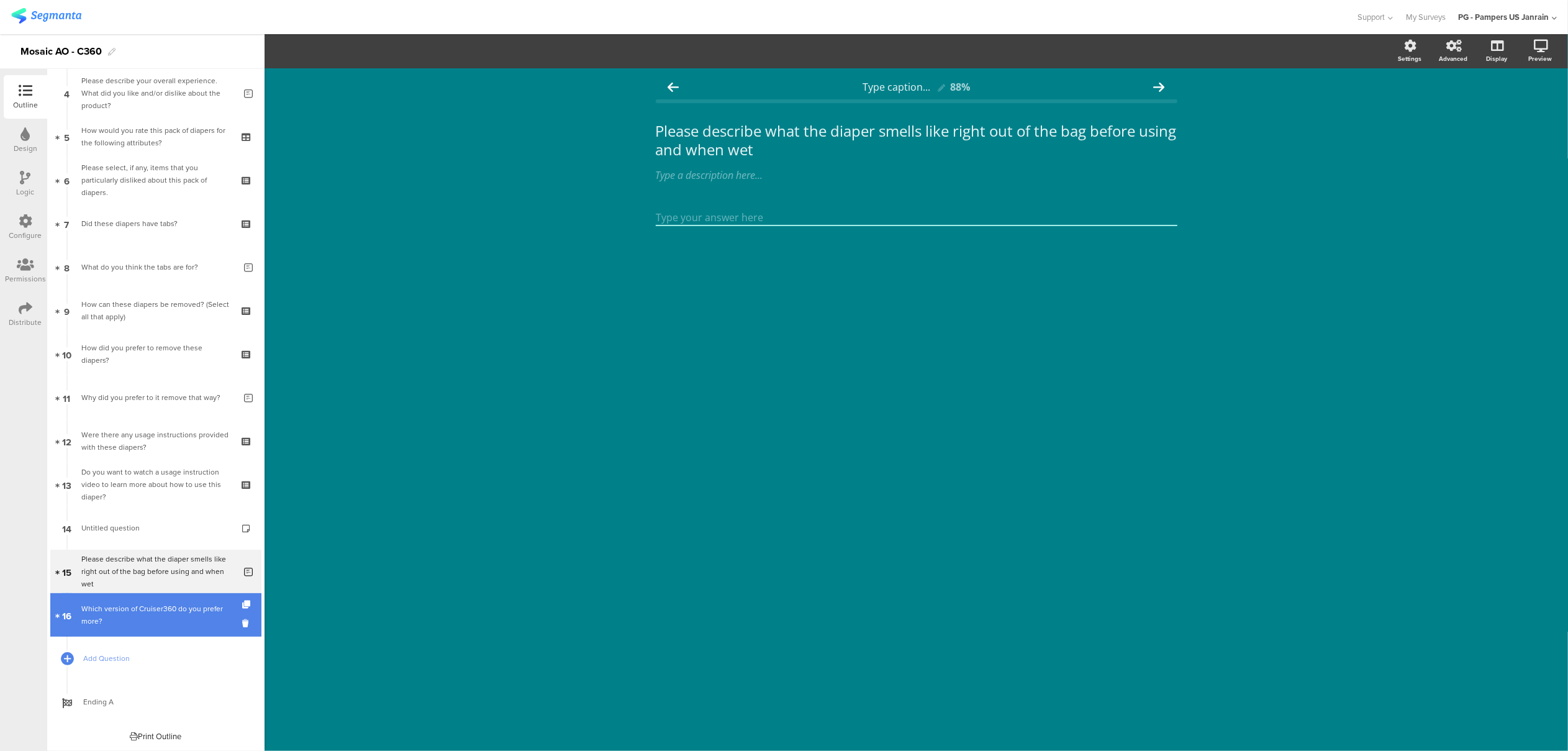
click at [132, 608] on div "Which version of Cruiser360 do you prefer more?" at bounding box center [155, 615] width 149 height 25
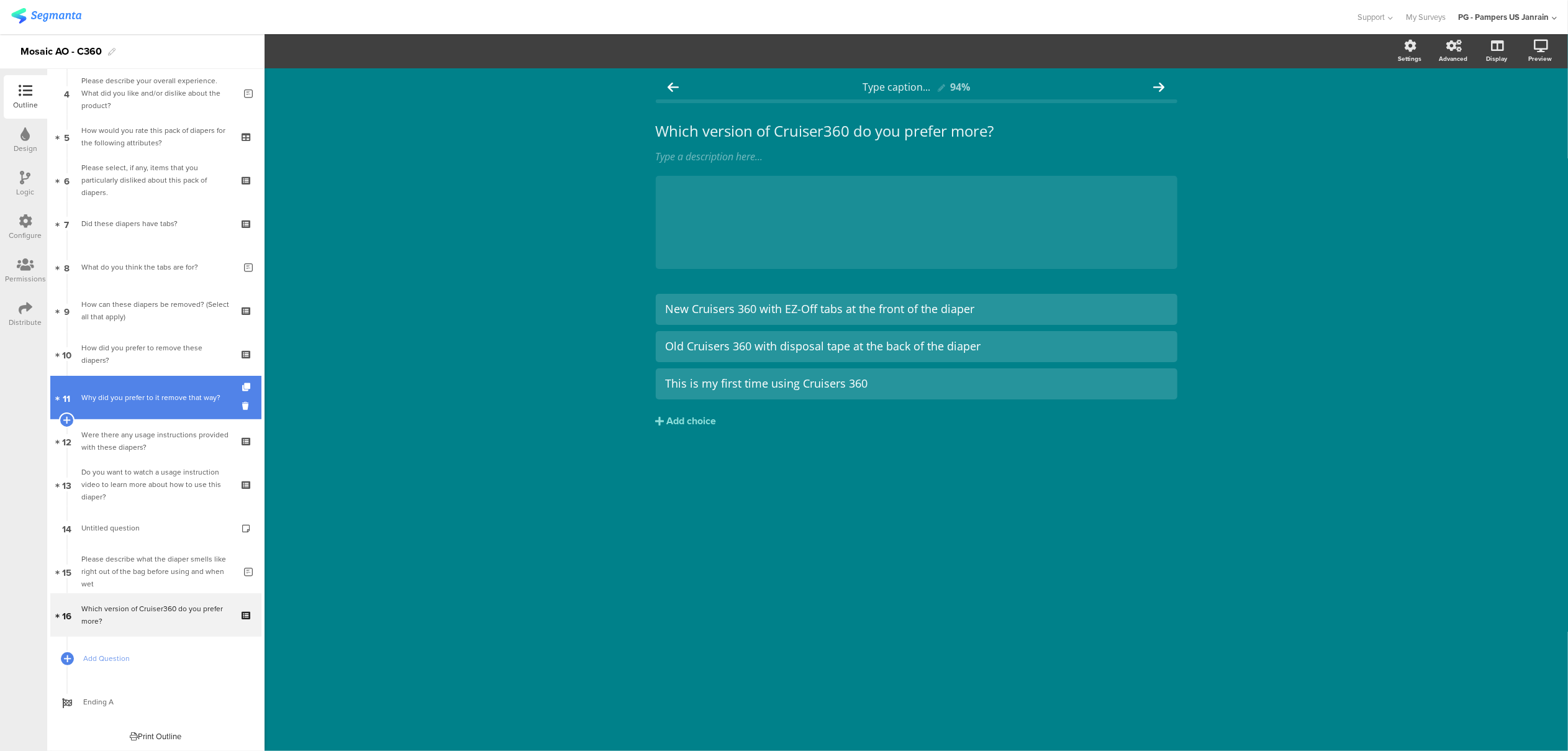
click at [145, 388] on link "11 Why did you prefer to it remove that way?" at bounding box center [155, 397] width 211 height 44
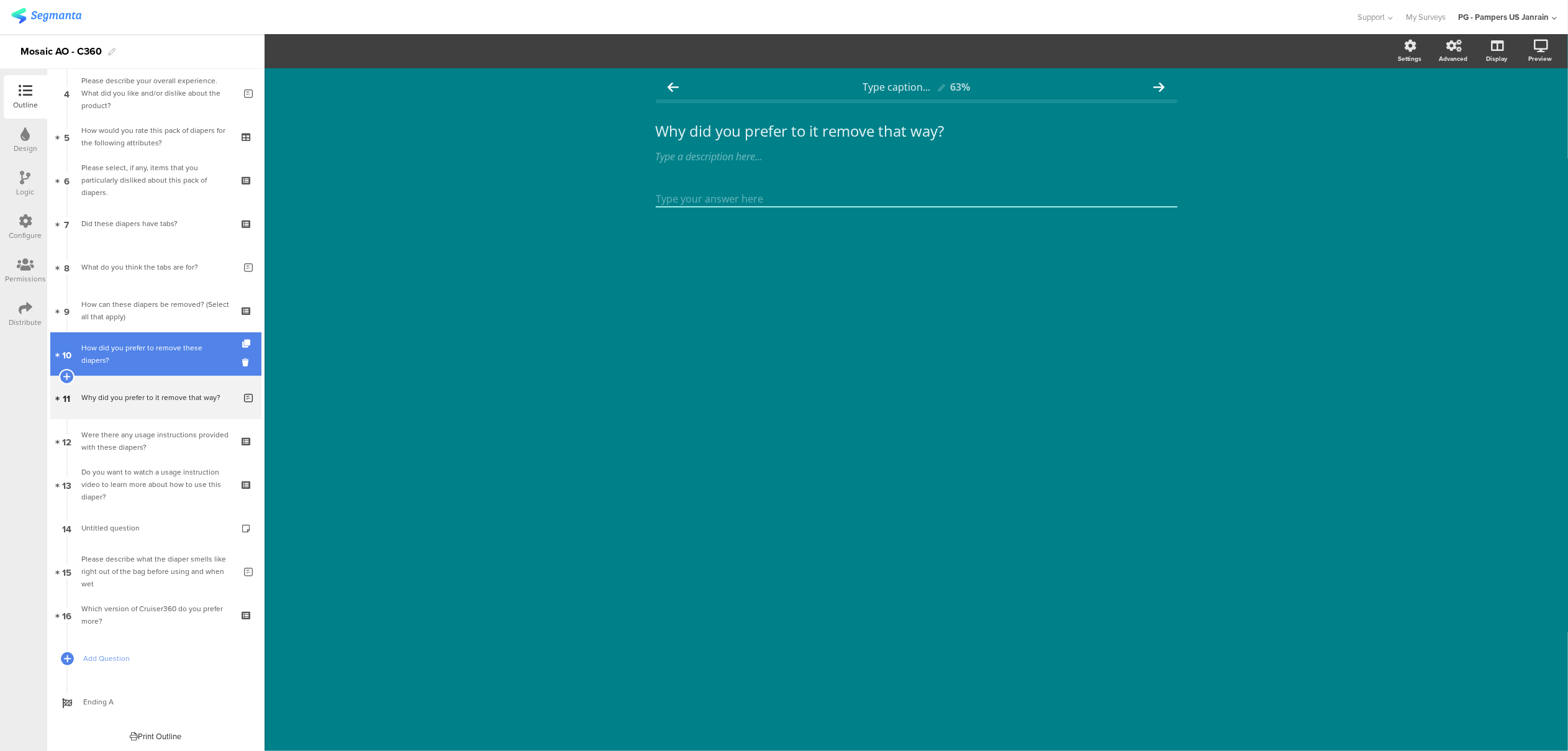
click at [140, 347] on div "How did you prefer to remove these diapers?" at bounding box center [155, 354] width 149 height 25
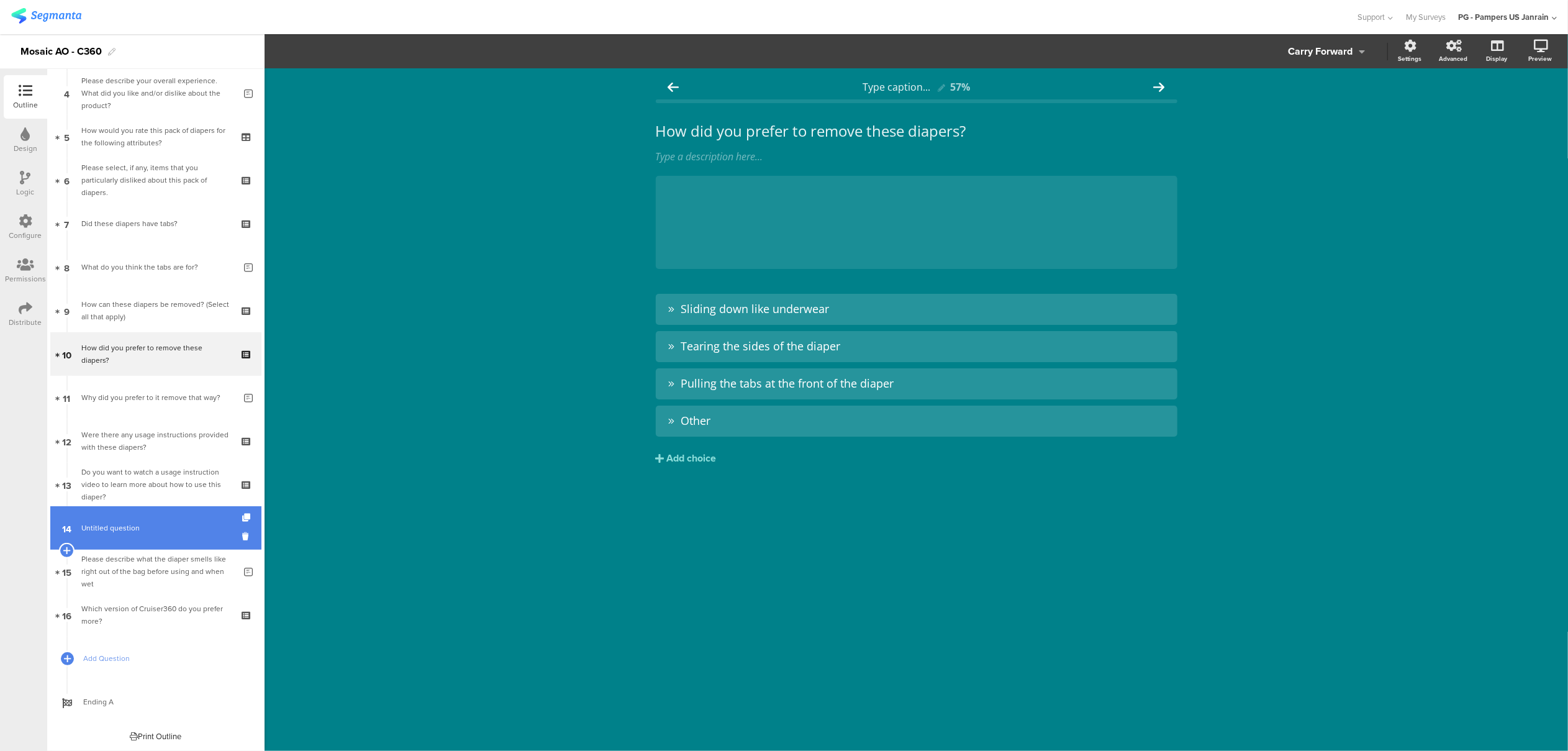
click at [147, 534] on link "14 Untitled question" at bounding box center [155, 528] width 211 height 44
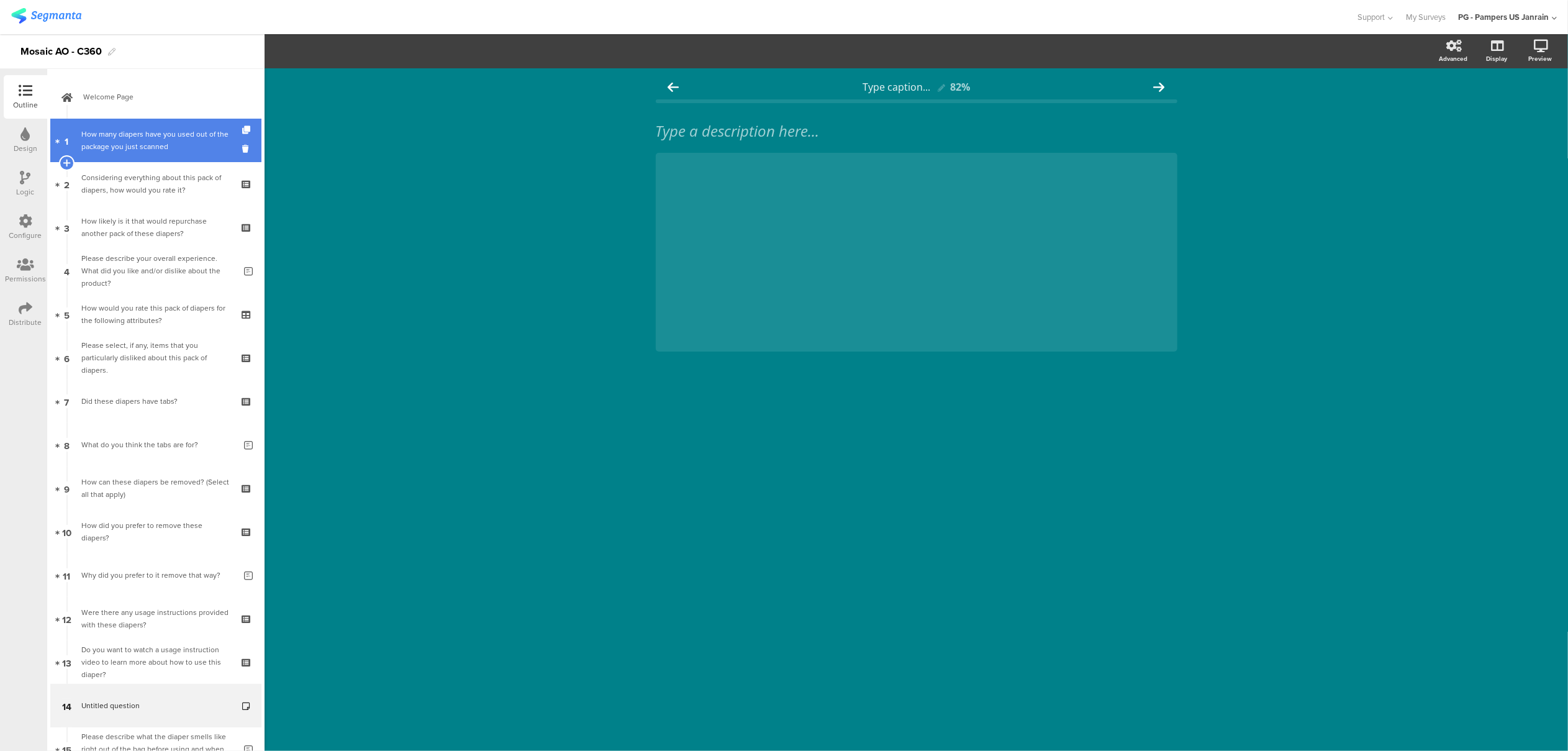
click at [106, 138] on div "How many diapers have you used out of the package you just scanned" at bounding box center [155, 141] width 149 height 25
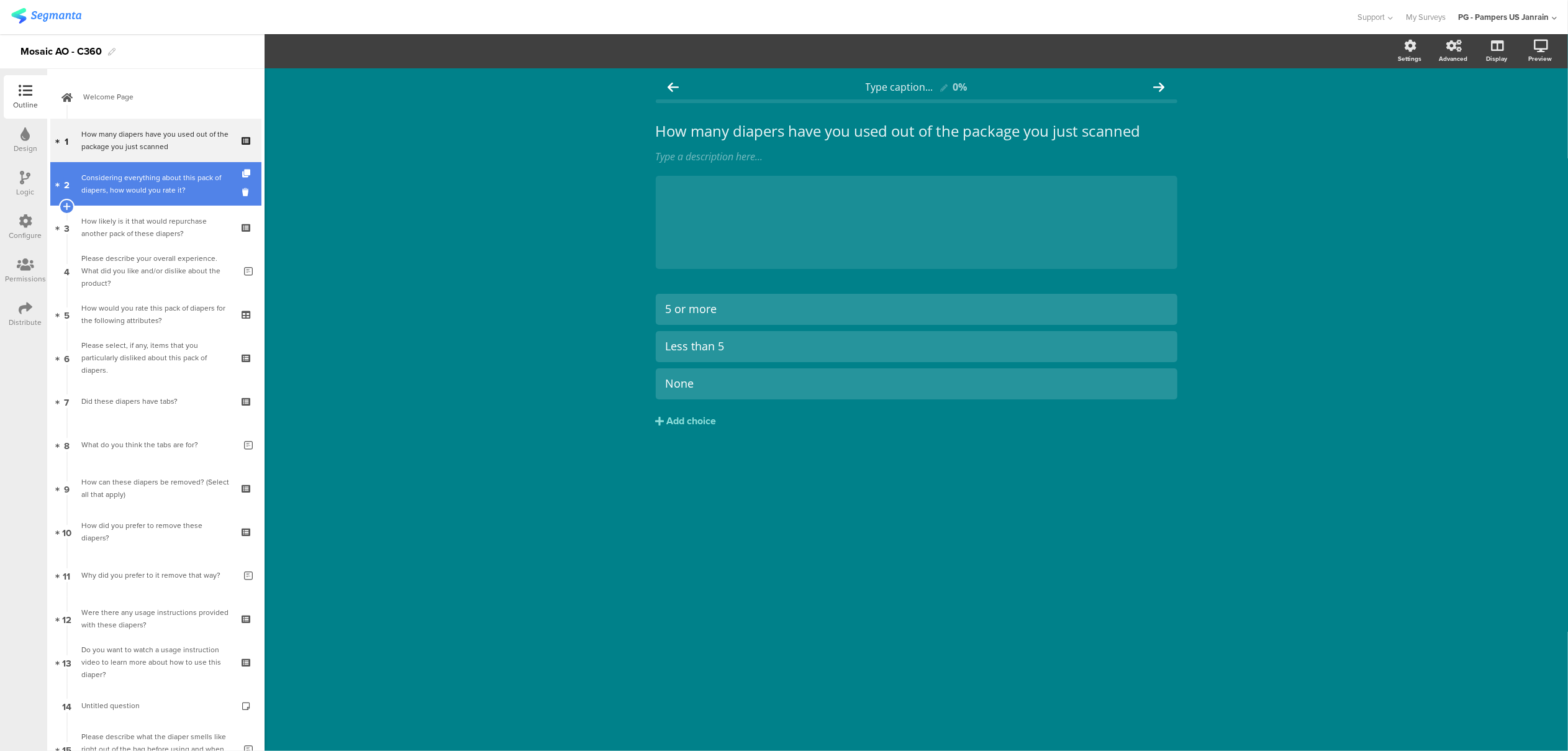
click at [108, 184] on div "Considering everything about this pack of diapers, how would you rate it?" at bounding box center [155, 183] width 149 height 25
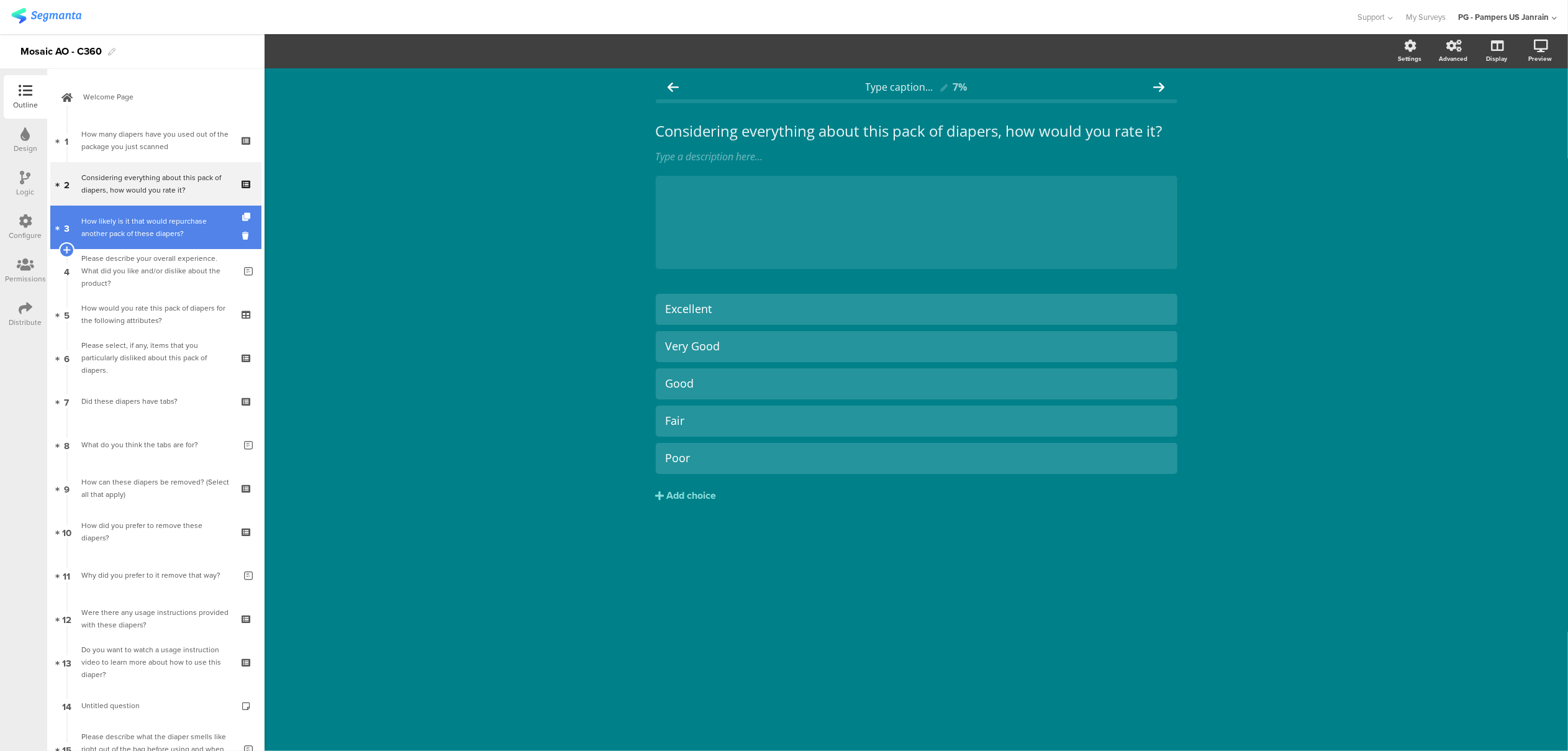
click at [110, 225] on div "How likely is it that would repurchase another pack of these diapers?" at bounding box center [155, 227] width 149 height 25
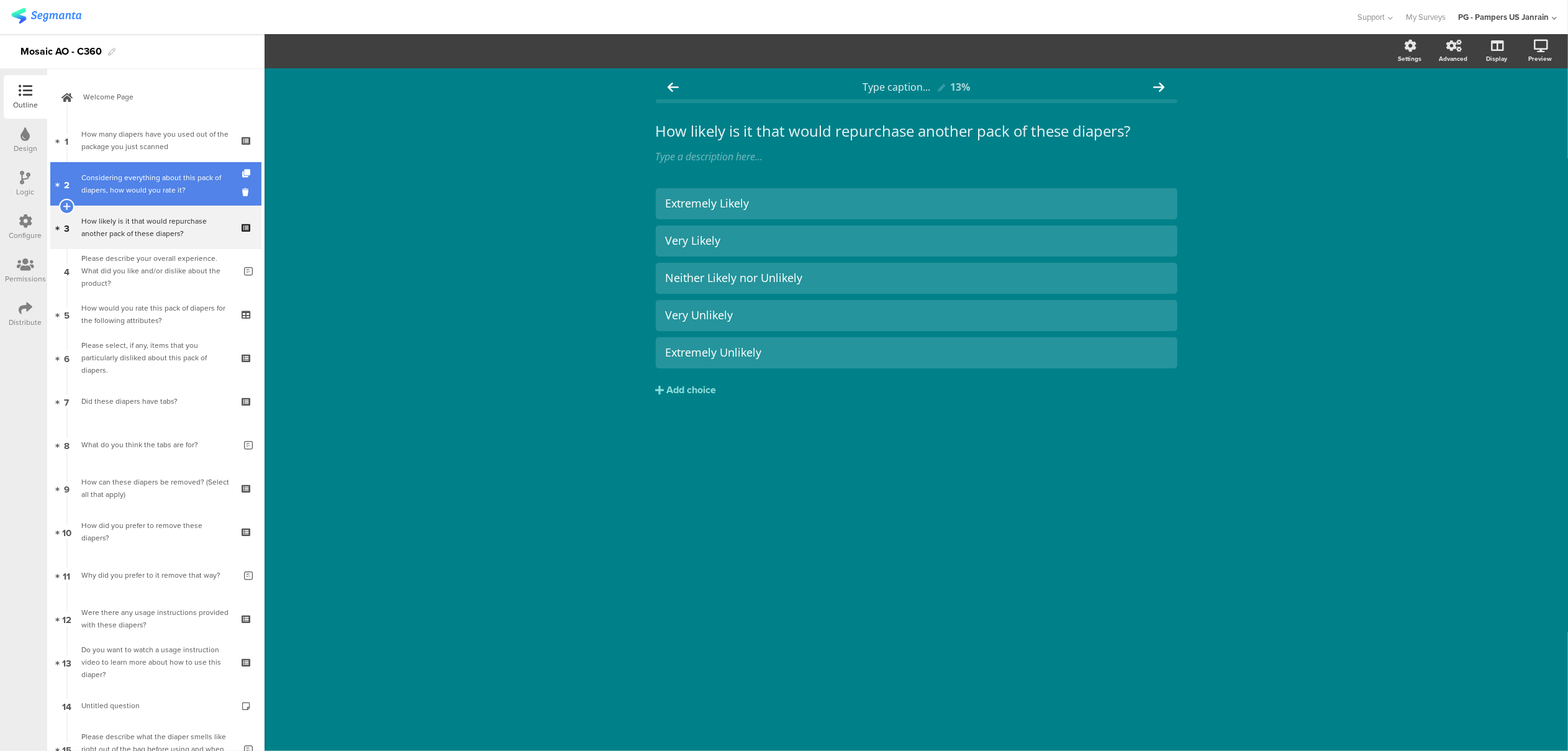
click at [106, 179] on div "Considering everything about this pack of diapers, how would you rate it?" at bounding box center [155, 183] width 149 height 25
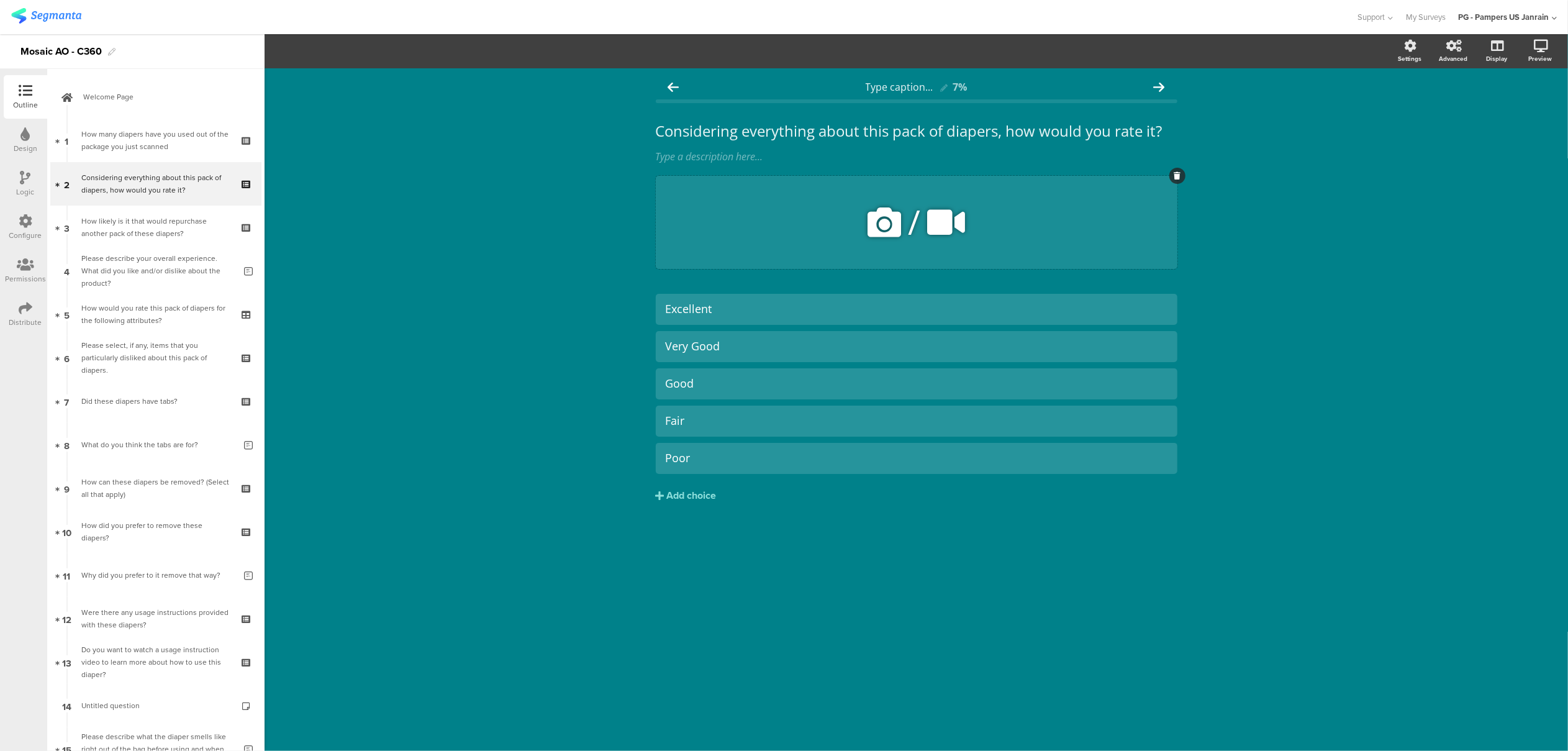
click at [1172, 178] on div at bounding box center [1177, 175] width 16 height 16
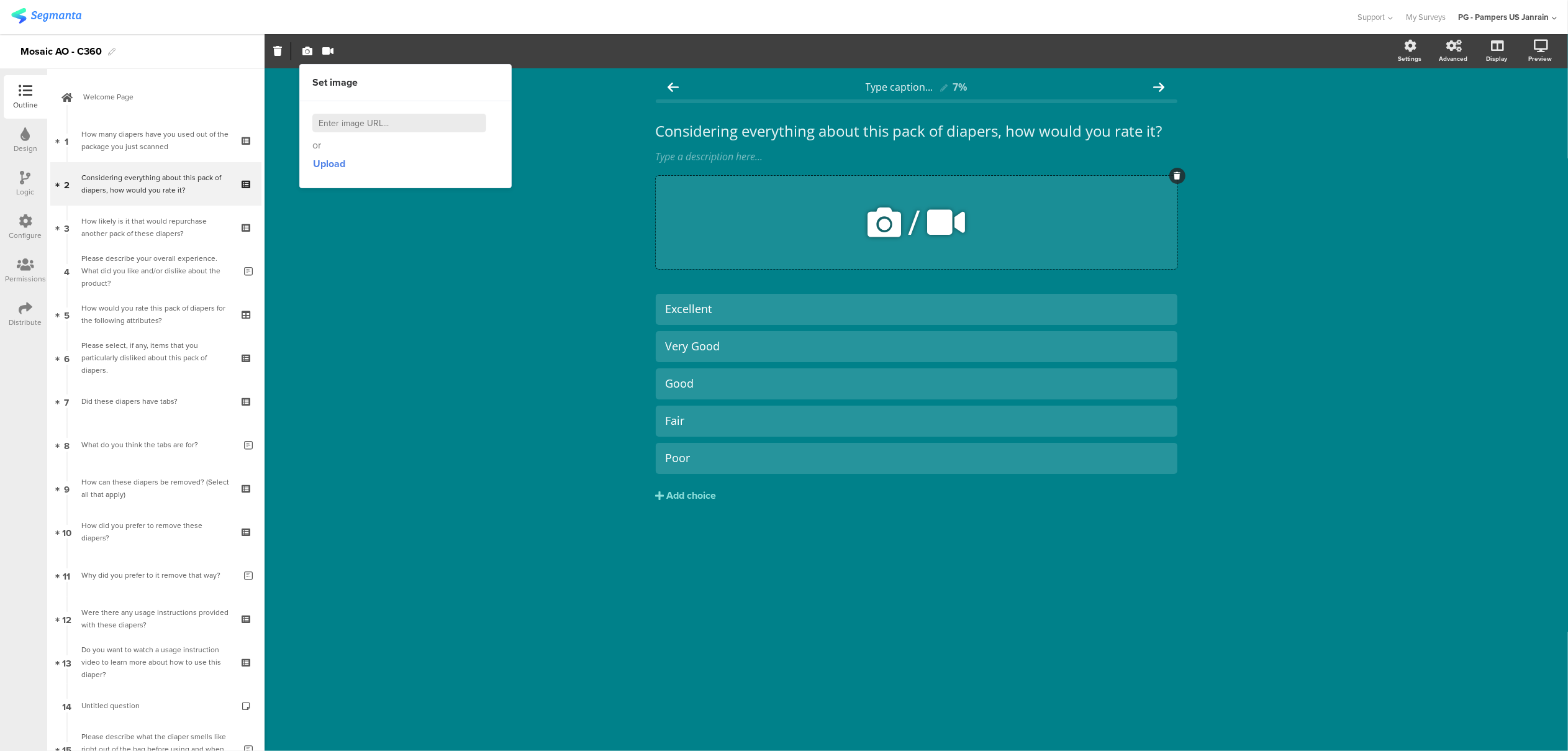
click at [1183, 178] on div at bounding box center [1177, 175] width 16 height 16
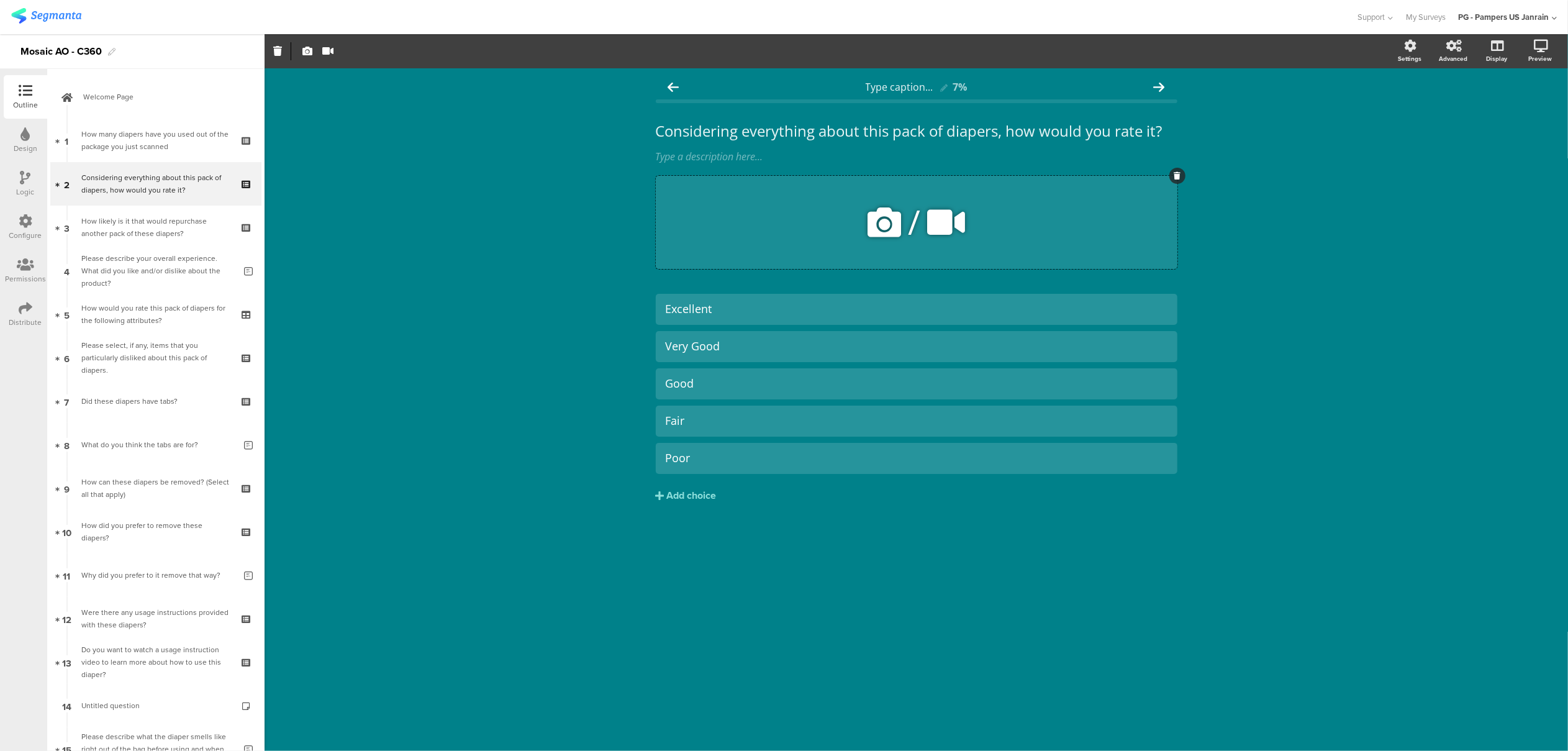
click at [1183, 178] on div at bounding box center [1177, 175] width 16 height 16
click at [1178, 174] on icon at bounding box center [1176, 176] width 7 height 7
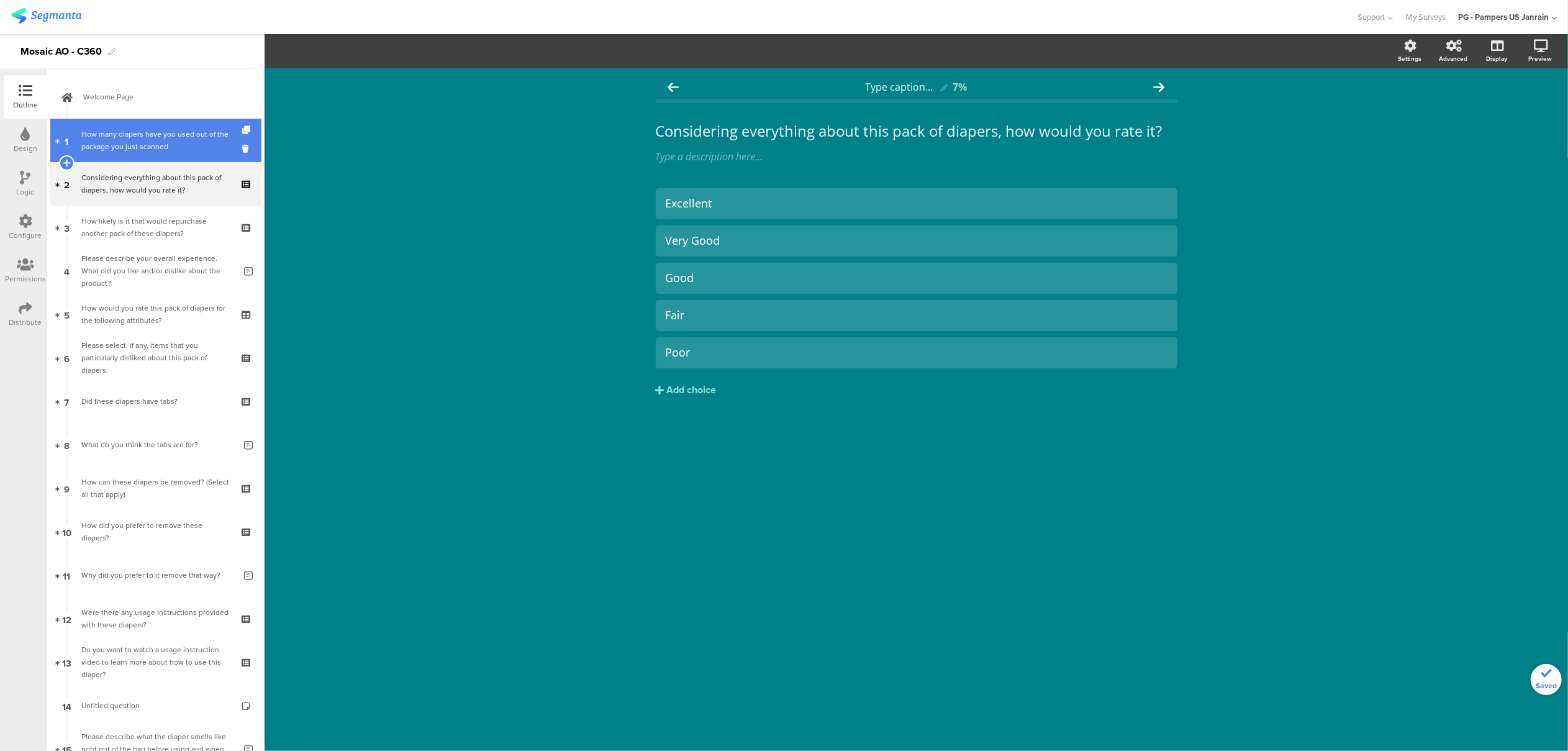
click at [142, 149] on div "How many diapers have you used out of the package you just scanned" at bounding box center [155, 141] width 149 height 25
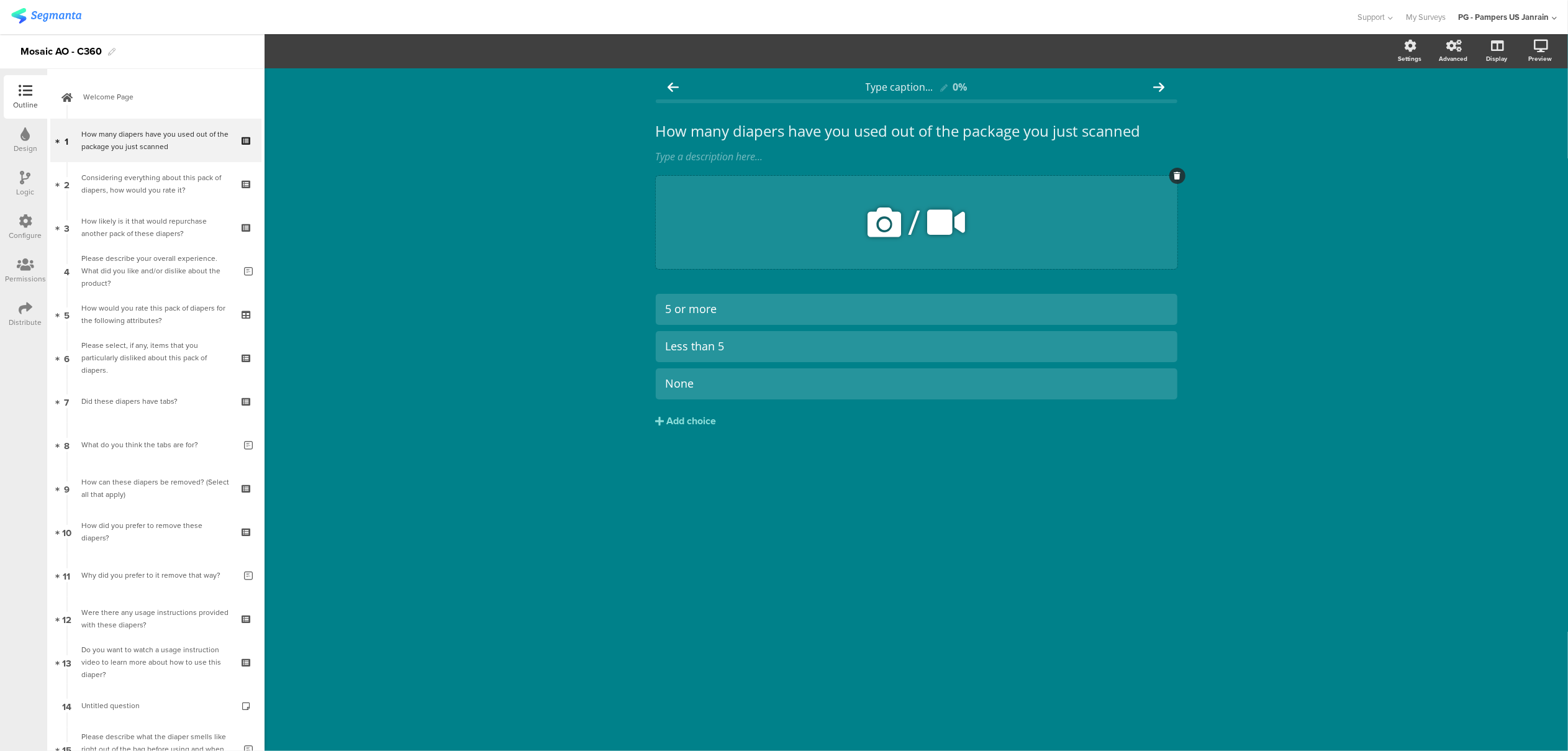
click at [1174, 175] on icon at bounding box center [1176, 176] width 7 height 7
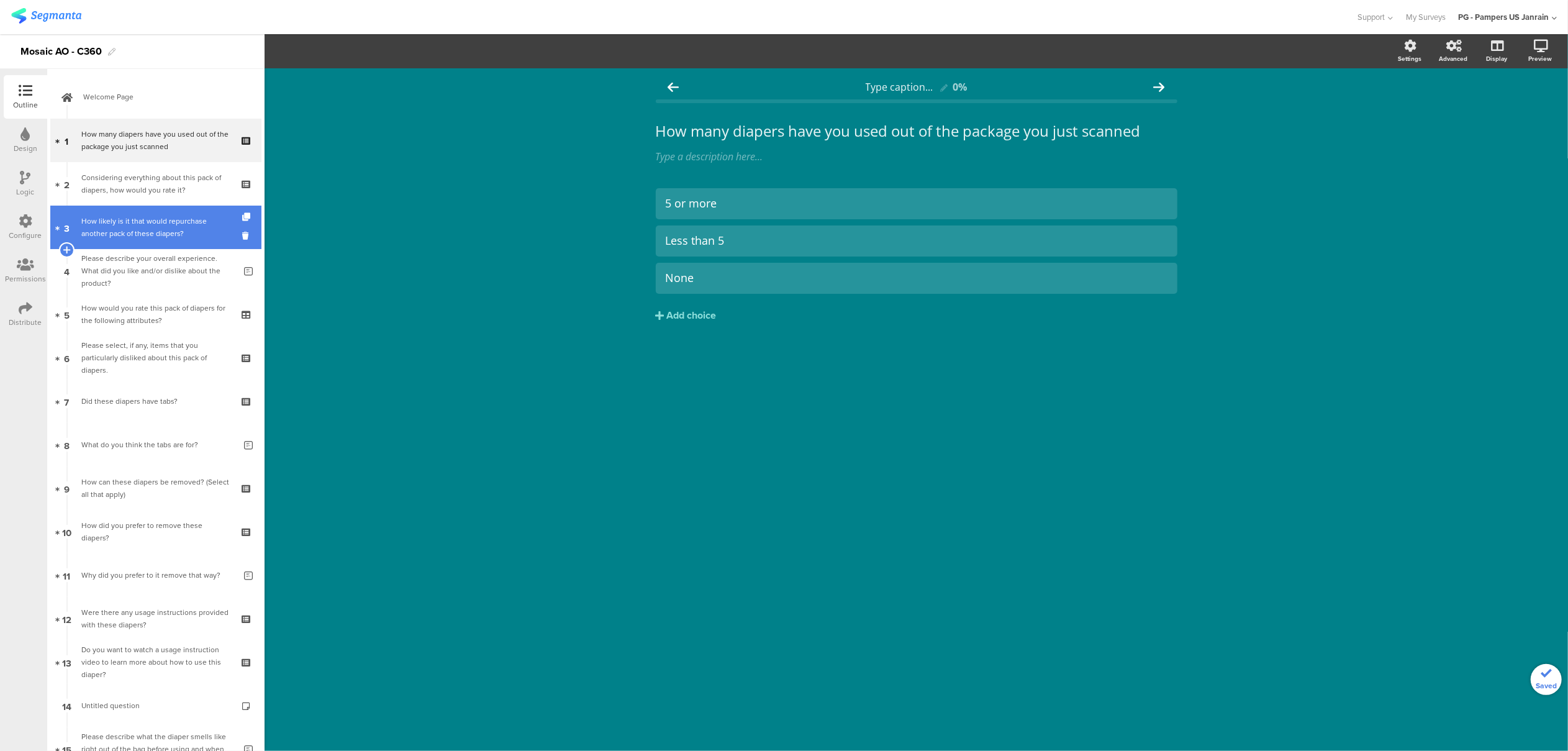
click at [153, 224] on div "How likely is it that would repurchase another pack of these diapers?" at bounding box center [155, 227] width 149 height 25
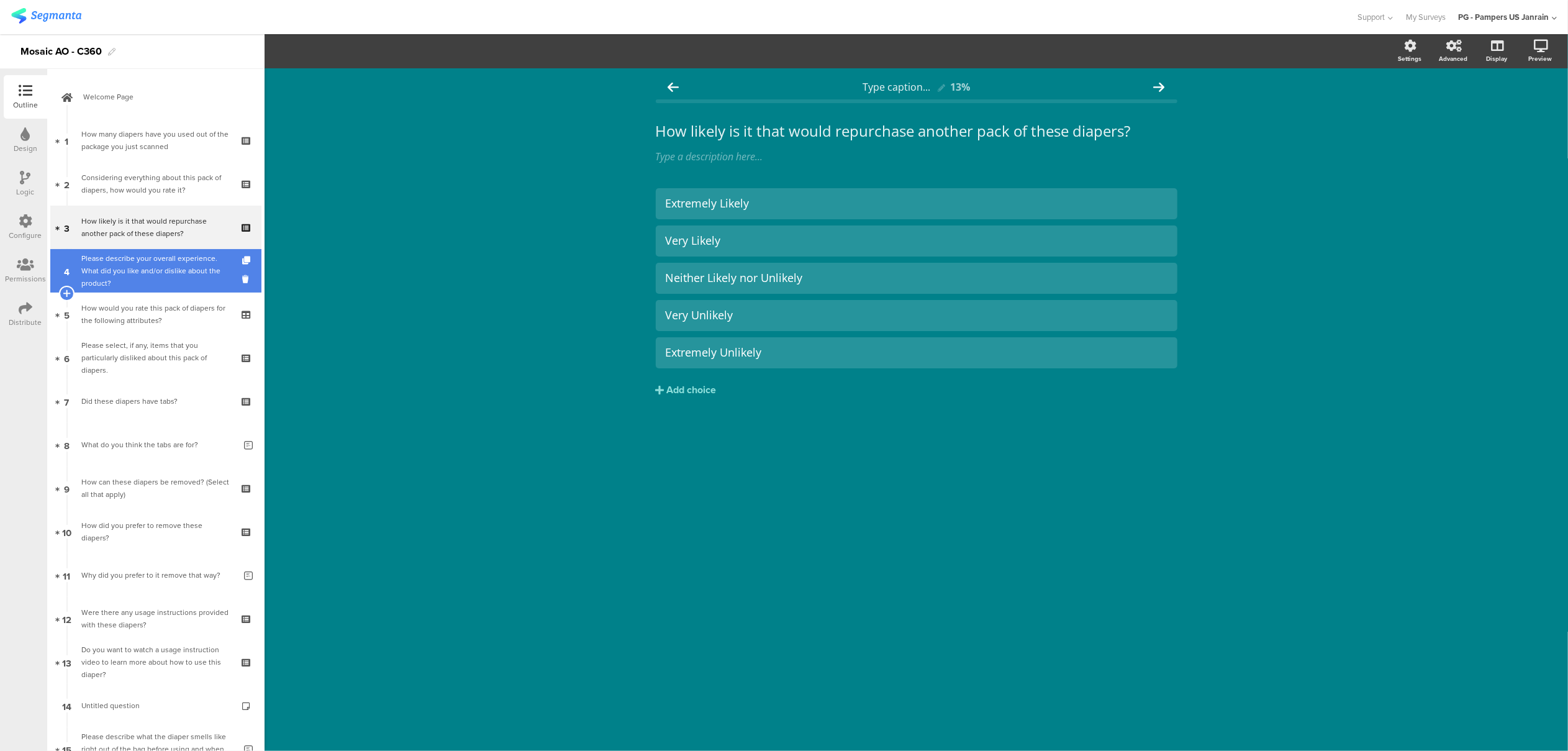
click at [148, 262] on div "Please describe your overall experience. What did you like and/or dislike about…" at bounding box center [157, 271] width 153 height 37
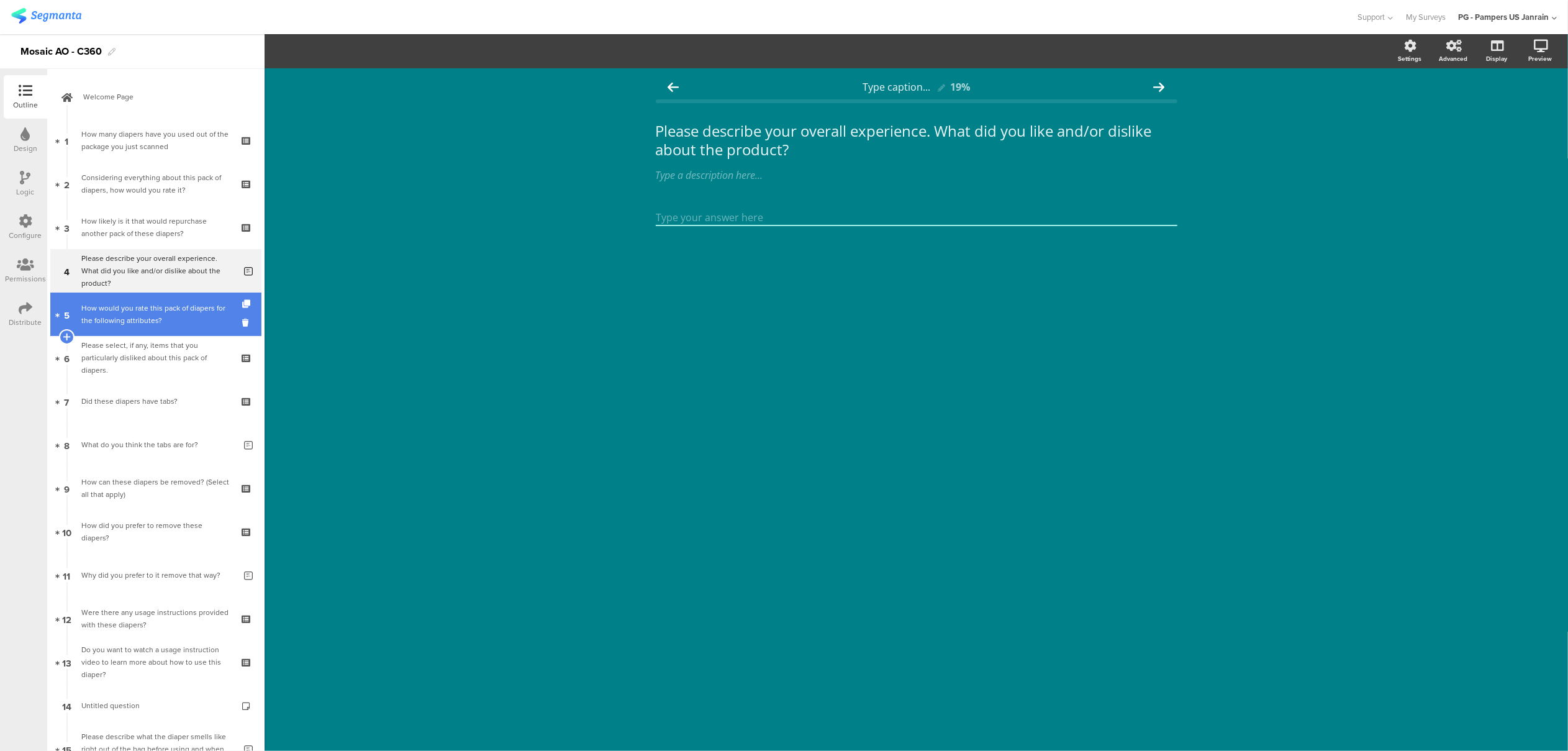
click at [147, 318] on div "How would you rate this pack of diapers for the following attributes?" at bounding box center [155, 315] width 149 height 25
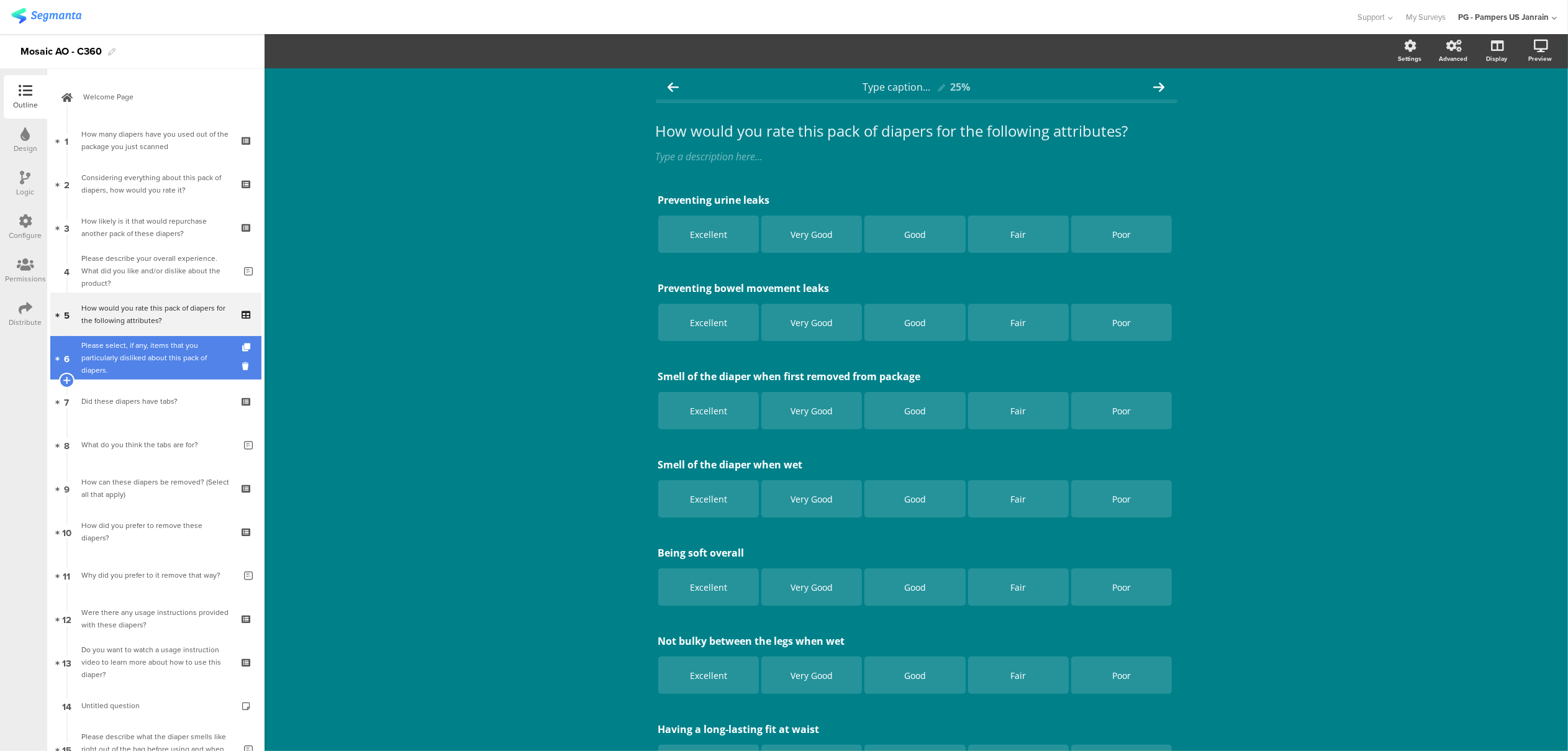
click at [152, 351] on div "Please select, if any, items that you particularly disliked about this pack of …" at bounding box center [155, 358] width 149 height 37
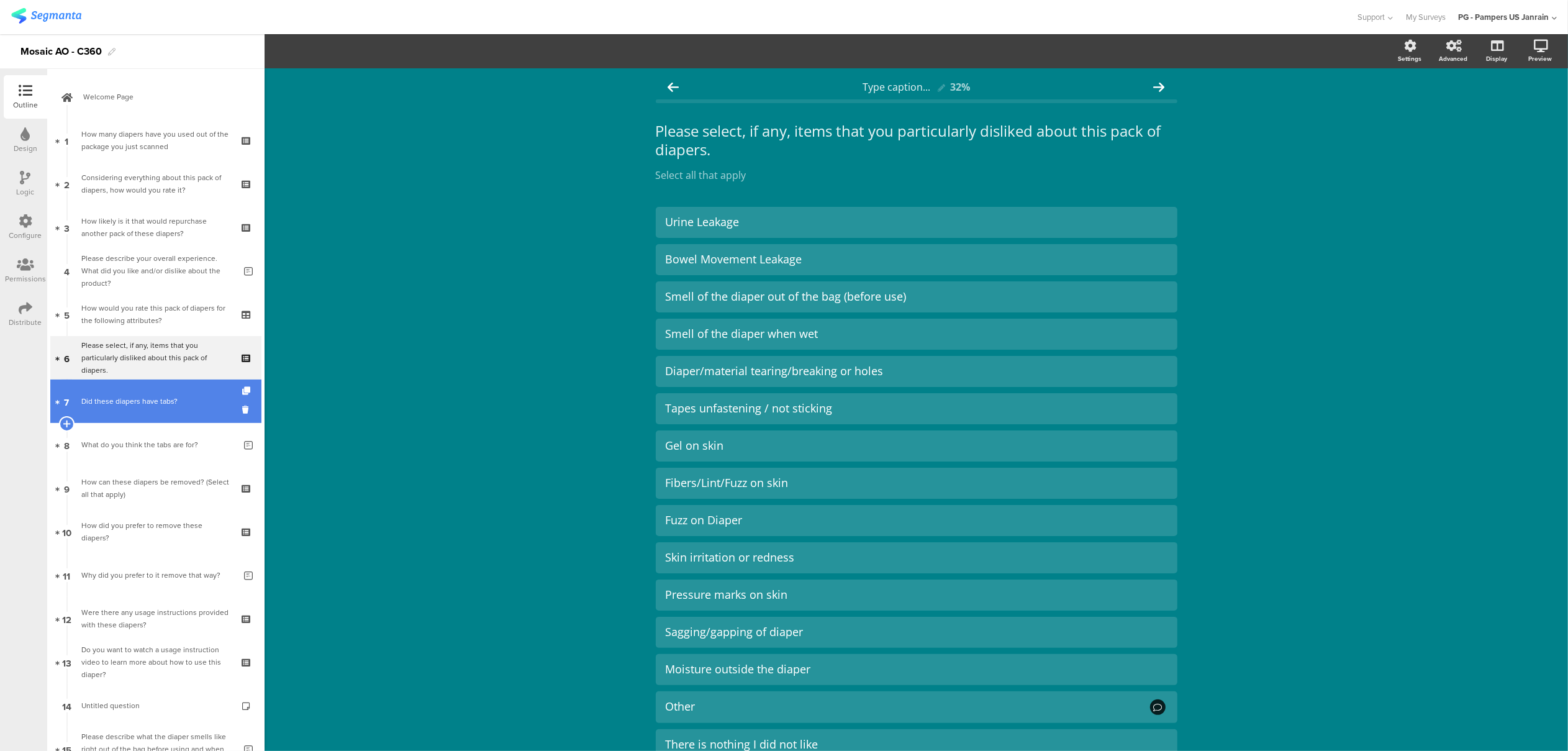
click at [142, 401] on div "Did these diapers have tabs?" at bounding box center [155, 401] width 149 height 12
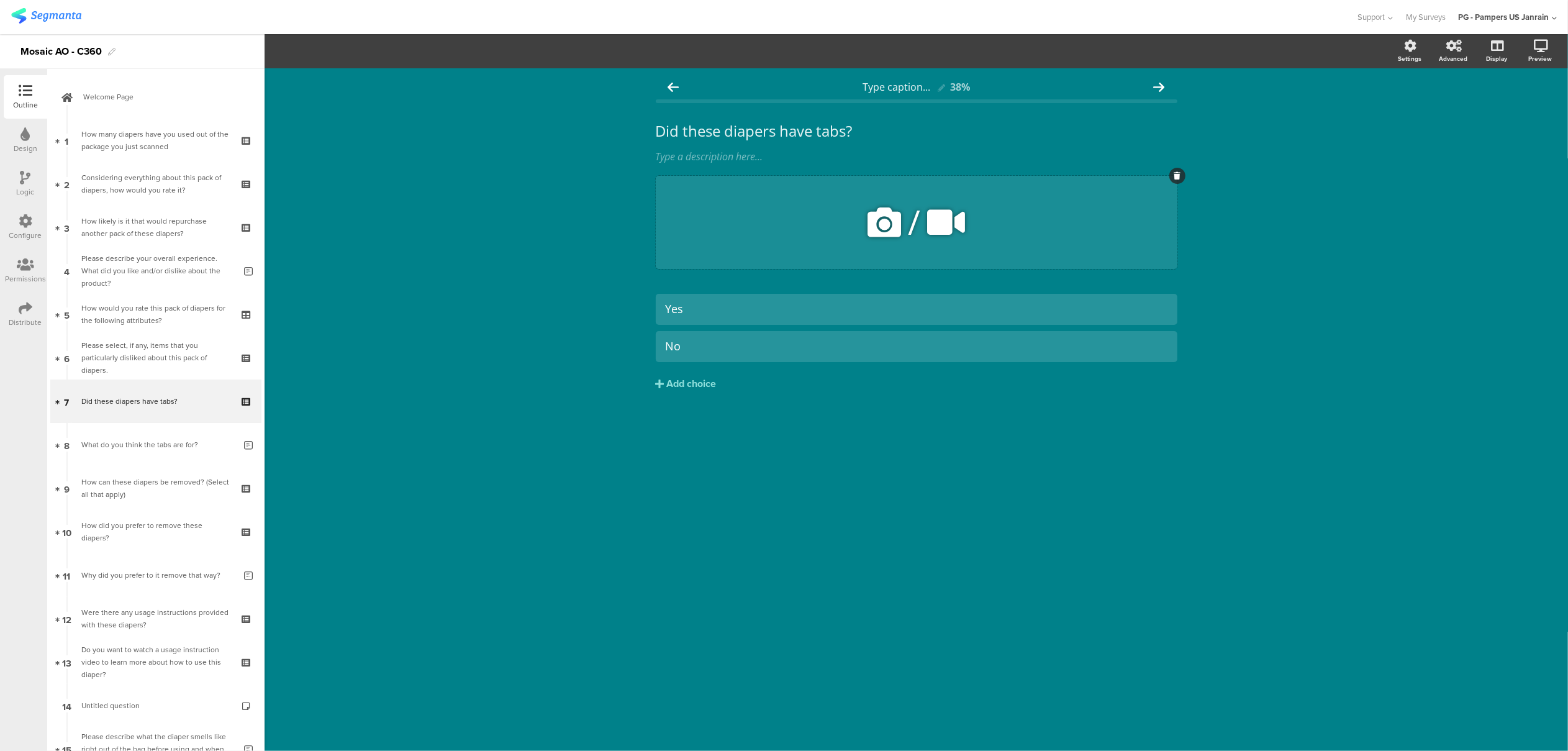
click at [1174, 178] on icon at bounding box center [1176, 176] width 7 height 7
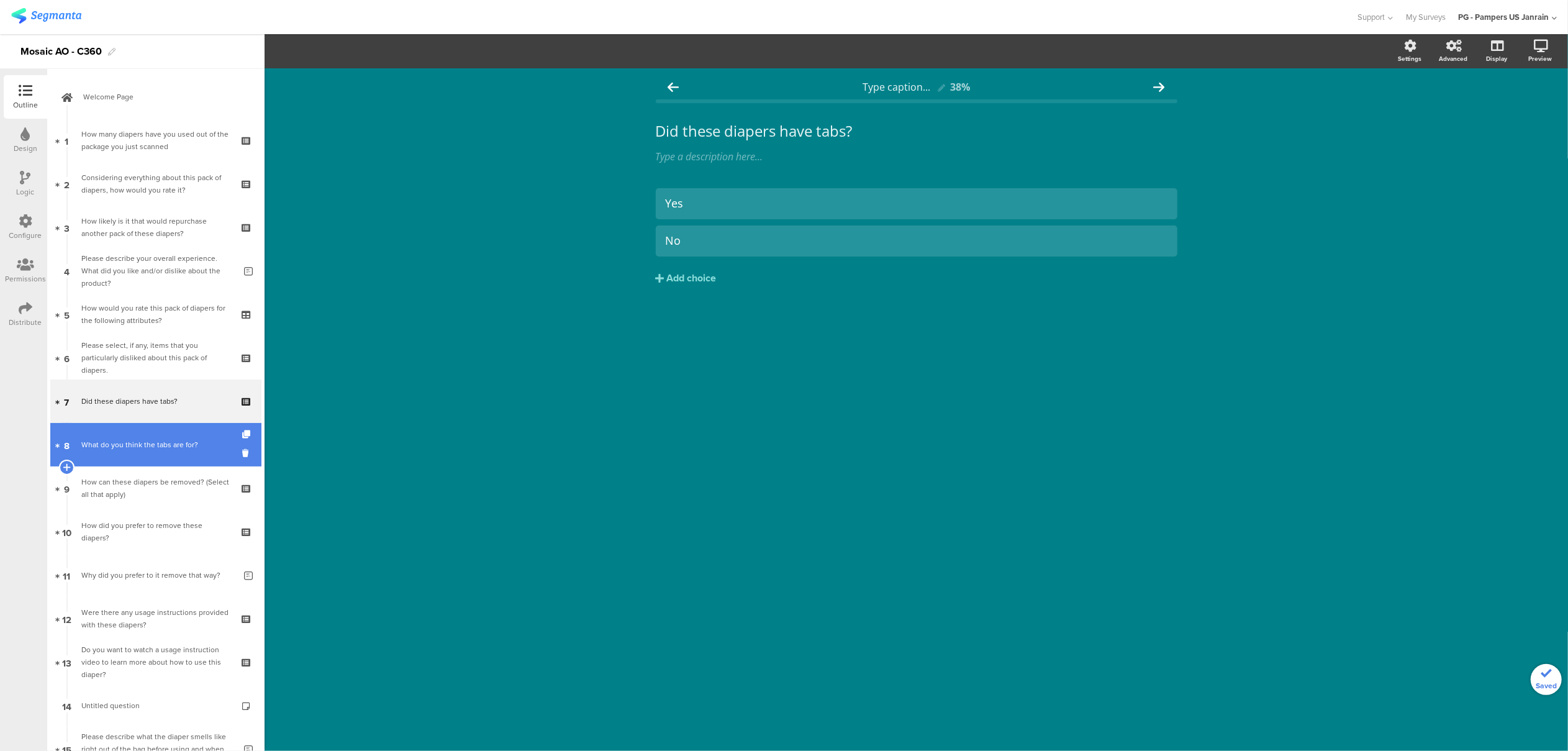
click at [130, 449] on div "What do you think the tabs are for?" at bounding box center [157, 445] width 153 height 12
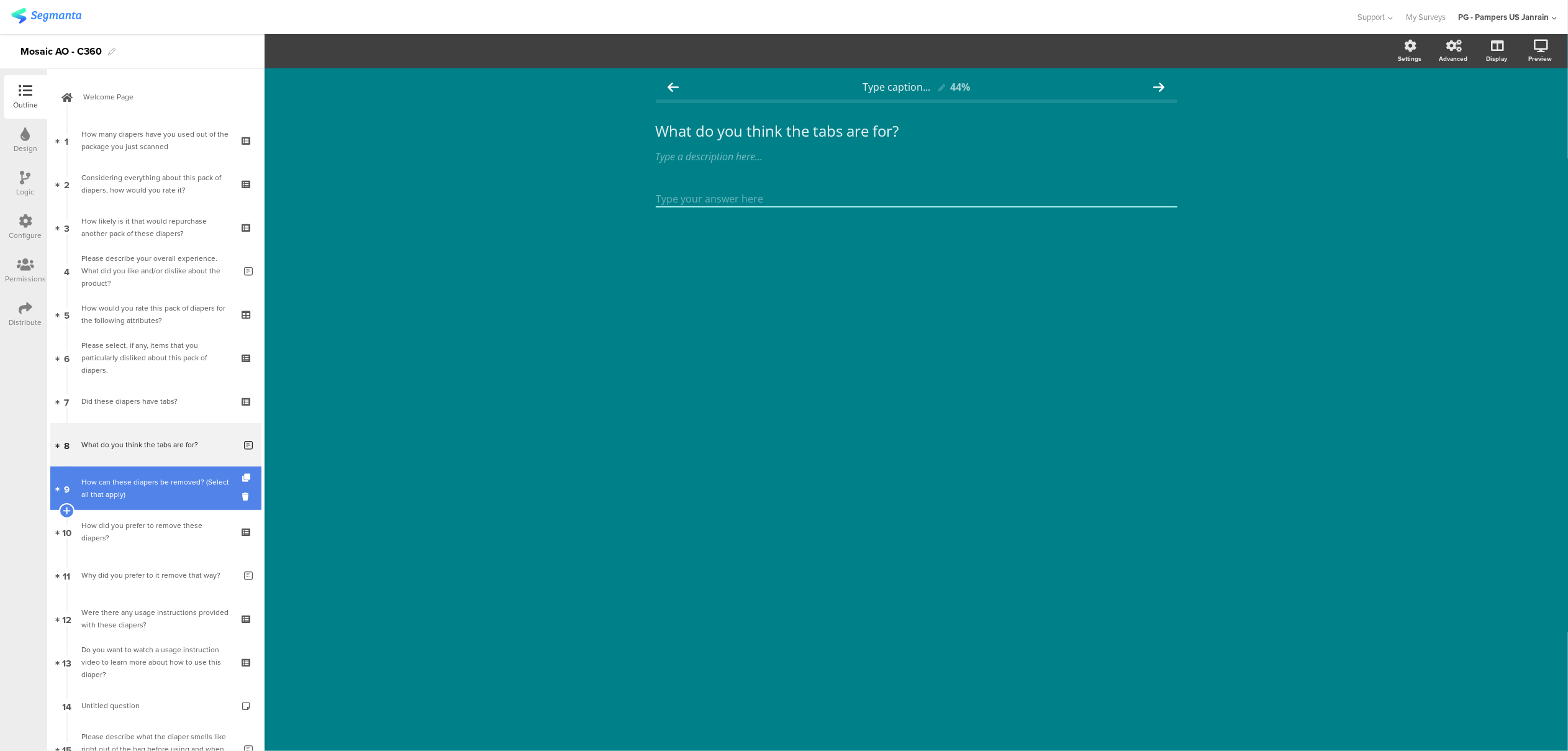
click at [147, 503] on link "9 How can these diapers be removed? (Select all that apply)" at bounding box center [155, 489] width 211 height 44
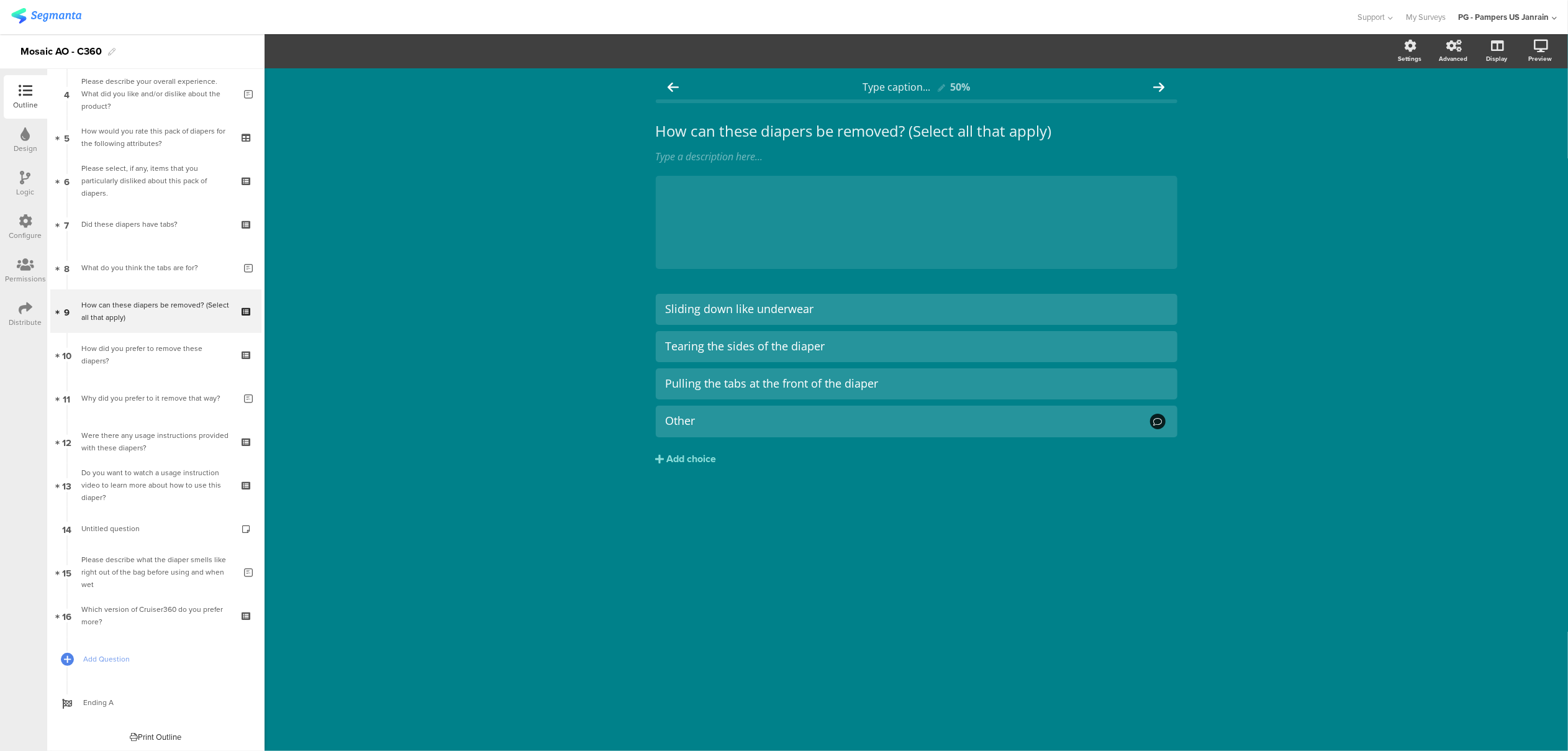
scroll to position [178, 0]
click at [1173, 182] on div at bounding box center [1177, 175] width 16 height 16
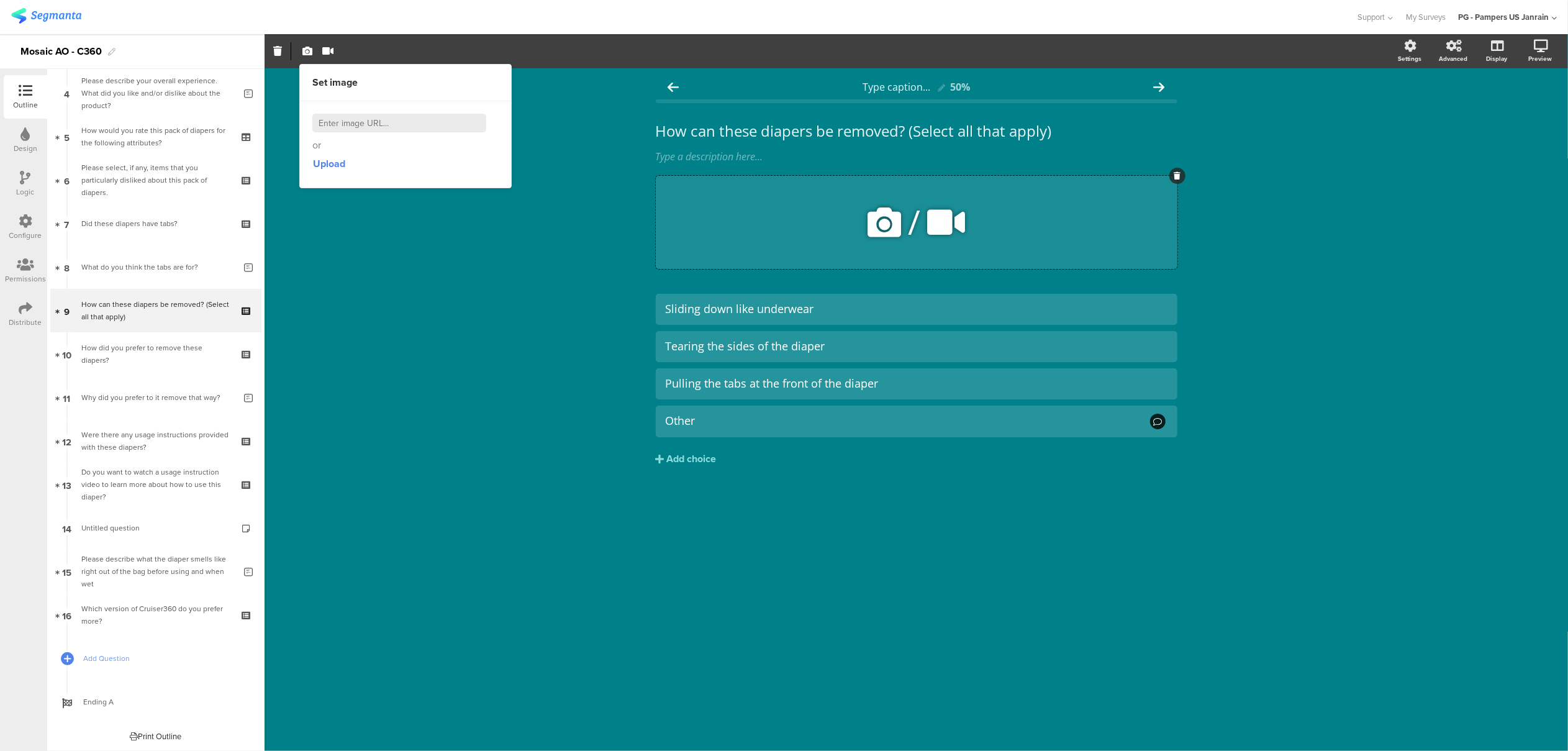
click at [1177, 179] on icon at bounding box center [1176, 176] width 7 height 7
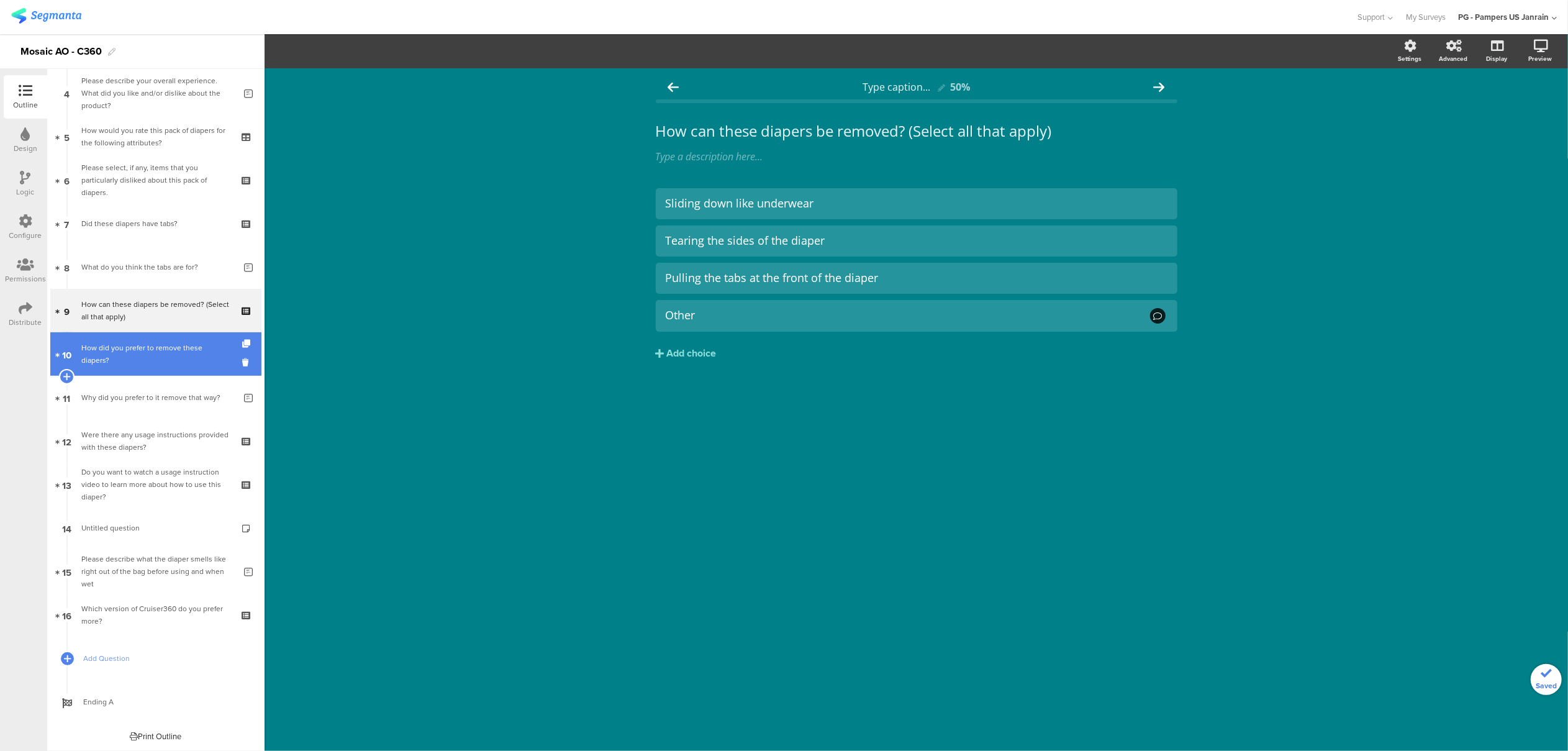
click at [132, 351] on div "How did you prefer to remove these diapers?" at bounding box center [155, 354] width 149 height 25
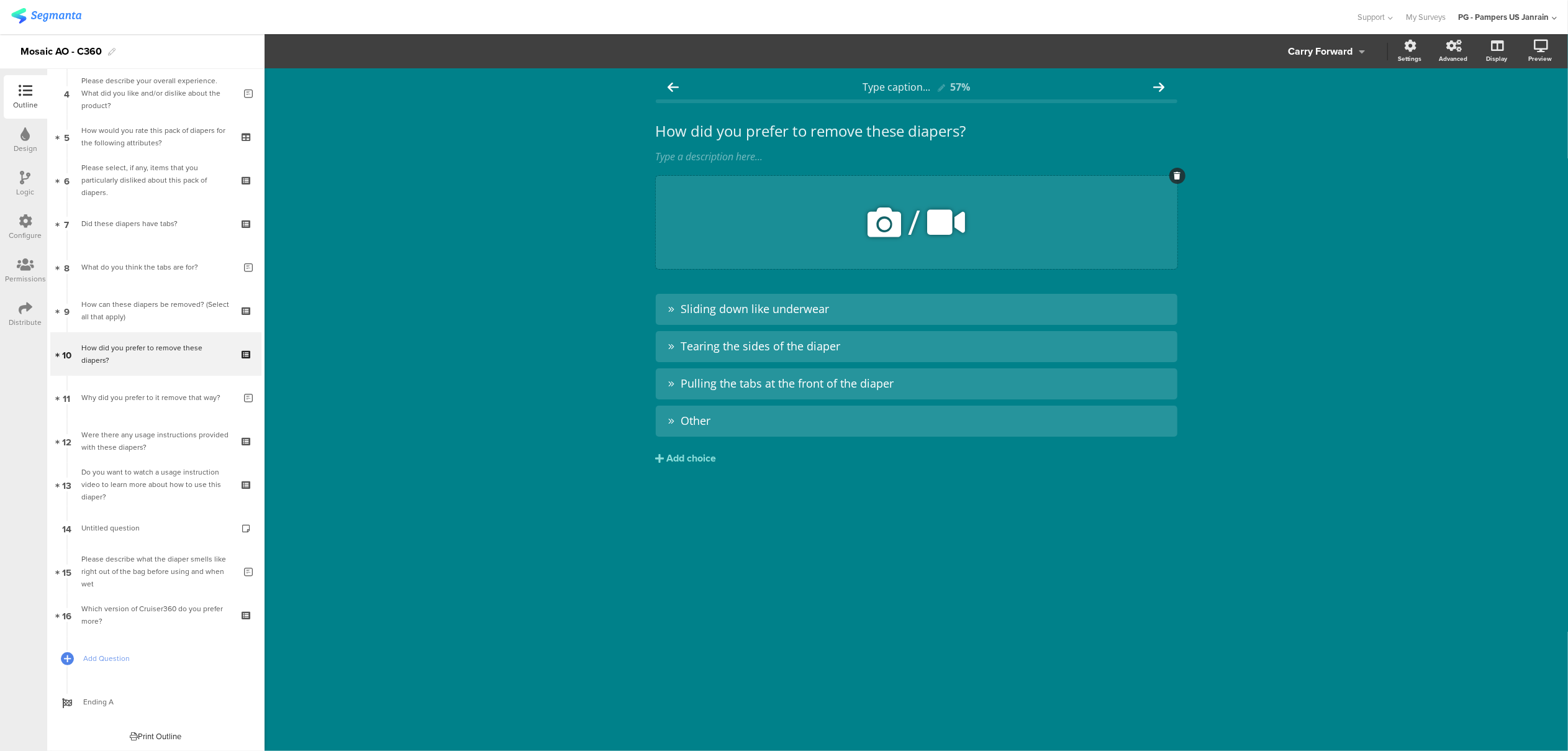
click at [1176, 177] on icon at bounding box center [1176, 176] width 7 height 7
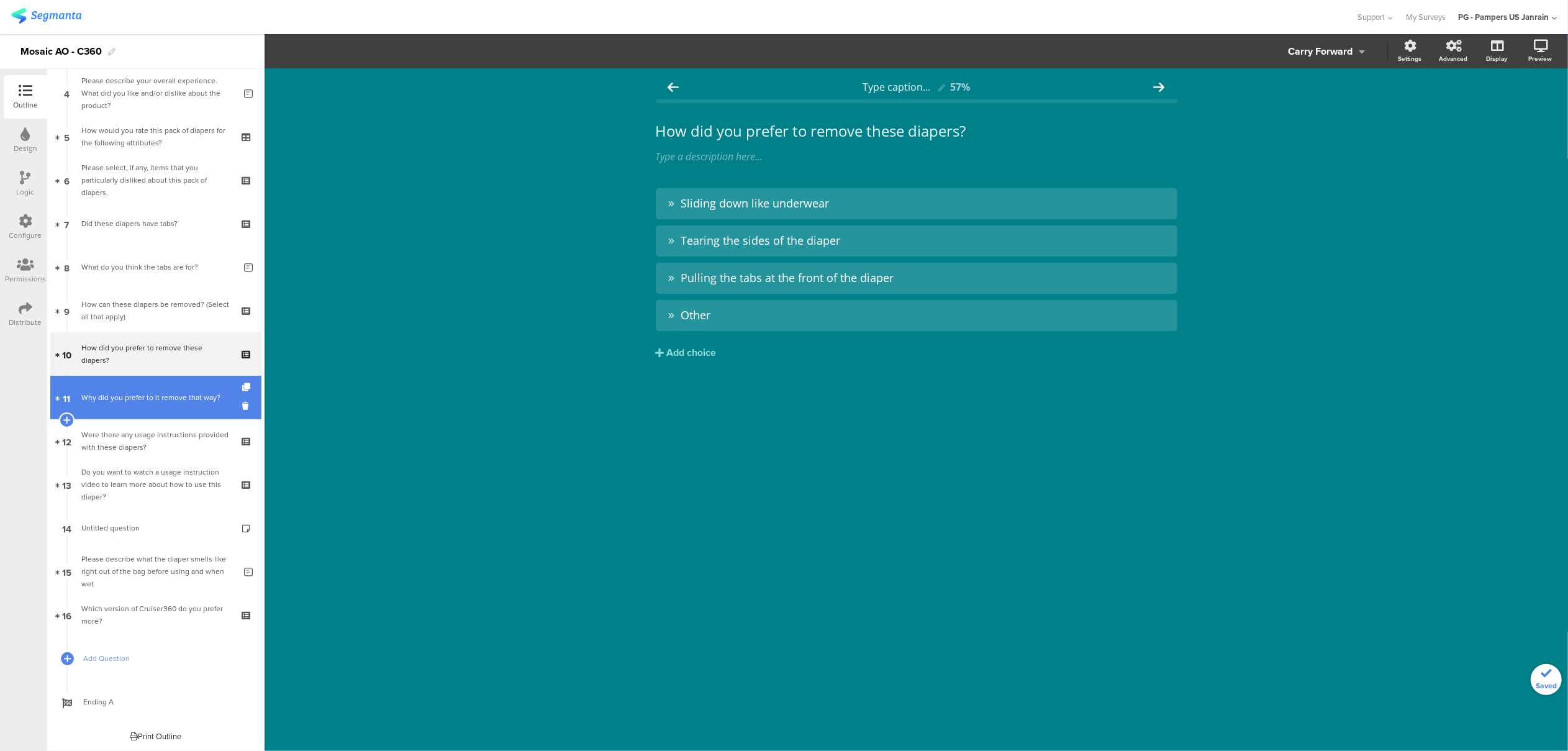
scroll to position [134, 0]
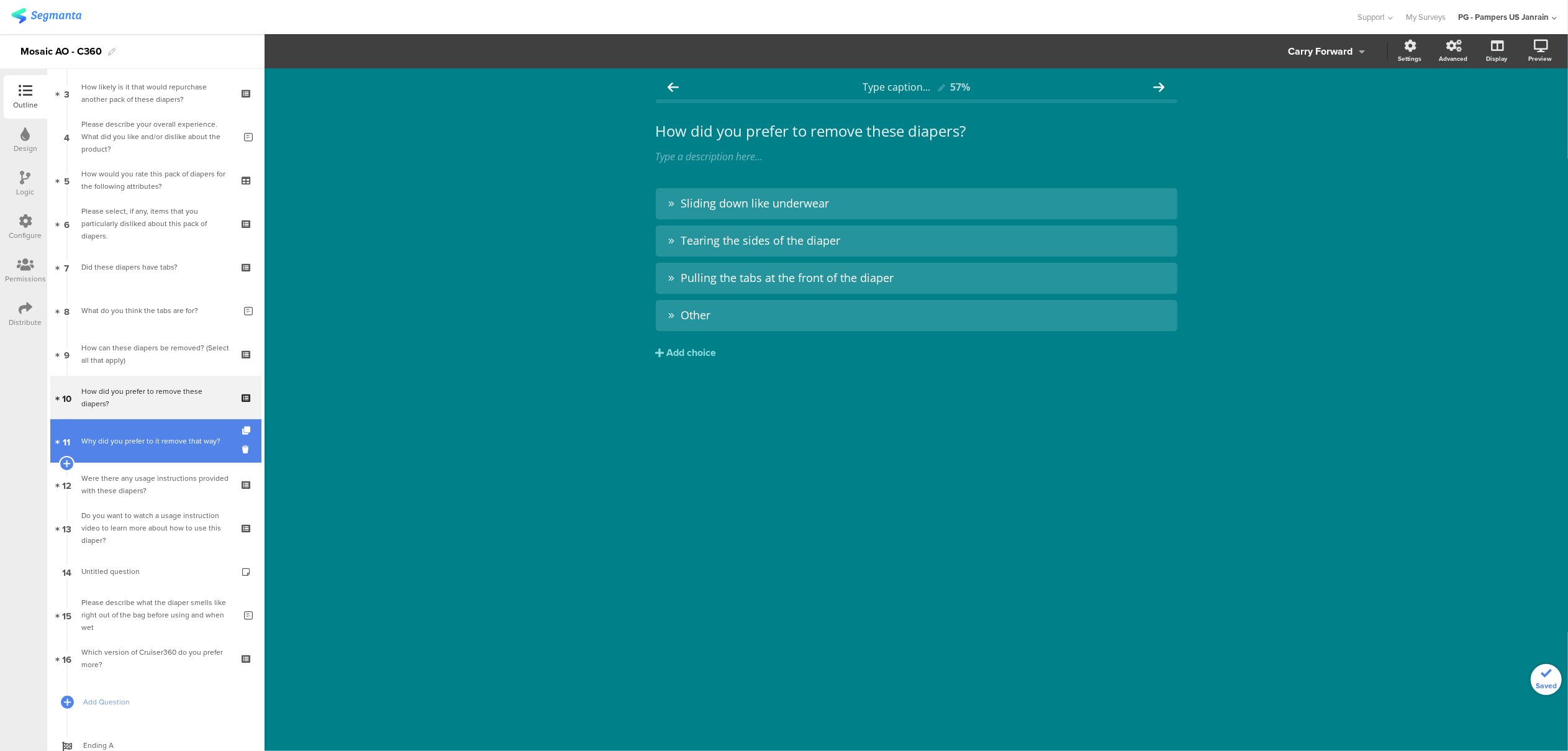
click at [157, 439] on div "Why did you prefer to it remove that way?" at bounding box center [157, 441] width 153 height 12
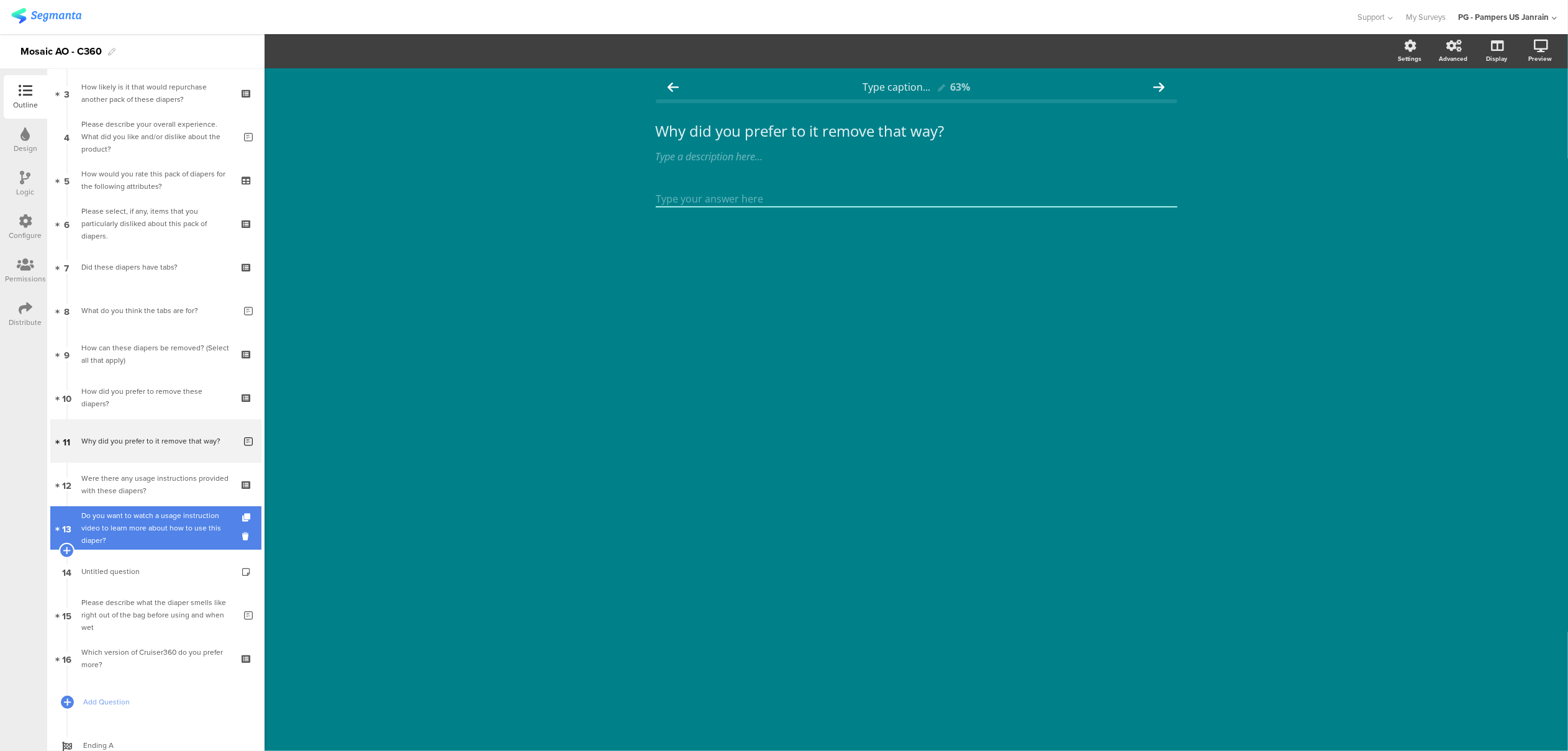
click at [145, 506] on link "13 Do you want to watch a usage instruction video to learn more about how to us…" at bounding box center [155, 528] width 211 height 44
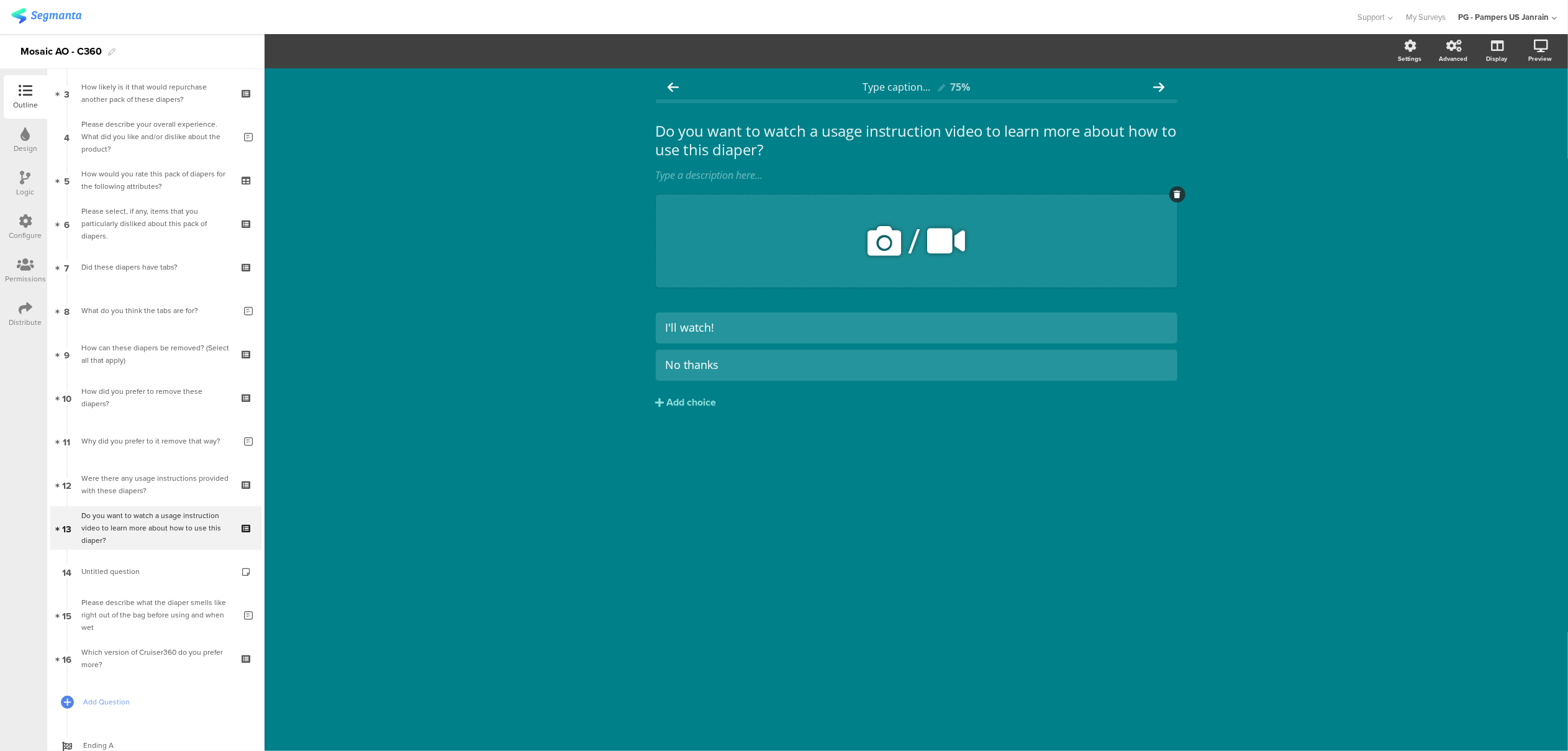
click at [1176, 197] on icon at bounding box center [1176, 194] width 7 height 7
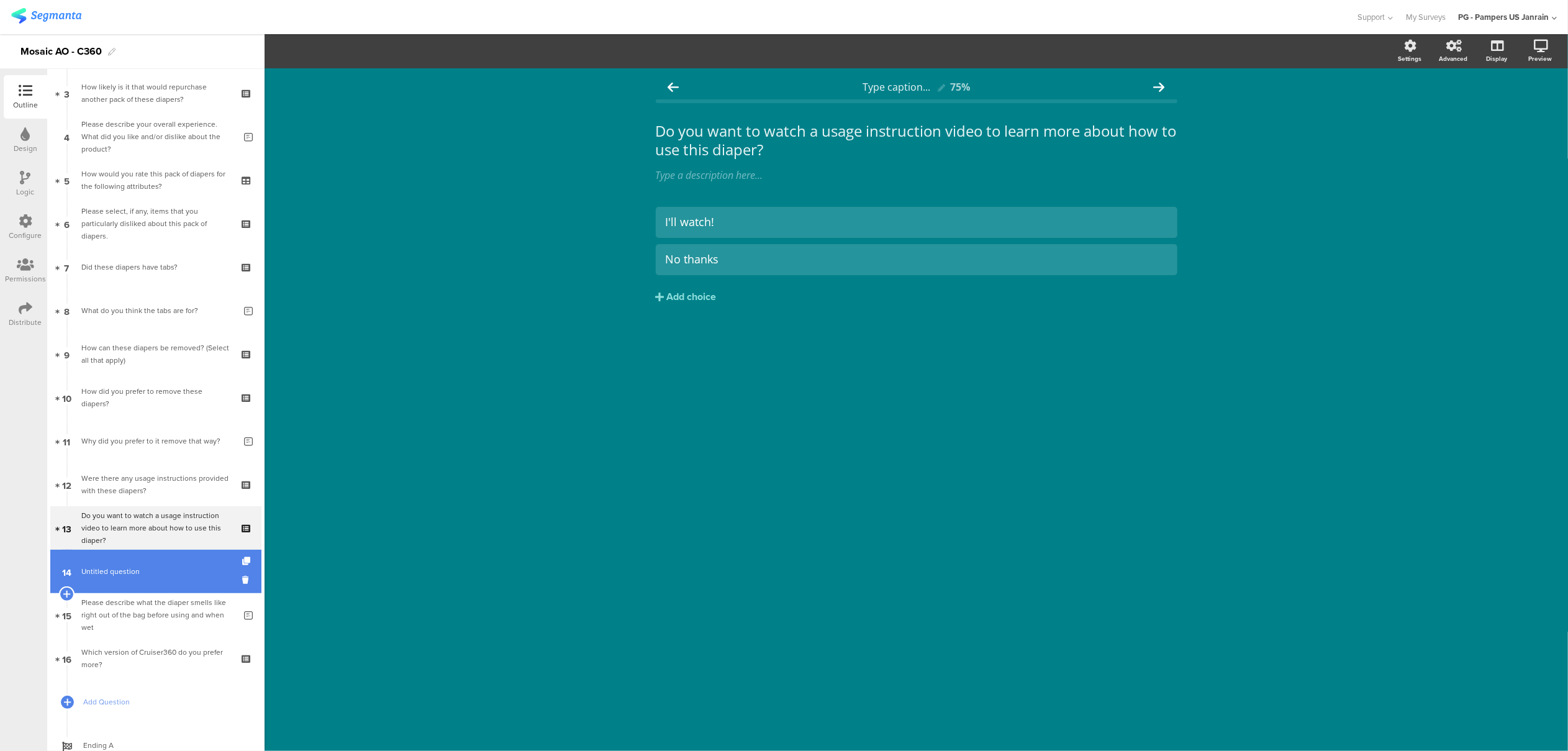
click at [119, 566] on span "Untitled question" at bounding box center [110, 571] width 59 height 11
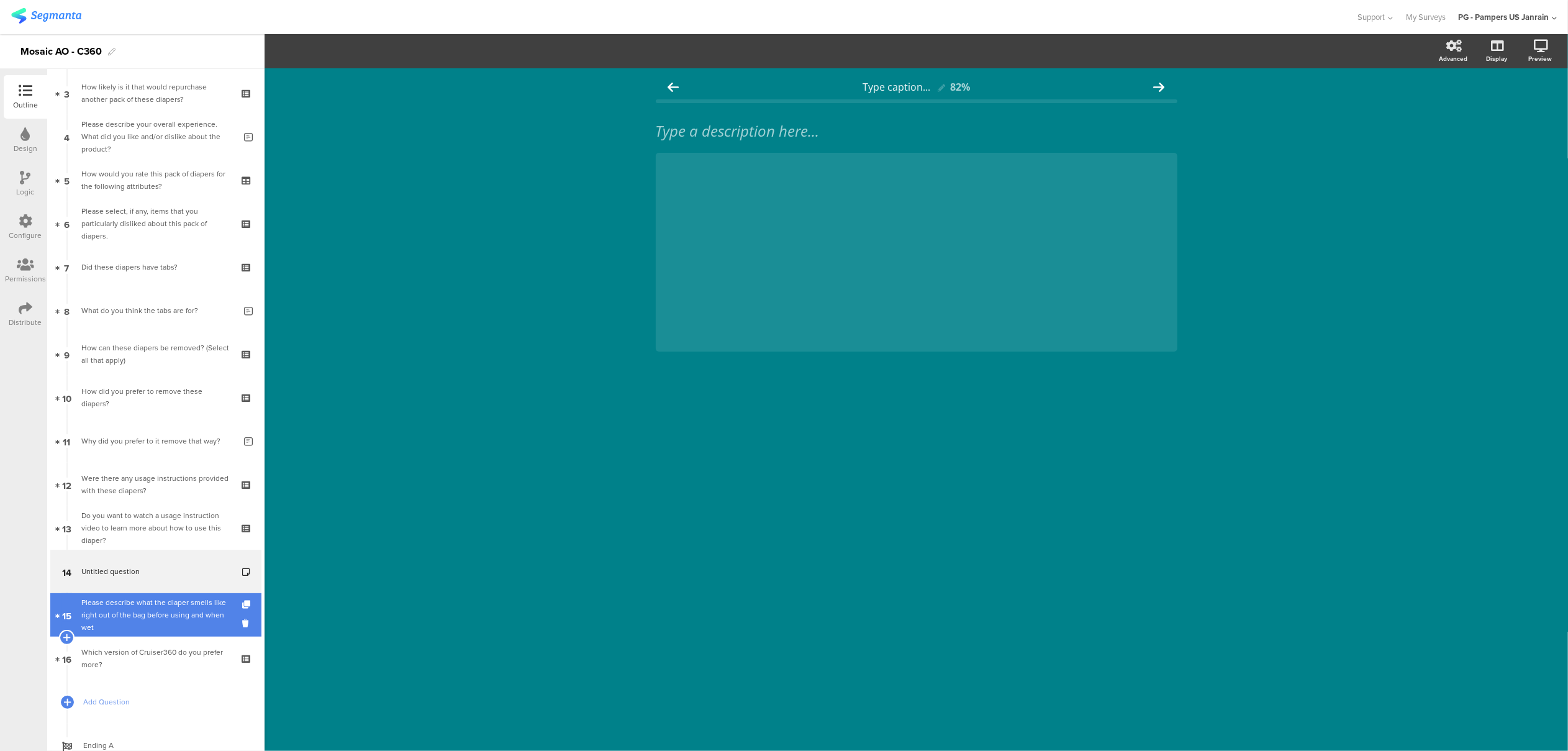
click at [121, 612] on div "Please describe what the diaper smells like right out of the bag before using a…" at bounding box center [157, 615] width 153 height 37
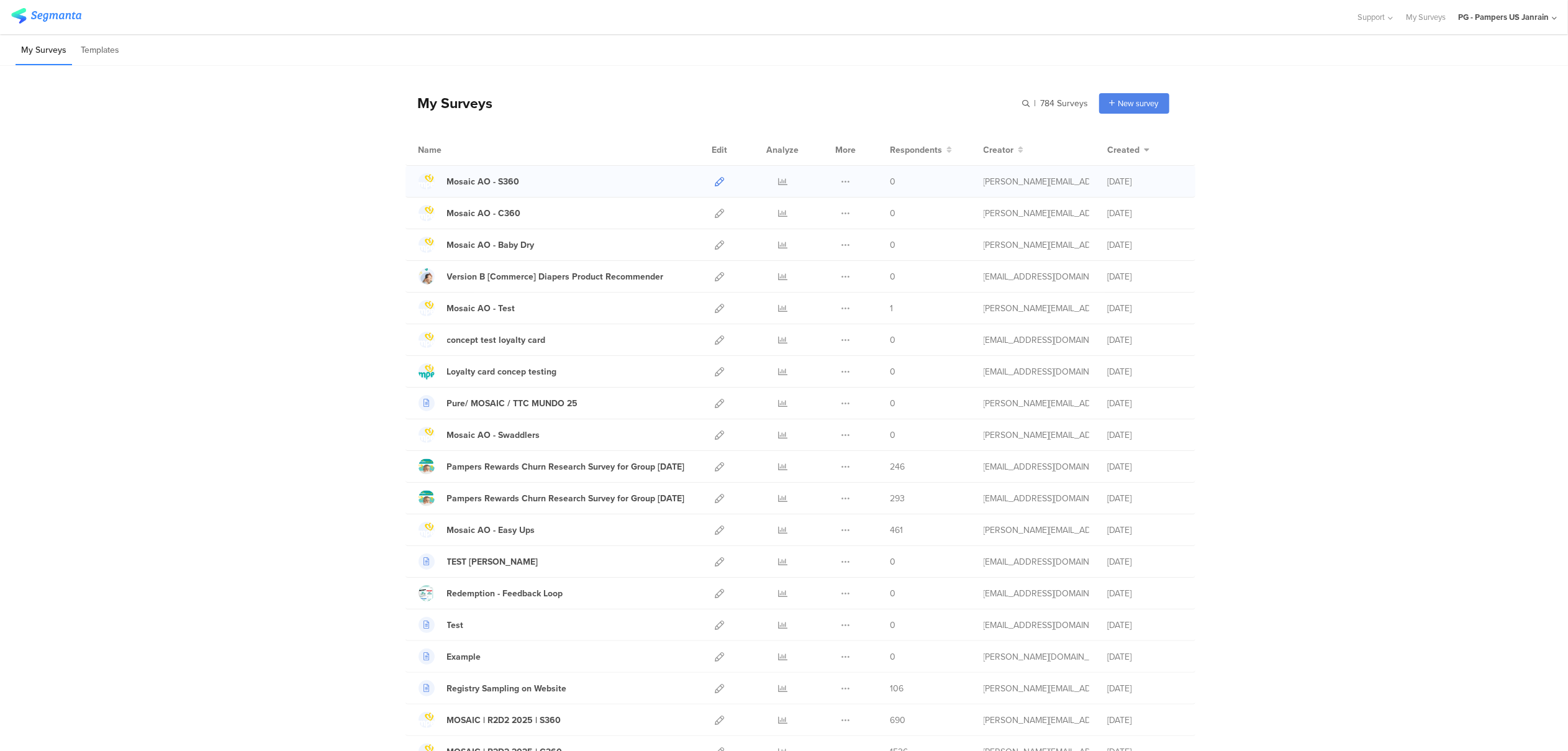
click at [715, 177] on icon at bounding box center [720, 181] width 9 height 9
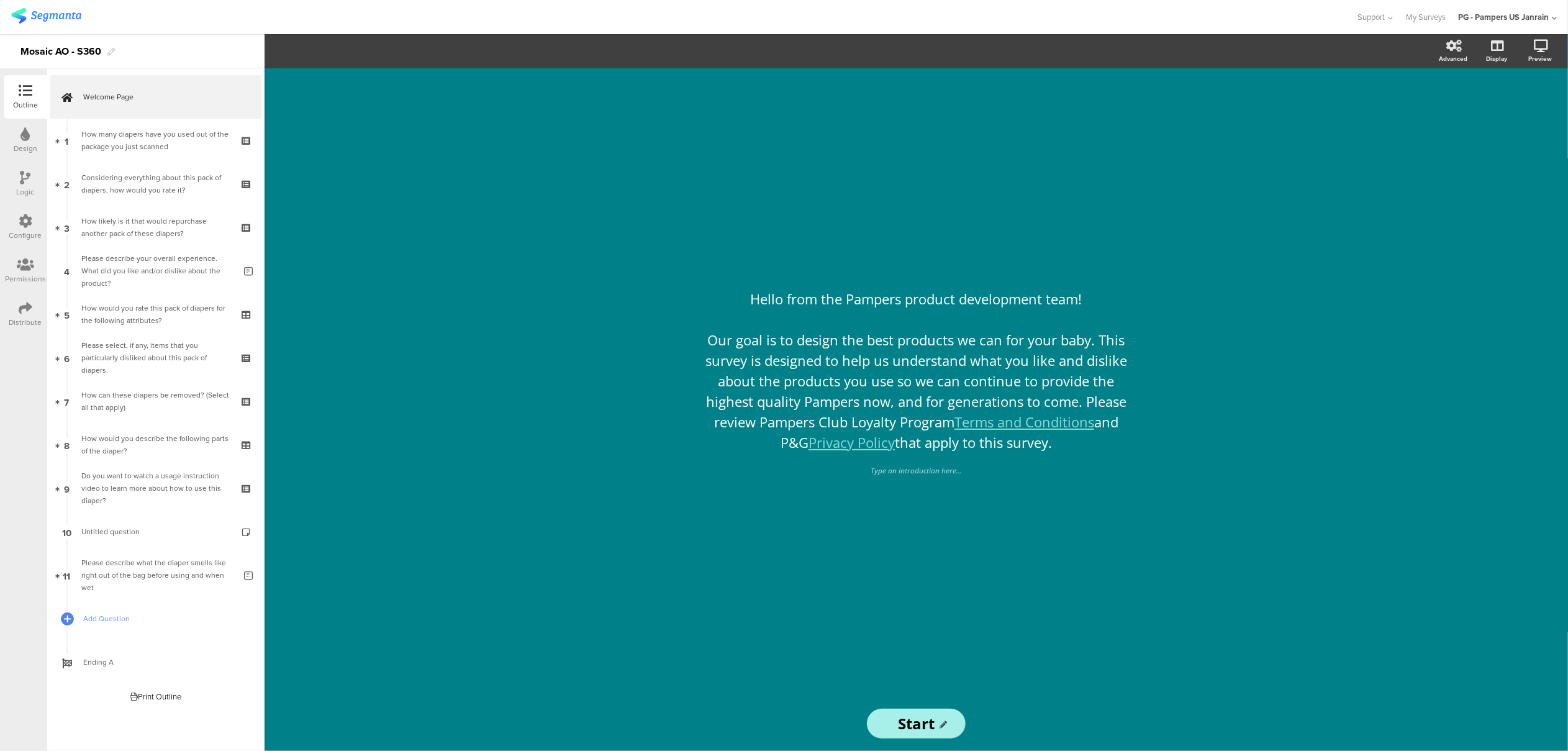
click at [36, 232] on div "Configure" at bounding box center [25, 235] width 33 height 11
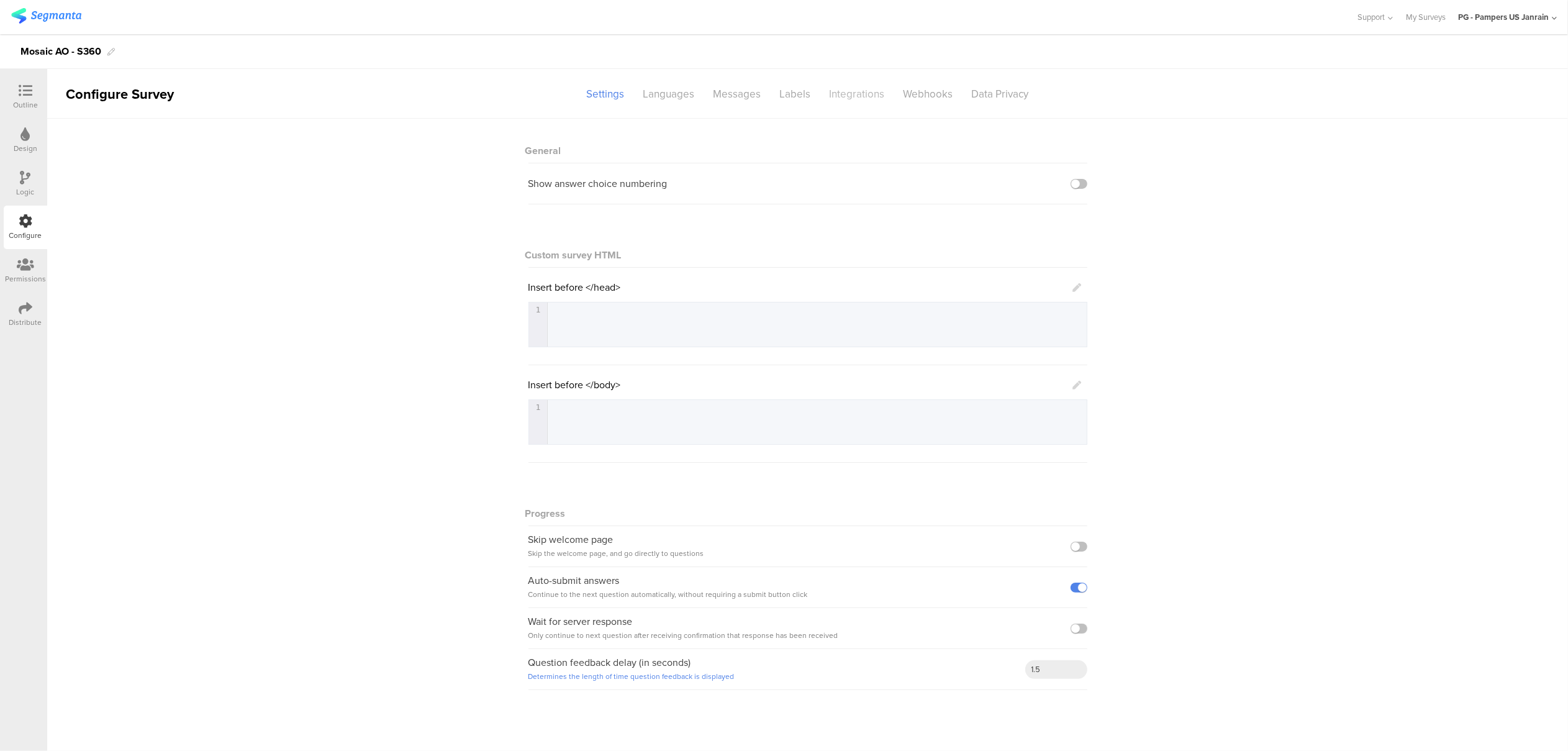
click at [872, 92] on div "Integrations" at bounding box center [857, 93] width 73 height 21
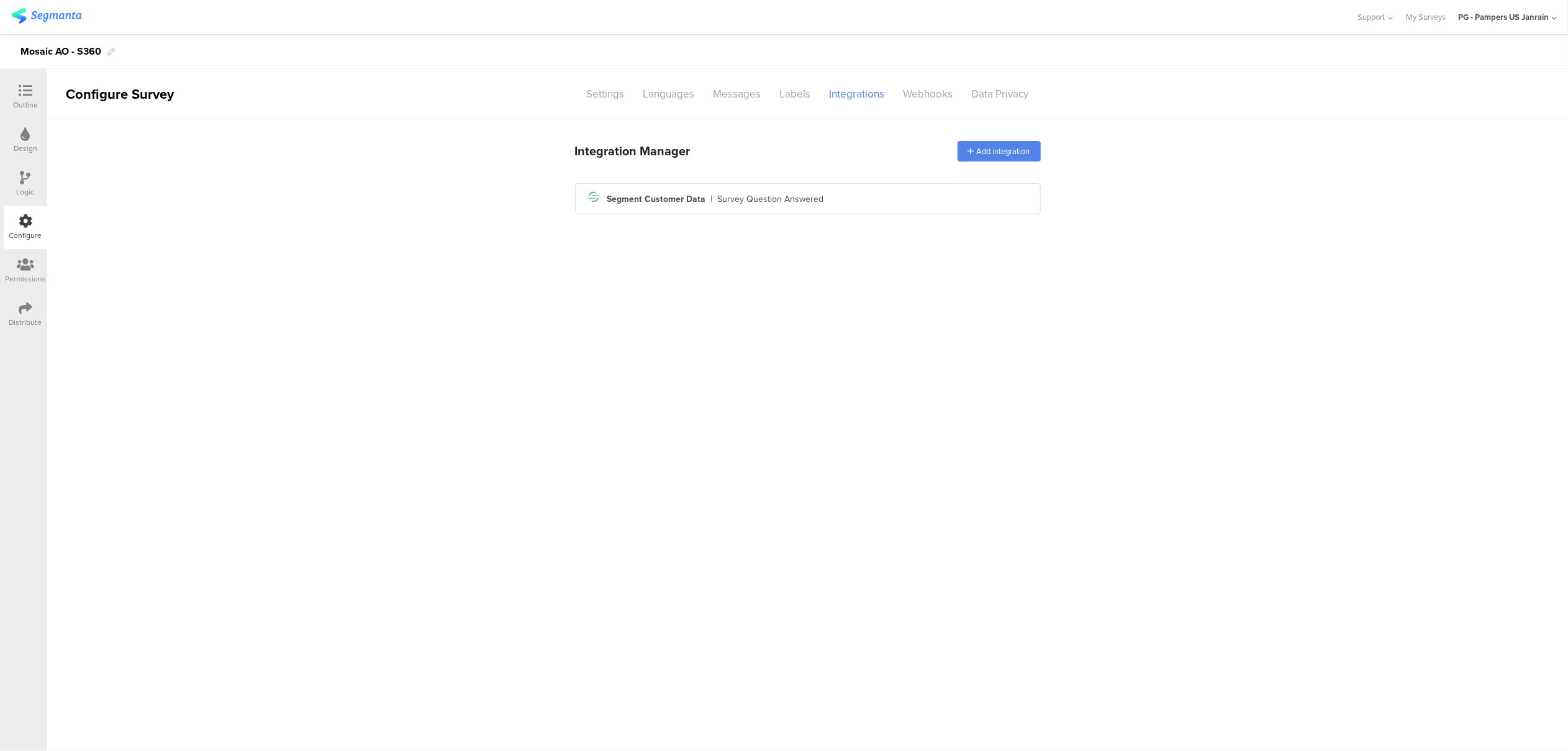
click at [854, 196] on div "Segment icon Created with Sketch. Segment Customer Data | Survey Question Answe…" at bounding box center [808, 198] width 446 height 21
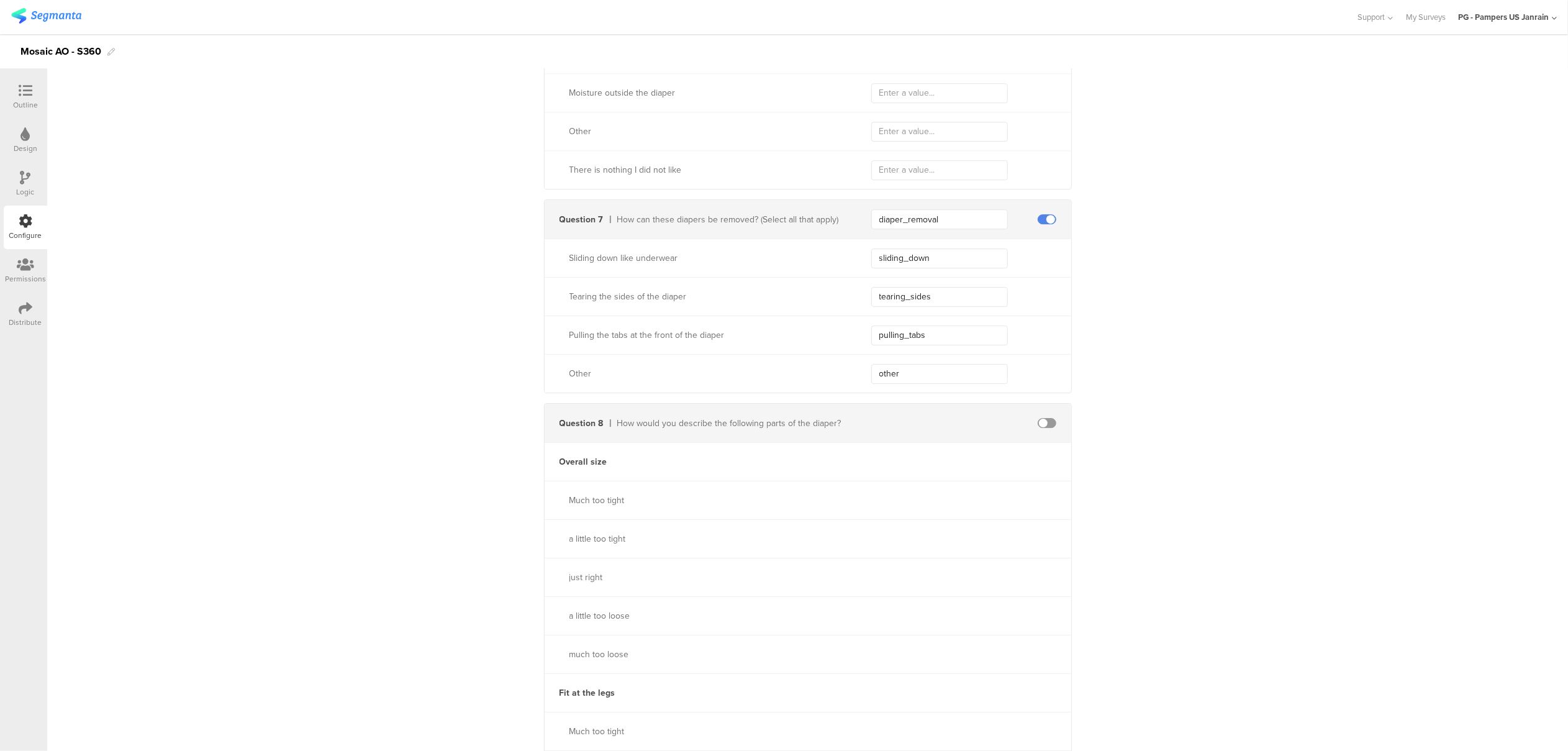
scroll to position [4227, 0]
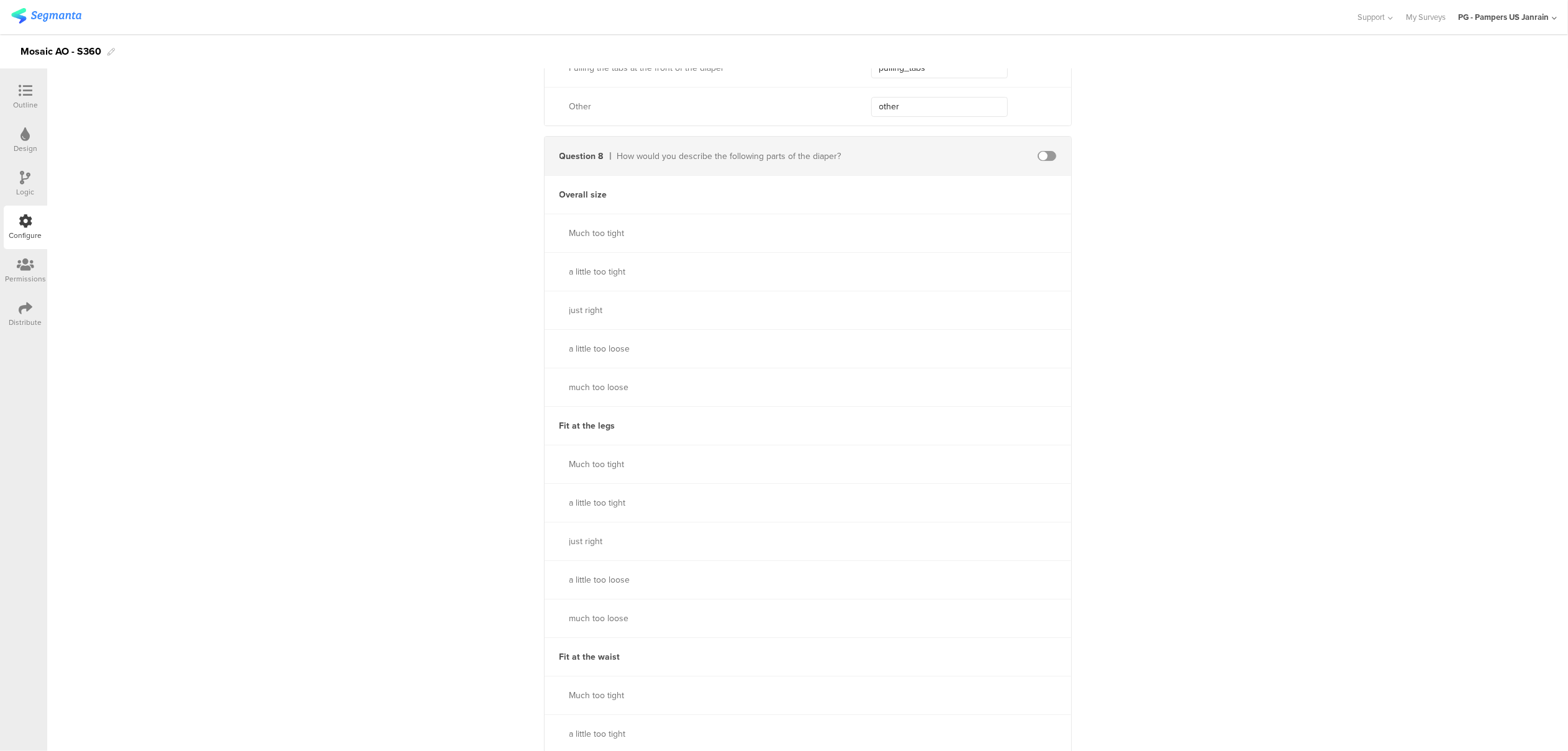
click at [1043, 153] on span at bounding box center [1047, 155] width 19 height 10
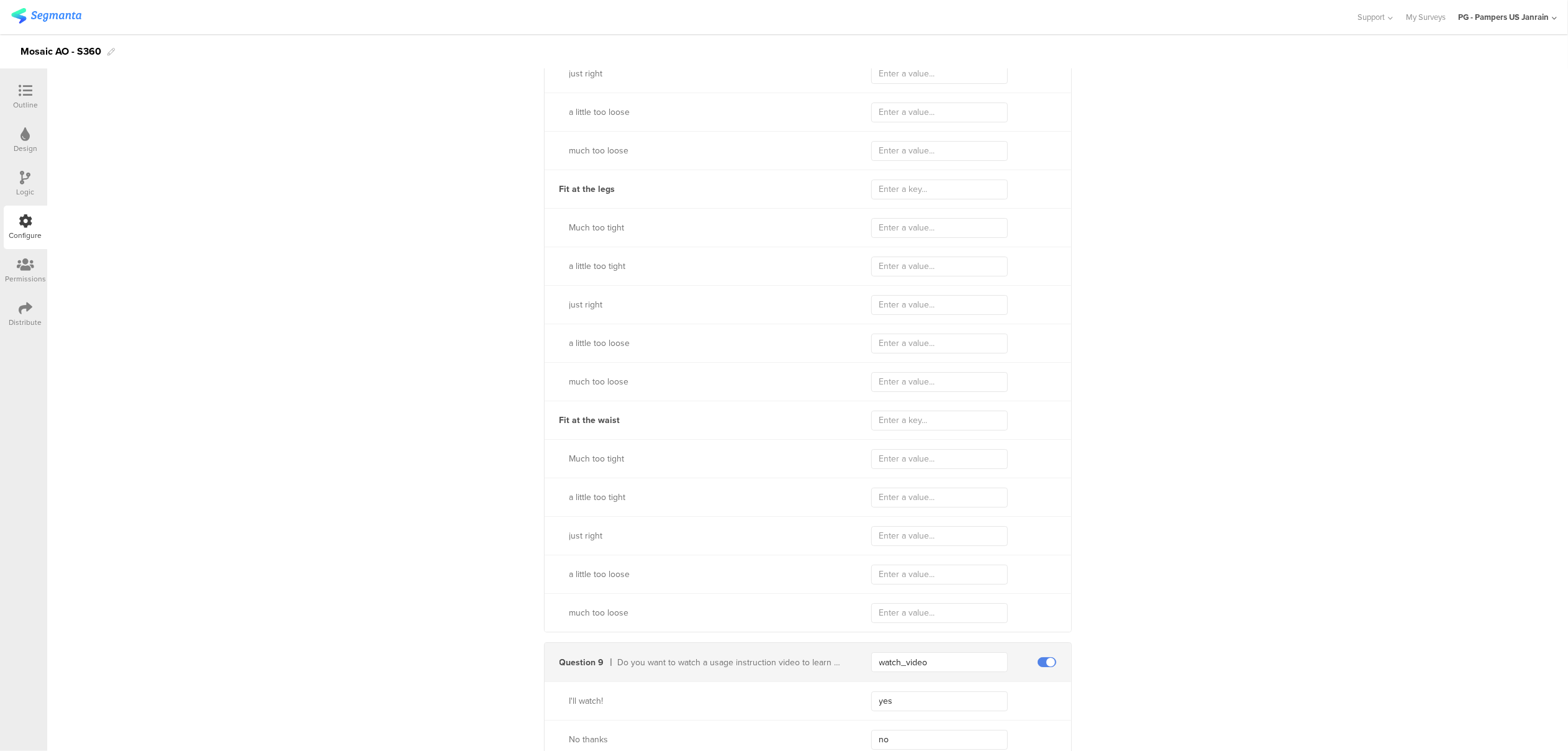
scroll to position [4704, 0]
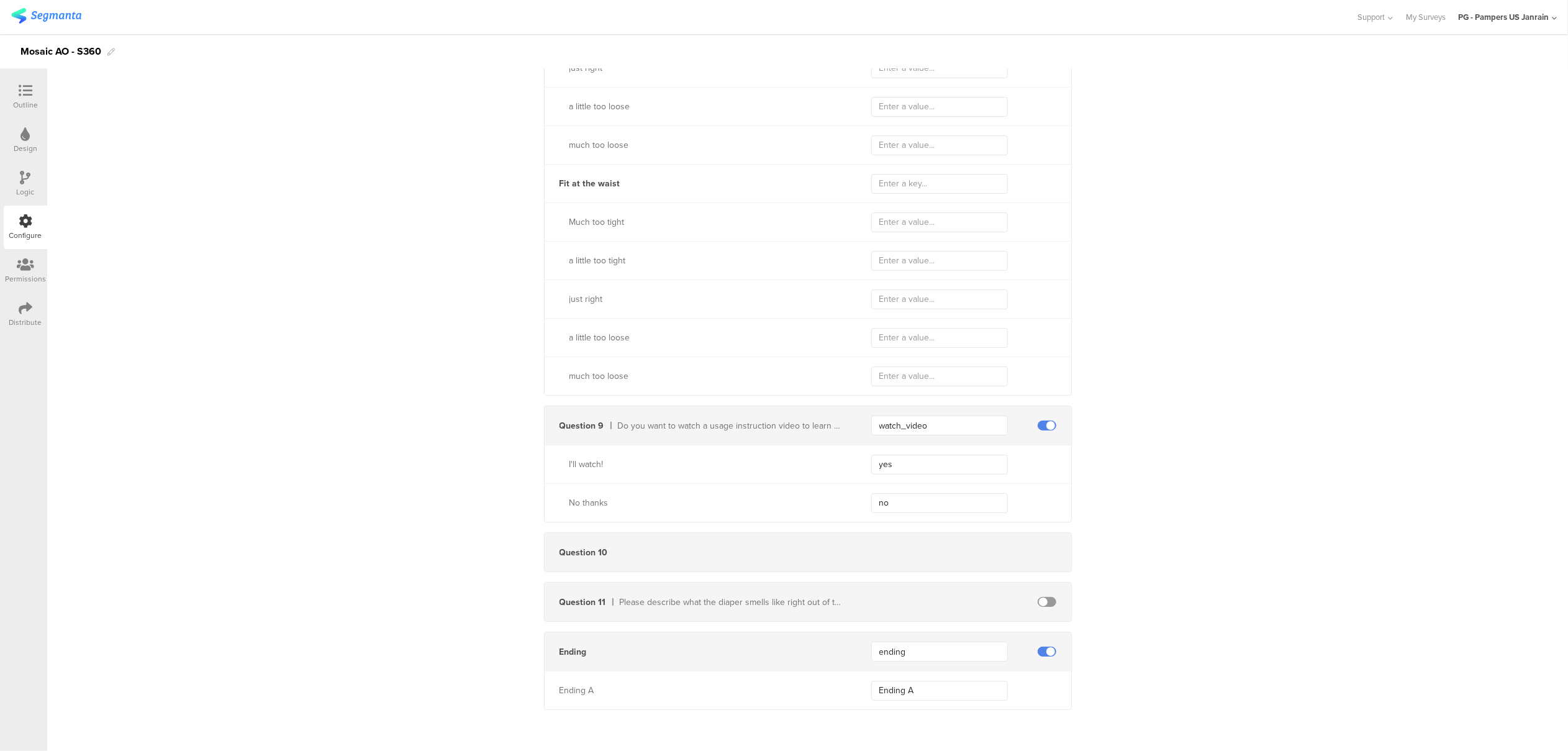
click at [1038, 599] on span at bounding box center [1047, 602] width 19 height 10
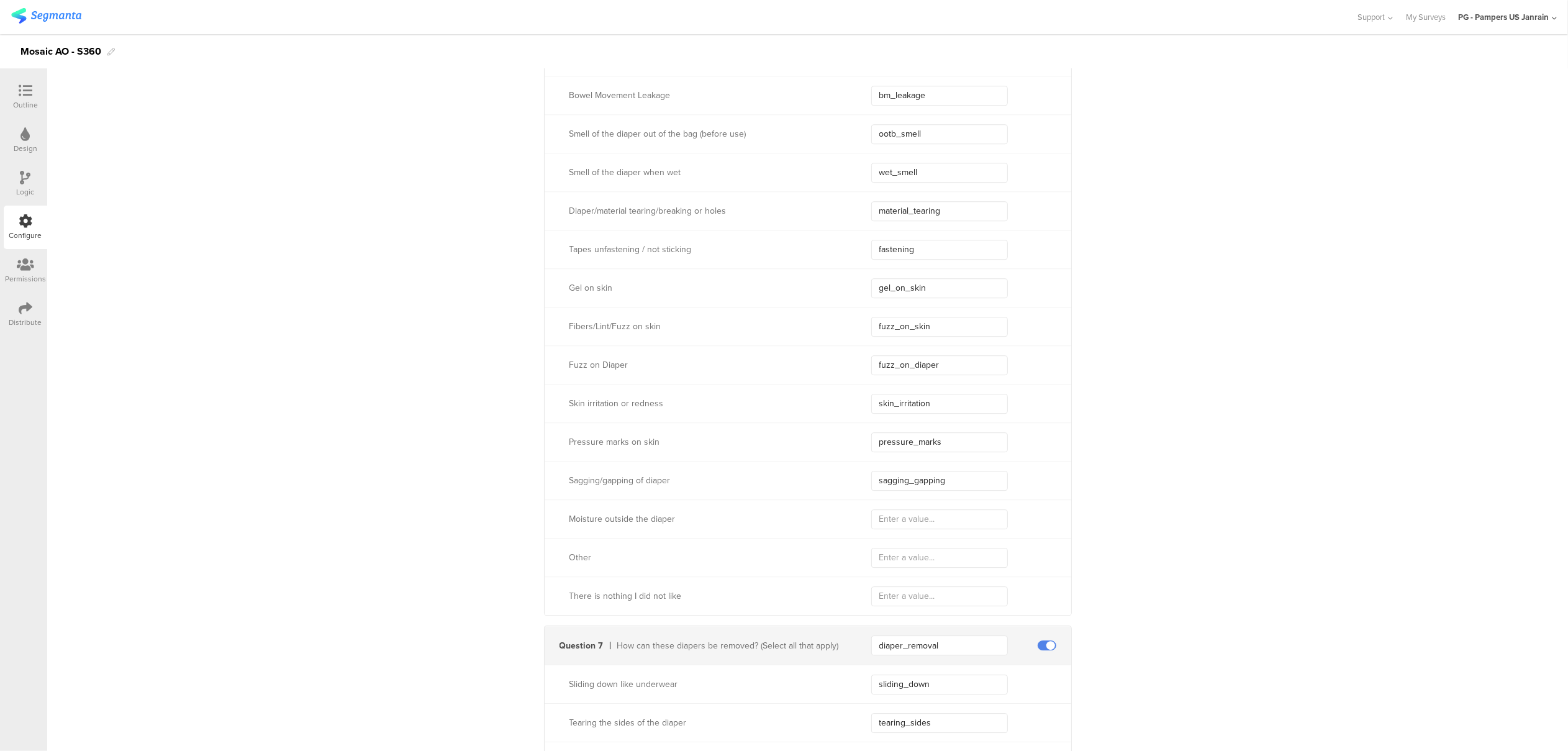
scroll to position [3563, 0]
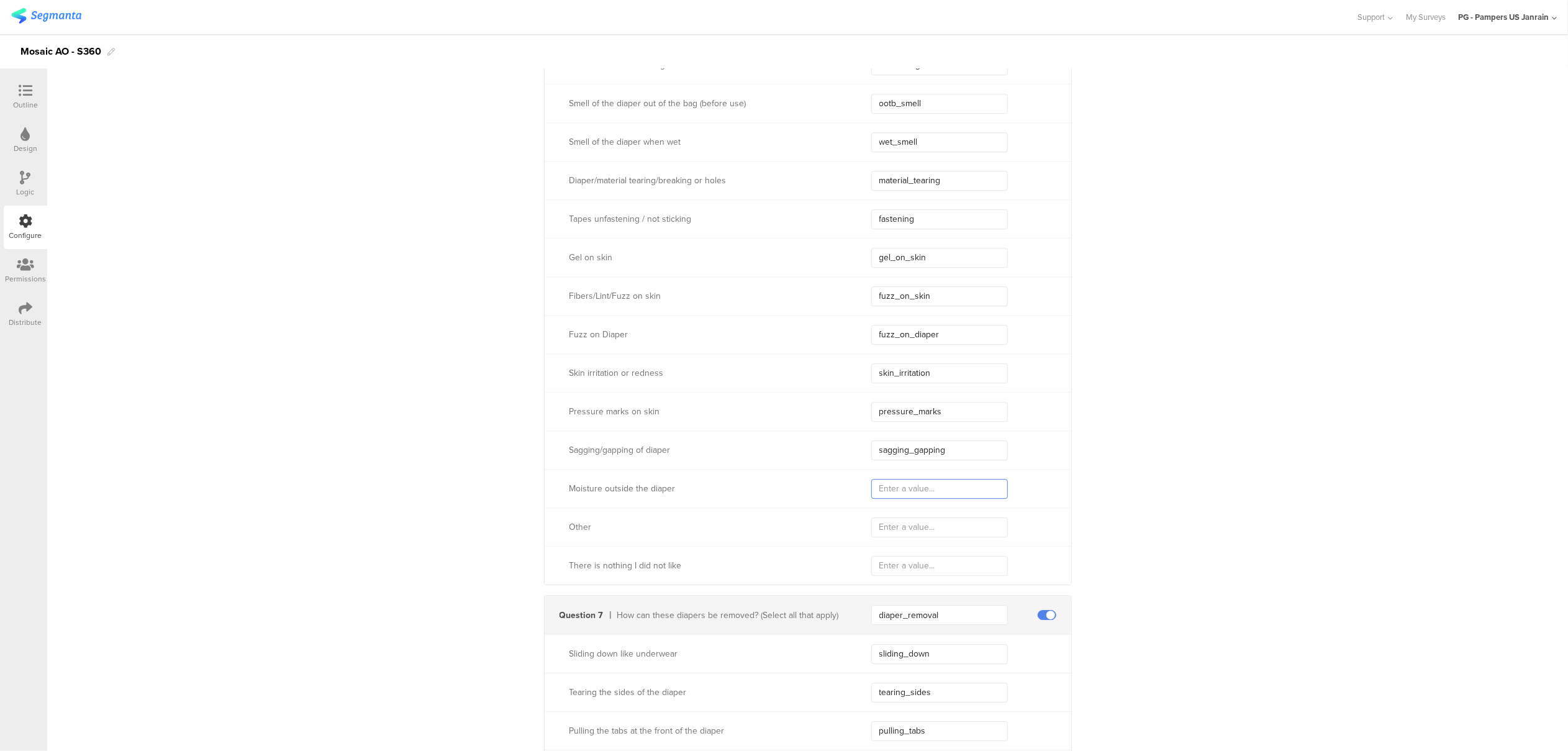
click at [893, 495] on input "text" at bounding box center [939, 489] width 137 height 20
paste input "outside_moisture"
type input "outside_moisture"
click at [895, 534] on input "text" at bounding box center [939, 527] width 137 height 20
type input "other"
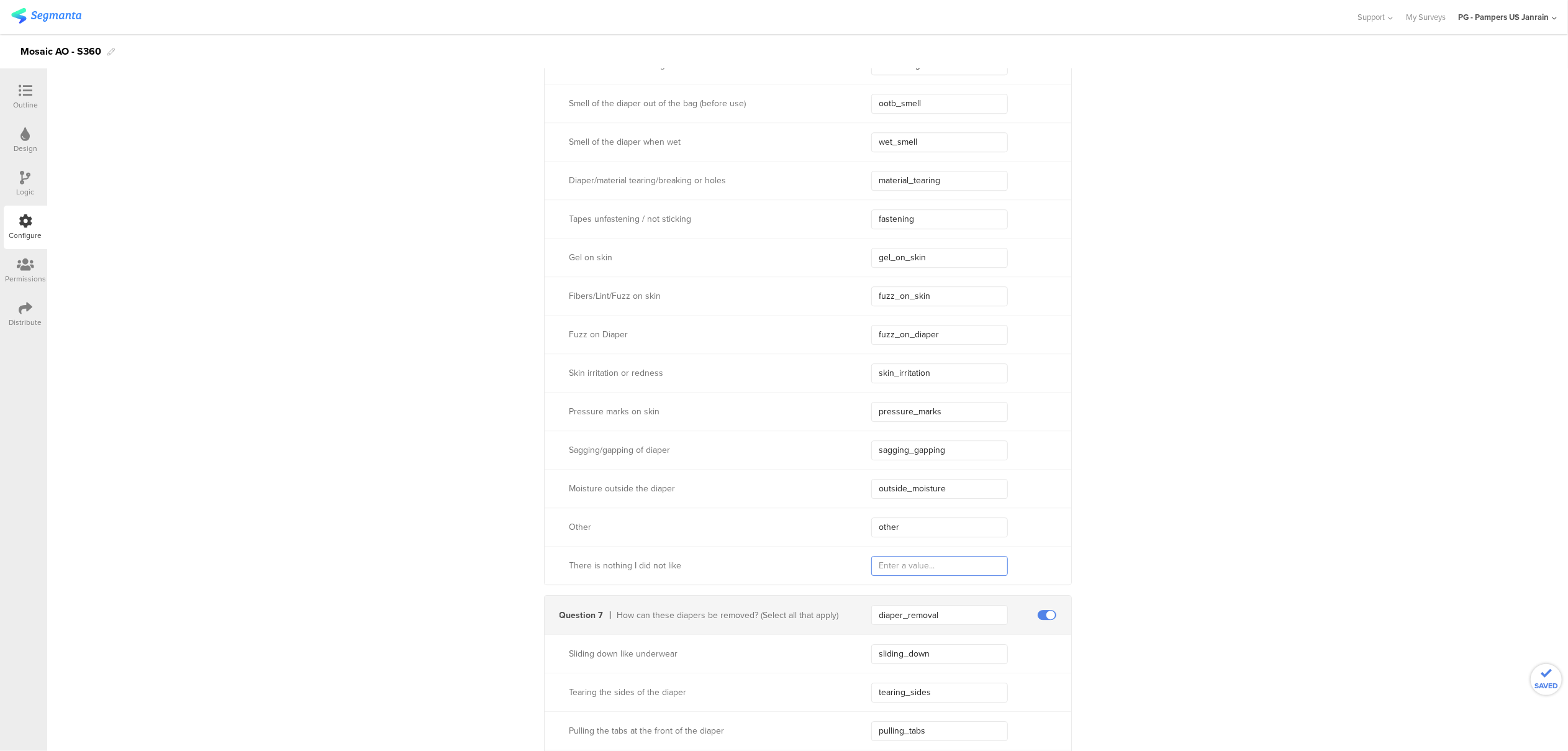
click at [884, 558] on input "text" at bounding box center [939, 566] width 137 height 20
type input "nothing"
drag, startPoint x: 1210, startPoint y: 516, endPoint x: 1203, endPoint y: 518, distance: 7.3
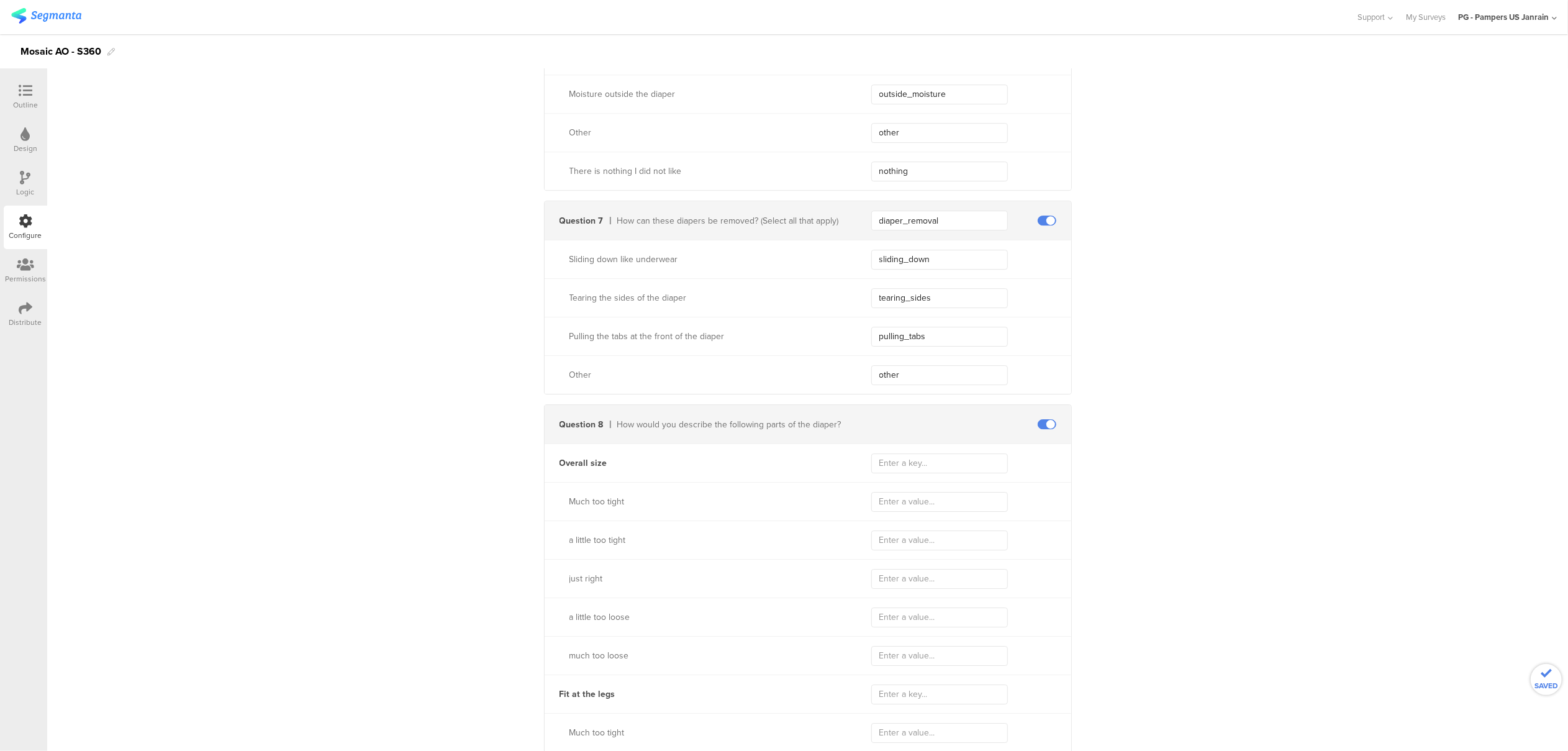
scroll to position [4060, 0]
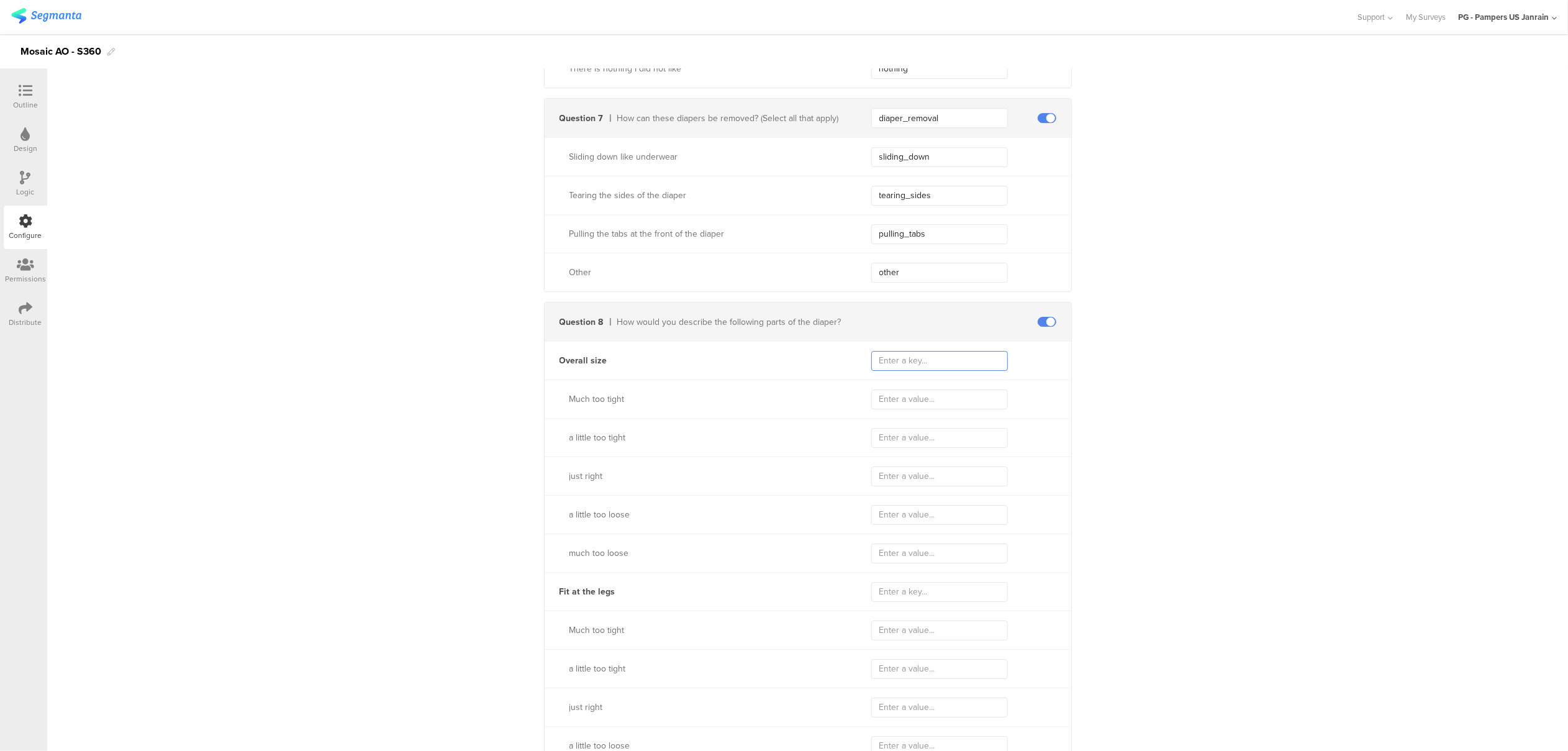
click at [958, 360] on input "text" at bounding box center [939, 360] width 137 height 20
click at [921, 366] on input "text" at bounding box center [939, 360] width 137 height 20
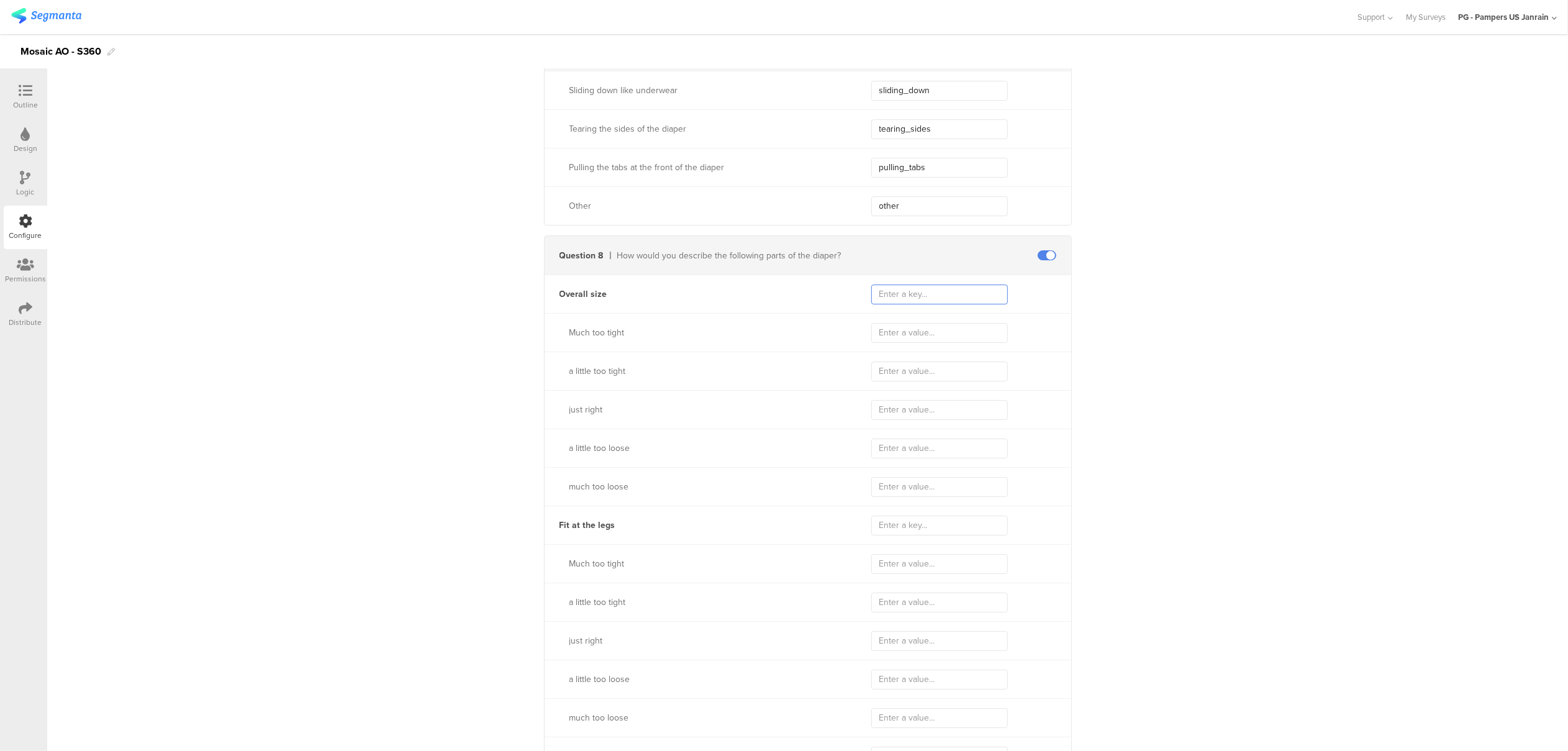
scroll to position [3875, 0]
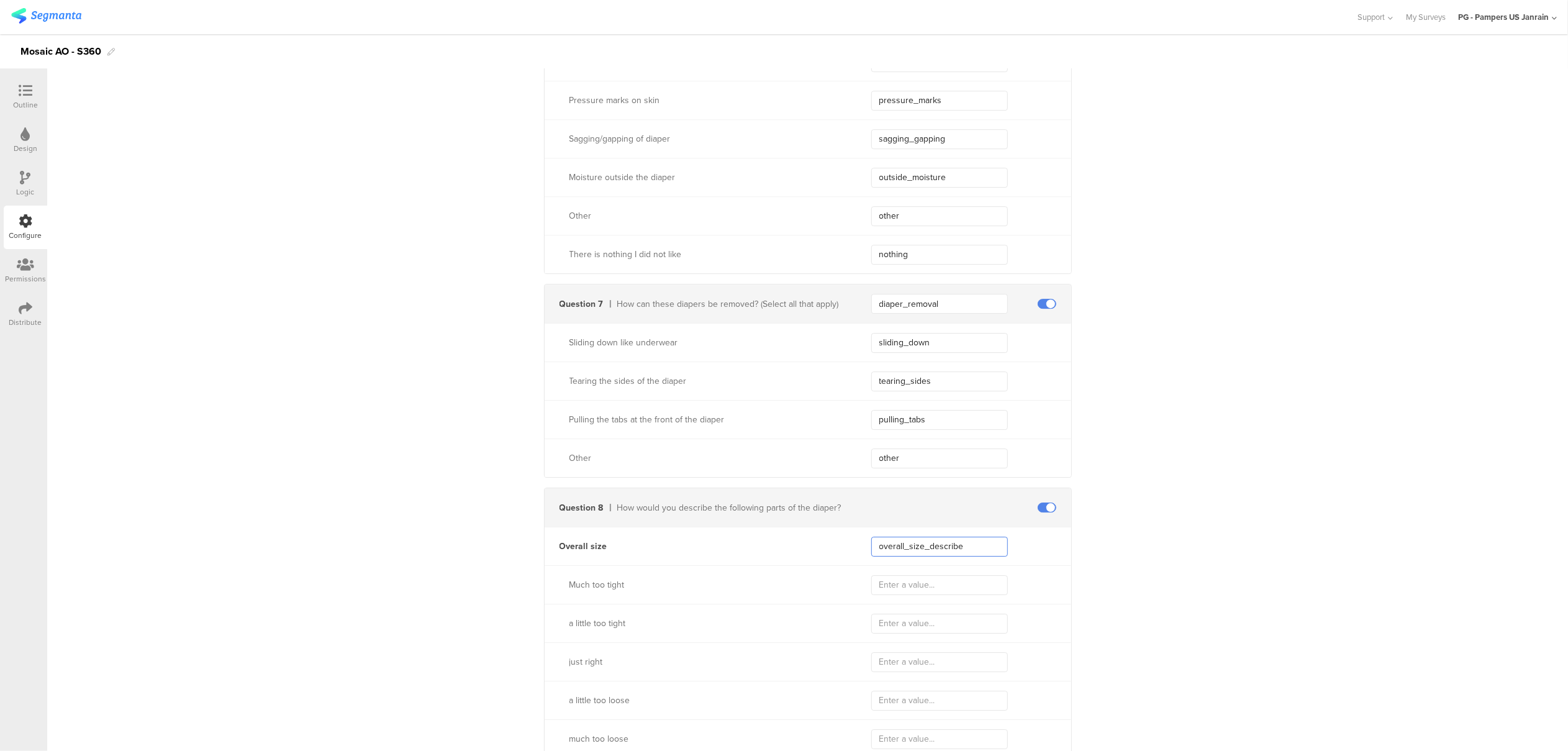
drag, startPoint x: 968, startPoint y: 545, endPoint x: 841, endPoint y: 549, distance: 127.1
click at [841, 549] on div "Overall size overall_size_describe" at bounding box center [808, 545] width 526 height 38
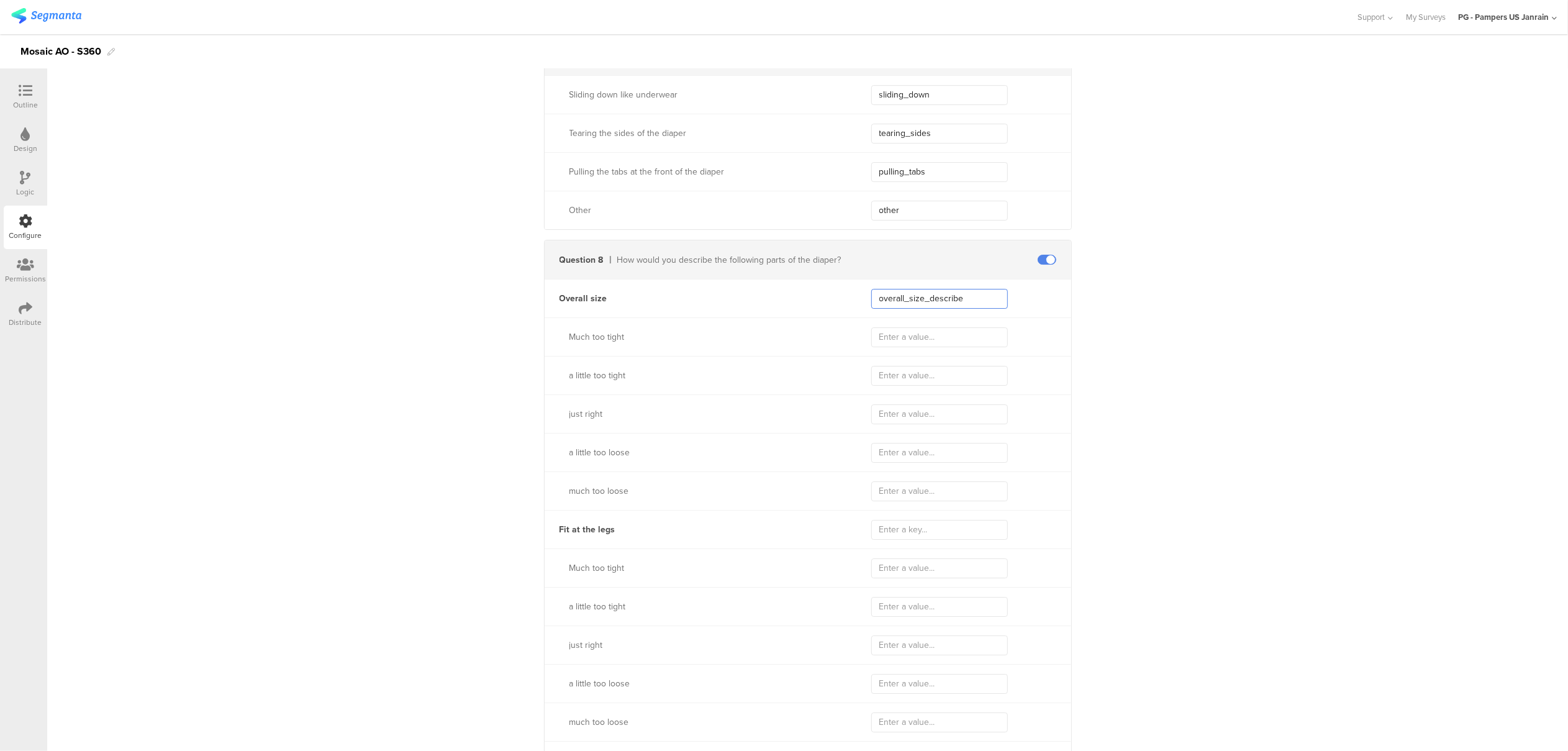
scroll to position [4124, 0]
type input "overall_size_describe"
click at [895, 538] on input "text" at bounding box center [939, 529] width 137 height 20
paste input "overall_size_describe"
click at [884, 530] on input "overall_size_describe" at bounding box center [939, 529] width 137 height 20
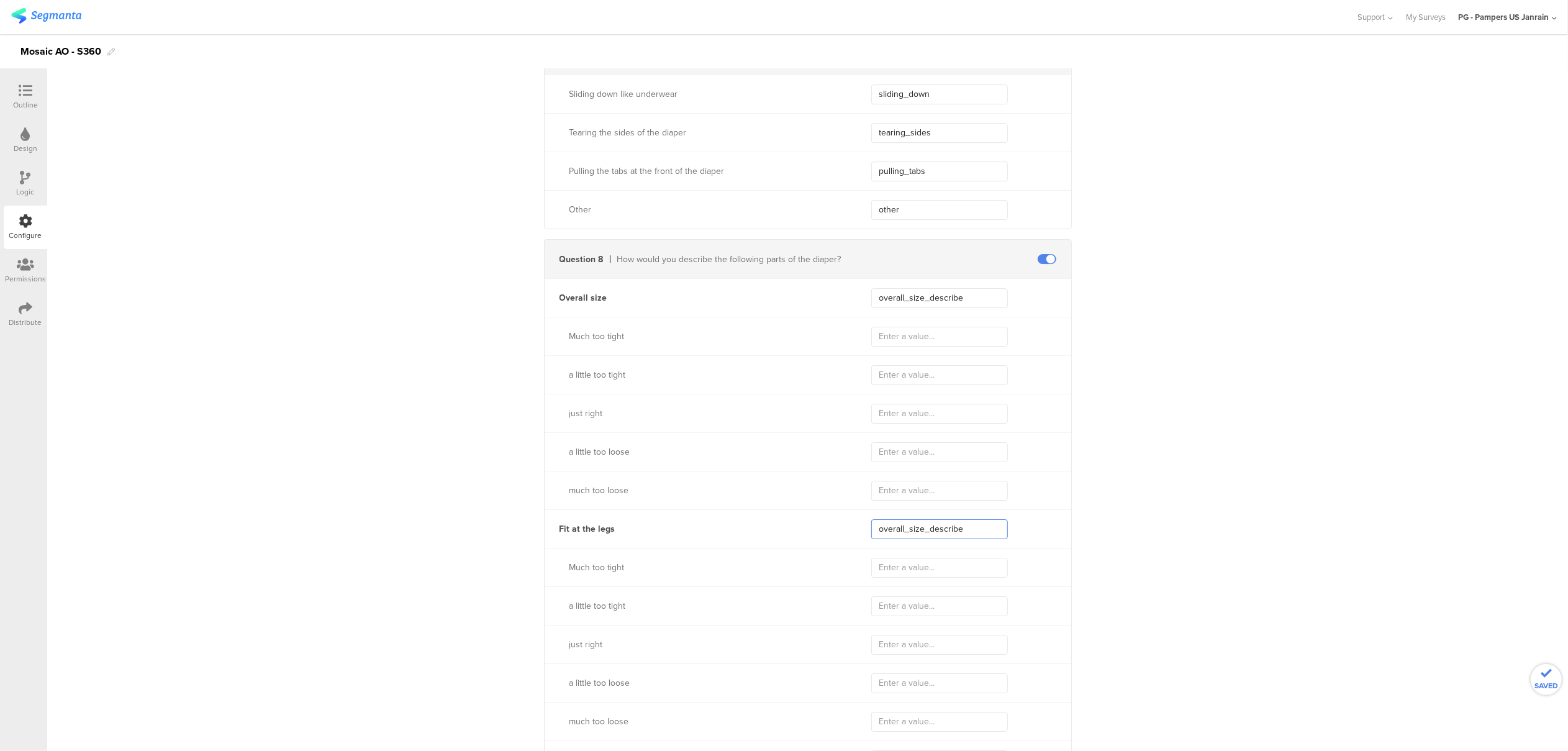
click at [884, 530] on input "overall_size_describe" at bounding box center [939, 529] width 137 height 20
drag, startPoint x: 897, startPoint y: 528, endPoint x: 847, endPoint y: 528, distance: 50.0
click at [847, 528] on div "Fit at the legs overall_size_describe" at bounding box center [808, 529] width 526 height 38
drag, startPoint x: 946, startPoint y: 528, endPoint x: 850, endPoint y: 523, distance: 96.1
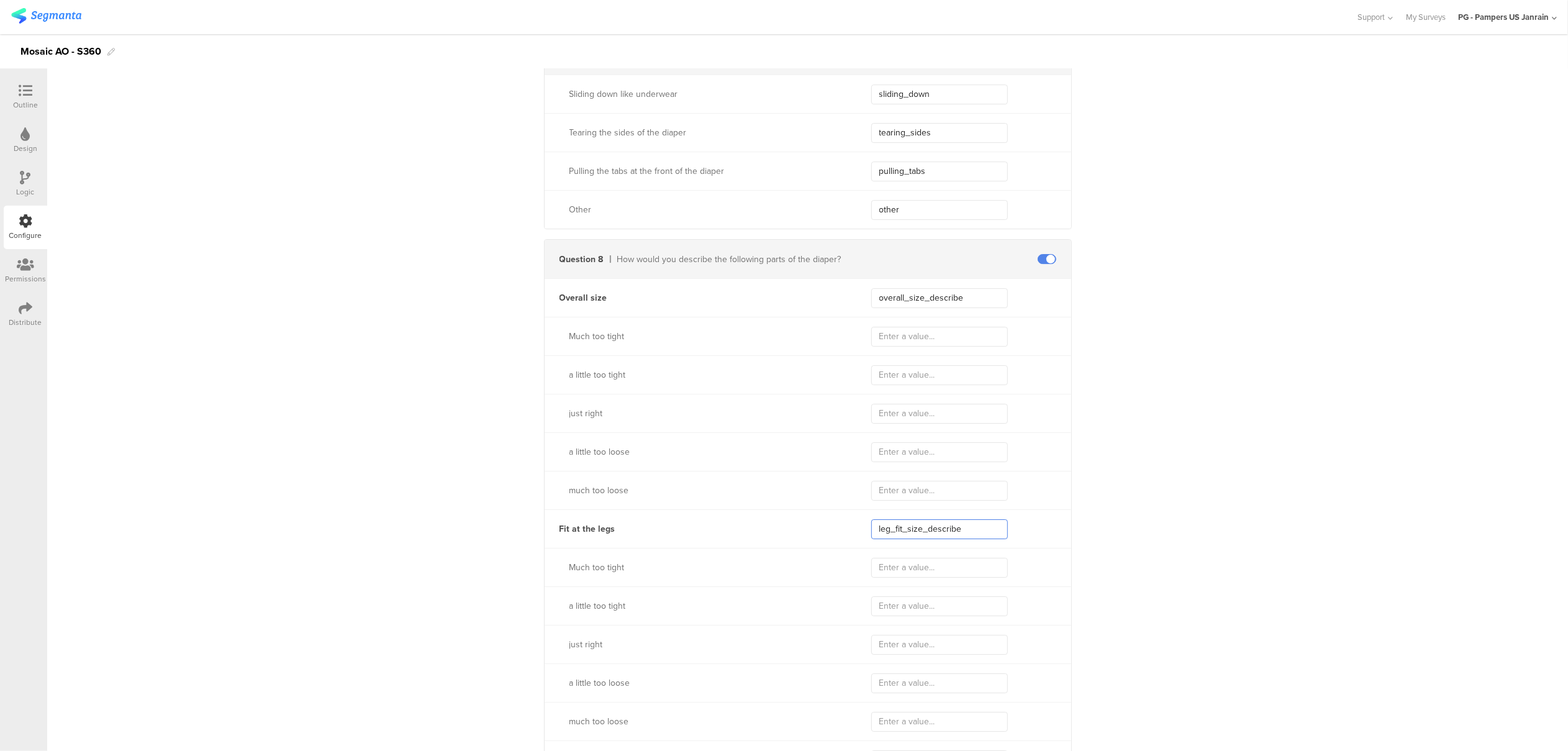
click at [850, 523] on div "Fit at the legs leg_fit_size_describe" at bounding box center [808, 529] width 526 height 38
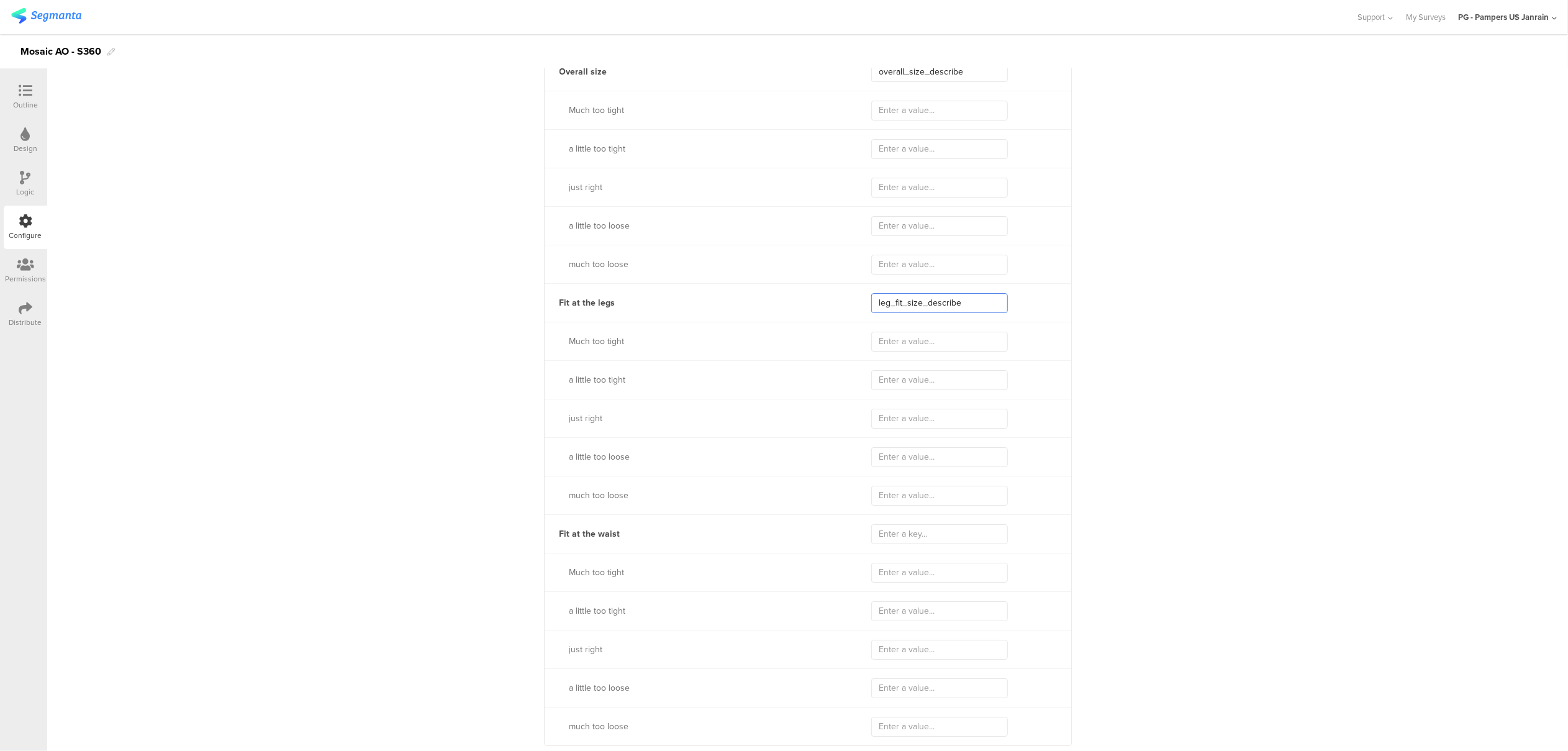
scroll to position [4372, 0]
type input "leg_fit_size_describe"
click at [895, 516] on input "text" at bounding box center [939, 512] width 137 height 20
paste input "leg_fit_size_describe"
drag, startPoint x: 881, startPoint y: 513, endPoint x: 847, endPoint y: 510, distance: 34.1
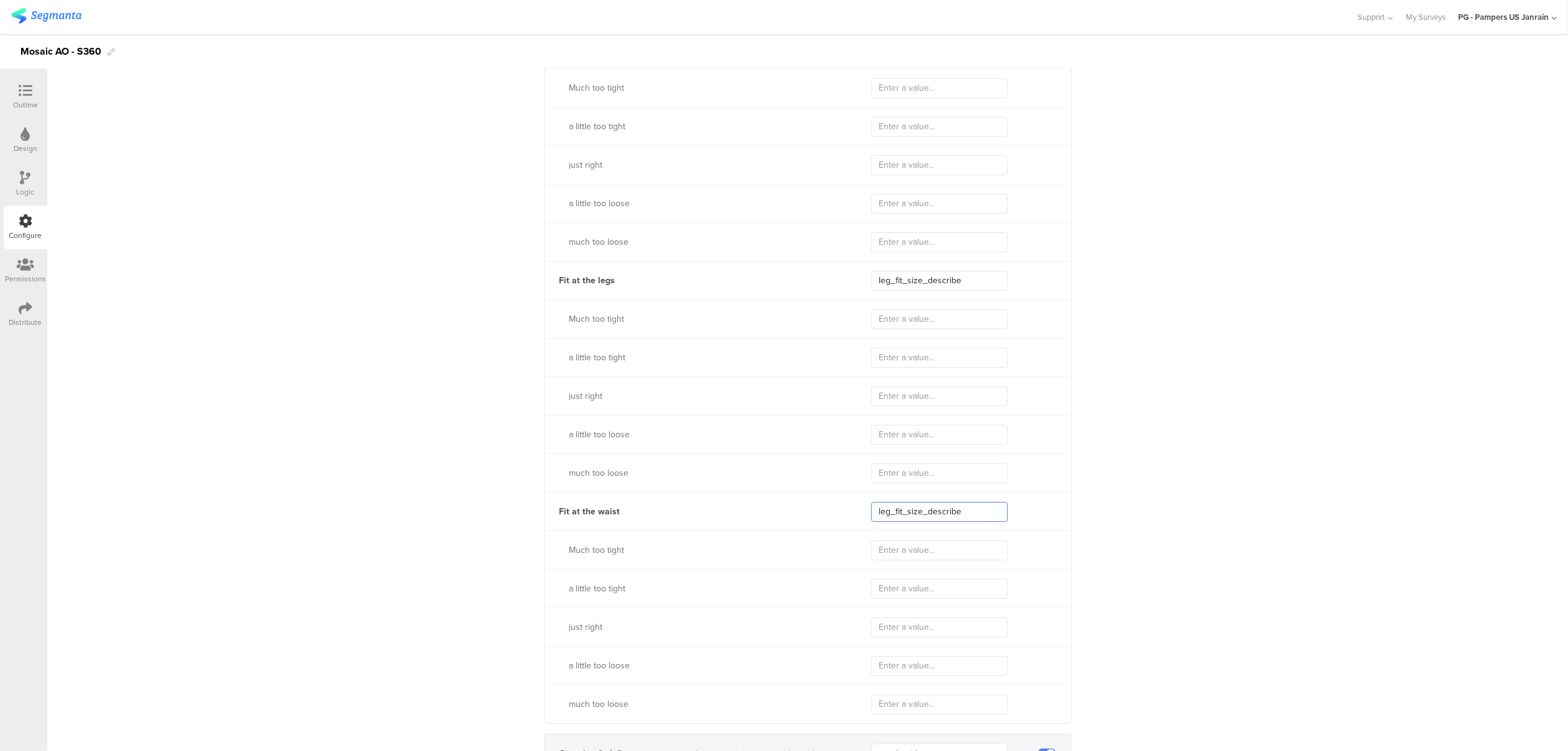
click at [847, 510] on div "Fit at the waist leg_fit_size_describe" at bounding box center [808, 511] width 526 height 38
type input "waist_fit_size_describe"
click at [917, 552] on input "text" at bounding box center [939, 550] width 137 height 20
type input "m"
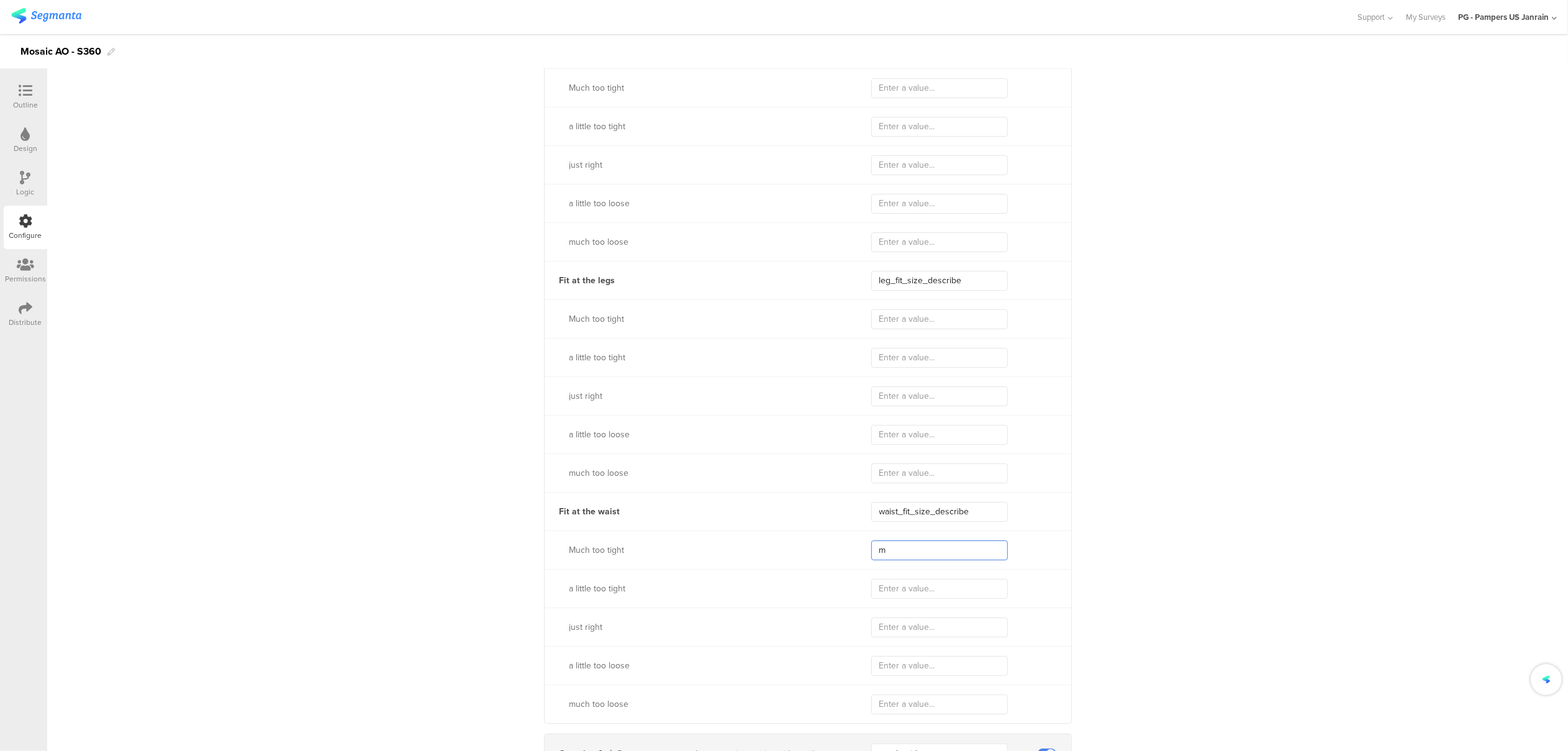
type input "m"
type input "m_"
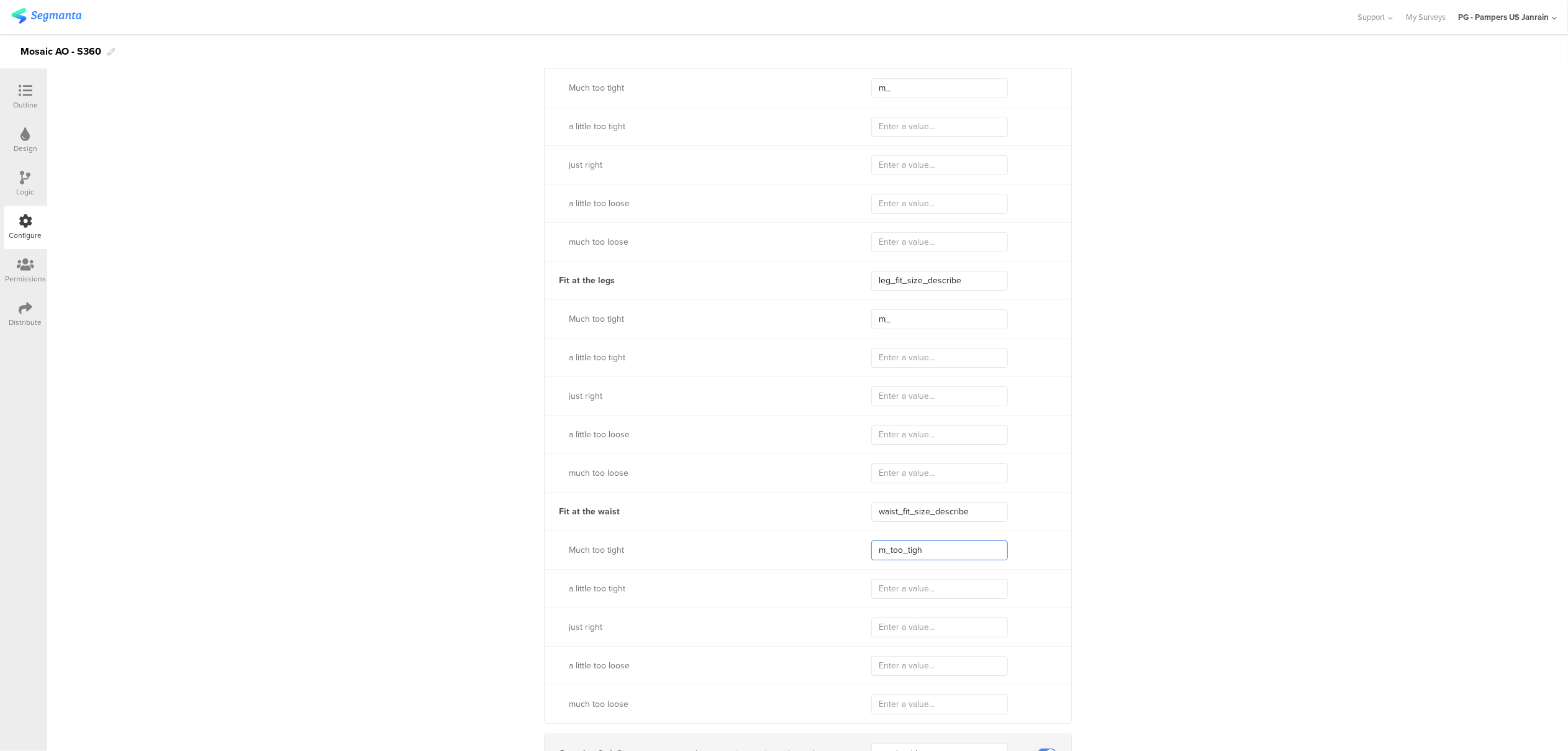
type input "m_too_tight"
click at [878, 547] on input "m_too_tight" at bounding box center [939, 550] width 137 height 20
type input "much_too_tight"
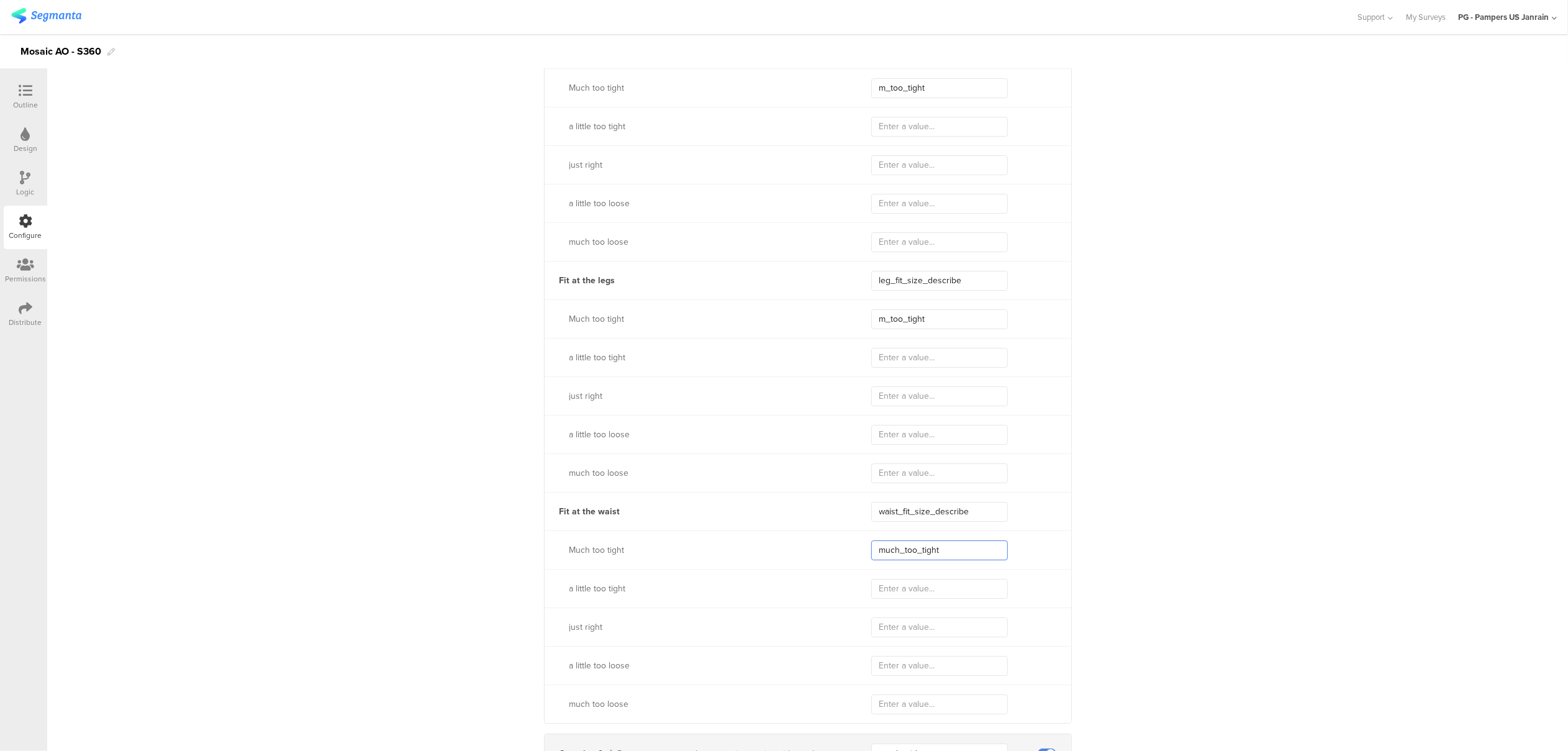
type input "much_too_tight"
click at [920, 593] on input "text" at bounding box center [939, 588] width 137 height 20
type input "little_"
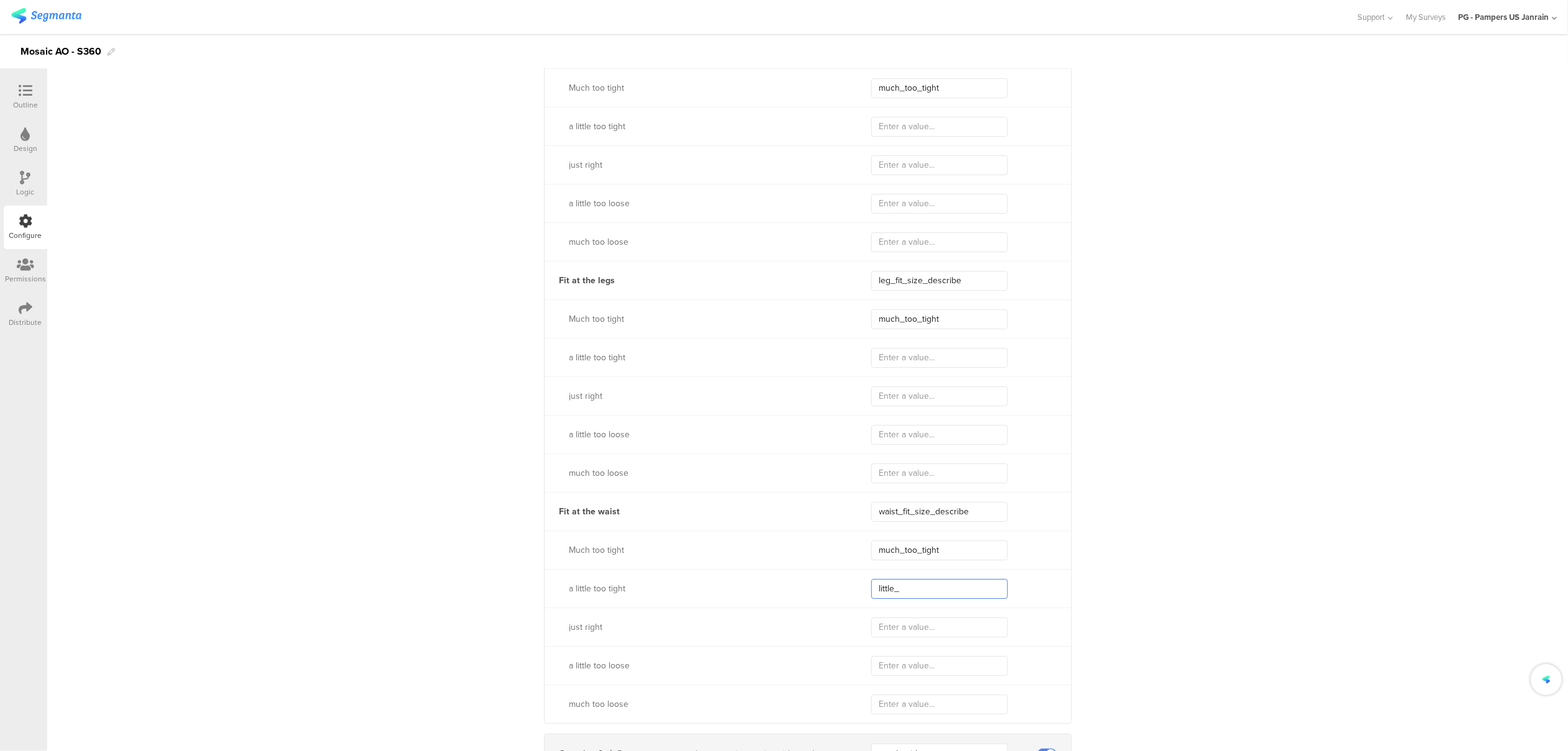
type input "little"
type input "littletoo"
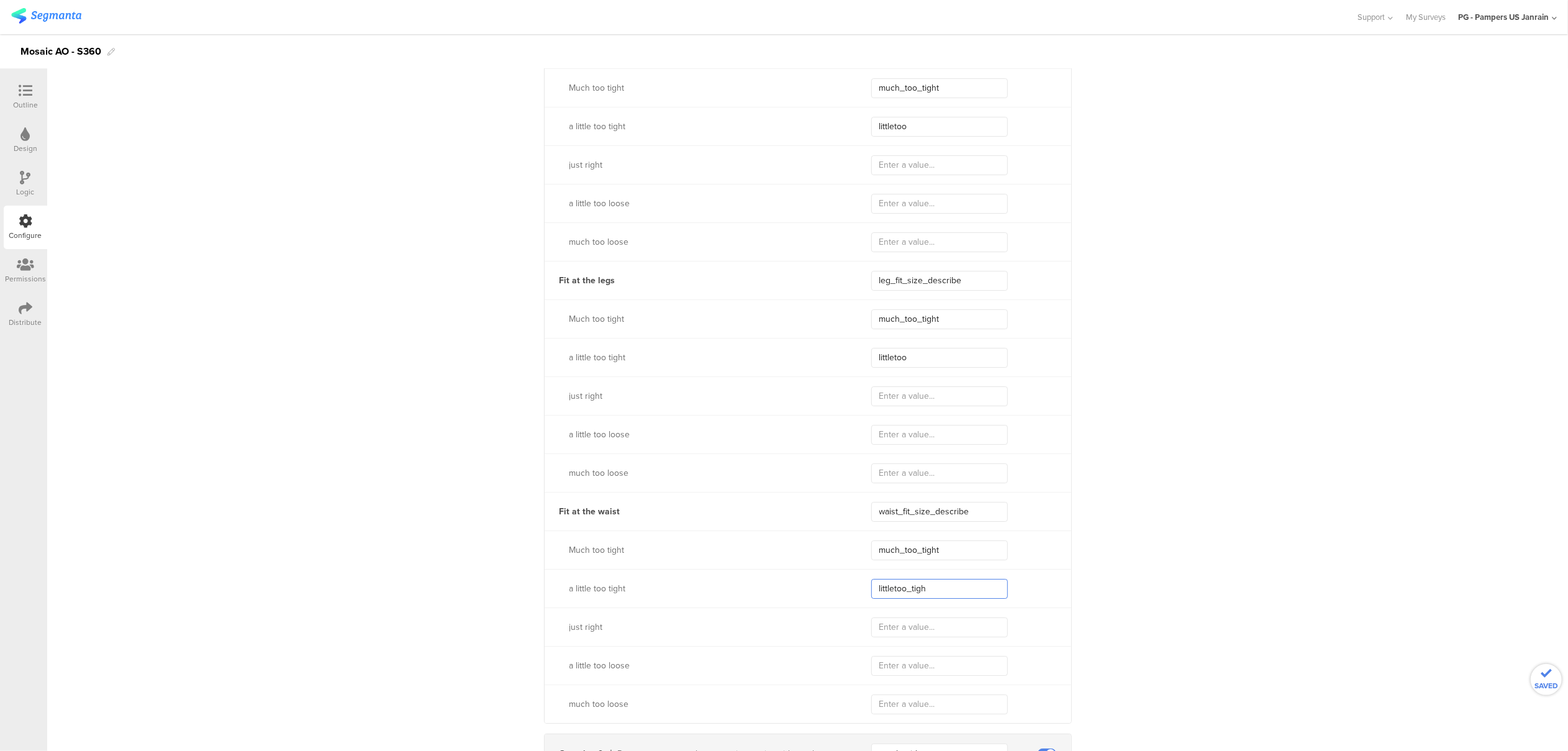
type input "littletoo_tight"
click at [889, 591] on input "littletoo_tight" at bounding box center [939, 588] width 137 height 20
type input "little_too_tight"
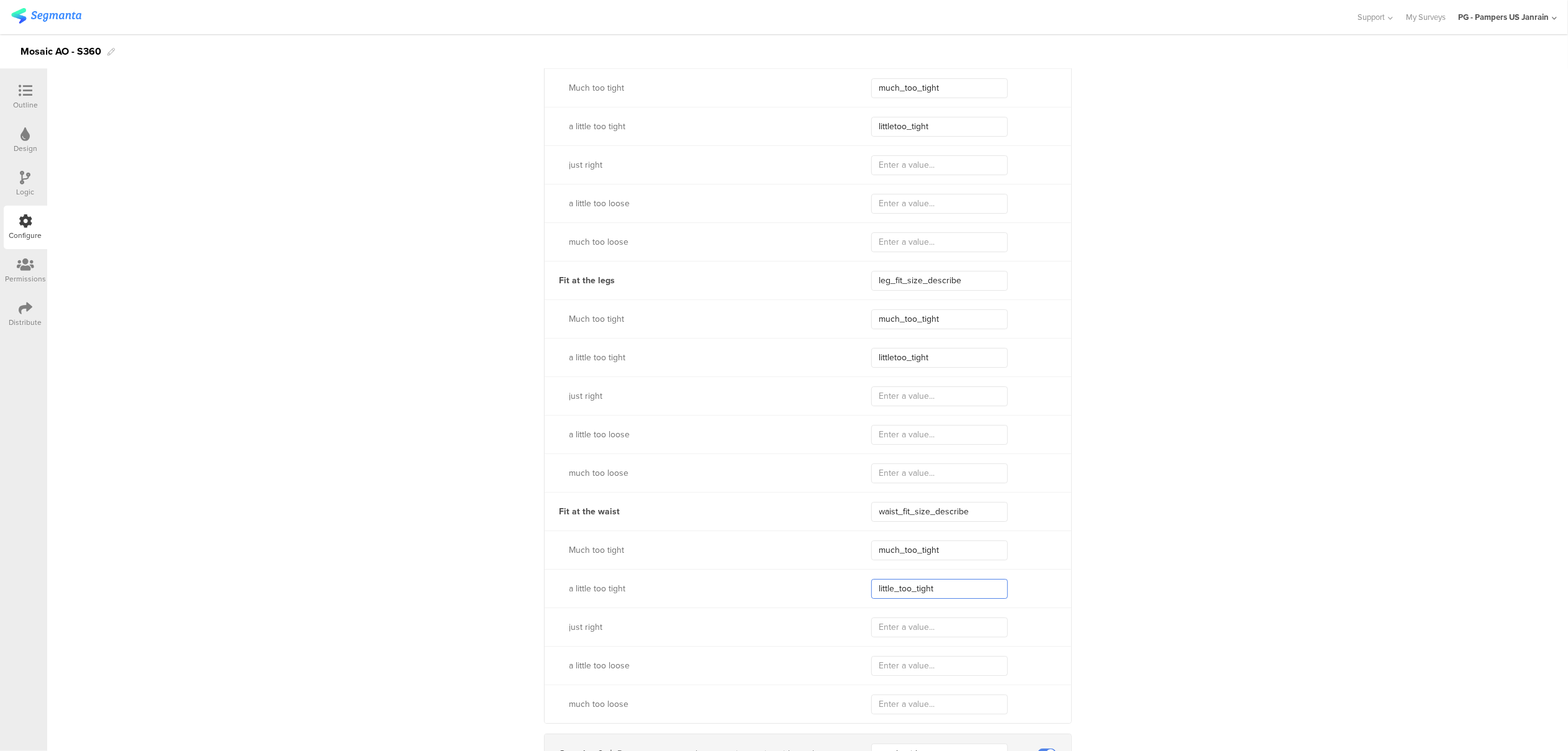
type input "little_too_tight"
click at [917, 618] on div "just right" at bounding box center [808, 626] width 526 height 38
drag, startPoint x: 935, startPoint y: 630, endPoint x: 845, endPoint y: 626, distance: 90.1
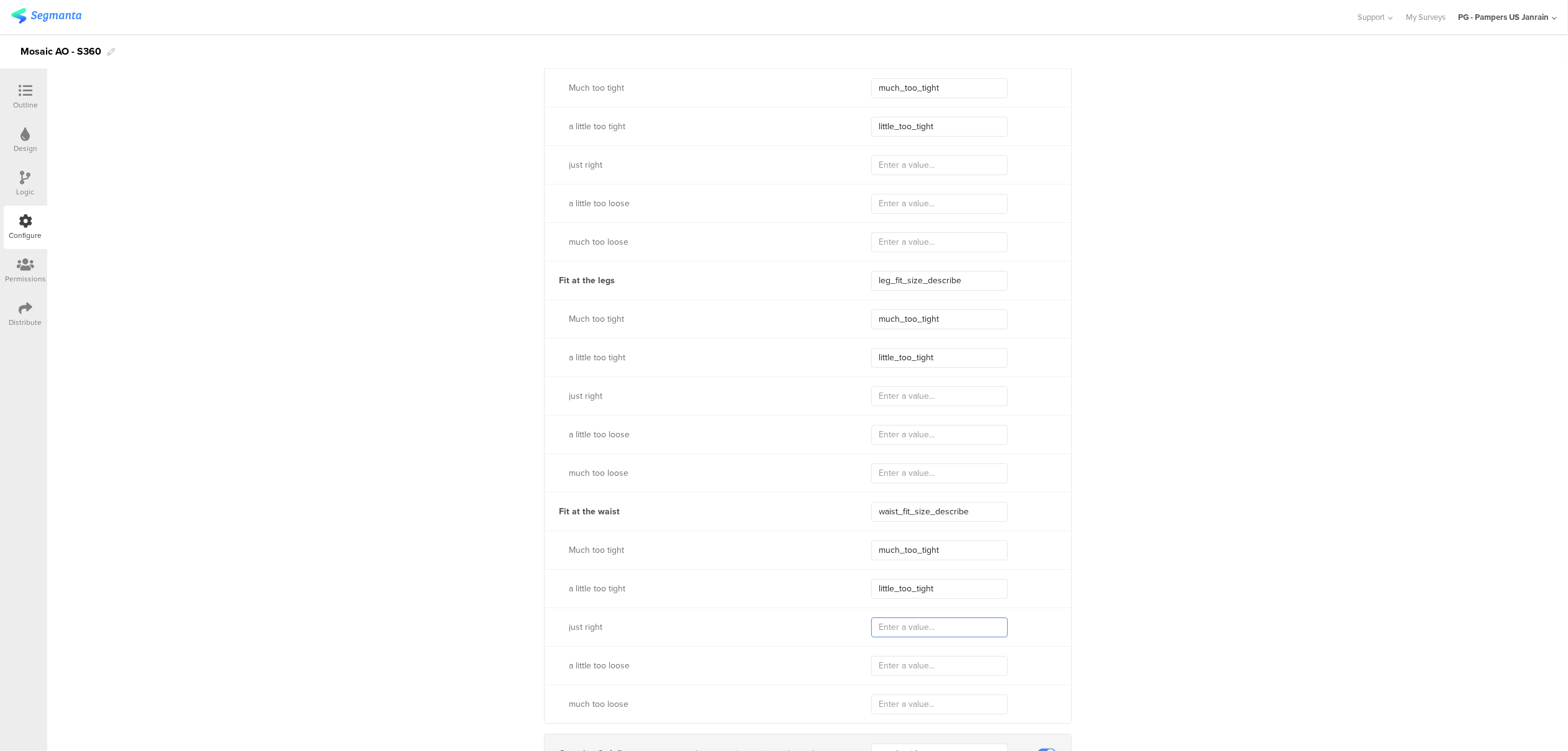
click at [845, 626] on div "just right" at bounding box center [808, 626] width 526 height 38
type input "just_"
type input "just"
type input "just_"
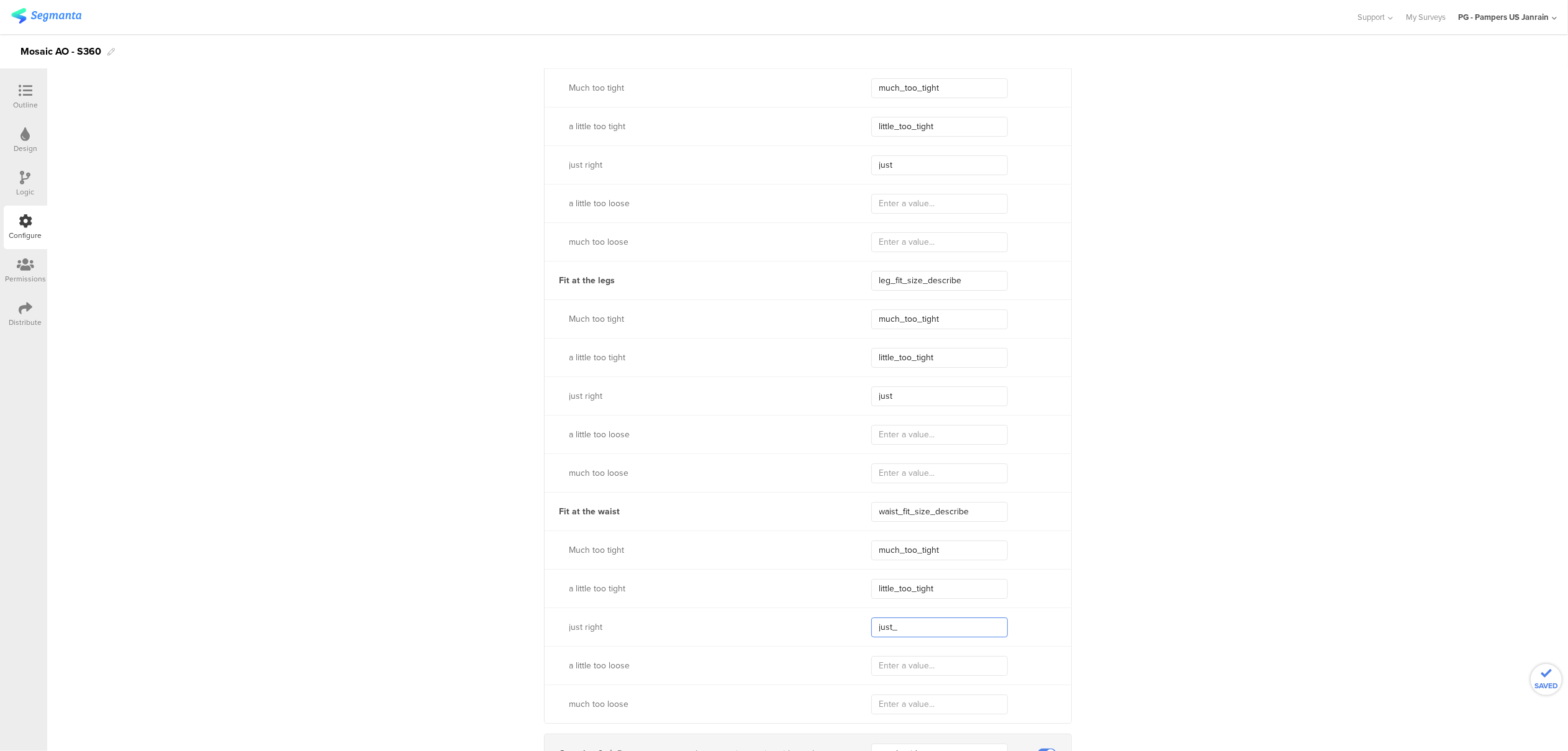
type input "just_"
type input "just_right"
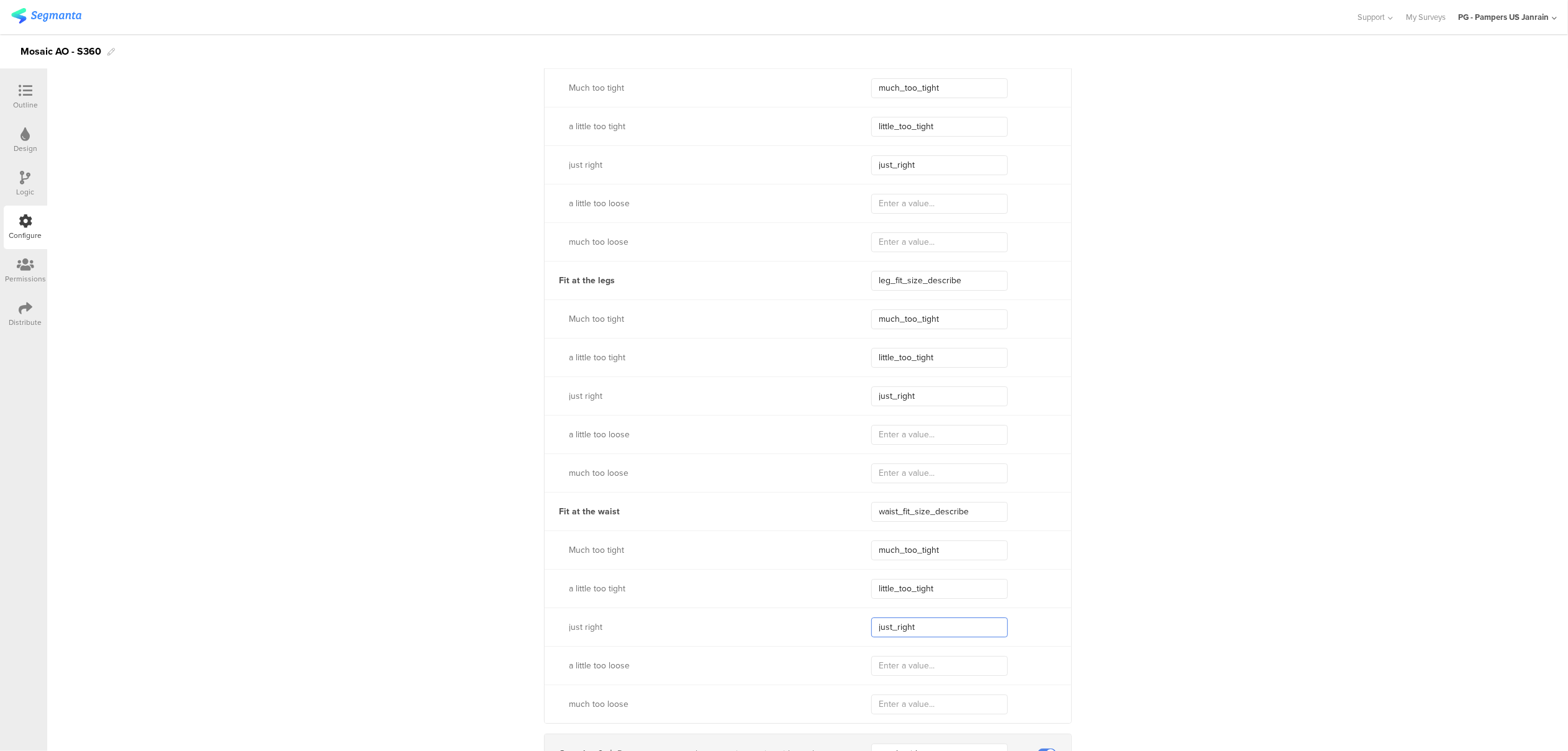
type input "just_right"
click at [884, 667] on input "text" at bounding box center [939, 665] width 137 height 20
type input "too"
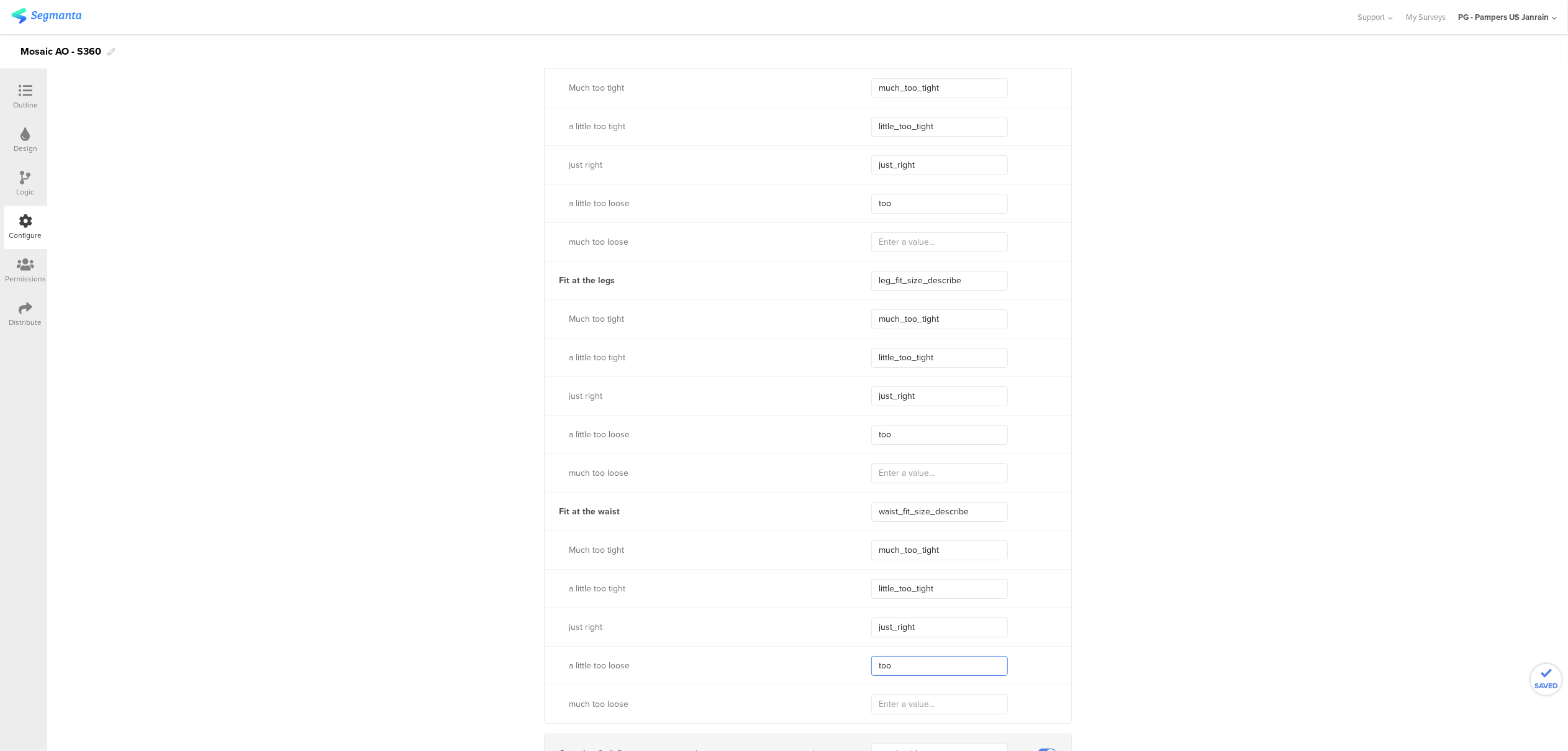
type input "too_"
type input "too_loose"
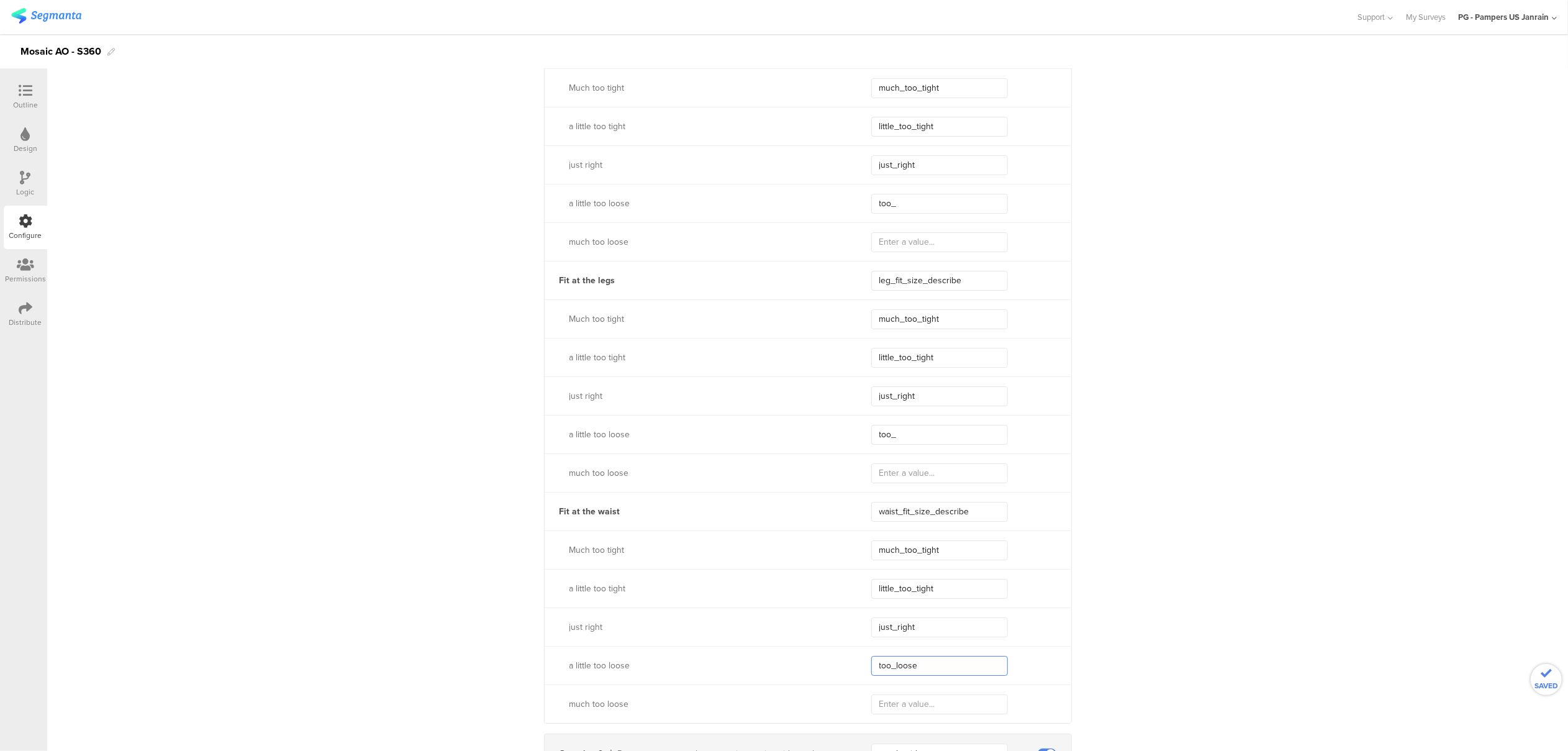
type input "too_loose"
click at [896, 706] on input "text" at bounding box center [939, 704] width 137 height 20
type input "much_"
type input "much"
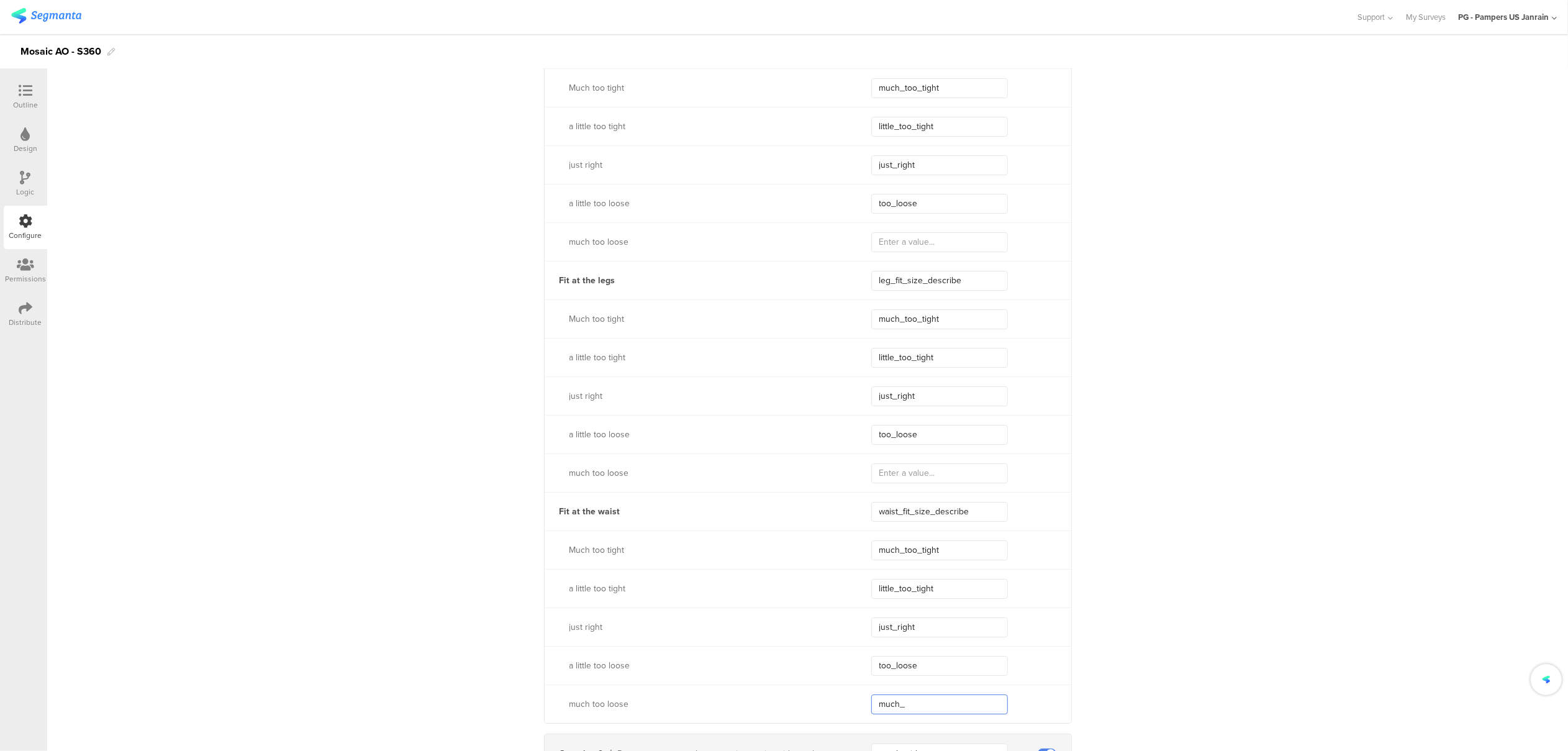
type input "much"
type input "muchtoo"
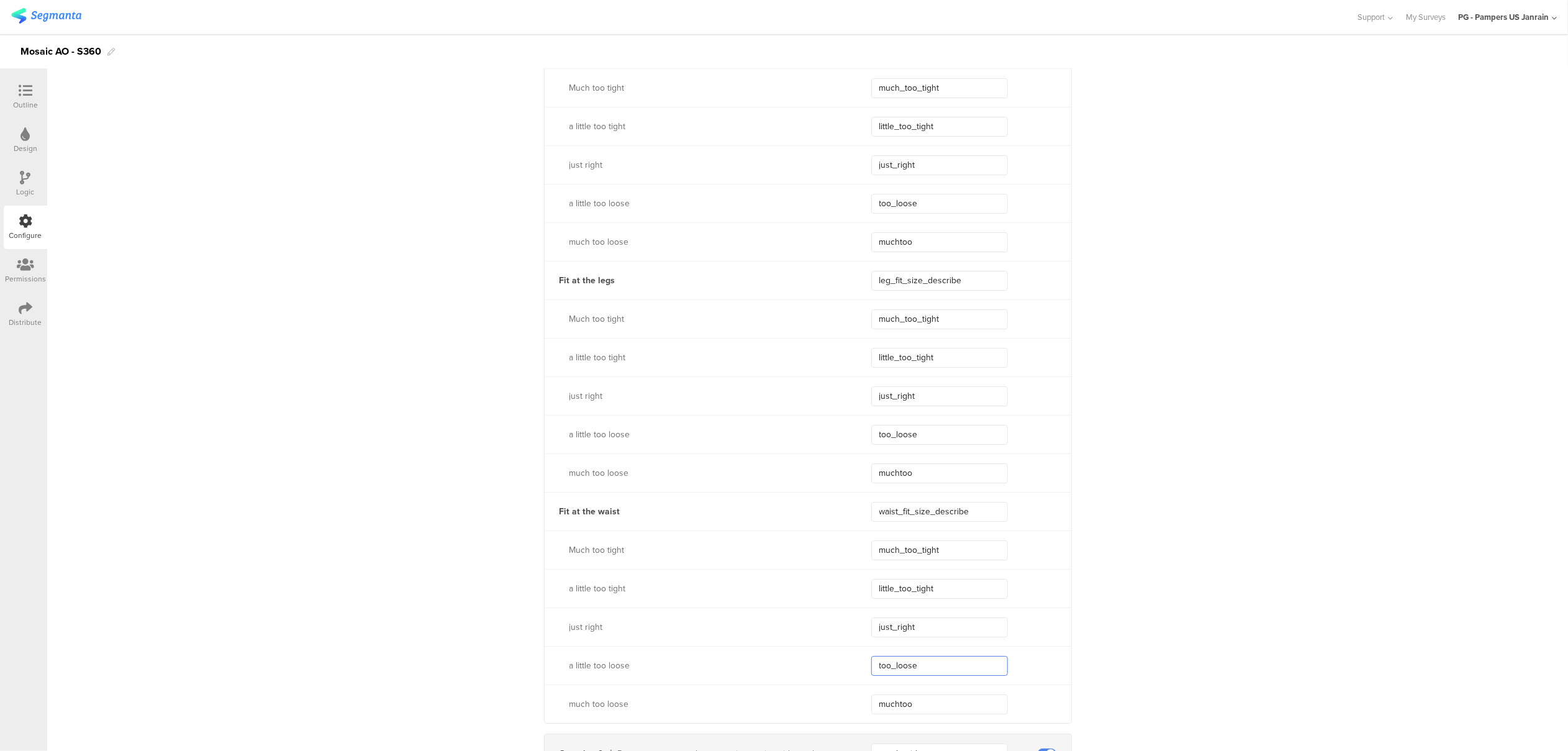
click at [872, 669] on input "too_loose" at bounding box center [939, 665] width 137 height 20
type input "littletoo_loose"
type input "little_too_loose"
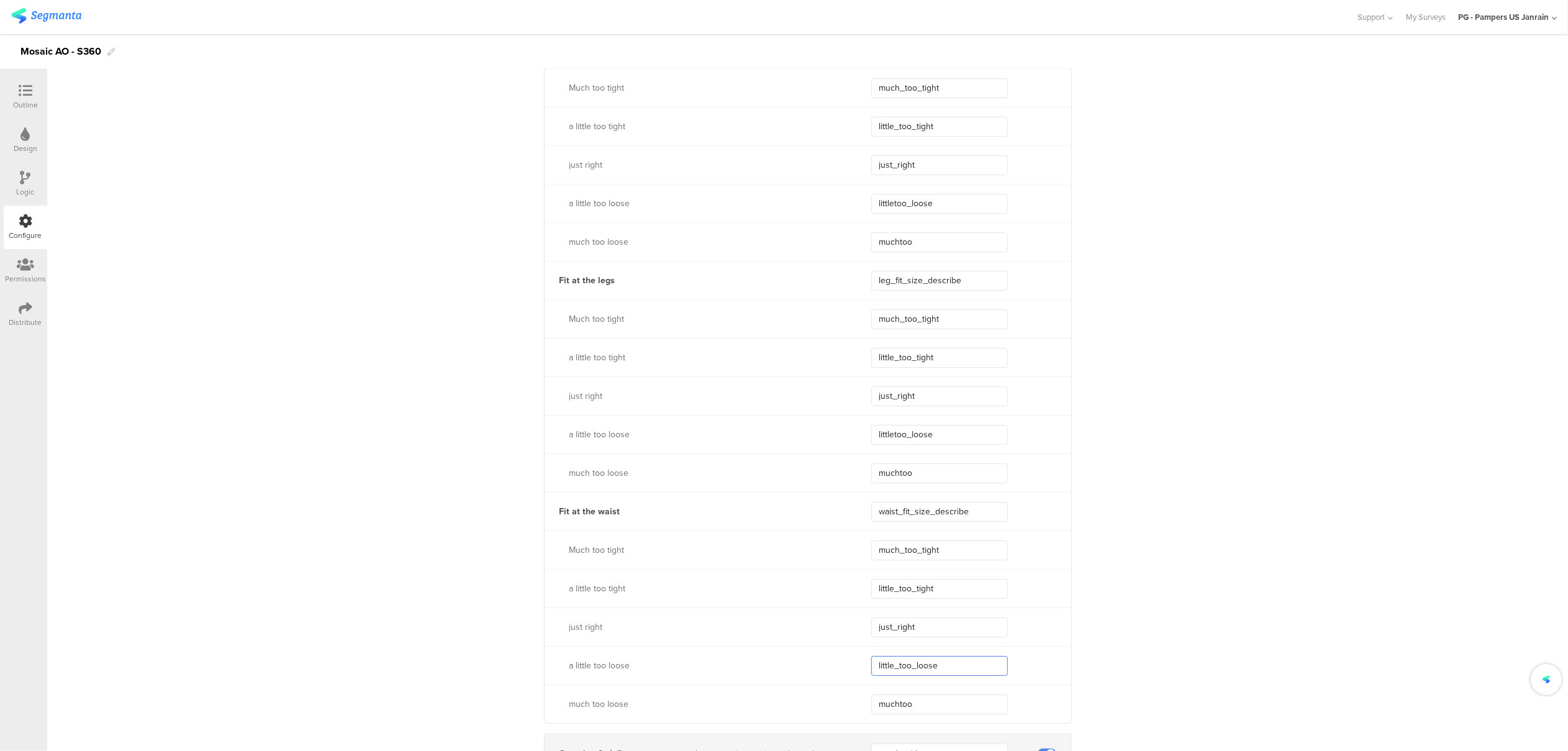
type input "little_too_loose"
click at [895, 706] on input "muchtoo" at bounding box center [939, 704] width 137 height 20
type input "much_too"
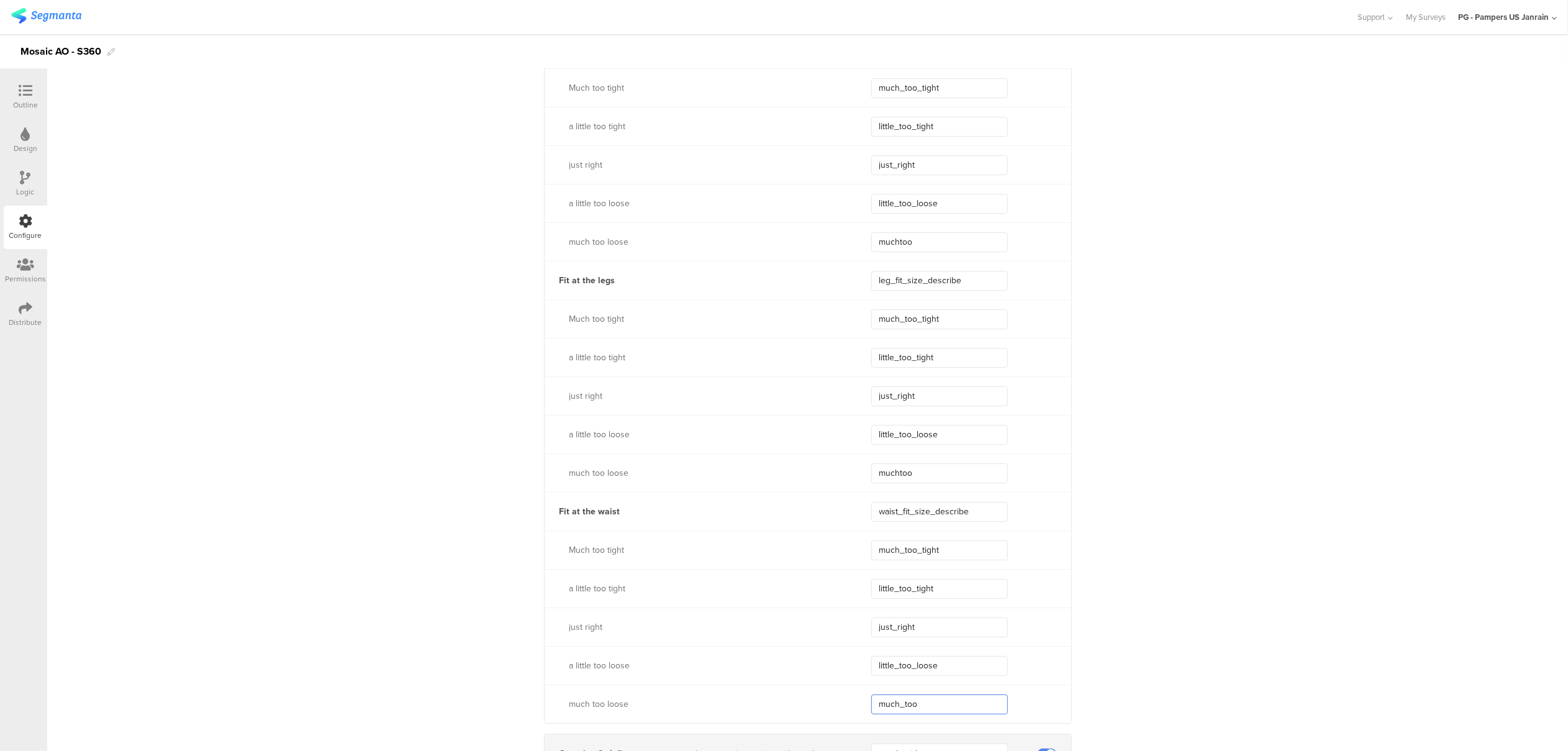
type input "much_too"
click at [938, 706] on input "much_too" at bounding box center [939, 704] width 137 height 20
type input "much_too_"
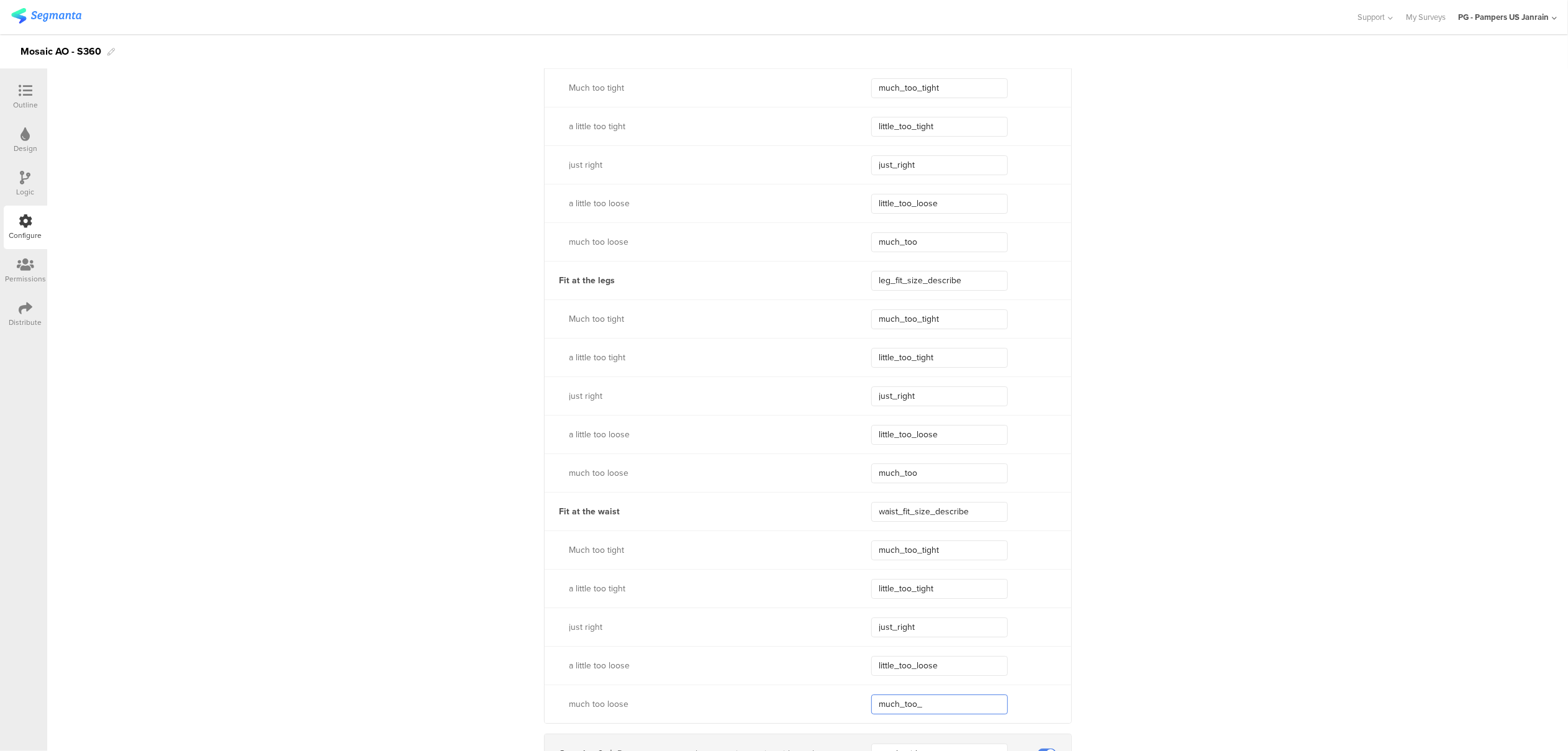
type input "much_too_"
type input "much_too_loose"
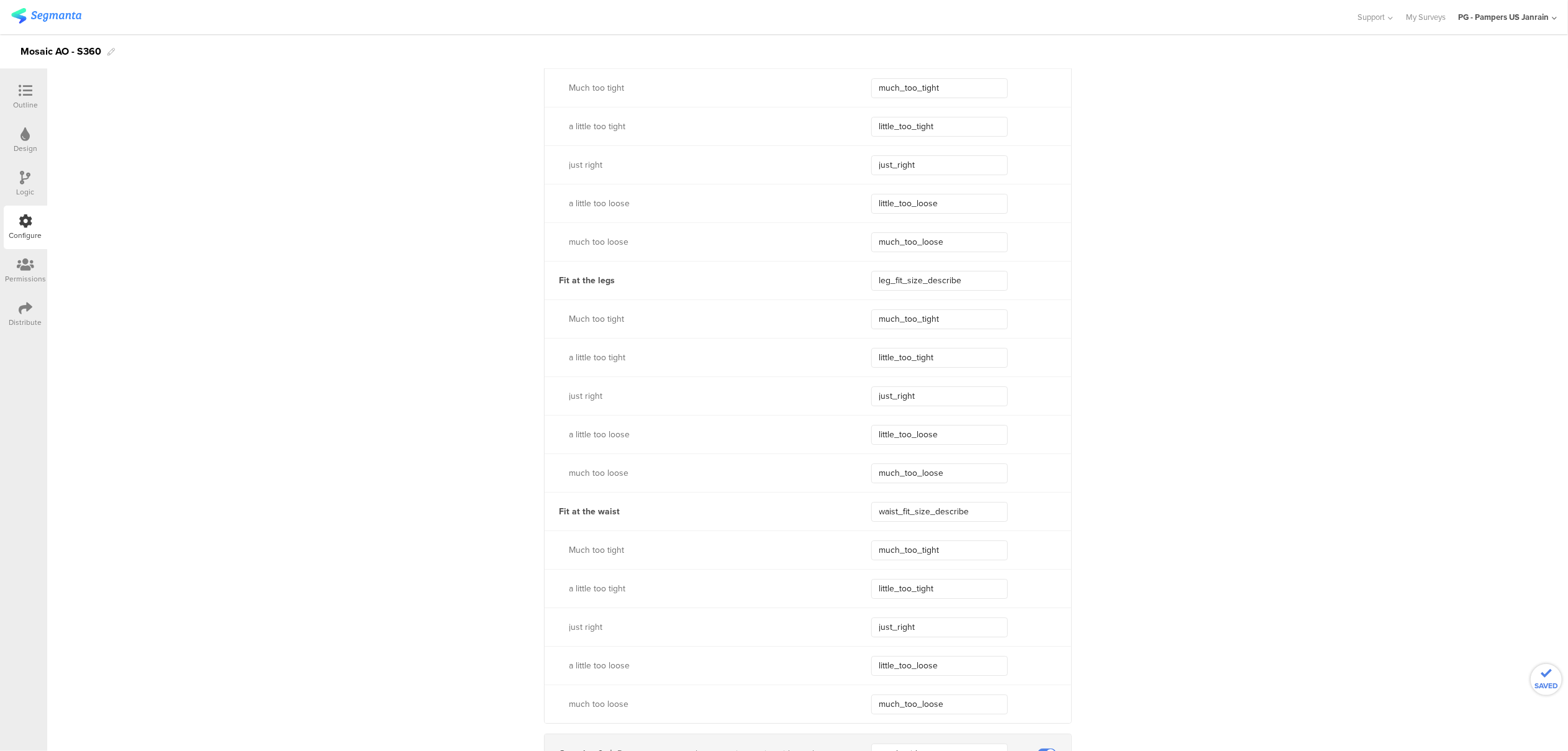
drag, startPoint x: 963, startPoint y: 510, endPoint x: 833, endPoint y: 507, distance: 130.0
click at [833, 507] on div "Fit at the waist waist_fit_size_describe" at bounding box center [808, 511] width 526 height 38
drag, startPoint x: 959, startPoint y: 280, endPoint x: 820, endPoint y: 270, distance: 139.4
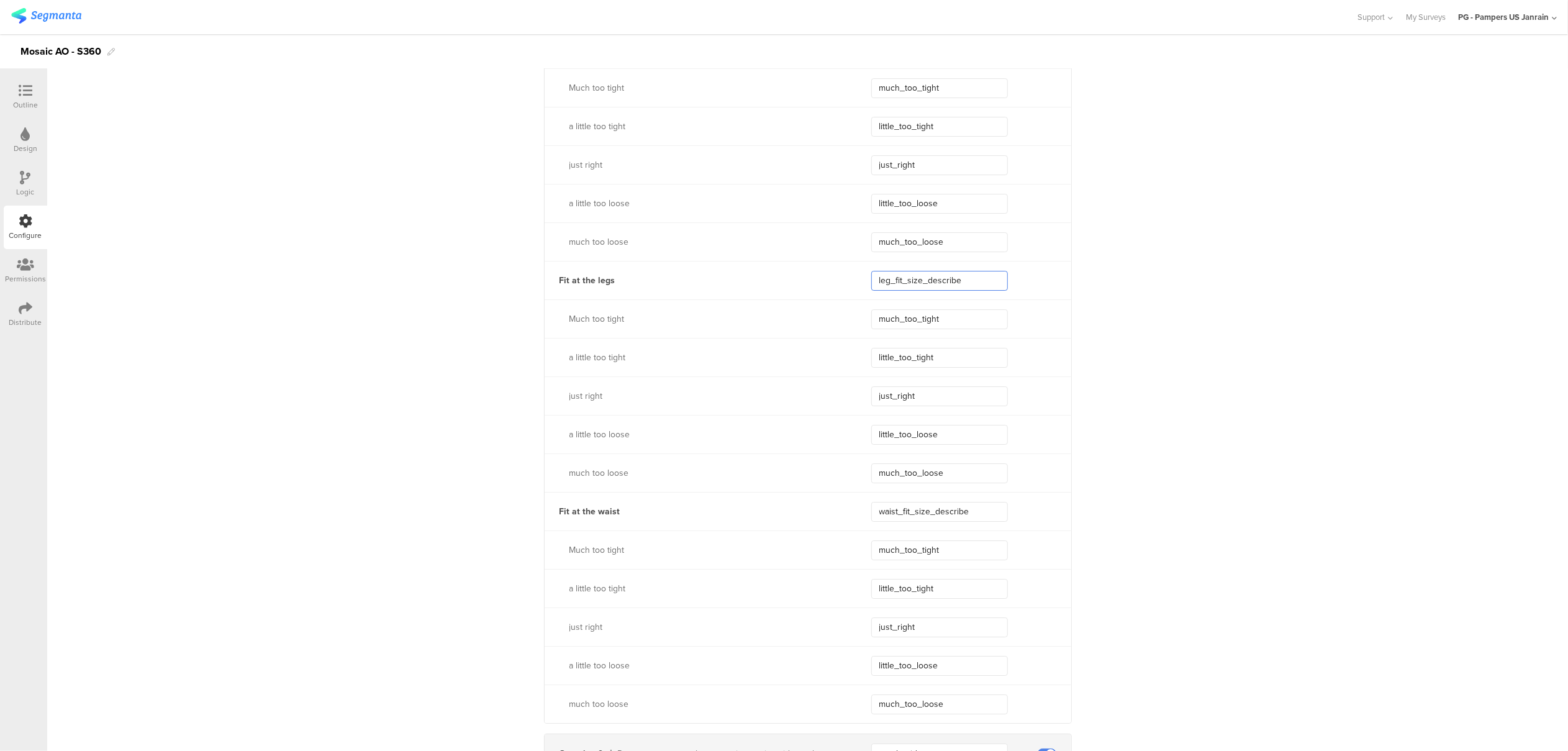
click at [820, 270] on div "Fit at the legs leg_fit_size_describe" at bounding box center [808, 280] width 526 height 38
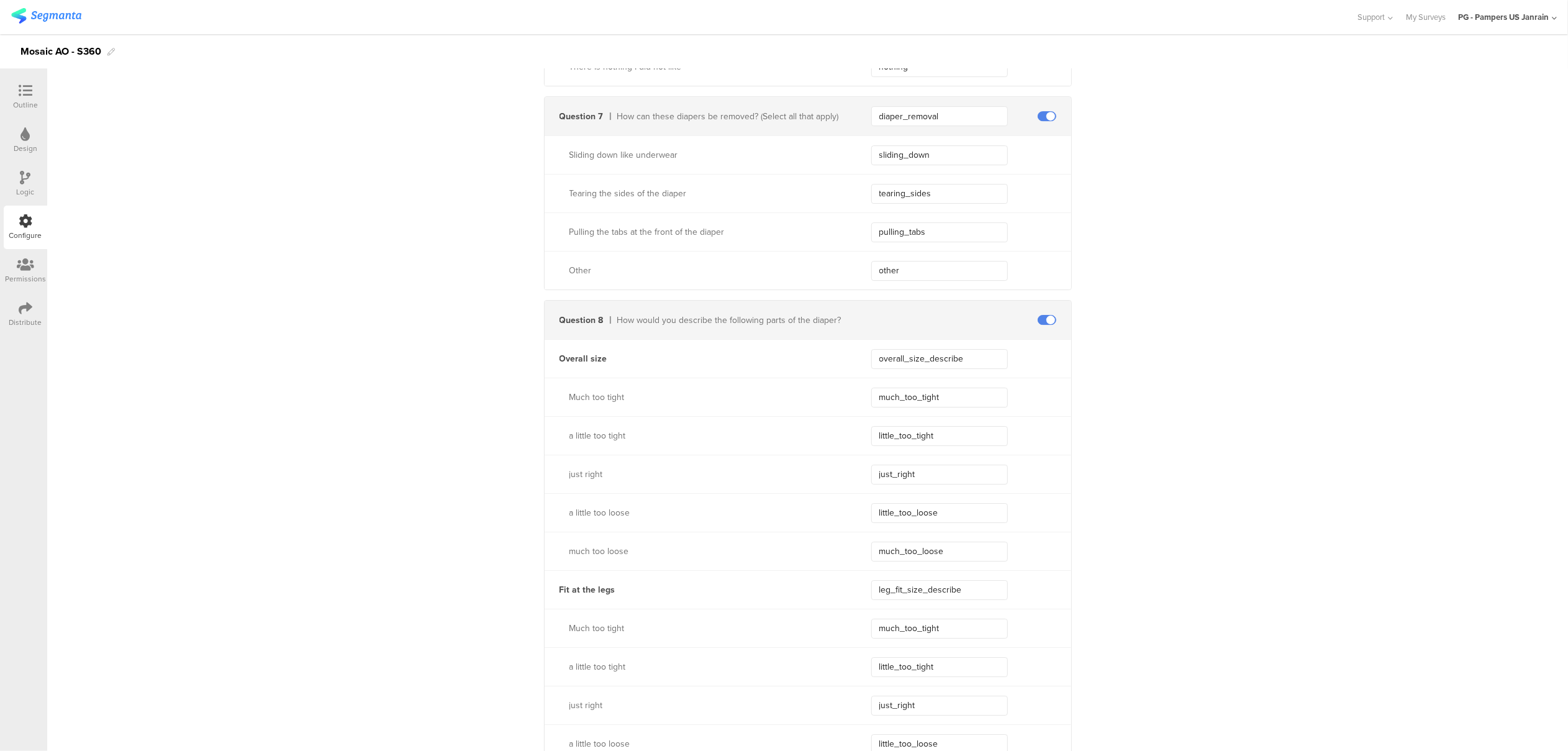
scroll to position [4041, 0]
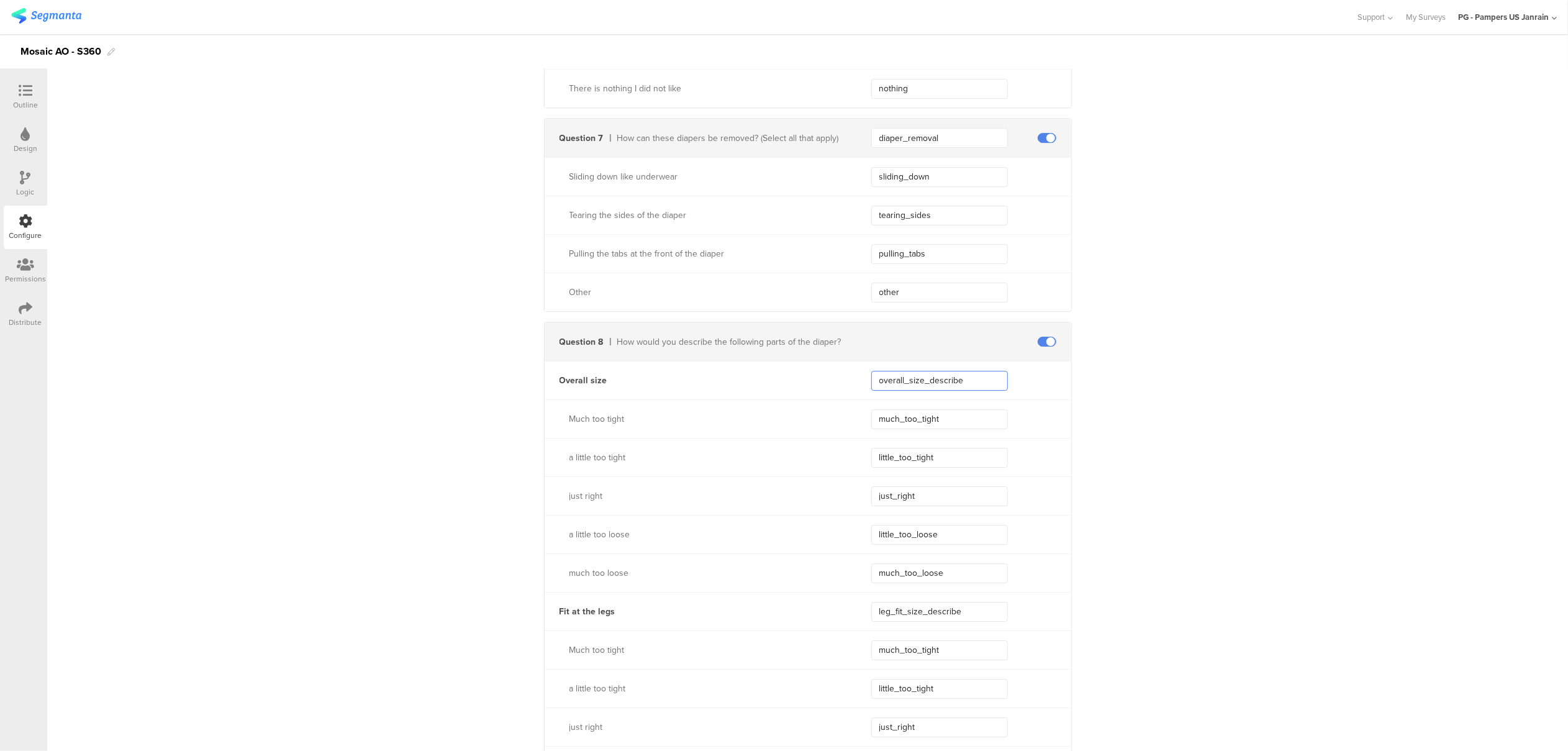
drag, startPoint x: 967, startPoint y: 381, endPoint x: 861, endPoint y: 375, distance: 106.2
click at [861, 375] on div "Overall size overall_size_describe" at bounding box center [808, 380] width 526 height 38
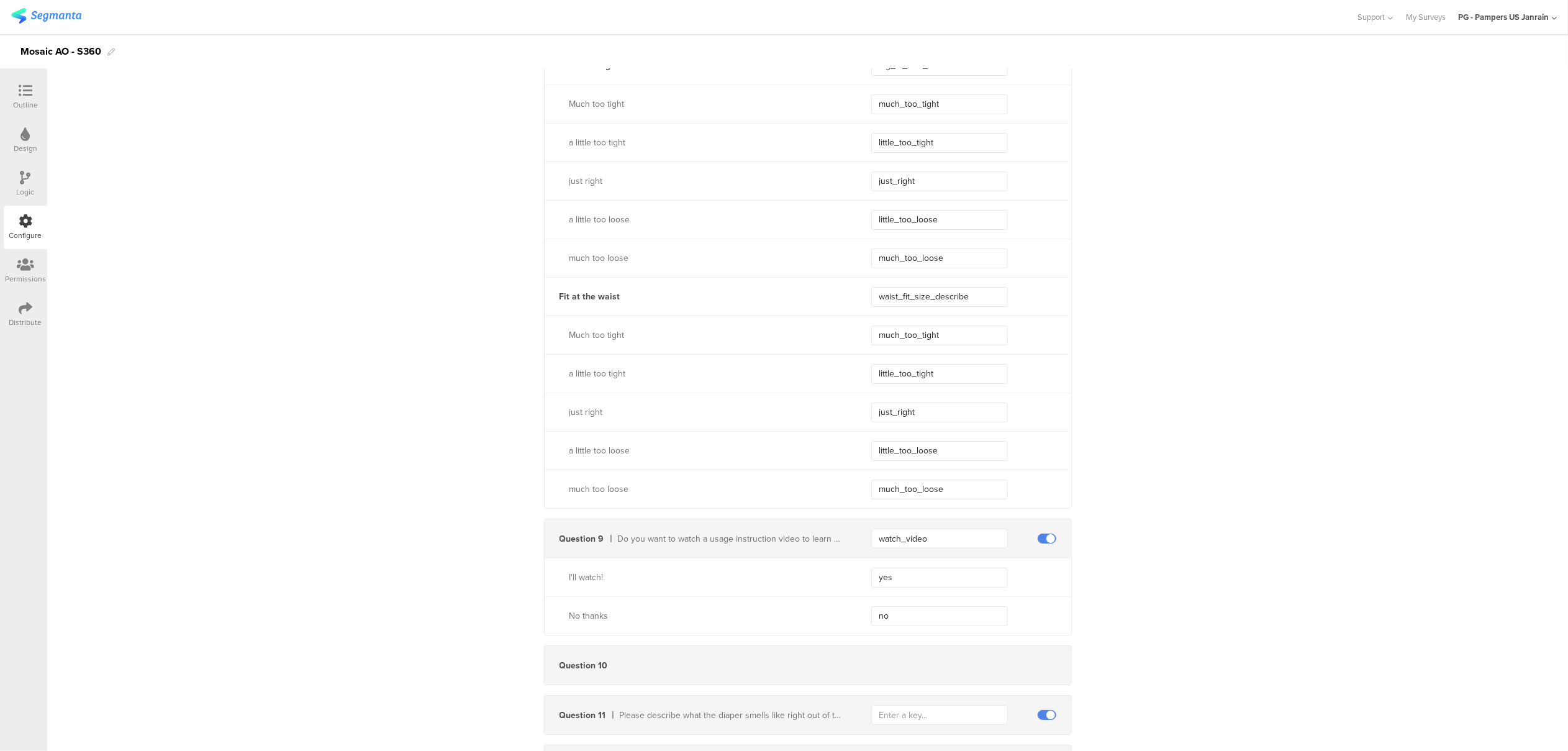
scroll to position [4704, 0]
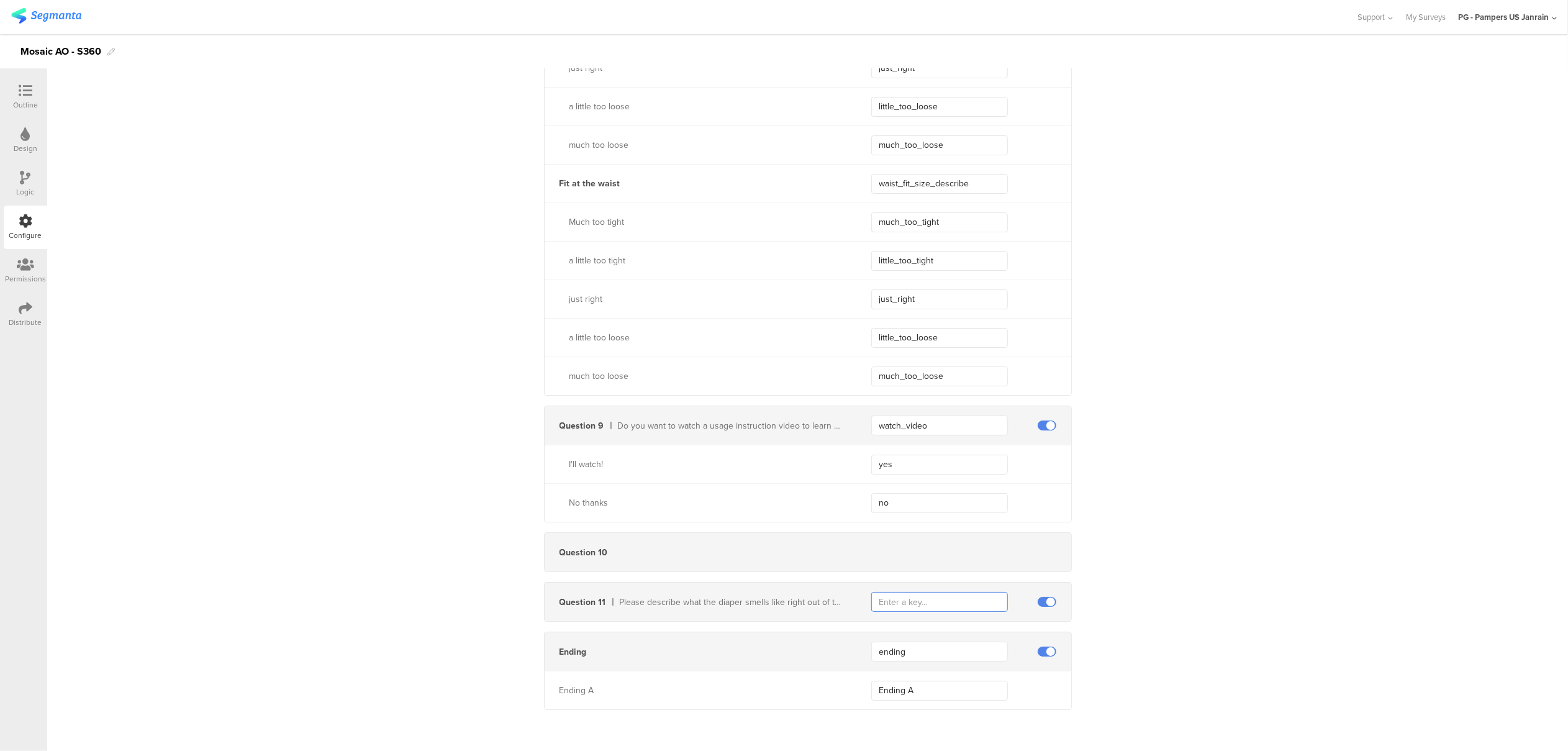
click at [906, 600] on input "text" at bounding box center [939, 602] width 137 height 20
paste input "smell_description_other"
type input "smell_description_other"
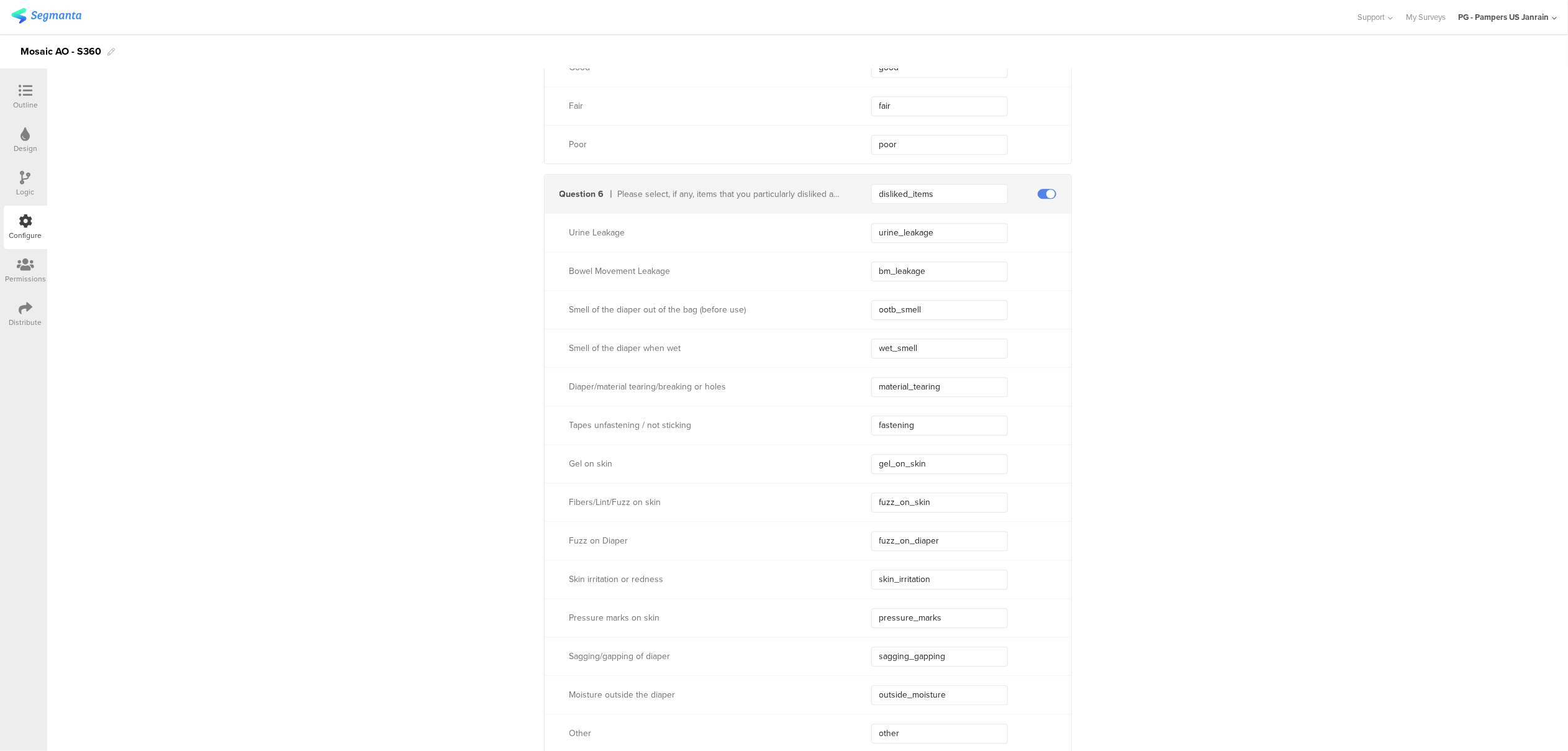
scroll to position [3295, 0]
